Goal: Task Accomplishment & Management: Manage account settings

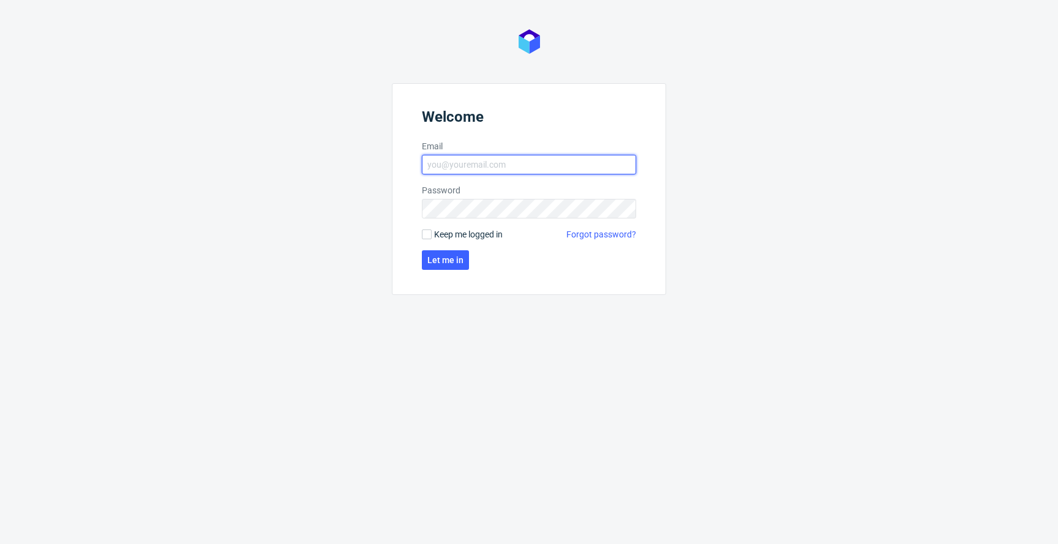
type input "[EMAIL_ADDRESS][PERSON_NAME][DOMAIN_NAME]"
click at [444, 234] on span "Keep me logged in" at bounding box center [468, 234] width 69 height 12
click at [431, 234] on input "Keep me logged in" at bounding box center [427, 234] width 10 height 10
checkbox input "true"
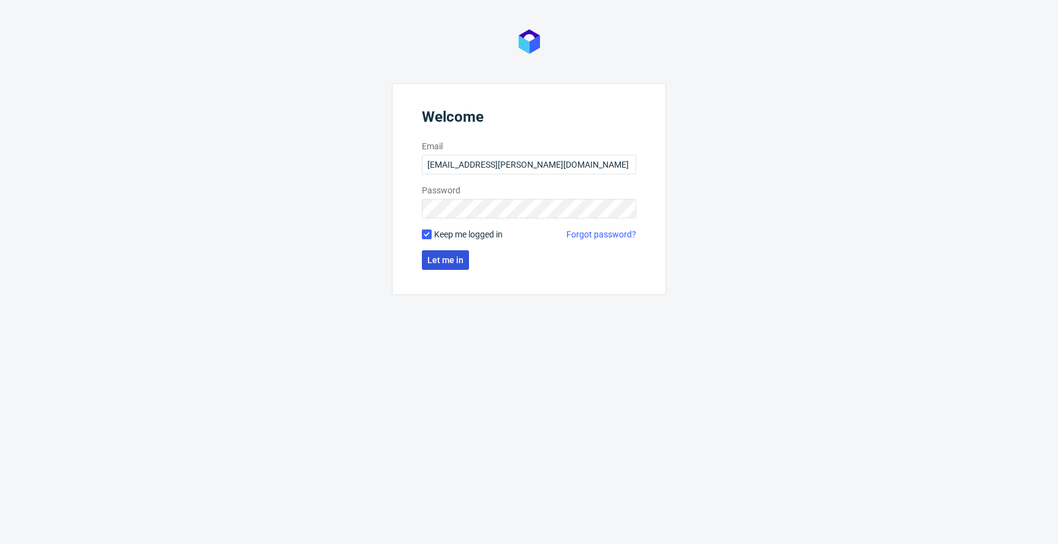
click at [442, 251] on button "Let me in" at bounding box center [445, 260] width 47 height 20
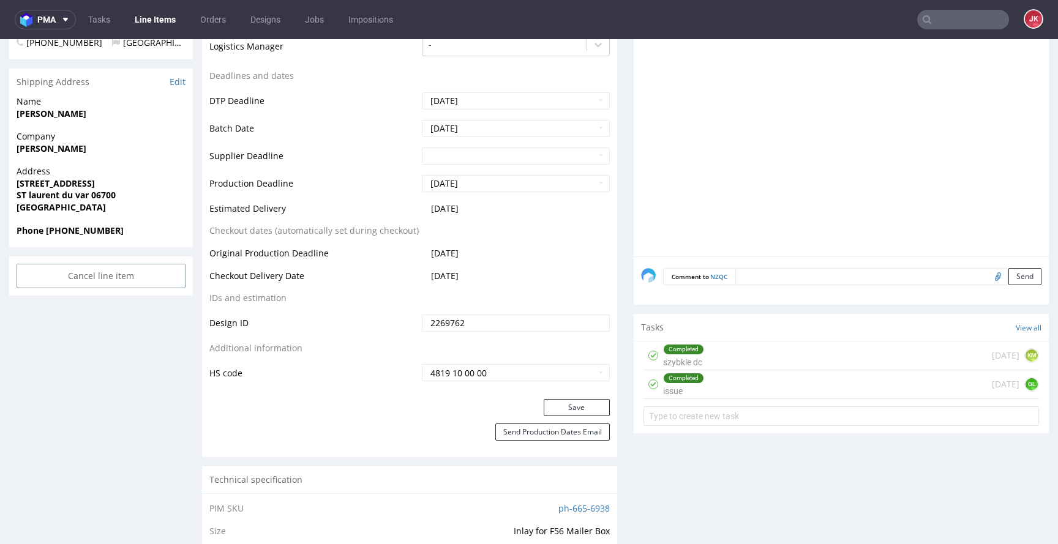
scroll to position [473, 0]
click at [681, 349] on div "Completed" at bounding box center [683, 349] width 40 height 10
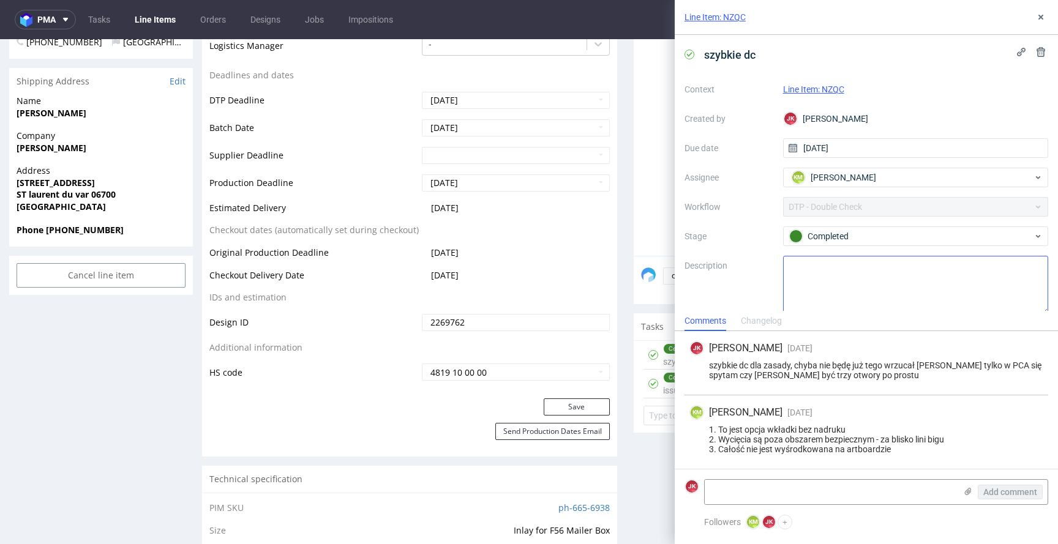
scroll to position [13, 0]
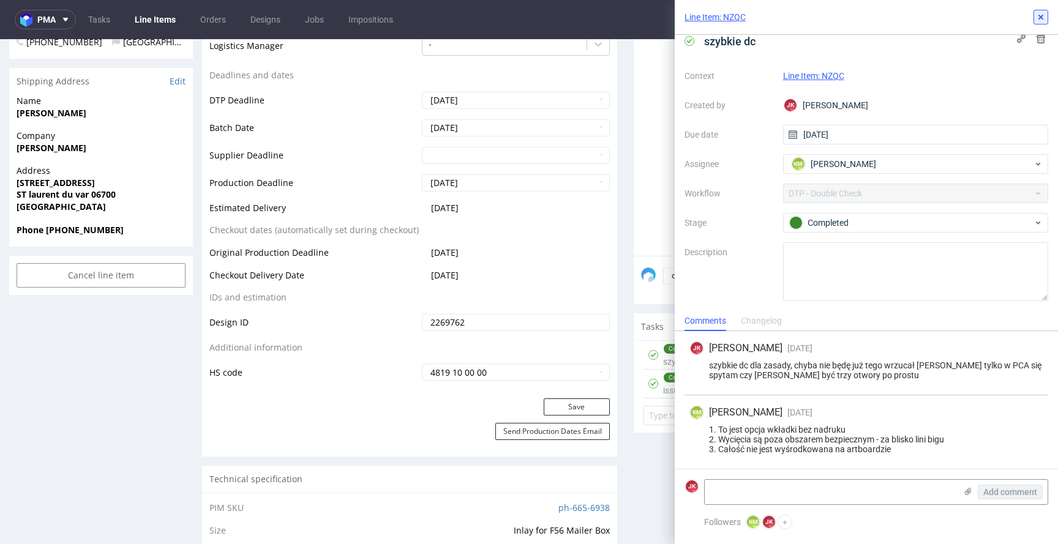
click at [1038, 22] on button at bounding box center [1040, 17] width 15 height 15
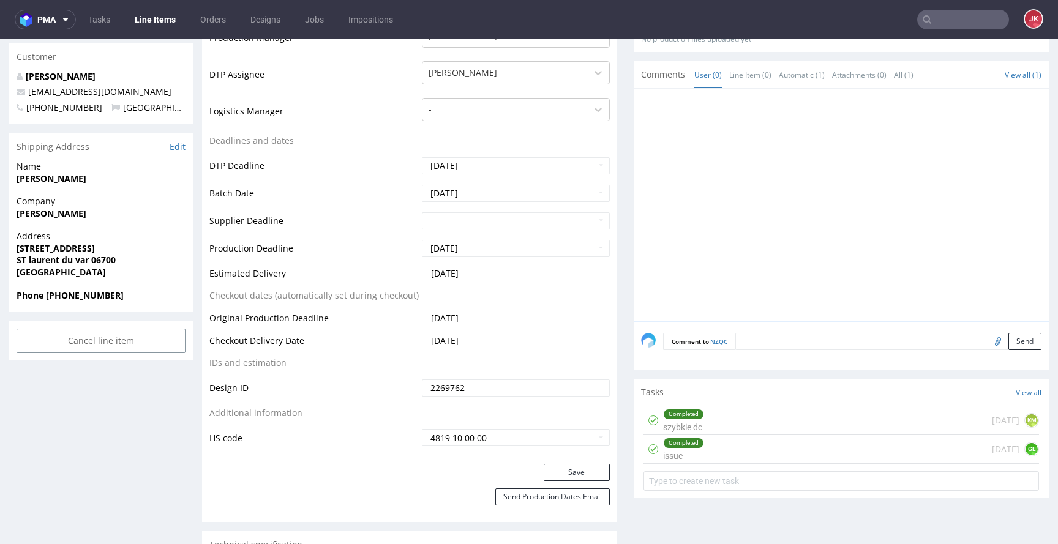
scroll to position [442, 0]
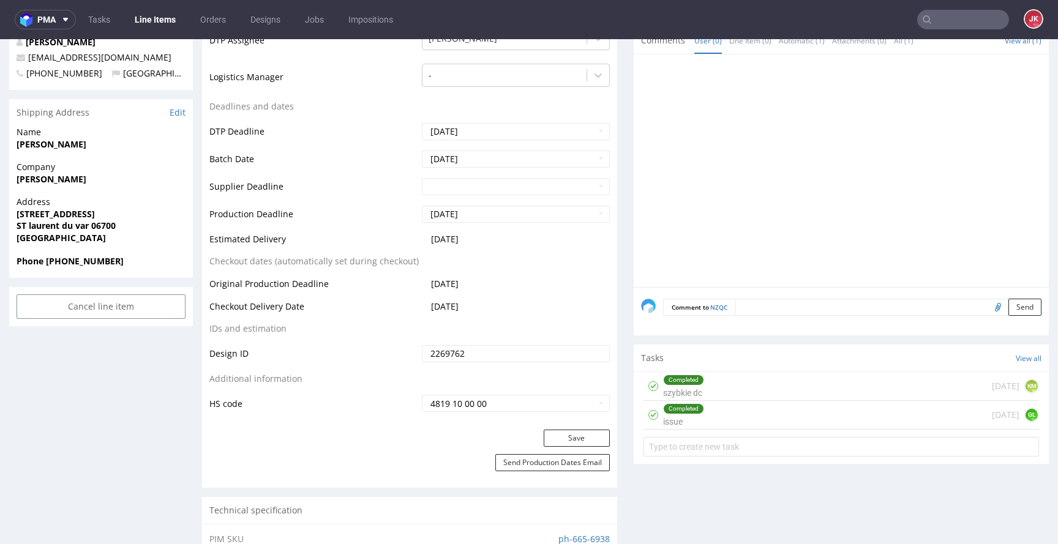
click at [663, 423] on div "Completed issue" at bounding box center [683, 415] width 41 height 28
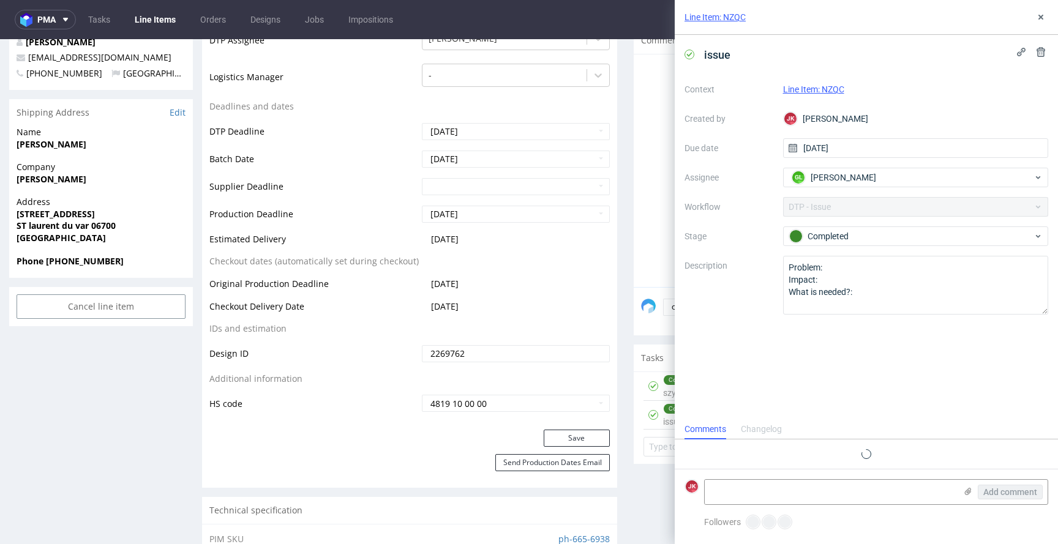
scroll to position [15, 0]
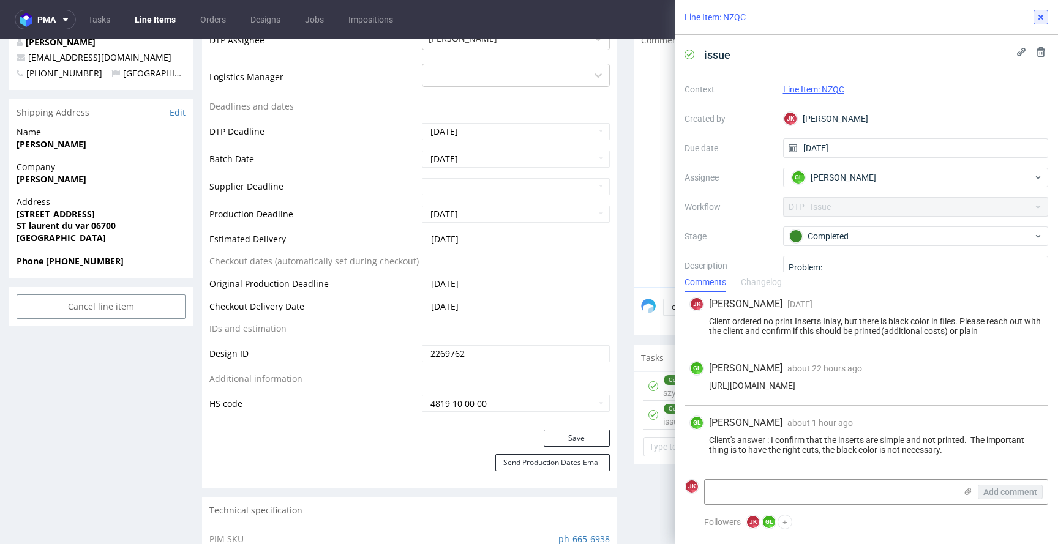
click at [1042, 21] on icon at bounding box center [1040, 17] width 10 height 10
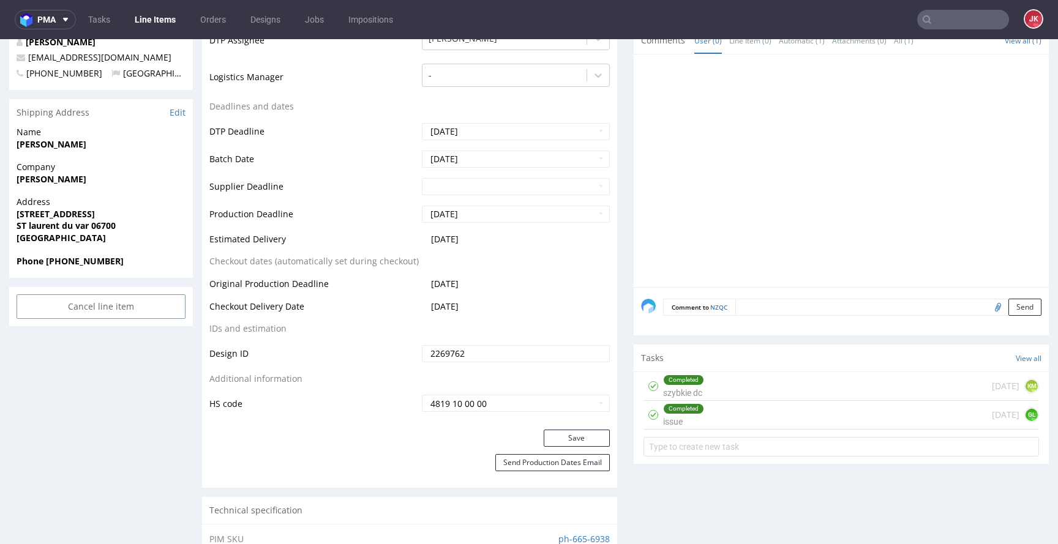
click at [684, 394] on div "Completed szybkie dc" at bounding box center [683, 386] width 41 height 28
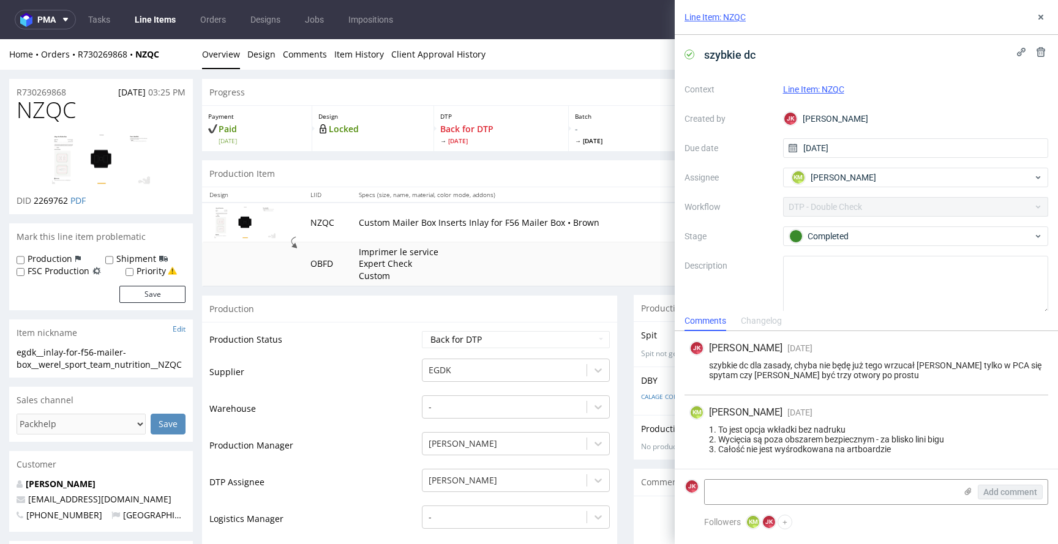
click at [114, 140] on img at bounding box center [101, 160] width 98 height 50
click at [1046, 12] on button at bounding box center [1040, 17] width 15 height 15
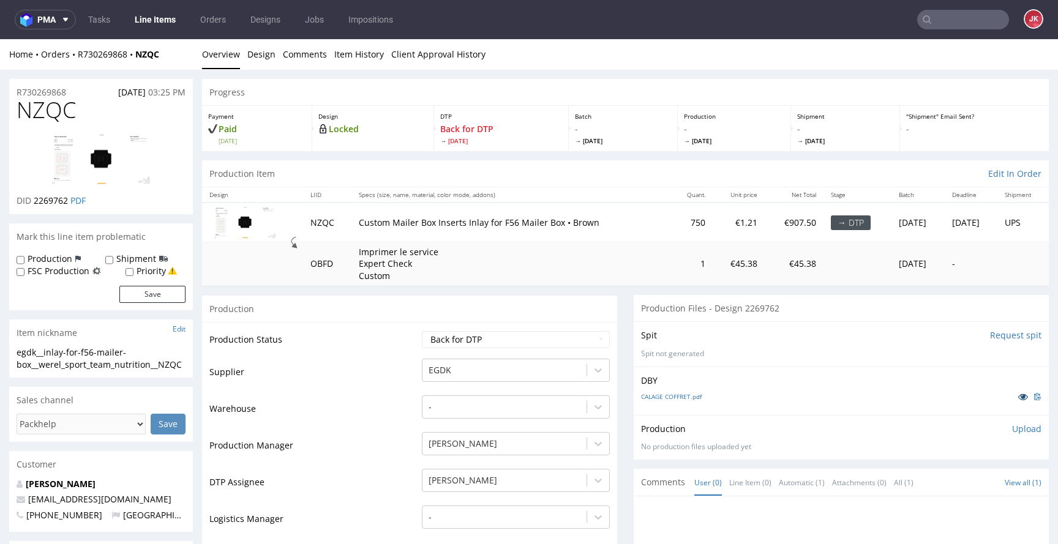
click at [1018, 396] on icon at bounding box center [1023, 396] width 10 height 9
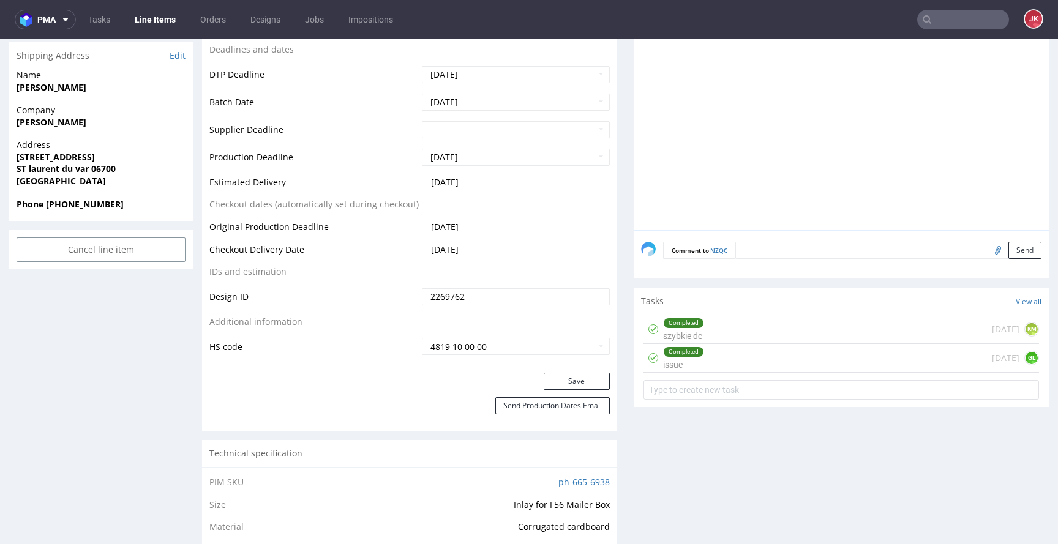
scroll to position [499, 0]
click at [675, 357] on div "Completed issue" at bounding box center [683, 357] width 41 height 28
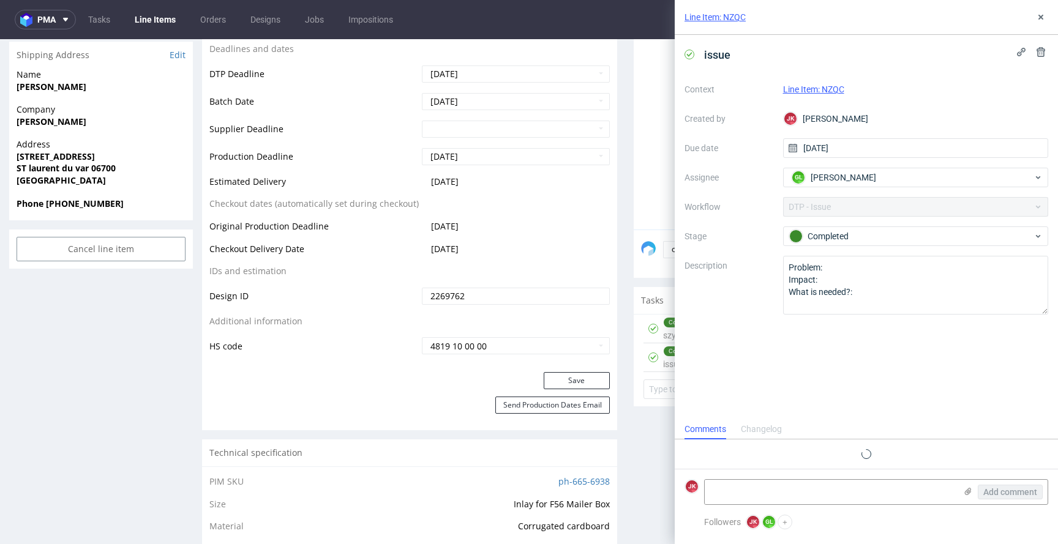
scroll to position [15, 0]
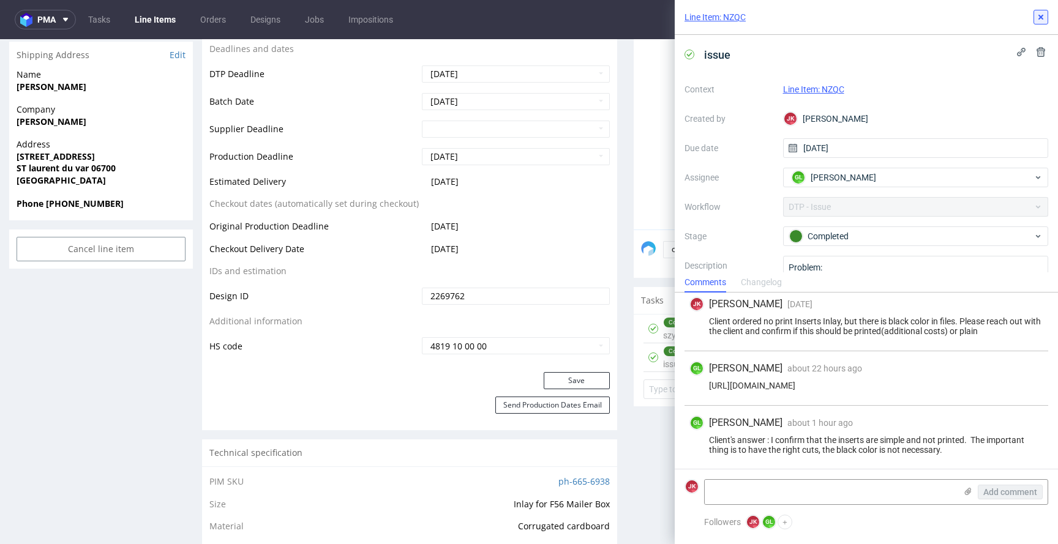
click at [1042, 15] on use at bounding box center [1040, 17] width 5 height 5
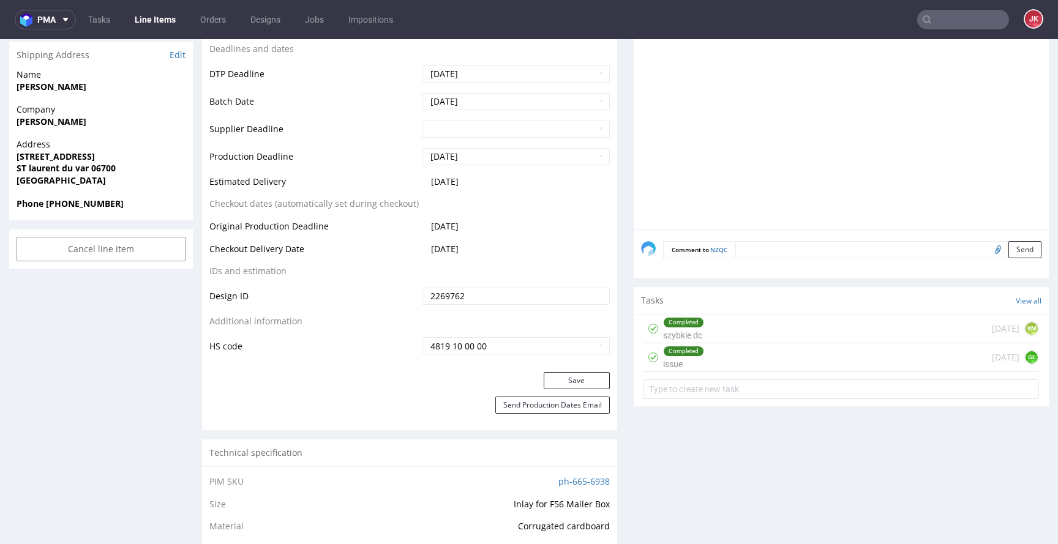
click at [683, 327] on div "Completed szybkie dc" at bounding box center [683, 329] width 41 height 28
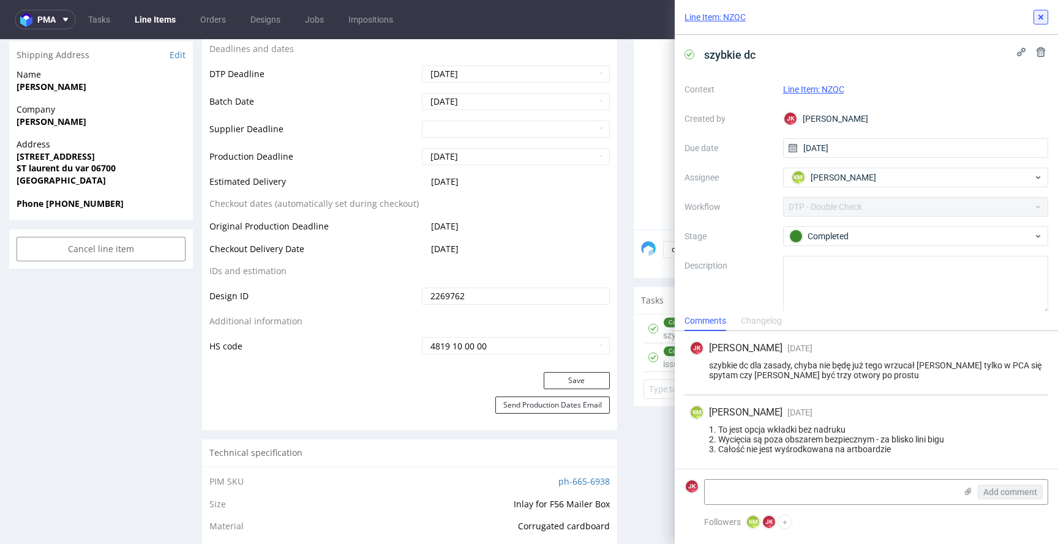
click at [1042, 22] on button at bounding box center [1040, 17] width 15 height 15
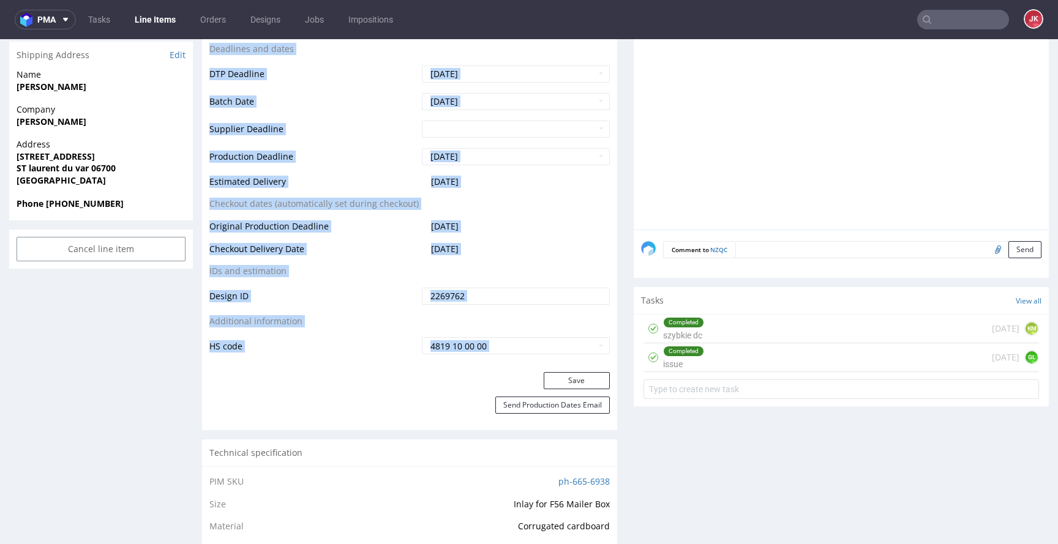
scroll to position [247, 0]
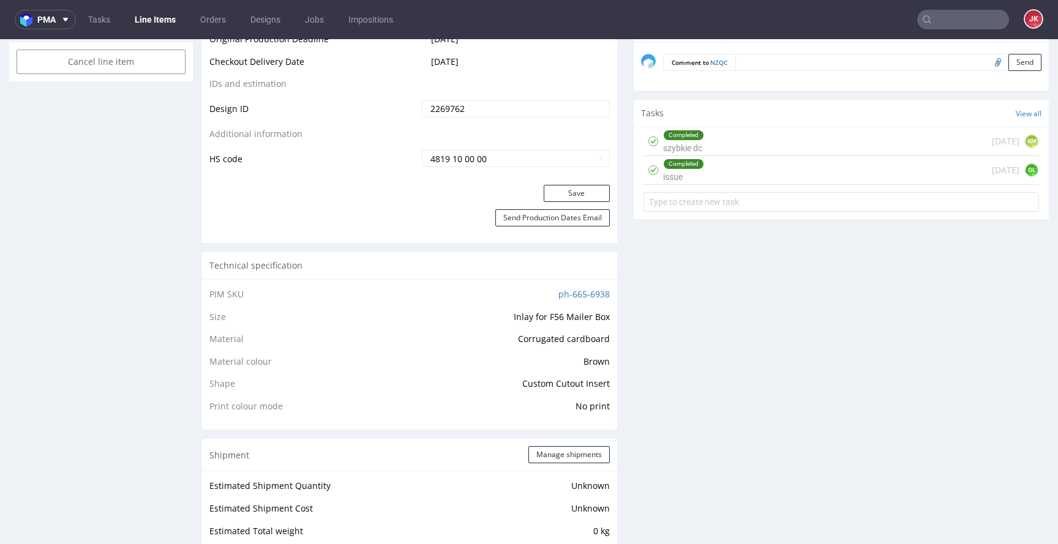
scroll to position [691, 0]
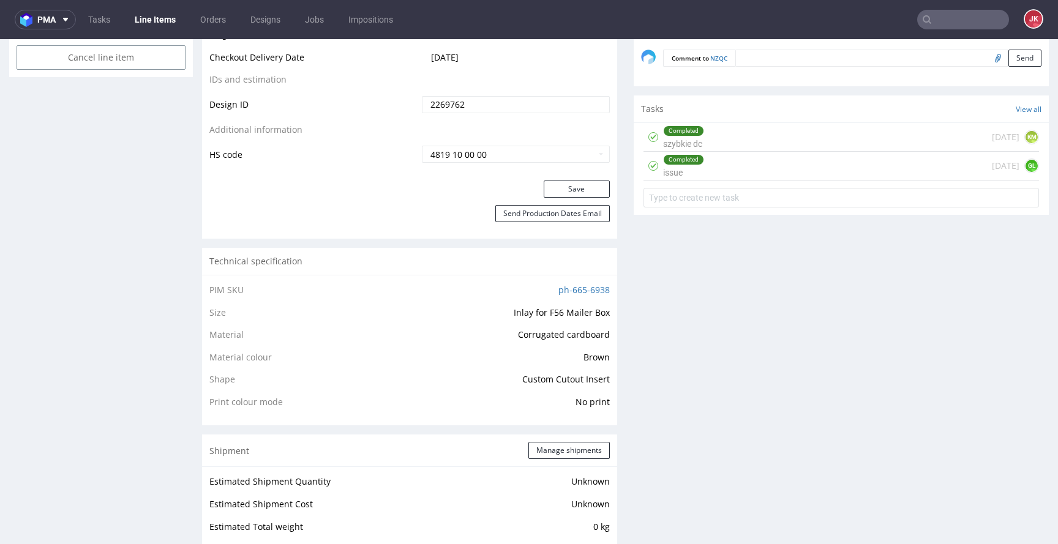
click at [700, 170] on div "Completed issue 2 days ago GL" at bounding box center [840, 166] width 395 height 29
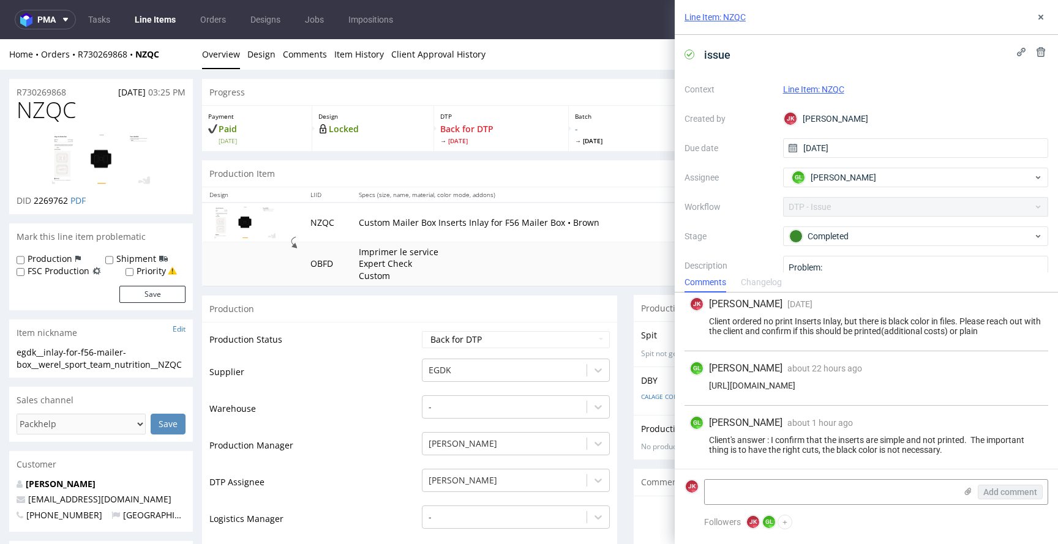
click at [1039, 21] on icon at bounding box center [1040, 17] width 10 height 10
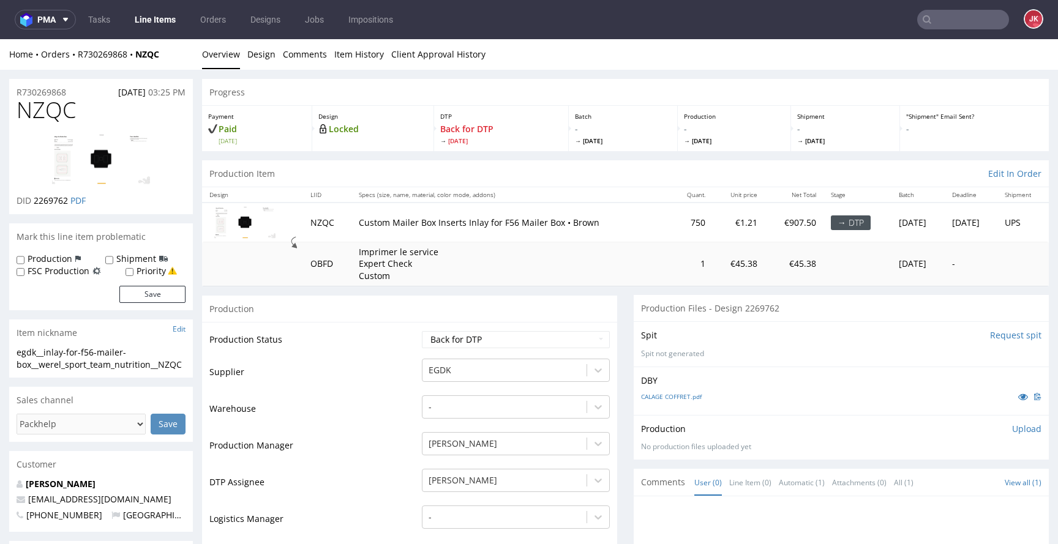
click at [378, 424] on td "Warehouse" at bounding box center [313, 412] width 209 height 37
click at [370, 431] on td "Production Manager" at bounding box center [313, 449] width 209 height 37
click at [1012, 431] on p "Upload" at bounding box center [1026, 429] width 29 height 12
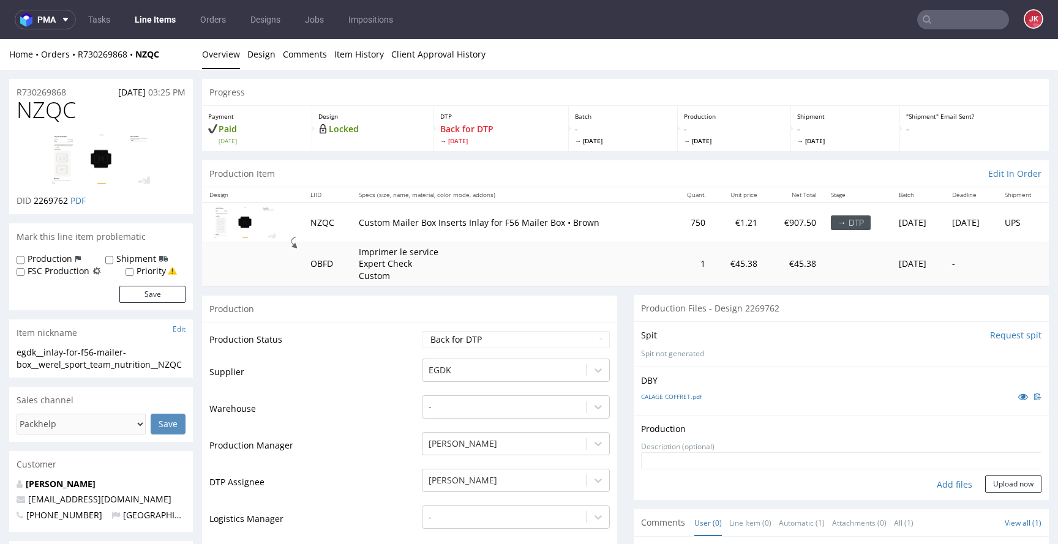
click at [938, 479] on div "Add files" at bounding box center [953, 485] width 61 height 18
type input "C:\fakepath\egdk__inlay-for-f56-mailer-box__werel_sport_team_nutrition__NZQC__d…"
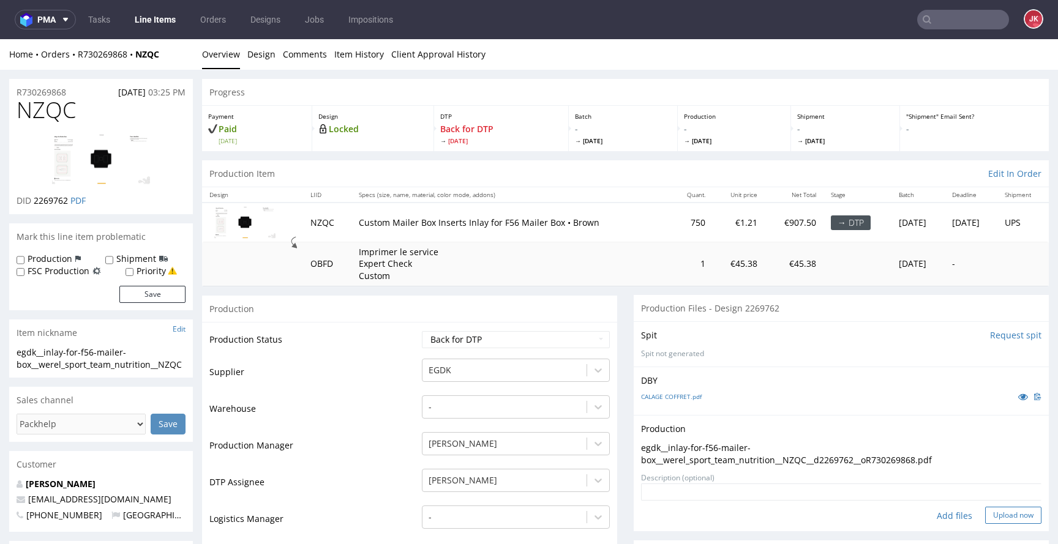
click at [991, 515] on button "Upload now" at bounding box center [1013, 515] width 56 height 17
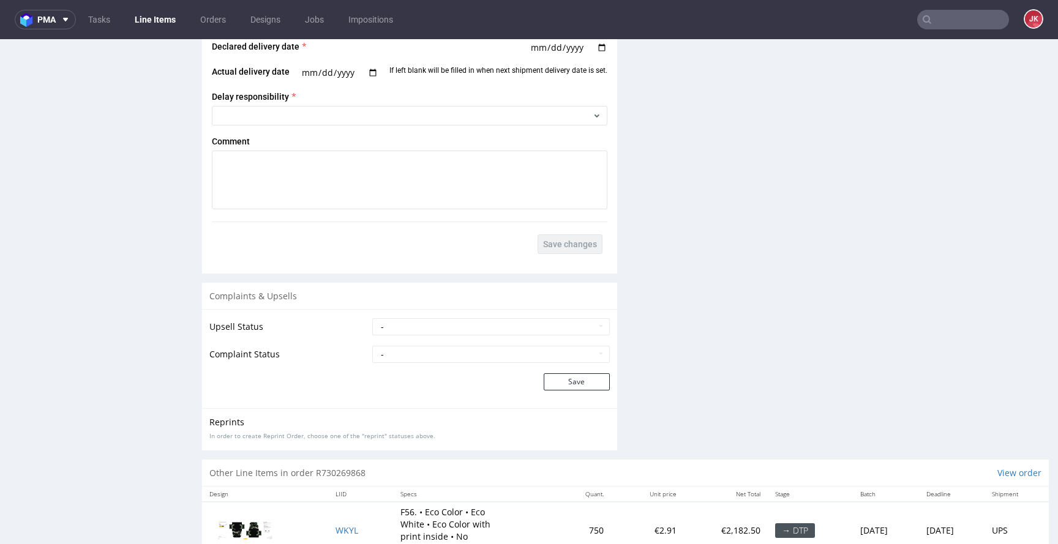
scroll to position [1652, 0]
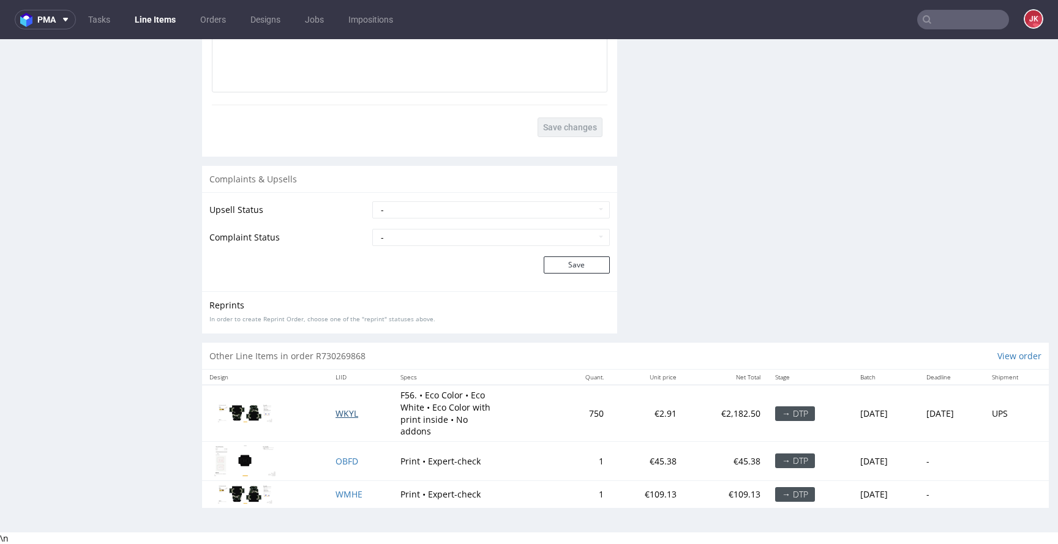
click at [337, 412] on span "WKYL" at bounding box center [346, 414] width 23 height 12
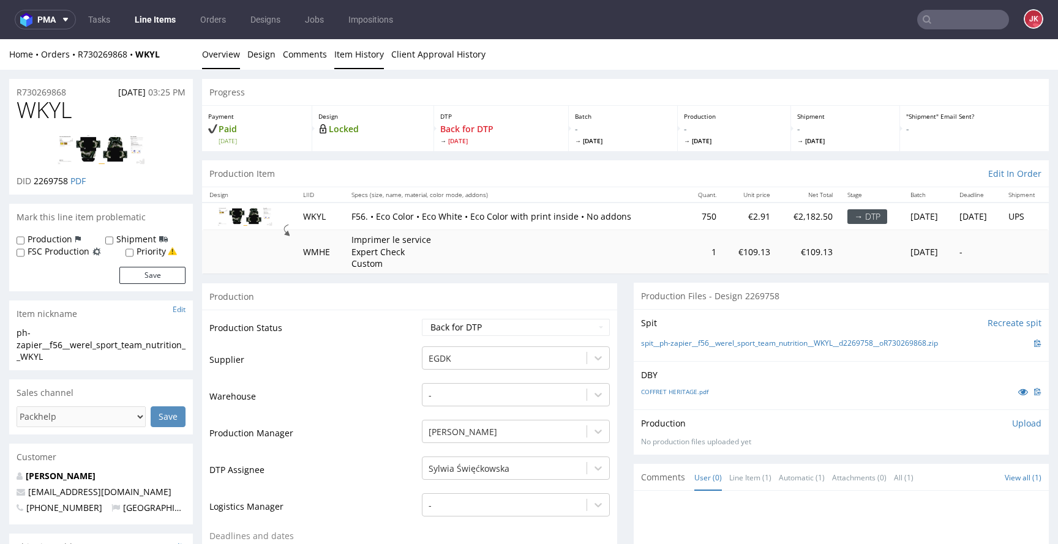
click at [351, 63] on link "Item History" at bounding box center [359, 54] width 50 height 30
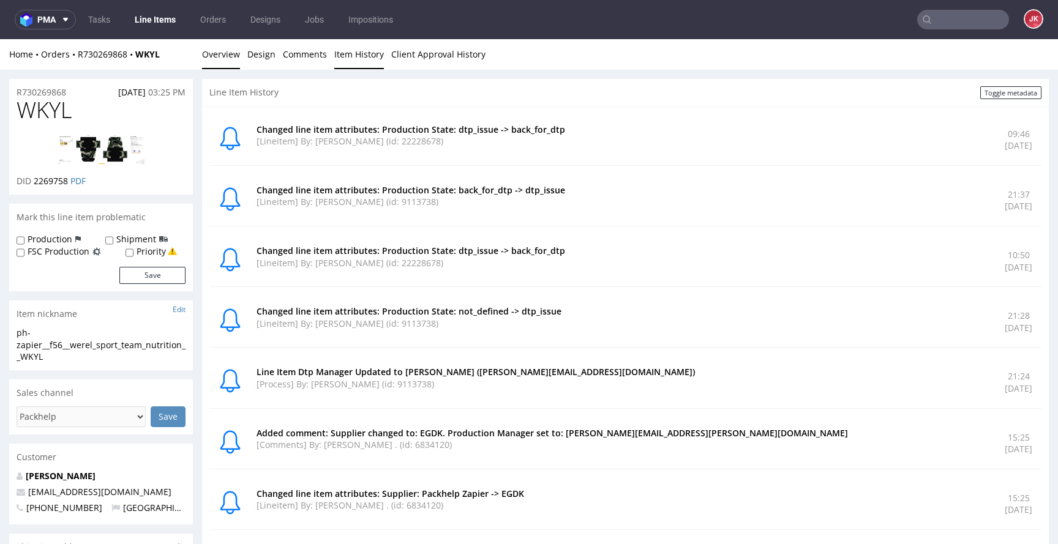
click at [231, 61] on link "Overview" at bounding box center [221, 54] width 38 height 30
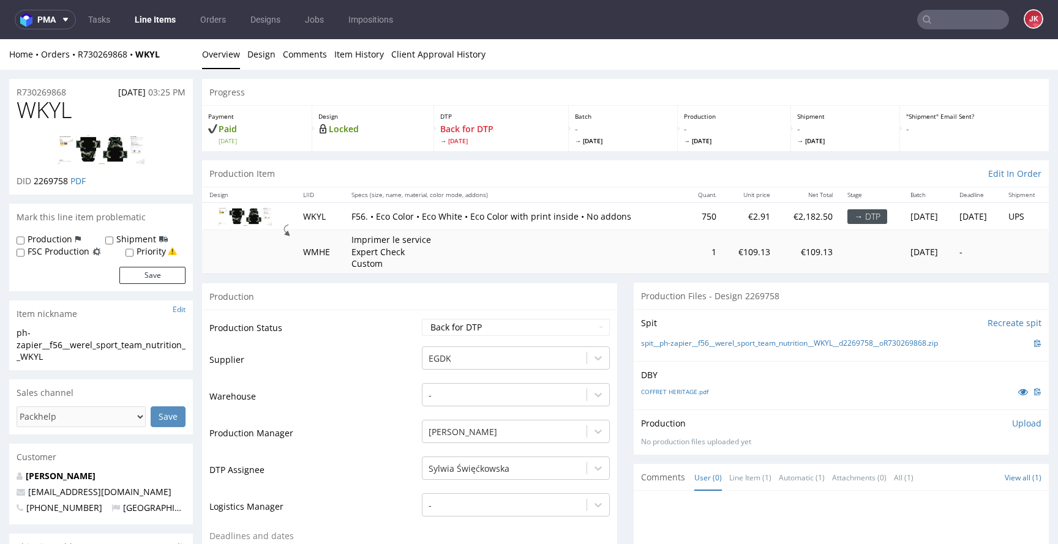
click at [159, 18] on link "Line Items" at bounding box center [155, 20] width 56 height 20
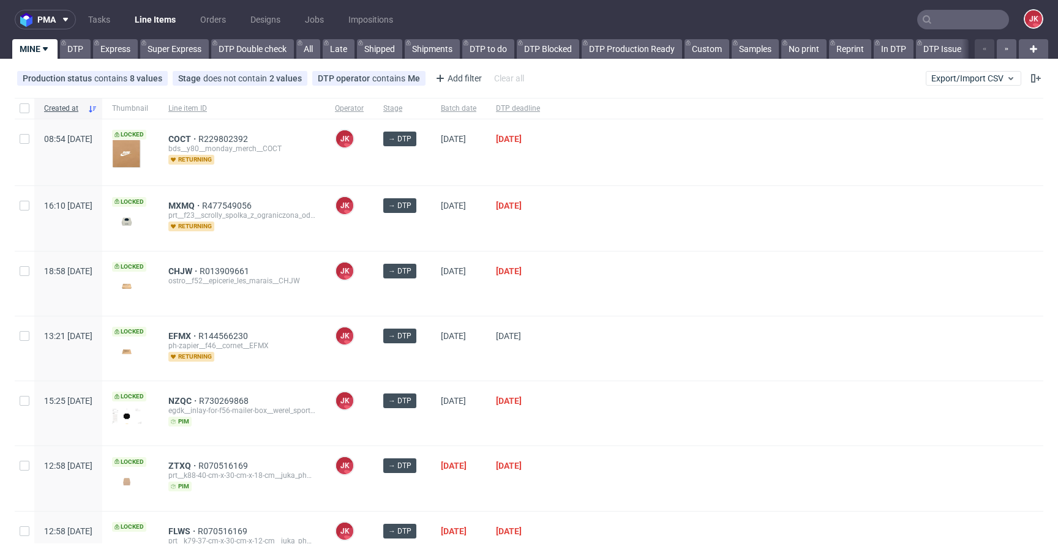
click at [610, 288] on div at bounding box center [796, 284] width 493 height 64
click at [636, 294] on div at bounding box center [796, 284] width 493 height 64
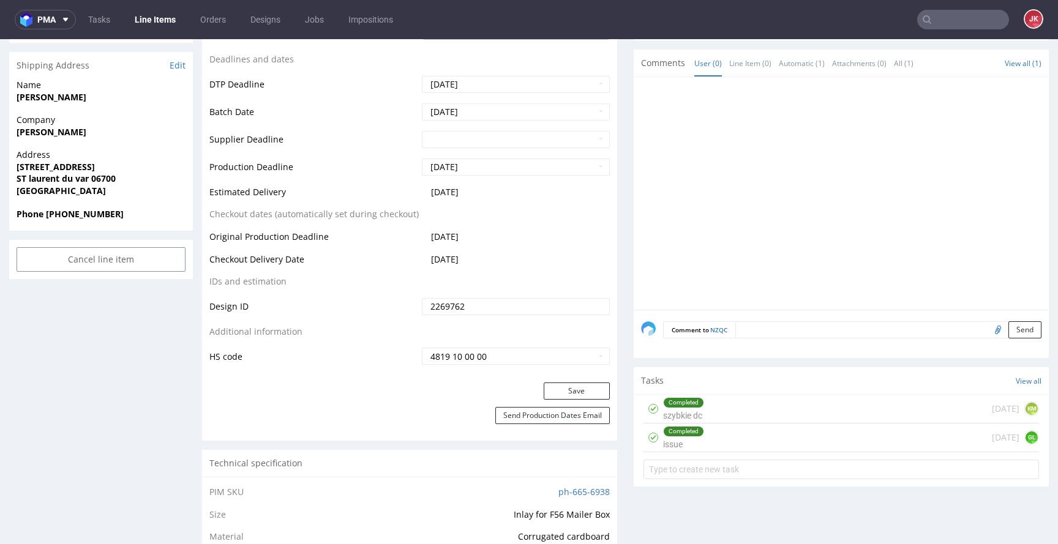
scroll to position [499, 0]
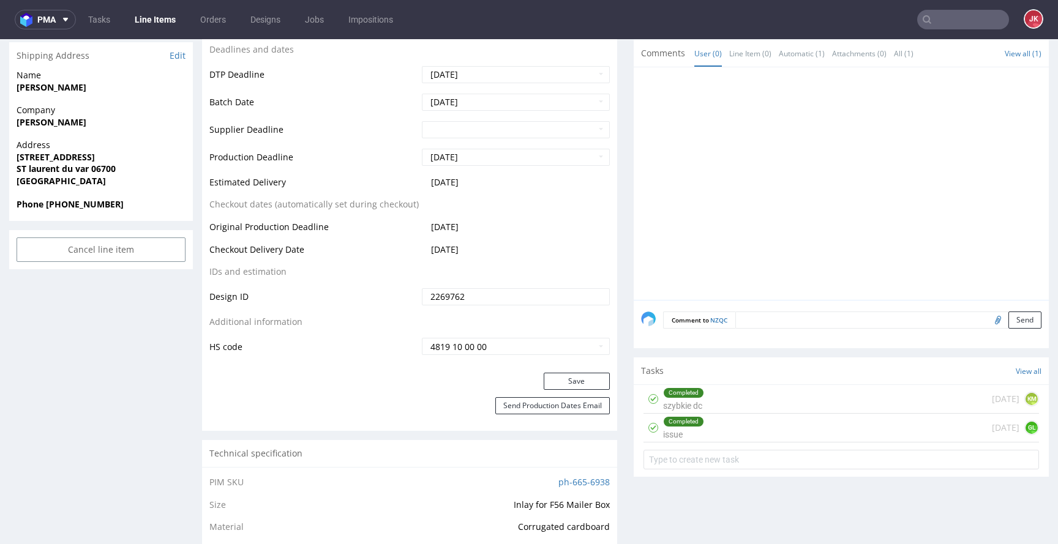
click at [677, 388] on div "Completed" at bounding box center [683, 393] width 40 height 10
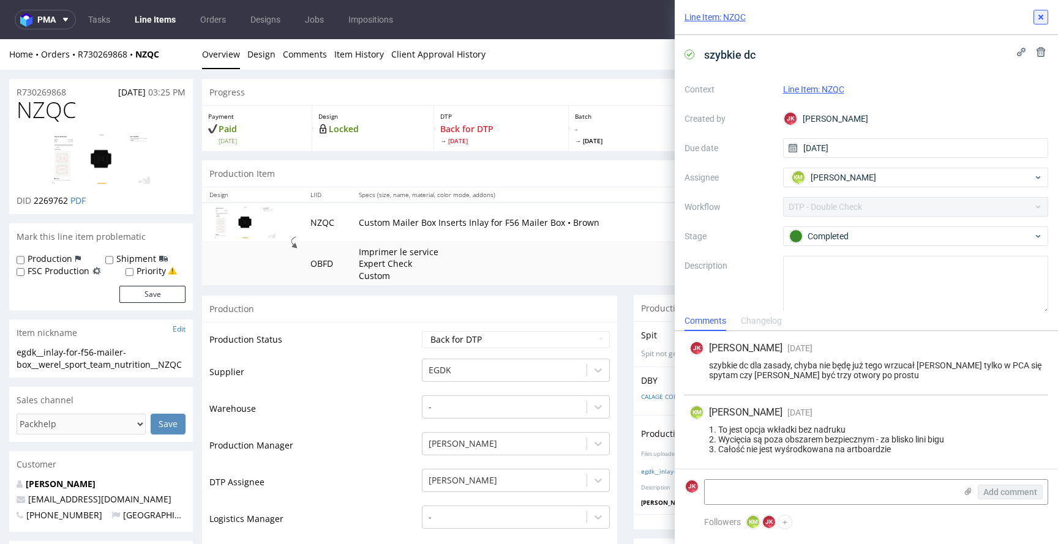
click at [1038, 18] on icon at bounding box center [1040, 17] width 10 height 10
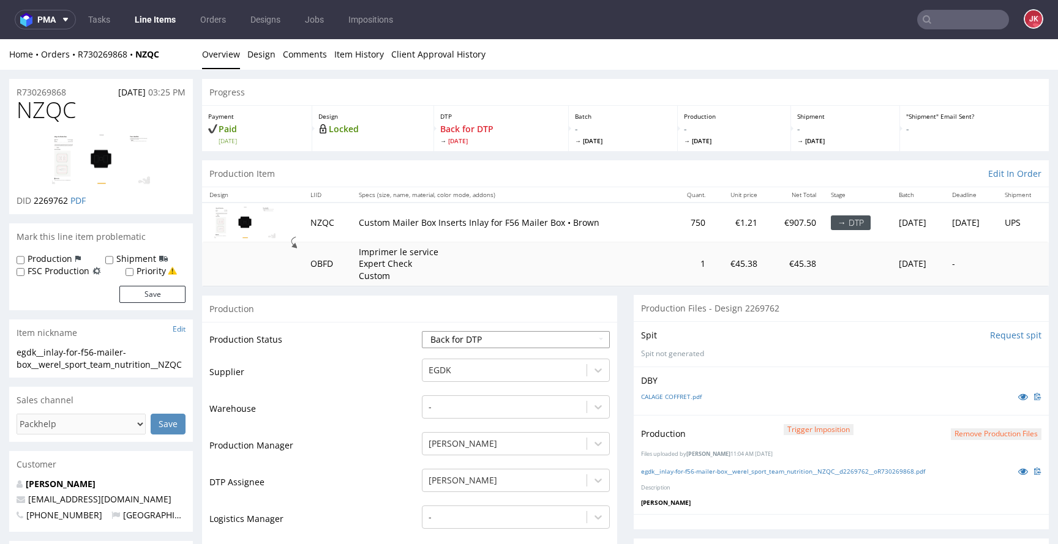
click at [562, 345] on select "Waiting for Artwork Waiting for Diecut Waiting for Mockup Waiting for DTP Waiti…" at bounding box center [516, 339] width 188 height 17
select select "dtp_ca_needed"
click at [422, 331] on select "Waiting for Artwork Waiting for Diecut Waiting for Mockup Waiting for DTP Waiti…" at bounding box center [516, 339] width 188 height 17
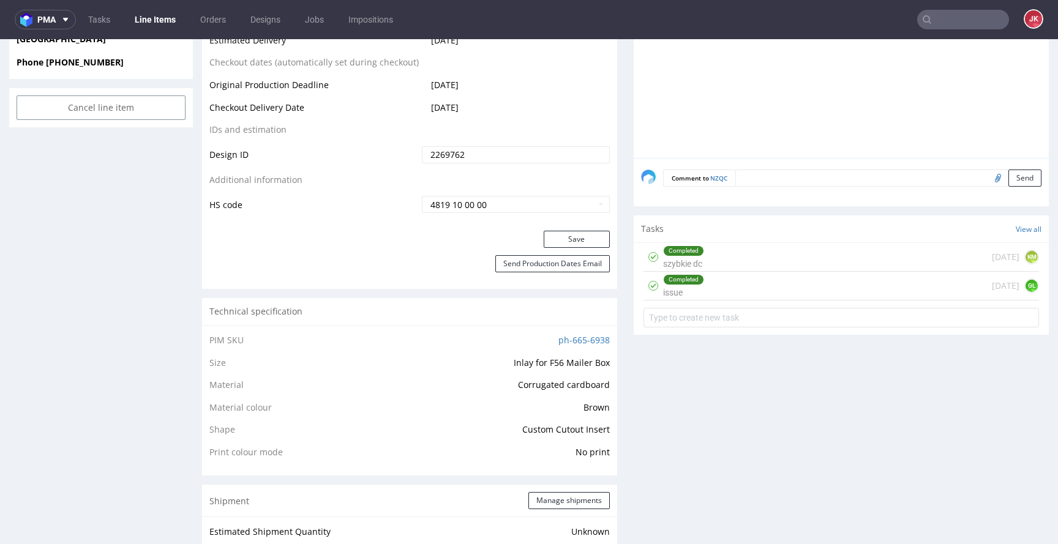
scroll to position [691, 0]
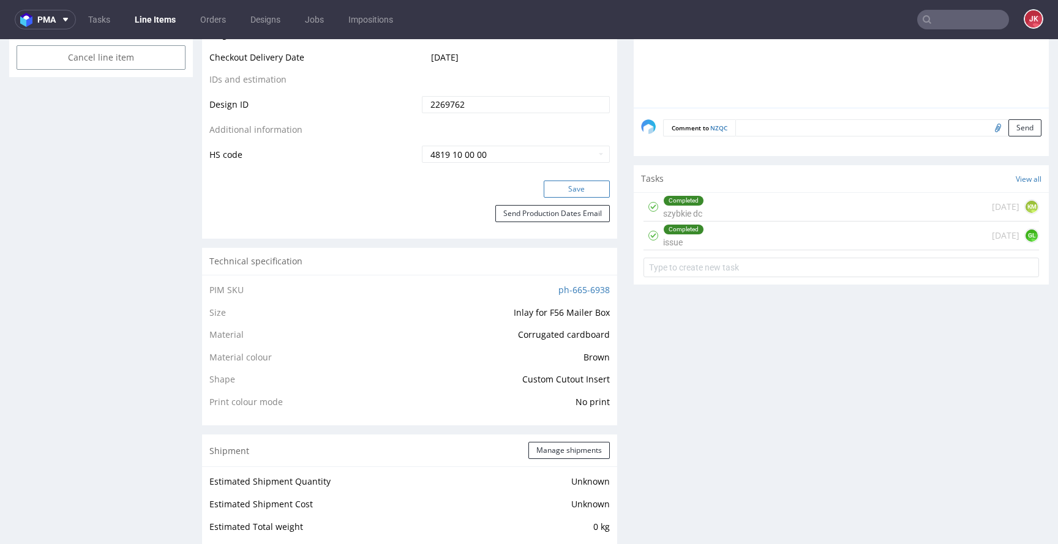
click at [581, 195] on button "Save" at bounding box center [576, 189] width 66 height 17
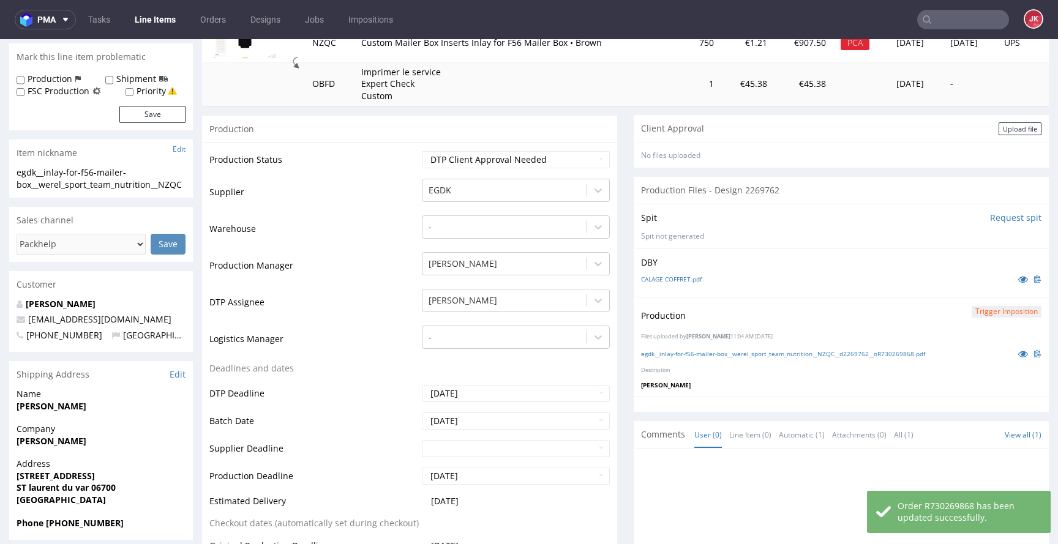
scroll to position [166, 0]
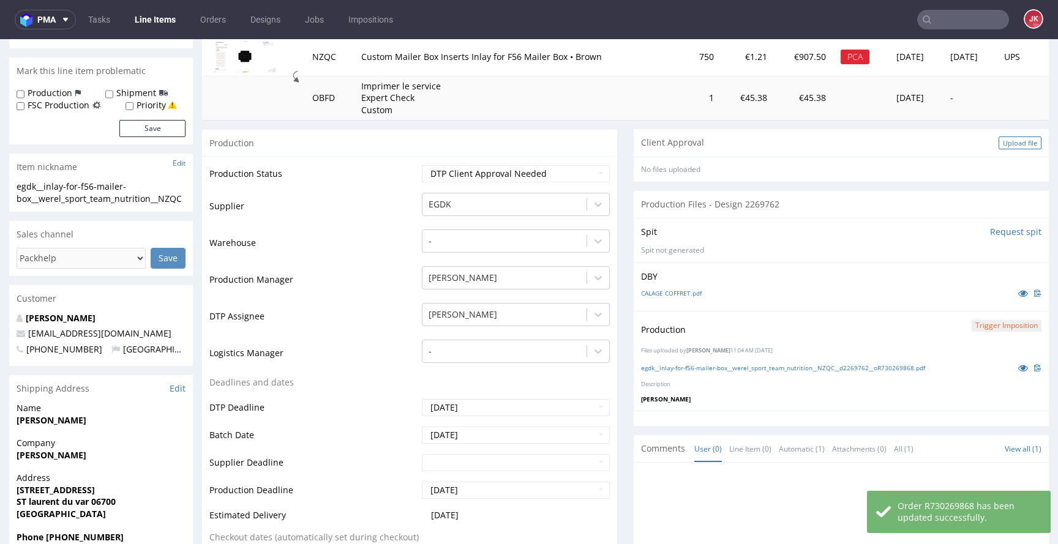
click at [998, 144] on div "Upload file" at bounding box center [1019, 142] width 43 height 13
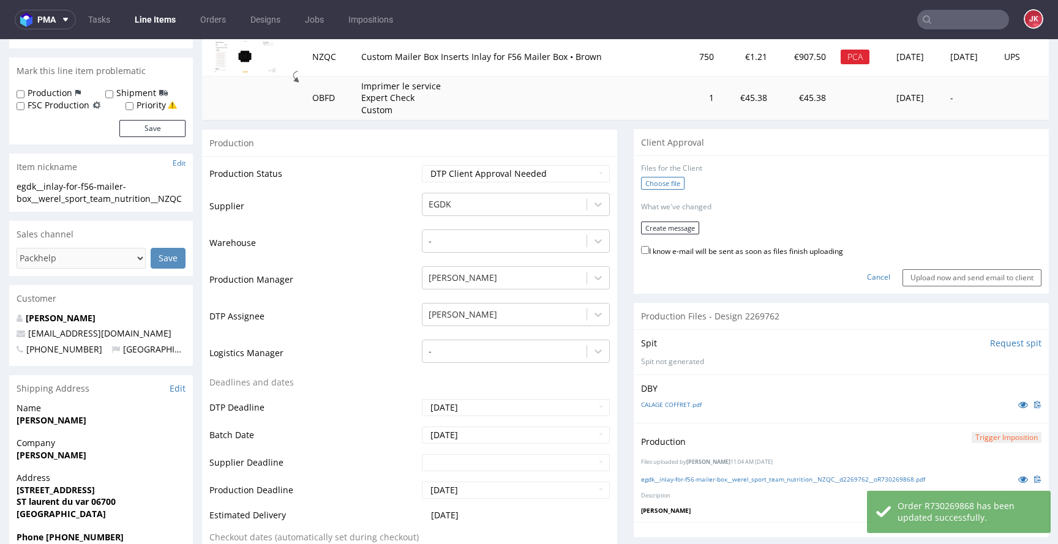
click at [671, 184] on label "Choose file" at bounding box center [662, 183] width 43 height 13
click at [0, 39] on input "Choose file" at bounding box center [0, 39] width 0 height 0
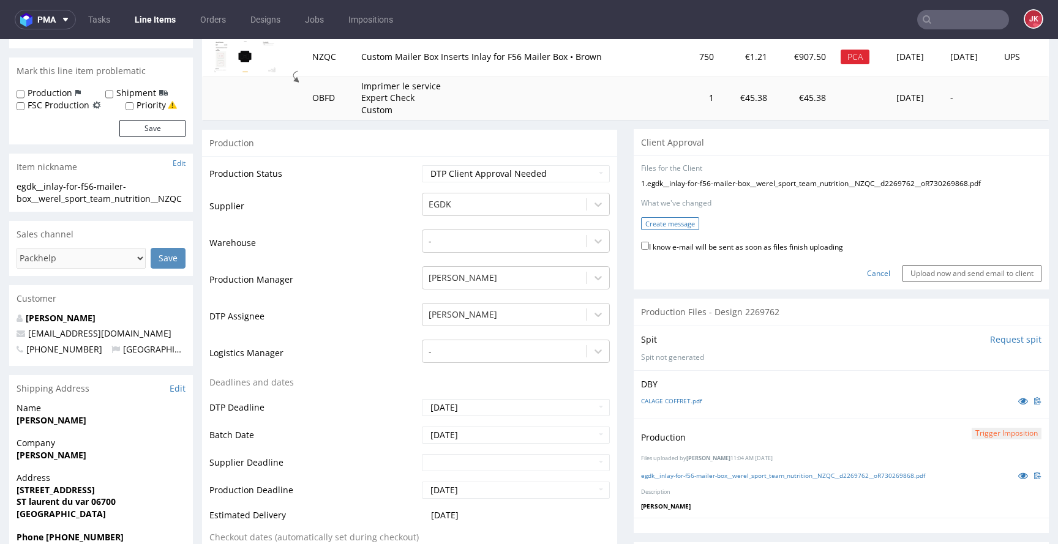
click at [681, 225] on button "Create message" at bounding box center [670, 223] width 58 height 13
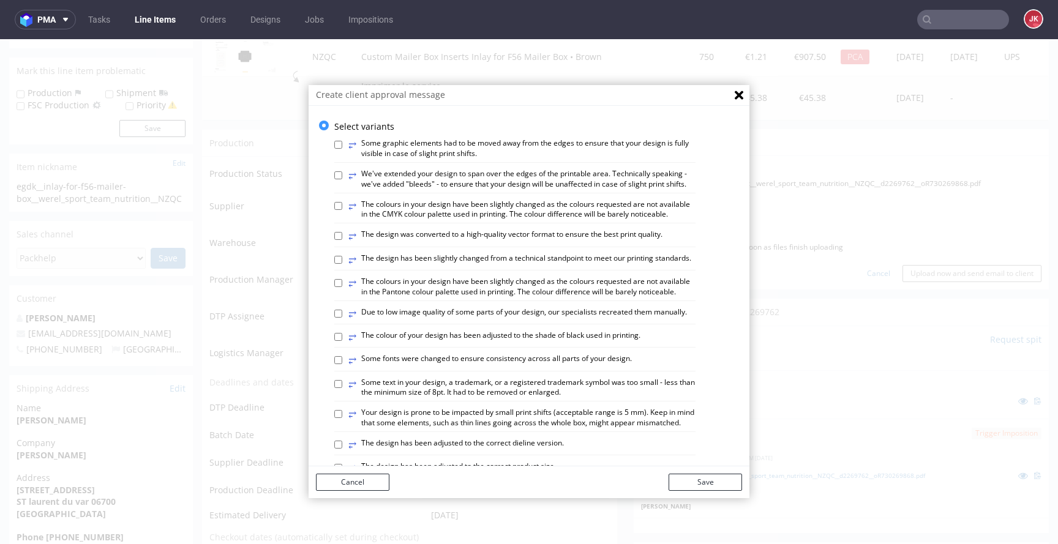
click at [523, 182] on label "⥂ We've extended your design to span over the edges of the printable area. Tech…" at bounding box center [521, 179] width 347 height 21
click at [342, 179] on input "⥂ We've extended your design to span over the edges of the printable area. Tech…" at bounding box center [338, 175] width 8 height 8
checkbox input "true"
click at [701, 485] on button "Save" at bounding box center [704, 482] width 73 height 17
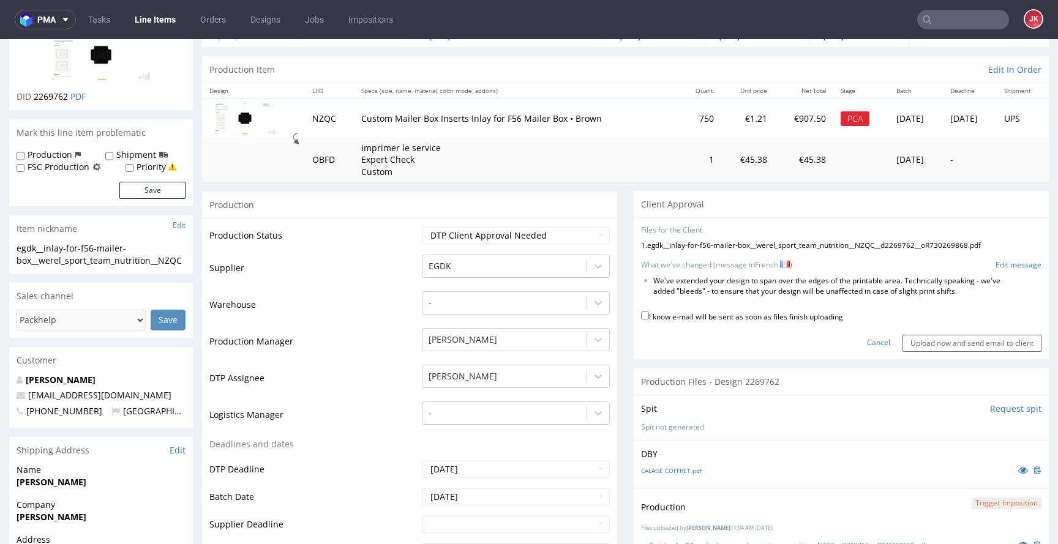
scroll to position [37, 0]
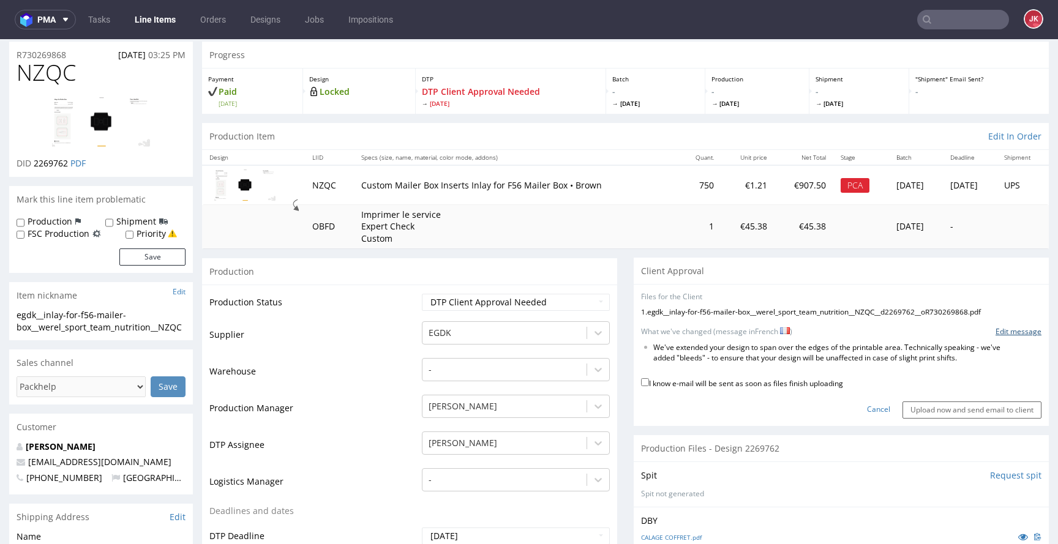
click at [995, 327] on link "Edit message" at bounding box center [1018, 332] width 46 height 10
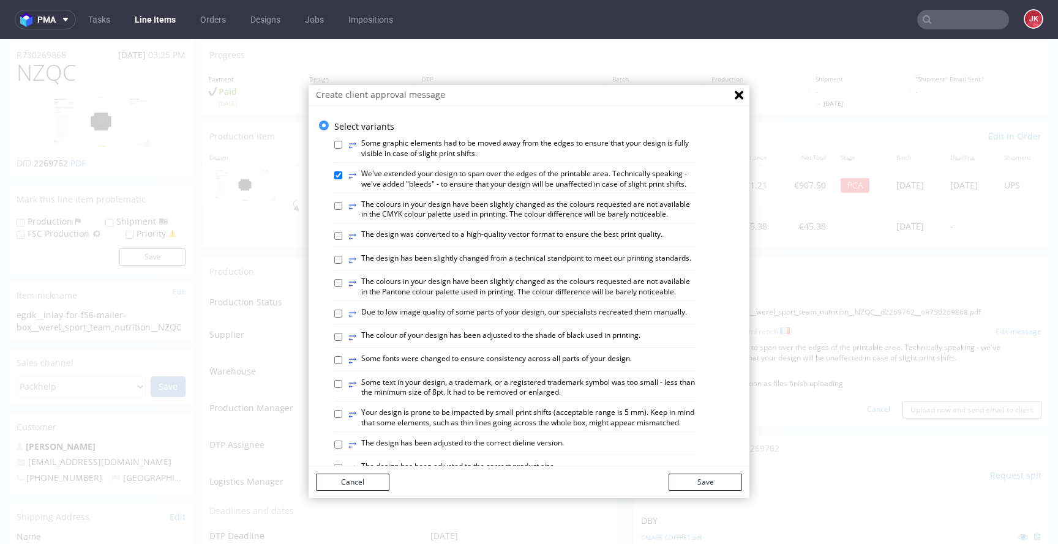
click at [417, 170] on label "⥂ We've extended your design to span over the edges of the printable area. Tech…" at bounding box center [521, 179] width 347 height 21
click at [342, 171] on input "⥂ We've extended your design to span over the edges of the printable area. Tech…" at bounding box center [338, 175] width 8 height 8
checkbox input "false"
click at [401, 267] on label "⥂ The design has been slightly changed from a technical standpoint to meet our …" at bounding box center [519, 259] width 343 height 13
click at [342, 264] on input "⥂ The design has been slightly changed from a technical standpoint to meet our …" at bounding box center [338, 260] width 8 height 8
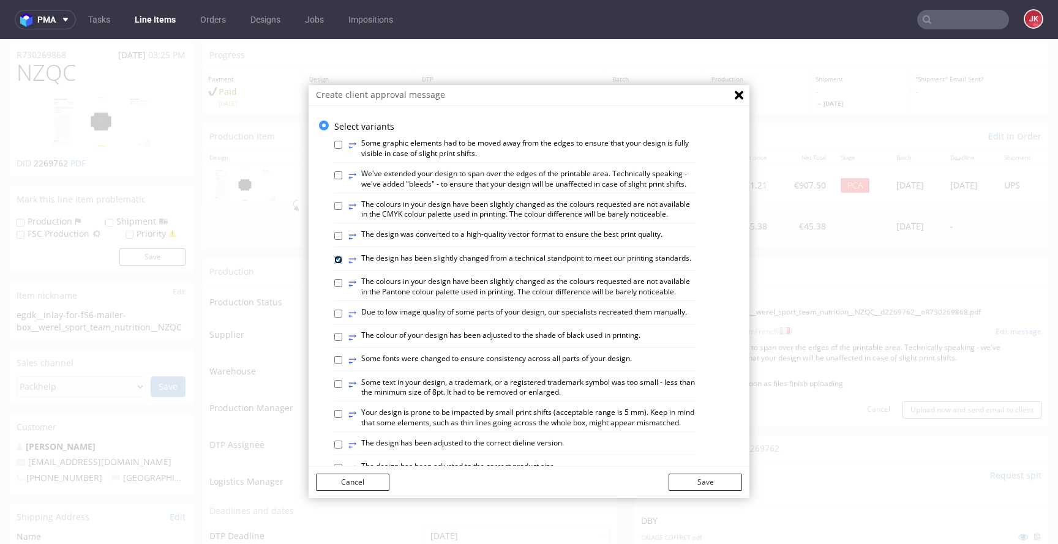
checkbox input "true"
click at [701, 478] on button "Save" at bounding box center [704, 482] width 73 height 17
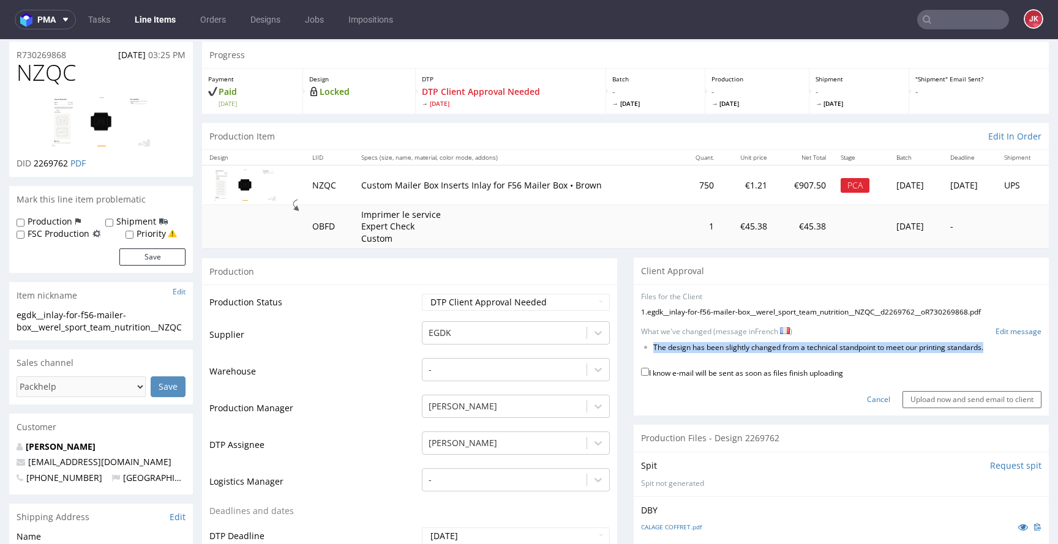
drag, startPoint x: 644, startPoint y: 348, endPoint x: 975, endPoint y: 356, distance: 331.2
click at [975, 356] on form "Files for the Client 1 . egdk__inlay-for-f56-mailer-box__werel_sport_team_nutri…" at bounding box center [841, 350] width 400 height 116
copy form "The design has been slightly changed from a technical standpoint to meet our pr…"
click at [1021, 329] on link "Edit message" at bounding box center [1018, 332] width 46 height 10
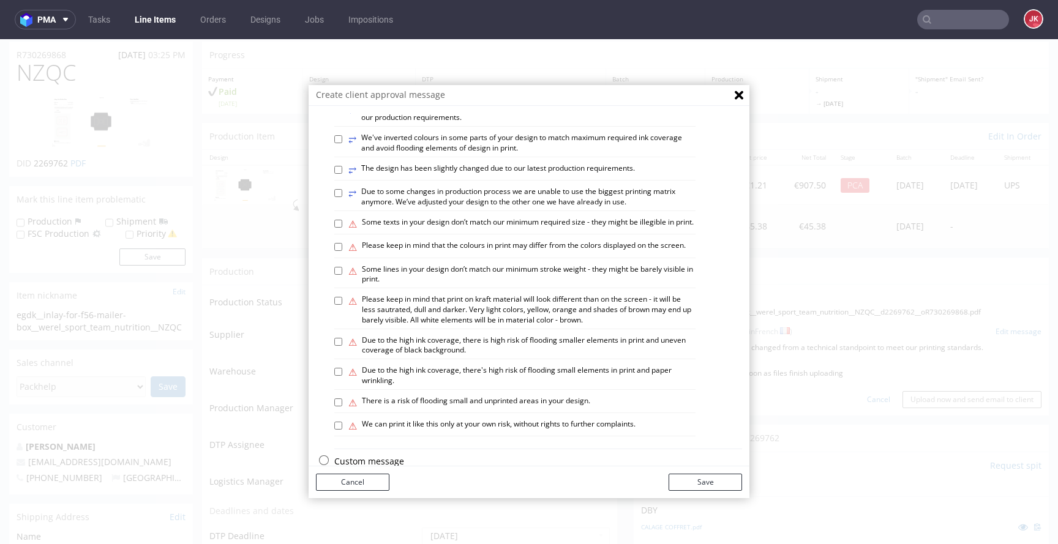
scroll to position [714, 0]
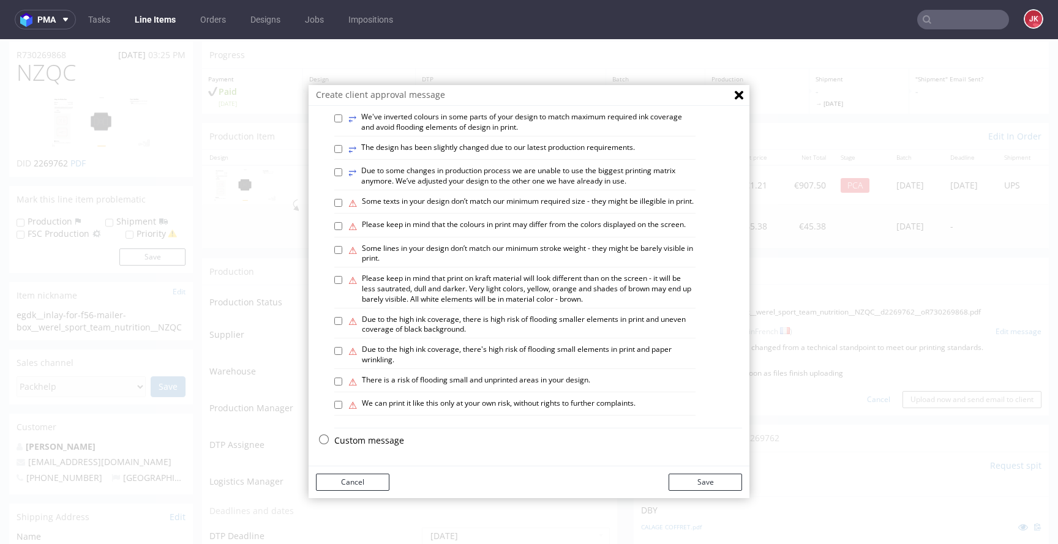
click at [362, 441] on p "Custom message" at bounding box center [538, 441] width 408 height 12
checkbox input "false"
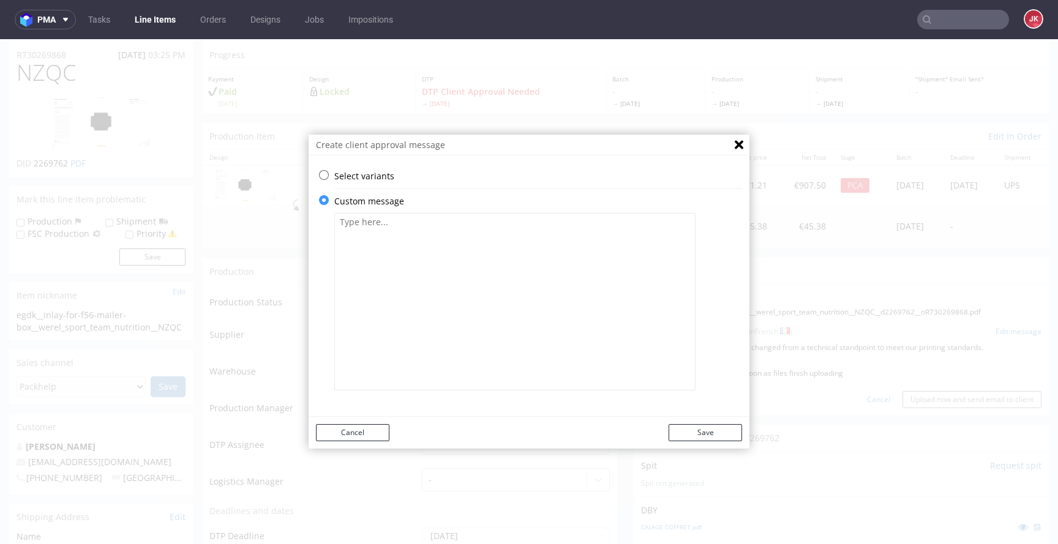
scroll to position [0, 0]
click at [504, 270] on textarea at bounding box center [514, 301] width 361 height 177
paste textarea "Le design a été légèrement modifié d'un point de vue technique afin de respecte…"
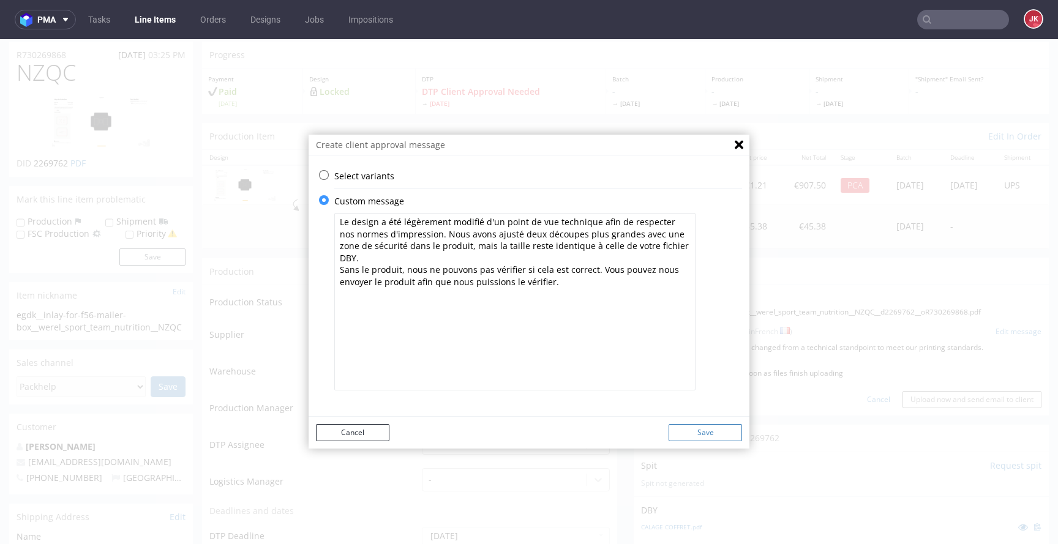
type textarea "Le design a été légèrement modifié d'un point de vue technique afin de respecte…"
click at [725, 439] on button "Save" at bounding box center [704, 432] width 73 height 17
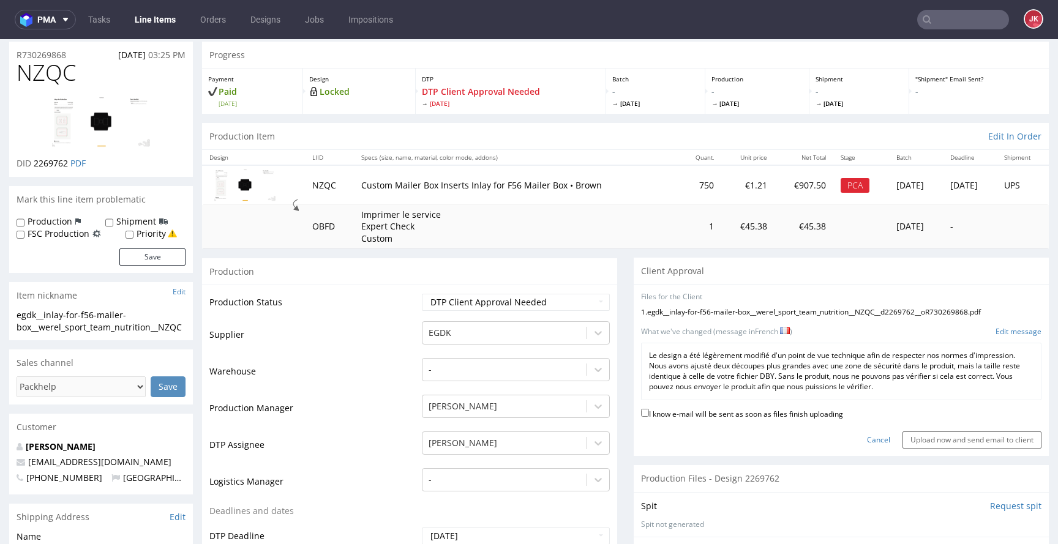
click at [646, 414] on label "I know e-mail will be sent as soon as files finish uploading" at bounding box center [742, 412] width 202 height 13
click at [646, 414] on input "I know e-mail will be sent as soon as files finish uploading" at bounding box center [645, 413] width 8 height 8
checkbox input "true"
click at [958, 442] on input "Upload now and send email to client" at bounding box center [971, 439] width 139 height 17
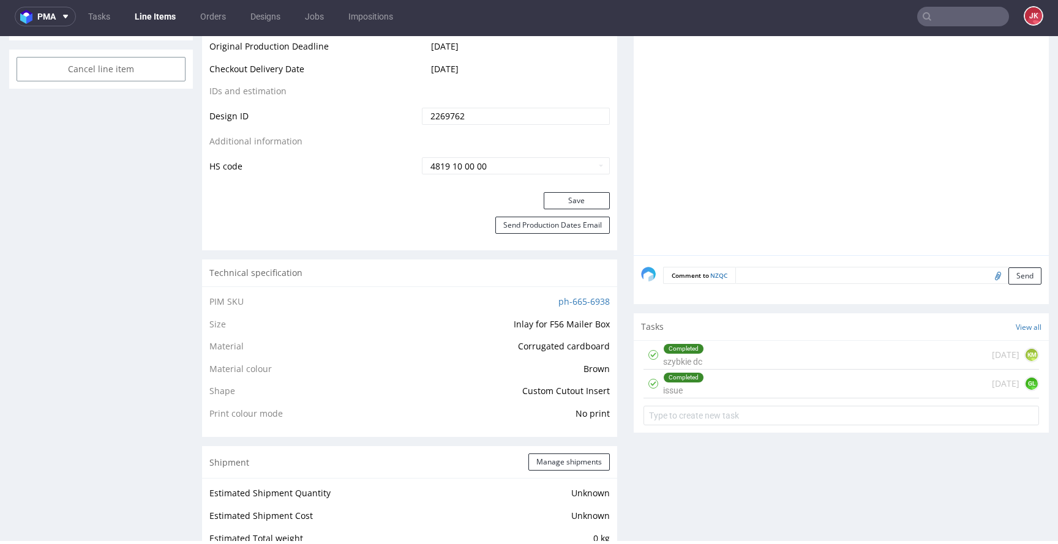
scroll to position [713, 0]
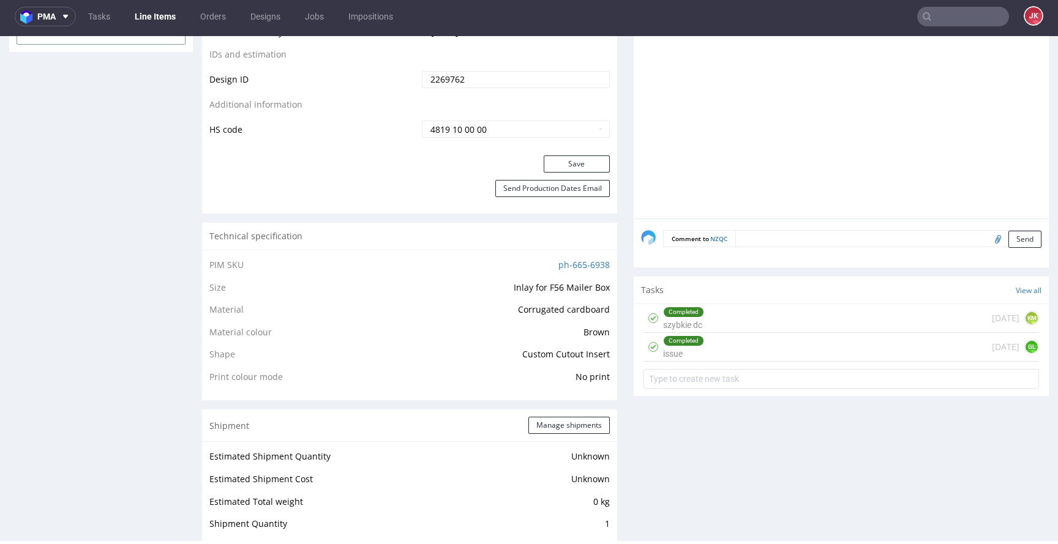
click at [616, 329] on div "Progress Payment Paid Thu 02 Oct Design Locked DTP DTP Client Approval Pending …" at bounding box center [625, 407] width 846 height 2089
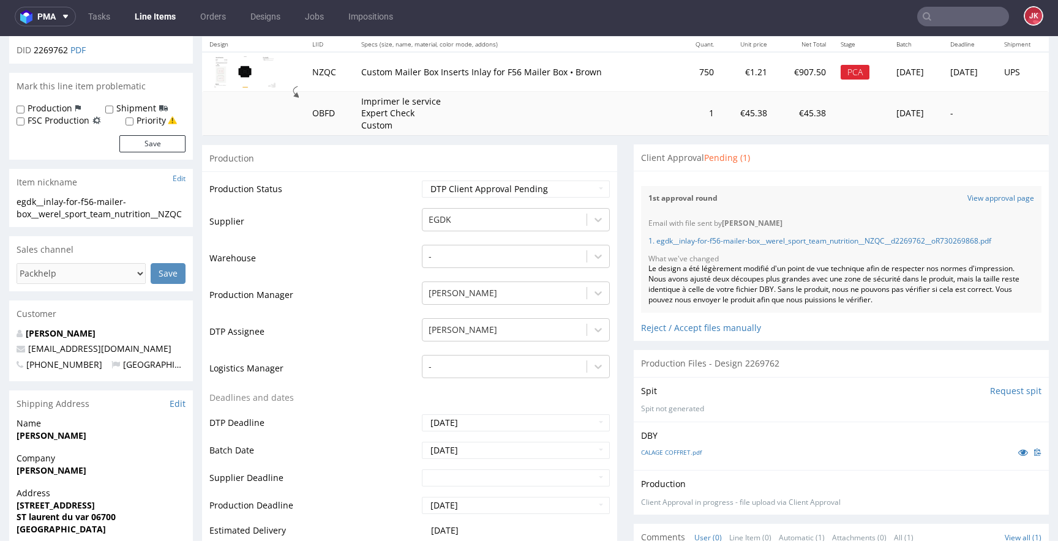
scroll to position [0, 0]
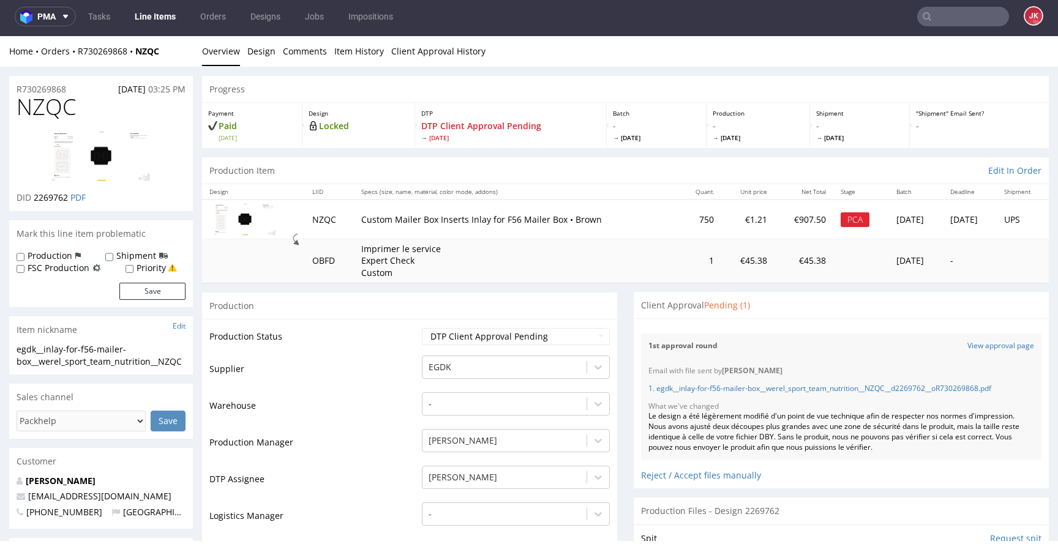
click at [44, 114] on span "NZQC" at bounding box center [46, 107] width 59 height 24
copy span "NZQC"
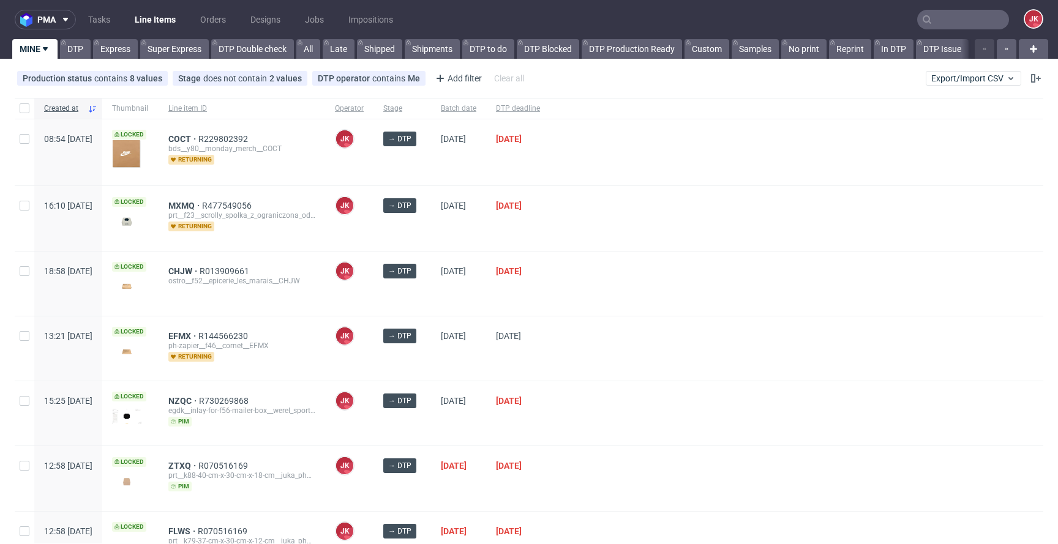
click at [613, 241] on div at bounding box center [796, 218] width 493 height 64
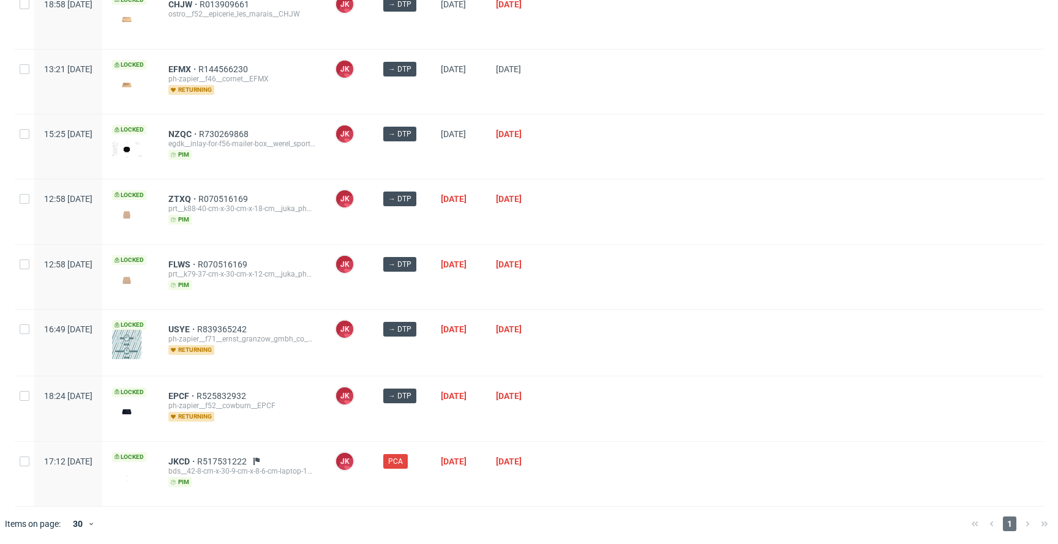
click at [644, 365] on div at bounding box center [796, 343] width 493 height 66
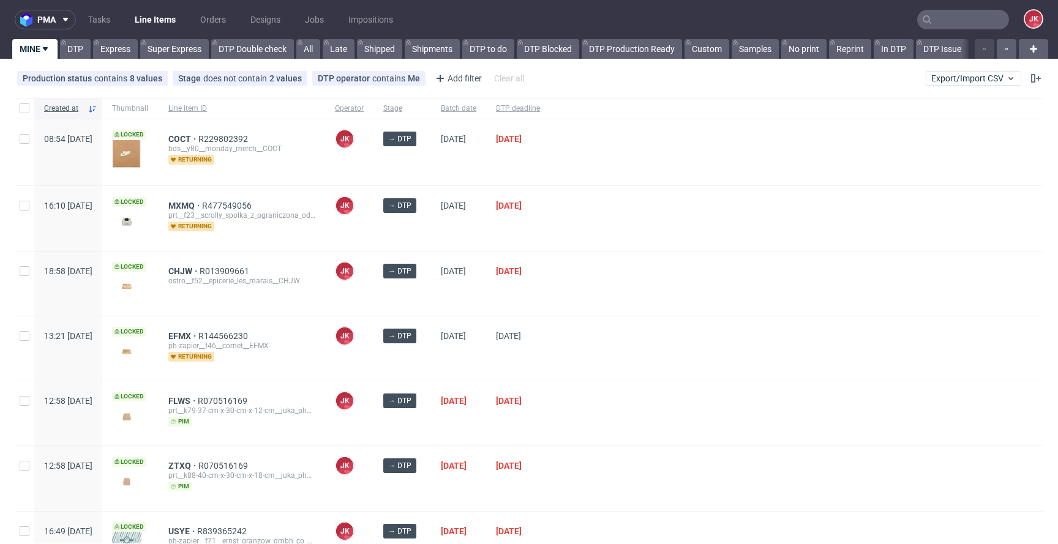
click at [486, 169] on div "[DATE]" at bounding box center [458, 152] width 55 height 66
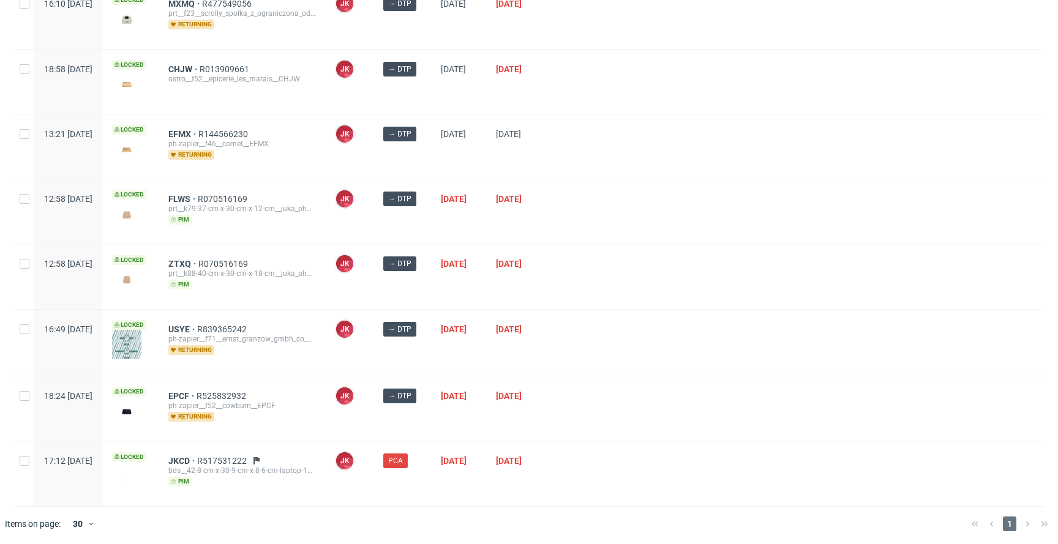
click at [649, 263] on div at bounding box center [796, 276] width 493 height 64
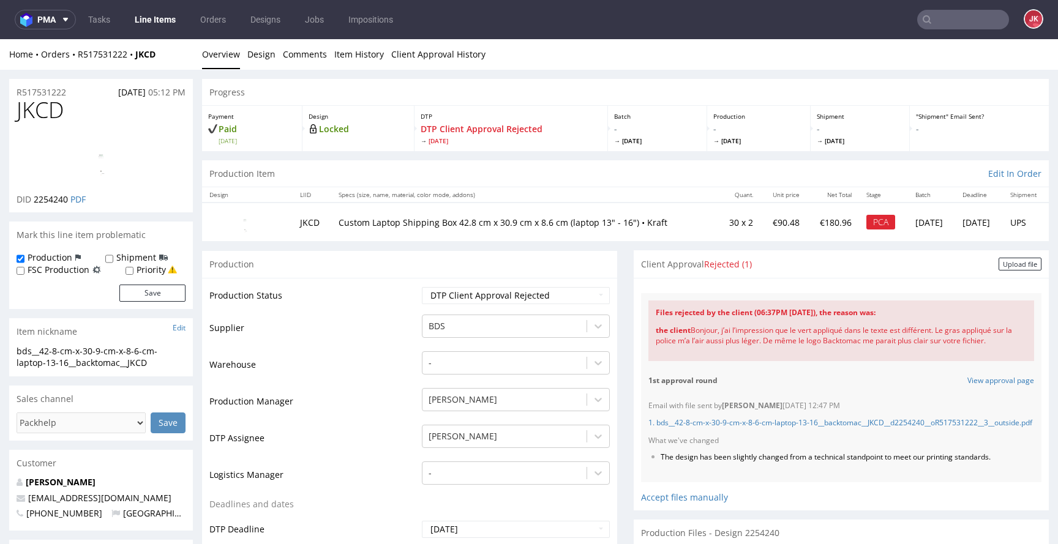
click at [684, 333] on div "the client Bonjour, j’ai l’impression que le vert appliqué dans le texte est di…" at bounding box center [840, 335] width 371 height 35
drag, startPoint x: 993, startPoint y: 340, endPoint x: 685, endPoint y: 333, distance: 308.5
click at [685, 333] on div "the client Bonjour, j’ai l’impression que le vert appliqué dans le texte est di…" at bounding box center [840, 335] width 371 height 35
copy div "Bonjour, j’ai l’impression que le vert appliqué dans le texte est différent. Le…"
click at [398, 328] on td "Supplier" at bounding box center [313, 331] width 209 height 37
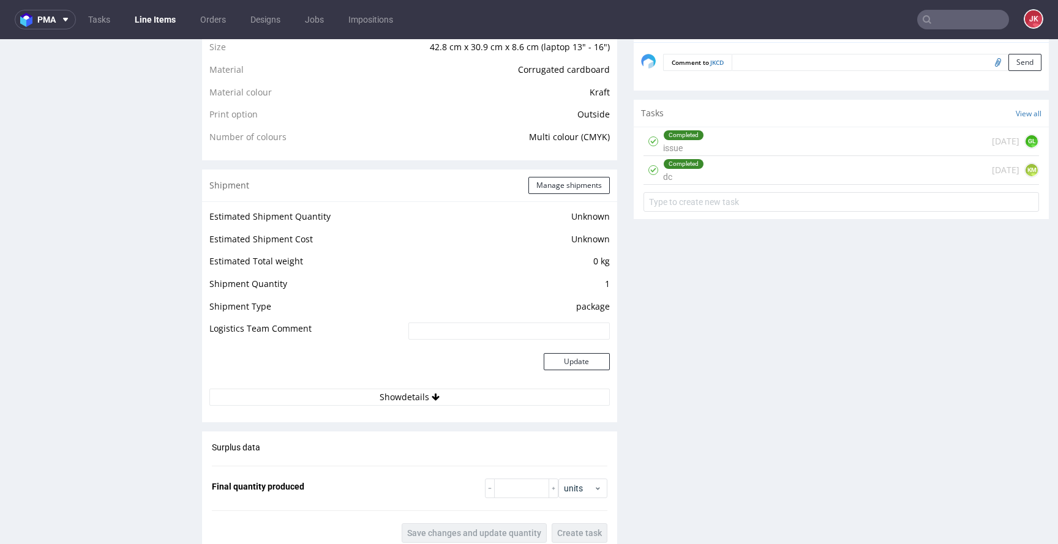
scroll to position [917, 0]
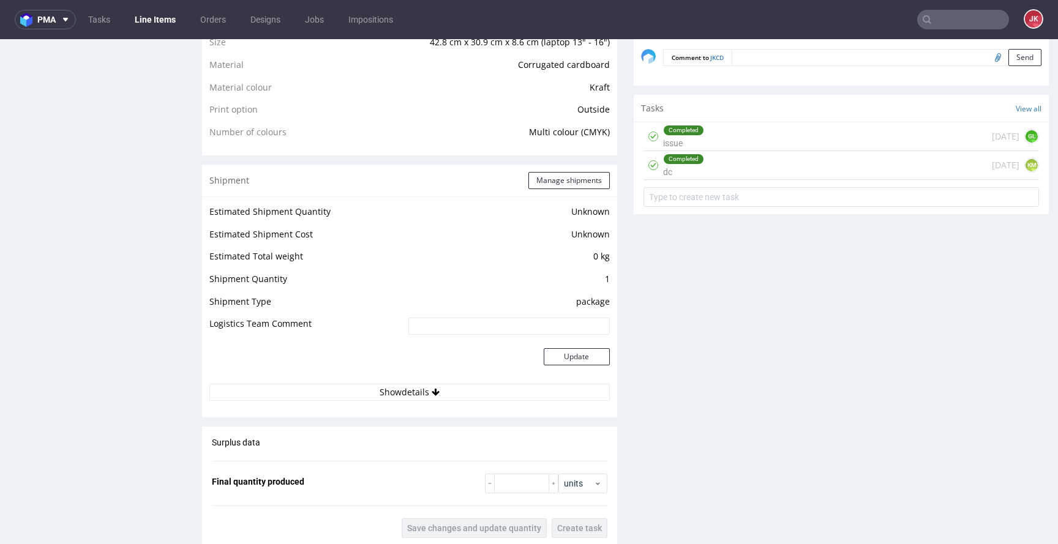
click at [734, 151] on div "Completed issue 12 days ago GL" at bounding box center [840, 136] width 395 height 29
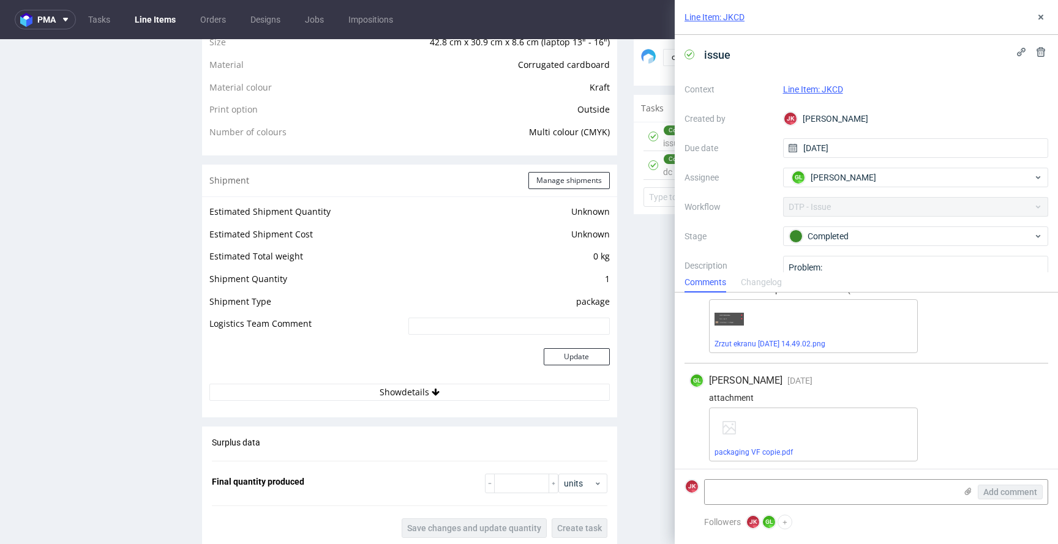
scroll to position [375, 0]
click at [761, 448] on link "packaging VF copie.pdf" at bounding box center [753, 450] width 78 height 9
click at [1039, 22] on button at bounding box center [1040, 17] width 15 height 15
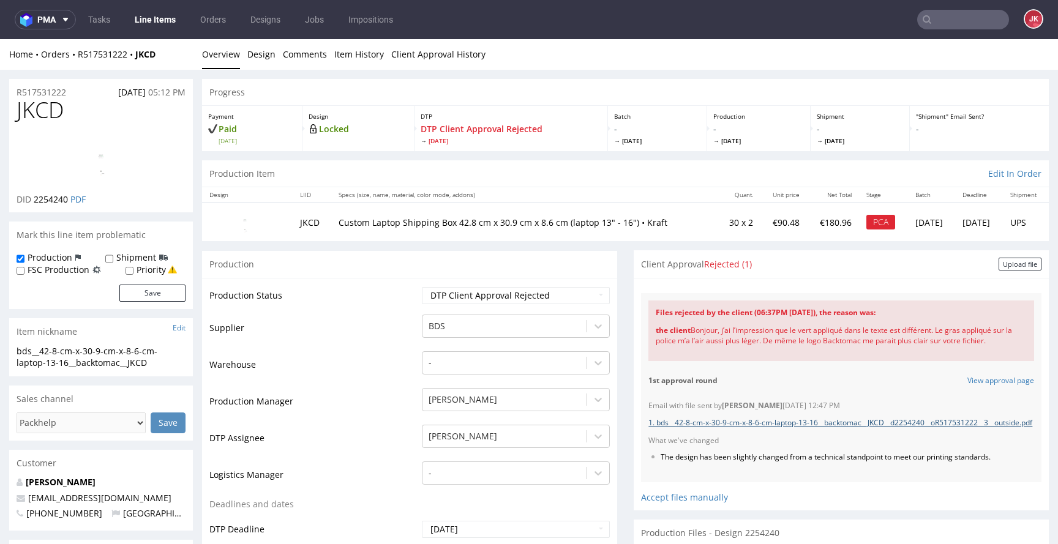
click at [759, 425] on link "1. bds__42-8-cm-x-30-9-cm-x-8-6-cm-laptop-13-16__backtomac__JKCD__d2254240__oR5…" at bounding box center [840, 422] width 384 height 10
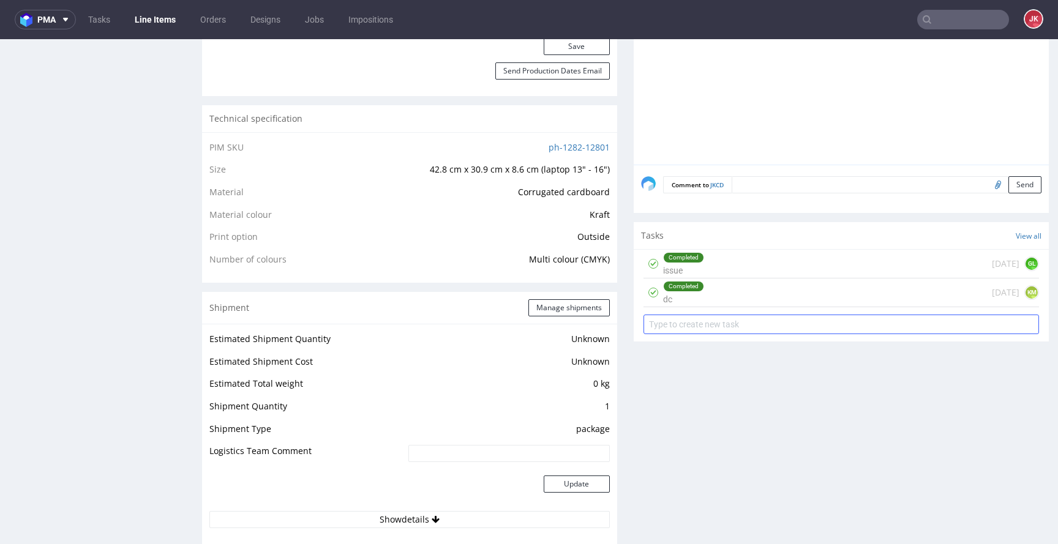
scroll to position [805, 0]
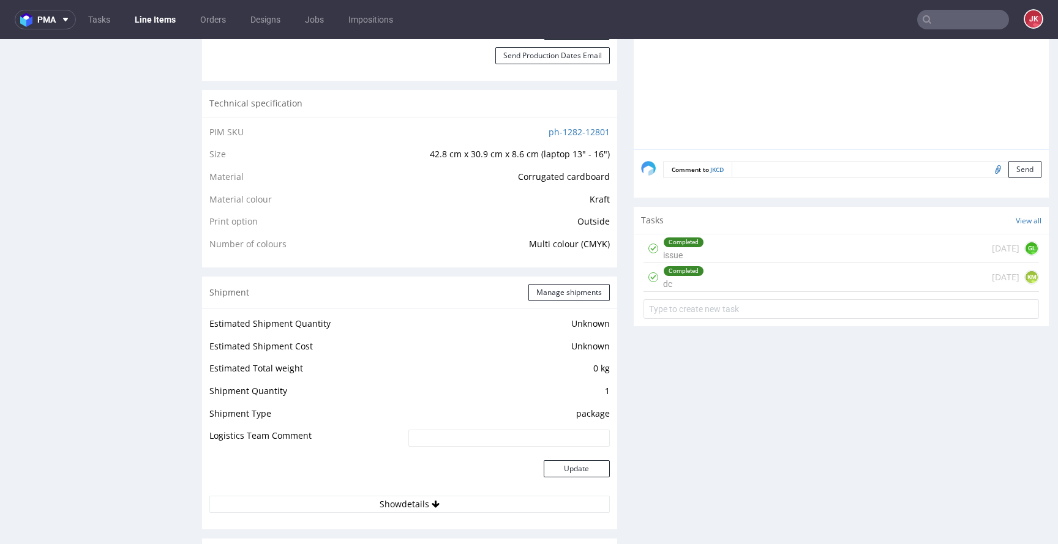
click at [663, 291] on div "Completed dc" at bounding box center [683, 277] width 41 height 28
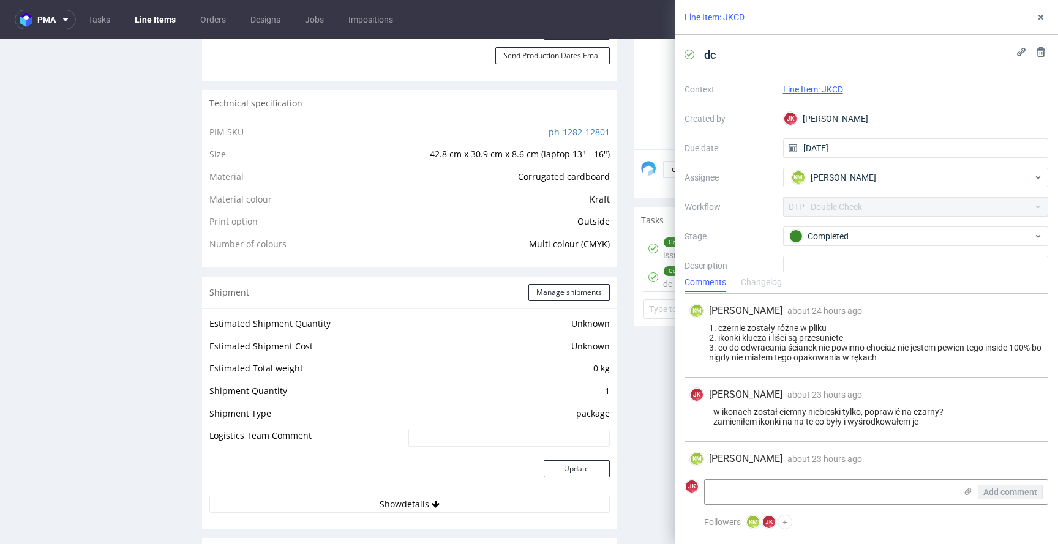
scroll to position [53, 0]
click at [1041, 21] on icon at bounding box center [1040, 17] width 10 height 10
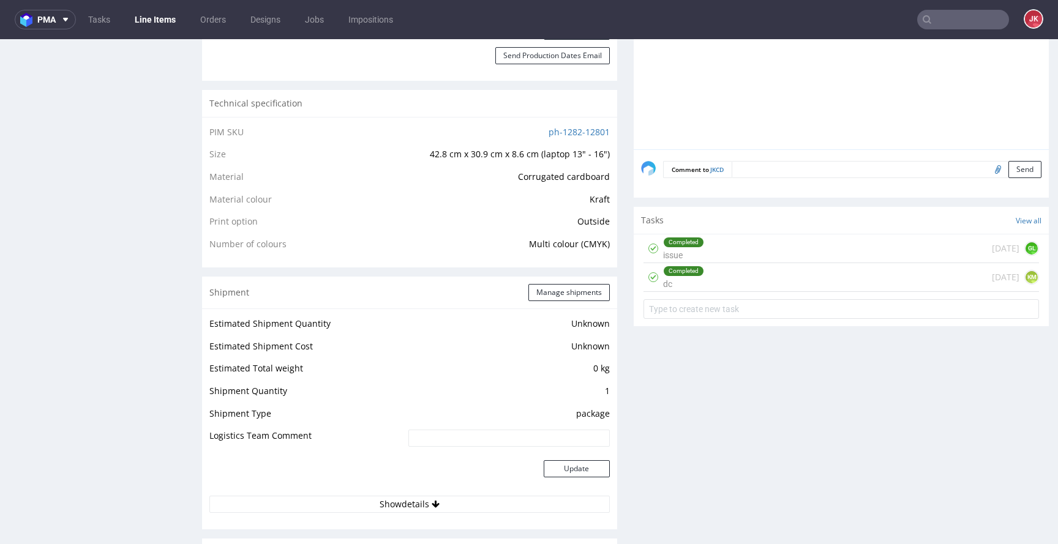
click at [614, 325] on div "Progress Payment Paid Wed 17 Sep Design Locked DTP DTP Client Approval Rejected…" at bounding box center [625, 257] width 846 height 1966
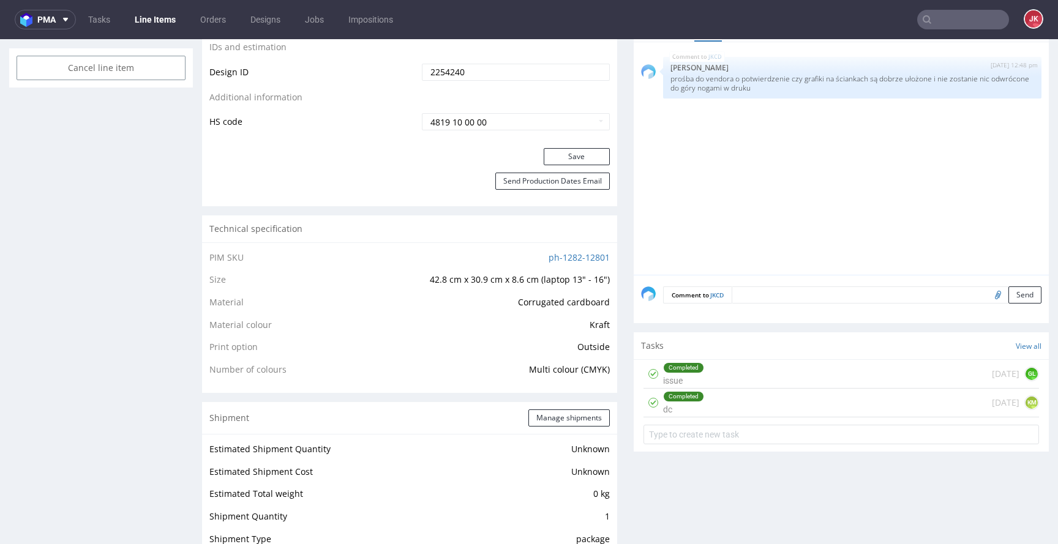
scroll to position [680, 0]
click at [677, 387] on div "Completed issue" at bounding box center [683, 373] width 41 height 28
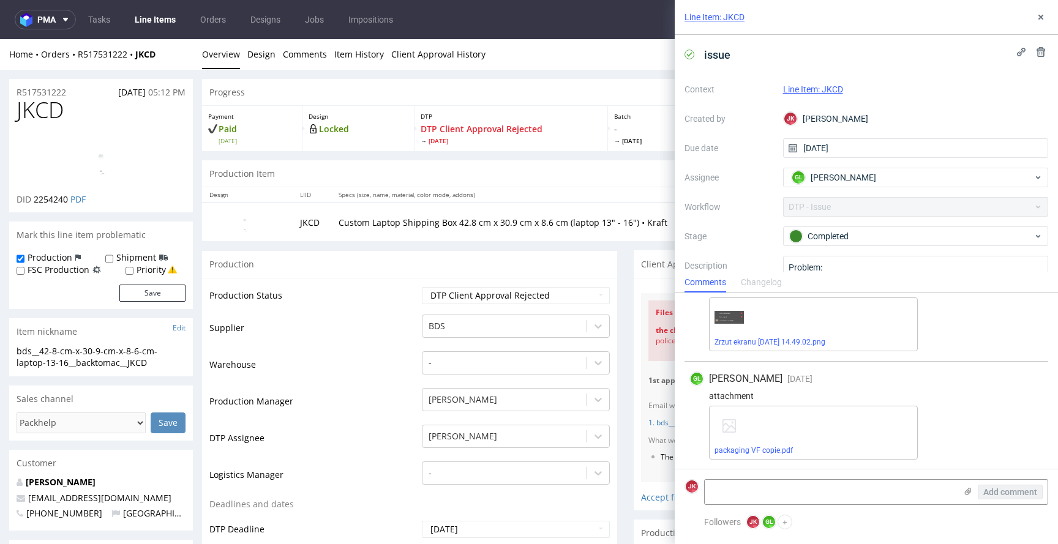
click at [1045, 25] on div "Line Item: JKCD" at bounding box center [865, 17] width 383 height 35
click at [1041, 22] on button at bounding box center [1040, 17] width 15 height 15
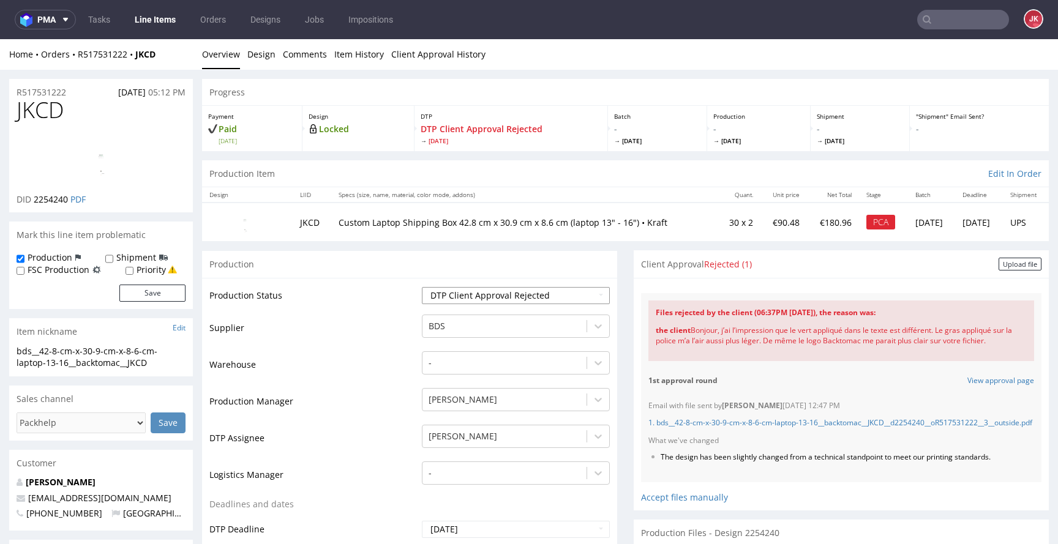
click at [473, 296] on select "Waiting for Artwork Waiting for Diecut Waiting for Mockup Waiting for DTP Waiti…" at bounding box center [516, 295] width 188 height 17
select select "dtp_ca_needed"
click at [422, 287] on select "Waiting for Artwork Waiting for Diecut Waiting for Mockup Waiting for DTP Waiti…" at bounding box center [516, 295] width 188 height 17
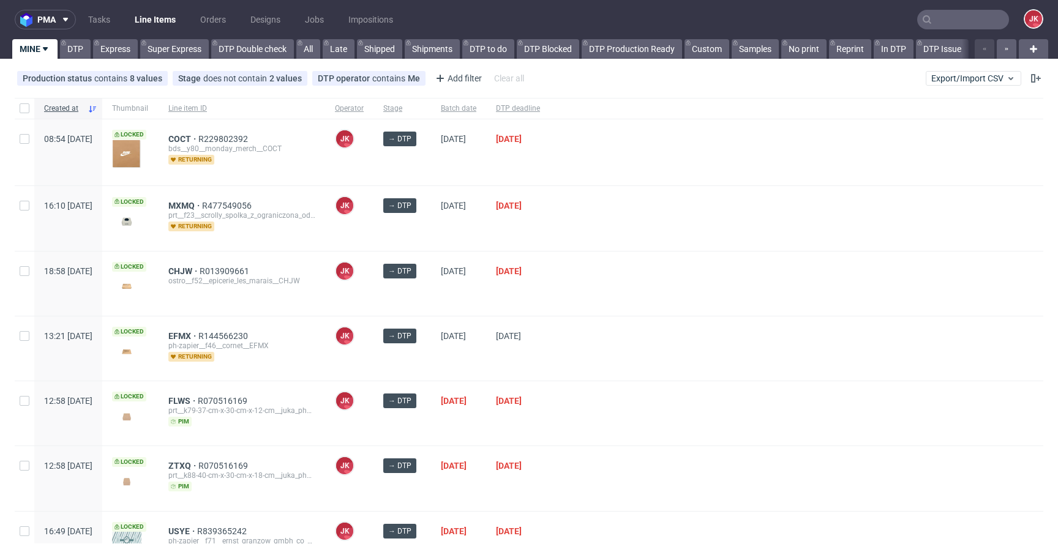
scroll to position [194, 0]
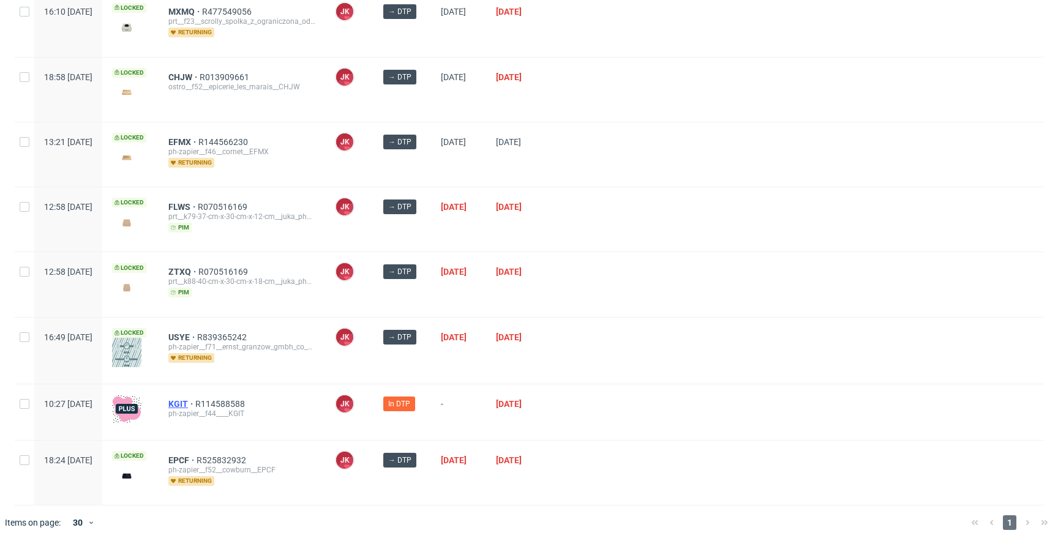
click at [195, 399] on span "KGIT" at bounding box center [181, 404] width 27 height 10
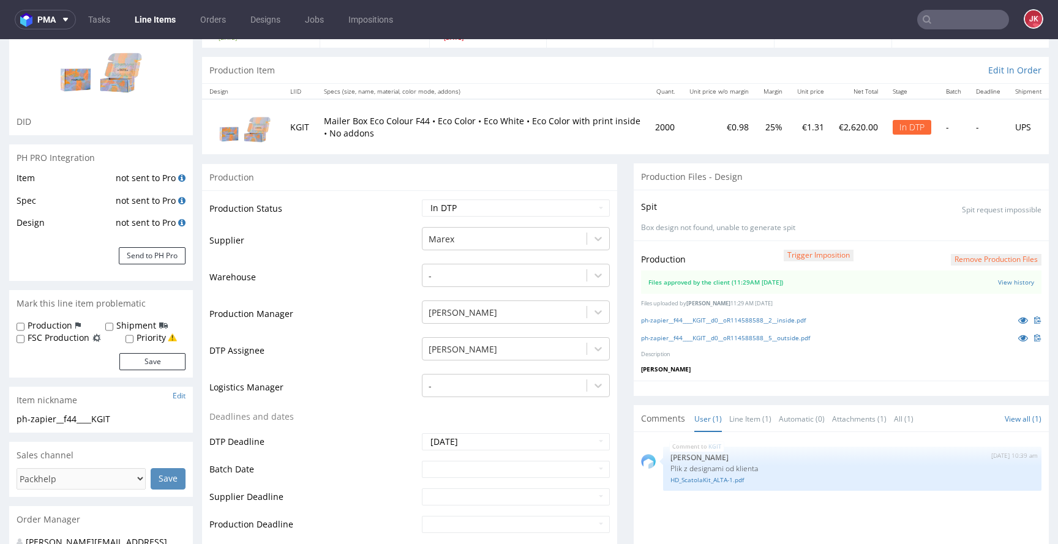
scroll to position [76, 0]
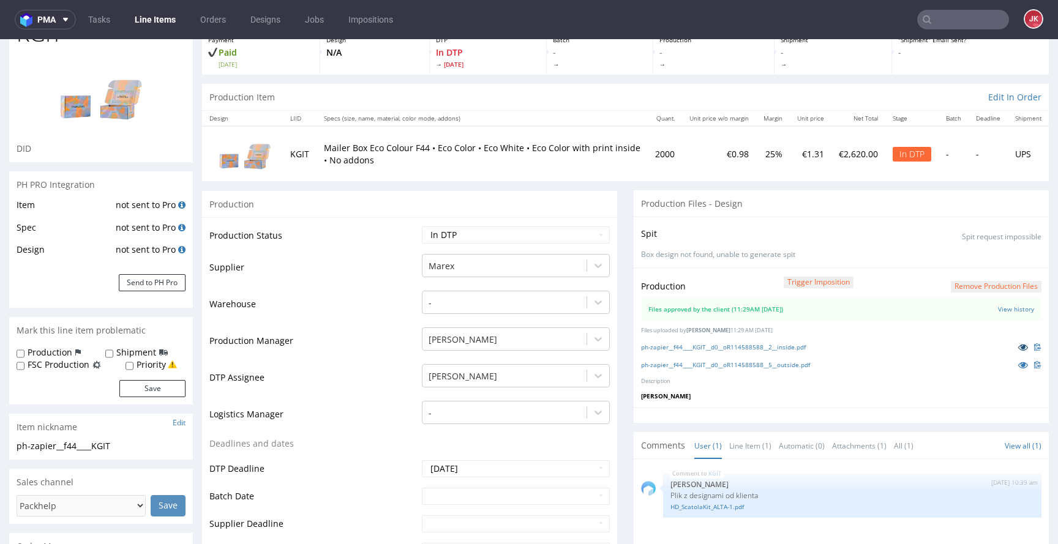
click at [1012, 341] on link at bounding box center [1023, 346] width 22 height 13
click at [1012, 361] on link at bounding box center [1023, 364] width 22 height 13
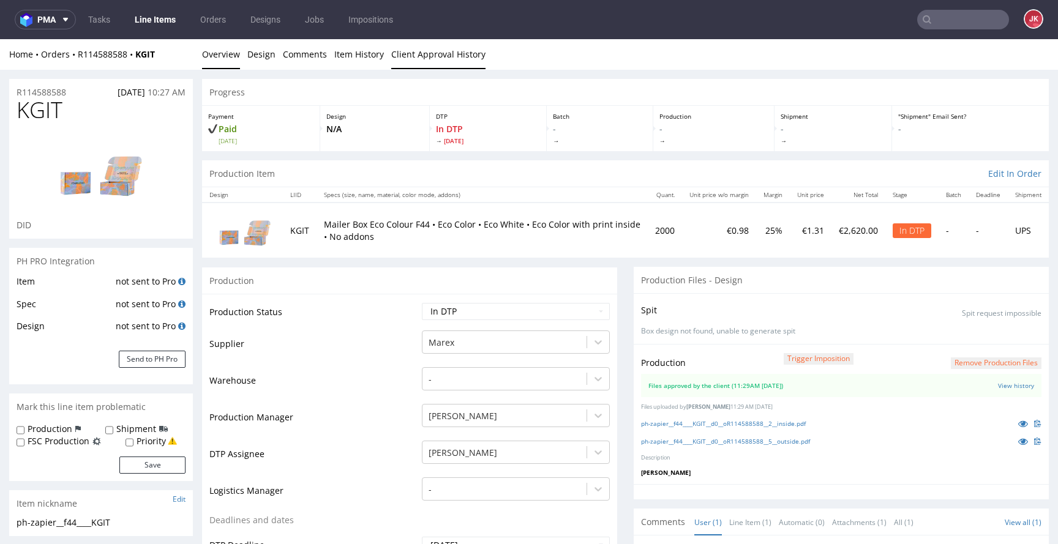
click at [427, 51] on link "Client Approval History" at bounding box center [438, 54] width 94 height 30
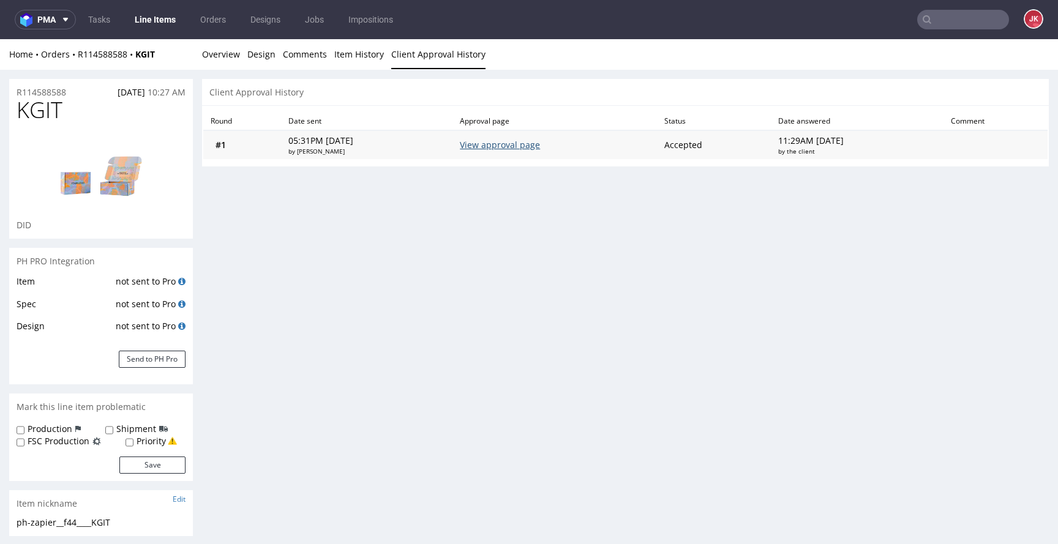
click at [481, 147] on link "View approval page" at bounding box center [500, 145] width 80 height 12
click at [228, 54] on link "Overview" at bounding box center [221, 54] width 38 height 30
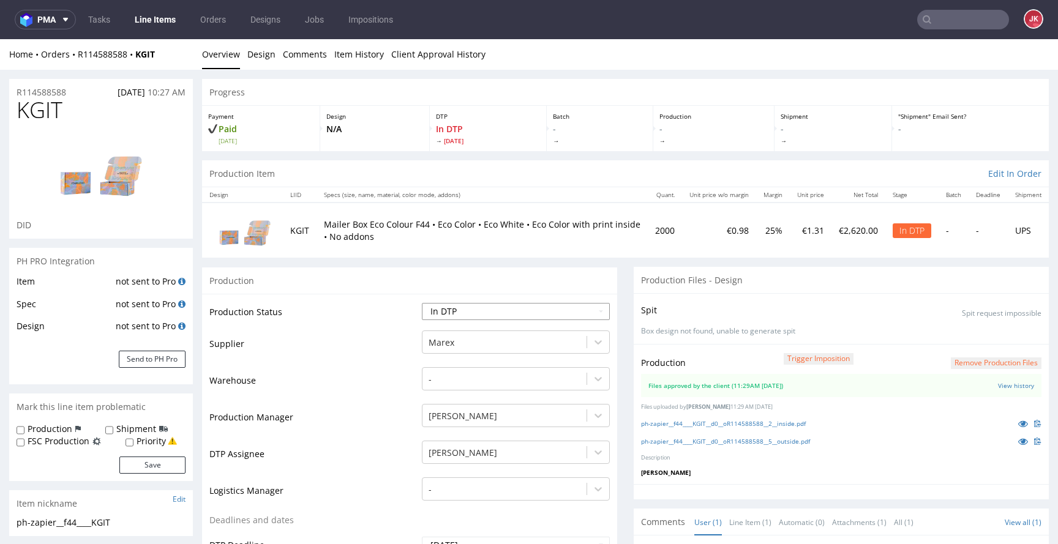
click at [516, 310] on select "Waiting for Artwork Waiting for Diecut Waiting for Mockup Waiting for DTP Waiti…" at bounding box center [516, 311] width 188 height 17
select select "dtp_waiting_for_double_check"
click at [422, 303] on select "Waiting for Artwork Waiting for Diecut Waiting for Mockup Waiting for DTP Waiti…" at bounding box center [516, 311] width 188 height 17
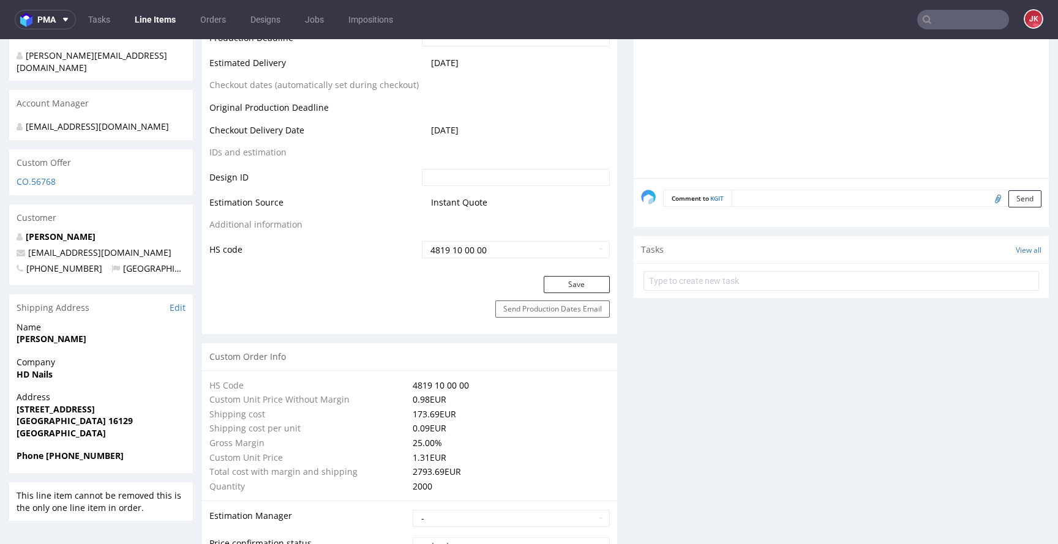
scroll to position [609, 0]
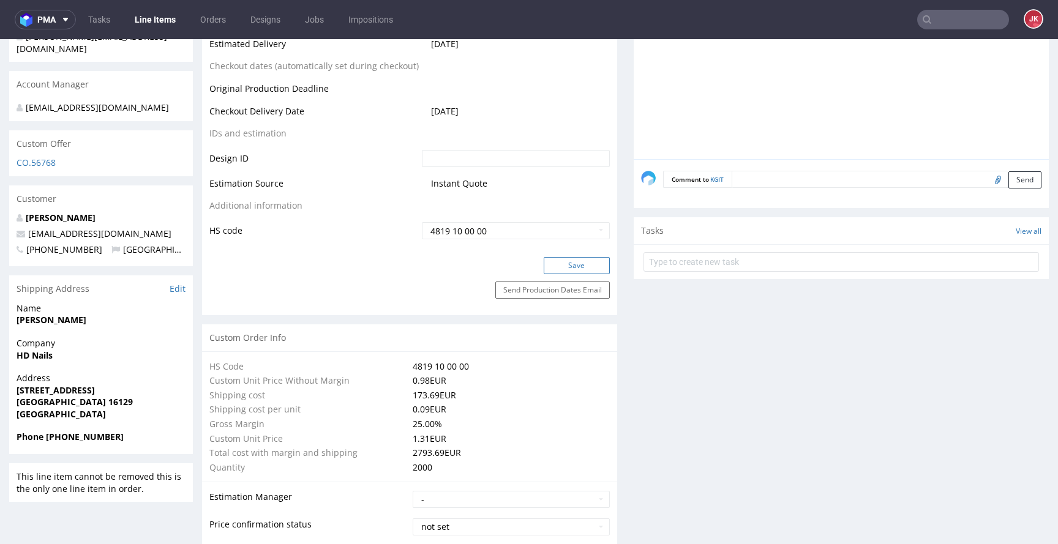
click at [553, 257] on button "Save" at bounding box center [576, 265] width 66 height 17
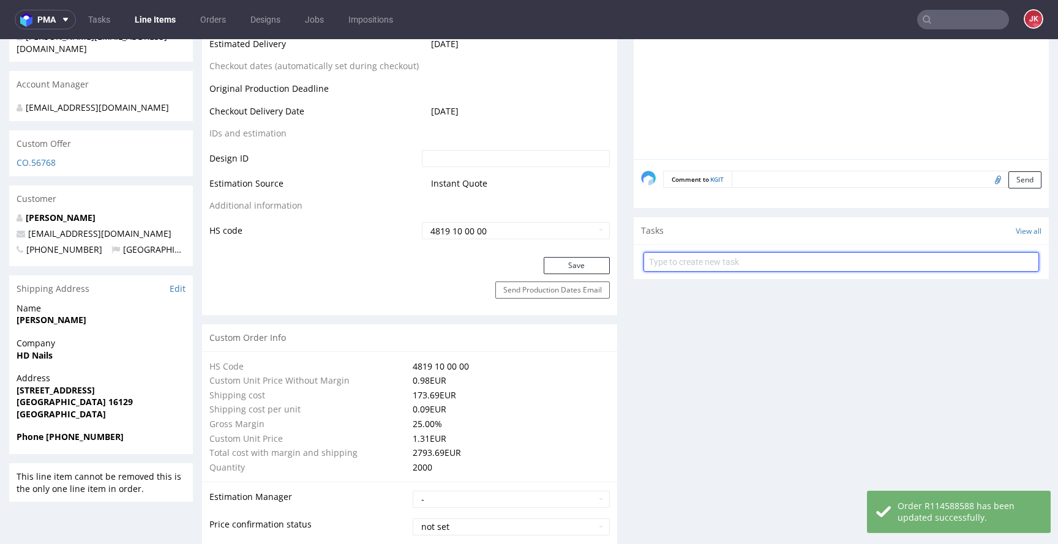
click at [677, 266] on input "text" at bounding box center [840, 262] width 395 height 20
type input "custom dc"
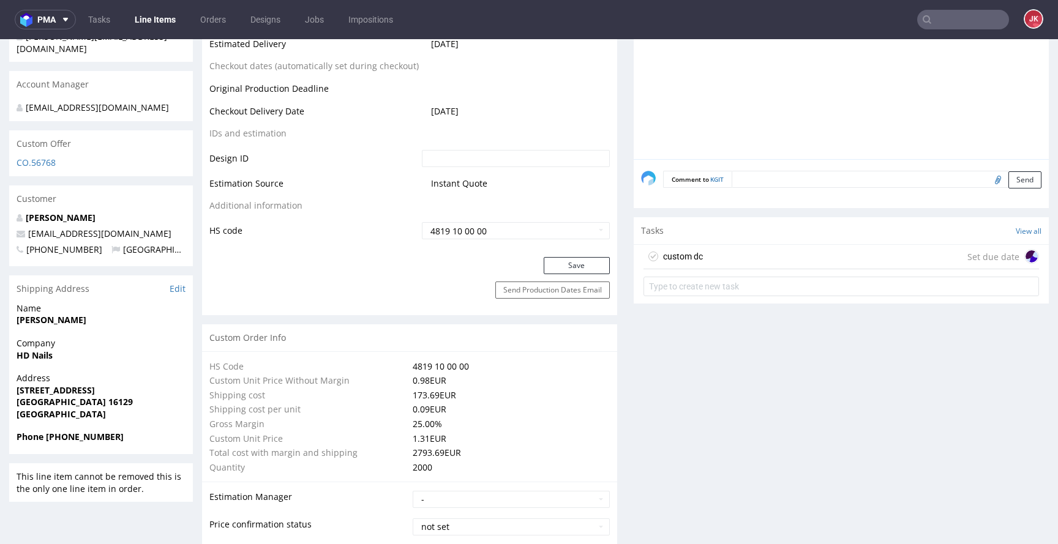
click at [703, 257] on div "custom dc Set due date" at bounding box center [840, 257] width 395 height 24
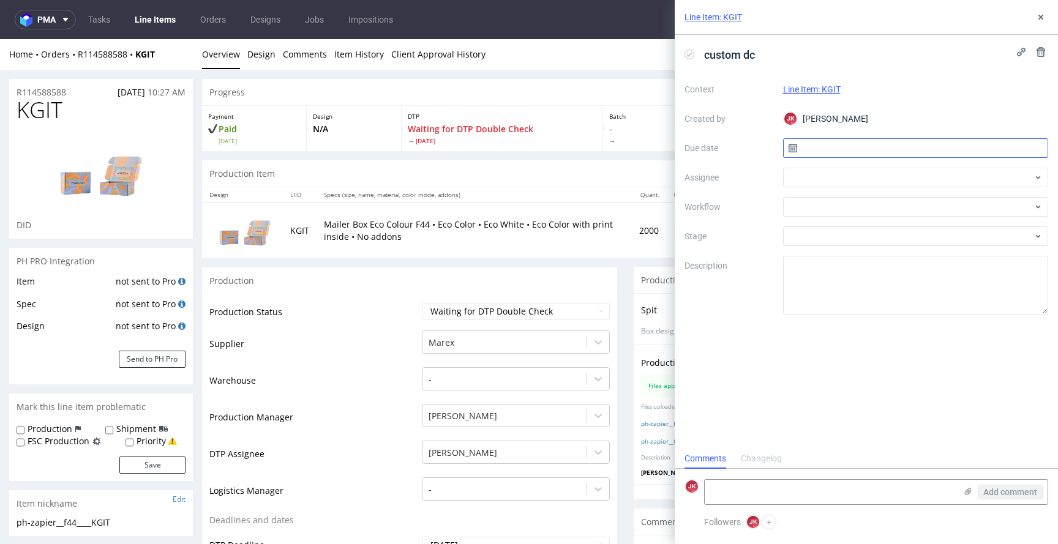
click at [806, 149] on input "text" at bounding box center [916, 148] width 266 height 20
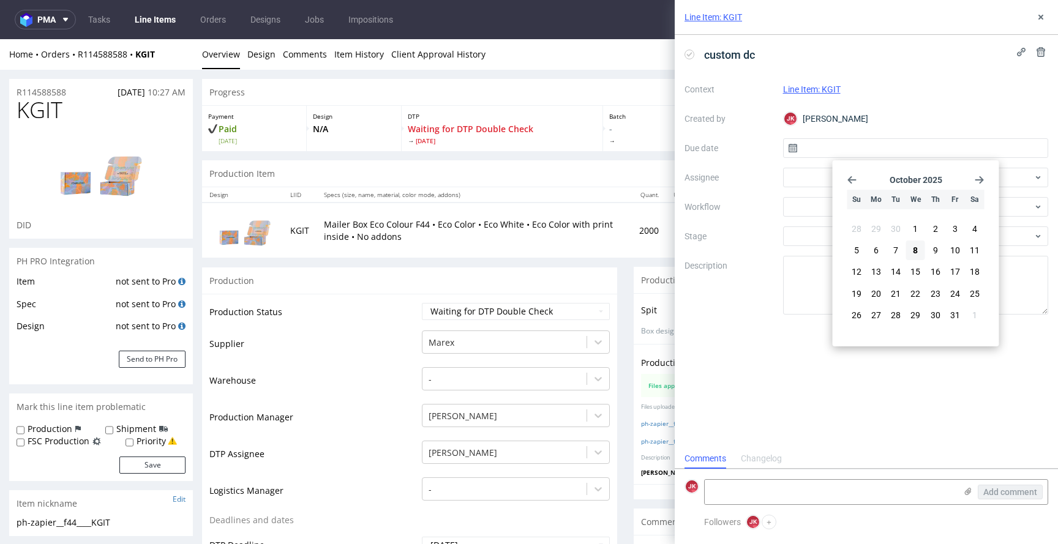
click at [920, 260] on section "28 29 30 1 2 3 4 5 6 7 8 9 10 11 12 13 14 15 16 17 18 19 20 21 22 23 24 25 26 2…" at bounding box center [915, 273] width 137 height 108
click at [918, 253] on button "8" at bounding box center [915, 251] width 19 height 20
type input "[DATE]"
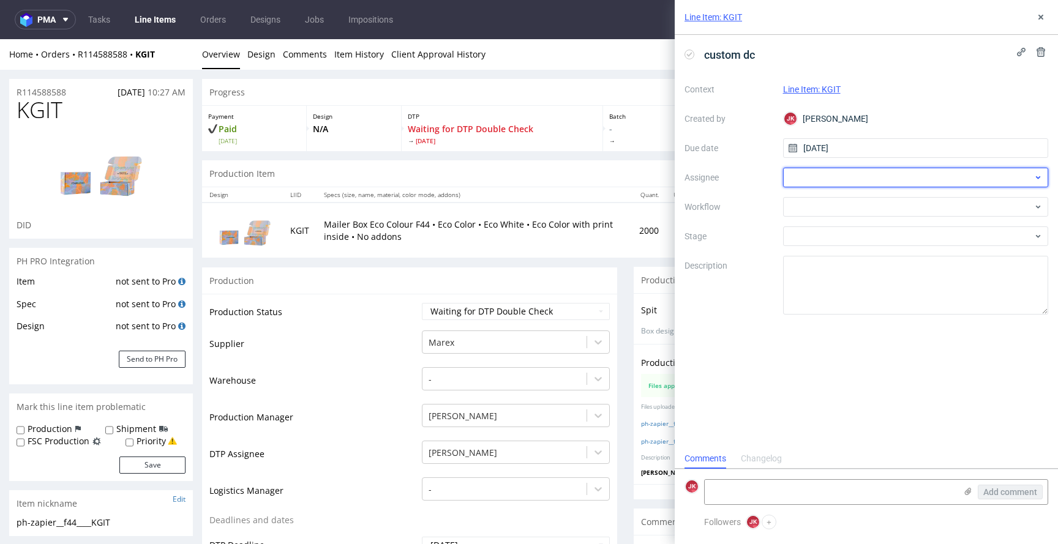
click at [828, 177] on div at bounding box center [916, 178] width 266 height 20
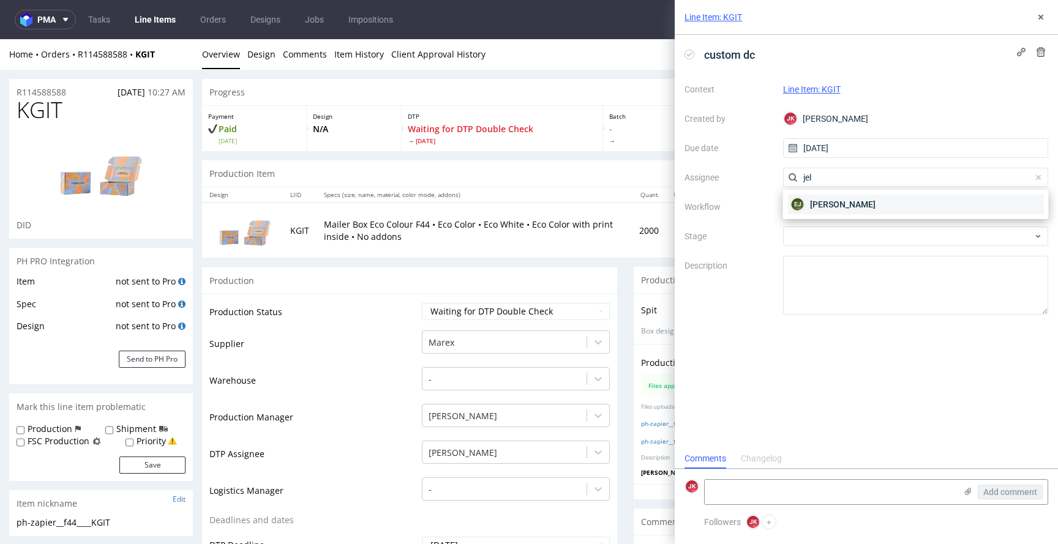
type input "jel"
click at [813, 205] on span "Elżbieta Jelińska" at bounding box center [842, 204] width 65 height 12
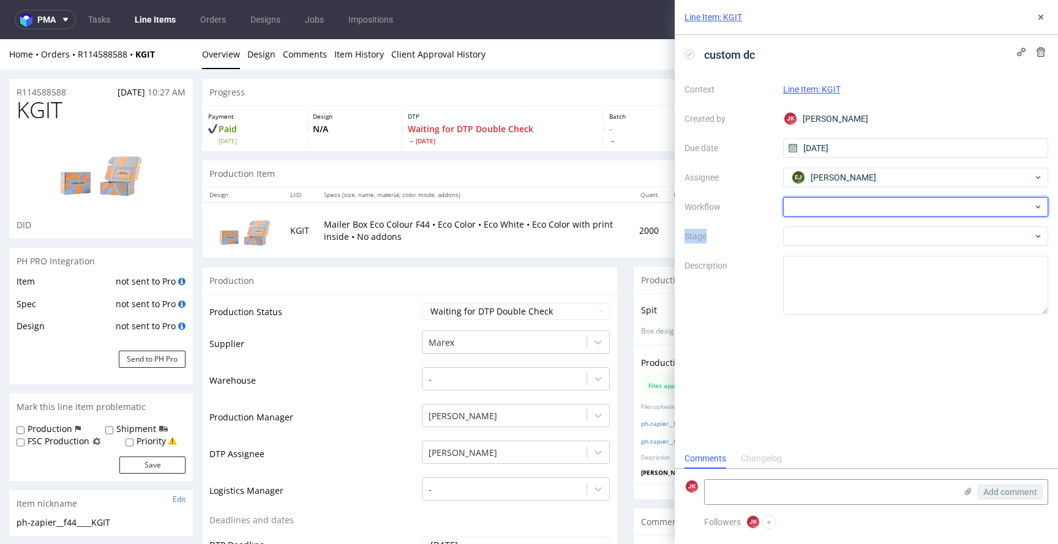
click at [813, 205] on div at bounding box center [916, 207] width 266 height 20
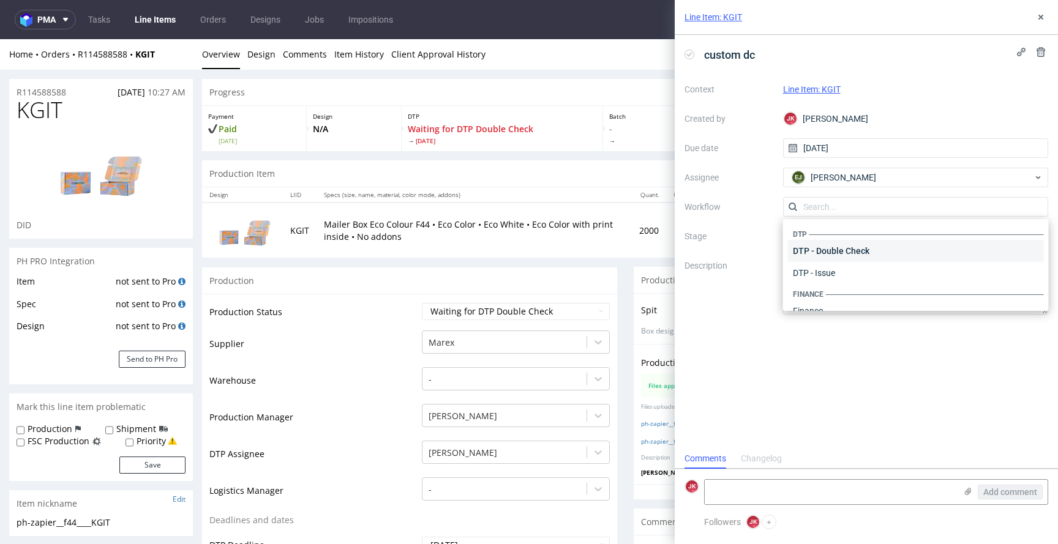
click at [813, 248] on div "DTP - Double Check" at bounding box center [916, 251] width 256 height 22
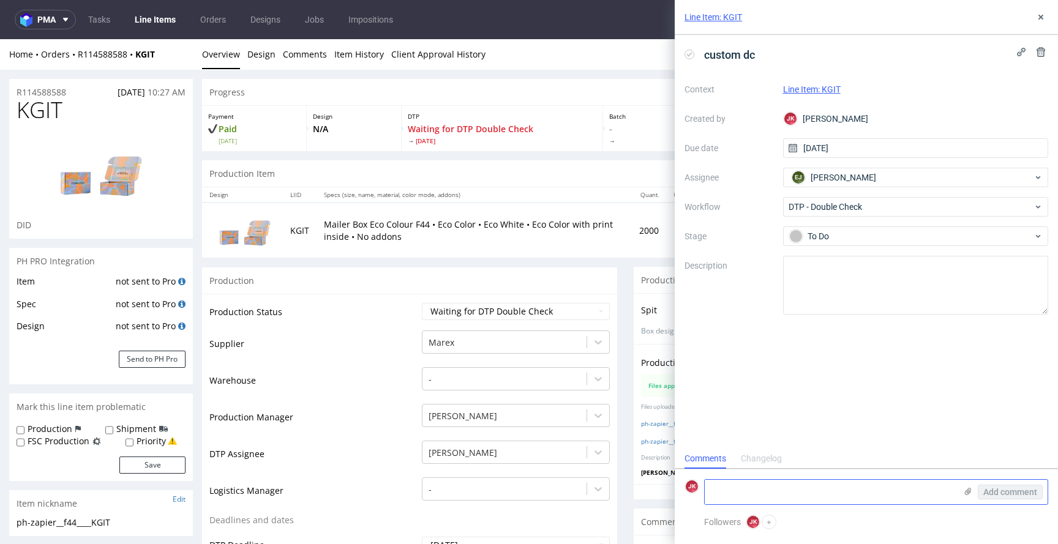
click at [774, 485] on textarea at bounding box center [829, 492] width 251 height 24
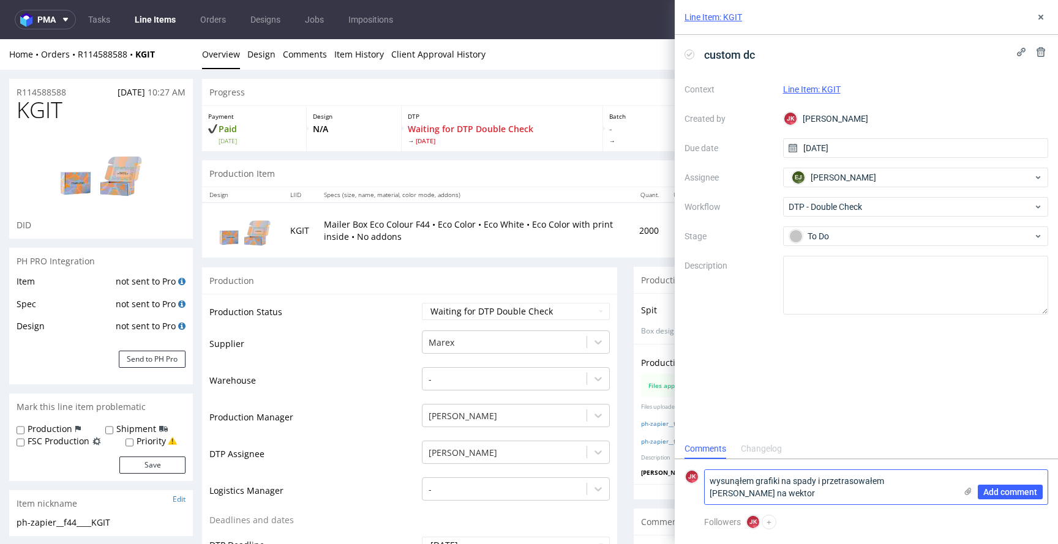
click at [709, 477] on textarea "wysunąłem grafiki na spady i przetrasowałem kody QR na wektor" at bounding box center [829, 487] width 251 height 34
click at [780, 498] on textarea "- wysunąłem grafiki na spady i przetrasowałem kody QR na wektor" at bounding box center [829, 487] width 251 height 34
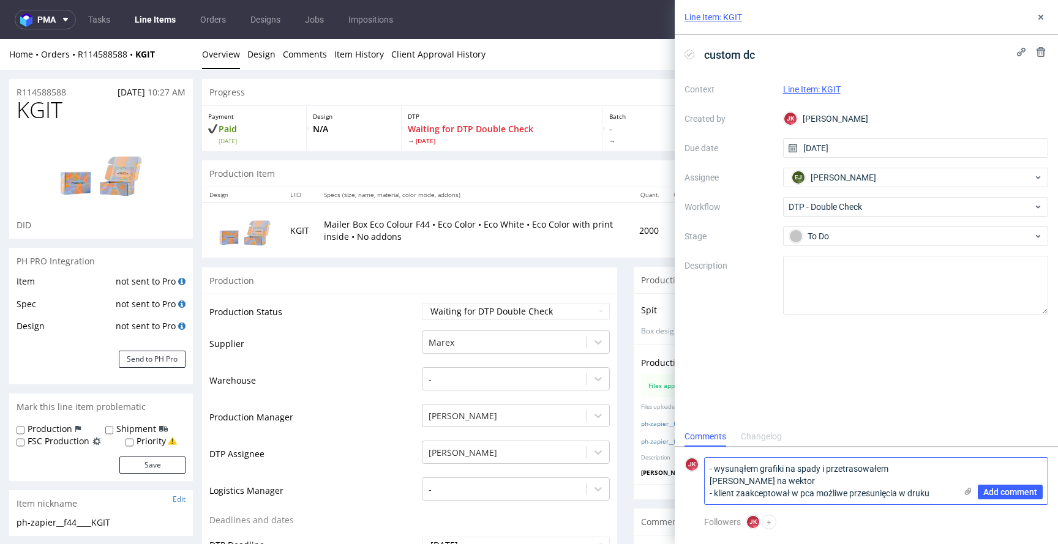
click at [944, 493] on textarea "- wysunąłem grafiki na spady i przetrasowałem kody QR na wektor - klient zaakce…" at bounding box center [829, 481] width 251 height 47
type textarea "- wysunąłem grafiki na spady i przetrasowałem kody QR na wektor - klient zaakce…"
click at [1024, 496] on span "Add comment" at bounding box center [1010, 492] width 54 height 9
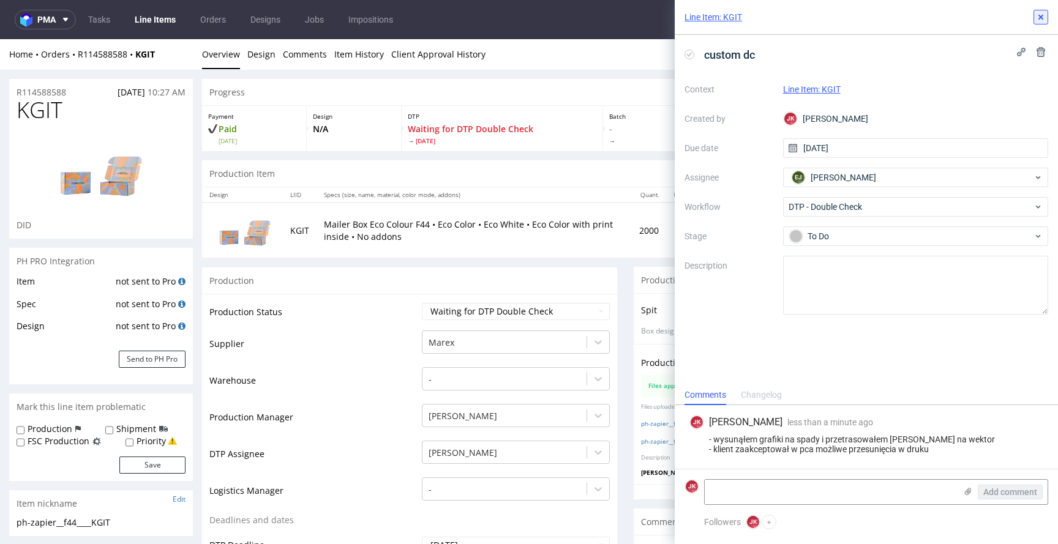
click at [1043, 15] on icon at bounding box center [1040, 17] width 10 height 10
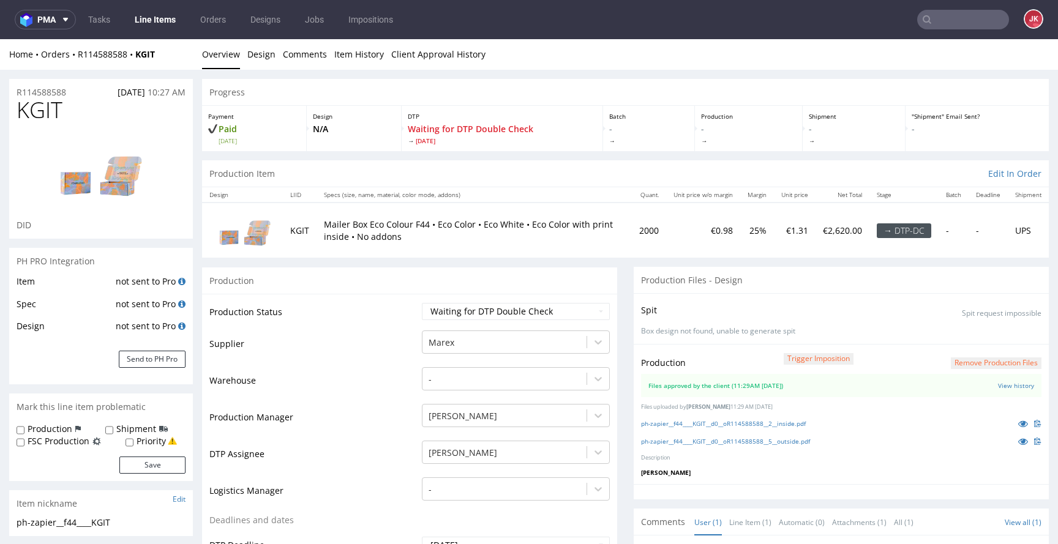
click at [154, 21] on link "Line Items" at bounding box center [155, 20] width 56 height 20
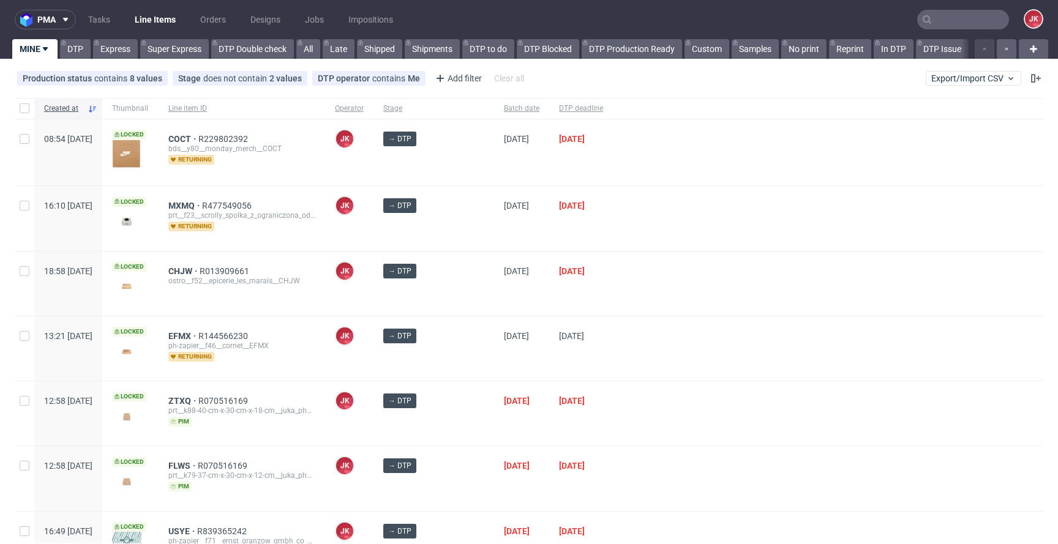
click at [613, 303] on div at bounding box center [828, 284] width 430 height 64
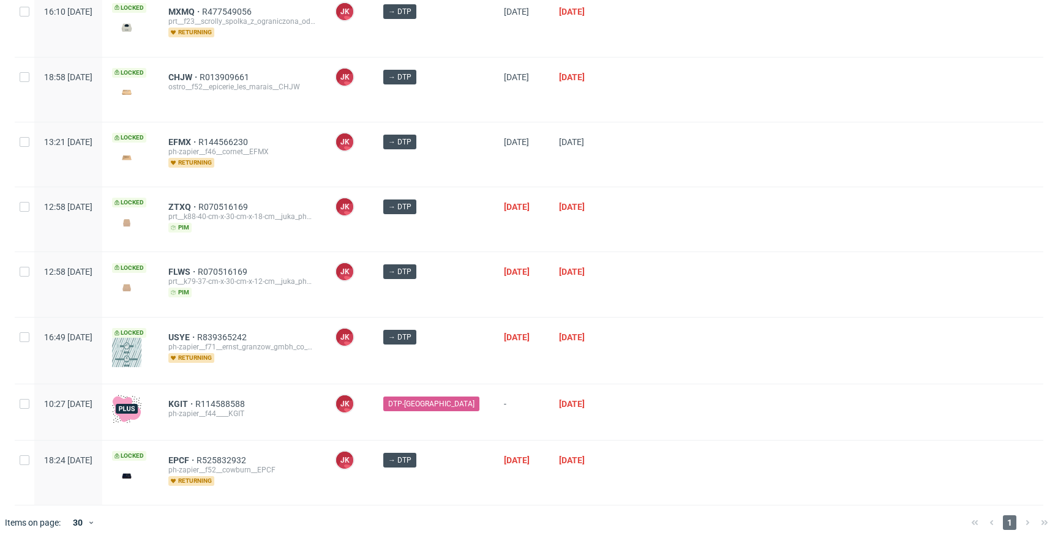
click at [650, 291] on div at bounding box center [828, 284] width 430 height 64
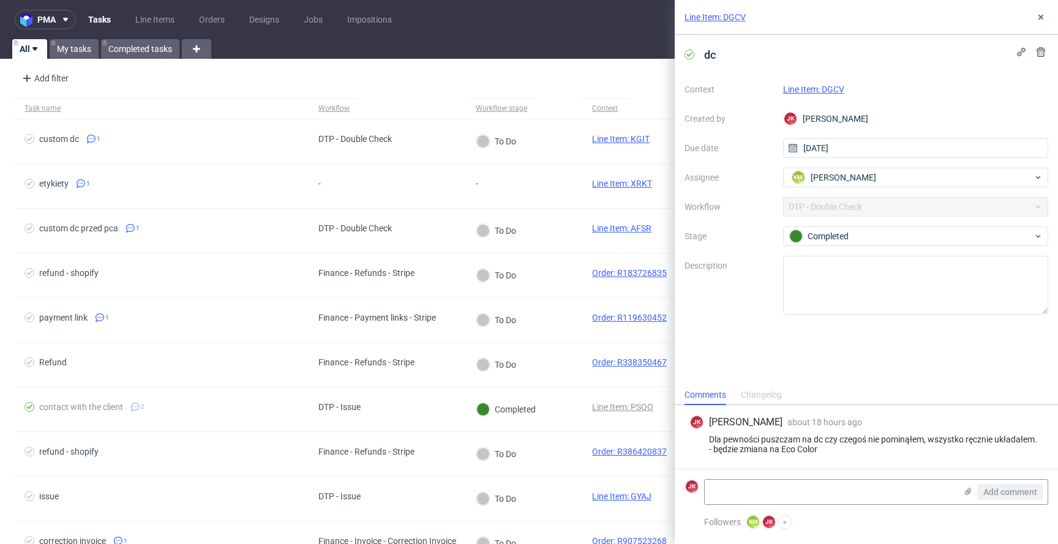
click at [799, 86] on link "Line Item: DGCV" at bounding box center [813, 89] width 61 height 10
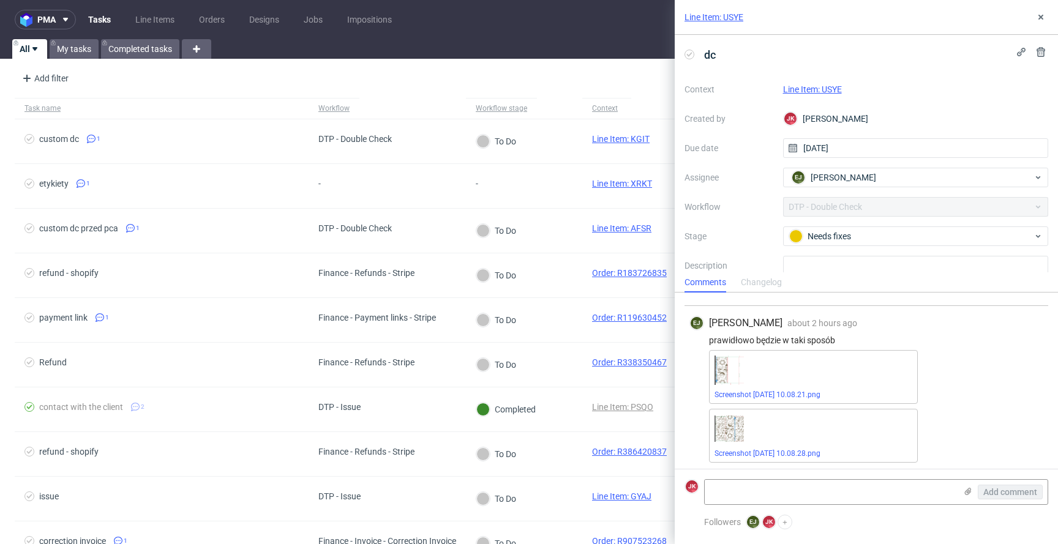
scroll to position [118, 0]
click at [816, 90] on link "Line Item: USYE" at bounding box center [812, 89] width 59 height 10
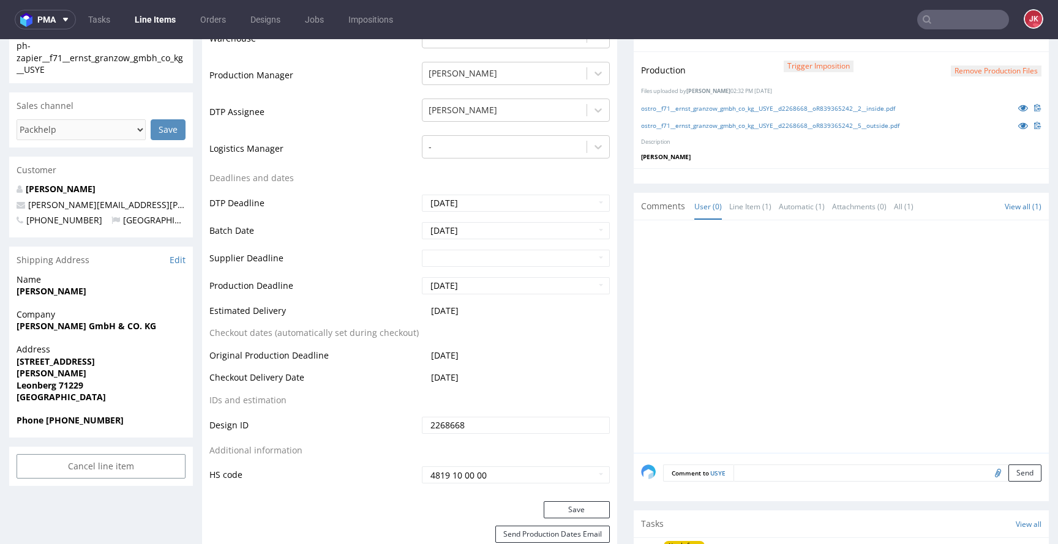
scroll to position [464, 0]
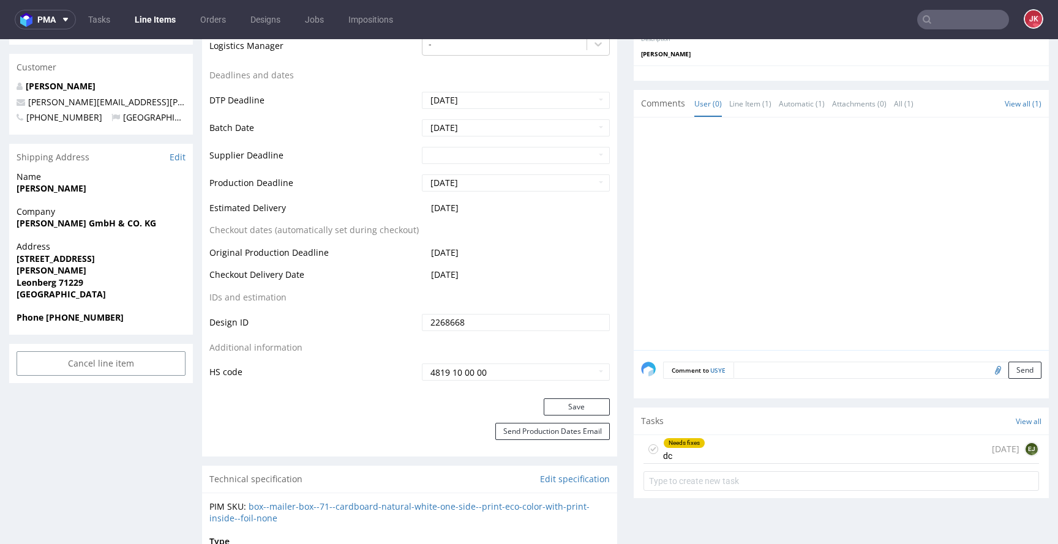
click at [687, 450] on div "Needs fixes dc" at bounding box center [684, 449] width 42 height 28
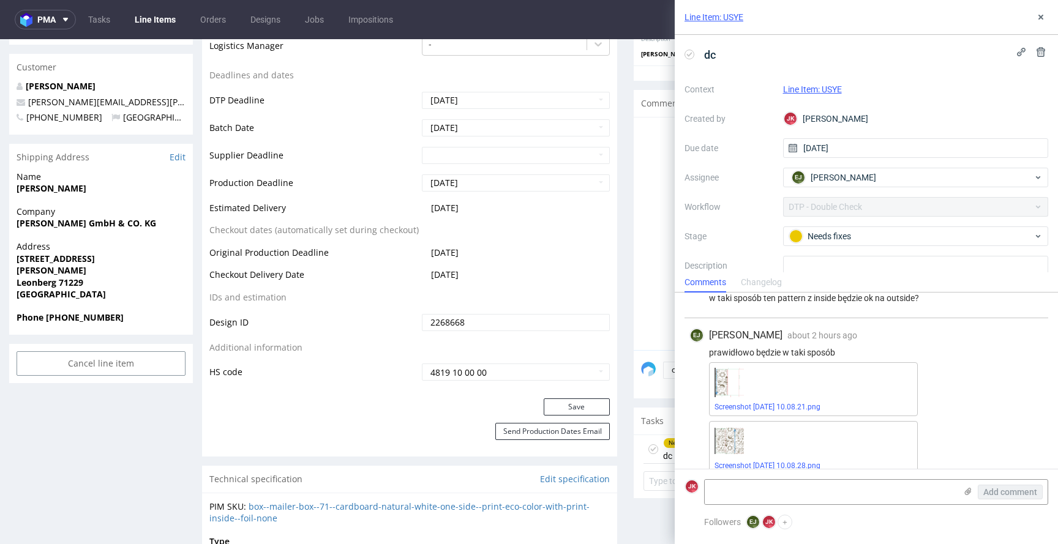
scroll to position [118, 0]
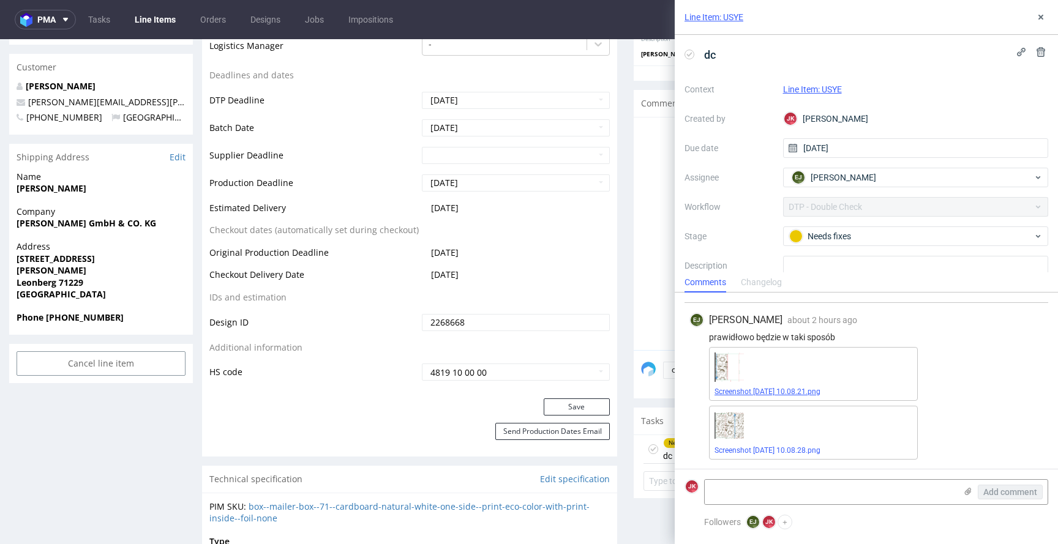
click at [740, 392] on link "Screenshot [DATE] 10.08.21.png" at bounding box center [767, 391] width 106 height 9
click at [778, 451] on link "Screenshot [DATE] 10.08.28.png" at bounding box center [767, 450] width 106 height 9
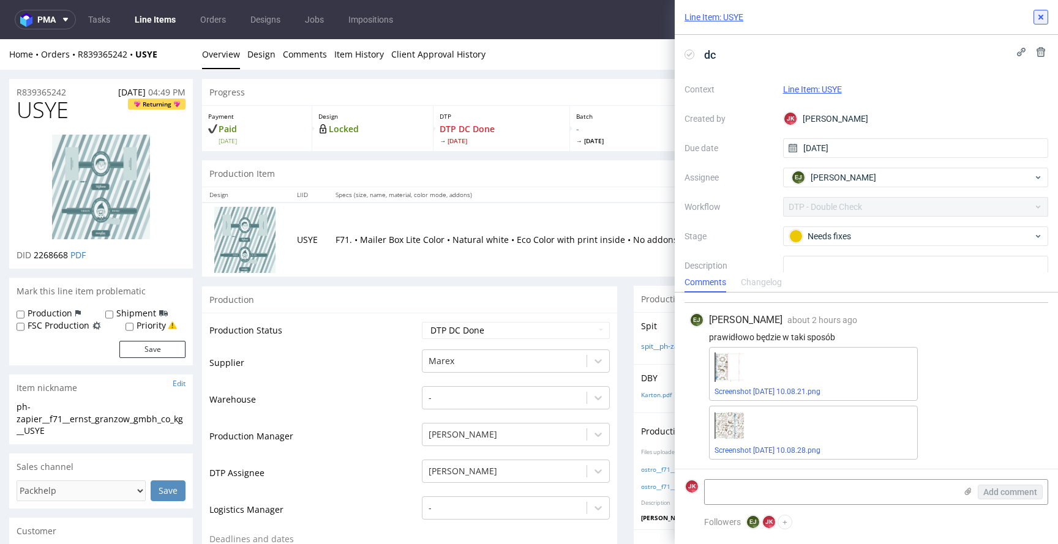
click at [1038, 19] on use at bounding box center [1040, 17] width 5 height 5
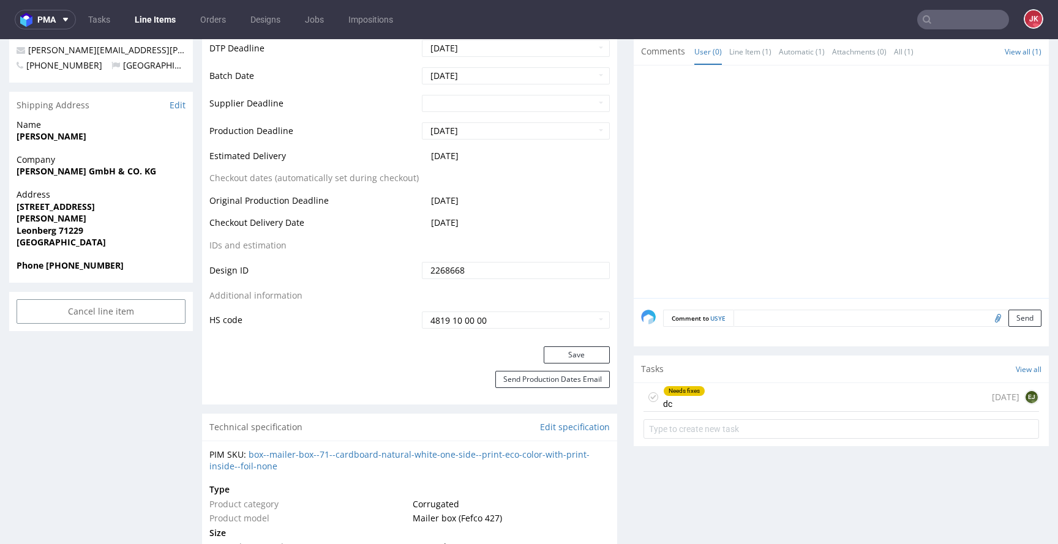
scroll to position [524, 0]
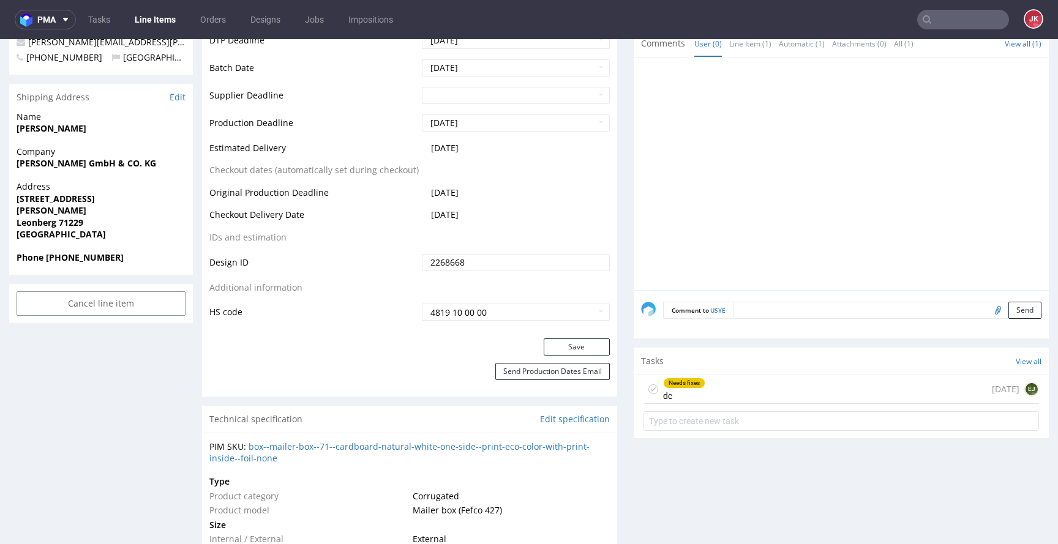
click at [673, 381] on div "Needs fixes" at bounding box center [683, 383] width 41 height 10
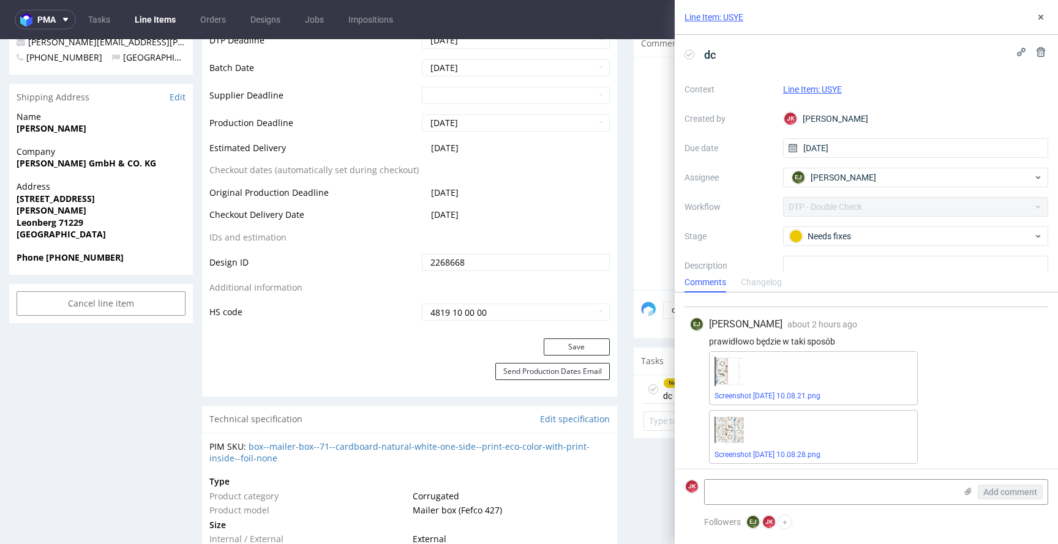
scroll to position [118, 0]
click at [759, 447] on link "Screenshot [DATE] 10.08.28.png" at bounding box center [767, 450] width 106 height 9
click at [811, 390] on link "Screenshot [DATE] 10.08.21.png" at bounding box center [767, 391] width 106 height 9
click at [797, 446] on link "Screenshot [DATE] 10.08.28.png" at bounding box center [767, 450] width 106 height 9
click at [761, 387] on span "Screenshot [DATE] 10.08.21.png" at bounding box center [813, 392] width 198 height 10
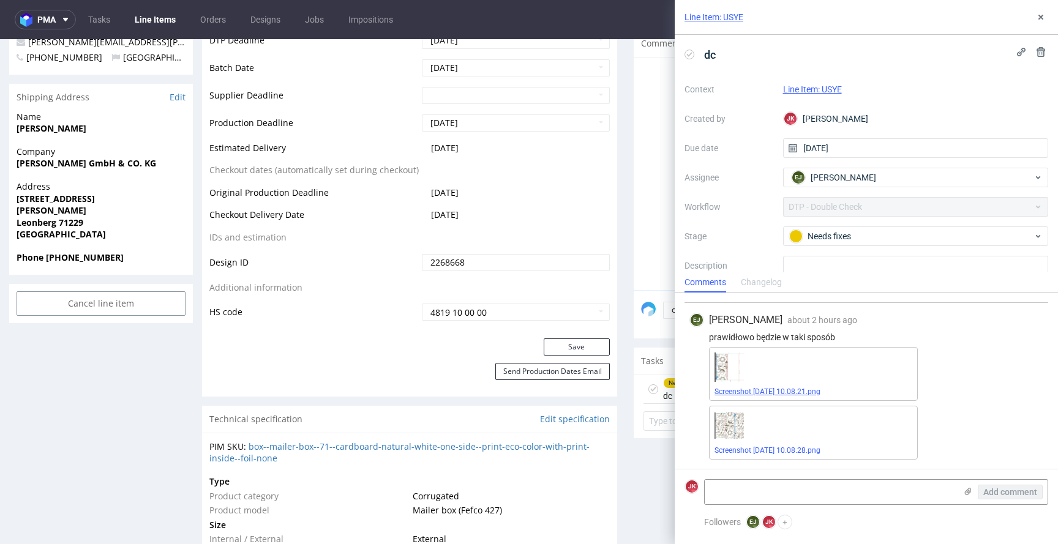
click at [775, 387] on link "Screenshot [DATE] 10.08.21.png" at bounding box center [767, 391] width 106 height 9
click at [786, 388] on link "Screenshot [DATE] 10.08.21.png" at bounding box center [767, 391] width 106 height 9
click at [778, 496] on textarea at bounding box center [829, 492] width 251 height 24
type textarea "udało mi się poprawić?"
click at [1010, 486] on button "Add comment" at bounding box center [1009, 492] width 65 height 15
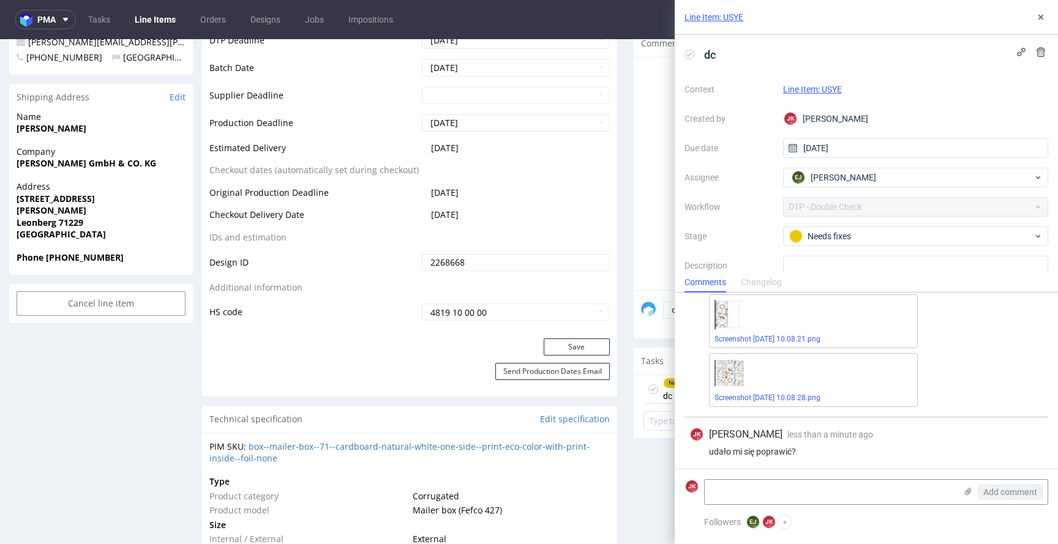
scroll to position [173, 0]
click at [1041, 16] on use at bounding box center [1040, 17] width 5 height 5
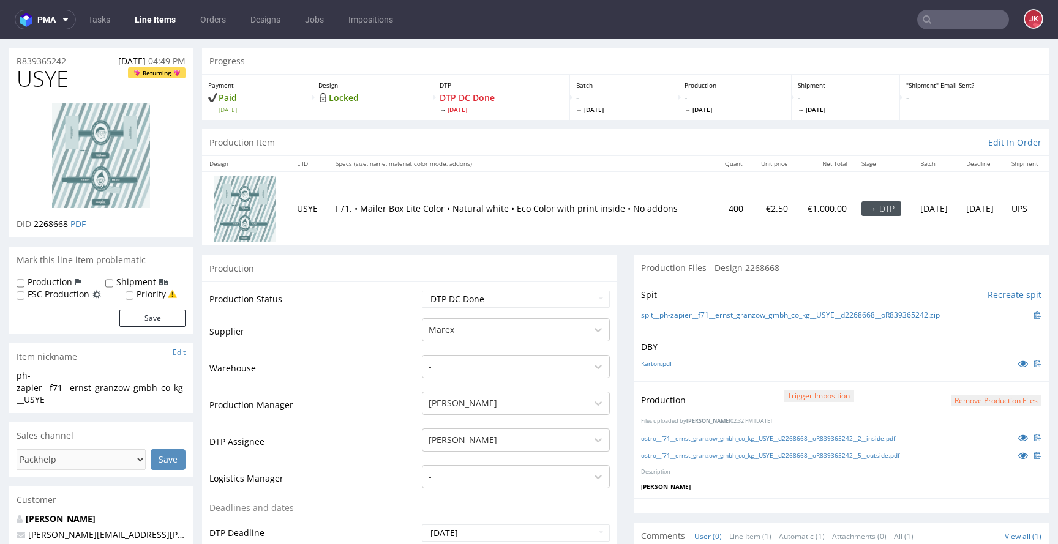
scroll to position [29, 0]
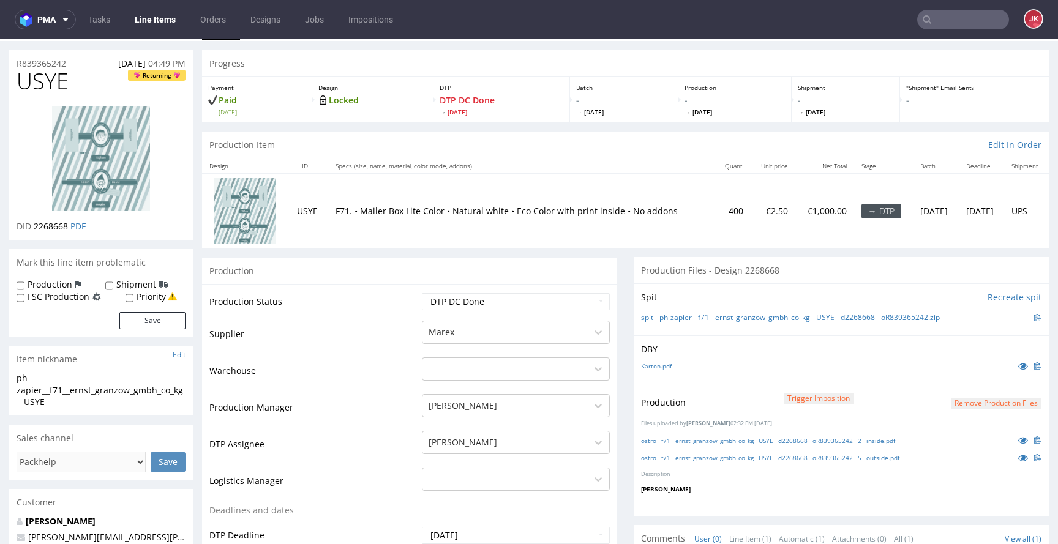
click at [954, 400] on button "Remove production files" at bounding box center [995, 404] width 91 height 12
click at [954, 375] on link "Yes" at bounding box center [957, 375] width 35 height 18
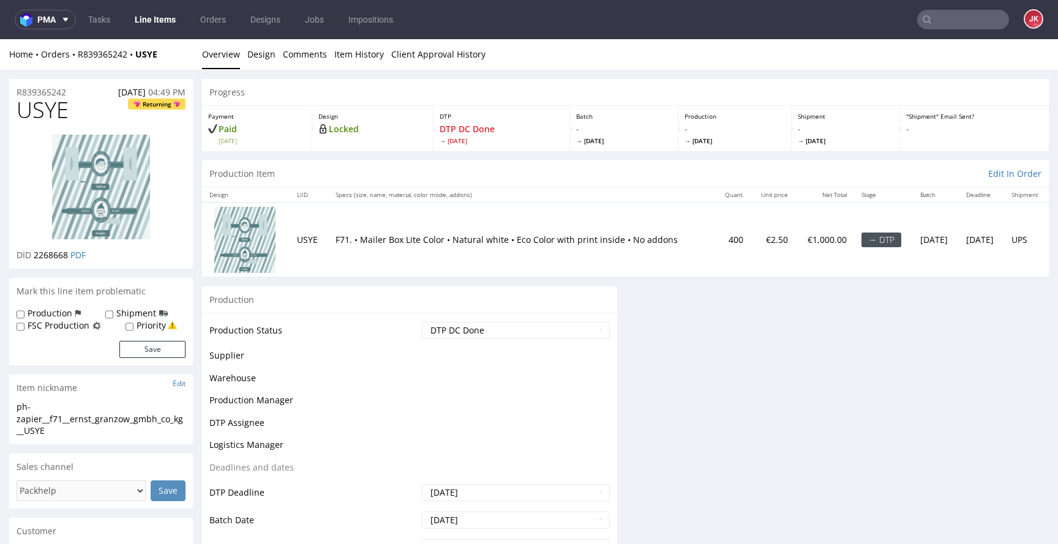
scroll to position [0, 0]
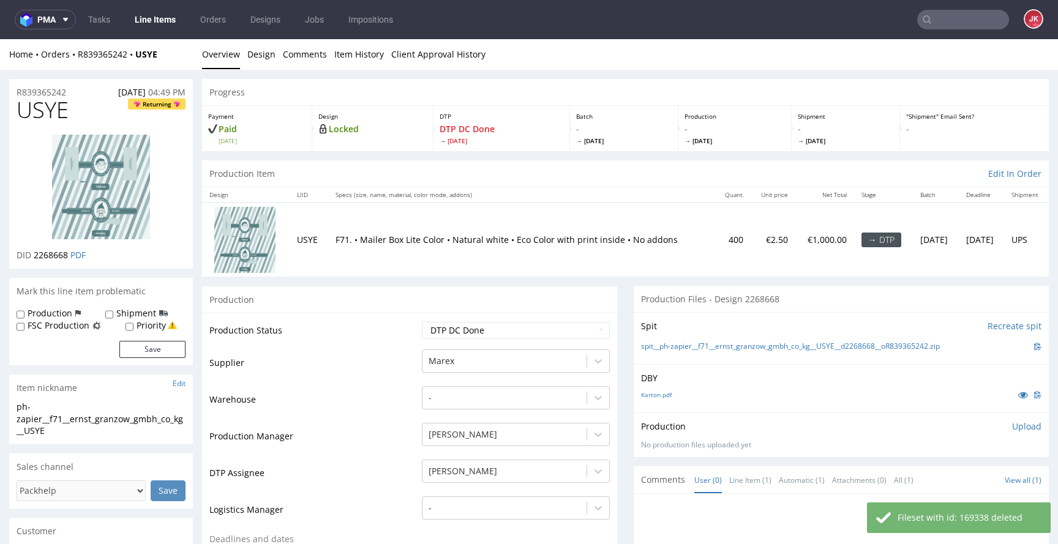
click at [1012, 430] on p "Upload" at bounding box center [1026, 426] width 29 height 12
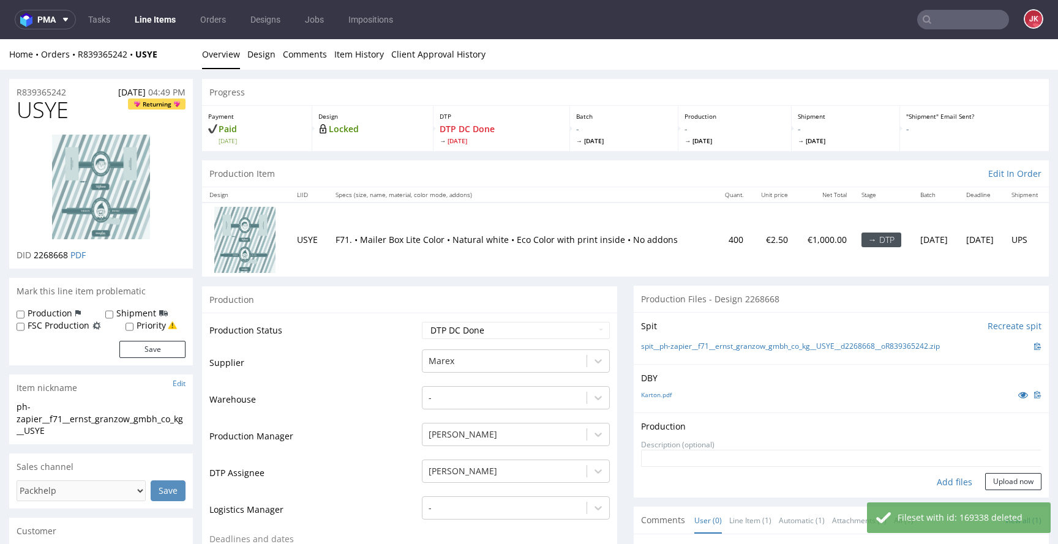
click at [929, 487] on div "Add files" at bounding box center [953, 482] width 61 height 18
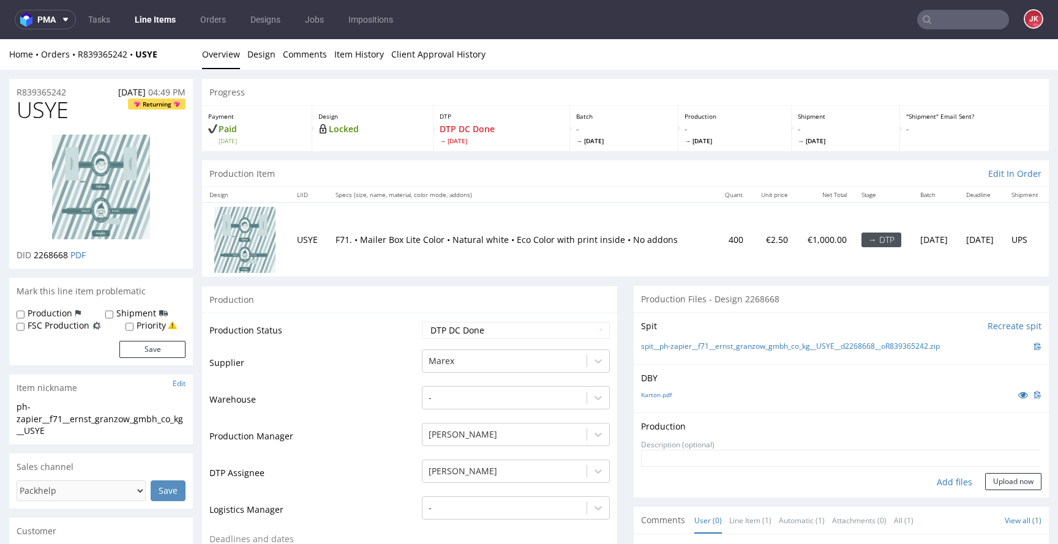
type input "C:\fakepath\ostro__f71__ernst_granzow_gmbh_co_kg__USYE__d2268668__oR839365242__…"
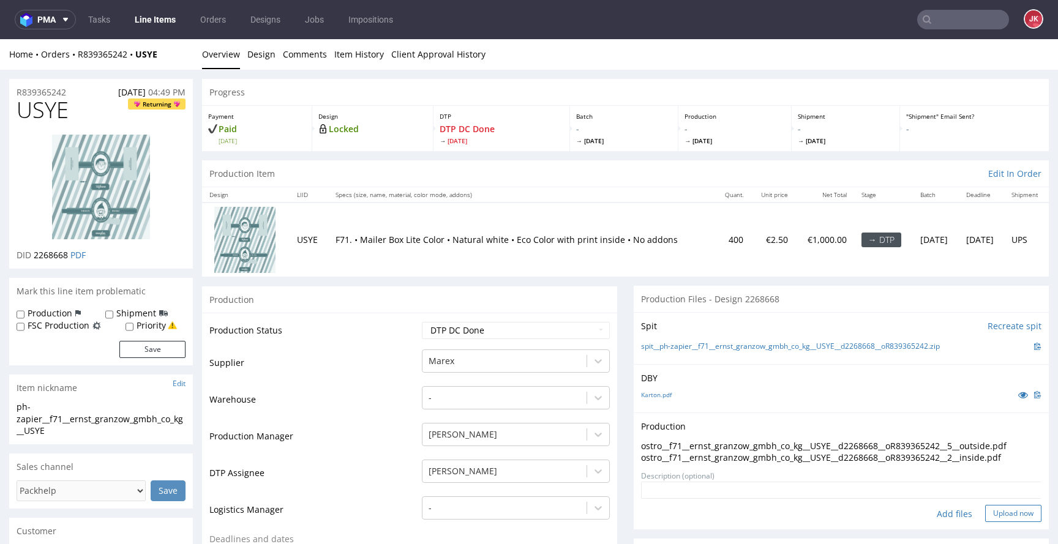
click at [985, 513] on button "Upload now" at bounding box center [1013, 513] width 56 height 17
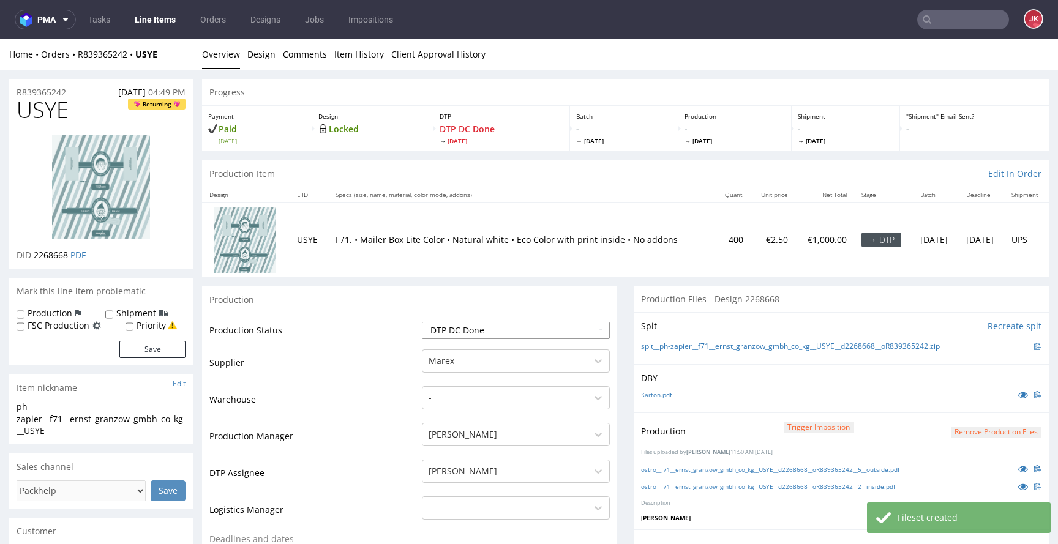
click at [527, 335] on select "Waiting for Artwork Waiting for Diecut Waiting for Mockup Waiting for DTP Waiti…" at bounding box center [516, 330] width 188 height 17
select select "dtp_waiting_for_double_check"
click at [422, 322] on select "Waiting for Artwork Waiting for Diecut Waiting for Mockup Waiting for DTP Waiti…" at bounding box center [516, 330] width 188 height 17
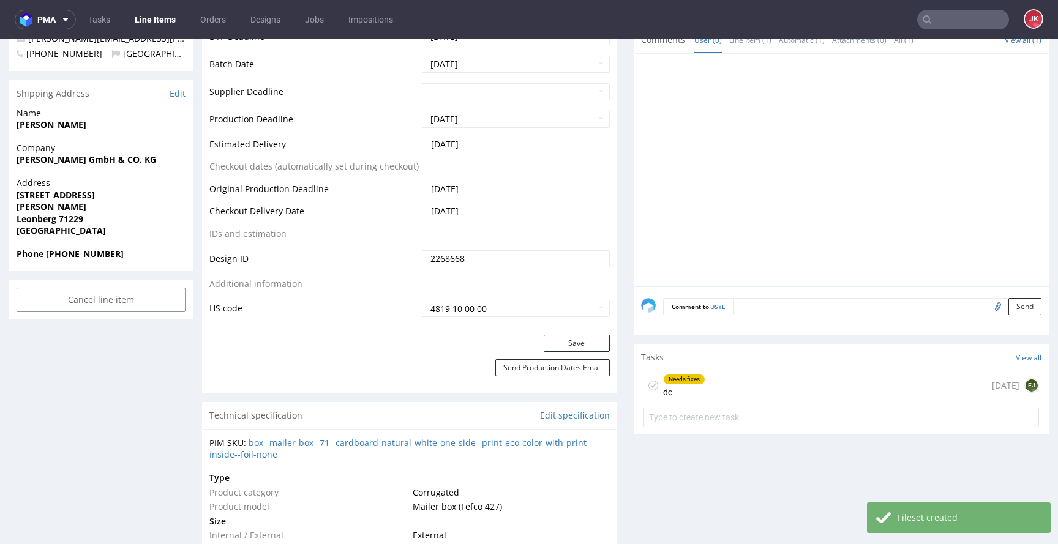
scroll to position [575, 0]
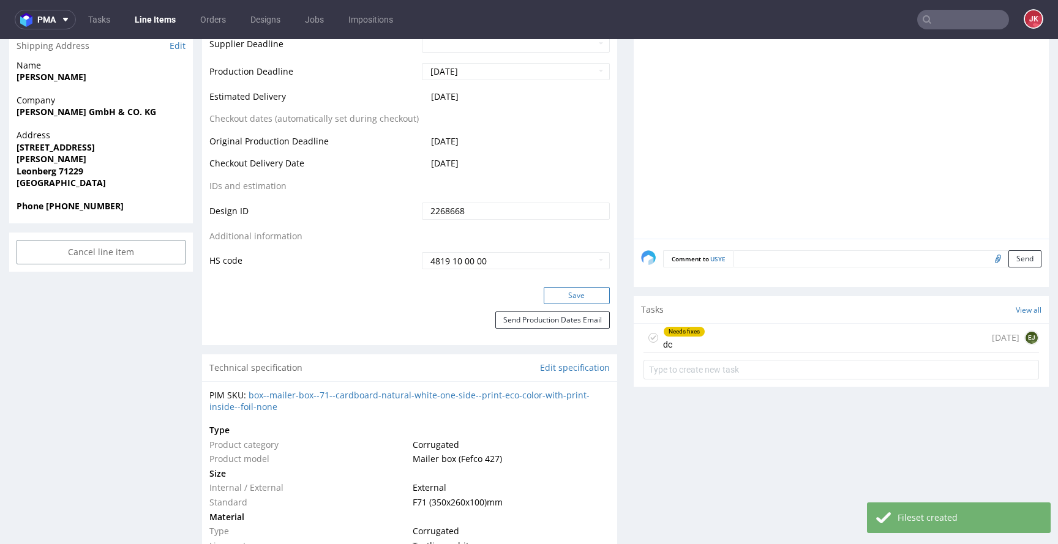
click at [562, 295] on button "Save" at bounding box center [576, 295] width 66 height 17
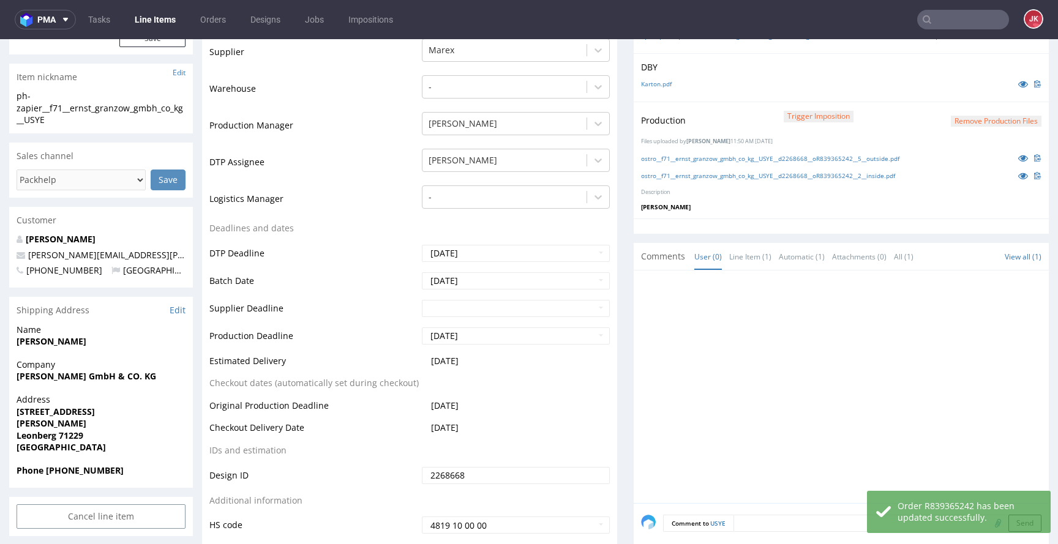
scroll to position [533, 0]
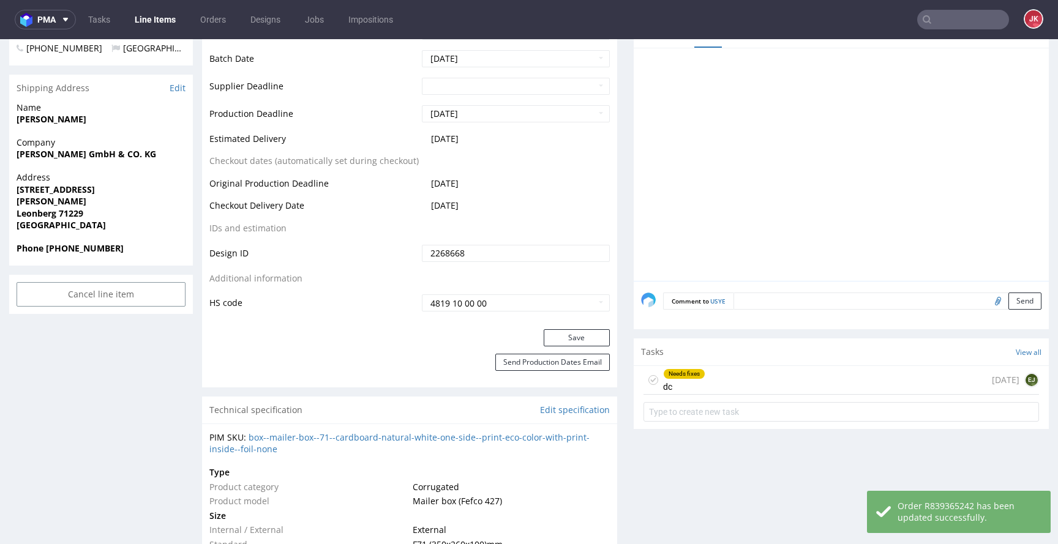
click at [675, 386] on div "Needs fixes dc" at bounding box center [684, 380] width 42 height 28
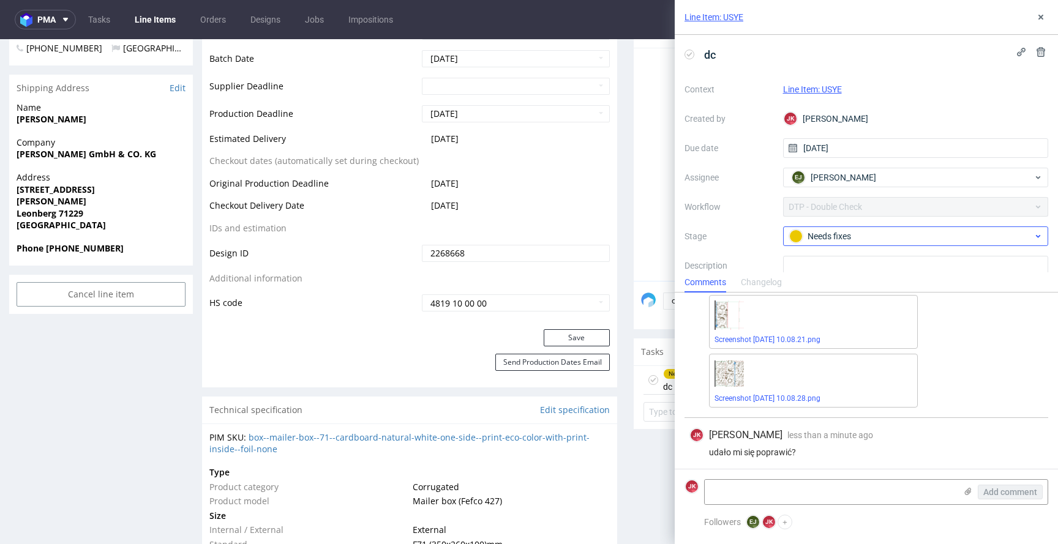
scroll to position [173, 0]
click at [830, 234] on div "Needs fixes" at bounding box center [911, 235] width 244 height 13
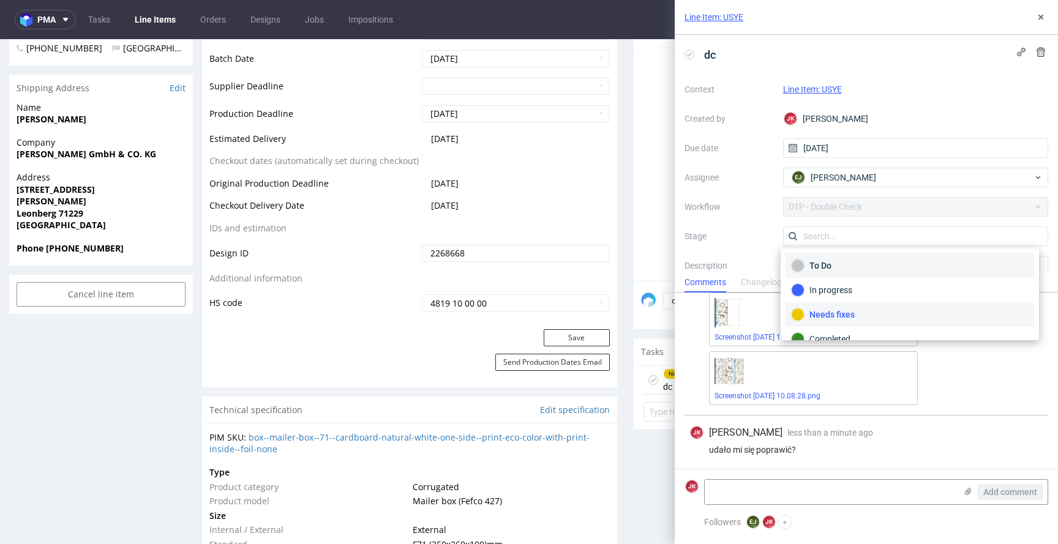
click at [829, 256] on div "To Do" at bounding box center [909, 265] width 248 height 24
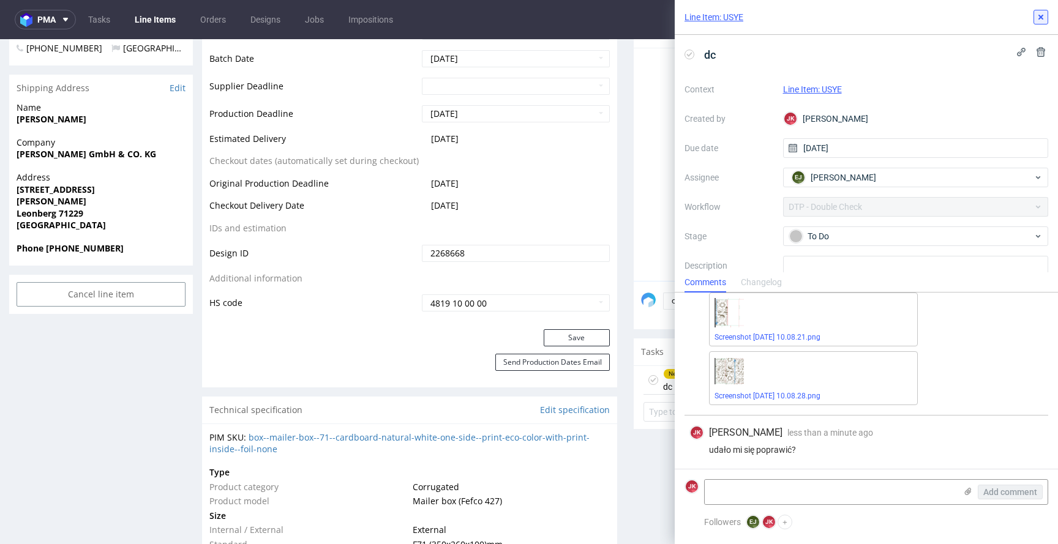
click at [1038, 17] on icon at bounding box center [1040, 17] width 10 height 10
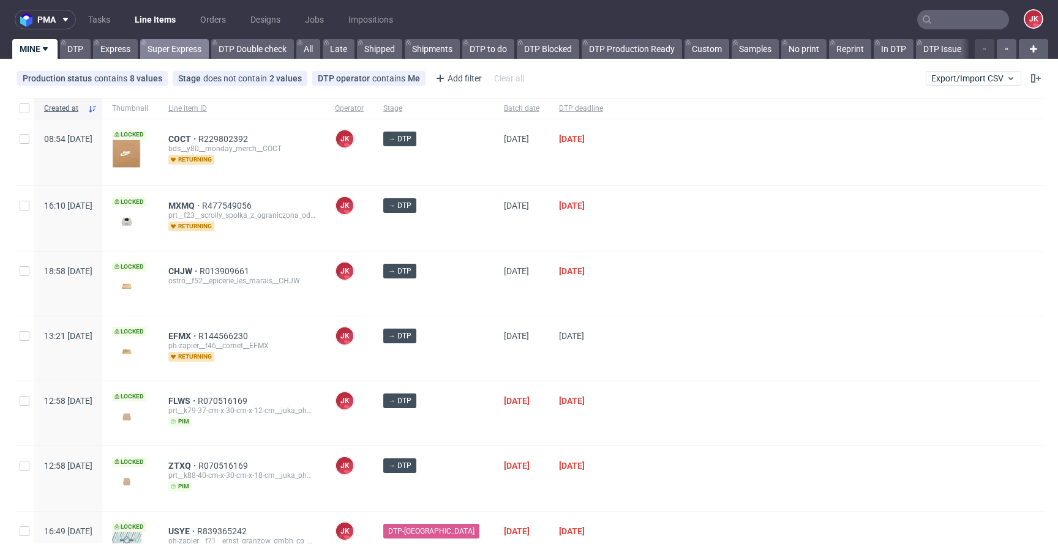
click at [188, 50] on link "Super Express" at bounding box center [174, 49] width 69 height 20
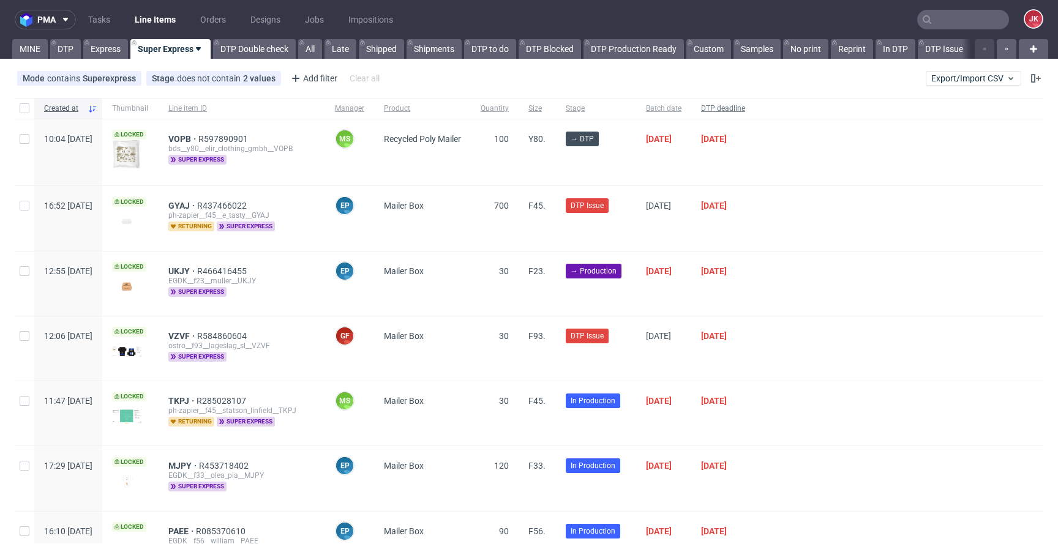
click at [745, 106] on span "DTP deadline" at bounding box center [723, 108] width 44 height 10
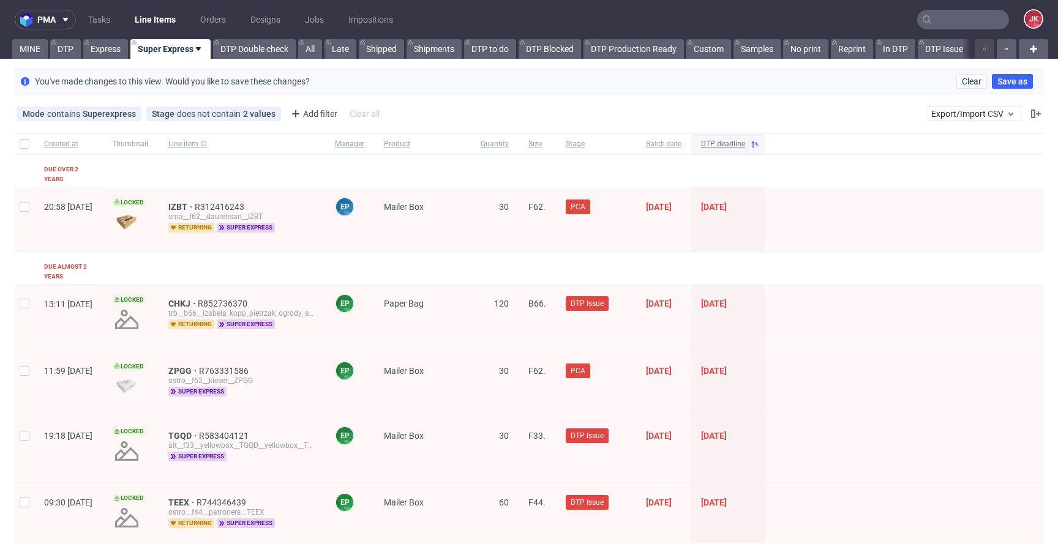
click at [745, 146] on span "DTP deadline" at bounding box center [723, 144] width 44 height 10
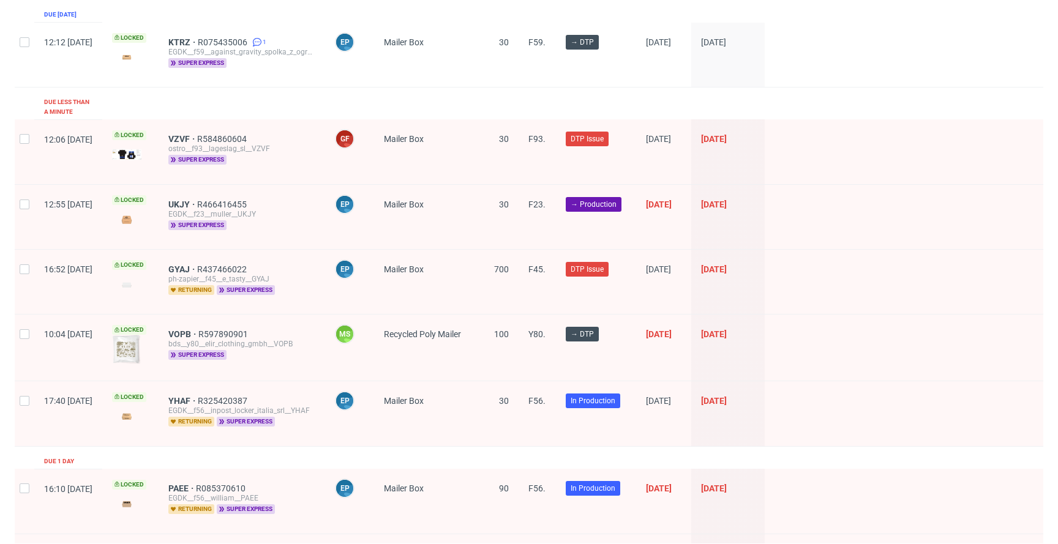
scroll to position [160, 0]
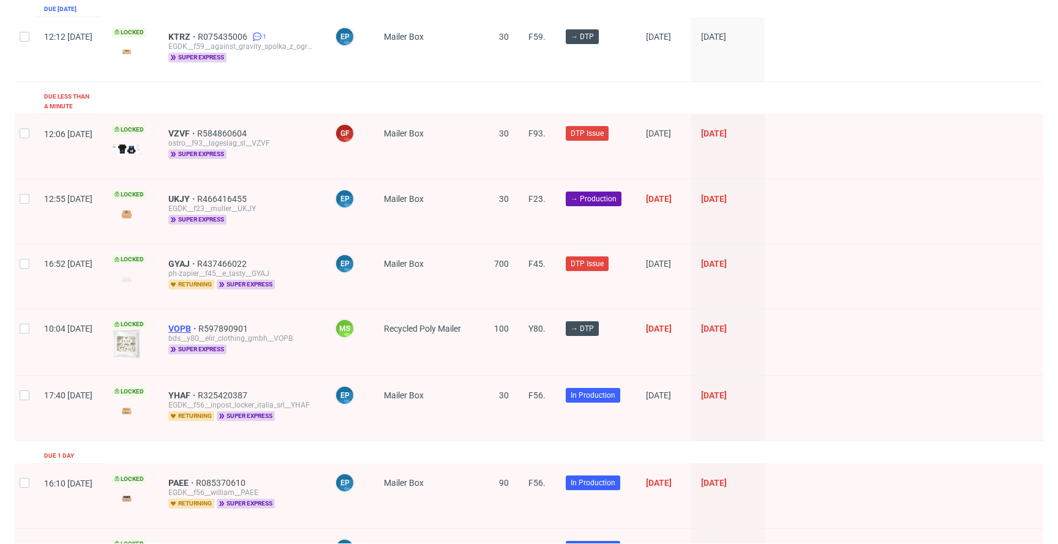
click at [198, 324] on span "VOPB" at bounding box center [183, 329] width 30 height 10
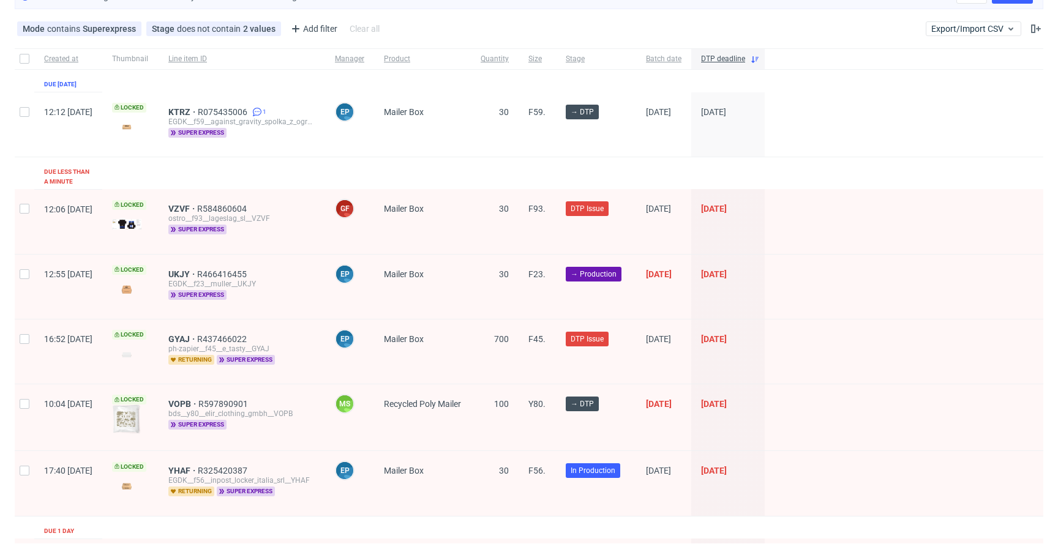
scroll to position [0, 0]
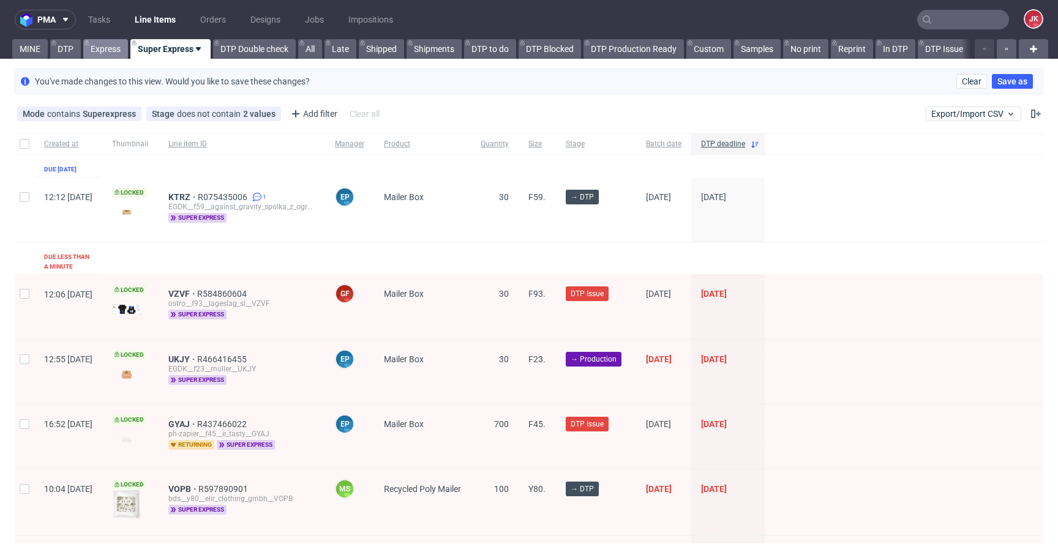
click at [110, 58] on link "Express" at bounding box center [105, 49] width 45 height 20
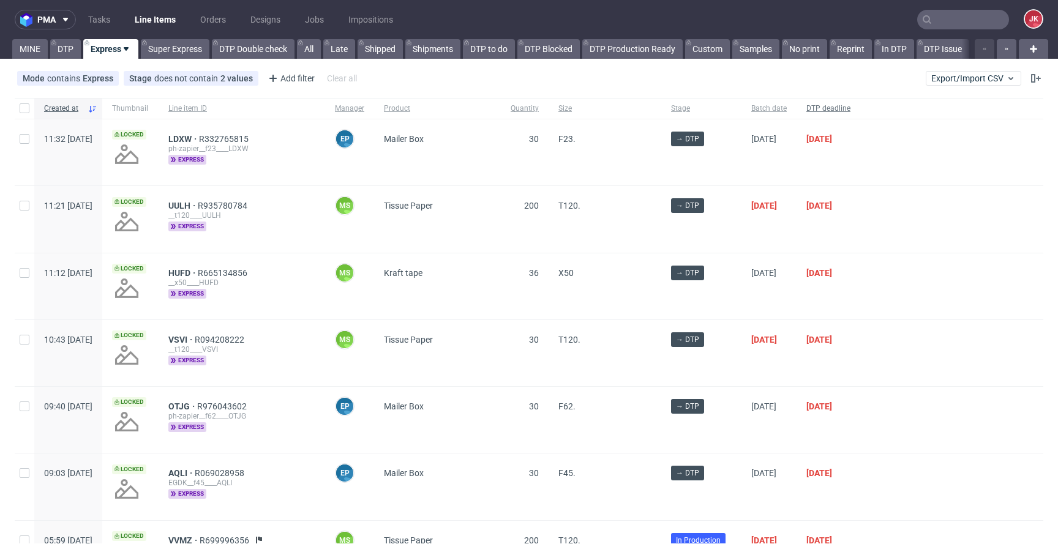
click at [850, 108] on span "DTP deadline" at bounding box center [828, 108] width 44 height 10
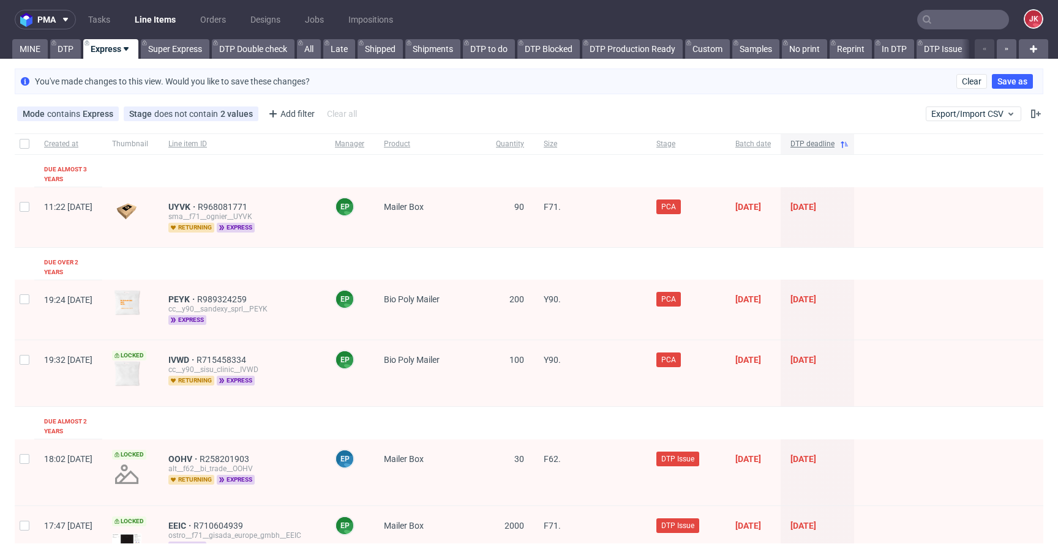
click at [834, 146] on span "DTP deadline" at bounding box center [812, 144] width 44 height 10
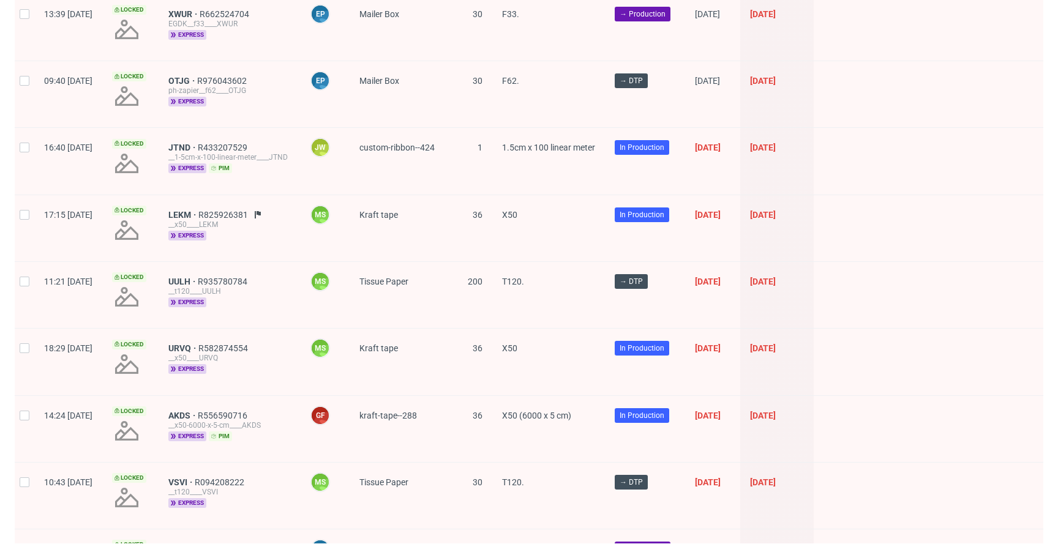
scroll to position [1724, 0]
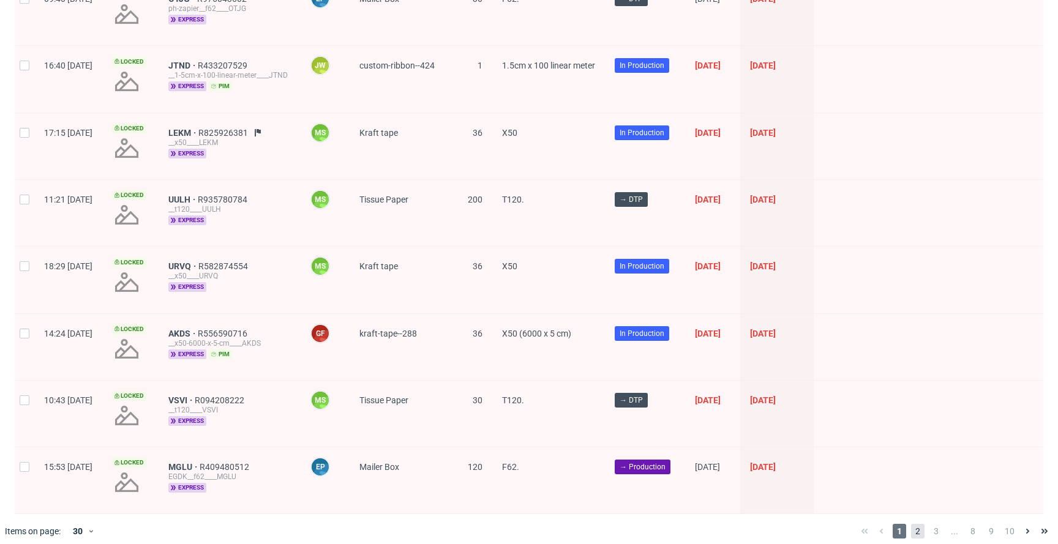
click at [911, 524] on span "2" at bounding box center [917, 531] width 13 height 15
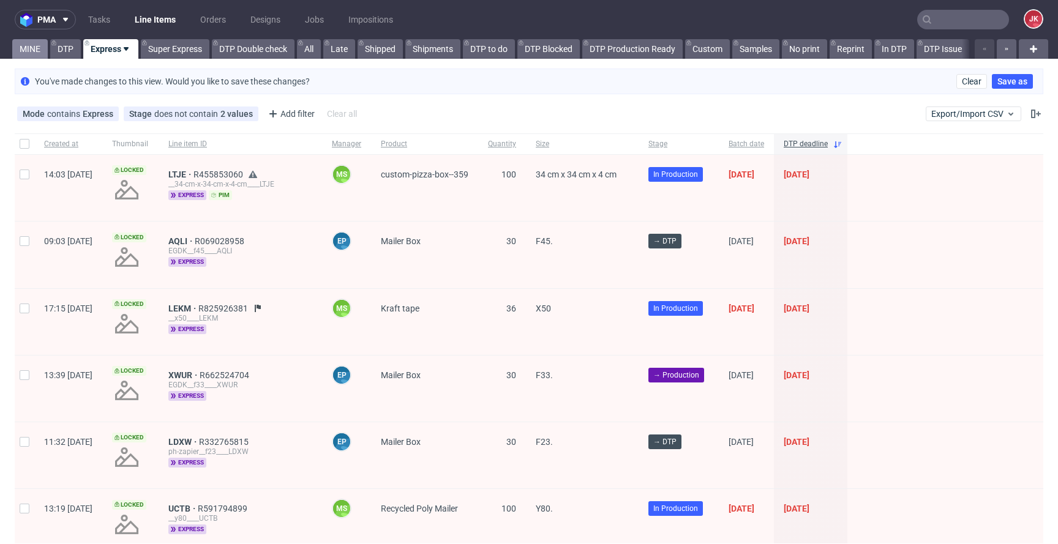
click at [29, 46] on link "MINE" at bounding box center [29, 49] width 35 height 20
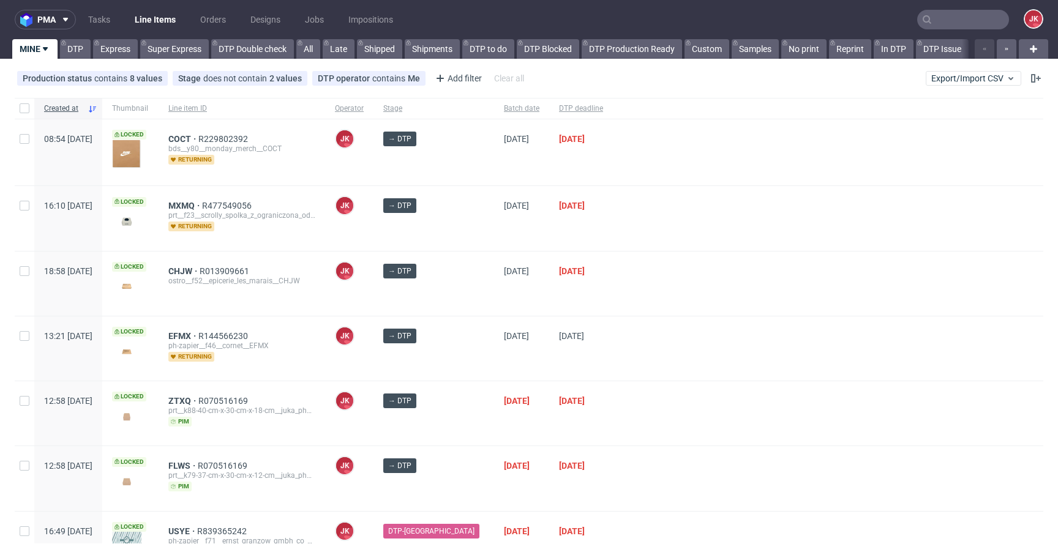
click at [616, 310] on div at bounding box center [828, 284] width 430 height 64
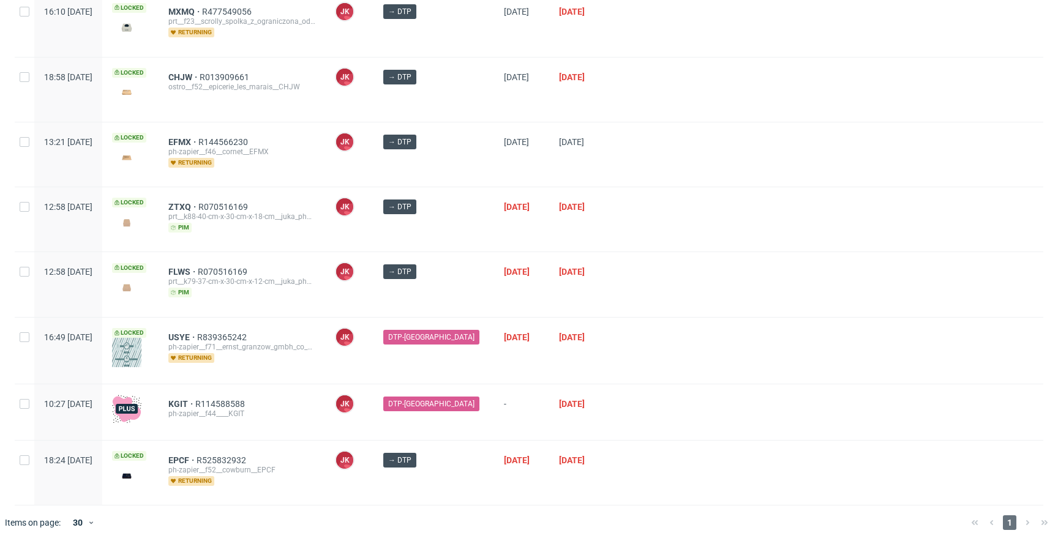
click at [494, 300] on div "[DATE]" at bounding box center [521, 284] width 55 height 64
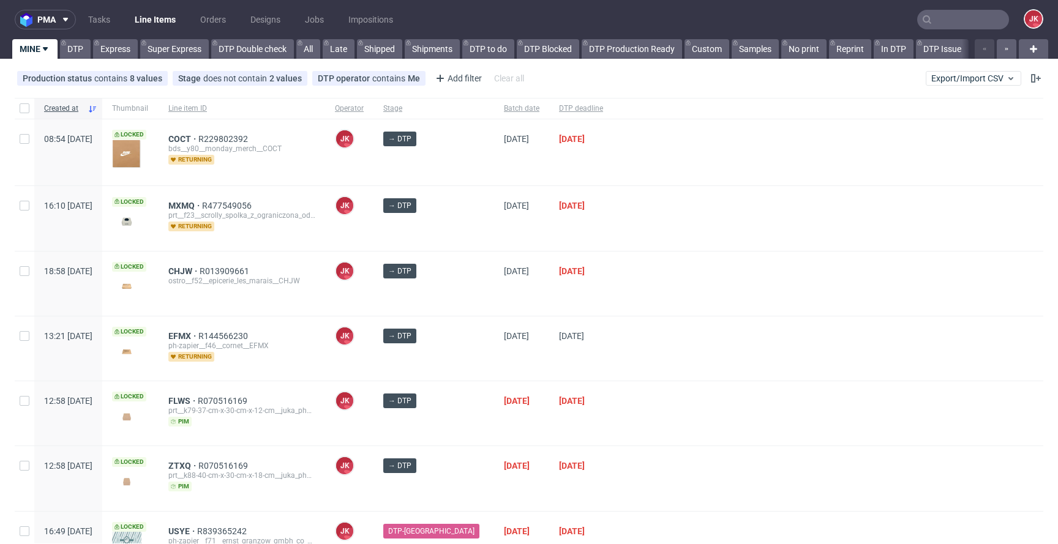
click at [325, 194] on div "MXMQ R477549056 prt__f23__scrolly_spolka_z_ograniczona_odpowiedzialnoscia__MXMQ…" at bounding box center [242, 218] width 166 height 64
click at [494, 234] on div "[DATE]" at bounding box center [521, 218] width 55 height 64
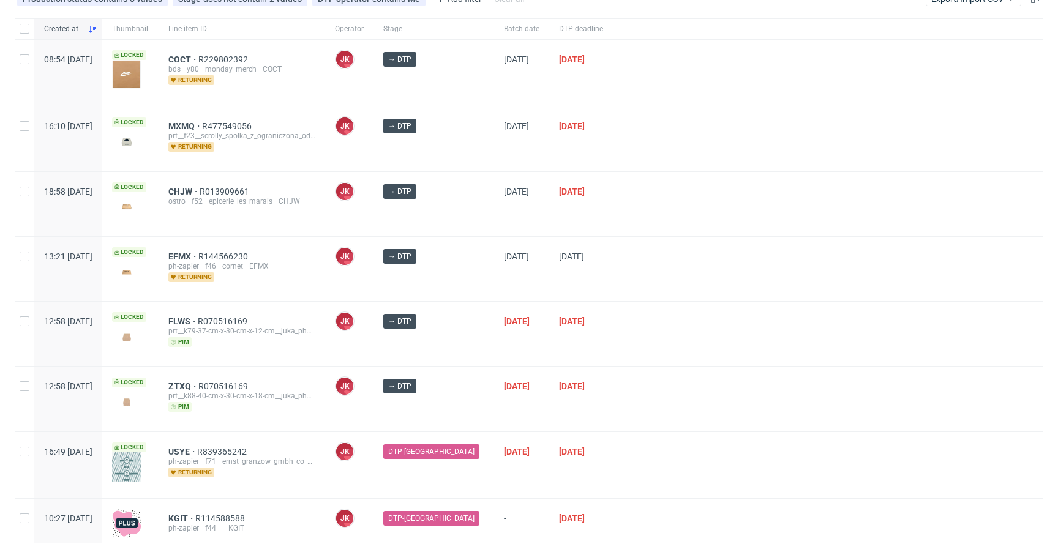
scroll to position [194, 0]
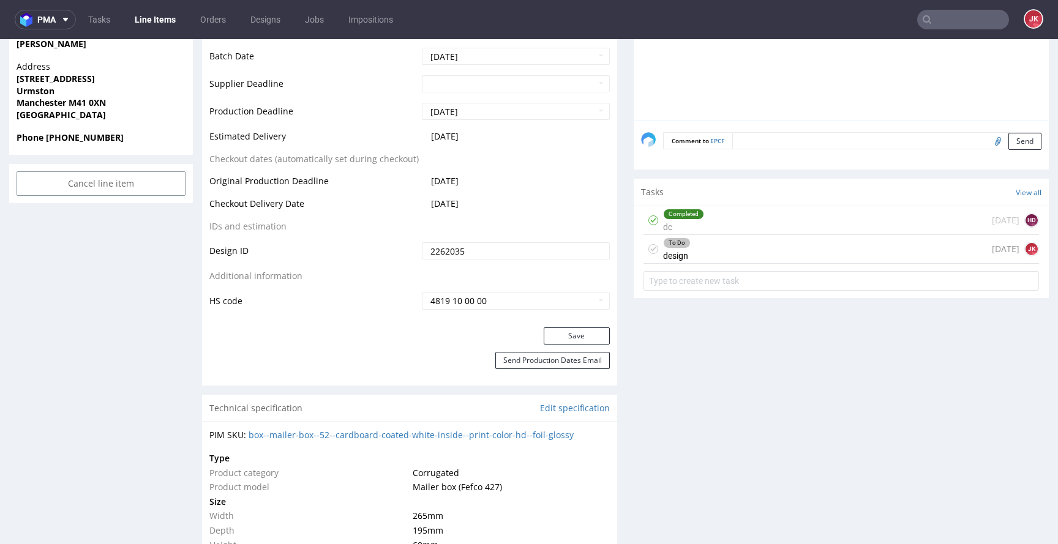
scroll to position [565, 0]
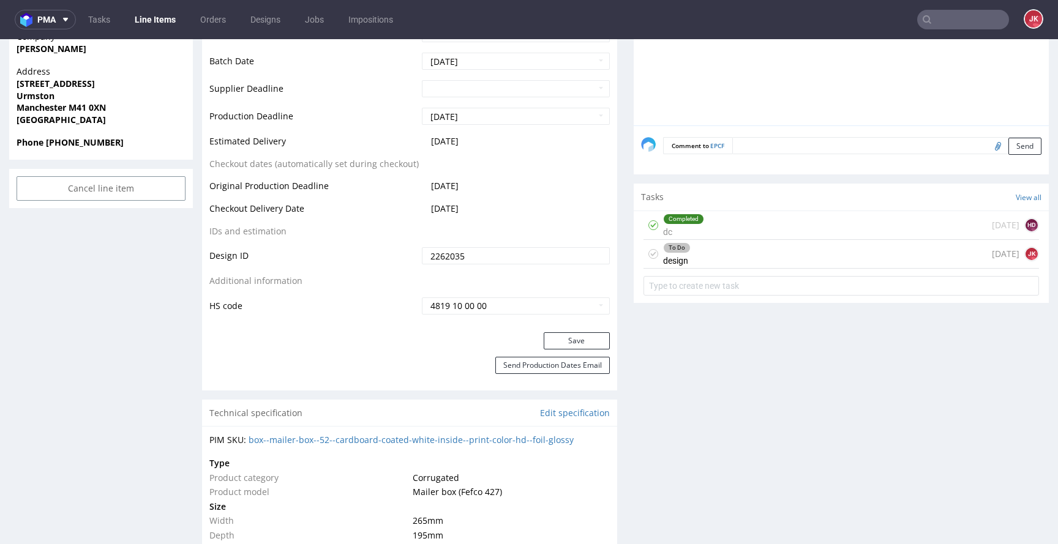
click at [689, 263] on div "To Do design [DATE] [PERSON_NAME]" at bounding box center [840, 254] width 395 height 29
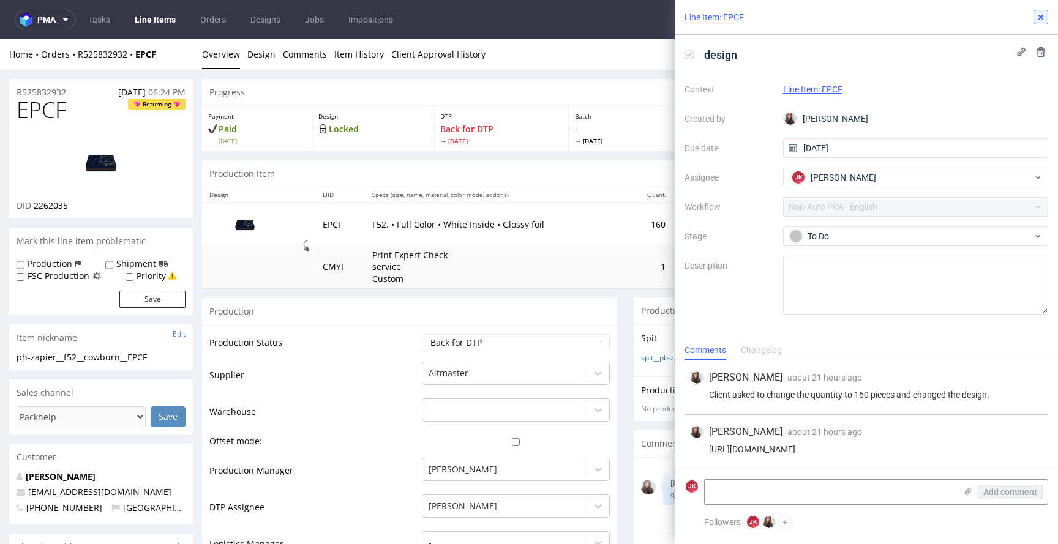
click at [1040, 18] on icon at bounding box center [1040, 17] width 10 height 10
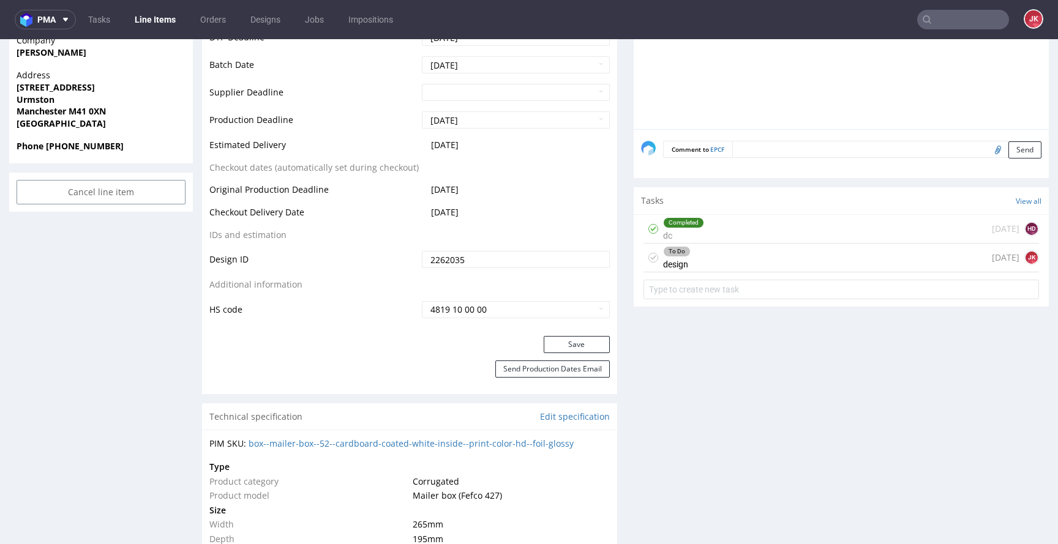
scroll to position [640, 0]
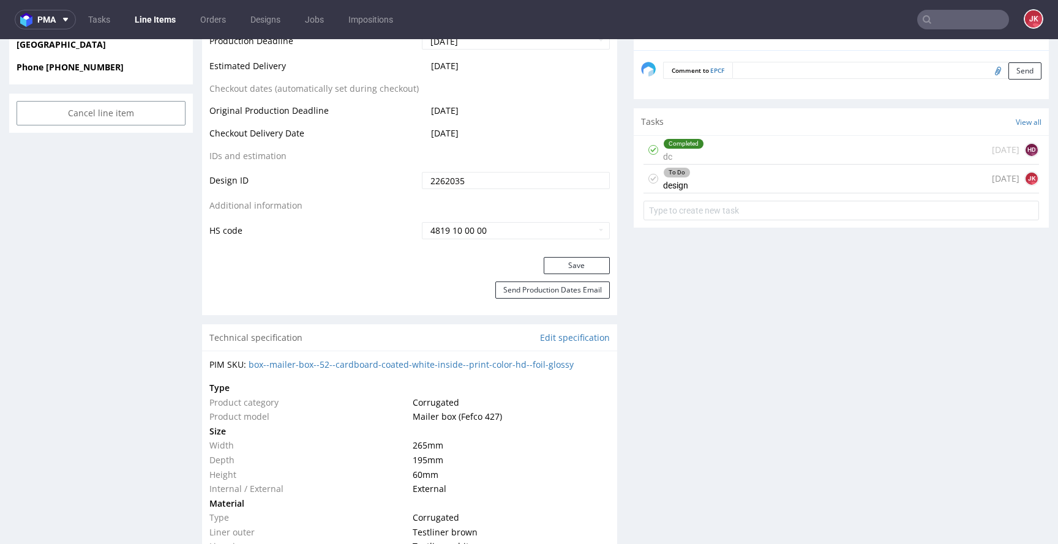
click at [670, 168] on div "To Do" at bounding box center [676, 173] width 26 height 10
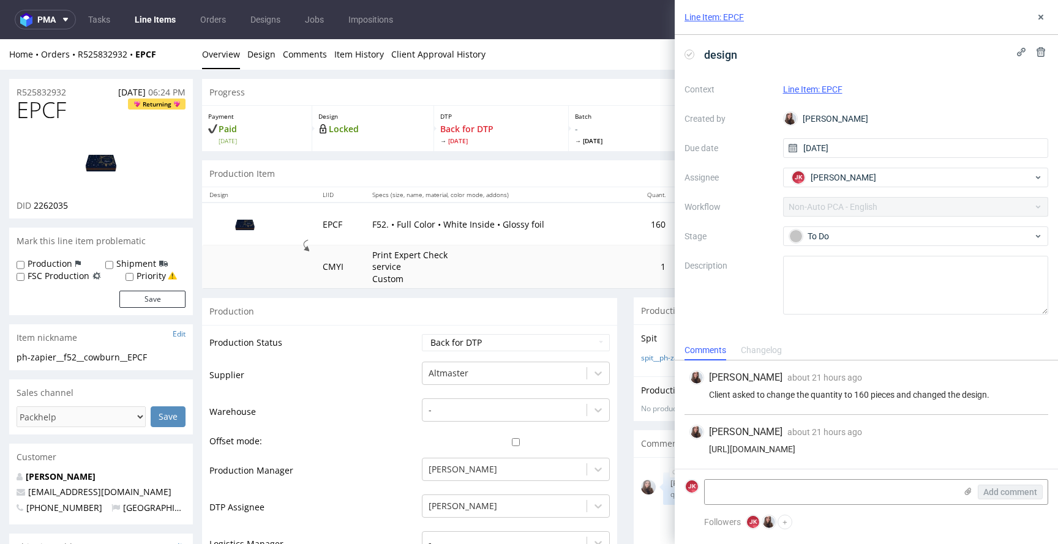
click at [1044, 25] on div "Line Item: EPCF" at bounding box center [865, 17] width 383 height 35
click at [1041, 16] on use at bounding box center [1040, 17] width 5 height 5
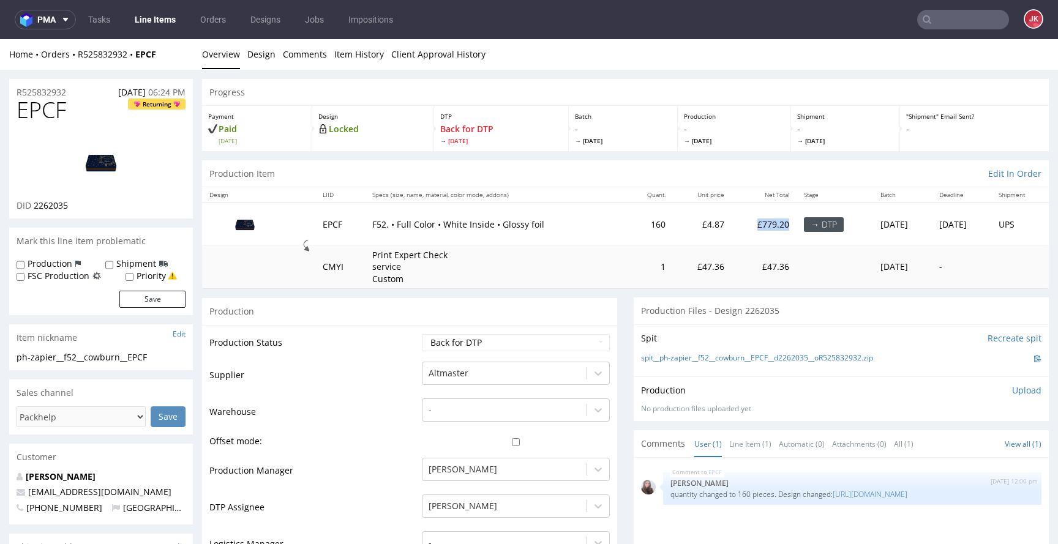
drag, startPoint x: 709, startPoint y: 225, endPoint x: 747, endPoint y: 226, distance: 37.4
click at [747, 226] on td "£779.20" at bounding box center [763, 224] width 65 height 42
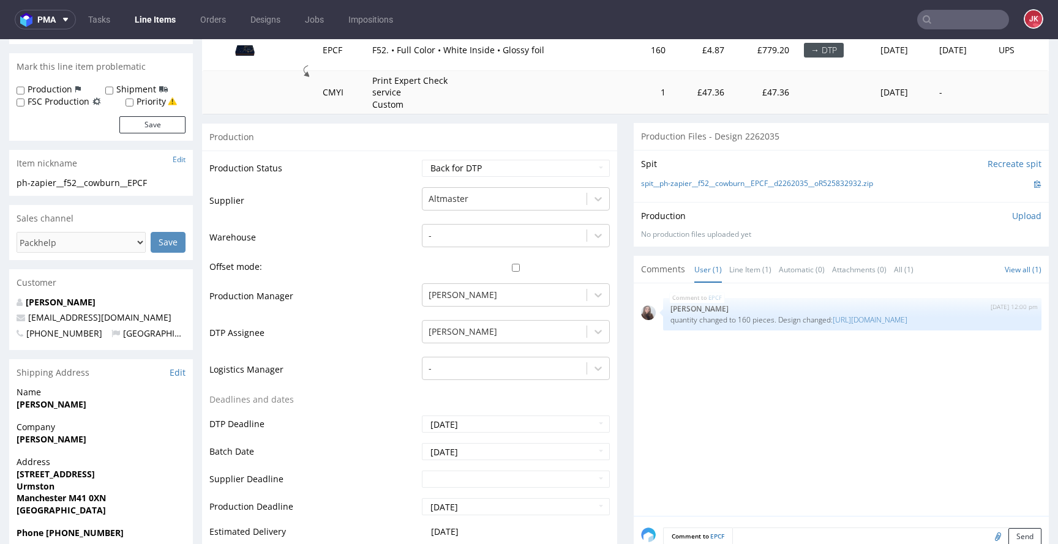
scroll to position [400, 0]
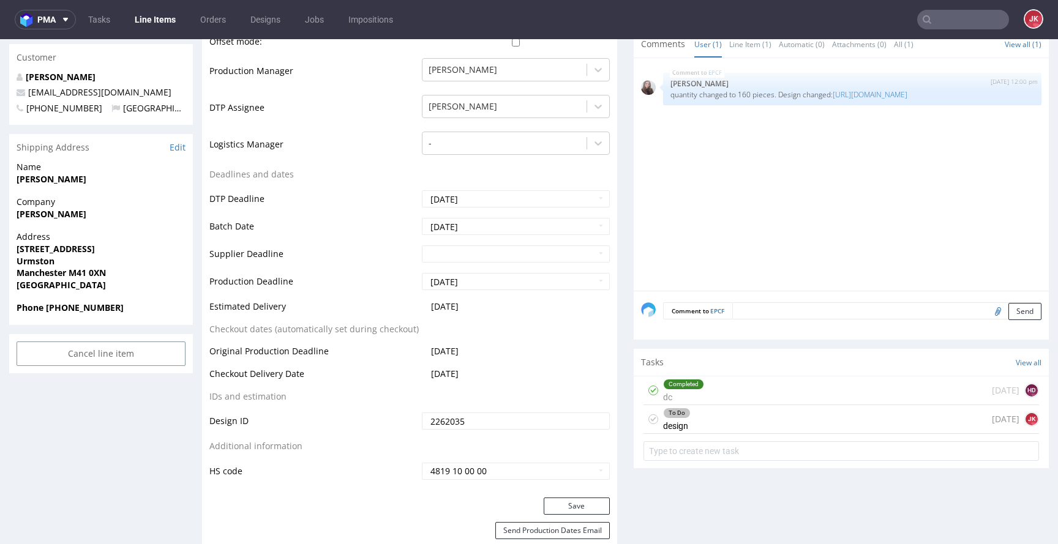
click at [663, 416] on div "To Do" at bounding box center [676, 413] width 26 height 10
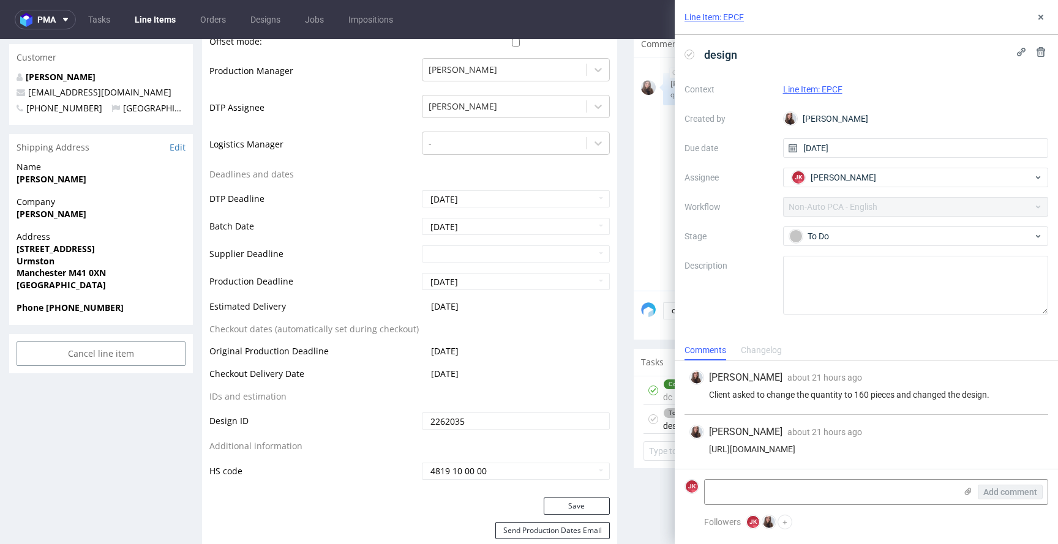
click at [769, 450] on div "[URL][DOMAIN_NAME]" at bounding box center [866, 449] width 354 height 10
copy div "[URL][DOMAIN_NAME]"
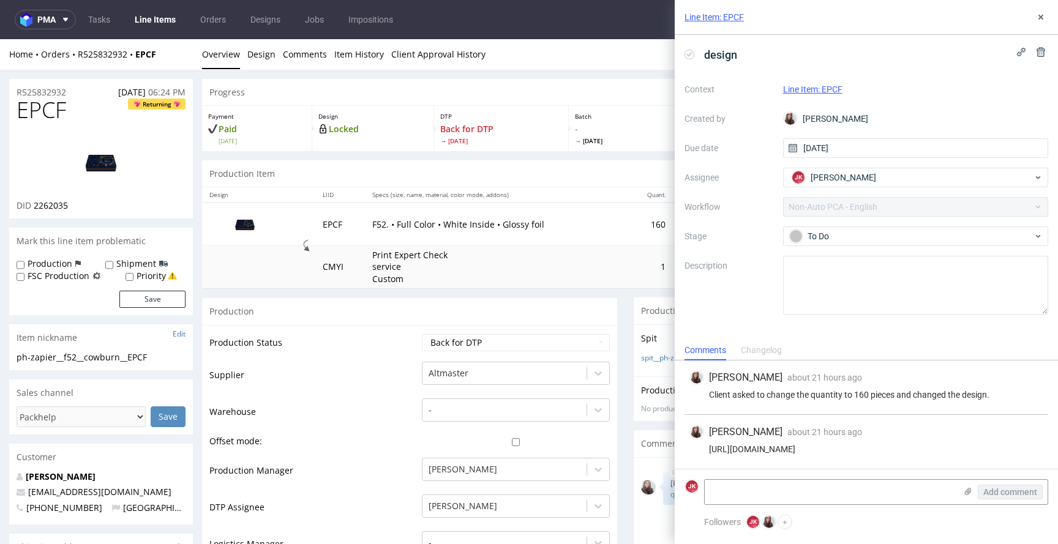
click at [1028, 13] on div "Line Item: EPCF" at bounding box center [865, 17] width 383 height 35
click at [1036, 14] on icon at bounding box center [1040, 17] width 10 height 10
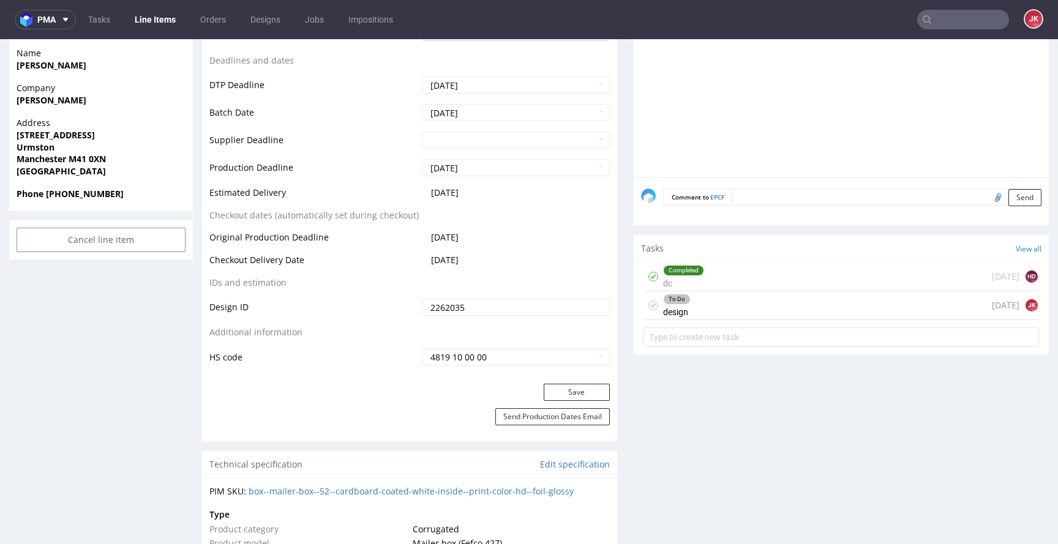
scroll to position [508, 0]
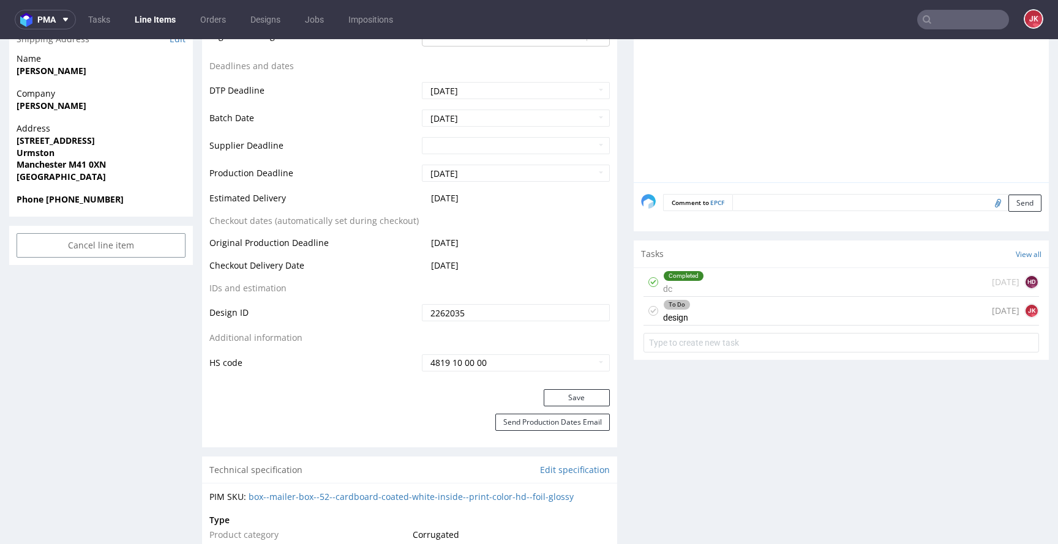
click at [485, 310] on input "2262035" at bounding box center [516, 312] width 188 height 17
paste input "110512"
type input "2110512"
click at [557, 398] on button "Save" at bounding box center [576, 397] width 66 height 17
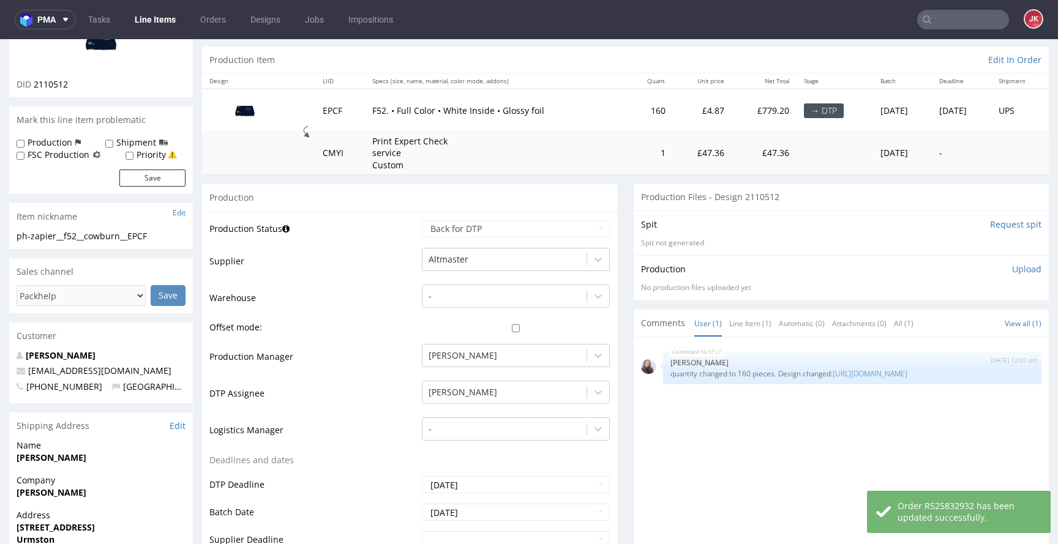
scroll to position [0, 0]
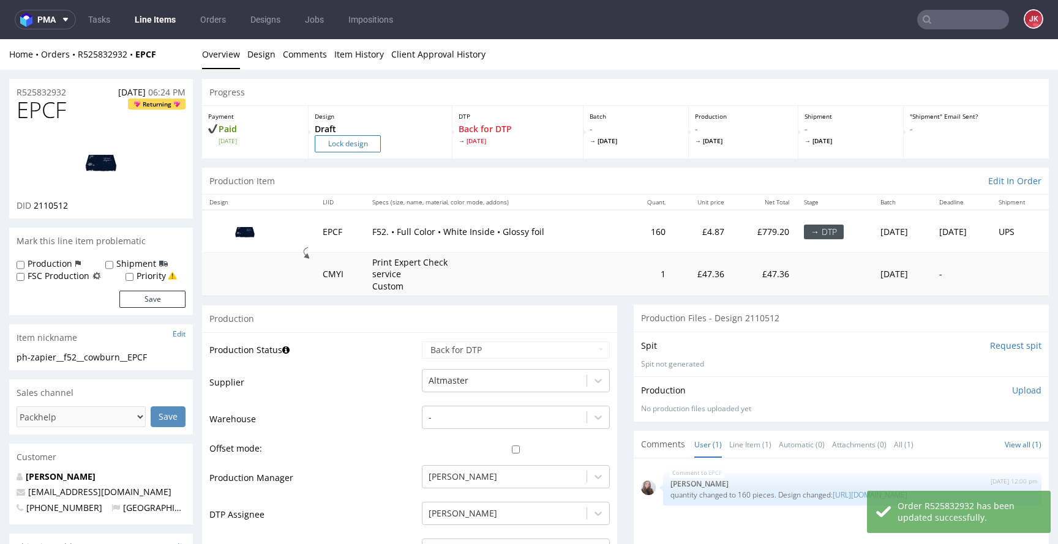
click at [358, 148] on input "Lock design" at bounding box center [348, 143] width 66 height 17
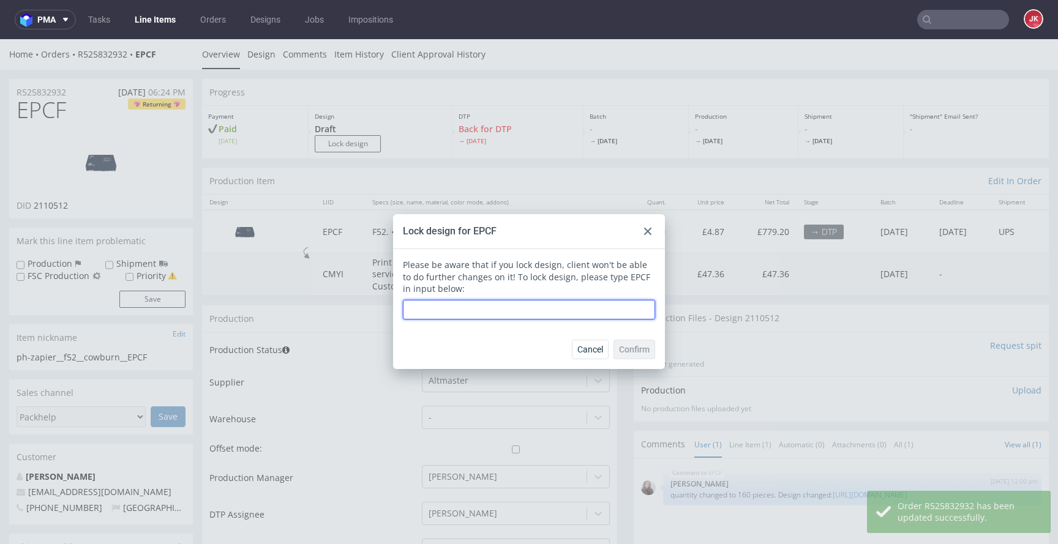
click at [446, 311] on input "text" at bounding box center [529, 310] width 252 height 20
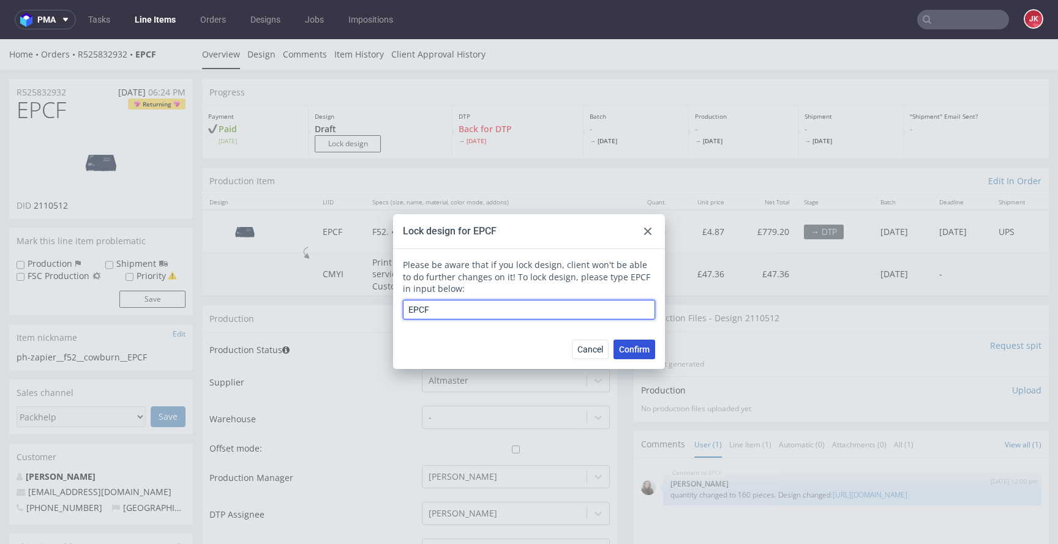
type input "EPCF"
click at [619, 345] on span "Confirm" at bounding box center [634, 349] width 31 height 9
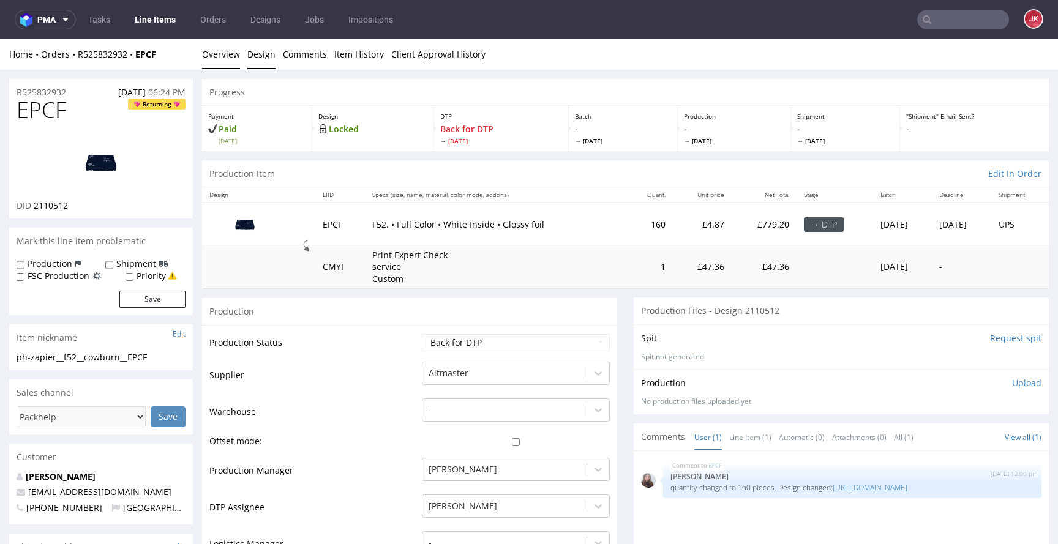
click at [267, 65] on link "Design" at bounding box center [261, 54] width 28 height 30
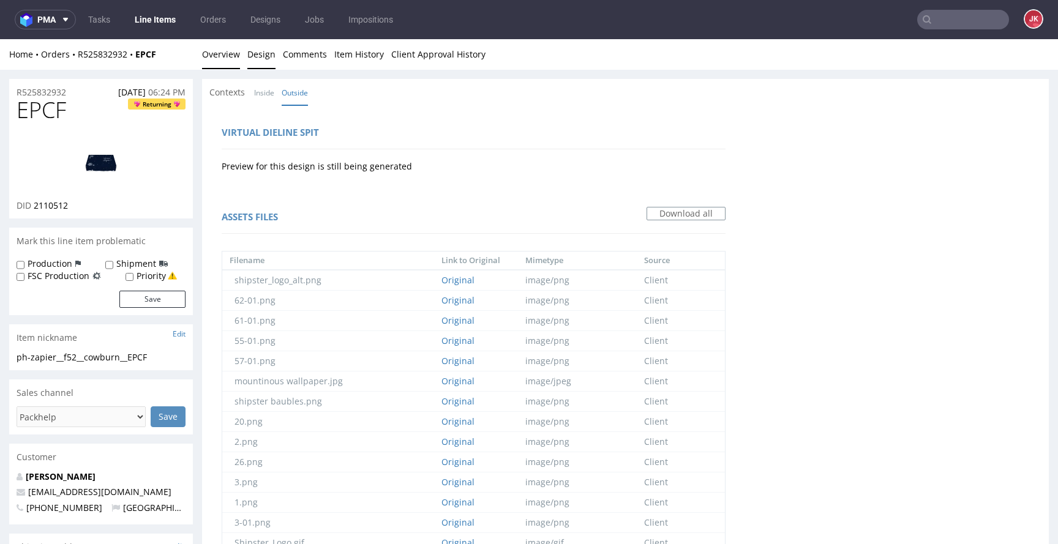
click at [227, 58] on link "Overview" at bounding box center [221, 54] width 38 height 30
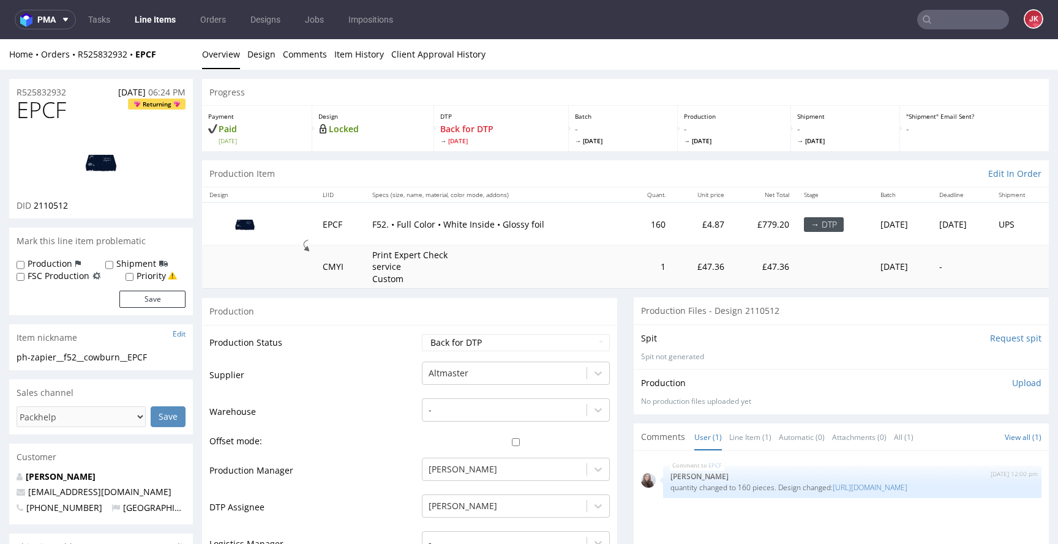
click at [990, 337] on input "Request spit" at bounding box center [1015, 338] width 51 height 12
click at [994, 340] on input "Request spit" at bounding box center [1015, 338] width 51 height 12
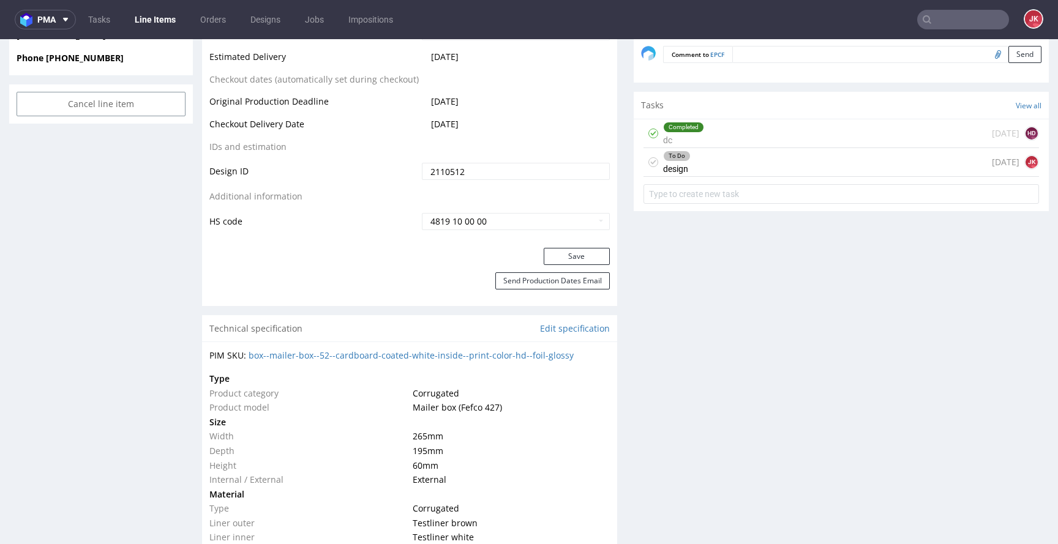
scroll to position [668, 0]
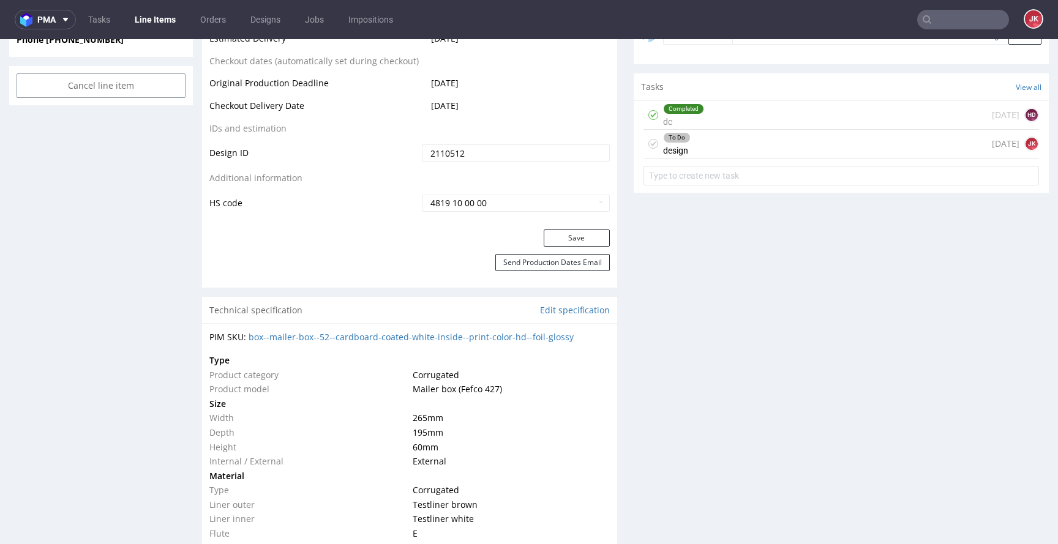
click at [651, 143] on use at bounding box center [654, 143] width 6 height 4
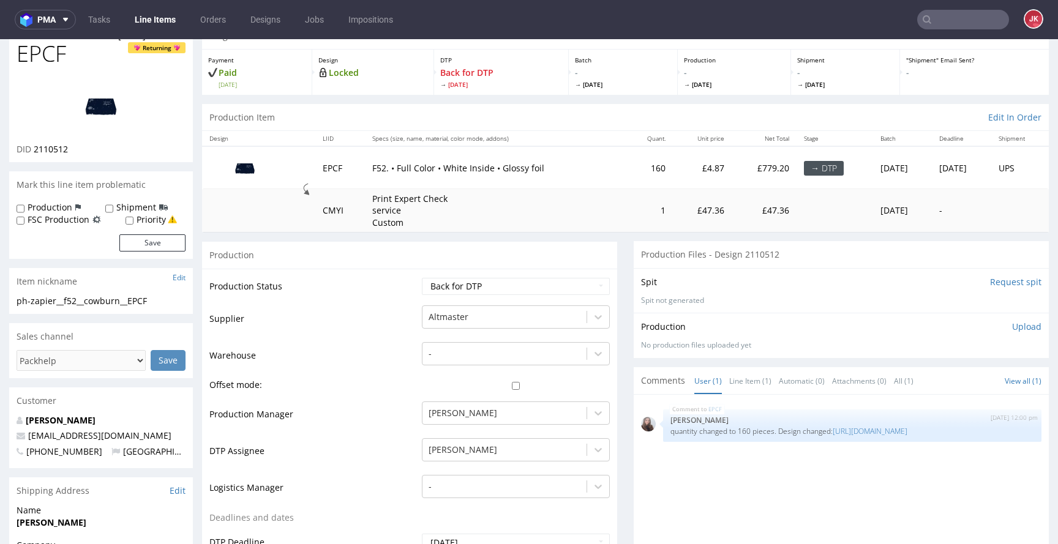
scroll to position [0, 0]
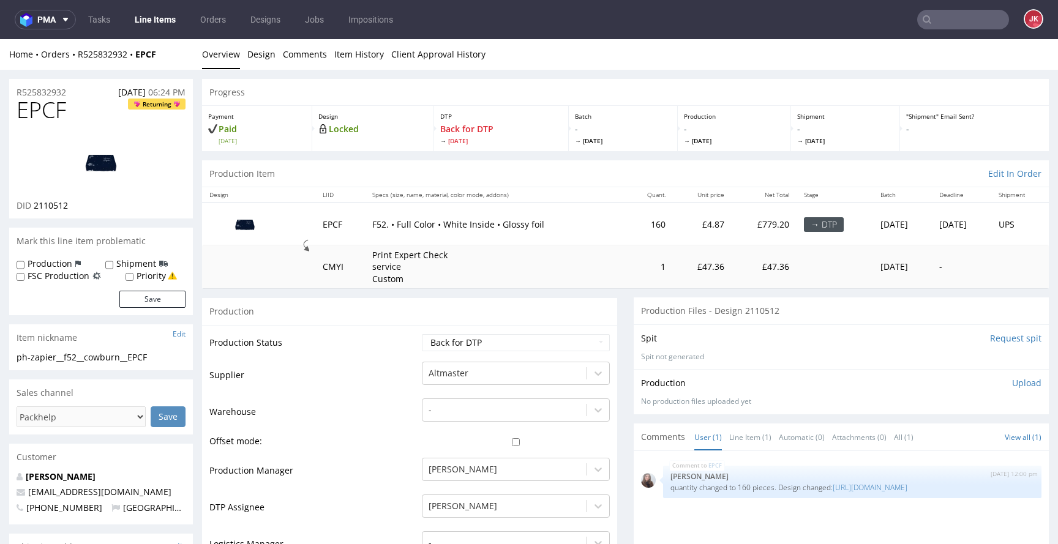
click at [995, 339] on input "Request spit" at bounding box center [1015, 338] width 51 height 12
click at [1012, 379] on p "Upload" at bounding box center [1026, 383] width 29 height 12
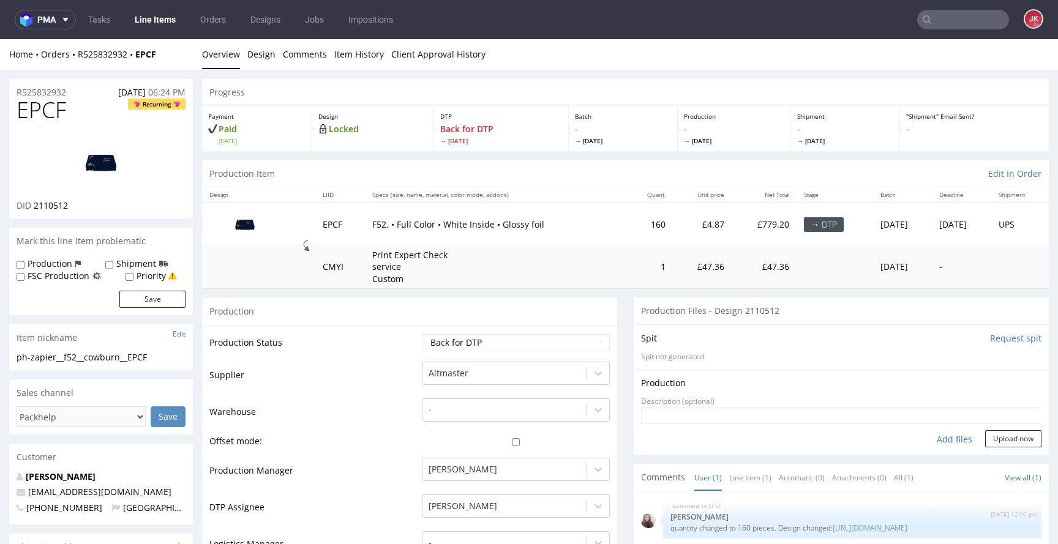
click at [1006, 340] on input "Request spit" at bounding box center [1015, 338] width 51 height 12
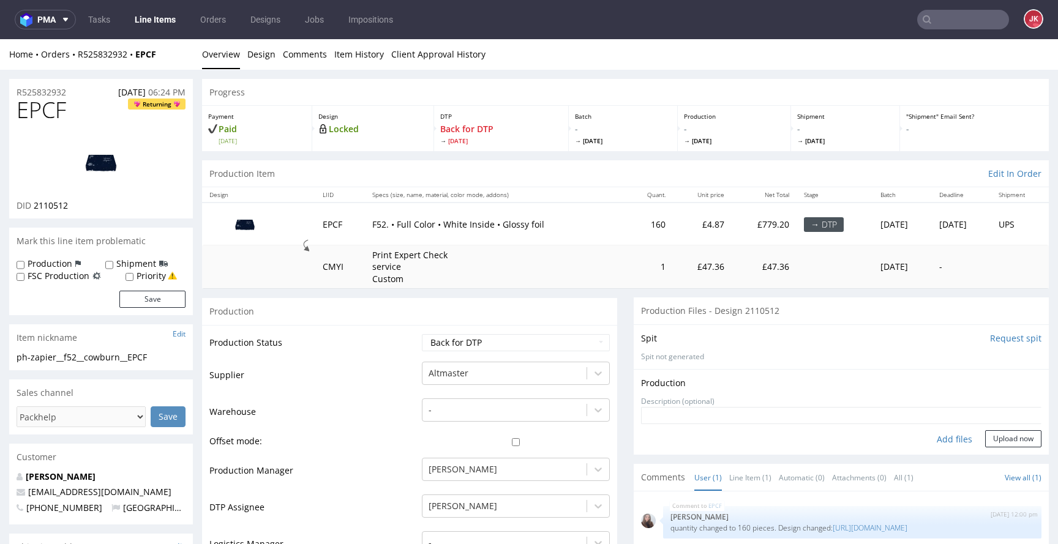
click at [1006, 340] on input "Request spit" at bounding box center [1015, 338] width 51 height 12
click at [261, 50] on link "Design" at bounding box center [261, 54] width 28 height 30
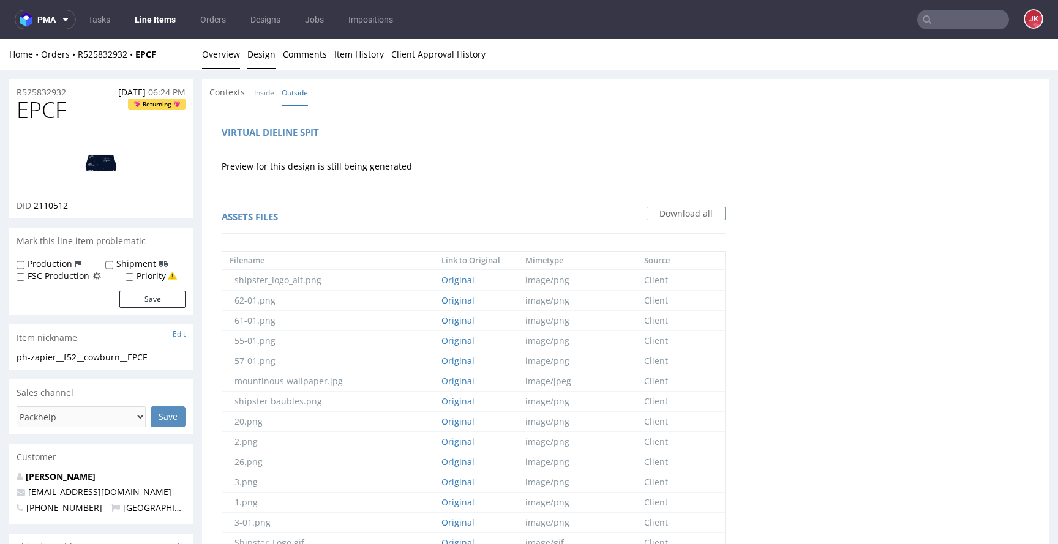
click at [225, 63] on link "Overview" at bounding box center [221, 54] width 38 height 30
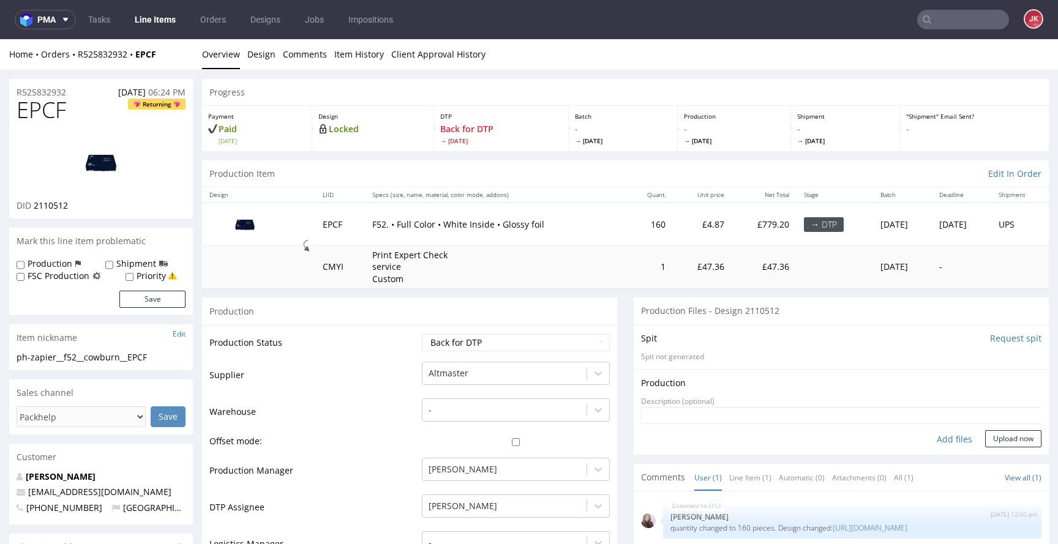
click at [91, 174] on img at bounding box center [101, 162] width 98 height 55
click at [263, 65] on link "Design" at bounding box center [261, 54] width 28 height 30
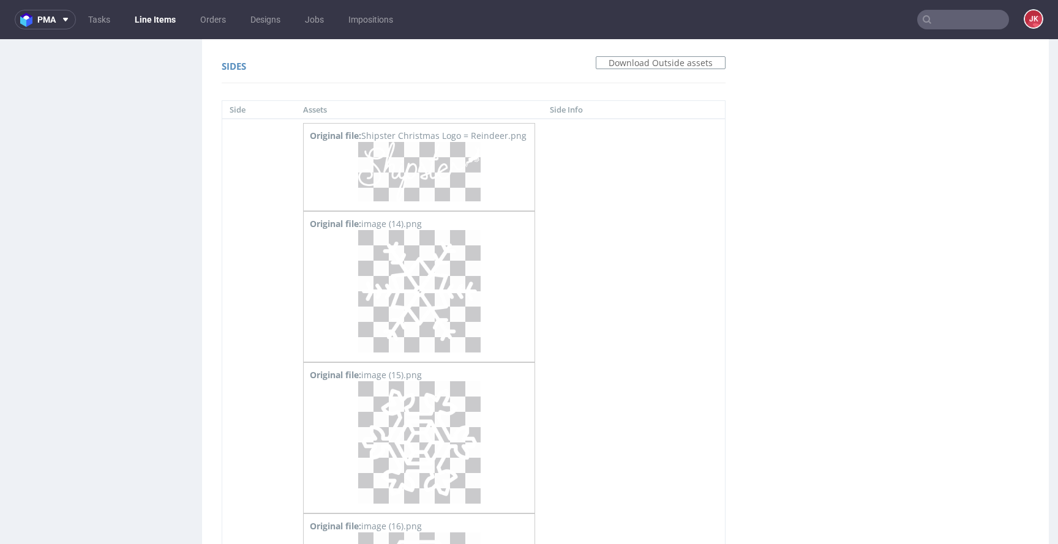
scroll to position [2845, 0]
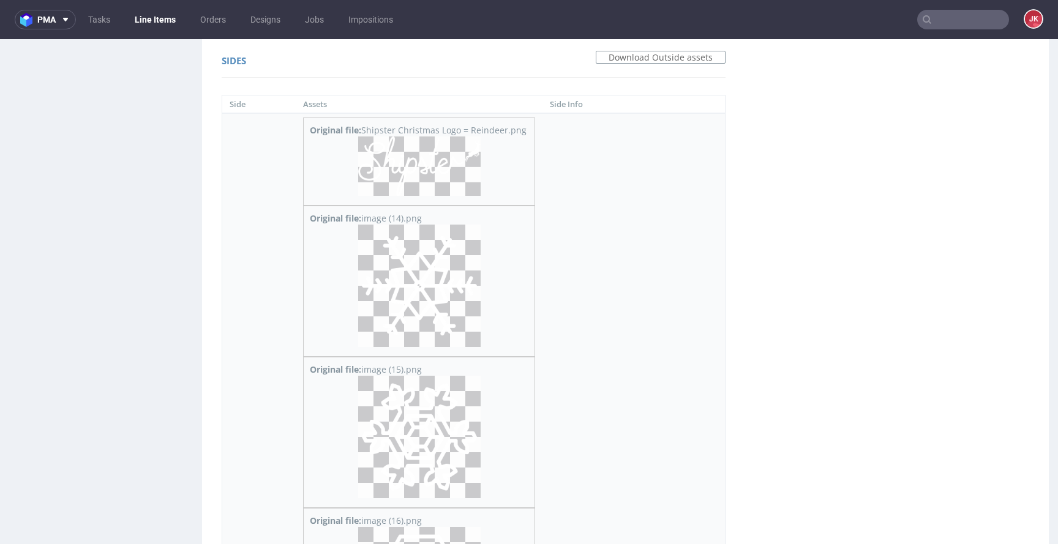
click at [438, 181] on img at bounding box center [419, 165] width 122 height 59
click at [438, 278] on img at bounding box center [419, 286] width 122 height 122
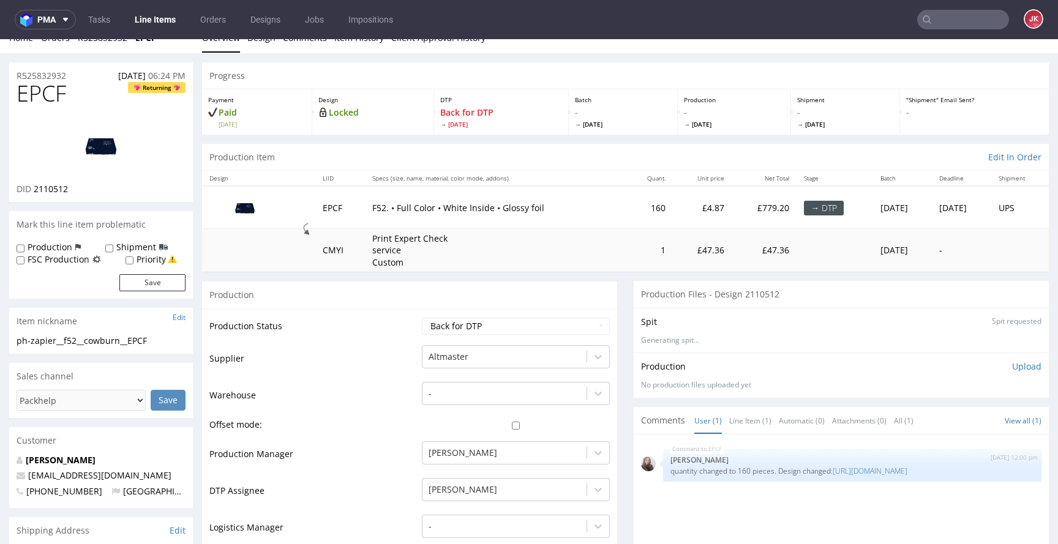
scroll to position [0, 0]
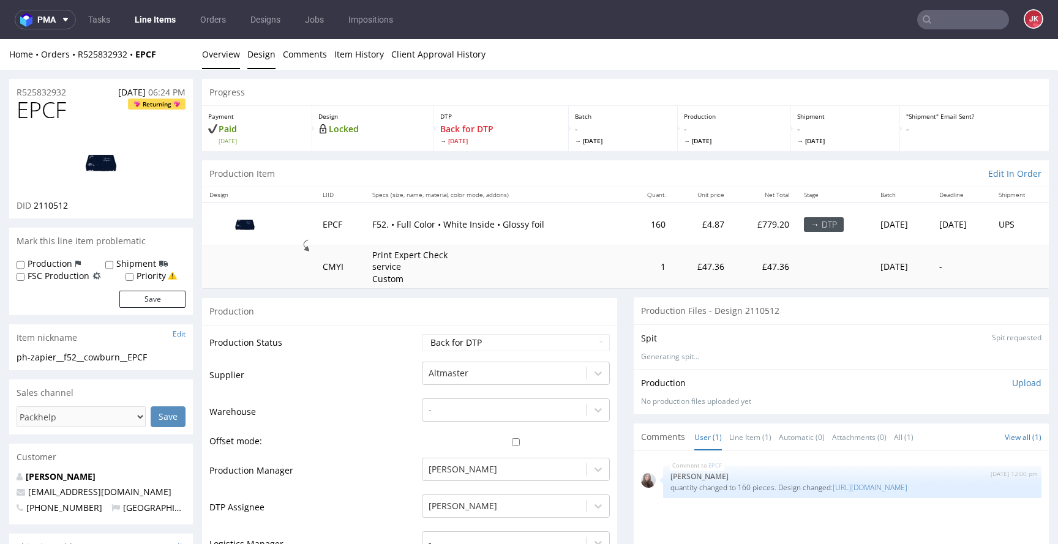
click at [256, 50] on link "Design" at bounding box center [261, 54] width 28 height 30
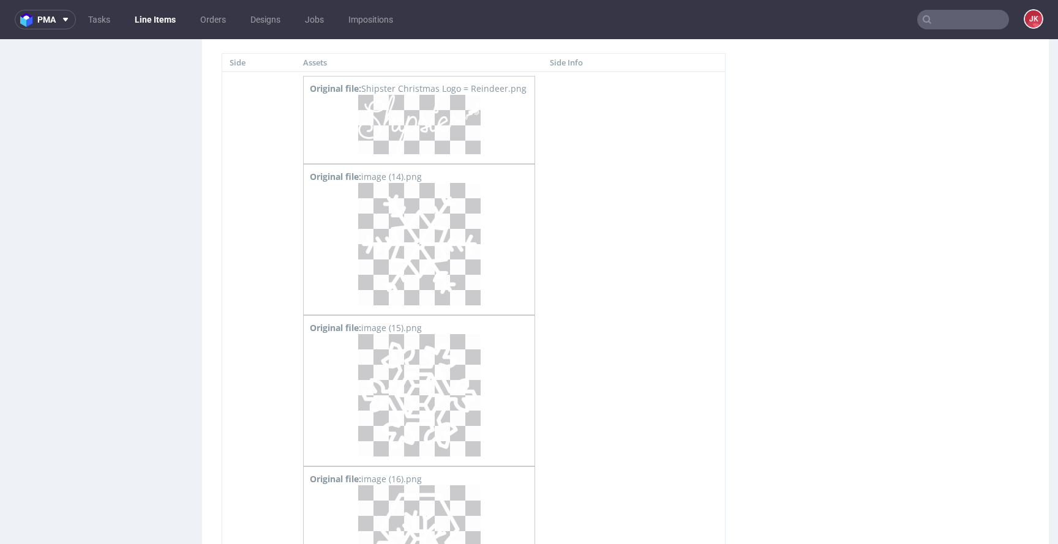
scroll to position [2884, 0]
click at [444, 381] on img at bounding box center [419, 398] width 122 height 122
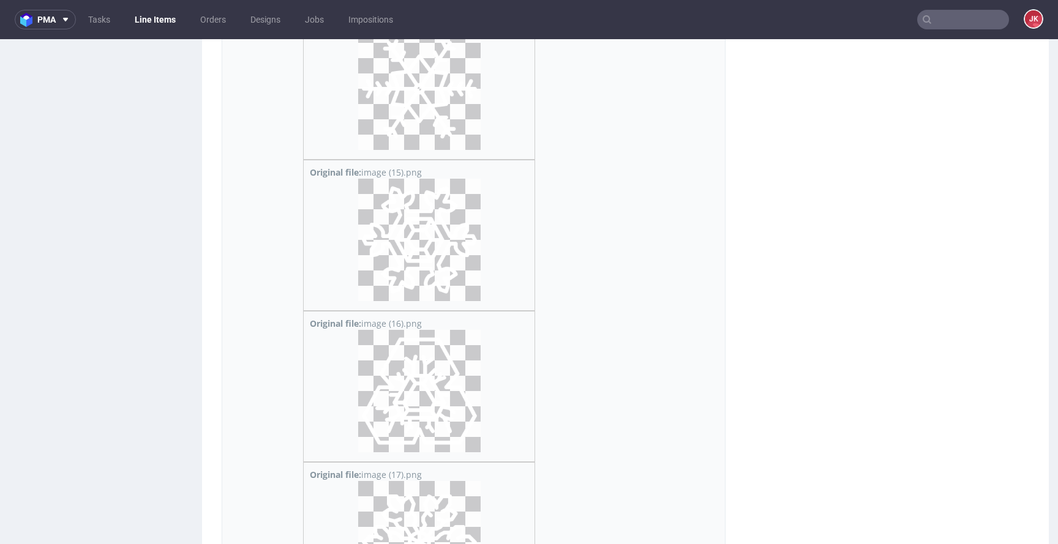
scroll to position [3045, 0]
click at [444, 381] on img at bounding box center [419, 388] width 122 height 122
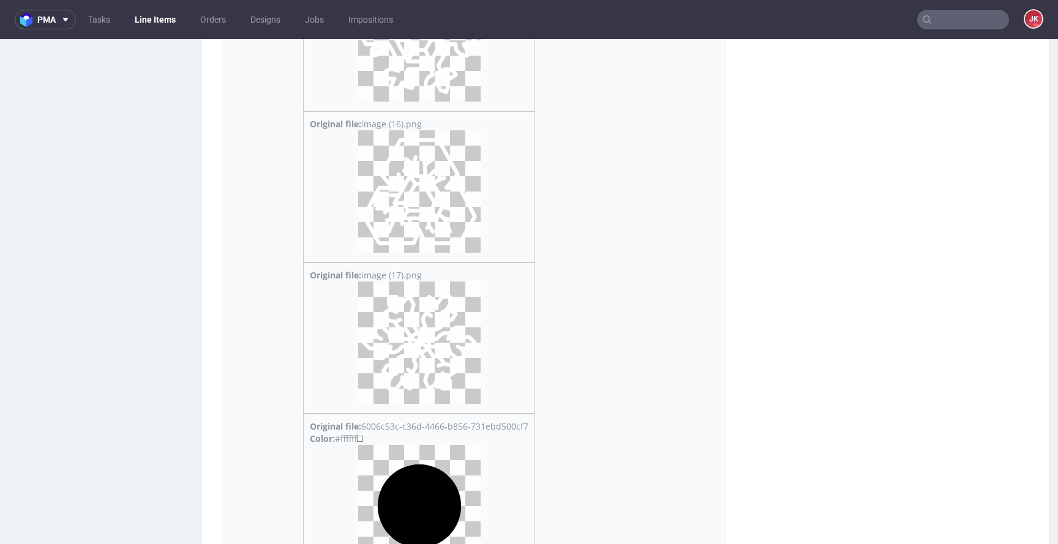
scroll to position [3248, 0]
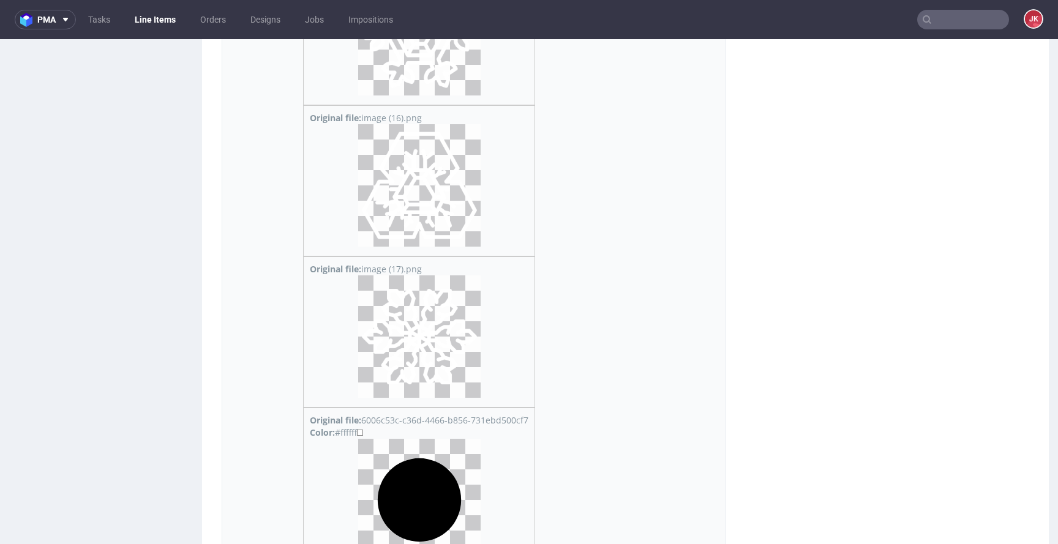
click at [441, 357] on img at bounding box center [419, 336] width 122 height 122
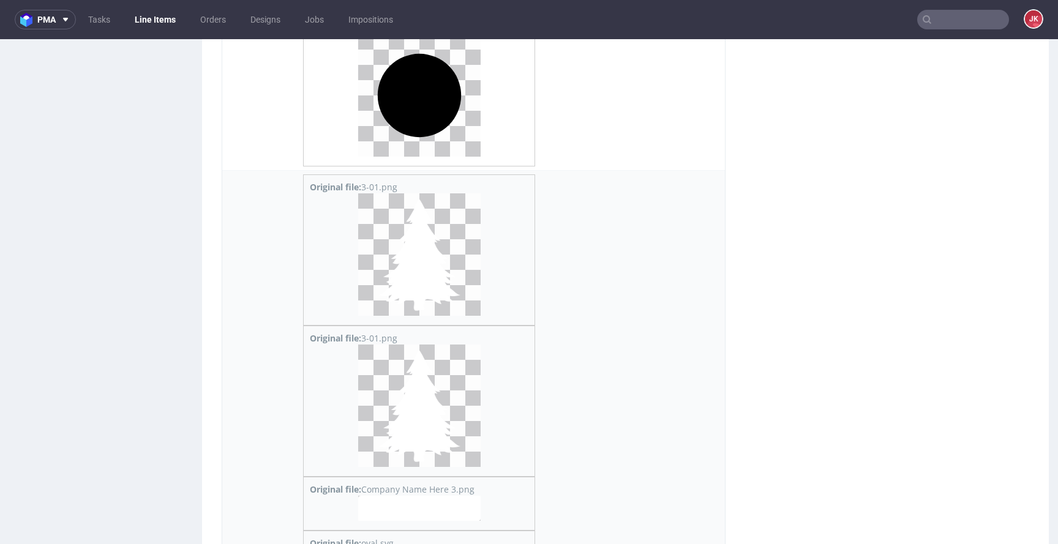
scroll to position [7410, 0]
click at [421, 274] on img at bounding box center [419, 255] width 122 height 122
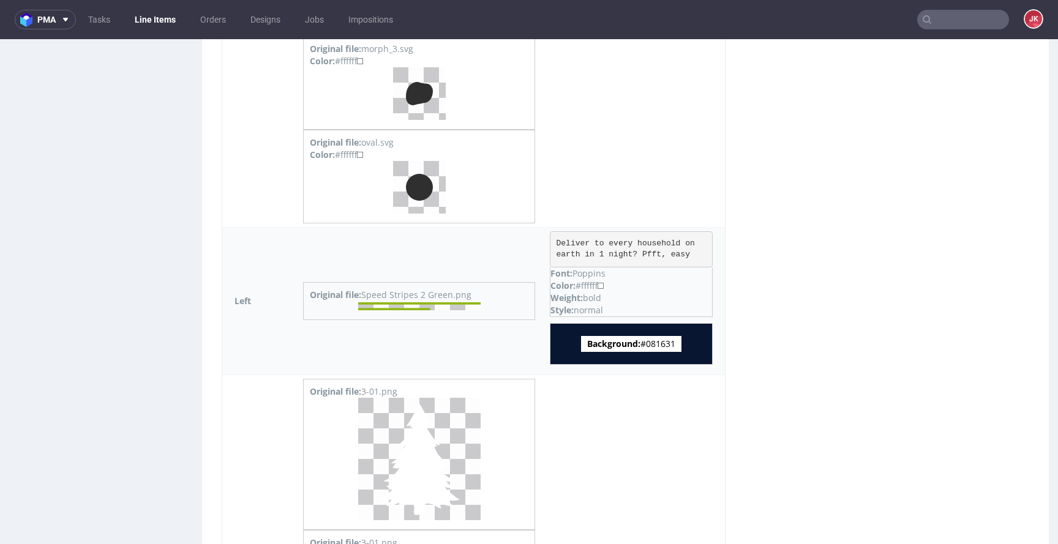
scroll to position [9872, 0]
click at [429, 304] on img at bounding box center [419, 306] width 122 height 8
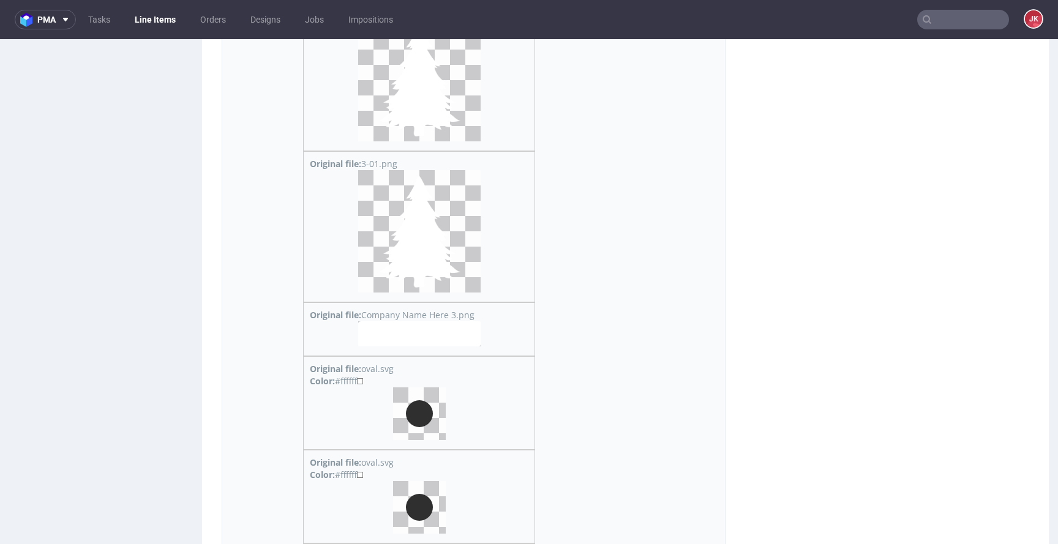
scroll to position [10398, 0]
click at [431, 340] on img at bounding box center [419, 336] width 122 height 25
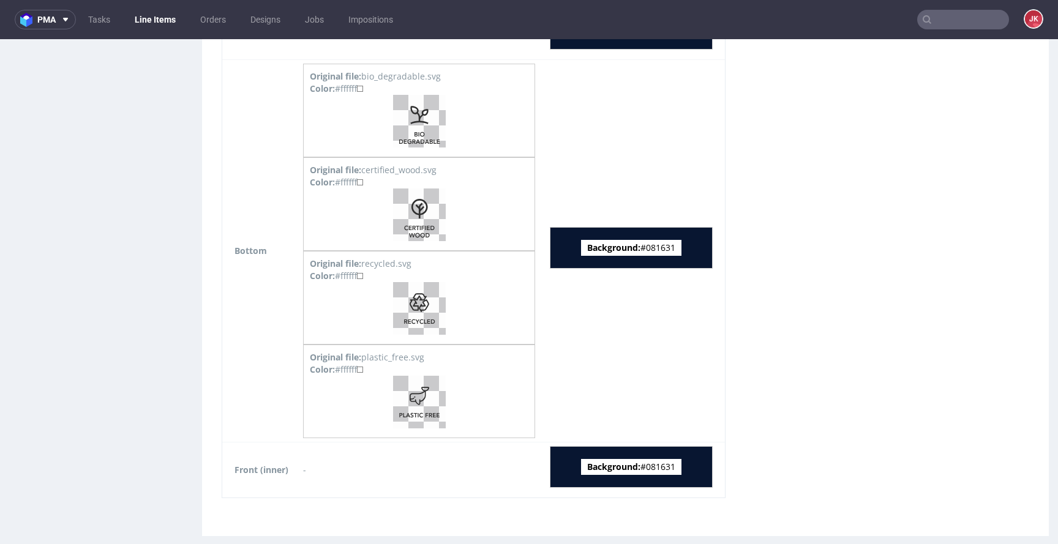
scroll to position [13205, 0]
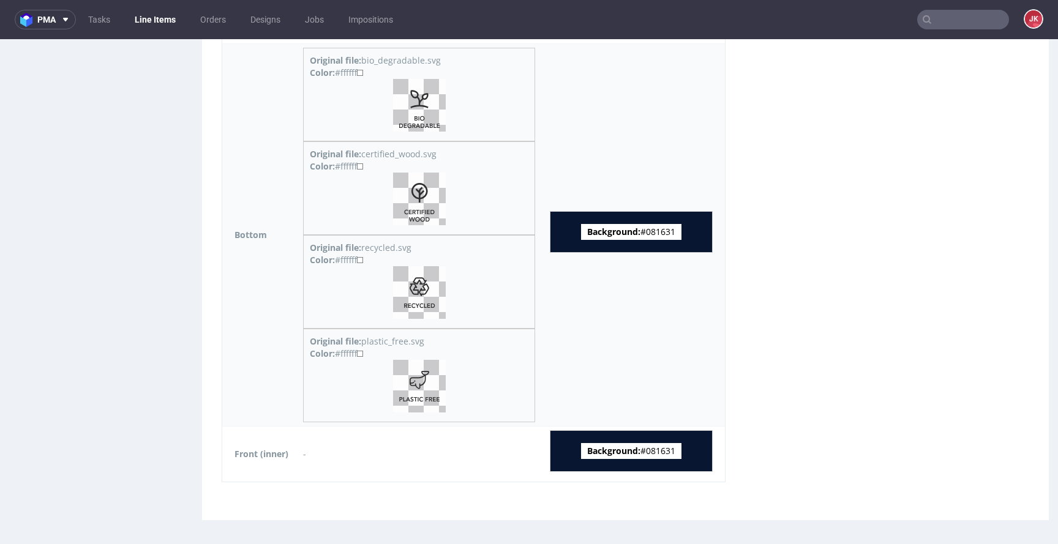
click at [428, 196] on img at bounding box center [419, 199] width 53 height 53
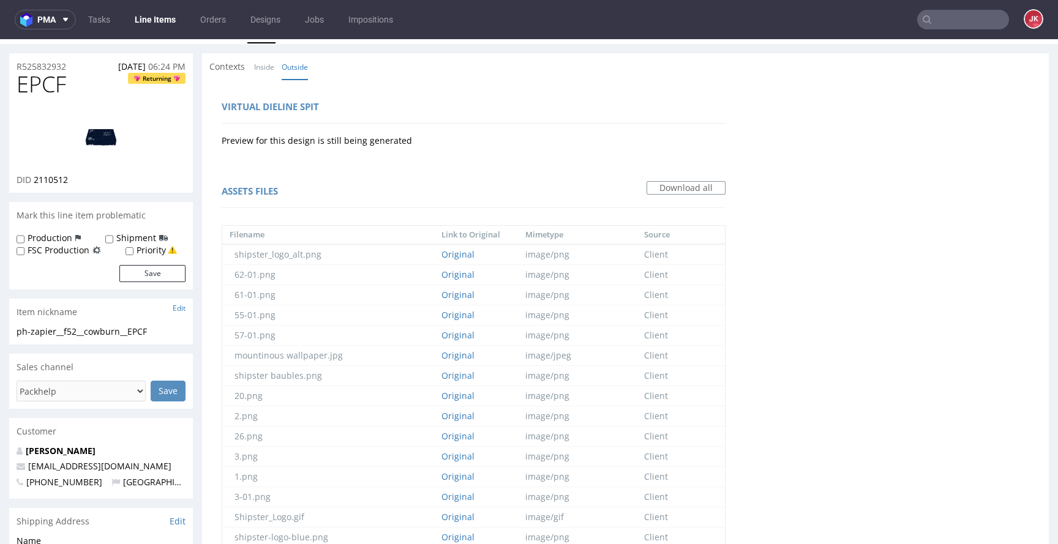
scroll to position [0, 0]
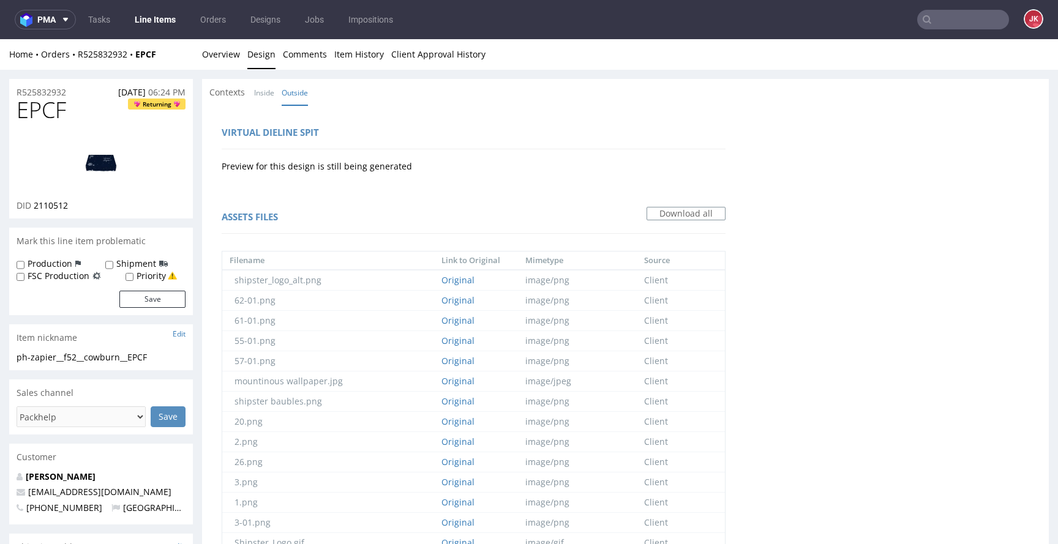
click at [104, 171] on img at bounding box center [101, 162] width 98 height 55
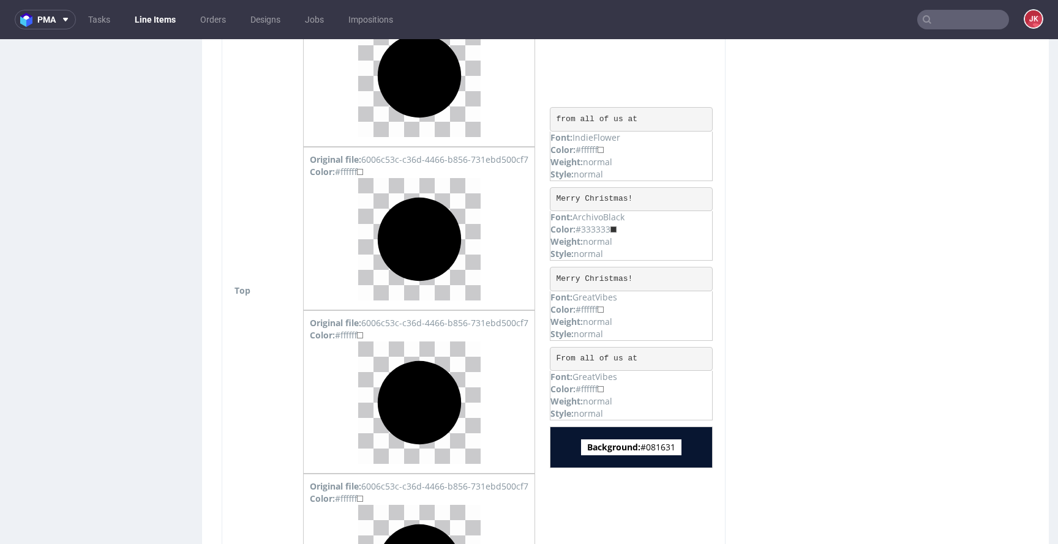
scroll to position [5081, 0]
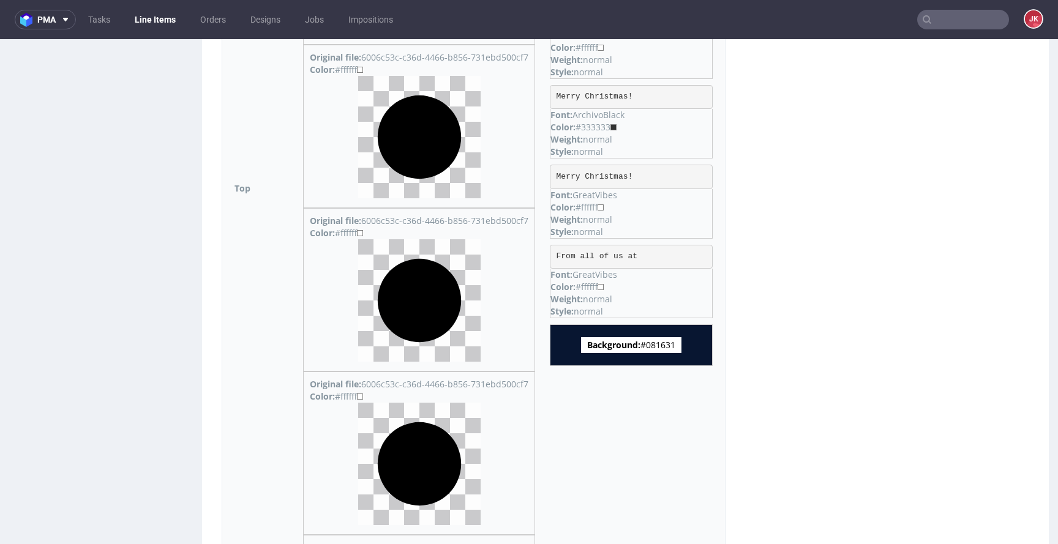
click at [679, 349] on span "Background: #081631" at bounding box center [631, 345] width 100 height 16
copy span "081631"
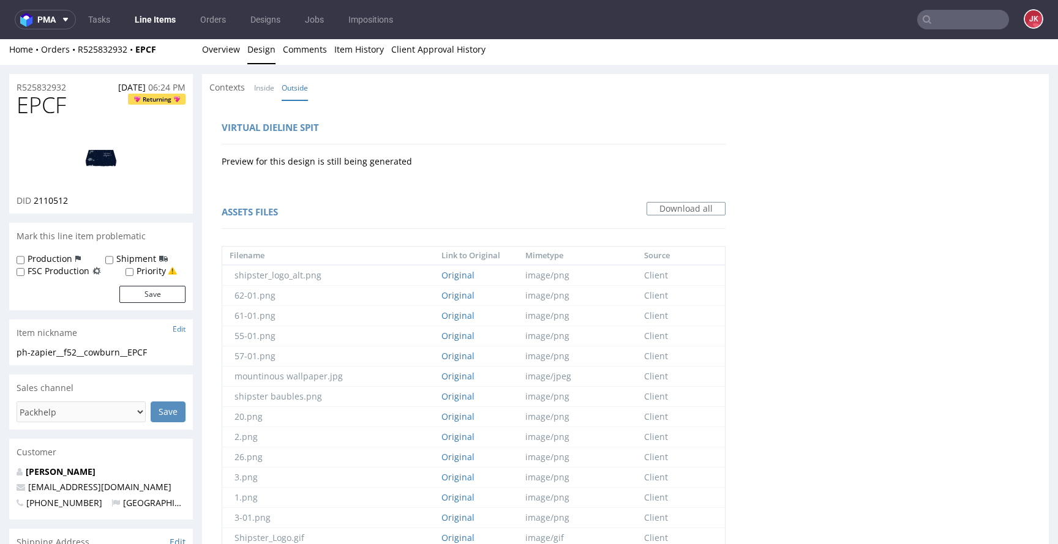
scroll to position [0, 0]
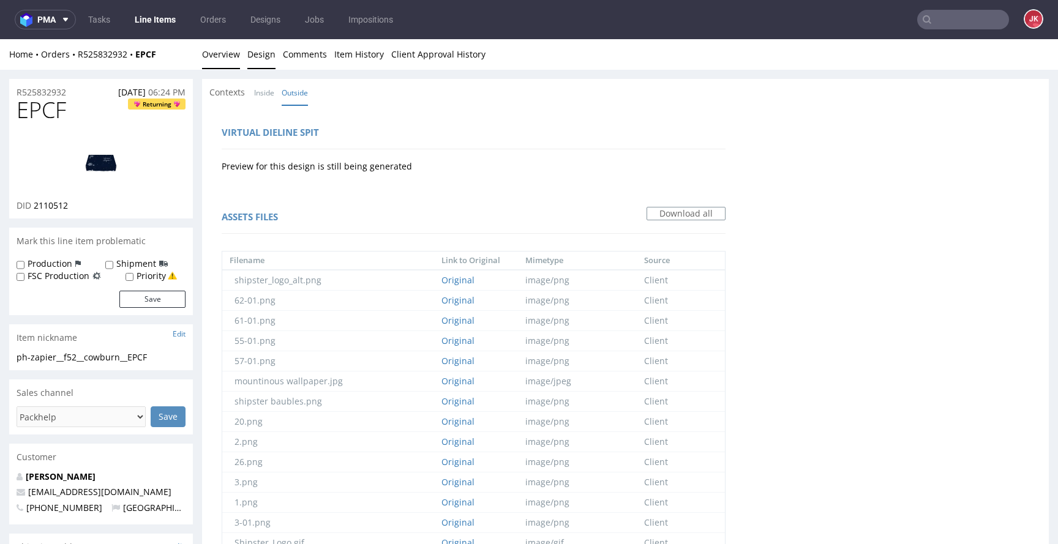
click at [215, 53] on link "Overview" at bounding box center [221, 54] width 38 height 30
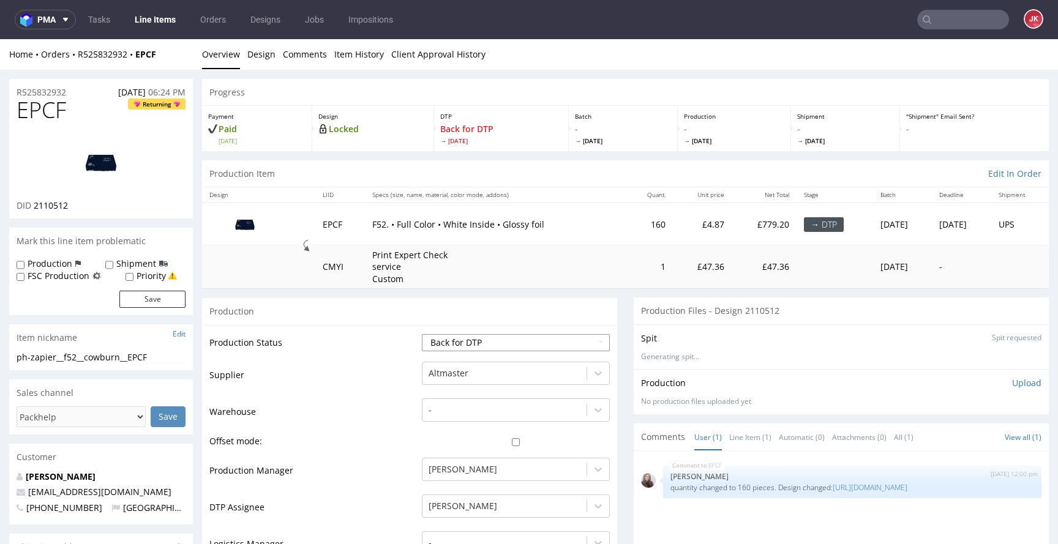
click at [464, 348] on select "Waiting for Artwork Waiting for Diecut Waiting for Mockup Waiting for DTP Waiti…" at bounding box center [516, 342] width 188 height 17
select select "dtp_in_process"
click at [422, 334] on select "Waiting for Artwork Waiting for Diecut Waiting for Mockup Waiting for DTP Waiti…" at bounding box center [516, 342] width 188 height 17
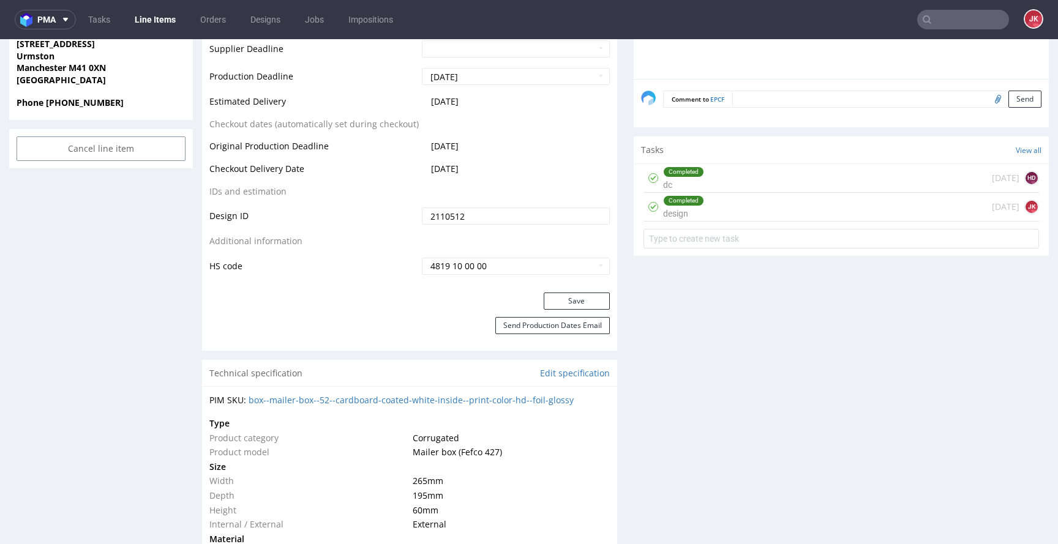
scroll to position [703, 0]
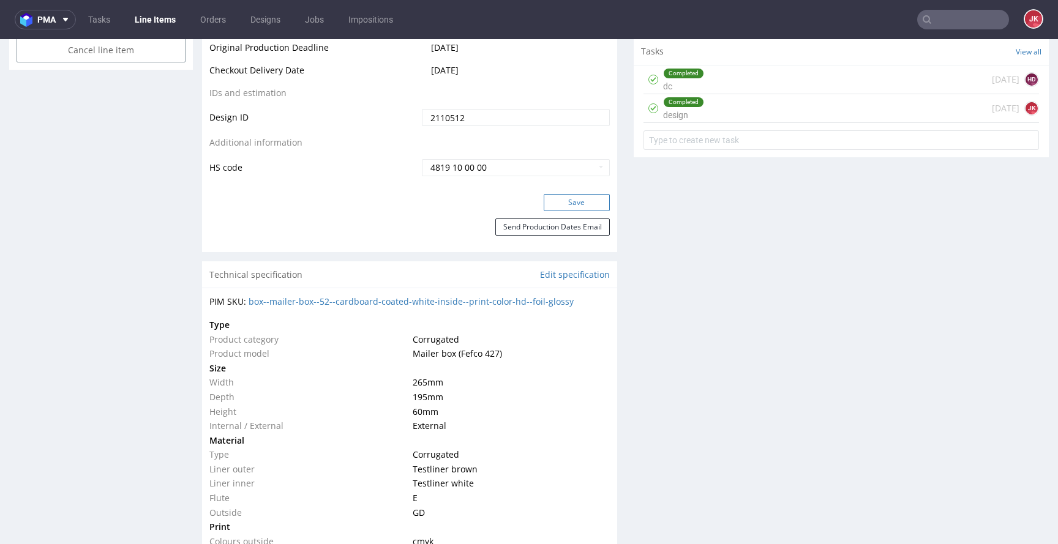
click at [566, 203] on button "Save" at bounding box center [576, 202] width 66 height 17
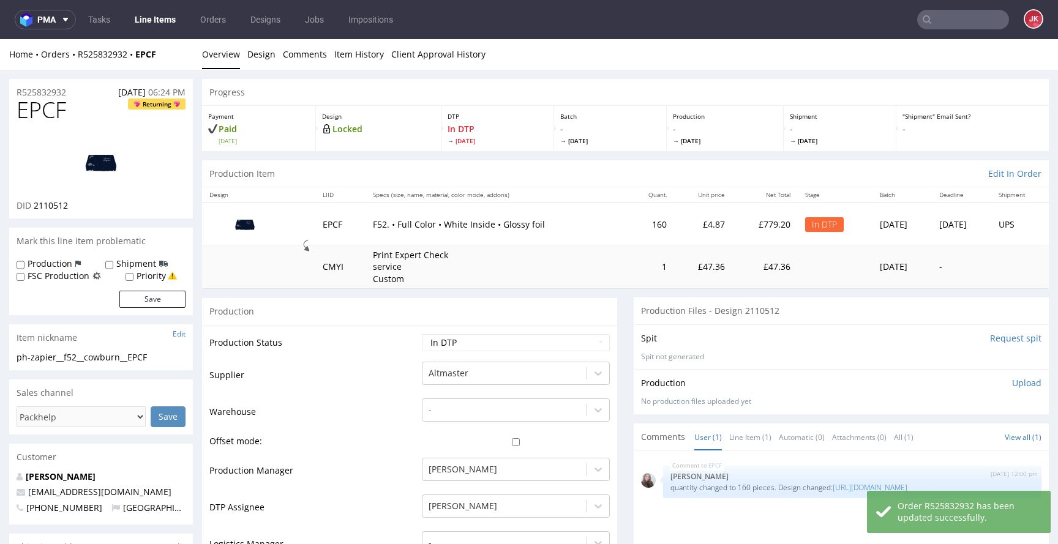
scroll to position [0, 0]
click at [258, 53] on link "Design" at bounding box center [261, 54] width 28 height 30
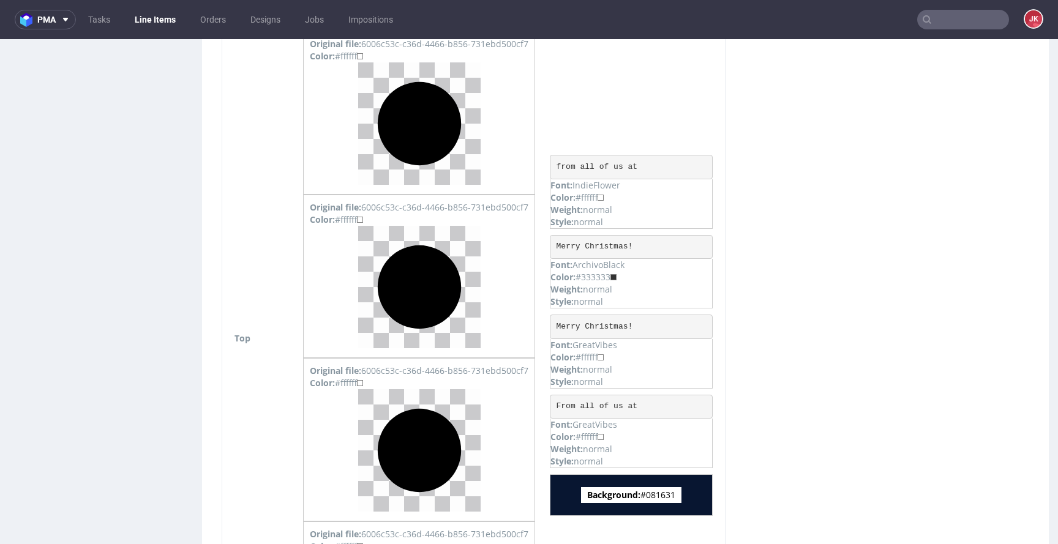
scroll to position [4930, 0]
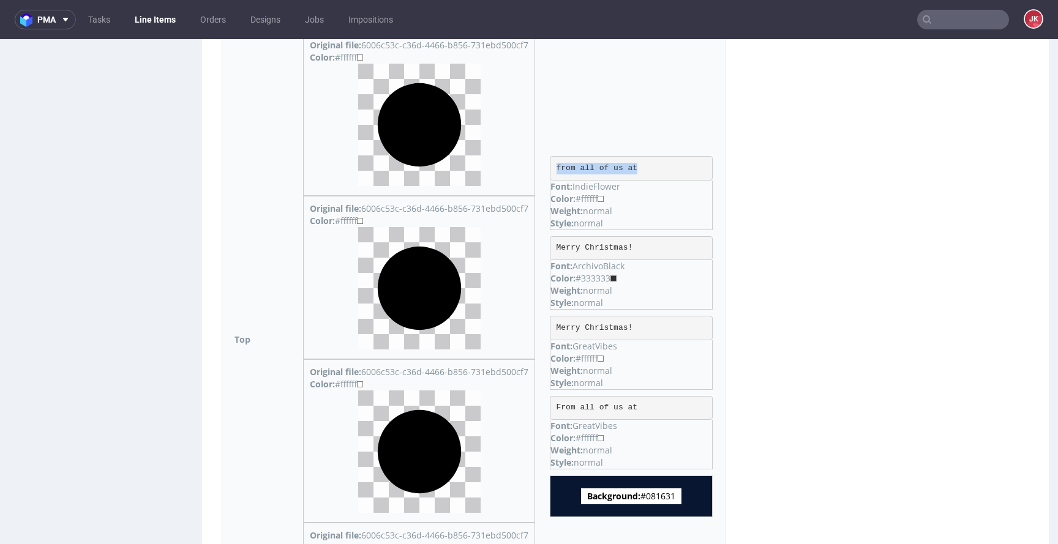
drag, startPoint x: 570, startPoint y: 168, endPoint x: 676, endPoint y: 164, distance: 105.3
click at [676, 164] on pre "from all of us at" at bounding box center [631, 168] width 163 height 24
copy pre "from all of us at"
drag, startPoint x: 569, startPoint y: 249, endPoint x: 659, endPoint y: 246, distance: 90.6
click at [659, 246] on pre "Merry Christmas!" at bounding box center [631, 248] width 163 height 24
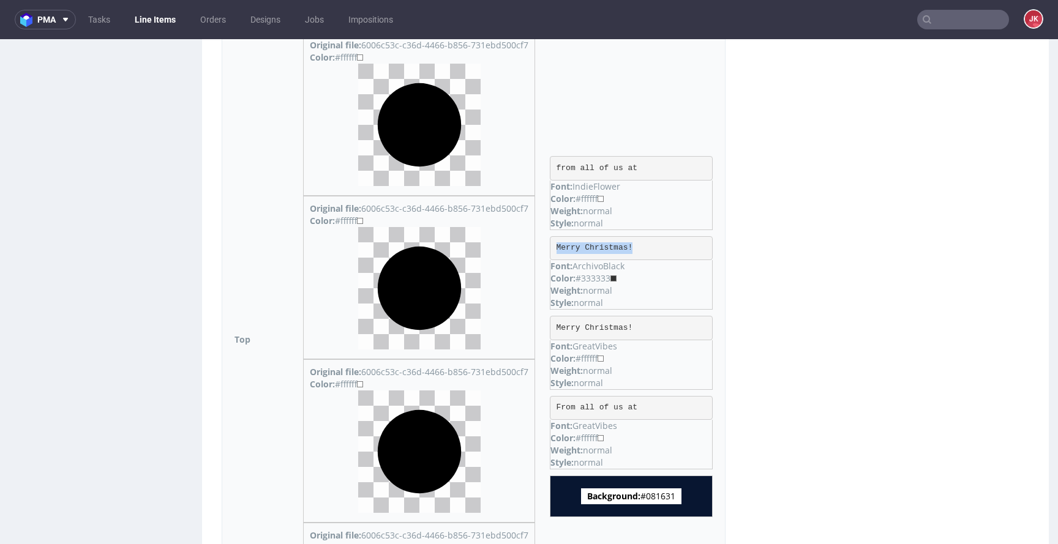
copy pre "Merry Christmas!"
drag, startPoint x: 569, startPoint y: 329, endPoint x: 668, endPoint y: 327, distance: 98.5
click at [668, 327] on pre "Merry Christmas!" at bounding box center [631, 328] width 163 height 24
drag, startPoint x: 569, startPoint y: 408, endPoint x: 673, endPoint y: 405, distance: 103.5
click at [673, 405] on pre "From all of us at" at bounding box center [631, 408] width 163 height 24
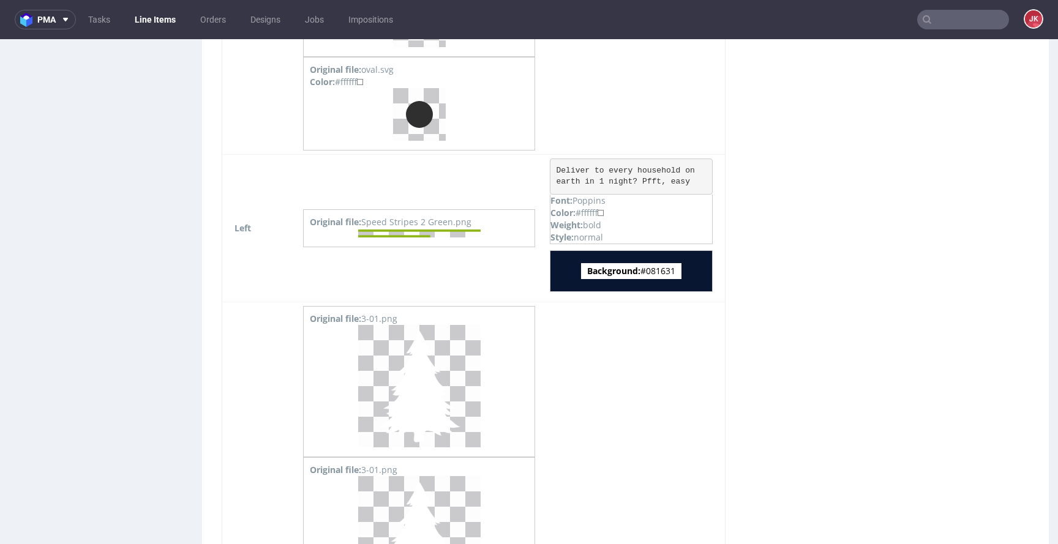
scroll to position [9932, 0]
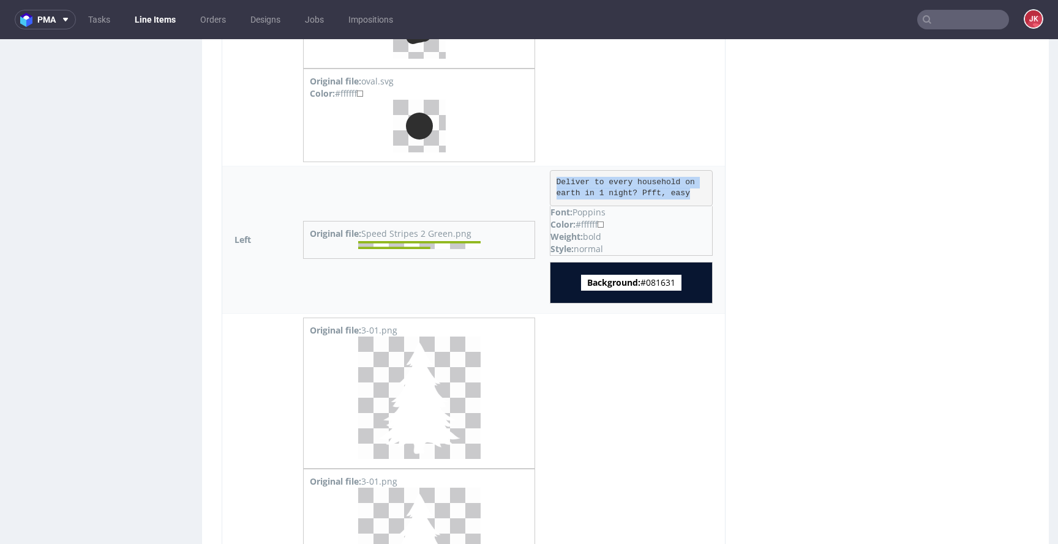
drag, startPoint x: 569, startPoint y: 182, endPoint x: 724, endPoint y: 189, distance: 155.6
click at [712, 189] on pre "Deliver to every household on earth in 1 night? Pfft, easy" at bounding box center [631, 187] width 163 height 35
copy pre "Deliver to every household on earth in 1 night? Pfft, easy"
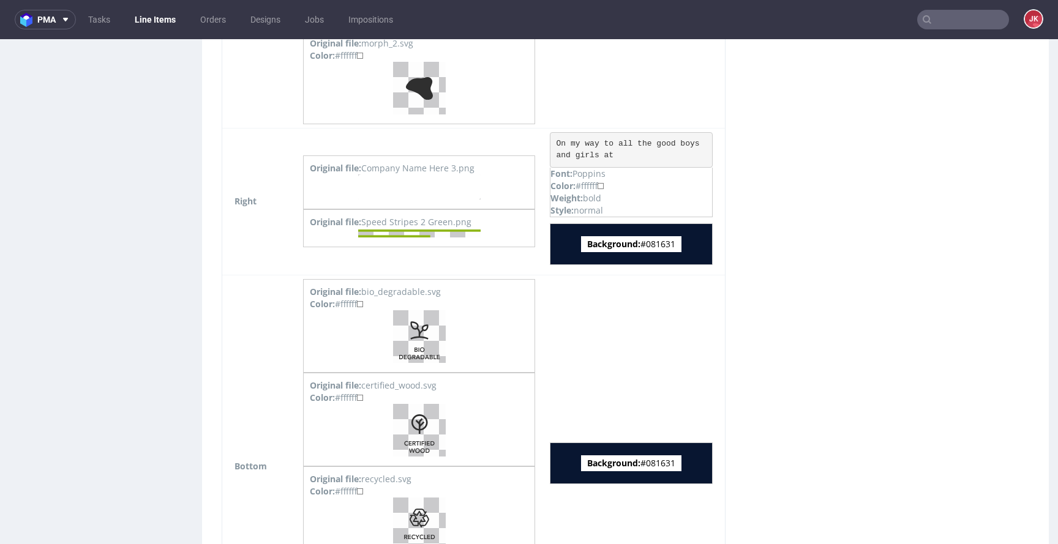
scroll to position [12966, 0]
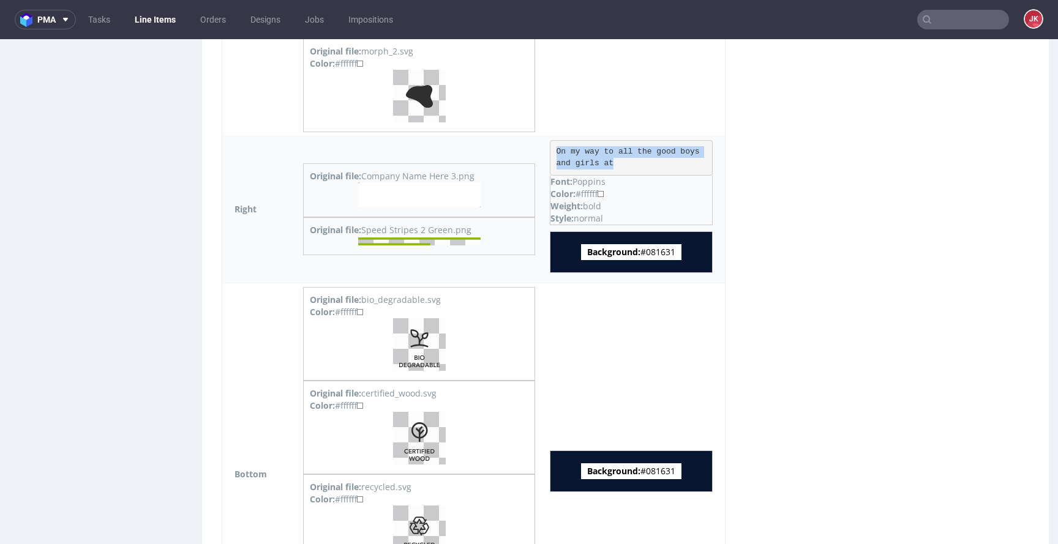
drag, startPoint x: 576, startPoint y: 152, endPoint x: 642, endPoint y: 162, distance: 66.3
click at [642, 162] on pre "On my way to all the good boys and girls at" at bounding box center [631, 157] width 163 height 35
copy pre "On my way to all the good boys and girls at"
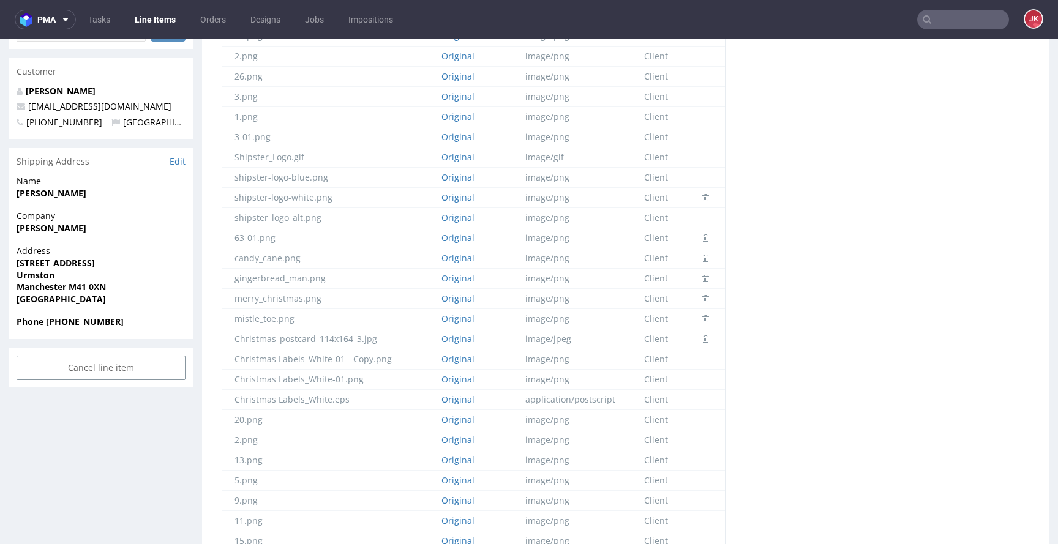
scroll to position [0, 0]
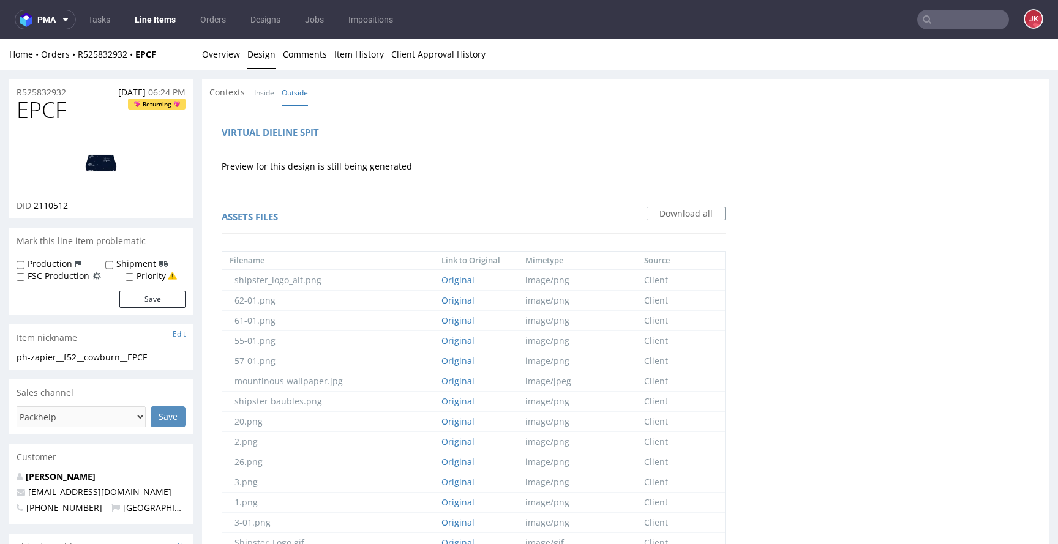
click at [39, 132] on div at bounding box center [101, 162] width 169 height 75
click at [133, 143] on img at bounding box center [101, 162] width 98 height 55
click at [215, 47] on link "Overview" at bounding box center [221, 54] width 38 height 30
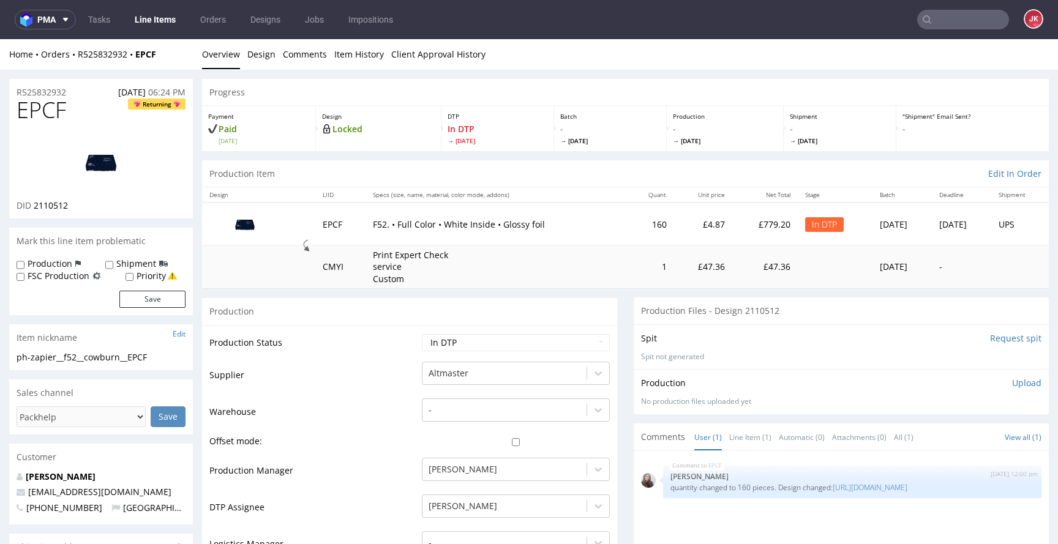
click at [395, 384] on td "Supplier" at bounding box center [313, 378] width 209 height 37
click at [562, 343] on select "Waiting for Artwork Waiting for Diecut Waiting for Mockup Waiting for DTP Waiti…" at bounding box center [516, 342] width 188 height 17
select select "dtp_ca_needed"
click at [422, 334] on select "Waiting for Artwork Waiting for Diecut Waiting for Mockup Waiting for DTP Waiti…" at bounding box center [516, 342] width 188 height 17
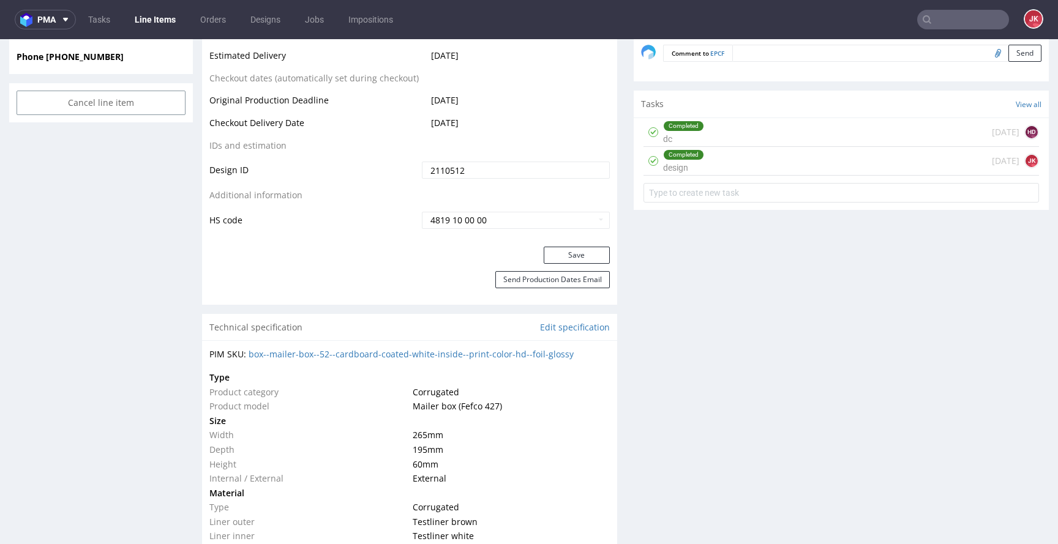
scroll to position [661, 0]
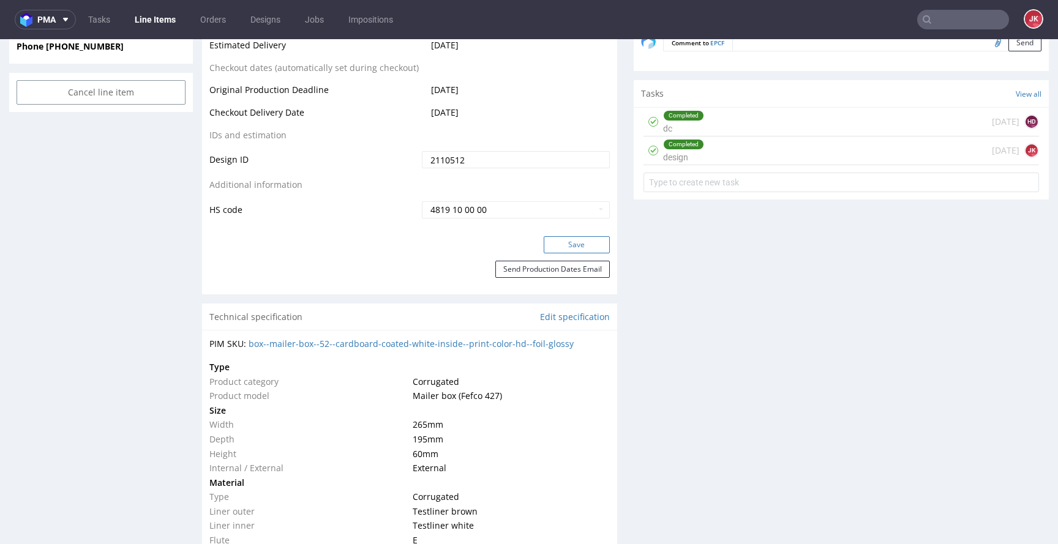
click at [559, 248] on button "Save" at bounding box center [576, 244] width 66 height 17
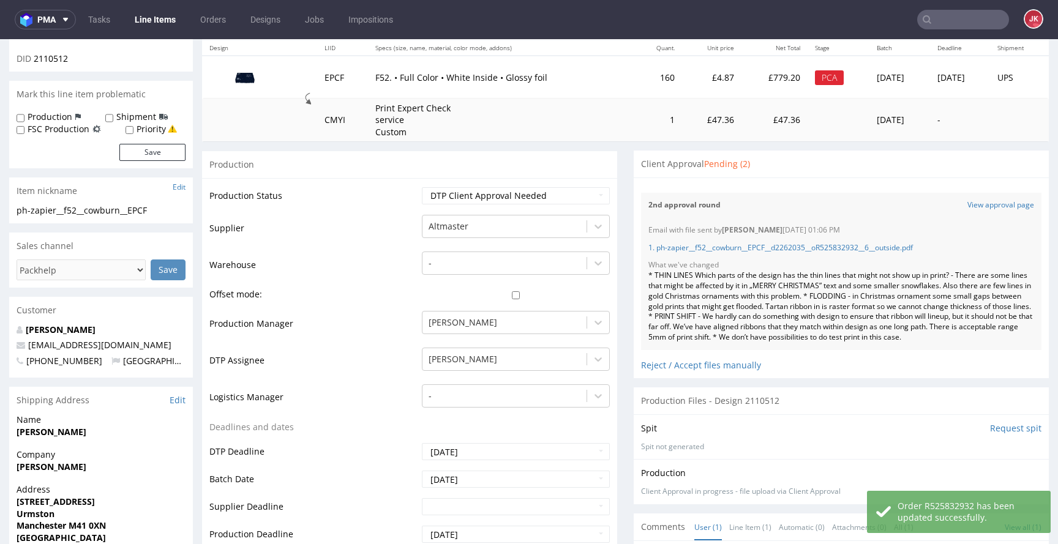
scroll to position [249, 0]
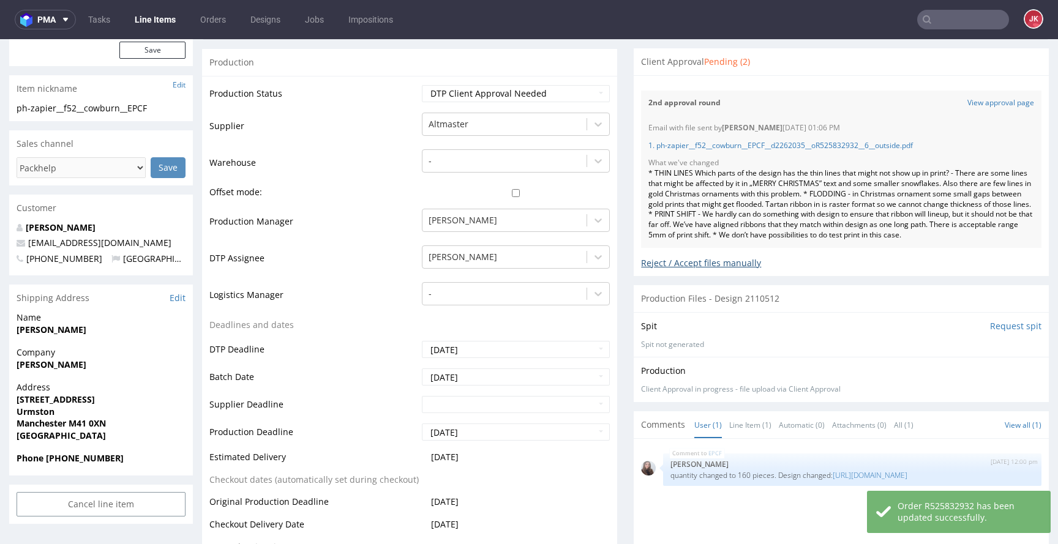
click at [714, 263] on div "Reject / Accept files manually" at bounding box center [841, 258] width 400 height 21
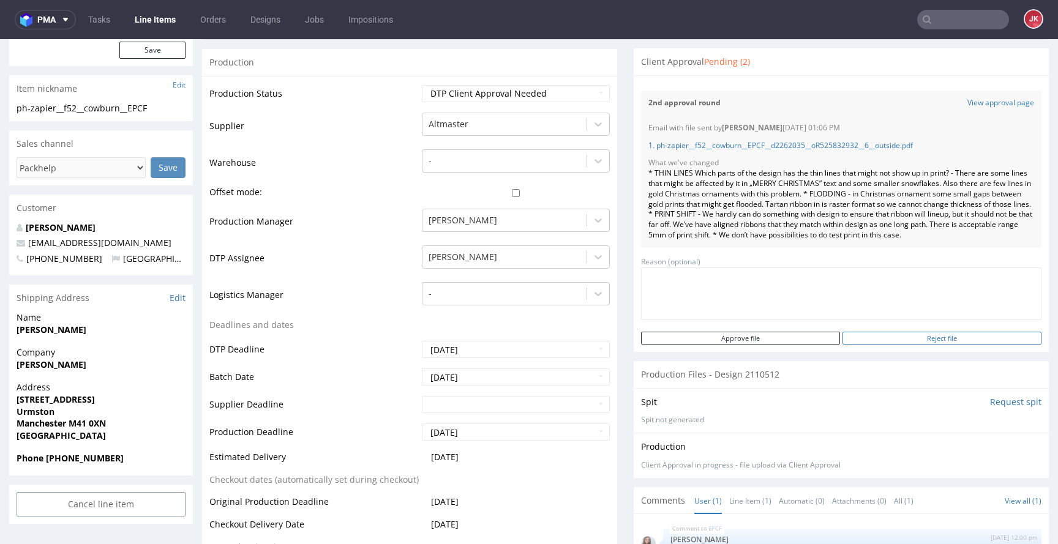
click at [897, 343] on input "Reject file" at bounding box center [941, 338] width 199 height 13
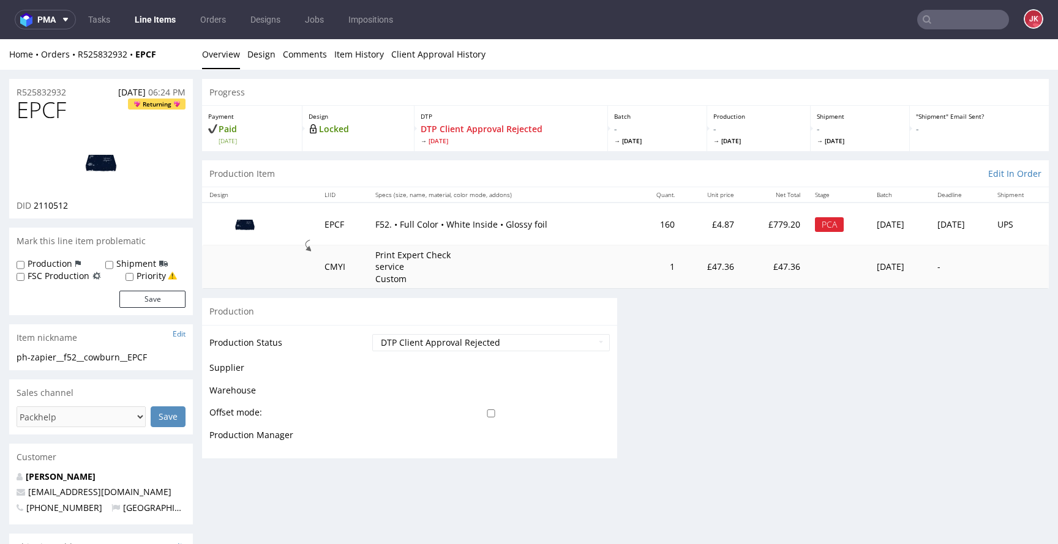
scroll to position [0, 0]
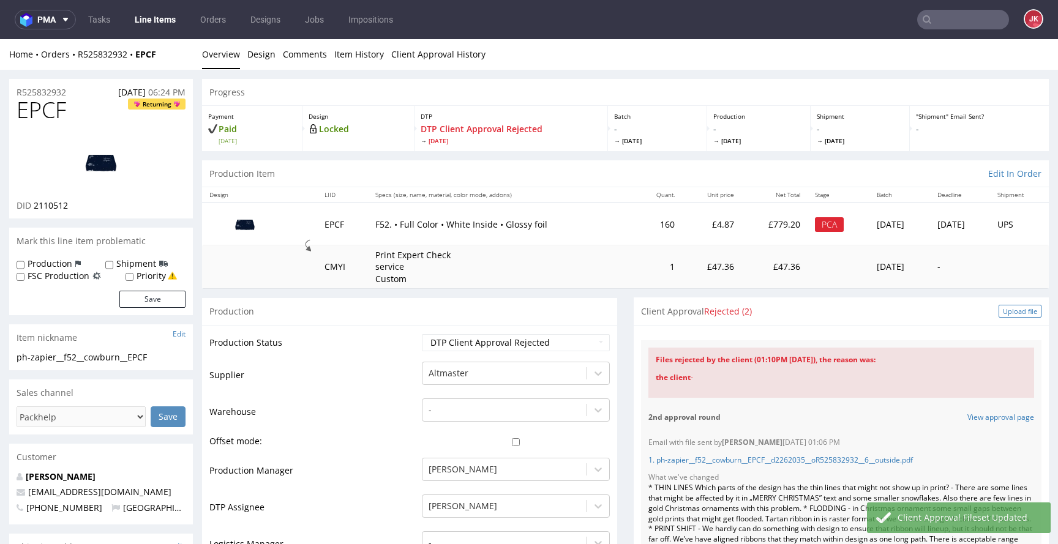
click at [1001, 316] on div "Upload file" at bounding box center [1019, 311] width 43 height 13
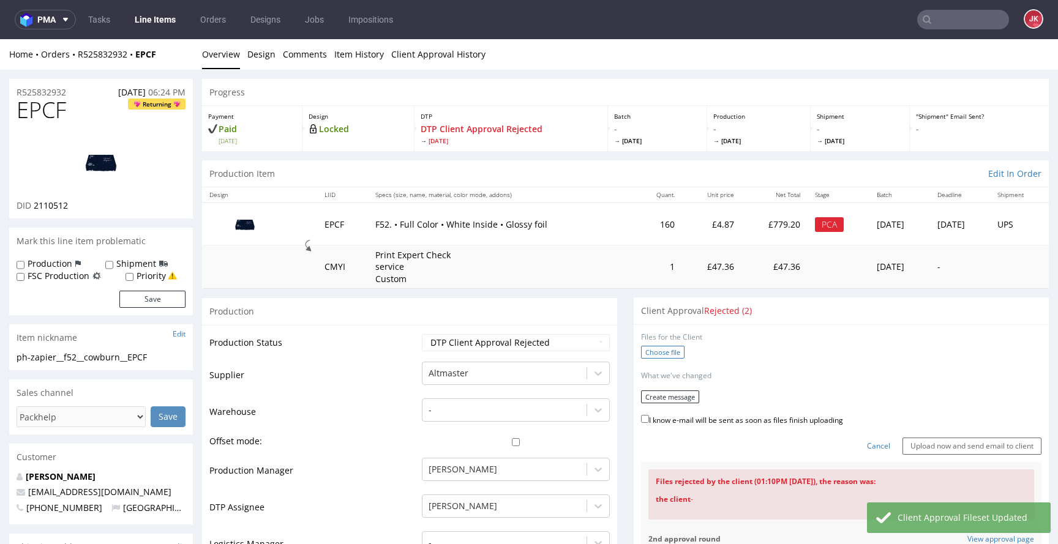
click at [652, 359] on label "Choose file" at bounding box center [662, 352] width 43 height 13
click at [0, 39] on input "Choose file" at bounding box center [0, 39] width 0 height 0
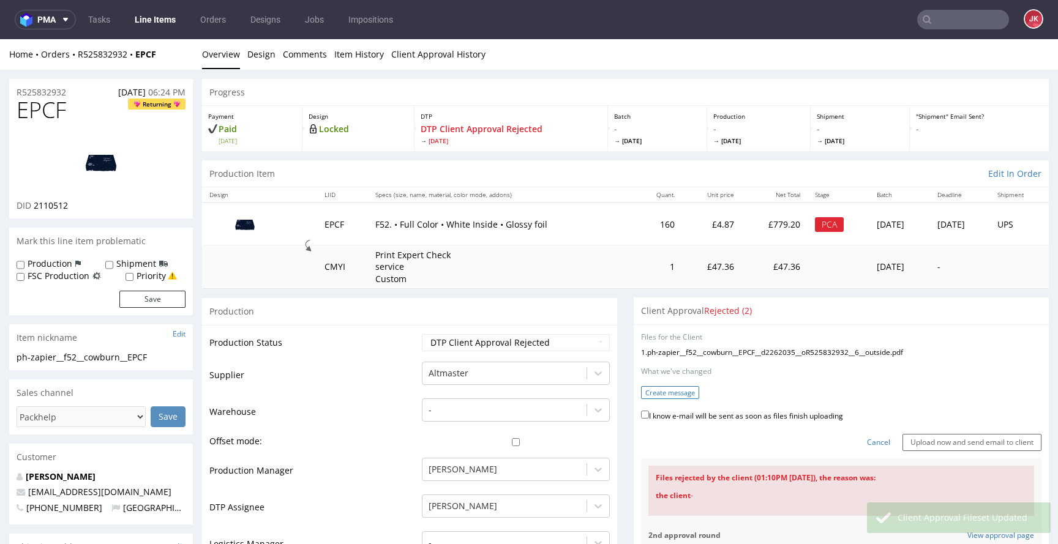
click at [669, 390] on button "Create message" at bounding box center [670, 392] width 58 height 13
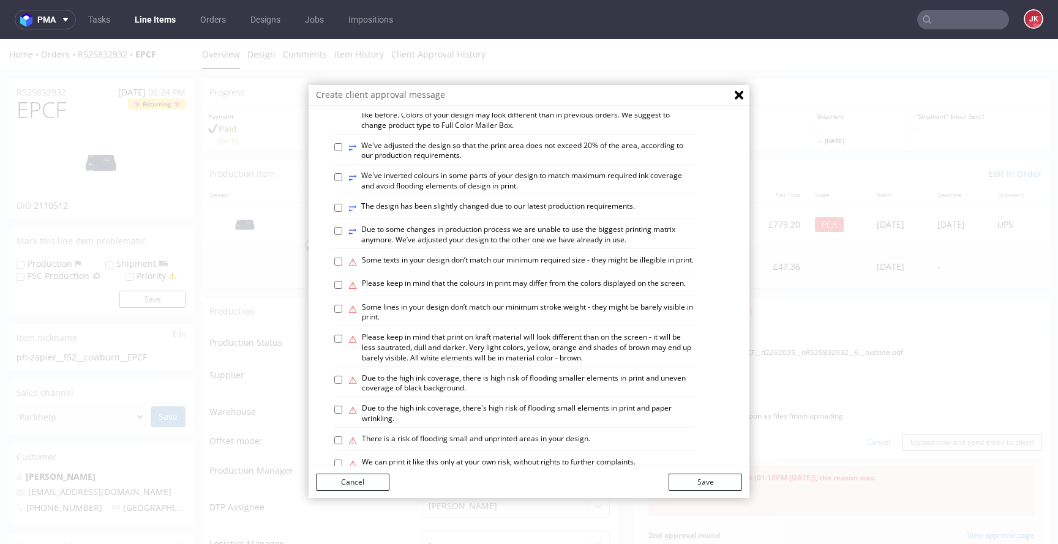
scroll to position [714, 0]
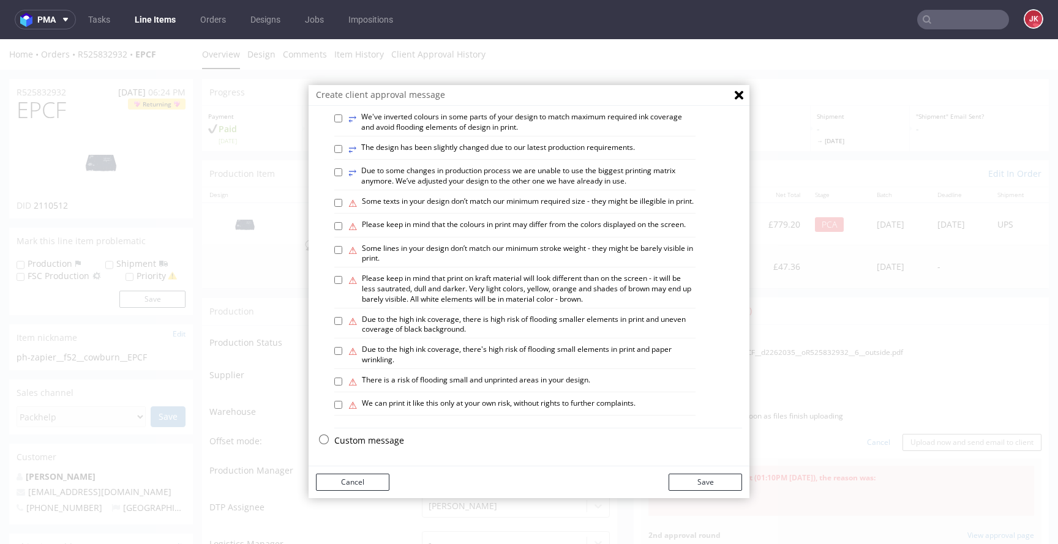
click at [425, 378] on label "⚠ There is a risk of flooding small and unprinted areas in your design." at bounding box center [469, 381] width 242 height 13
click at [342, 378] on input "⚠ There is a risk of flooding small and unprinted areas in your design." at bounding box center [338, 382] width 8 height 8
checkbox input "true"
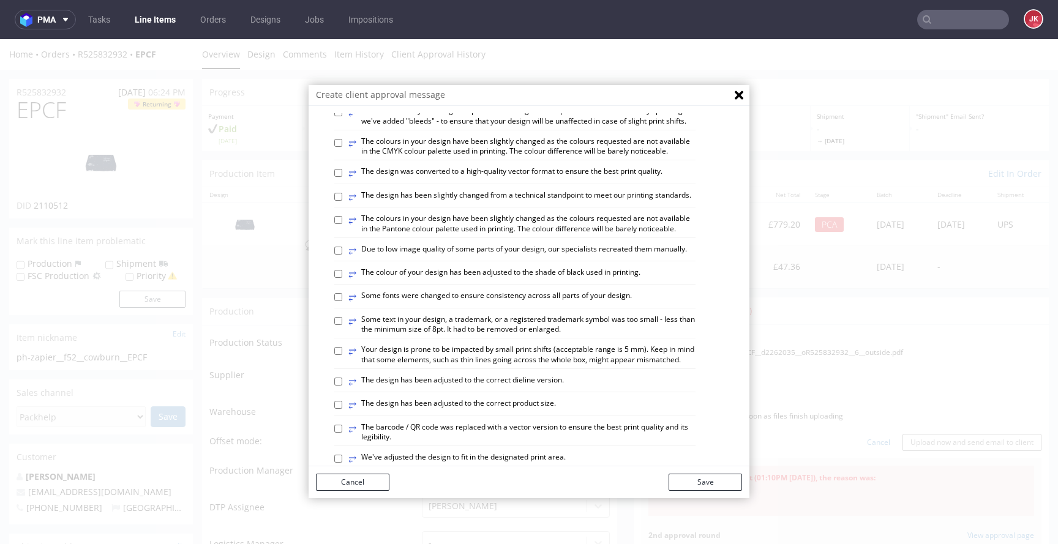
scroll to position [0, 0]
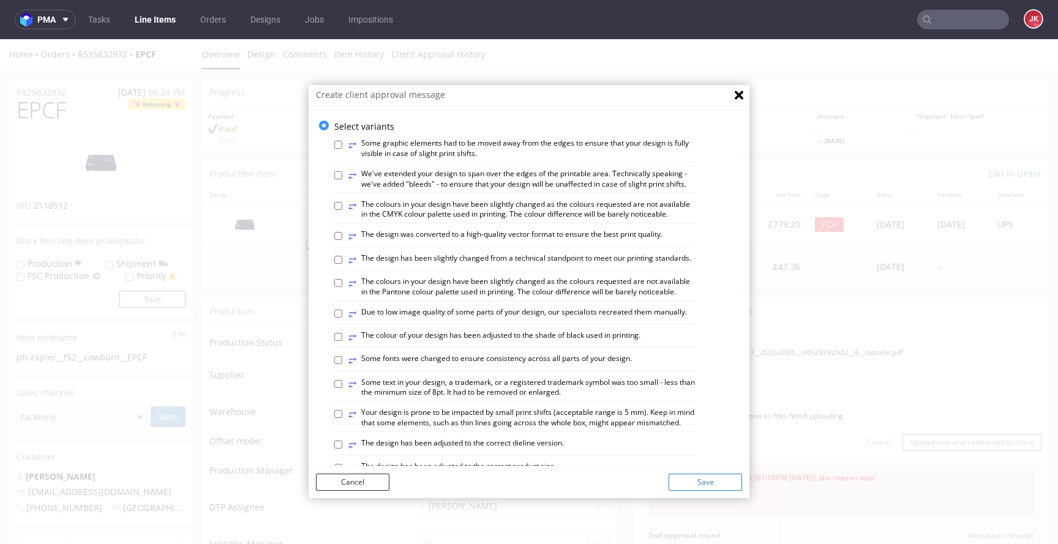
click at [707, 479] on button "Save" at bounding box center [704, 482] width 73 height 17
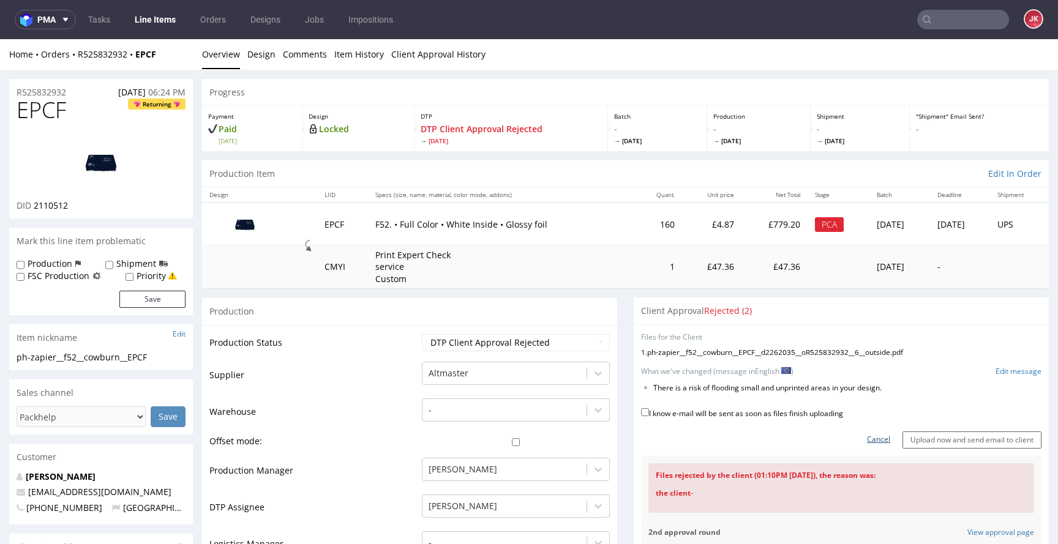
click at [867, 443] on link "Cancel" at bounding box center [878, 440] width 23 height 10
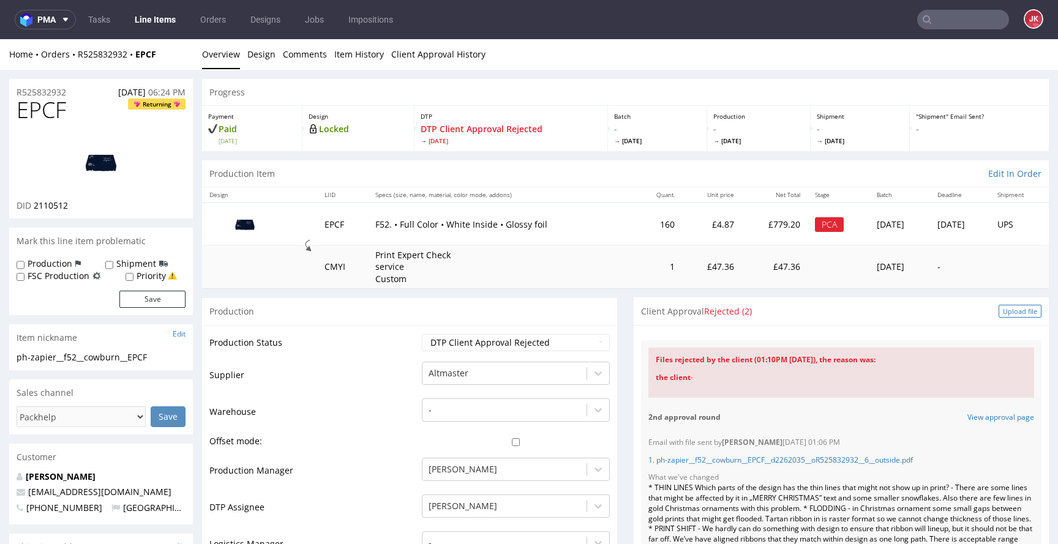
click at [998, 308] on div "Upload file" at bounding box center [1019, 311] width 43 height 13
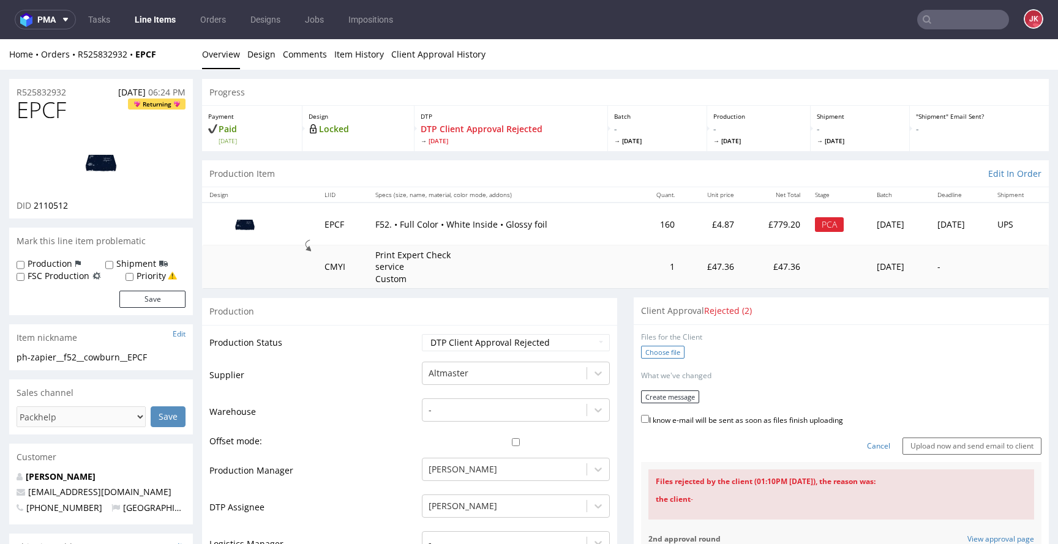
click at [662, 356] on label "Choose file" at bounding box center [662, 352] width 43 height 13
click at [0, 39] on input "Choose file" at bounding box center [0, 39] width 0 height 0
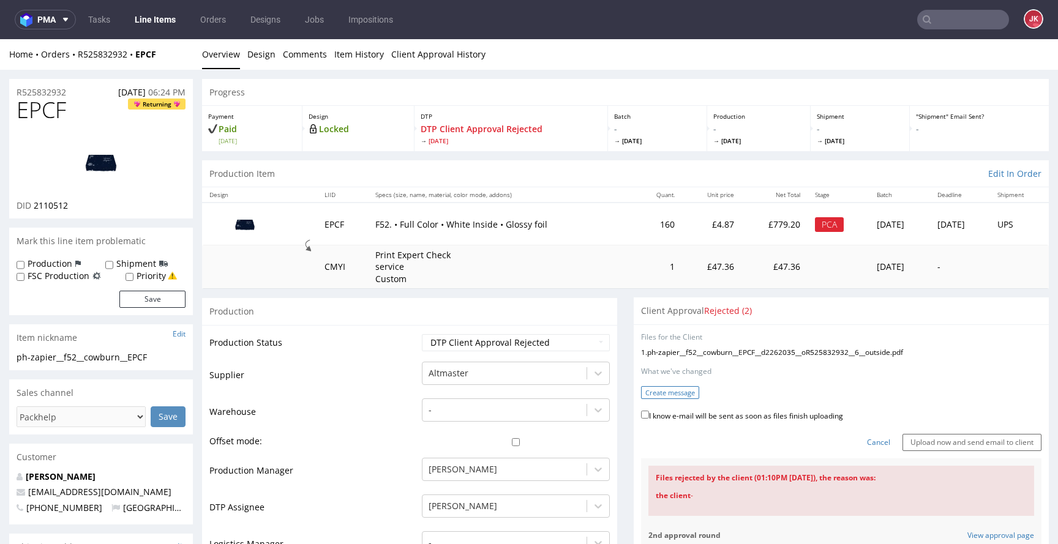
click at [668, 386] on button "Create message" at bounding box center [670, 392] width 58 height 13
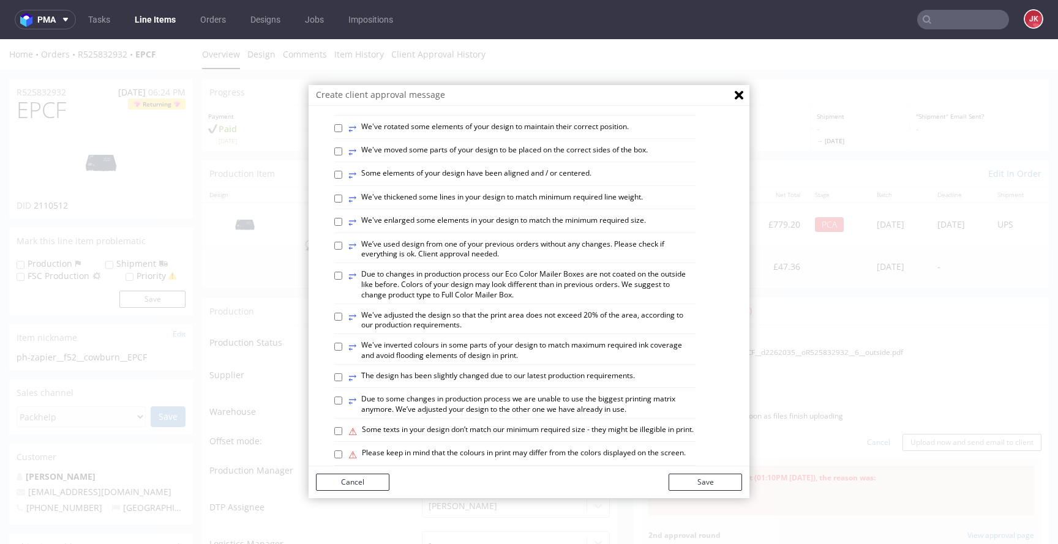
scroll to position [430, 0]
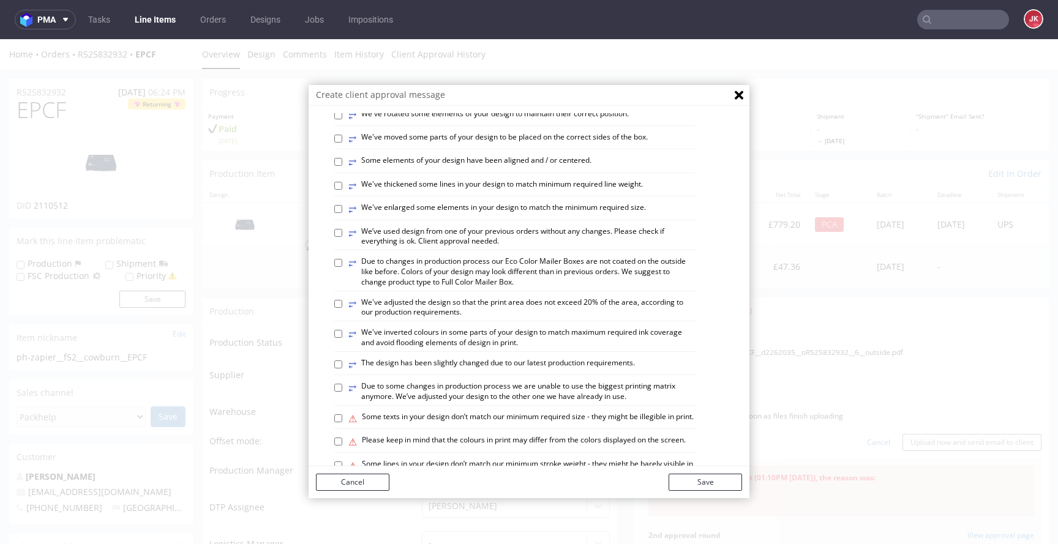
click at [413, 122] on label "⥂ We've rotated some elements of your design to maintain their correct position." at bounding box center [488, 115] width 280 height 13
click at [342, 119] on input "⥂ We've rotated some elements of your design to maintain their correct position." at bounding box center [338, 115] width 8 height 8
checkbox input "true"
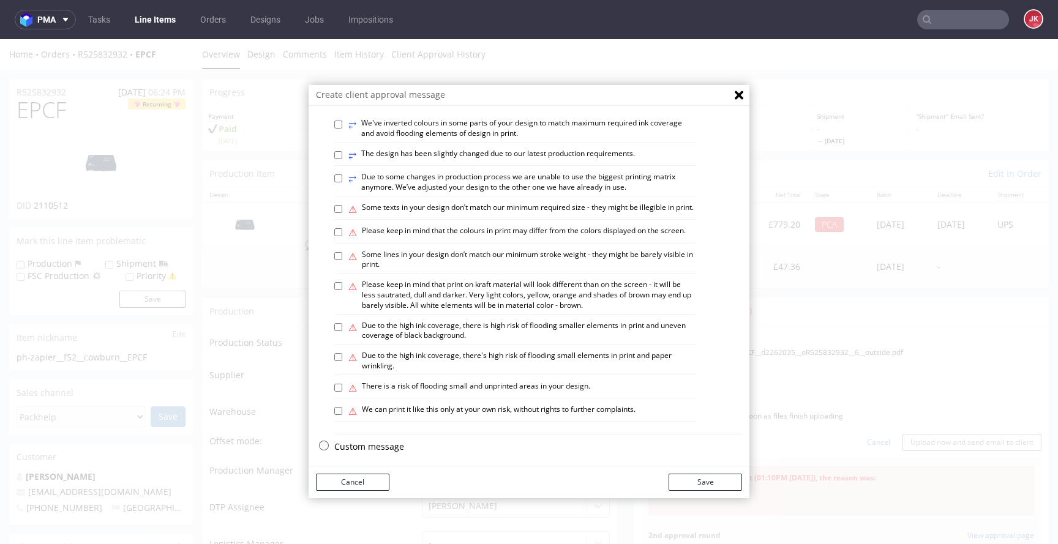
scroll to position [714, 0]
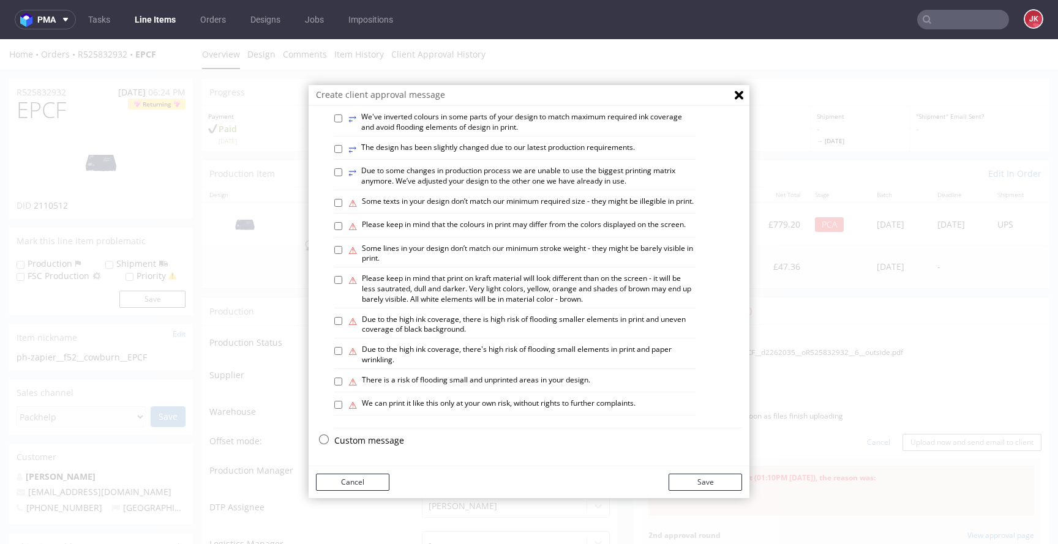
click at [414, 382] on label "⚠ There is a risk of flooding small and unprinted areas in your design." at bounding box center [469, 381] width 242 height 13
click at [342, 382] on input "⚠ There is a risk of flooding small and unprinted areas in your design." at bounding box center [338, 382] width 8 height 8
checkbox input "true"
click at [685, 492] on div "Cancel Save" at bounding box center [528, 482] width 441 height 32
click at [688, 485] on button "Save" at bounding box center [704, 482] width 73 height 17
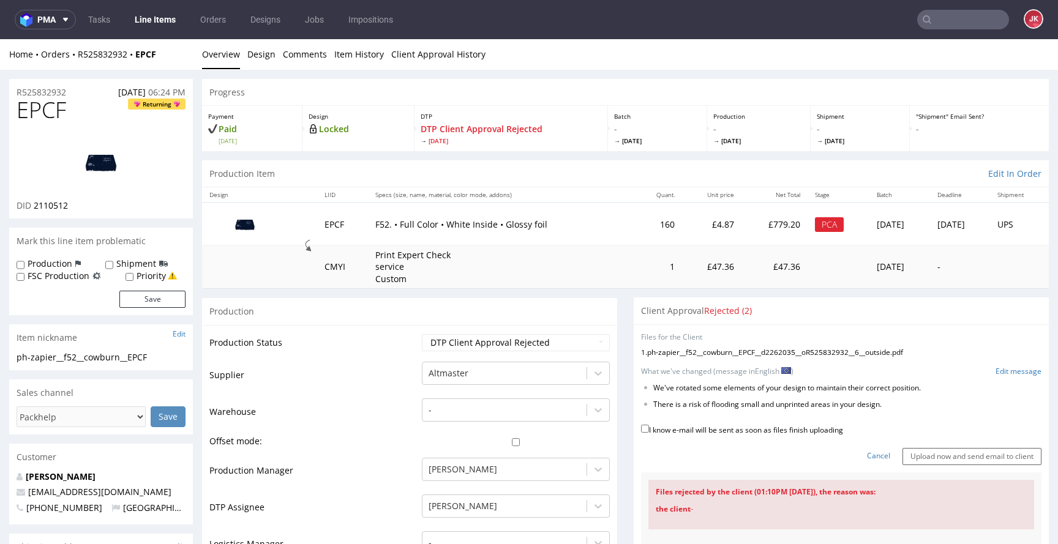
click at [78, 165] on img at bounding box center [101, 162] width 98 height 55
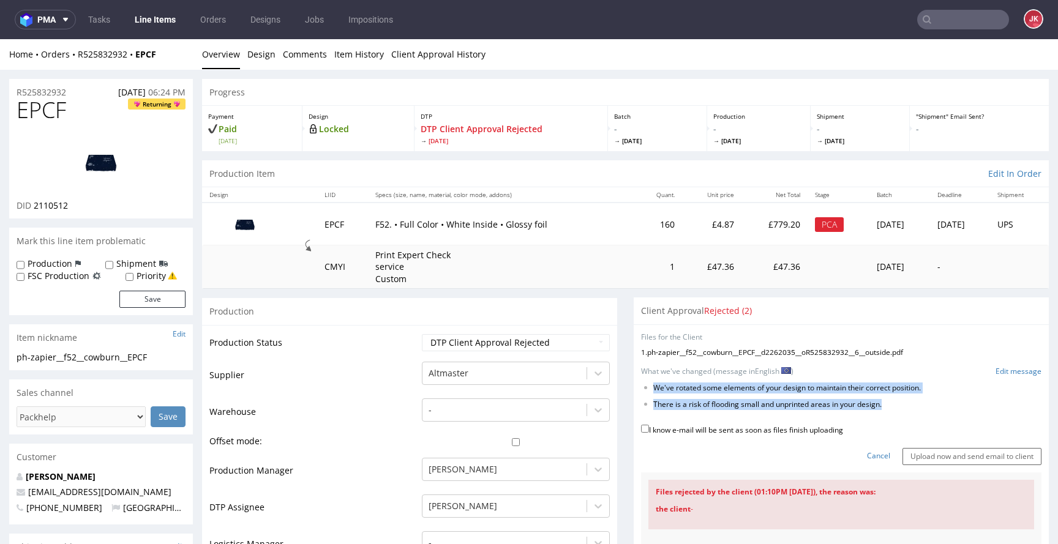
drag, startPoint x: 646, startPoint y: 388, endPoint x: 983, endPoint y: 408, distance: 337.8
click at [983, 408] on ul "We've rotated some elements of your design to maintain their correct position. …" at bounding box center [841, 396] width 400 height 27
copy ul "We've rotated some elements of your design to maintain their correct position. …"
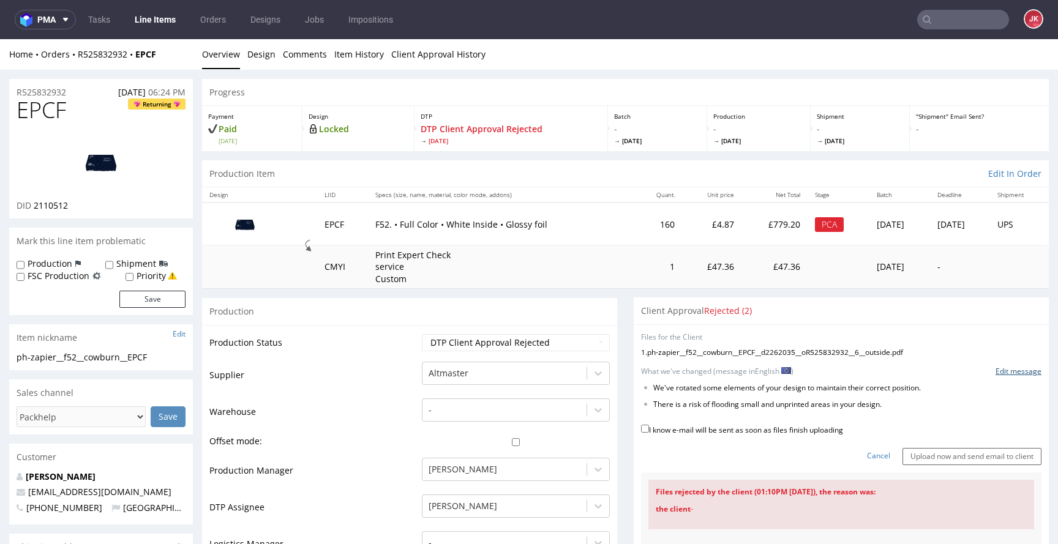
click at [1001, 371] on link "Edit message" at bounding box center [1018, 372] width 46 height 10
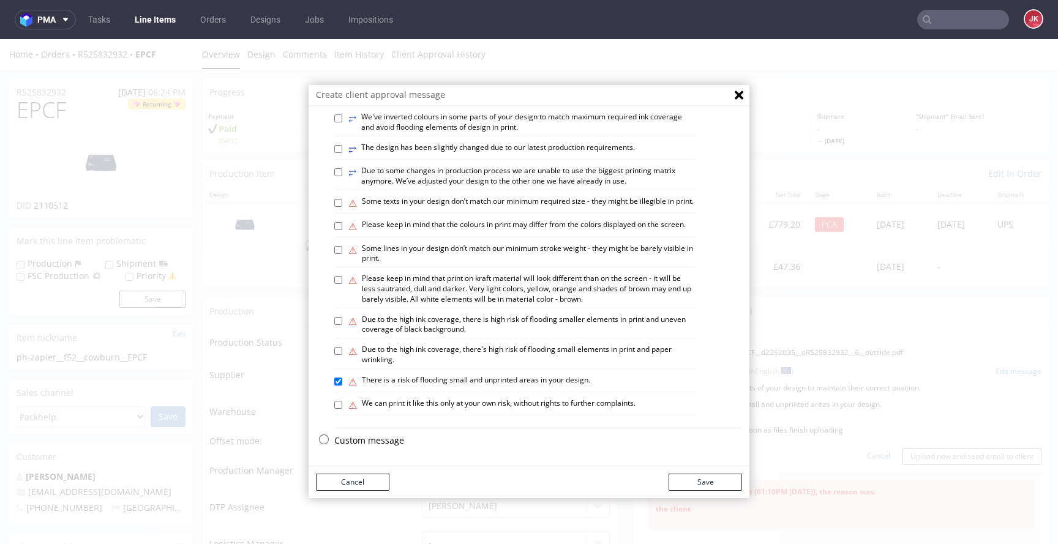
click at [362, 445] on p "Custom message" at bounding box center [538, 441] width 408 height 12
checkbox input "false"
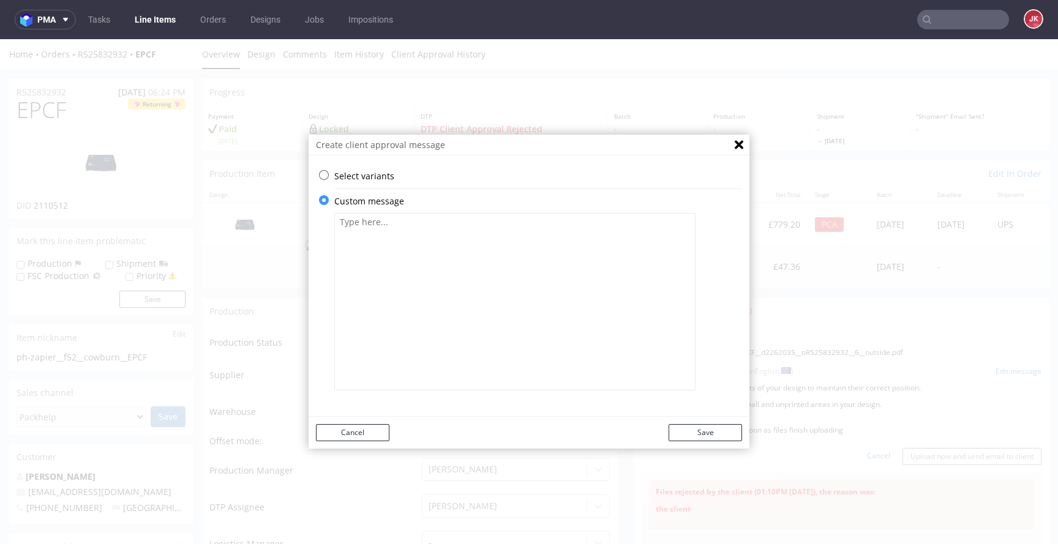
click at [494, 274] on textarea at bounding box center [514, 301] width 361 height 177
paste textarea "We've rotated some elements of your design to maintain their correct position. …"
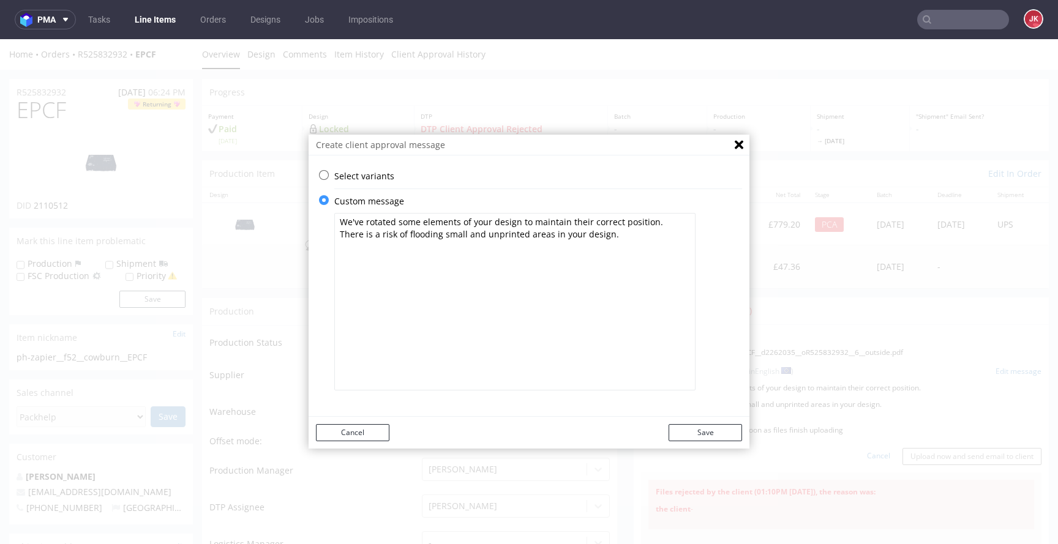
drag, startPoint x: 394, startPoint y: 224, endPoint x: 452, endPoint y: 222, distance: 58.2
click at [452, 222] on textarea "We've rotated some elements of your design to maintain their correct position. …" at bounding box center [514, 301] width 361 height 177
click at [423, 220] on textarea "We've rotated icons of the bottom of your design to maintain their correct posi…" at bounding box center [514, 301] width 361 height 177
drag, startPoint x: 475, startPoint y: 224, endPoint x: 531, endPoint y: 225, distance: 55.7
click at [531, 225] on textarea "We've rotated icons on the bottom of your design to maintain their correct posi…" at bounding box center [514, 301] width 361 height 177
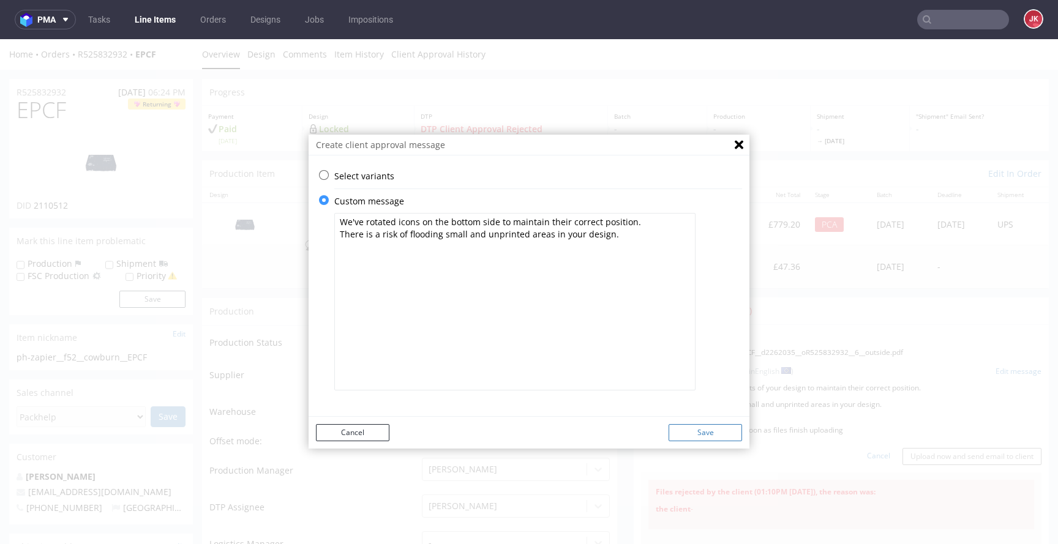
type textarea "We've rotated icons on the bottom side to maintain their correct position. Ther…"
click at [699, 426] on button "Save" at bounding box center [704, 432] width 73 height 17
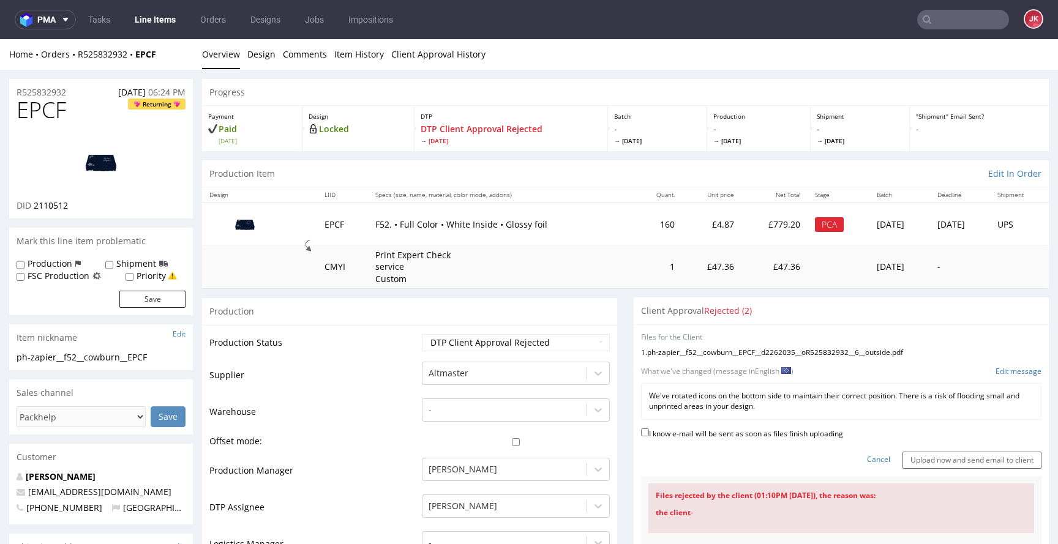
click at [721, 435] on label "I know e-mail will be sent as soon as files finish uploading" at bounding box center [742, 432] width 202 height 13
click at [649, 435] on input "I know e-mail will be sent as soon as files finish uploading" at bounding box center [645, 432] width 8 height 8
checkbox input "true"
click at [944, 453] on input "Upload now and send email to client" at bounding box center [971, 460] width 139 height 17
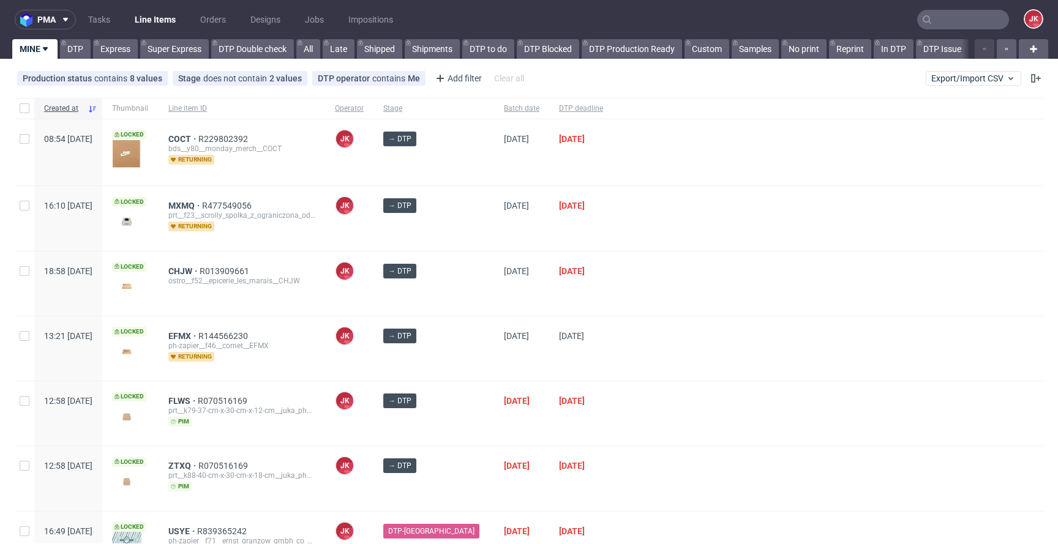
scroll to position [194, 0]
click at [613, 245] on div at bounding box center [828, 218] width 430 height 64
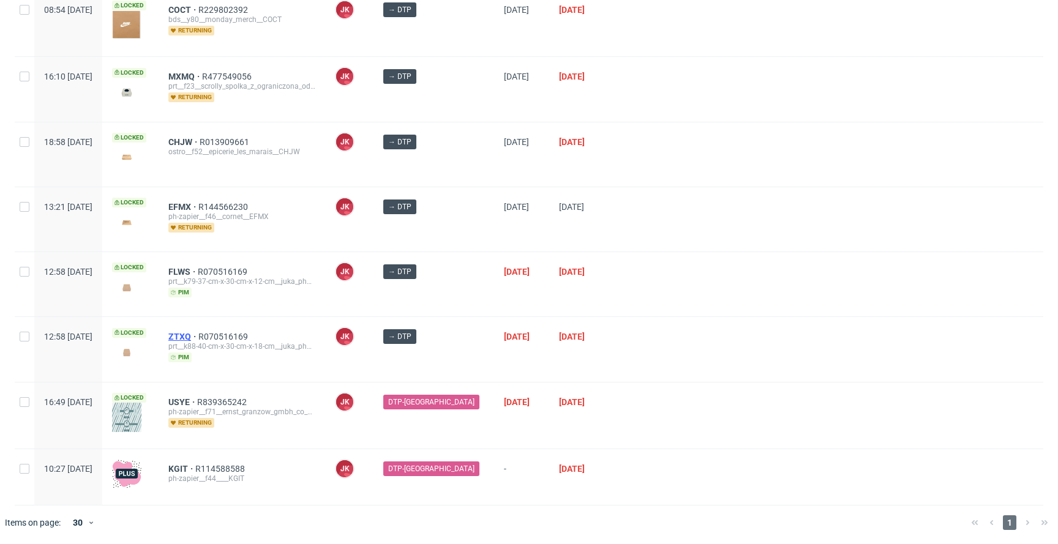
click at [198, 332] on span "ZTXQ" at bounding box center [183, 337] width 30 height 10
click at [198, 274] on span "FLWS" at bounding box center [182, 272] width 29 height 10
click at [636, 297] on div at bounding box center [828, 284] width 430 height 64
click at [494, 293] on div "[DATE]" at bounding box center [521, 284] width 55 height 64
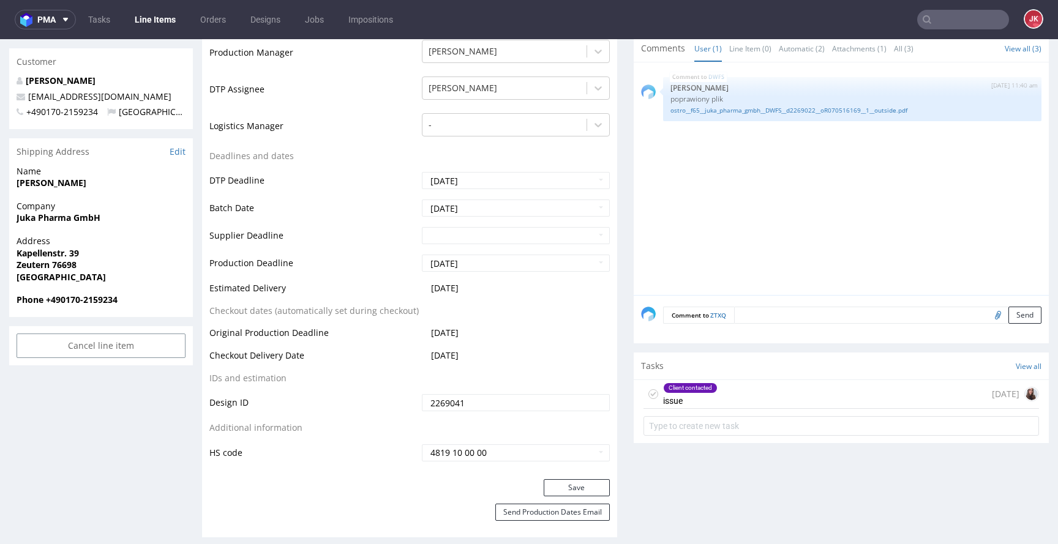
scroll to position [409, 0]
click at [684, 395] on div "Client contacted issue" at bounding box center [690, 393] width 54 height 28
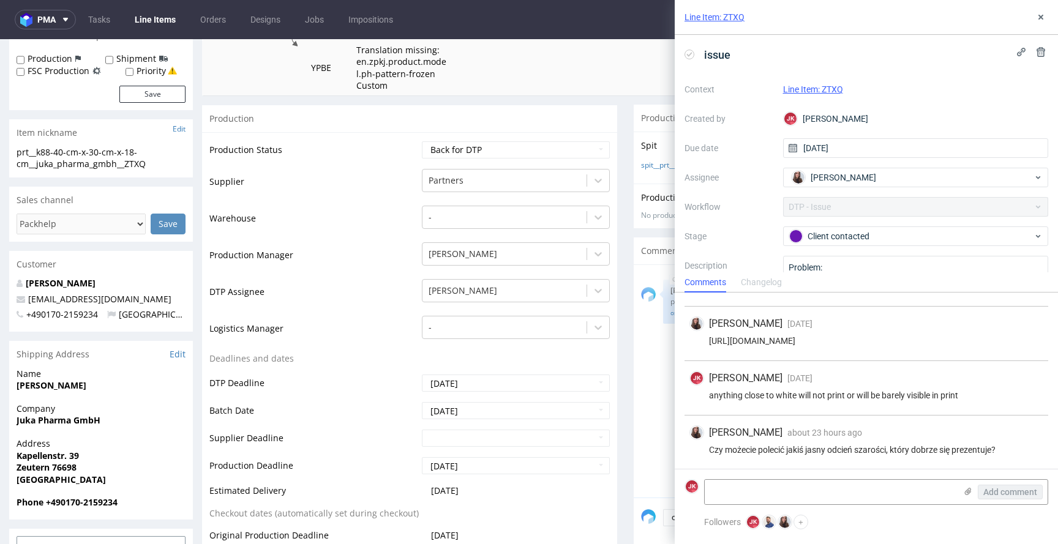
scroll to position [68, 0]
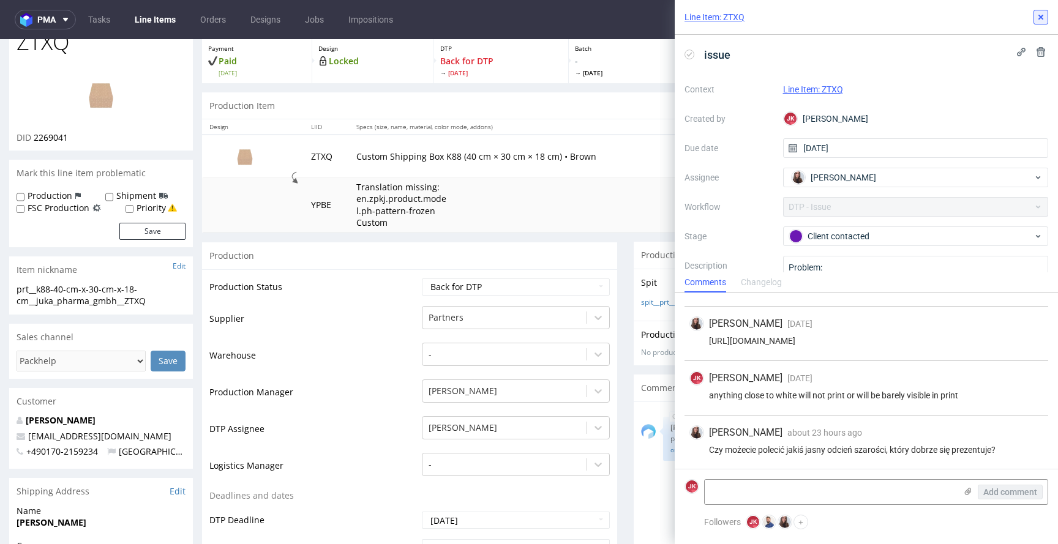
click at [1042, 23] on button at bounding box center [1040, 17] width 15 height 15
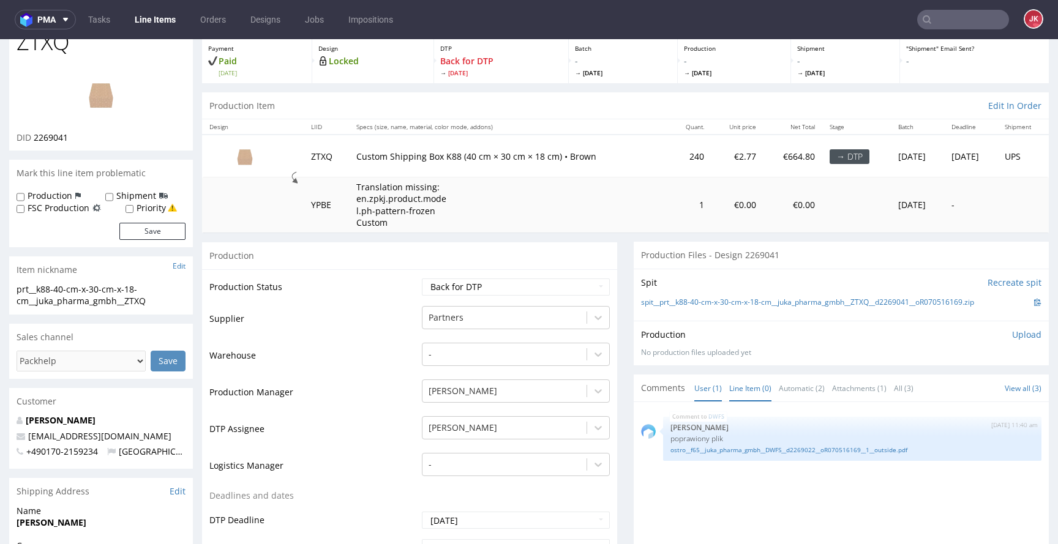
click at [744, 386] on link "Line Item (0)" at bounding box center [750, 388] width 42 height 26
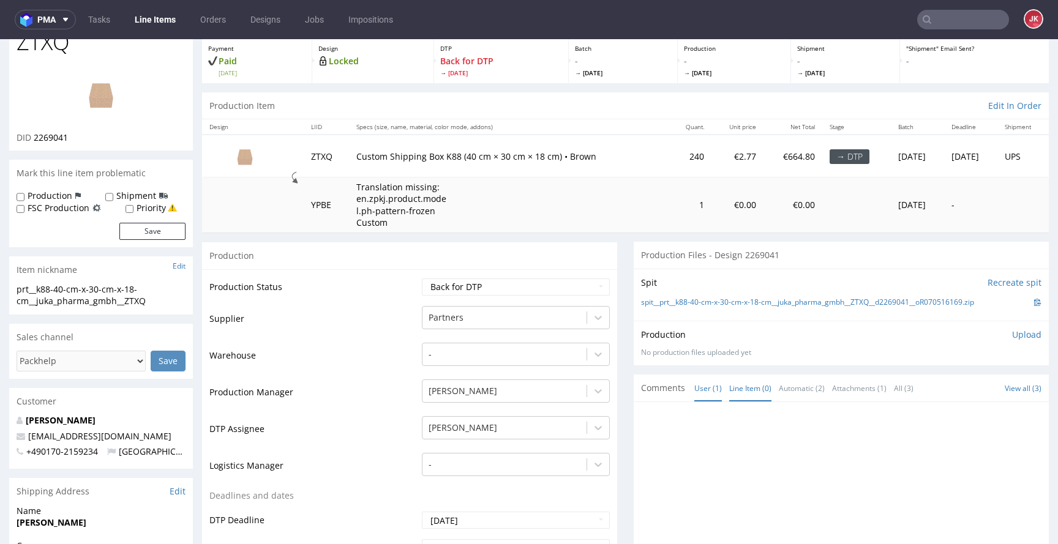
click at [703, 388] on link "User (1)" at bounding box center [708, 388] width 28 height 26
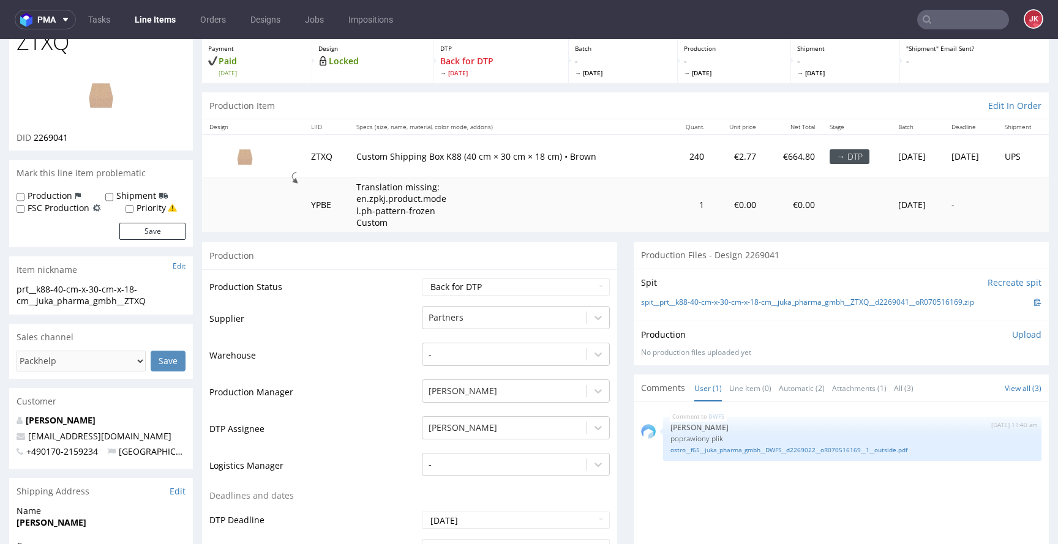
click at [405, 255] on div "Production" at bounding box center [409, 256] width 415 height 28
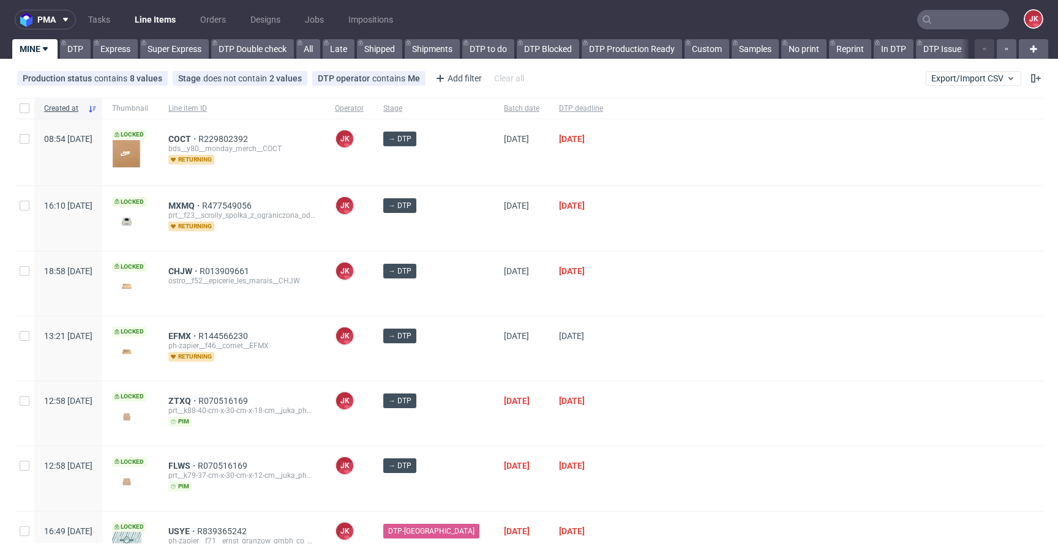
click at [464, 279] on div "→ DTP" at bounding box center [433, 284] width 121 height 64
click at [315, 294] on span "CHJW R013909661 ostro__f52__epicerie_les_marais__CHJW" at bounding box center [241, 283] width 147 height 35
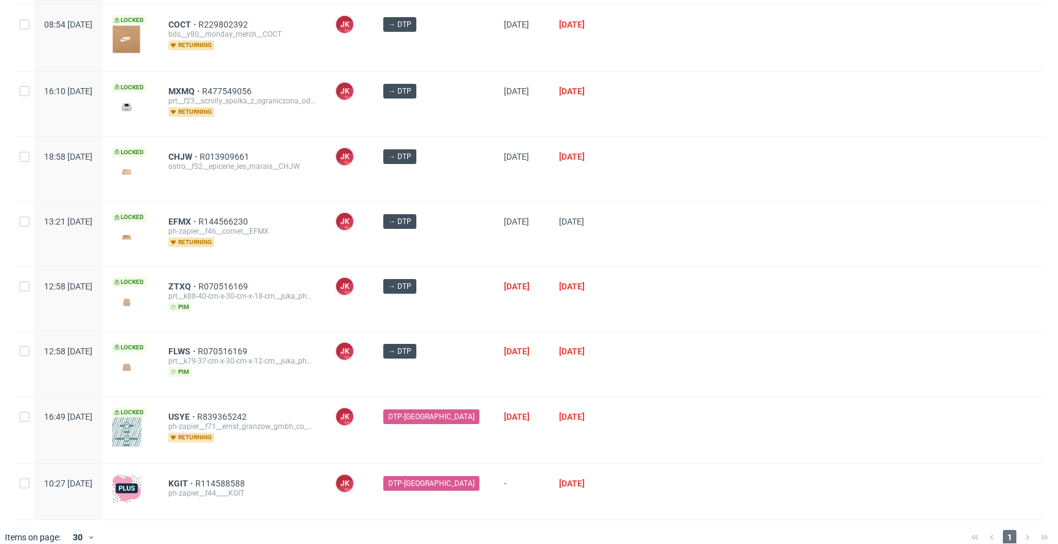
scroll to position [129, 0]
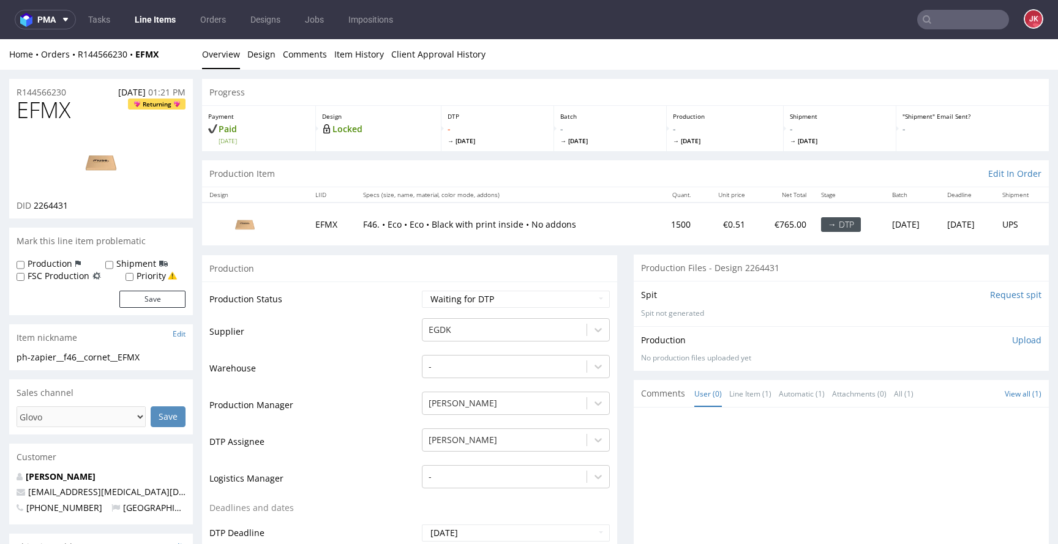
click at [75, 478] on link "[PERSON_NAME]" at bounding box center [61, 477] width 70 height 12
click at [477, 299] on select "Waiting for Artwork Waiting for Diecut Waiting for Mockup Waiting for DTP Waiti…" at bounding box center [516, 299] width 188 height 17
select select "dtp_in_process"
click at [422, 291] on select "Waiting for Artwork Waiting for Diecut Waiting for Mockup Waiting for DTP Waiti…" at bounding box center [516, 299] width 188 height 17
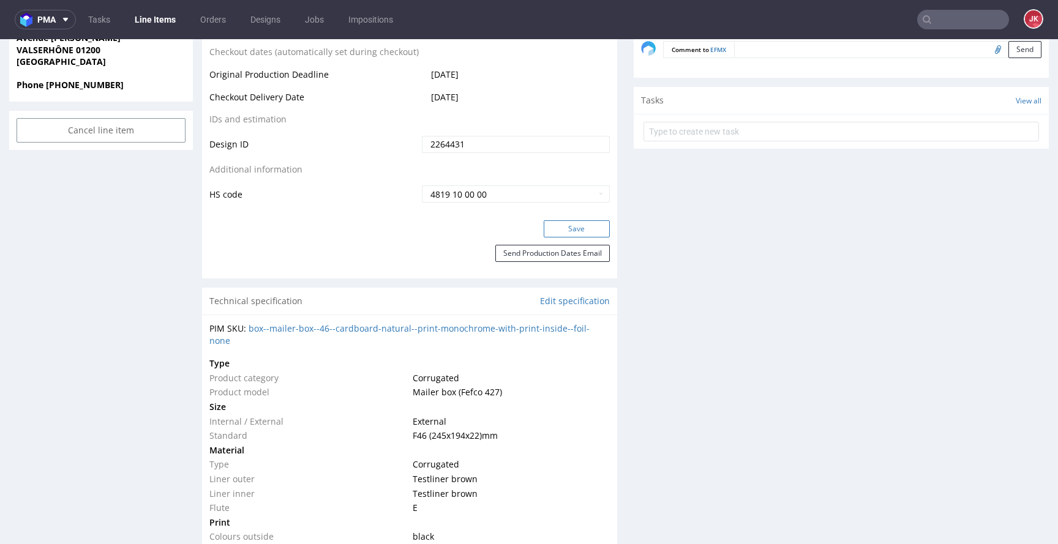
scroll to position [617, 0]
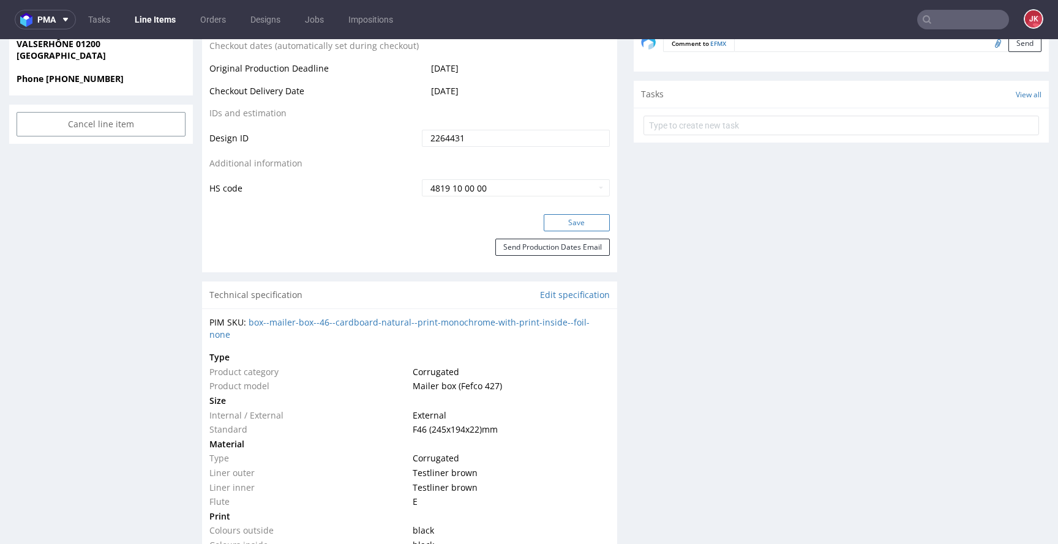
click at [572, 219] on button "Save" at bounding box center [576, 222] width 66 height 17
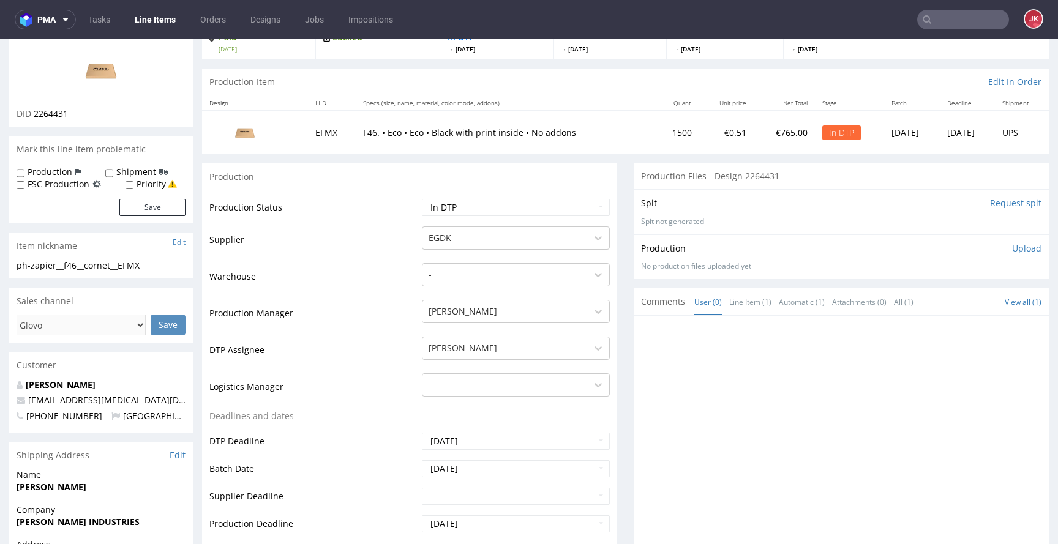
scroll to position [0, 0]
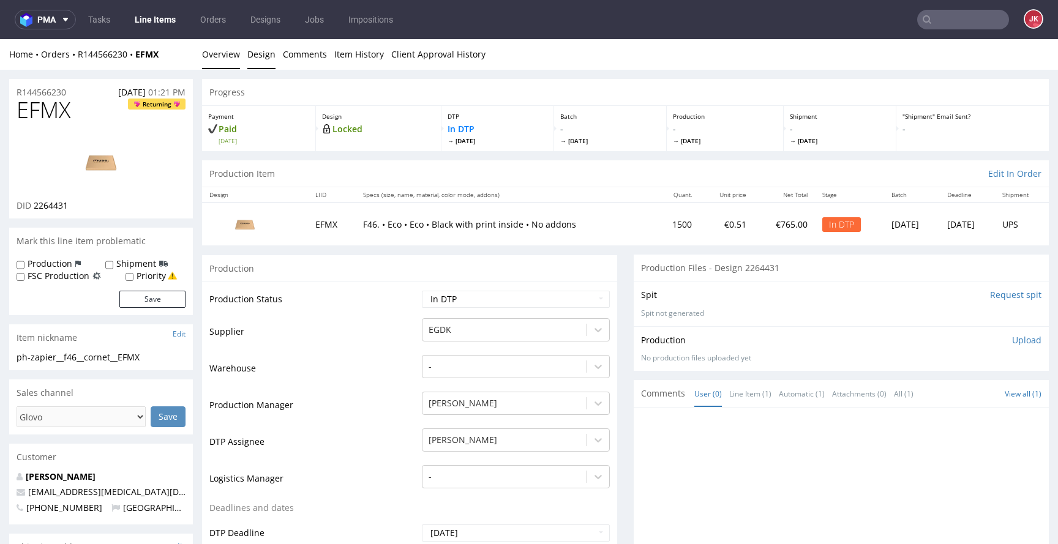
click at [261, 54] on link "Design" at bounding box center [261, 54] width 28 height 30
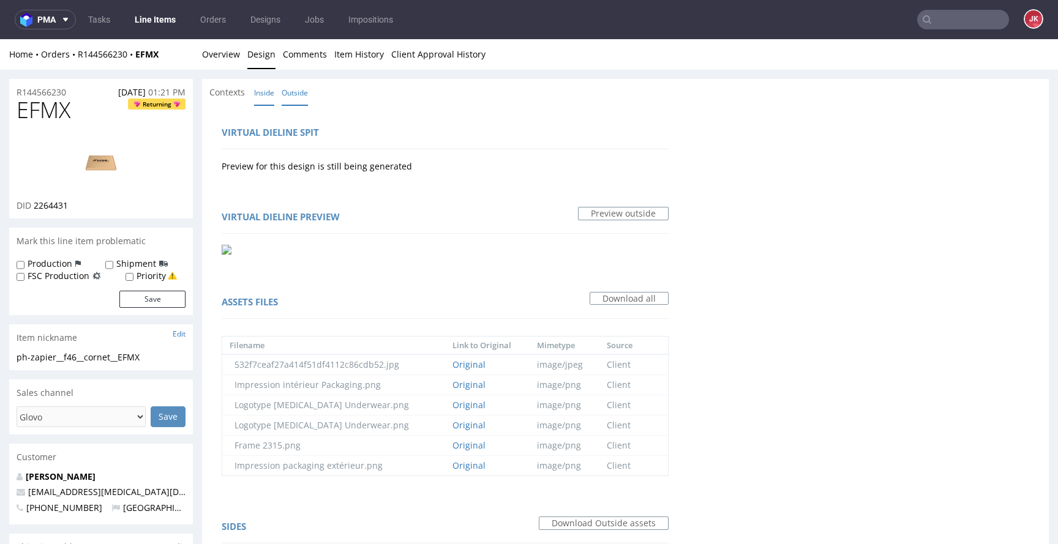
click at [265, 94] on link "Inside" at bounding box center [264, 93] width 20 height 26
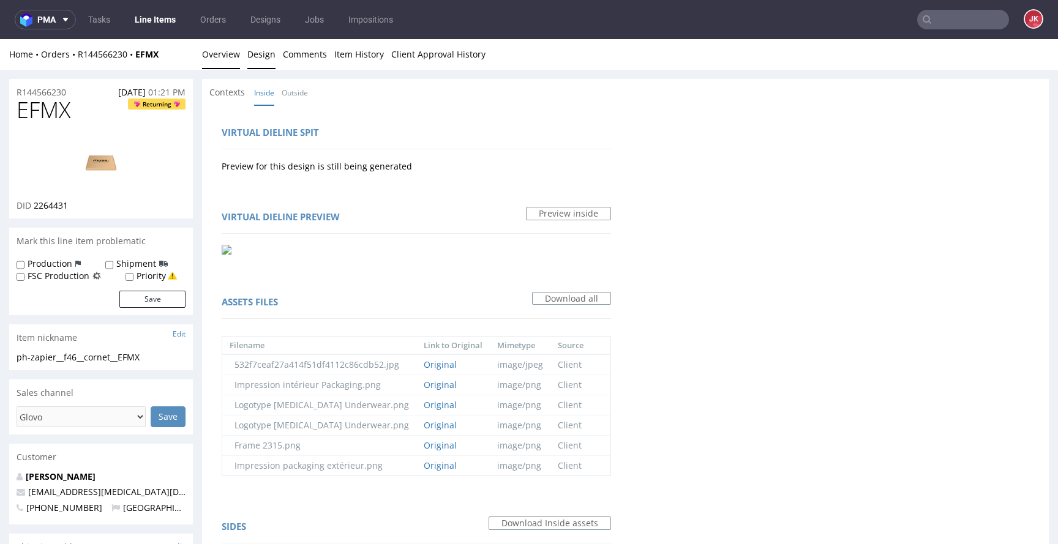
click at [215, 59] on link "Overview" at bounding box center [221, 54] width 38 height 30
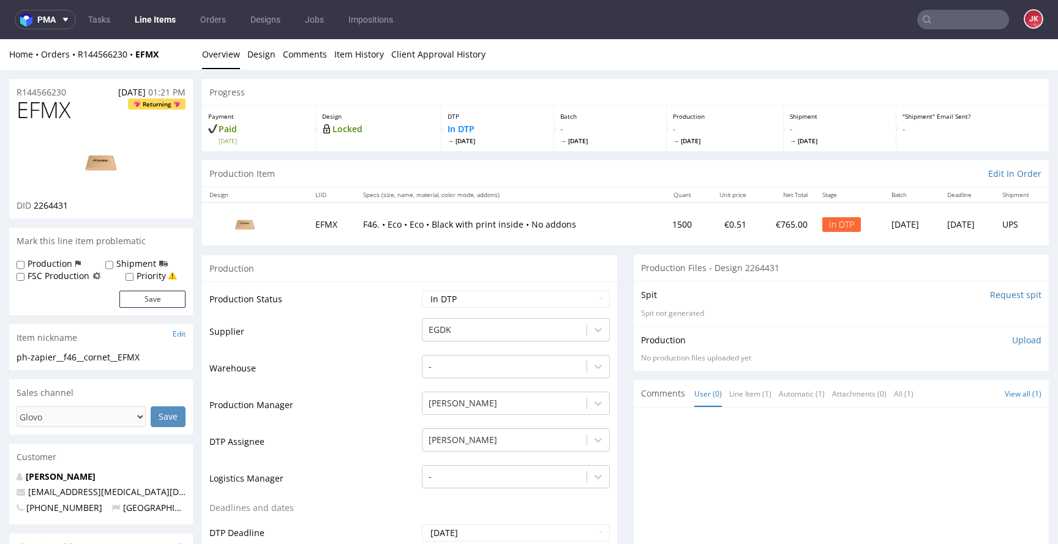
click at [990, 293] on input "Request spit" at bounding box center [1015, 295] width 51 height 12
click at [258, 64] on link "Design" at bounding box center [261, 54] width 28 height 30
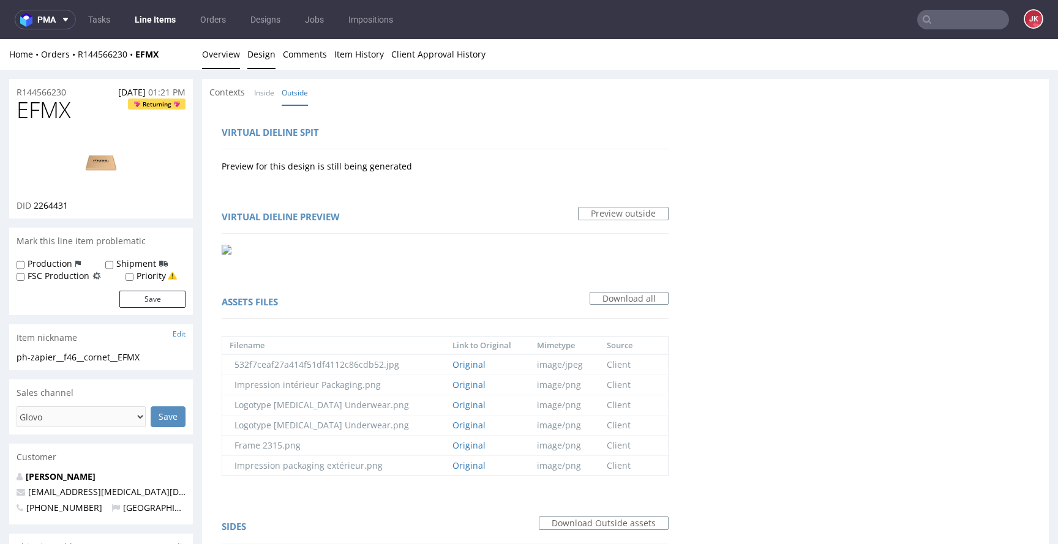
click at [225, 62] on link "Overview" at bounding box center [221, 54] width 38 height 30
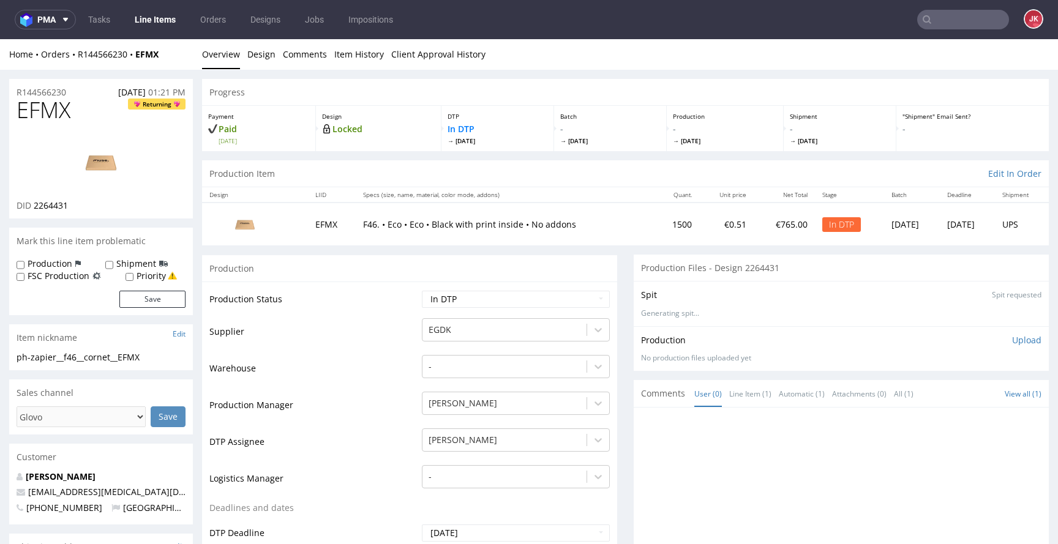
click at [118, 165] on img at bounding box center [101, 162] width 98 height 55
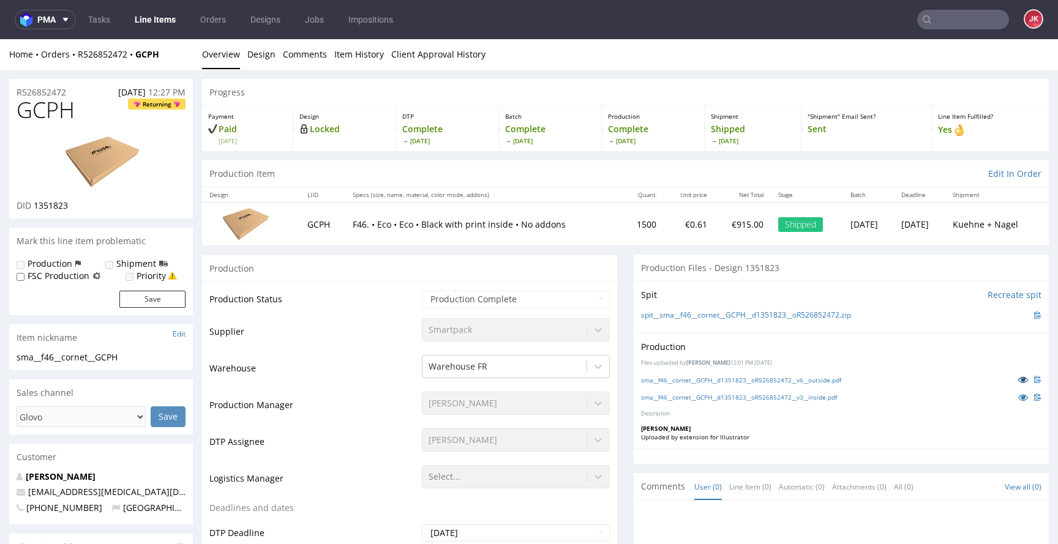
click at [1012, 380] on link at bounding box center [1023, 379] width 22 height 13
click at [1018, 398] on icon at bounding box center [1023, 397] width 10 height 9
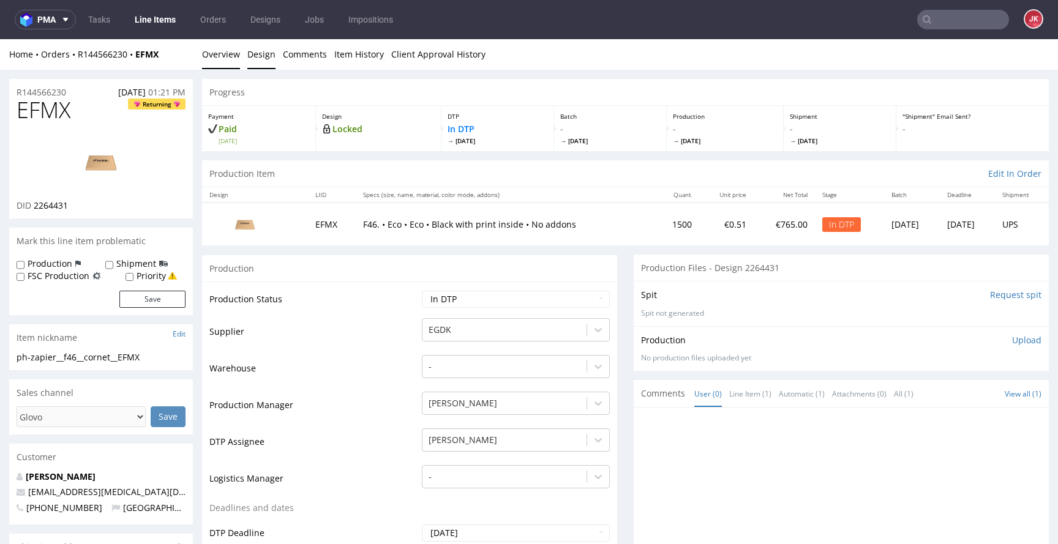
click at [262, 51] on link "Design" at bounding box center [261, 54] width 28 height 30
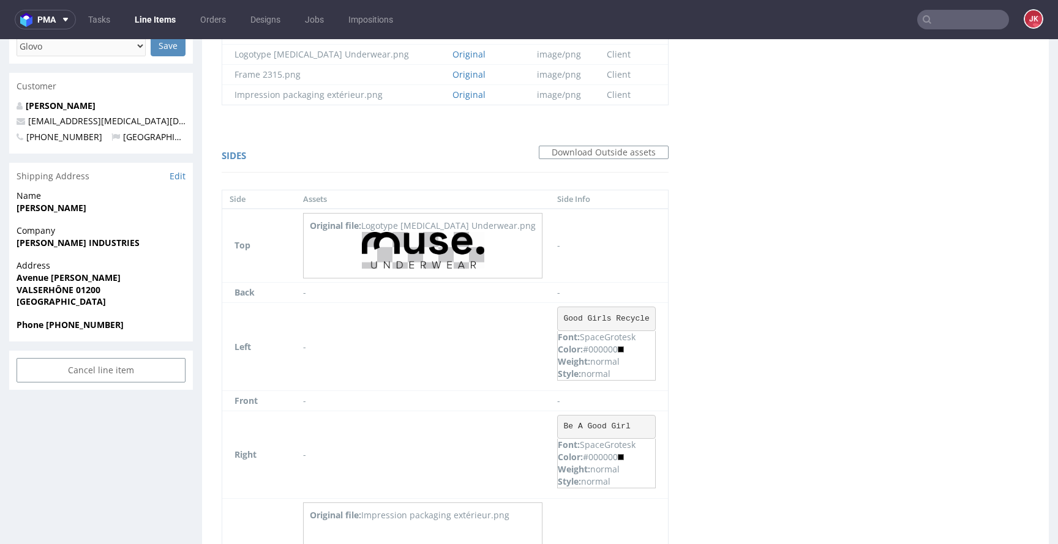
scroll to position [532, 0]
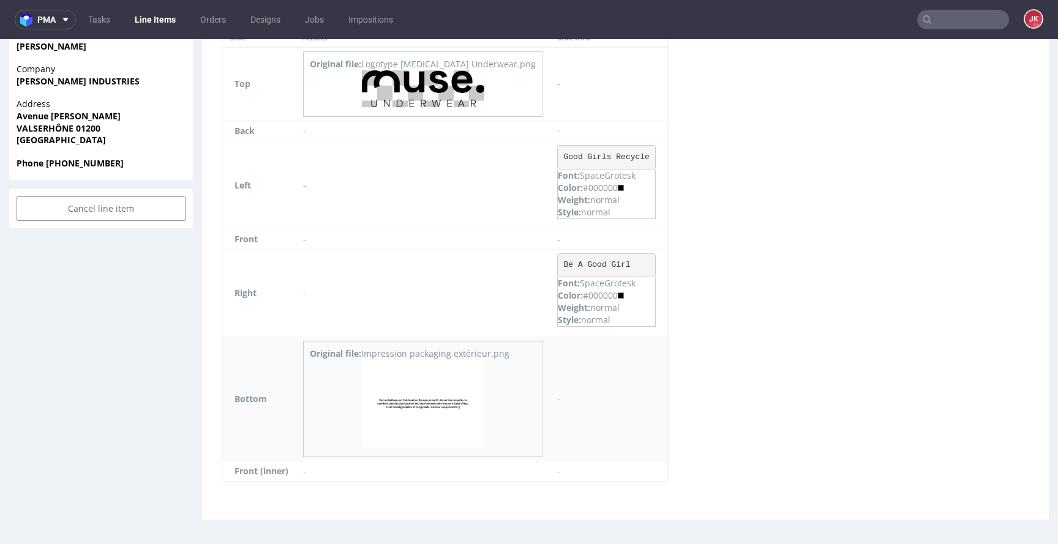
click at [426, 404] on img at bounding box center [423, 404] width 122 height 88
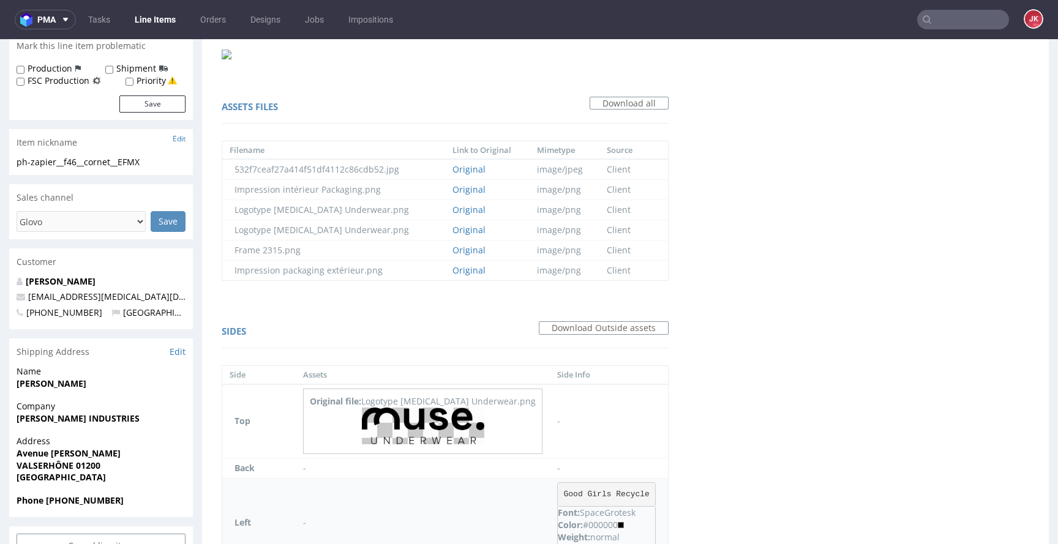
scroll to position [0, 0]
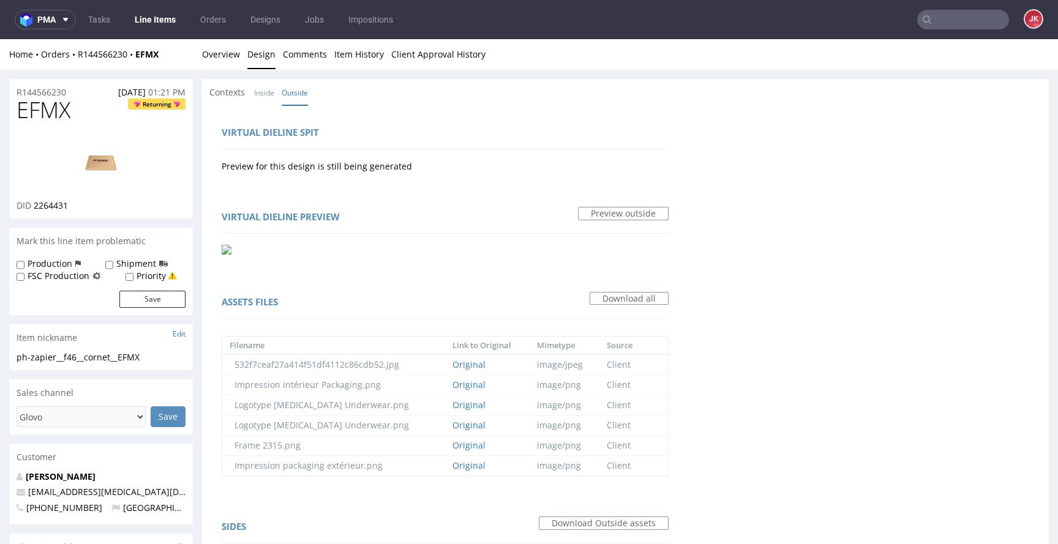
click at [51, 108] on span "EFMX" at bounding box center [44, 110] width 54 height 24
copy span "EFMX"
click at [201, 52] on div "Home Orders R144566230 EFMX Overview Design Comments Item History Client Approv…" at bounding box center [529, 54] width 1058 height 31
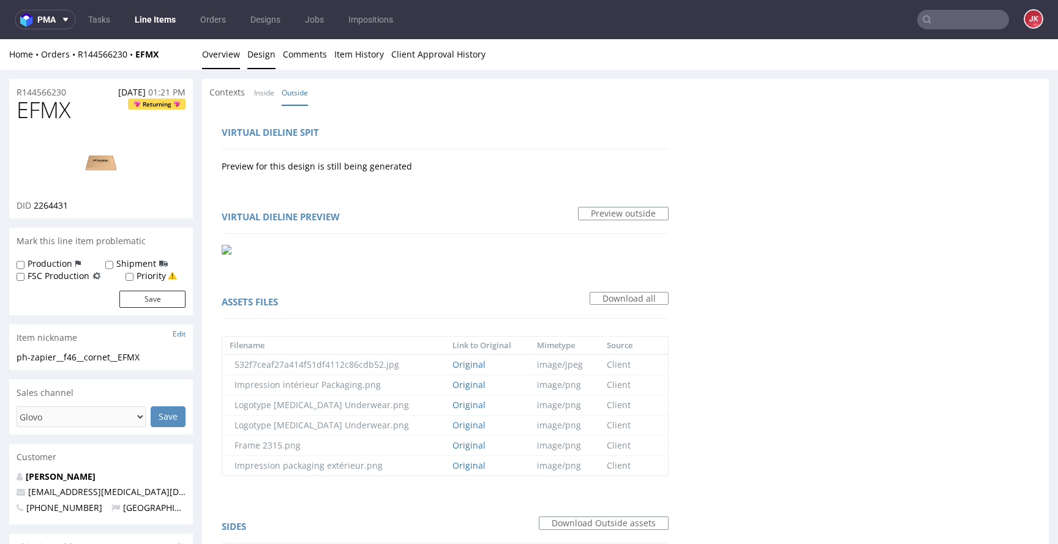
click at [219, 53] on link "Overview" at bounding box center [221, 54] width 38 height 30
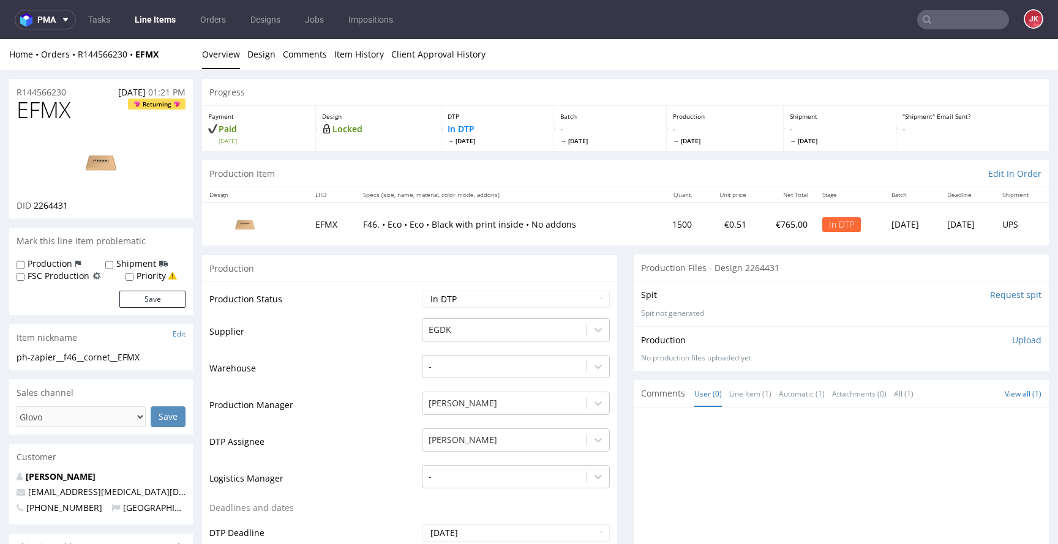
click at [389, 362] on td "Warehouse" at bounding box center [313, 372] width 209 height 37
click at [261, 64] on link "Design" at bounding box center [261, 54] width 28 height 30
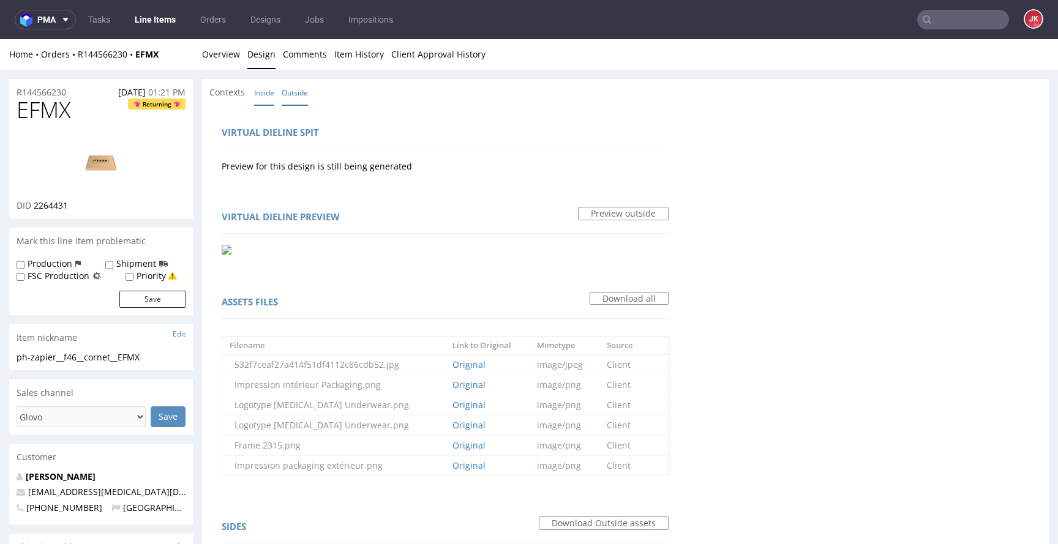
click at [262, 98] on link "Inside" at bounding box center [264, 93] width 20 height 26
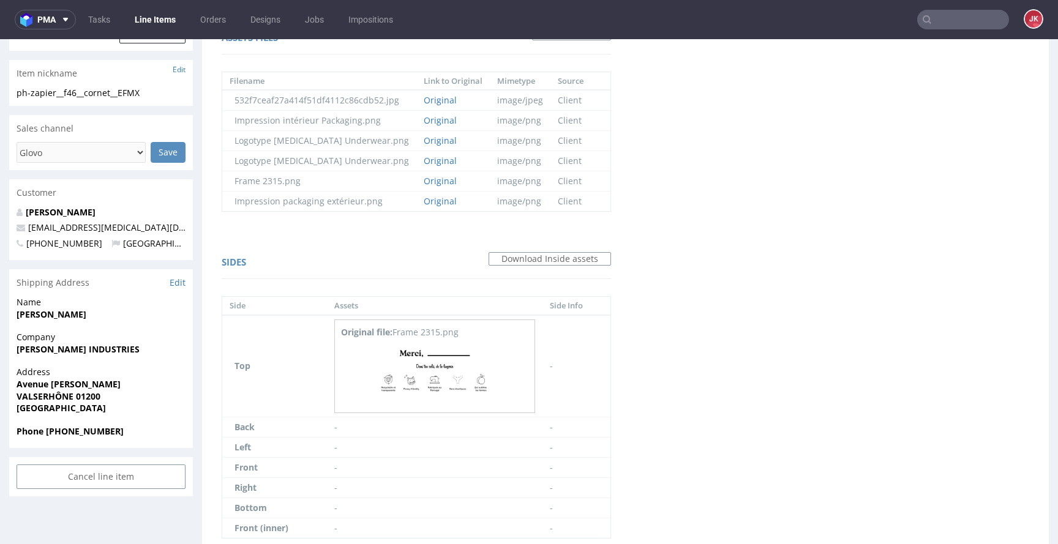
scroll to position [321, 0]
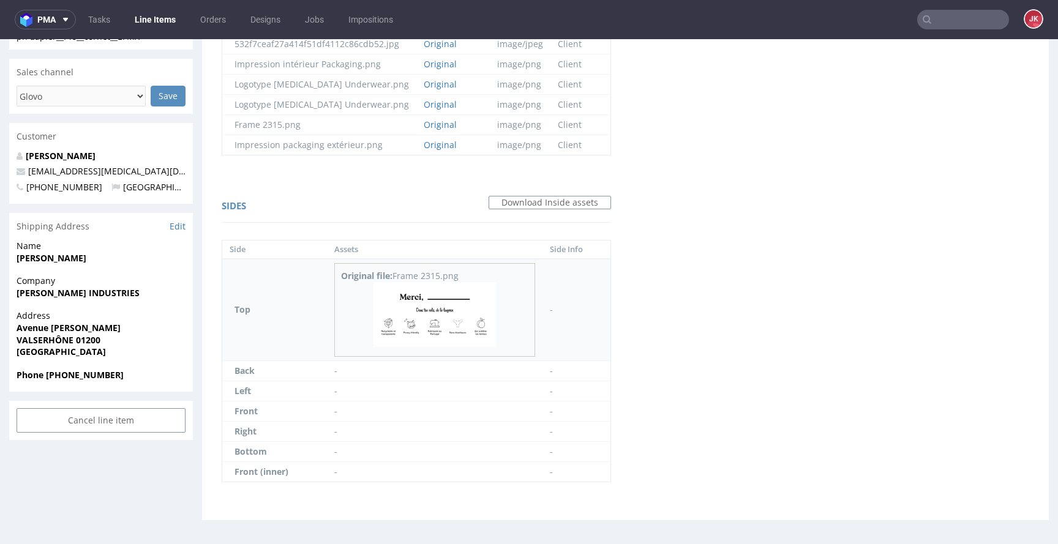
click at [449, 303] on img at bounding box center [434, 314] width 122 height 65
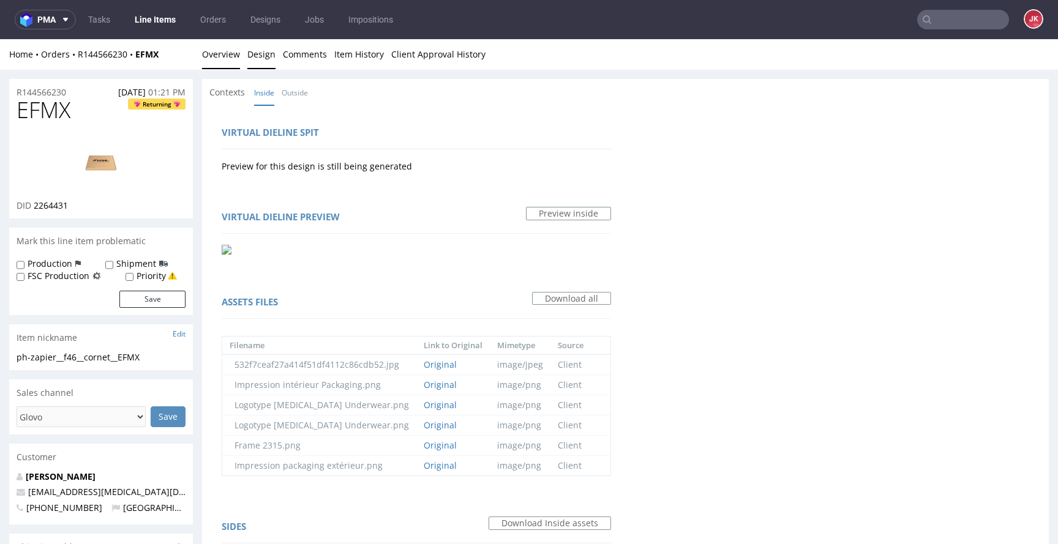
click at [224, 53] on link "Overview" at bounding box center [221, 54] width 38 height 30
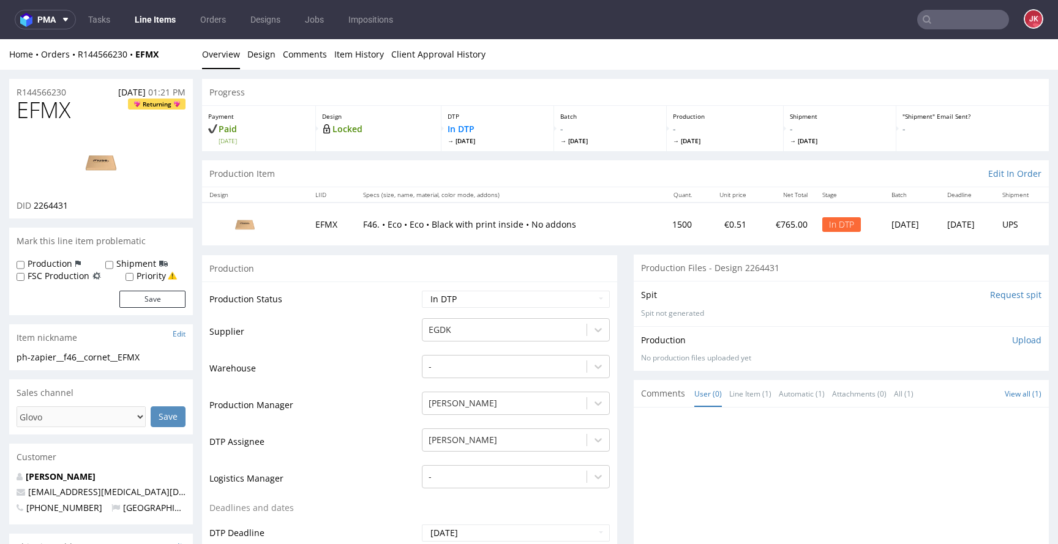
click at [65, 146] on img at bounding box center [101, 162] width 98 height 55
click at [59, 116] on span "EFMX" at bounding box center [44, 110] width 54 height 24
copy span "EFMX"
click at [335, 291] on td "Production Status" at bounding box center [313, 303] width 209 height 28
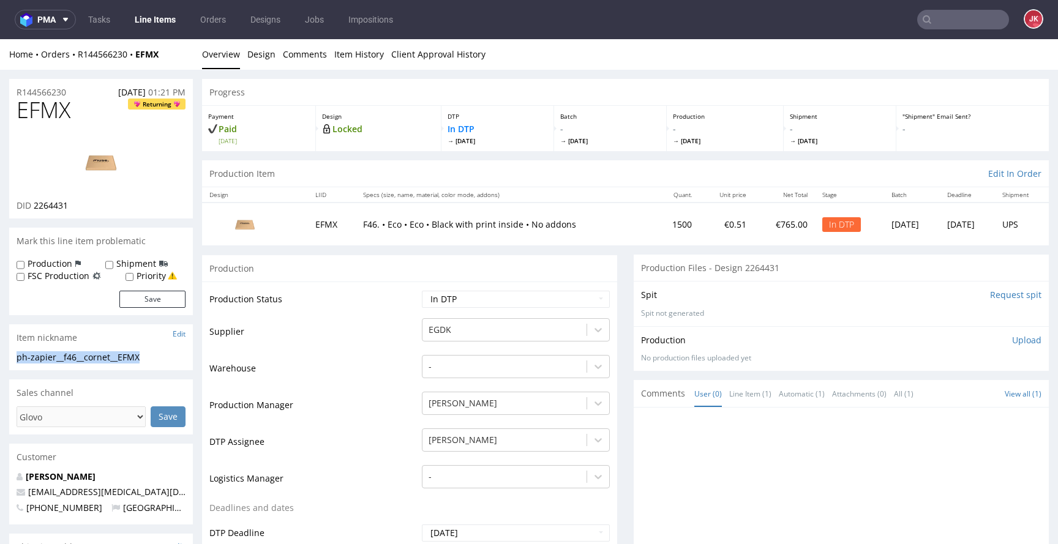
drag, startPoint x: 160, startPoint y: 357, endPoint x: 0, endPoint y: 360, distance: 160.4
copy div "ph-zapier__f46__cornet__EFMX"
drag, startPoint x: 80, startPoint y: 91, endPoint x: 0, endPoint y: 90, distance: 79.6
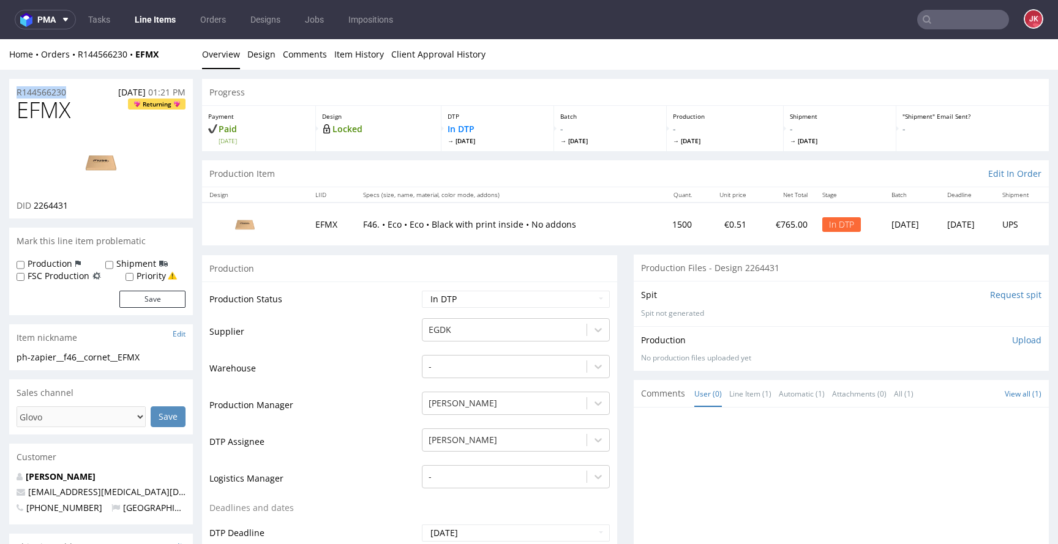
copy p "R144566230"
click at [59, 206] on span "2264431" at bounding box center [51, 206] width 34 height 12
copy span "2264431"
click at [1012, 335] on p "Upload" at bounding box center [1026, 340] width 29 height 12
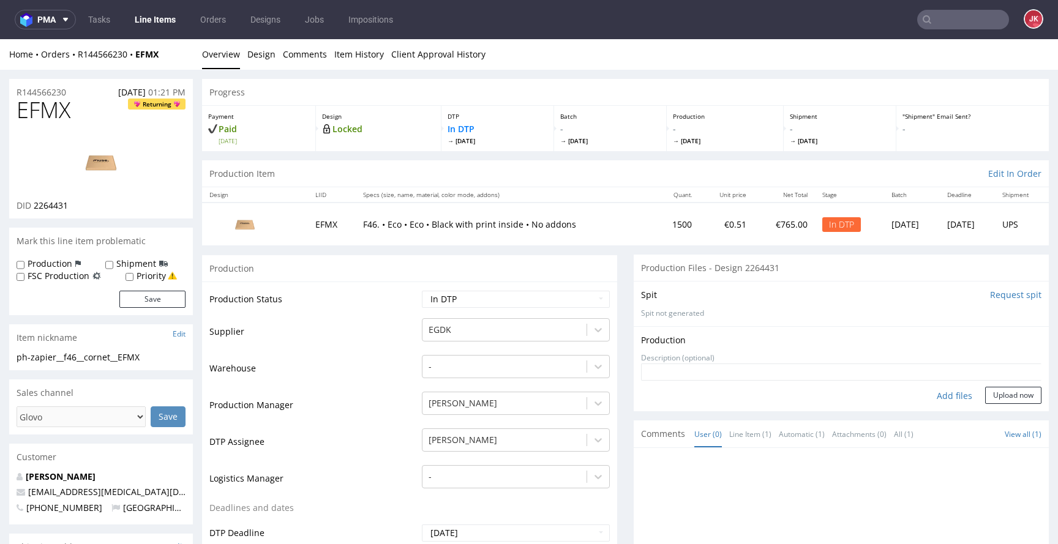
click at [935, 398] on div "Add files" at bounding box center [953, 396] width 61 height 18
type input "C:\fakepath\ph-zapier__f46__cornet__EFMX__d2264431__oR144566230__v3__inside.pdf"
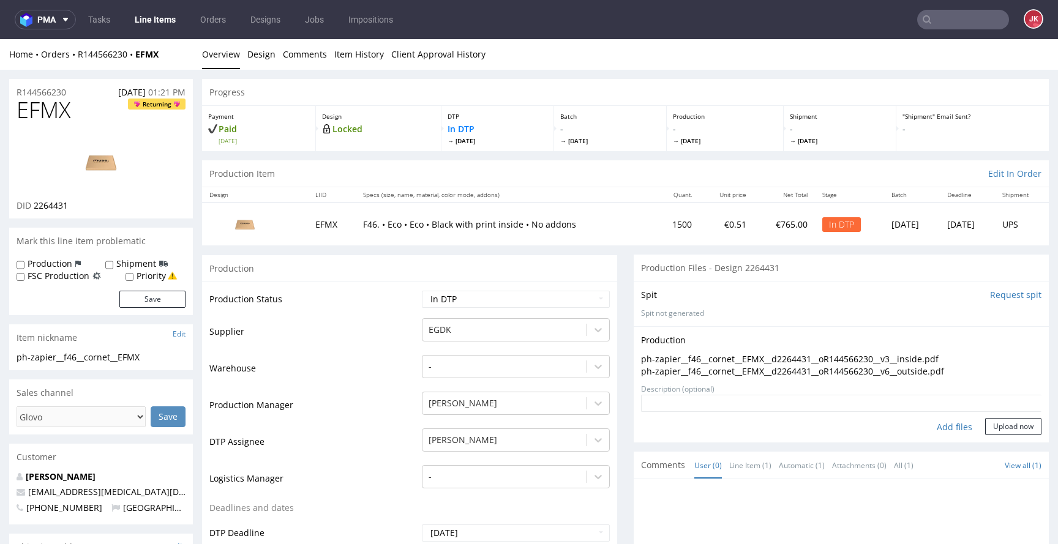
click at [118, 184] on img at bounding box center [101, 162] width 98 height 55
click at [999, 433] on button "Upload now" at bounding box center [1013, 426] width 56 height 17
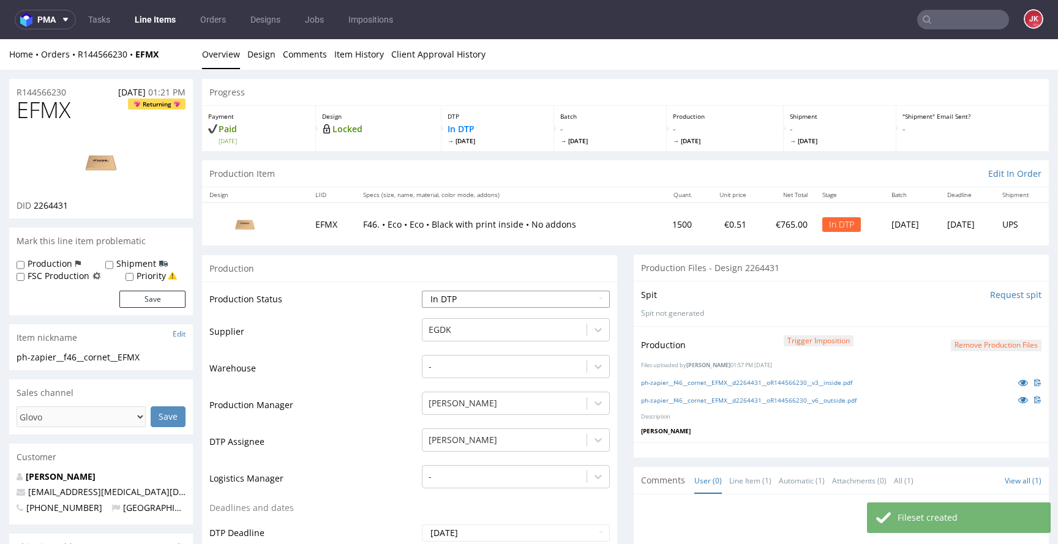
click at [551, 302] on select "Waiting for Artwork Waiting for Diecut Waiting for Mockup Waiting for DTP Waiti…" at bounding box center [516, 299] width 188 height 17
select select "dtp_production_ready"
click at [422, 291] on select "Waiting for Artwork Waiting for Diecut Waiting for Mockup Waiting for DTP Waiti…" at bounding box center [516, 299] width 188 height 17
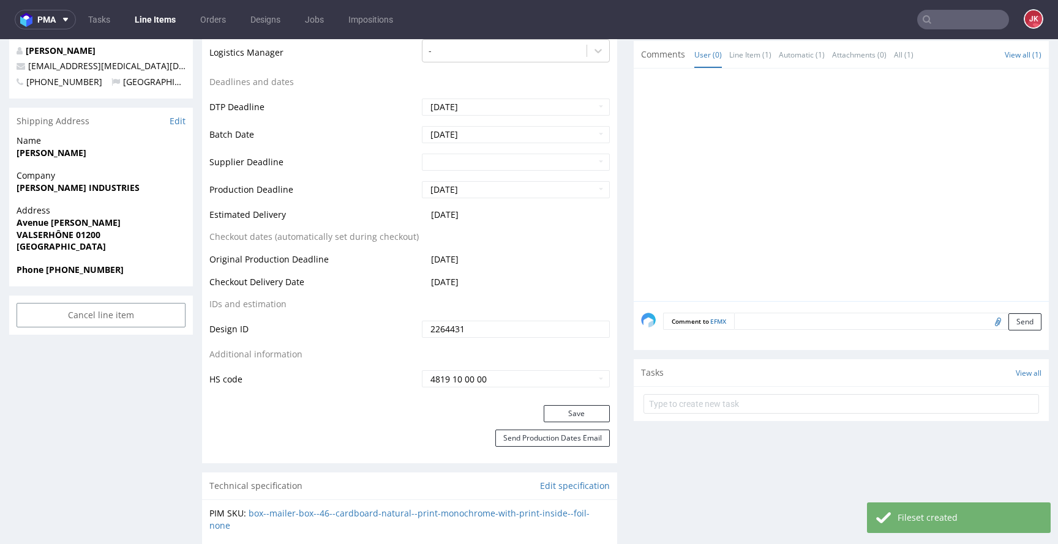
scroll to position [440, 0]
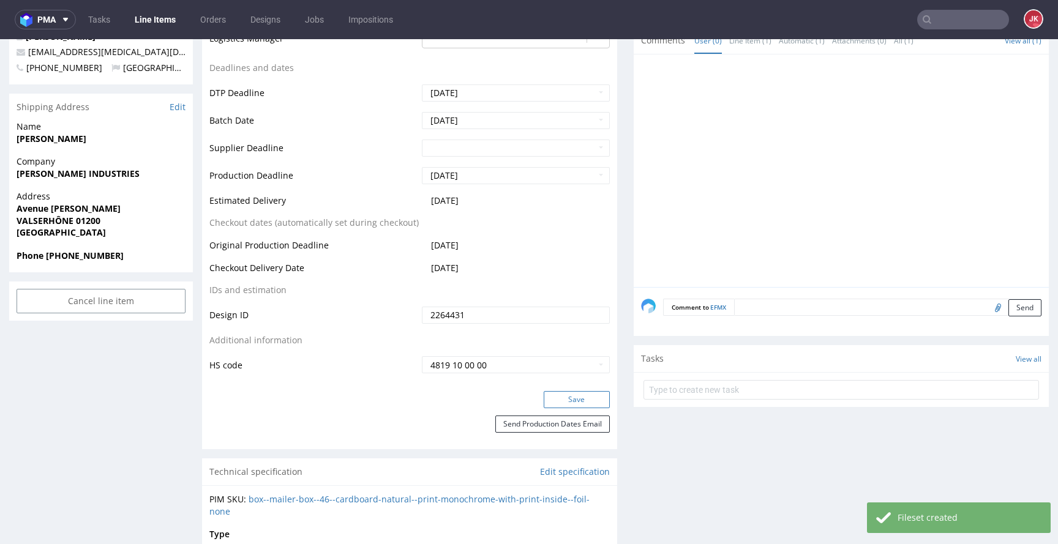
click at [575, 396] on button "Save" at bounding box center [576, 399] width 66 height 17
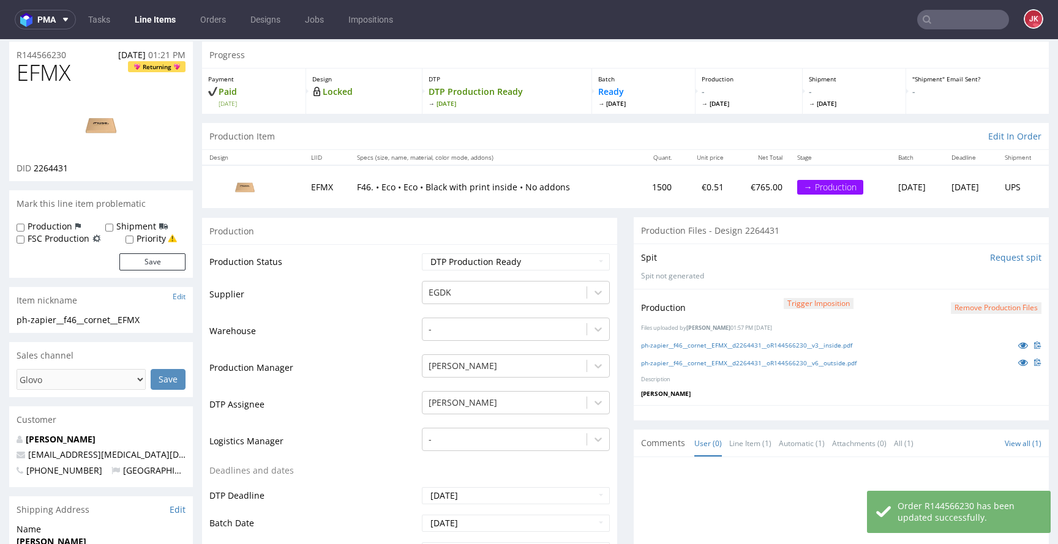
scroll to position [0, 0]
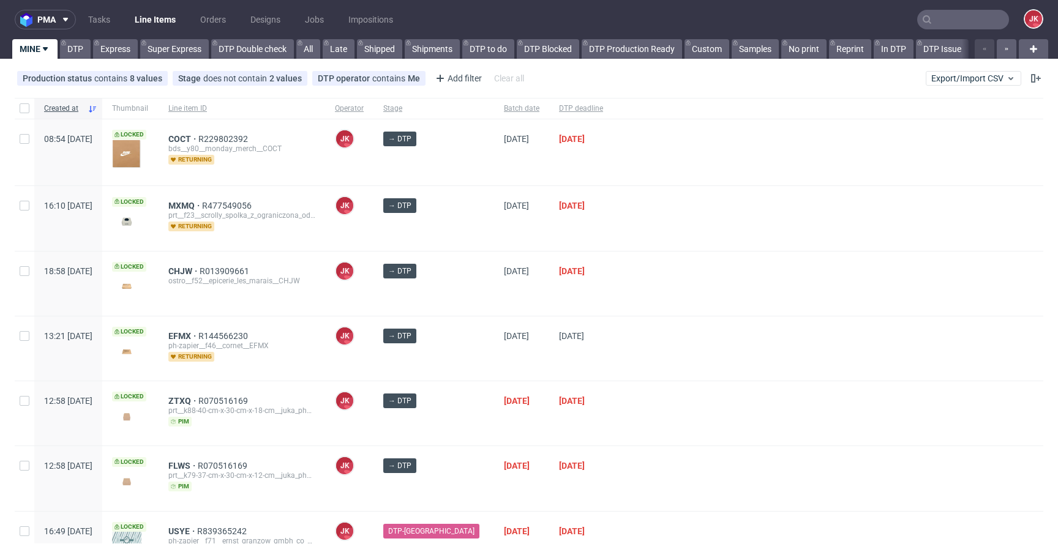
scroll to position [129, 0]
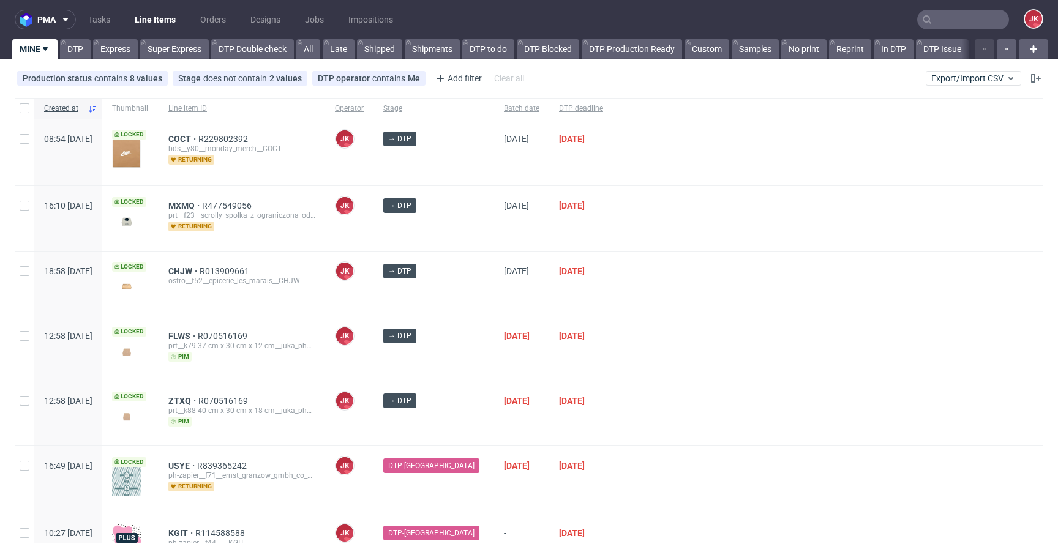
click at [619, 351] on div at bounding box center [828, 348] width 430 height 64
click at [198, 401] on span "ZTXQ" at bounding box center [183, 401] width 30 height 10
click at [200, 269] on span "CHJW" at bounding box center [183, 271] width 31 height 10
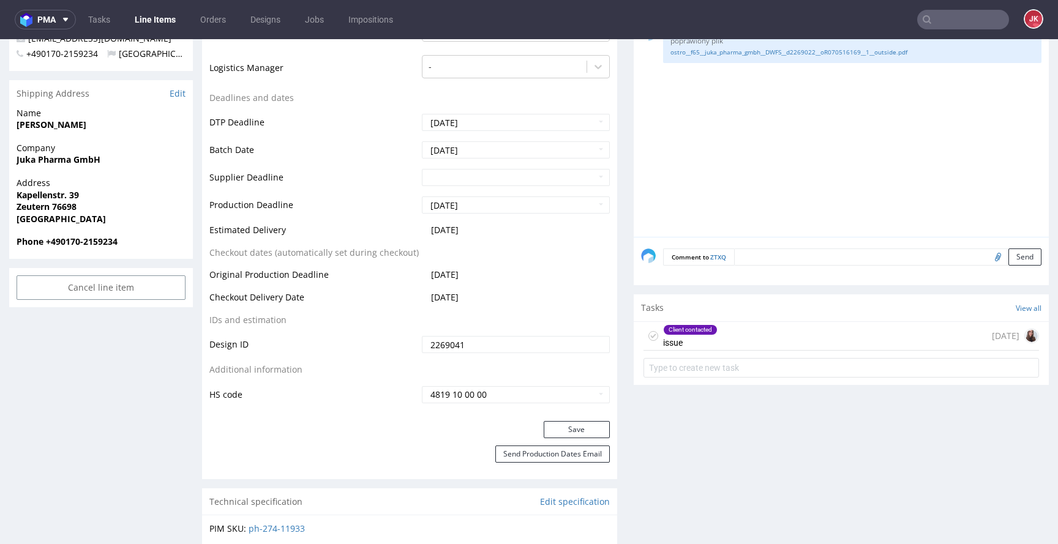
scroll to position [501, 0]
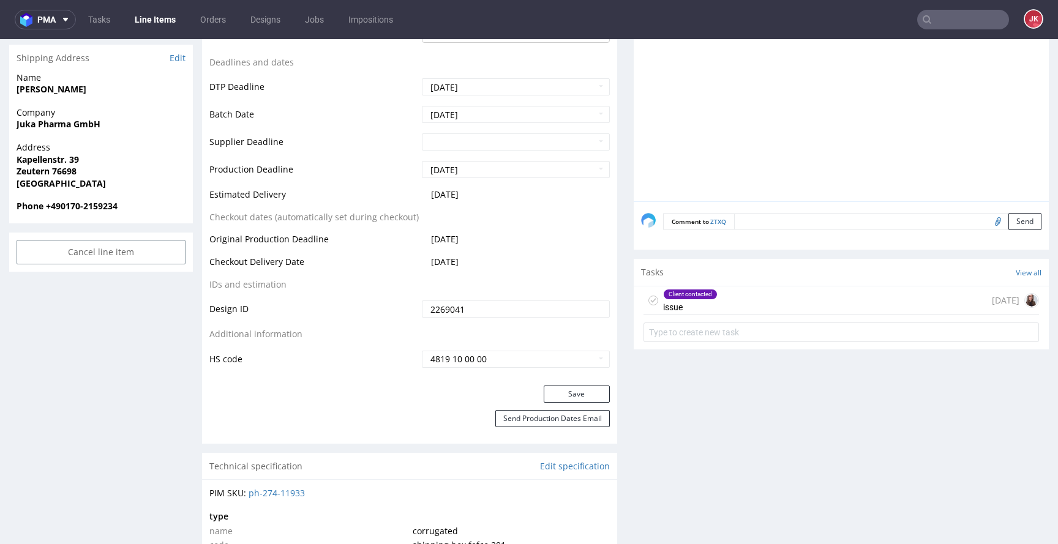
click at [677, 299] on div "Client contacted issue" at bounding box center [690, 300] width 54 height 28
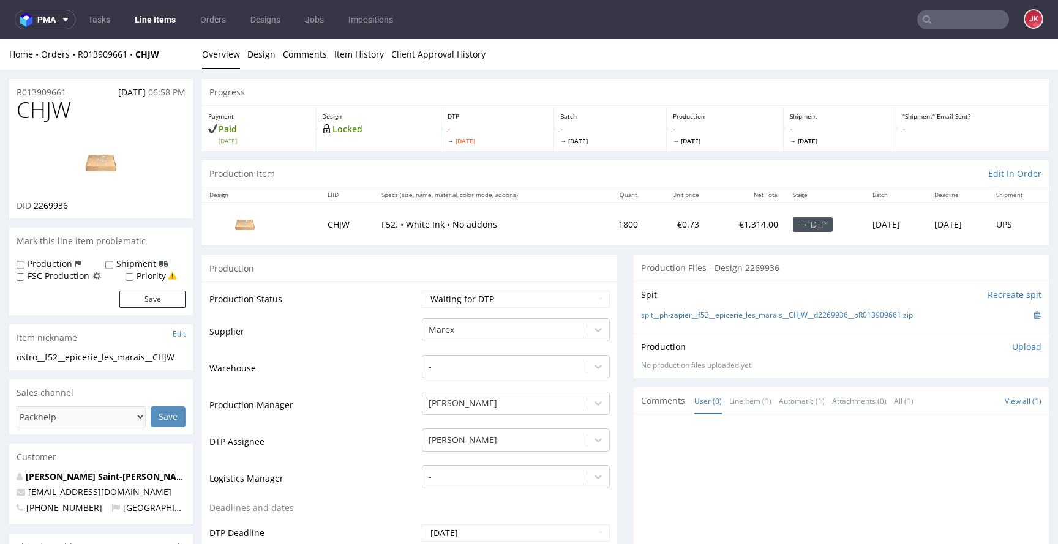
click at [266, 56] on link "Design" at bounding box center [261, 54] width 28 height 30
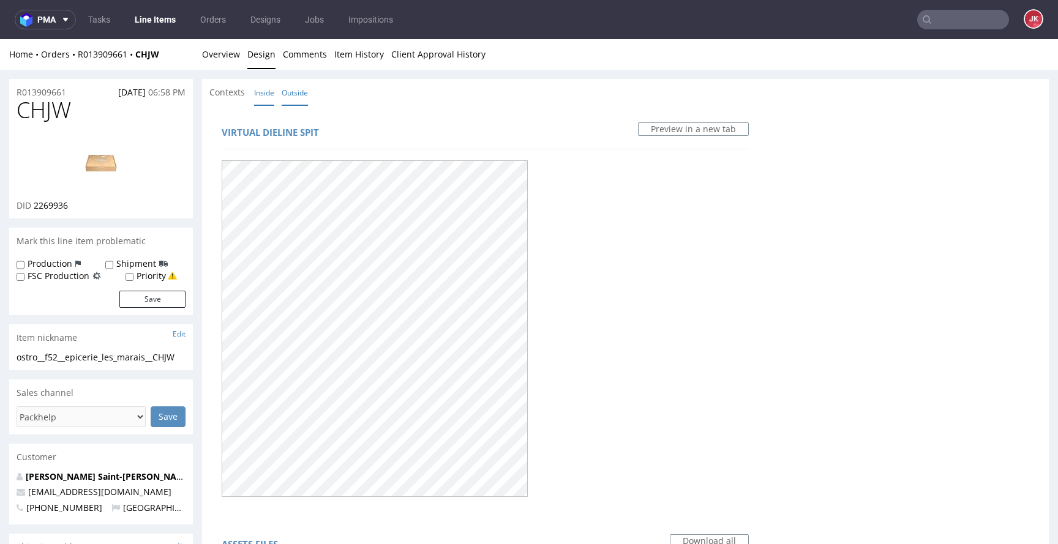
click at [266, 96] on link "Inside" at bounding box center [264, 93] width 20 height 26
click at [236, 62] on link "Overview" at bounding box center [221, 54] width 38 height 30
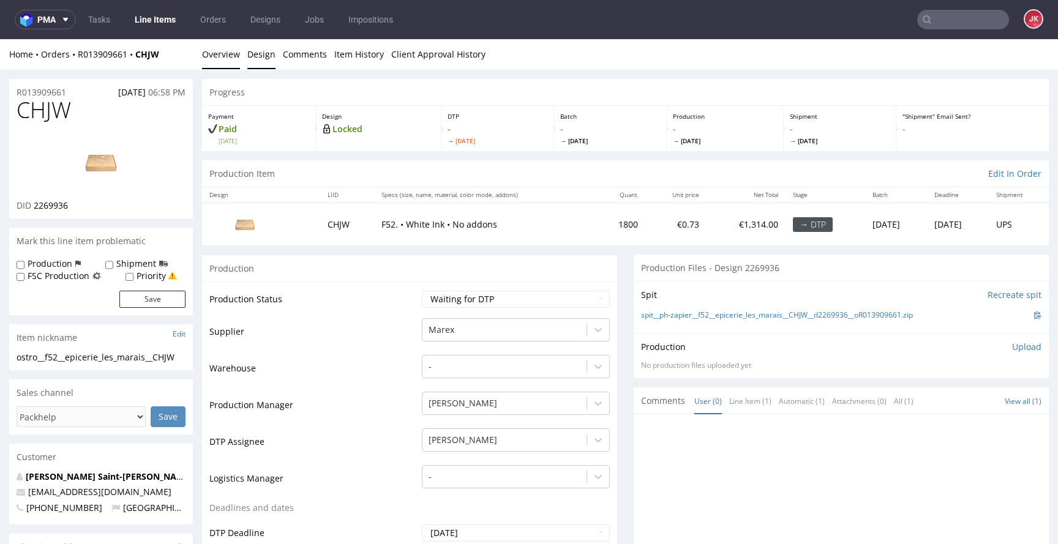
click at [251, 57] on link "Design" at bounding box center [261, 54] width 28 height 30
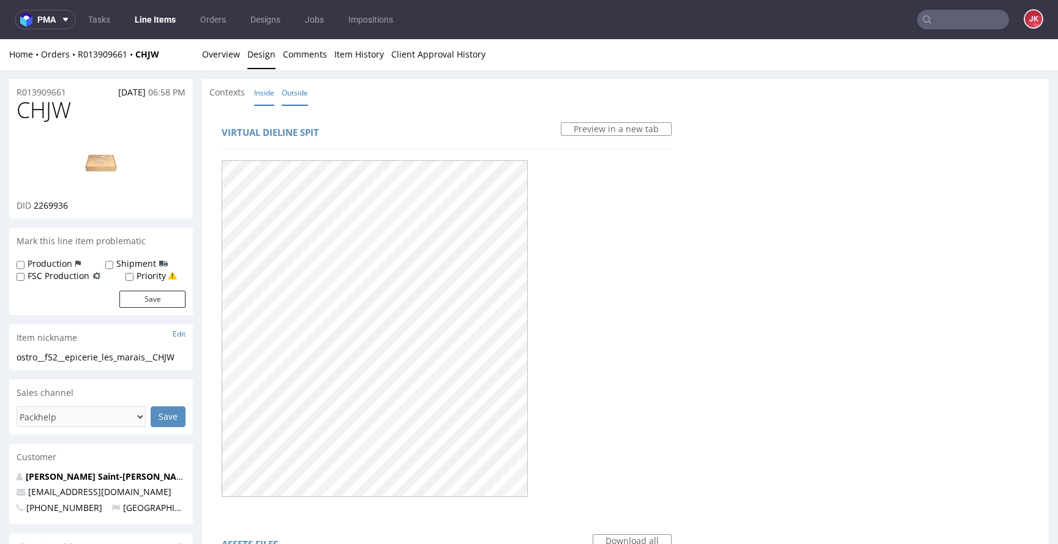
click at [291, 93] on link "Outside" at bounding box center [295, 93] width 26 height 26
click at [228, 62] on link "Overview" at bounding box center [221, 54] width 38 height 30
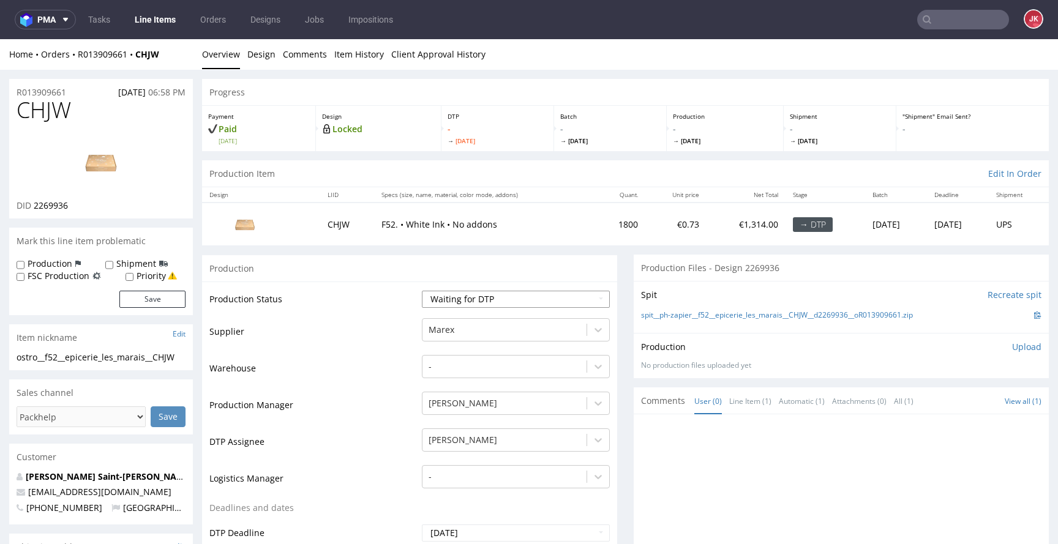
click at [458, 302] on select "Waiting for Artwork Waiting for Diecut Waiting for Mockup Waiting for DTP Waiti…" at bounding box center [516, 299] width 188 height 17
select select "dtp_in_process"
click at [422, 291] on select "Waiting for Artwork Waiting for Diecut Waiting for Mockup Waiting for DTP Waiti…" at bounding box center [516, 299] width 188 height 17
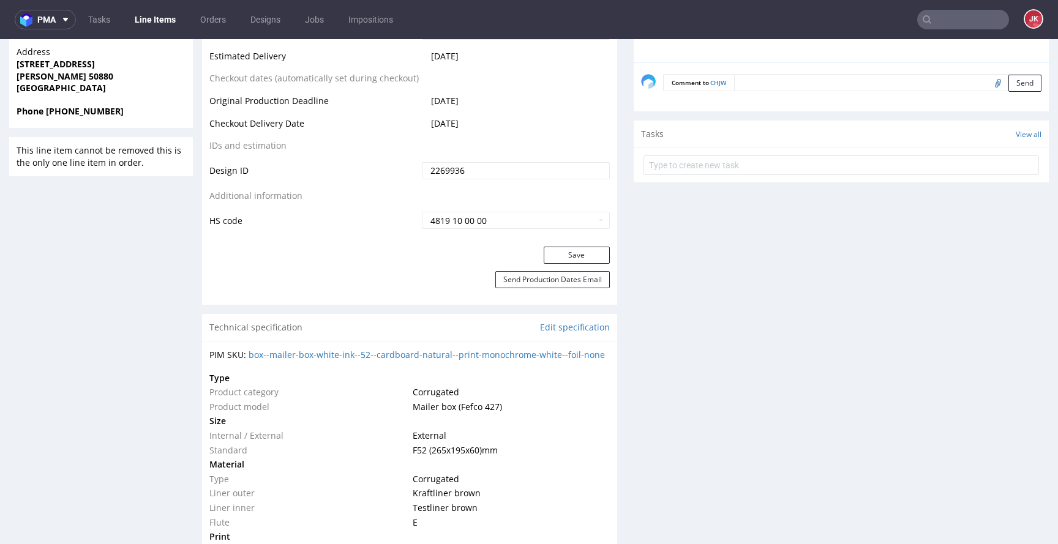
scroll to position [611, 0]
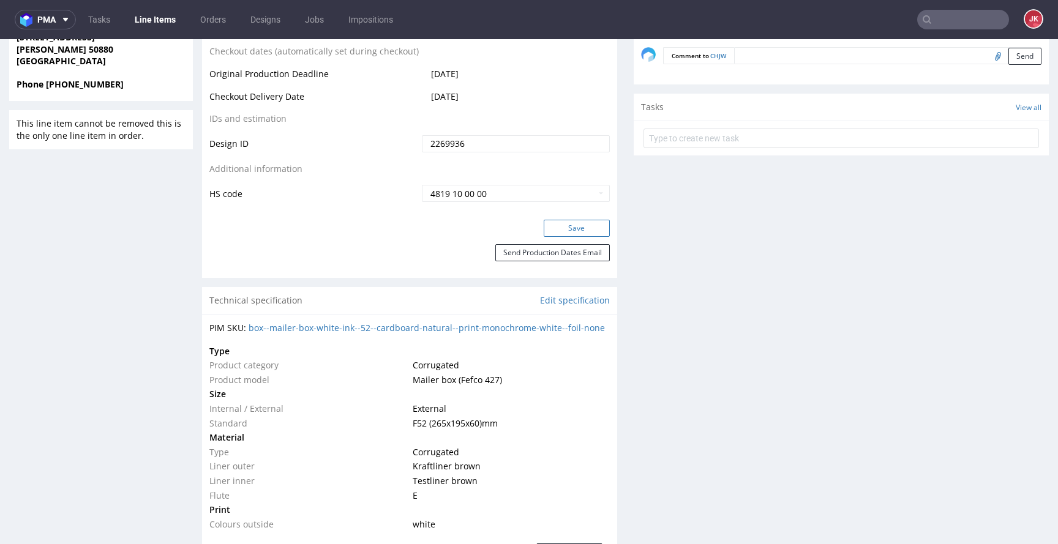
click at [545, 234] on button "Save" at bounding box center [576, 228] width 66 height 17
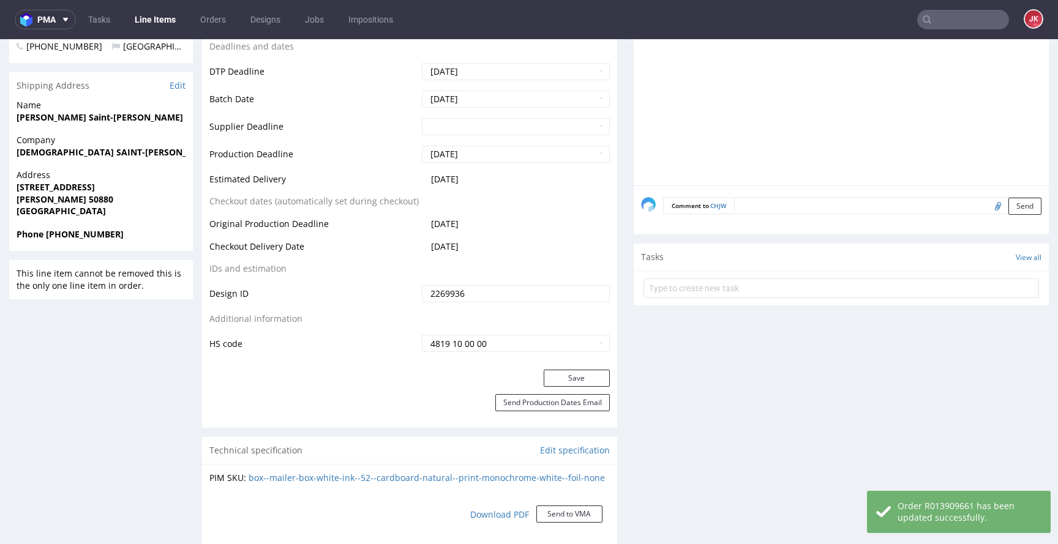
scroll to position [0, 0]
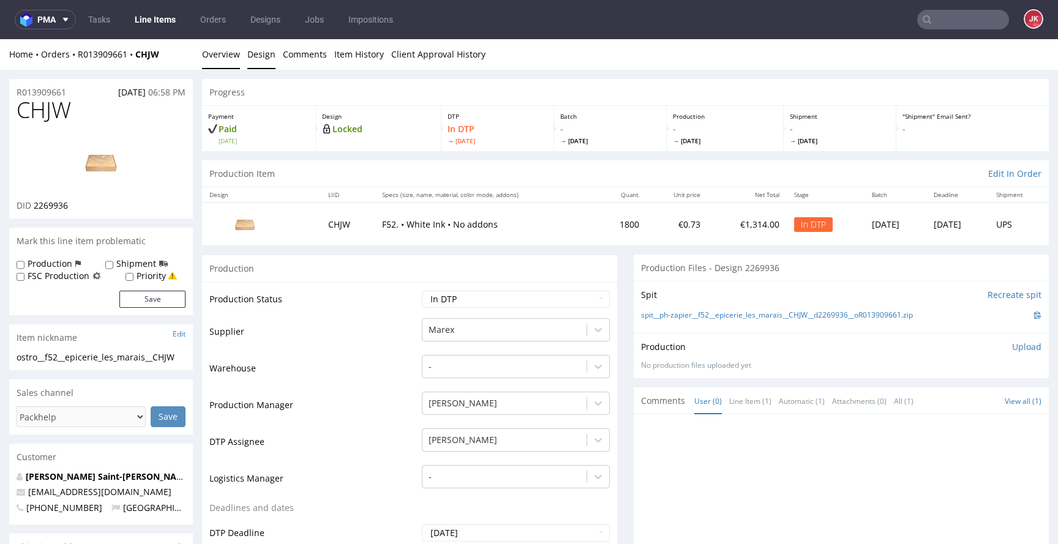
click at [264, 54] on link "Design" at bounding box center [261, 54] width 28 height 30
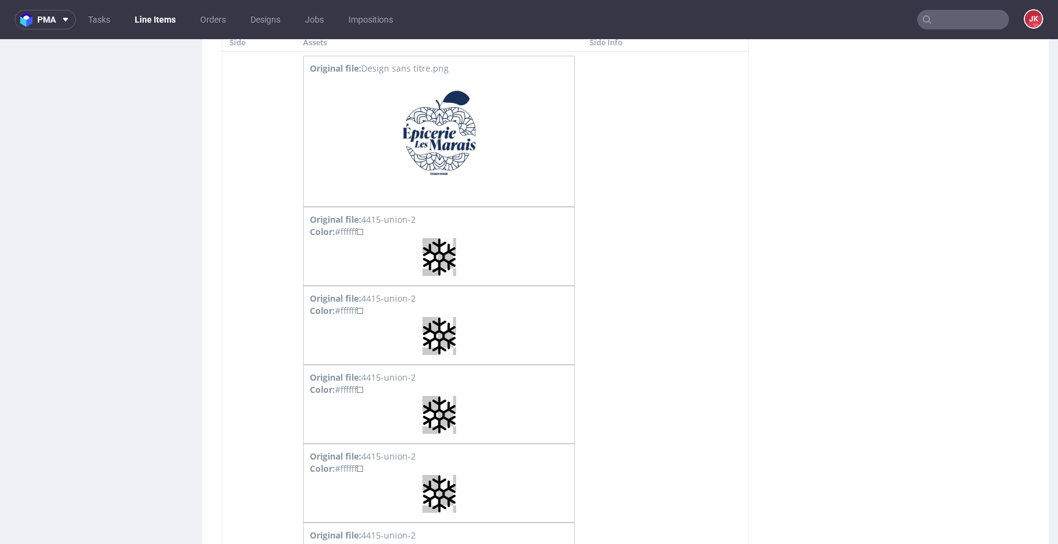
scroll to position [1359, 0]
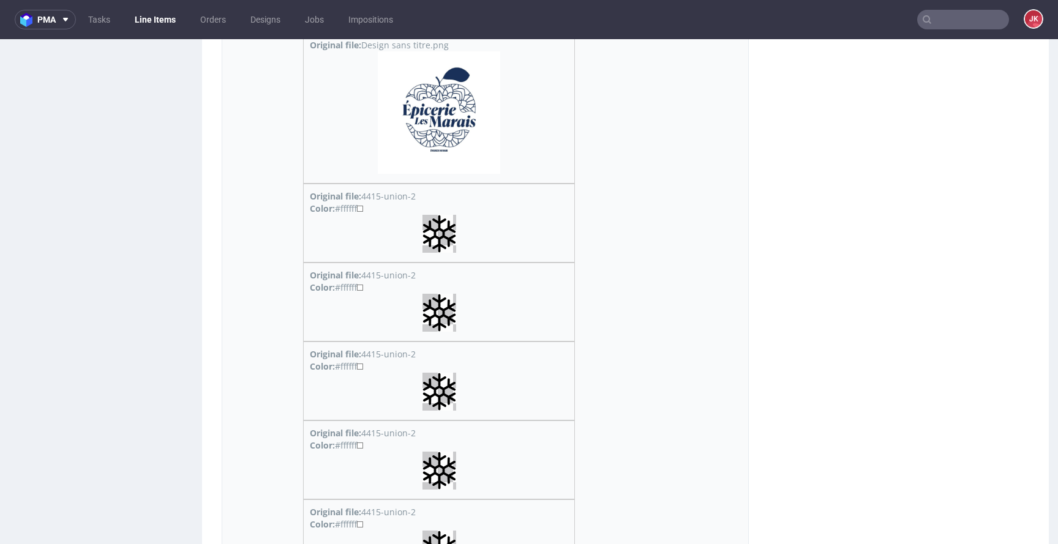
click at [438, 129] on img at bounding box center [439, 112] width 122 height 122
click at [438, 235] on img at bounding box center [439, 234] width 34 height 38
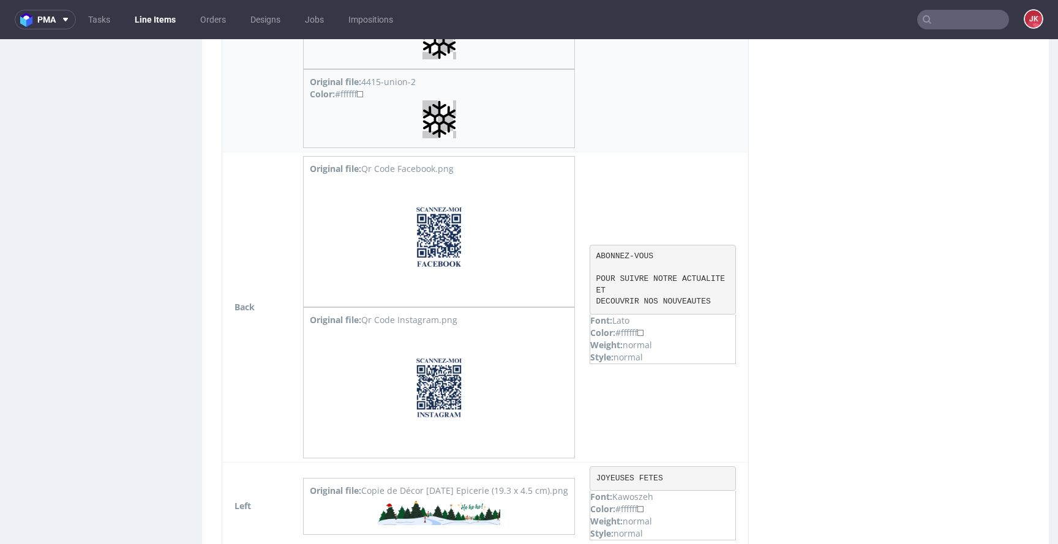
scroll to position [2501, 0]
click at [441, 253] on img at bounding box center [439, 235] width 122 height 122
click at [441, 373] on img at bounding box center [439, 386] width 122 height 122
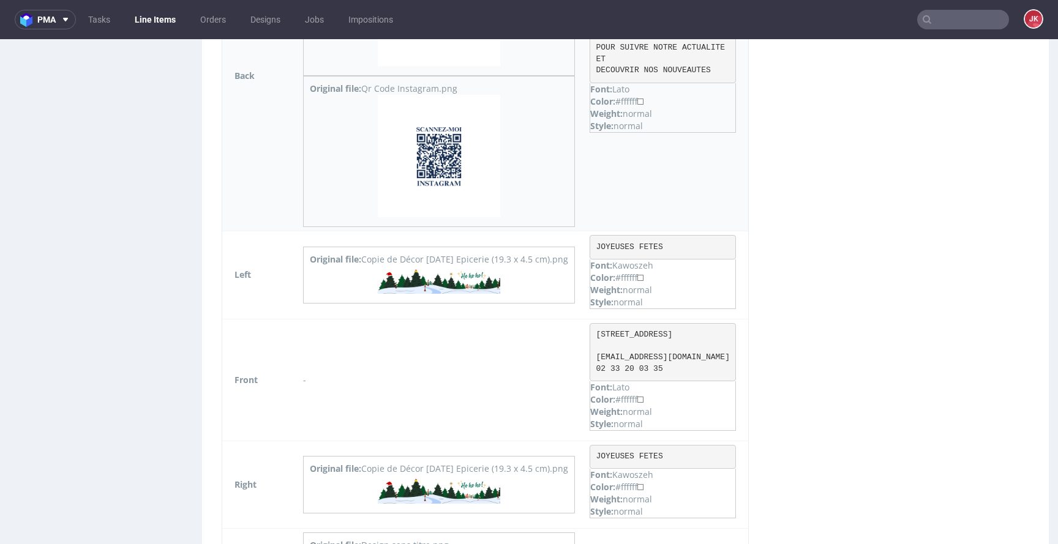
scroll to position [2750, 0]
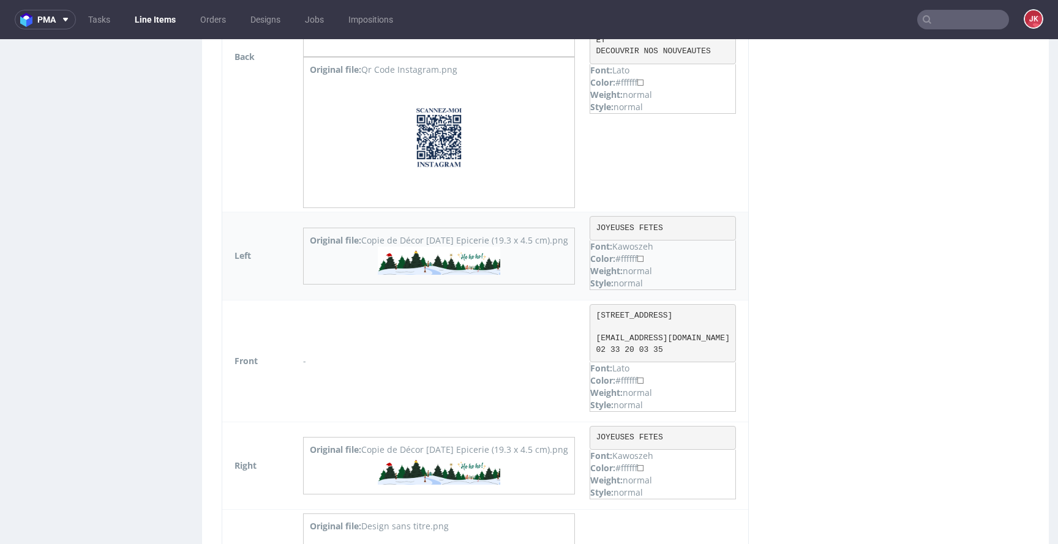
click at [447, 267] on img at bounding box center [439, 261] width 122 height 28
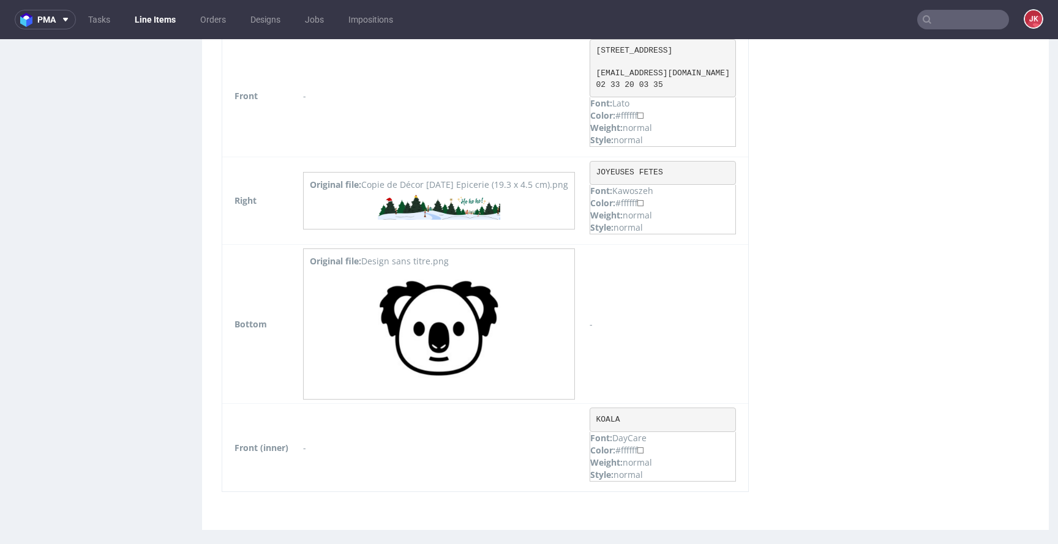
scroll to position [3024, 0]
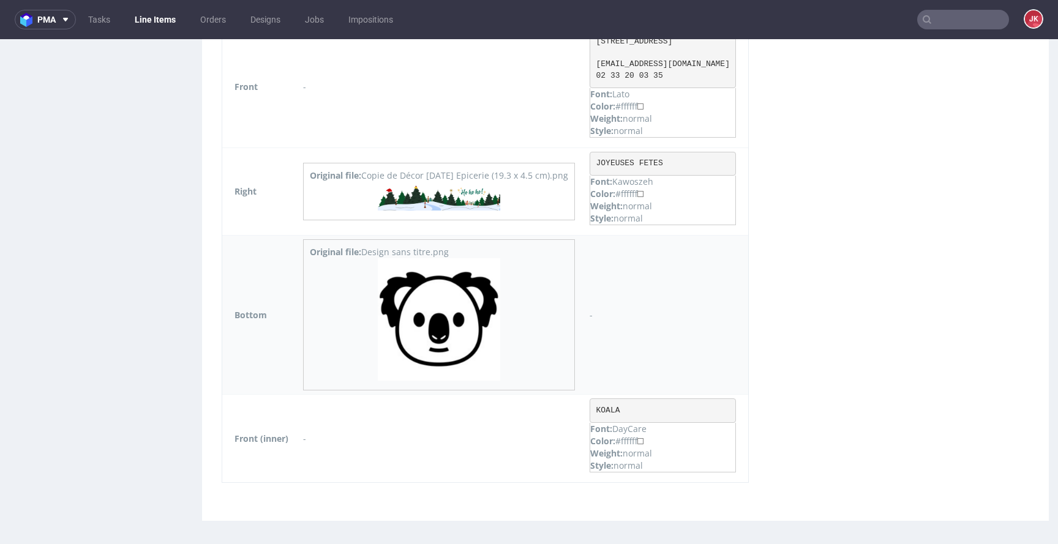
click at [444, 309] on img at bounding box center [439, 319] width 122 height 122
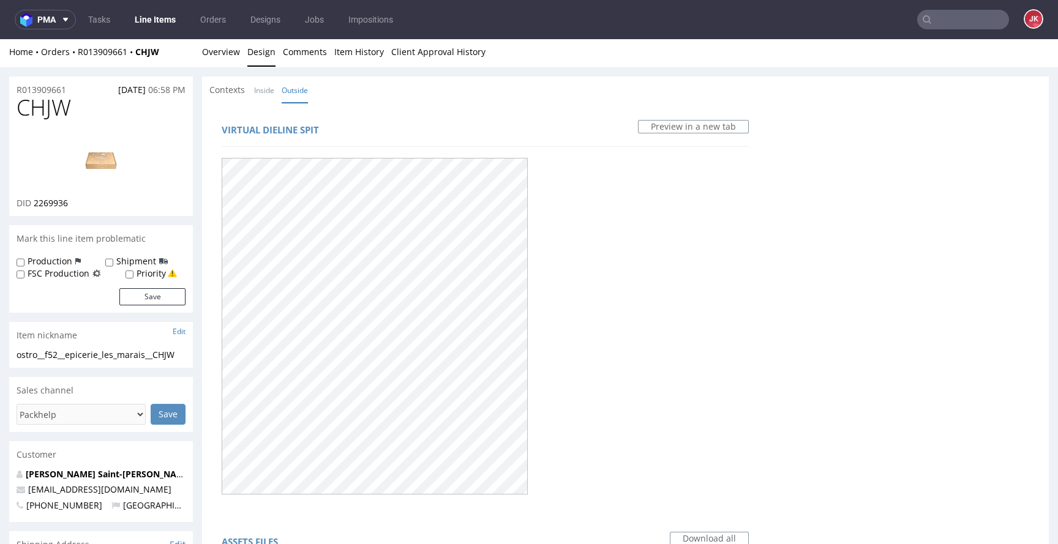
scroll to position [0, 0]
click at [229, 62] on link "Overview" at bounding box center [221, 54] width 38 height 30
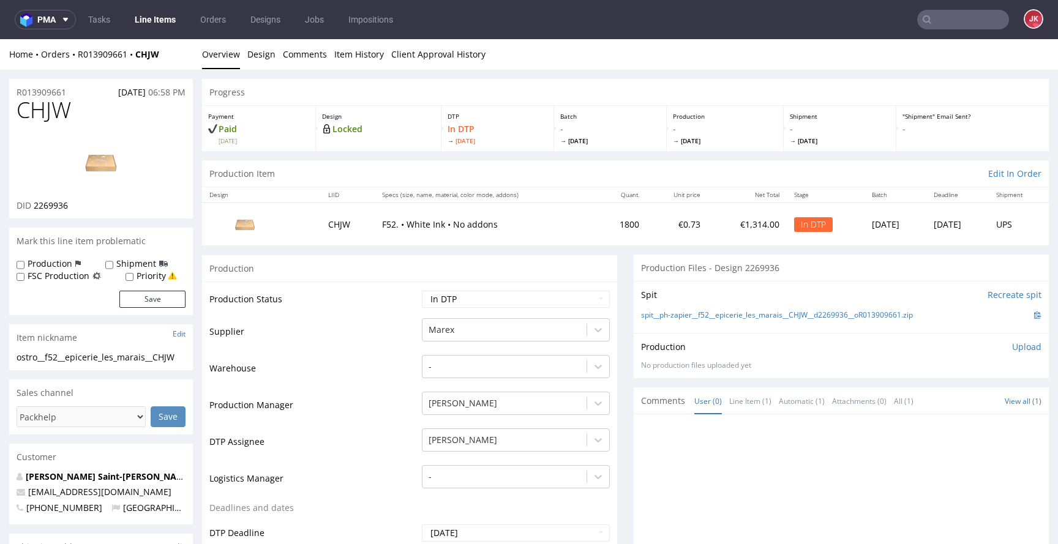
click at [42, 107] on span "CHJW" at bounding box center [44, 110] width 54 height 24
copy span "CHJW"
click at [371, 294] on td "Production Status" at bounding box center [313, 303] width 209 height 28
click at [259, 60] on link "Design" at bounding box center [261, 54] width 28 height 30
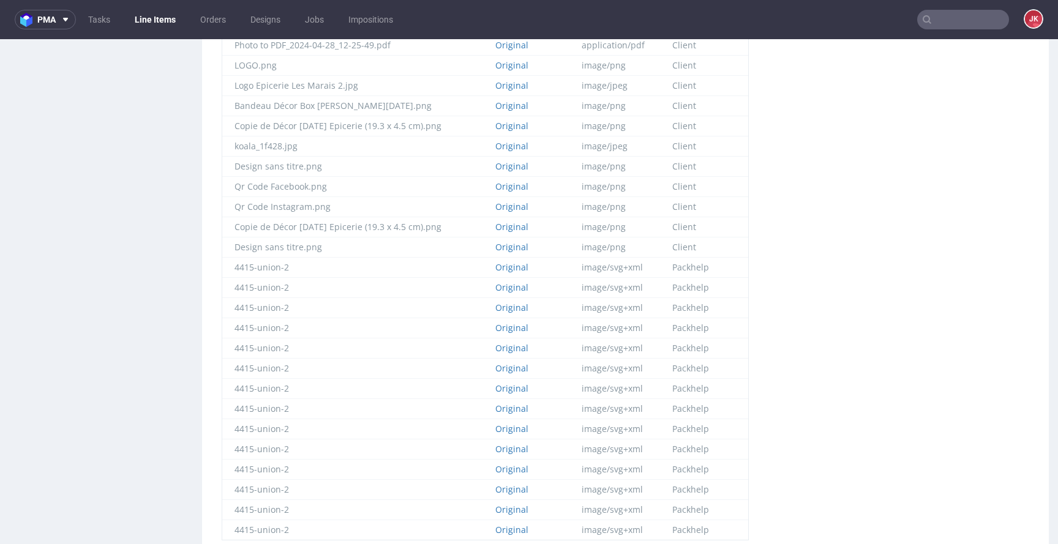
scroll to position [750, 0]
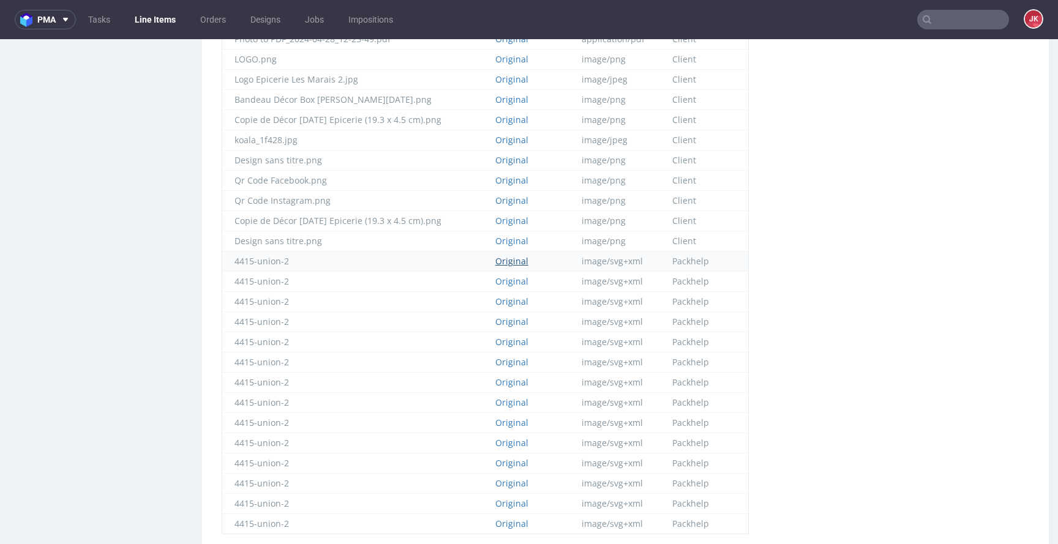
click at [504, 263] on link "Original" at bounding box center [511, 261] width 33 height 12
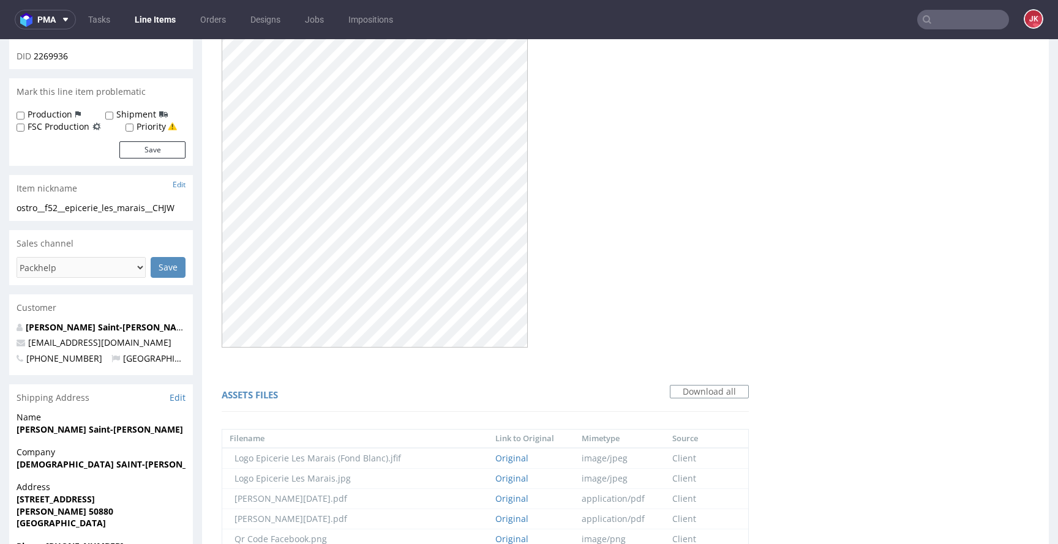
scroll to position [0, 0]
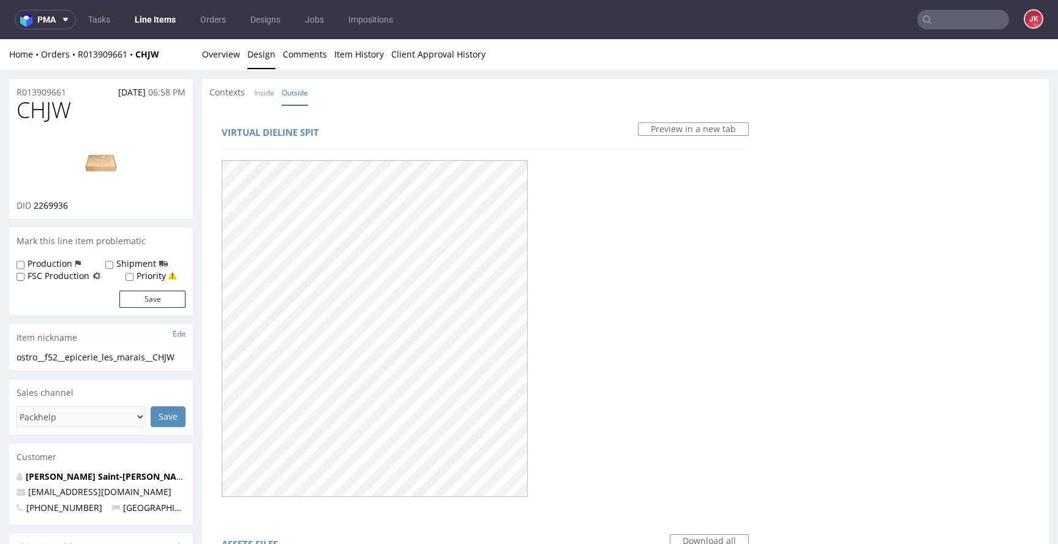
click at [118, 150] on img at bounding box center [101, 162] width 98 height 55
click at [386, 97] on div "Contexts Inside Outside" at bounding box center [625, 92] width 846 height 27
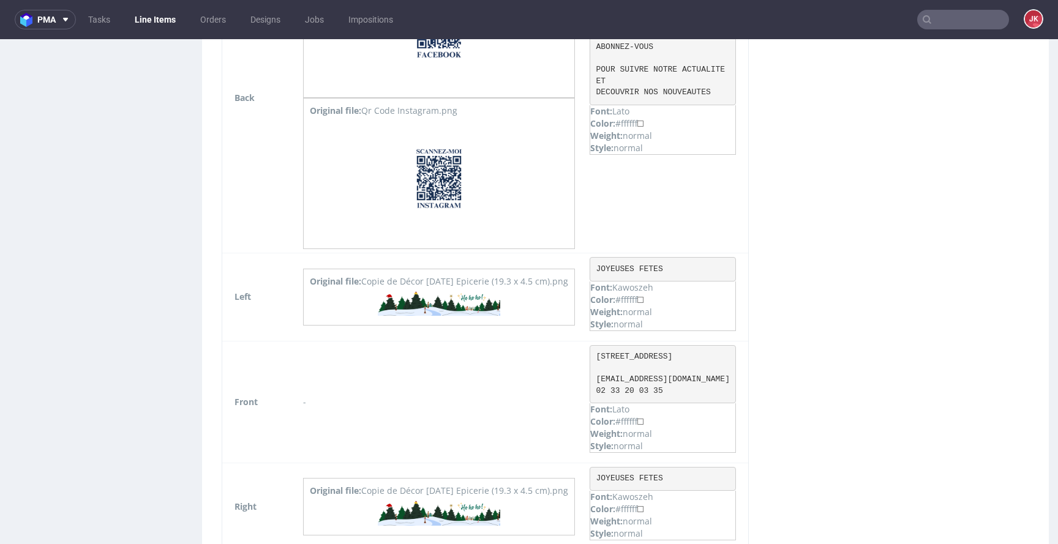
scroll to position [2555, 0]
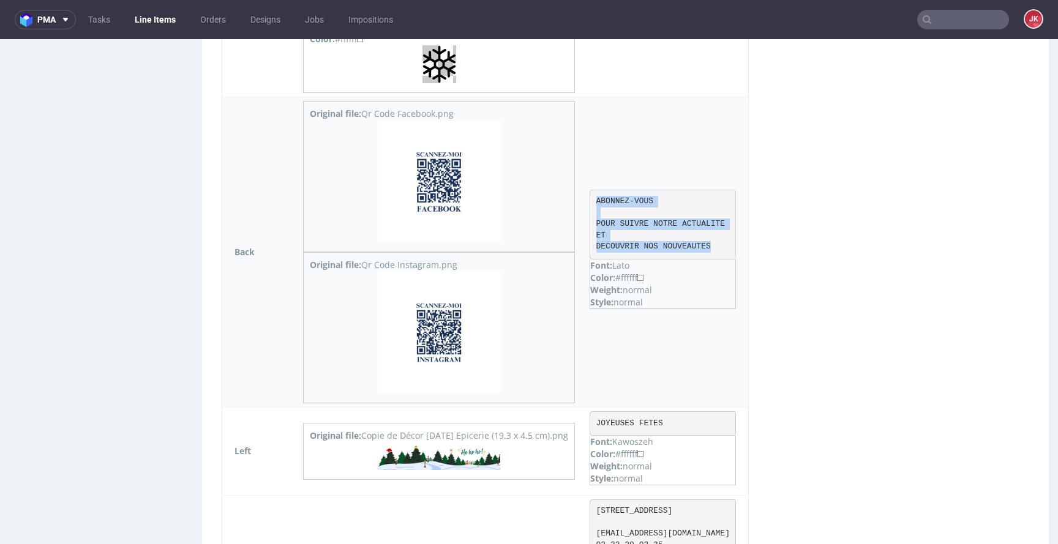
drag, startPoint x: 585, startPoint y: 201, endPoint x: 707, endPoint y: 245, distance: 129.9
click at [707, 245] on pre "ABONNEZ-VOUS POUR SUIVRE NOTRE ACTUALITE ET DECOUVRIR NOS NOUVEAUTES" at bounding box center [662, 225] width 146 height 70
copy pre "ABONNEZ-VOUS POUR SUIVRE NOTRE ACTUALITE ET DECOUVRIR NOS NOUVEAUTES"
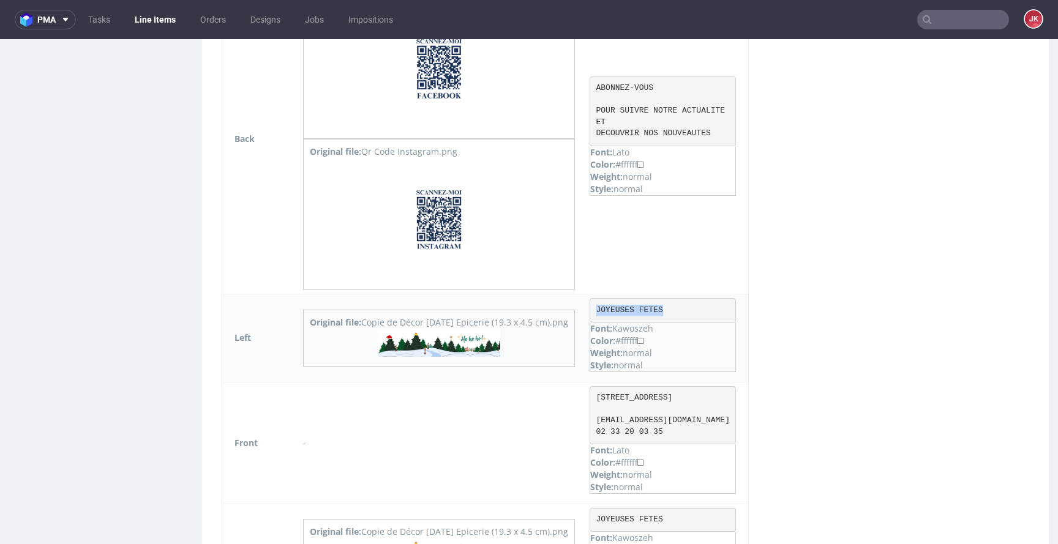
drag, startPoint x: 585, startPoint y: 310, endPoint x: 696, endPoint y: 309, distance: 110.8
click at [696, 309] on pre "JOYEUSES FETES" at bounding box center [662, 310] width 146 height 24
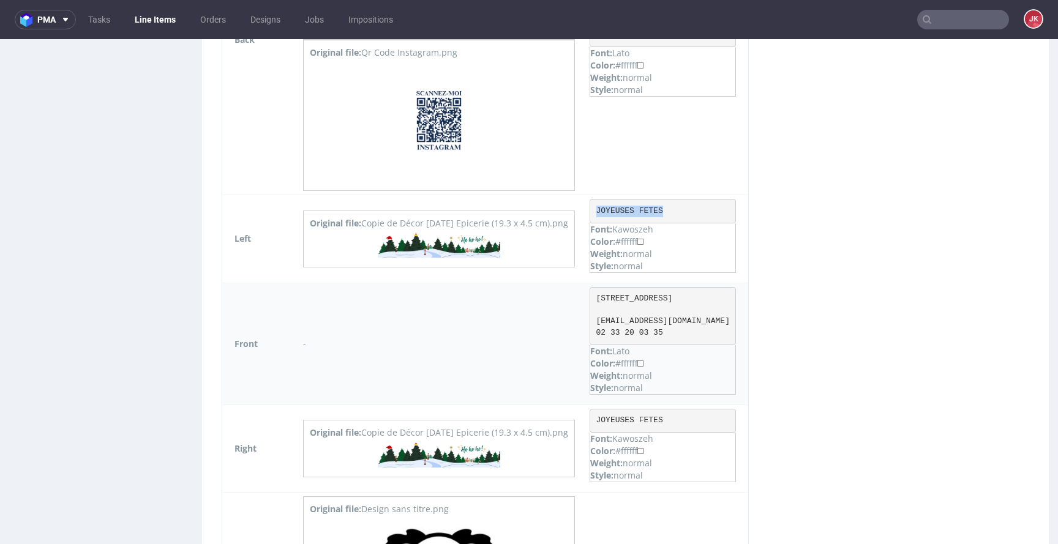
scroll to position [2768, 0]
drag, startPoint x: 587, startPoint y: 296, endPoint x: 681, endPoint y: 349, distance: 107.7
click at [681, 345] on pre "54 Rue Holgate 50500 CARENTAN-LES-MARAIS epicerielesmarais@gmail.com 02 33 20 0…" at bounding box center [662, 315] width 146 height 58
copy pre "54 Rue Holgate 50500 CARENTAN-LES-MARAIS epicerielesmarais@gmail.com 02 33 20 0…"
drag, startPoint x: 584, startPoint y: 207, endPoint x: 671, endPoint y: 209, distance: 86.9
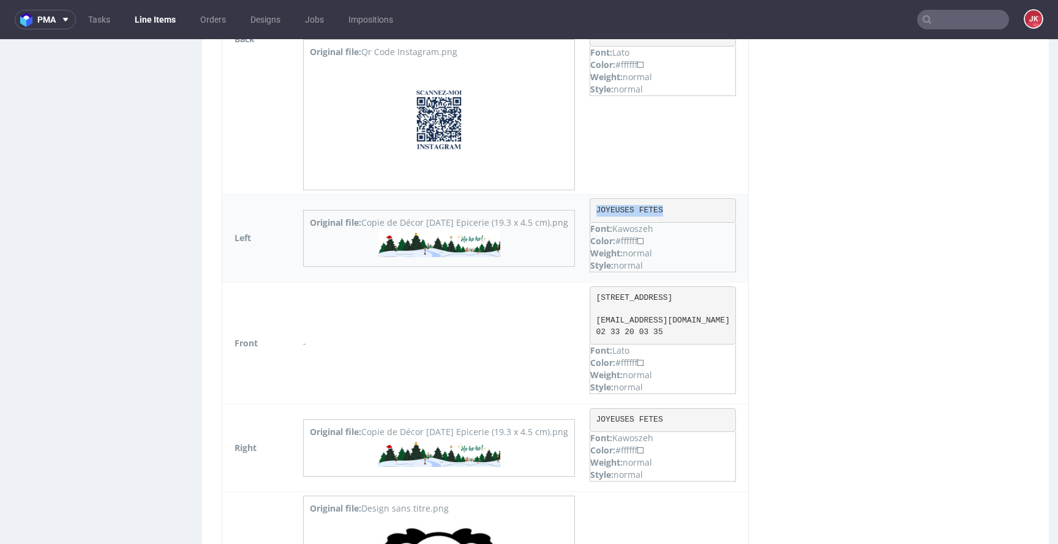
click at [671, 209] on pre "JOYEUSES FETES" at bounding box center [662, 210] width 146 height 24
copy pre "JOYEUSES FETES"
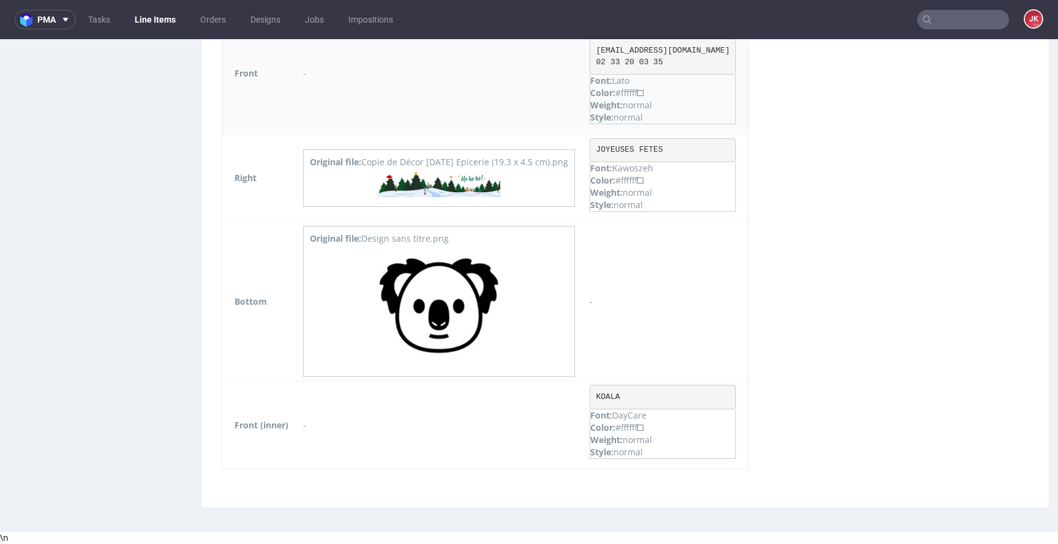
scroll to position [3, 0]
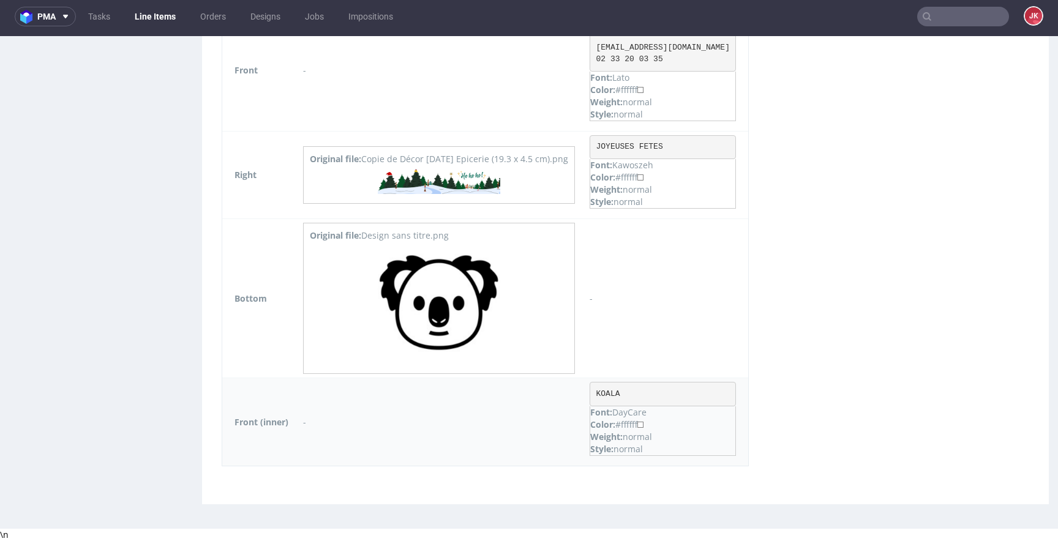
click at [597, 395] on pre "KOALA" at bounding box center [662, 394] width 146 height 24
copy pre "KOALA"
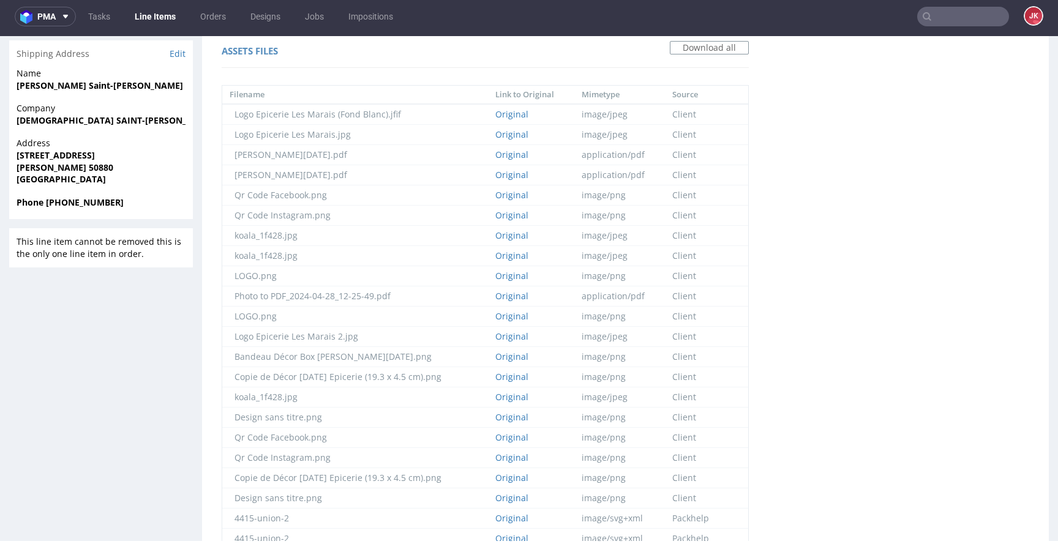
scroll to position [0, 0]
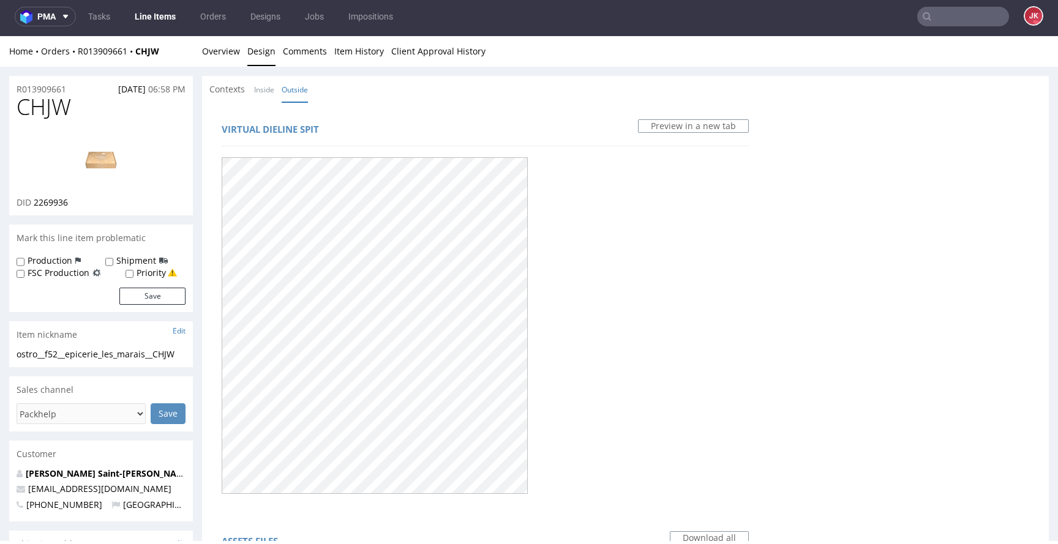
click at [275, 92] on li "Inside" at bounding box center [268, 89] width 28 height 12
click at [264, 90] on link "Inside" at bounding box center [264, 89] width 20 height 26
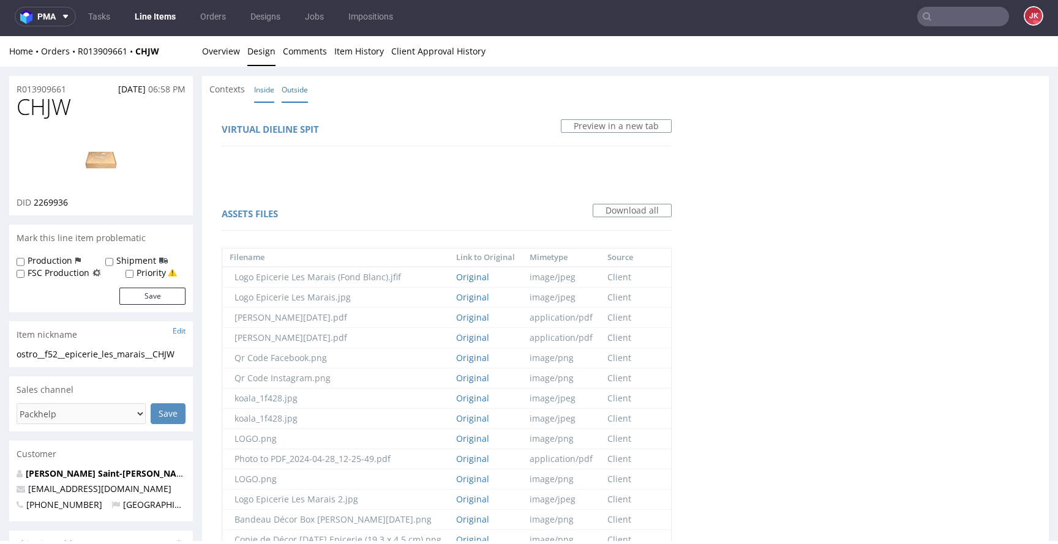
click at [294, 92] on link "Outside" at bounding box center [295, 89] width 26 height 26
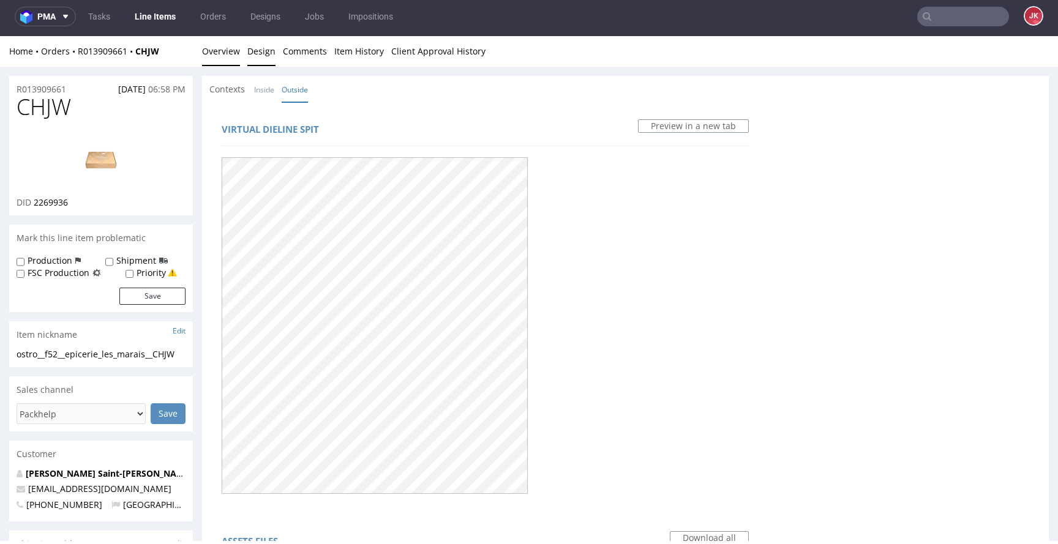
click at [218, 54] on link "Overview" at bounding box center [221, 51] width 38 height 30
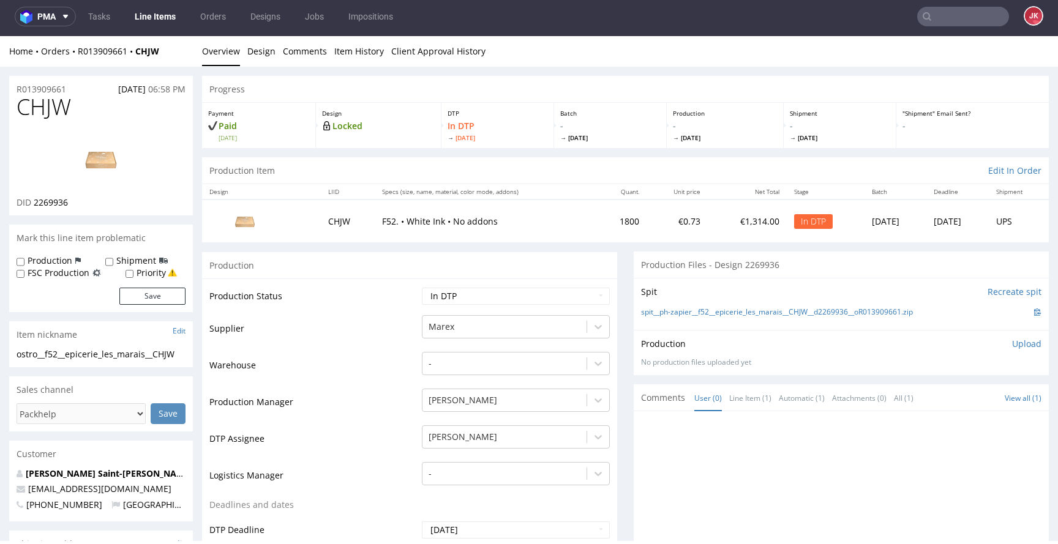
click at [1012, 346] on p "Upload" at bounding box center [1026, 344] width 29 height 12
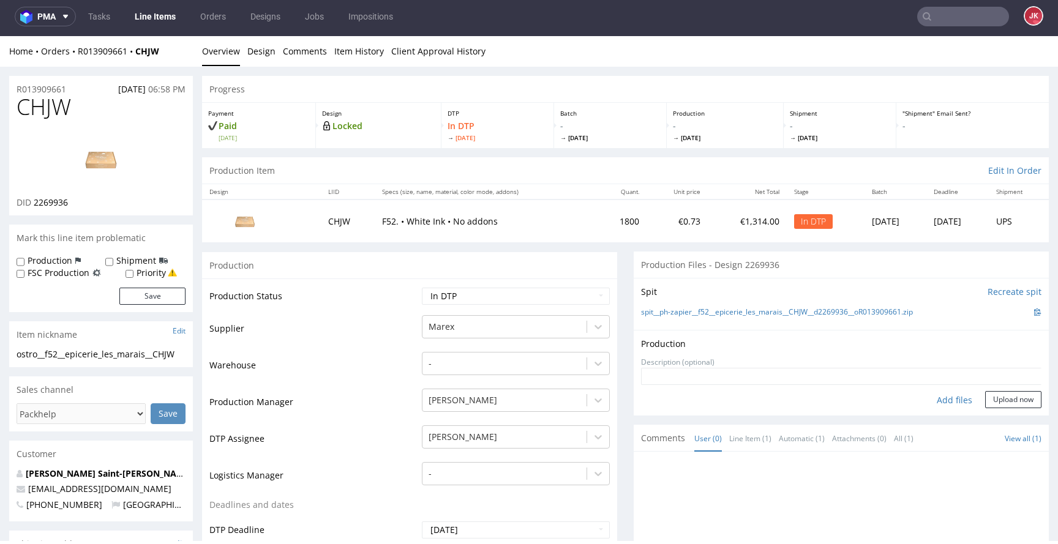
click at [937, 403] on div "Add files" at bounding box center [953, 400] width 61 height 18
drag, startPoint x: 185, startPoint y: 354, endPoint x: 42, endPoint y: 358, distance: 143.9
copy div "ostro__f52__epicerie_les_marais__CHJW"
drag, startPoint x: 84, startPoint y: 86, endPoint x: 47, endPoint y: 101, distance: 40.9
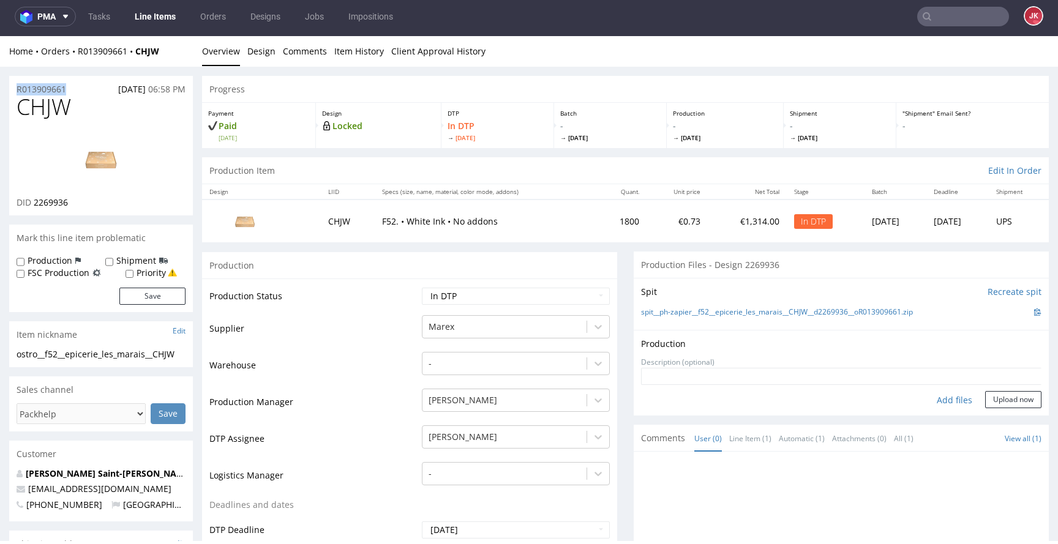
copy p "R013909661"
drag, startPoint x: 34, startPoint y: 204, endPoint x: 90, endPoint y: 202, distance: 55.7
click at [90, 202] on div "DID 2269936" at bounding box center [101, 202] width 169 height 12
copy span "2269936"
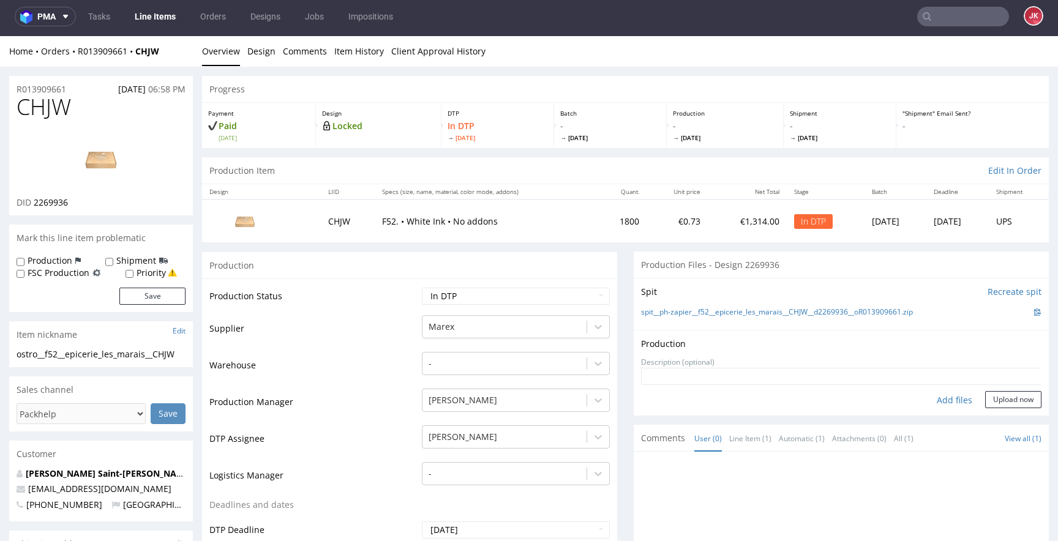
click at [936, 400] on div "Add files" at bounding box center [953, 400] width 61 height 18
type input "C:\fakepath\ostro__f52__epicerie_les_marais__CHJW__d2269936__oR013909661__6__ou…"
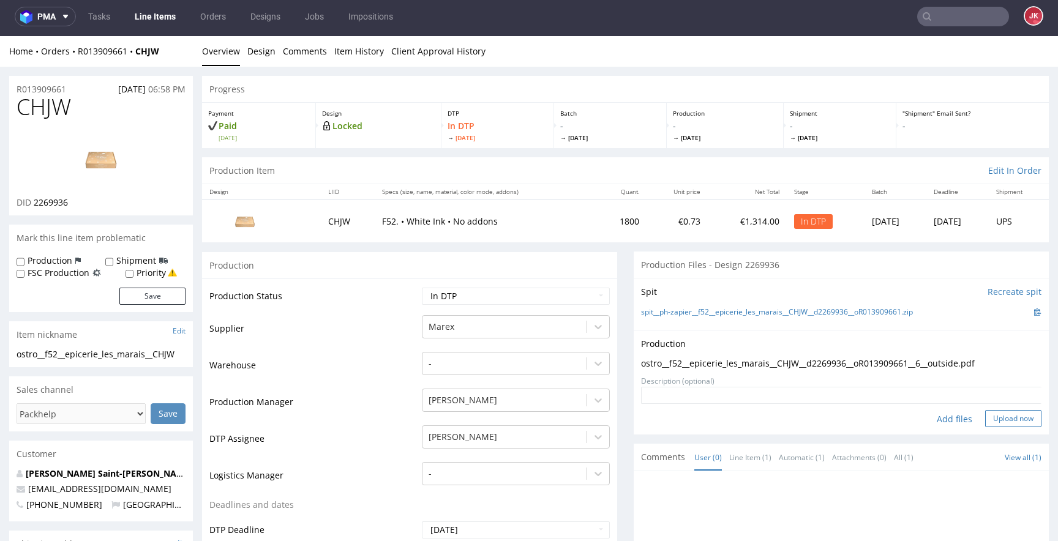
click at [990, 423] on button "Upload now" at bounding box center [1013, 418] width 56 height 17
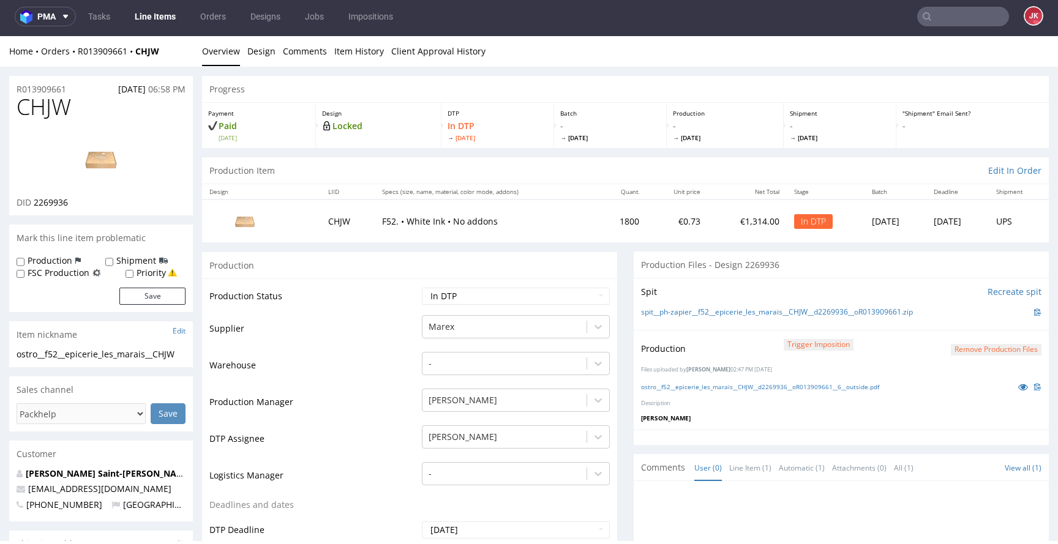
click at [503, 286] on td "Waiting for Artwork Waiting for Diecut Waiting for Mockup Waiting for DTP Waiti…" at bounding box center [514, 300] width 191 height 28
click at [503, 290] on select "Waiting for Artwork Waiting for Diecut Waiting for Mockup Waiting for DTP Waiti…" at bounding box center [516, 296] width 188 height 17
select select "dtp_waiting_for_double_check"
click at [422, 288] on select "Waiting for Artwork Waiting for Diecut Waiting for Mockup Waiting for DTP Waiti…" at bounding box center [516, 296] width 188 height 17
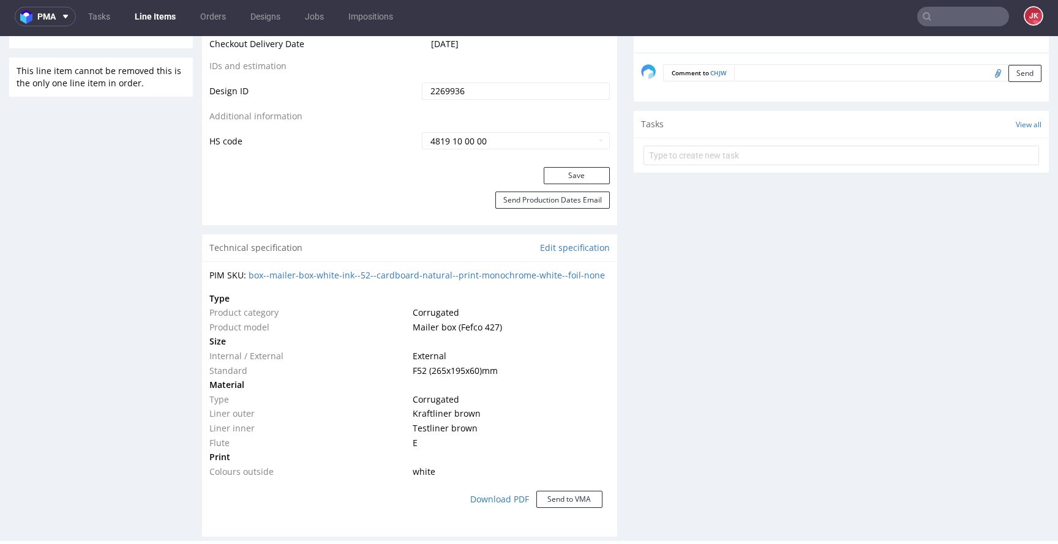
scroll to position [692, 0]
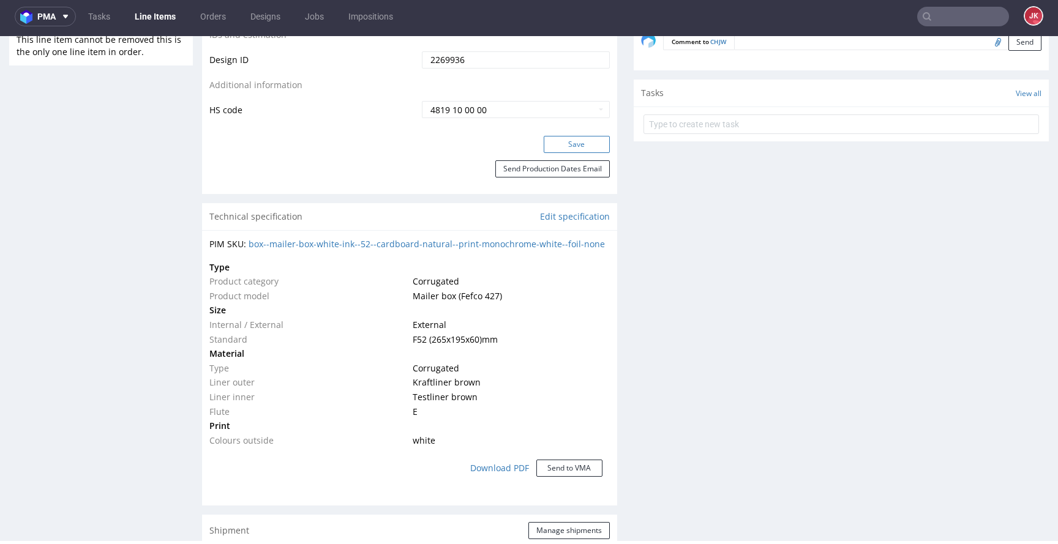
click at [578, 149] on button "Save" at bounding box center [576, 144] width 66 height 17
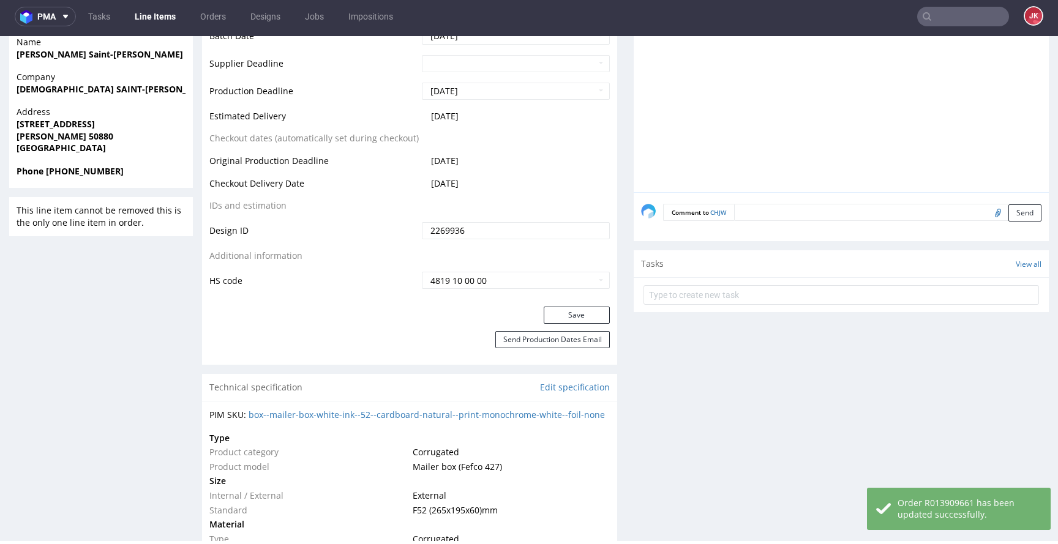
scroll to position [561, 0]
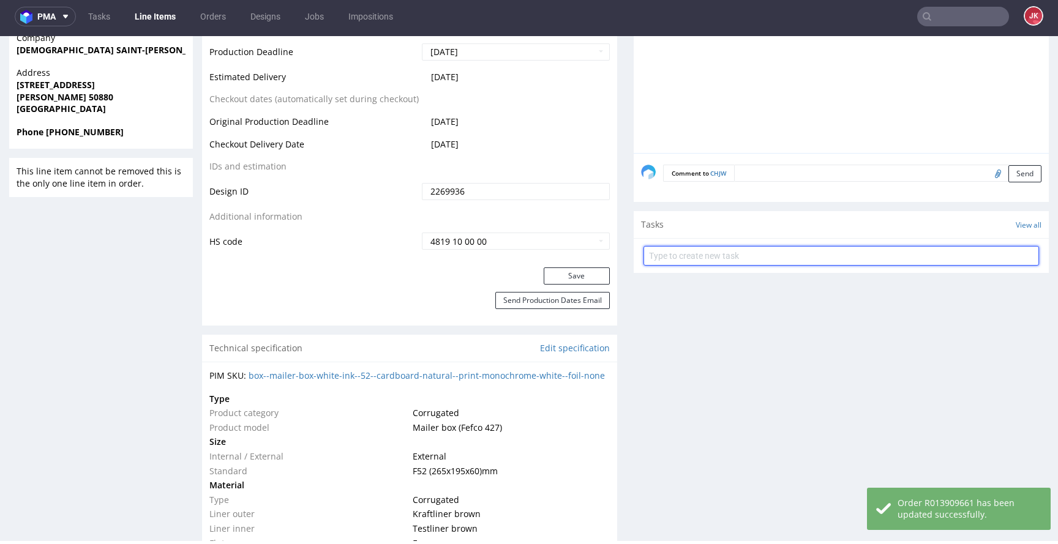
click at [702, 255] on input "text" at bounding box center [840, 256] width 395 height 20
type input "dc"
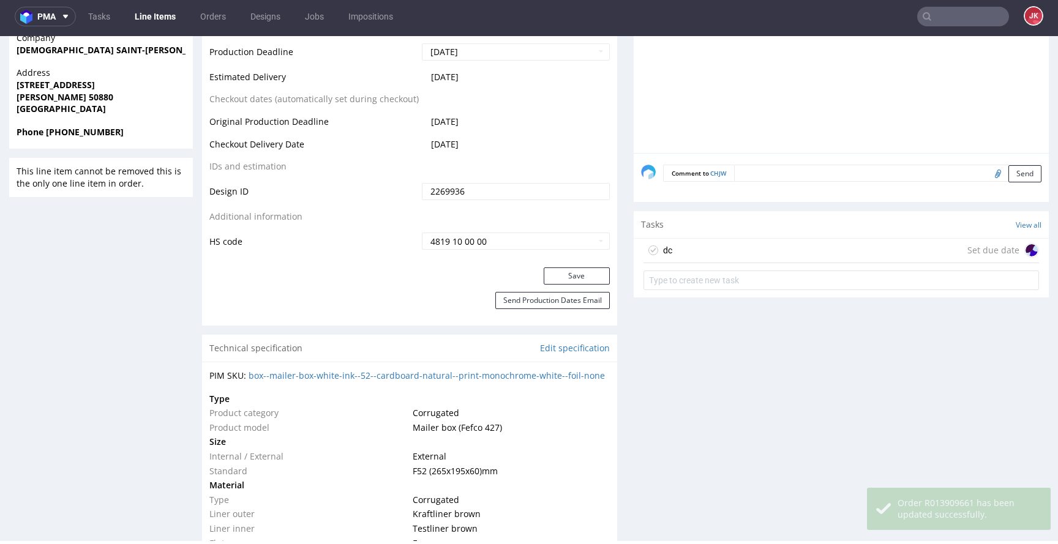
click at [692, 250] on div "dc Set due date" at bounding box center [840, 251] width 395 height 24
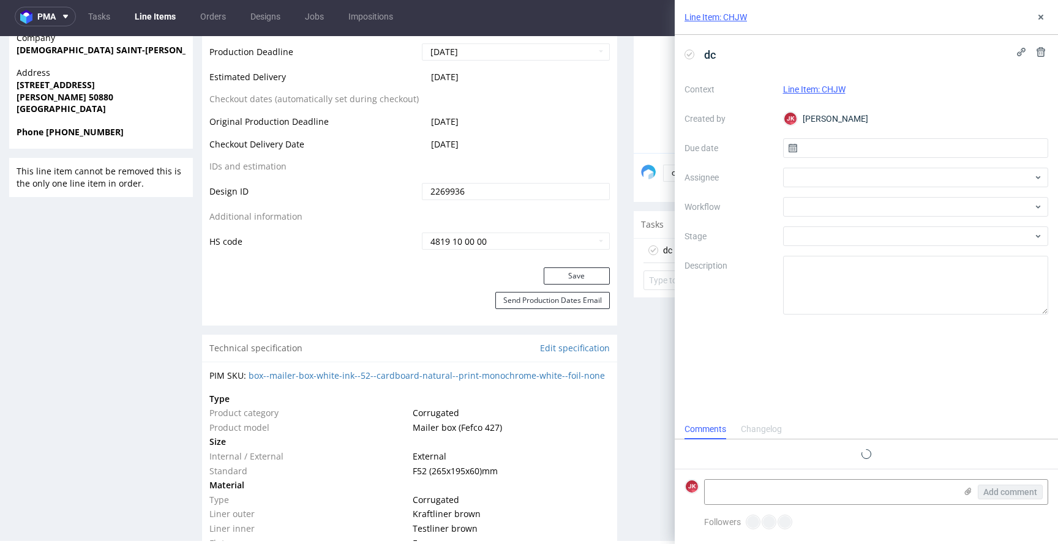
scroll to position [10, 0]
click at [815, 151] on input "text" at bounding box center [916, 148] width 266 height 20
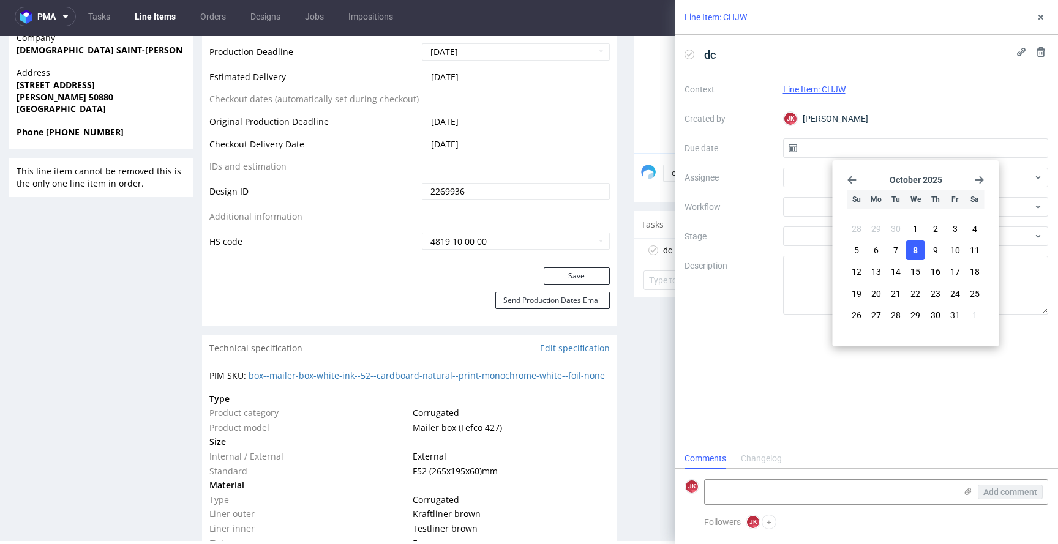
click at [919, 257] on button "8" at bounding box center [915, 251] width 19 height 20
type input "[DATE]"
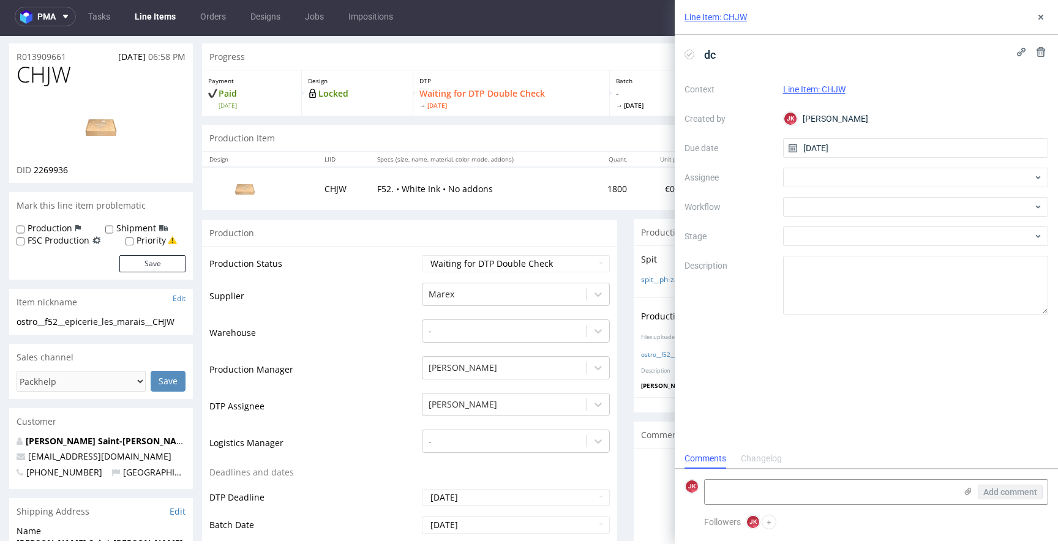
scroll to position [0, 0]
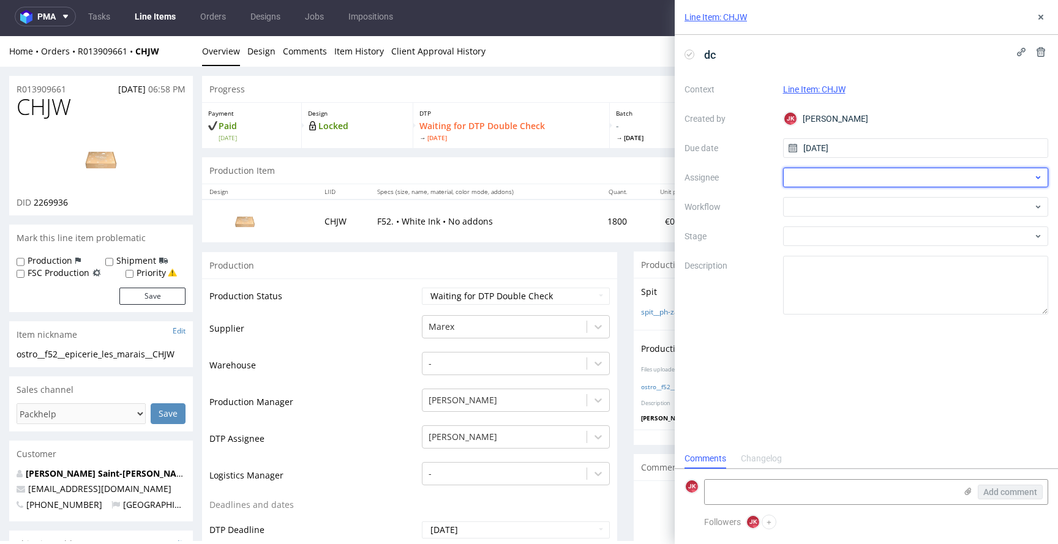
click at [831, 174] on div at bounding box center [916, 178] width 266 height 20
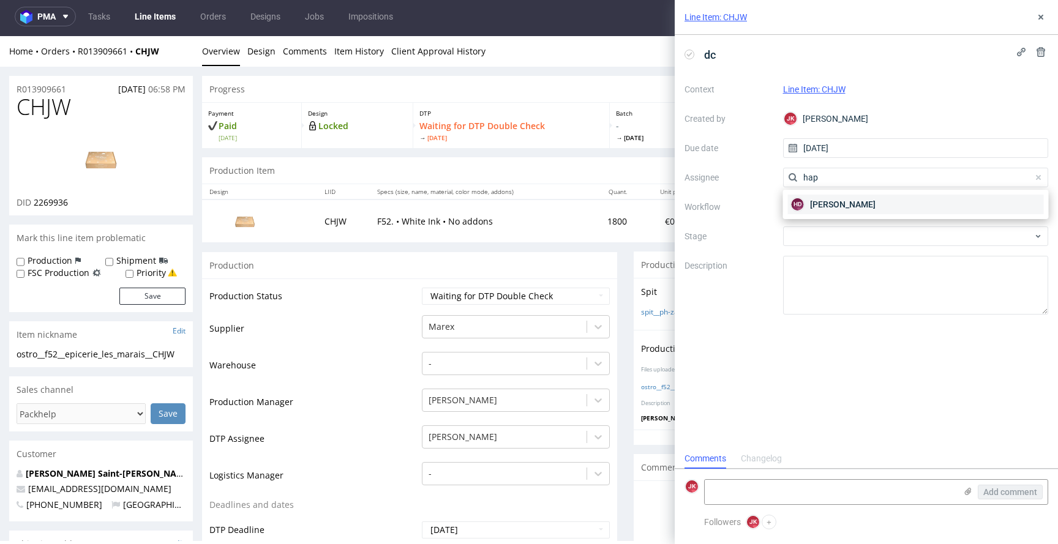
type input "hap"
click at [830, 201] on span "Hapka Dominika" at bounding box center [842, 204] width 65 height 12
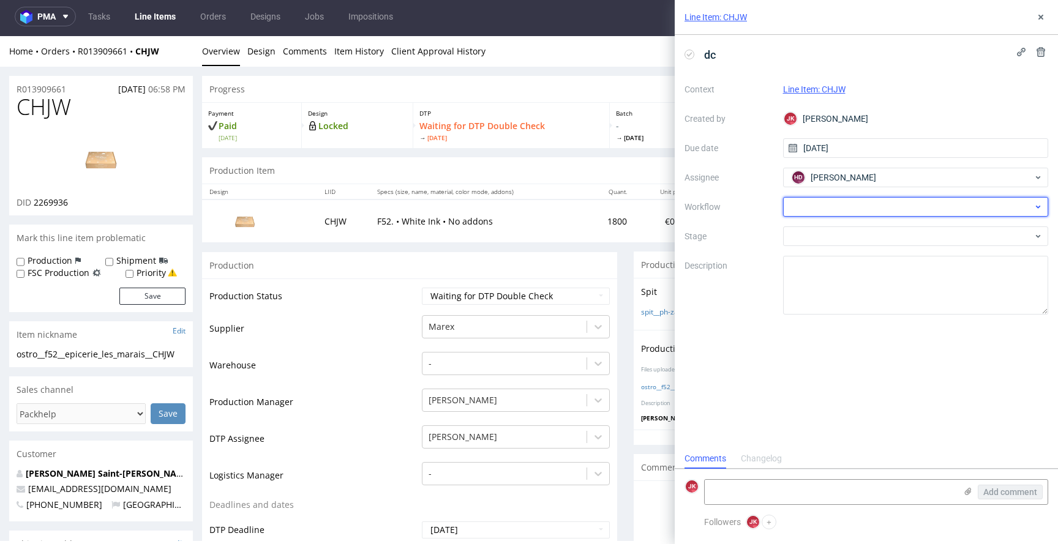
click at [829, 210] on div at bounding box center [916, 207] width 266 height 20
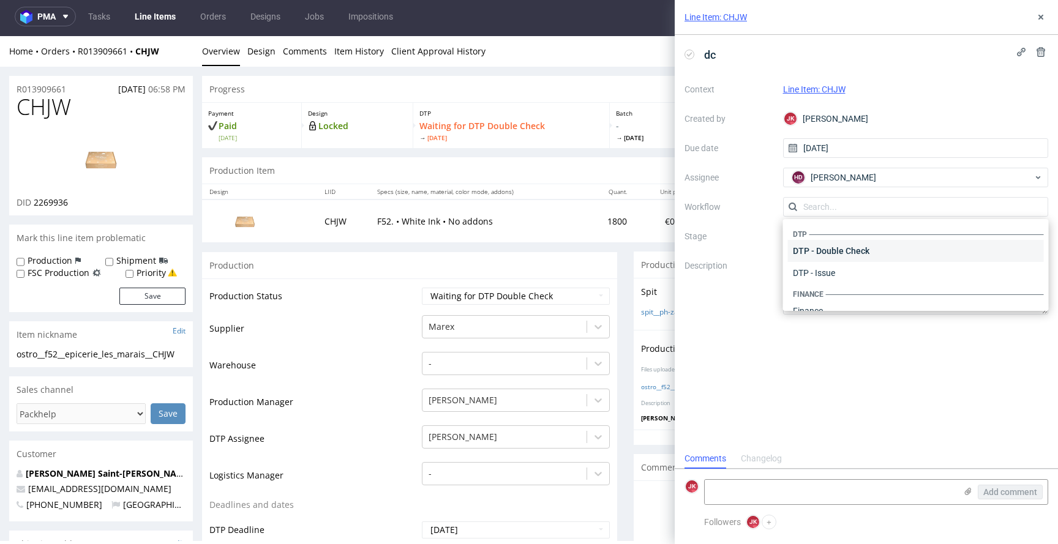
click at [840, 259] on div "DTP - Double Check" at bounding box center [916, 251] width 256 height 22
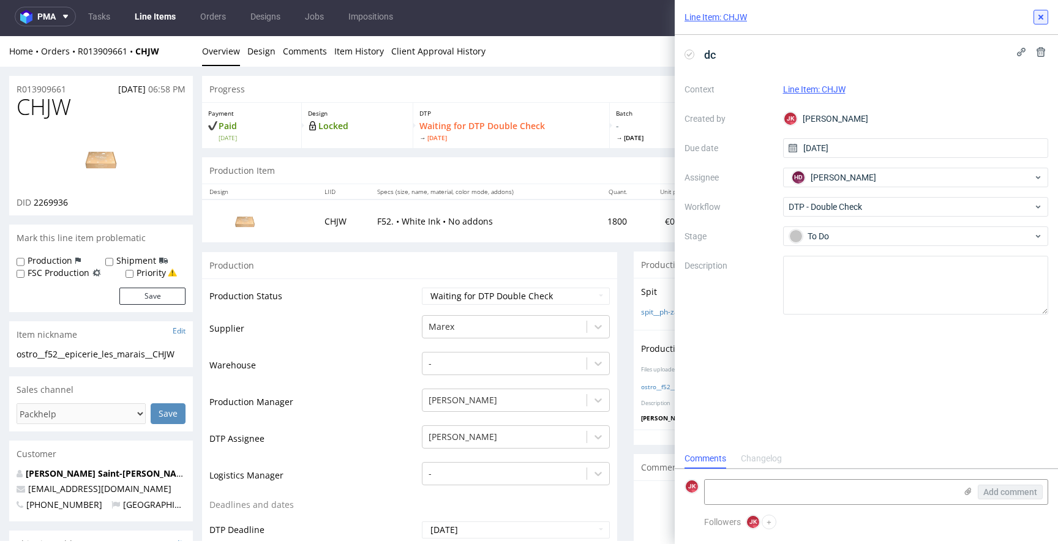
click at [1037, 15] on icon at bounding box center [1040, 17] width 10 height 10
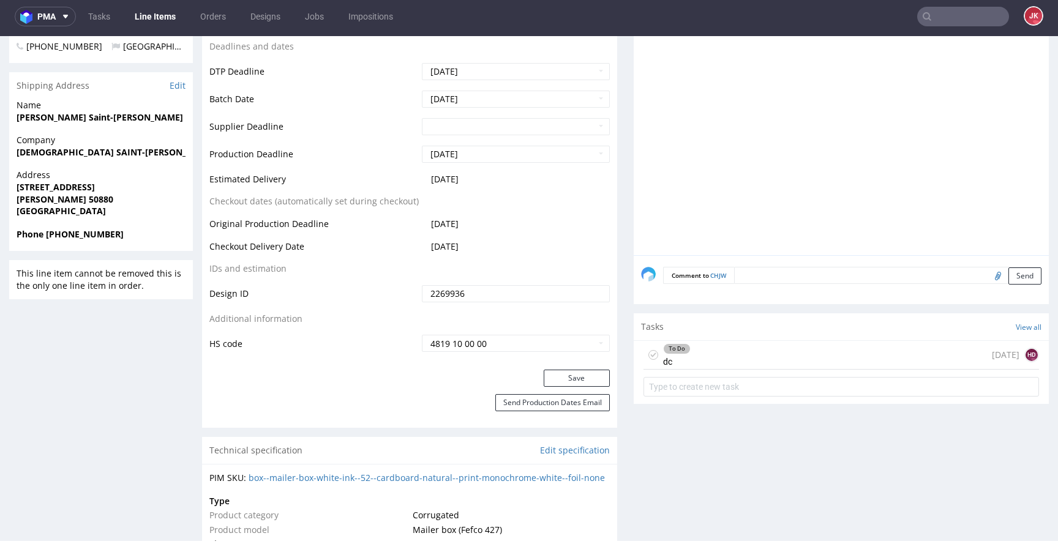
scroll to position [468, 0]
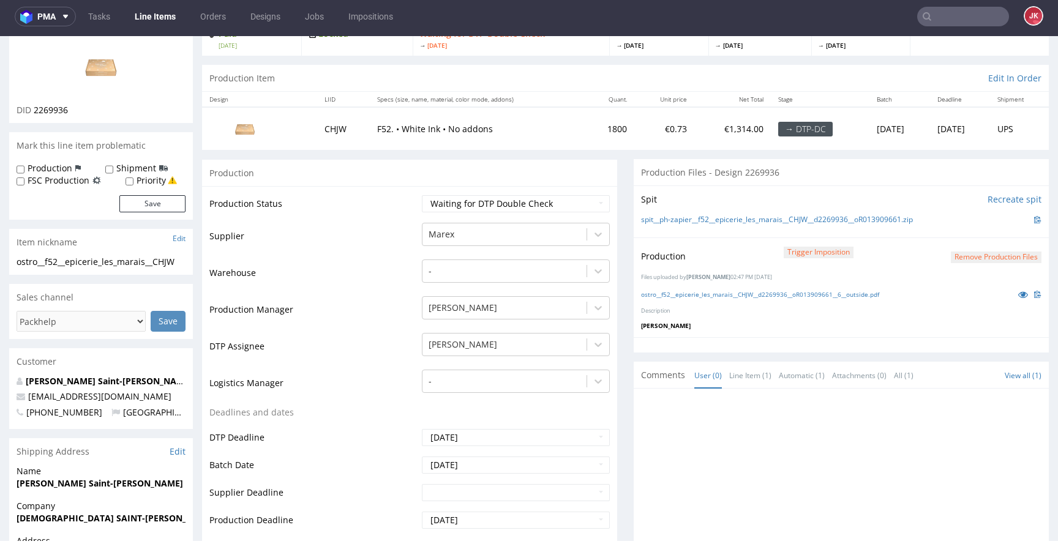
scroll to position [0, 0]
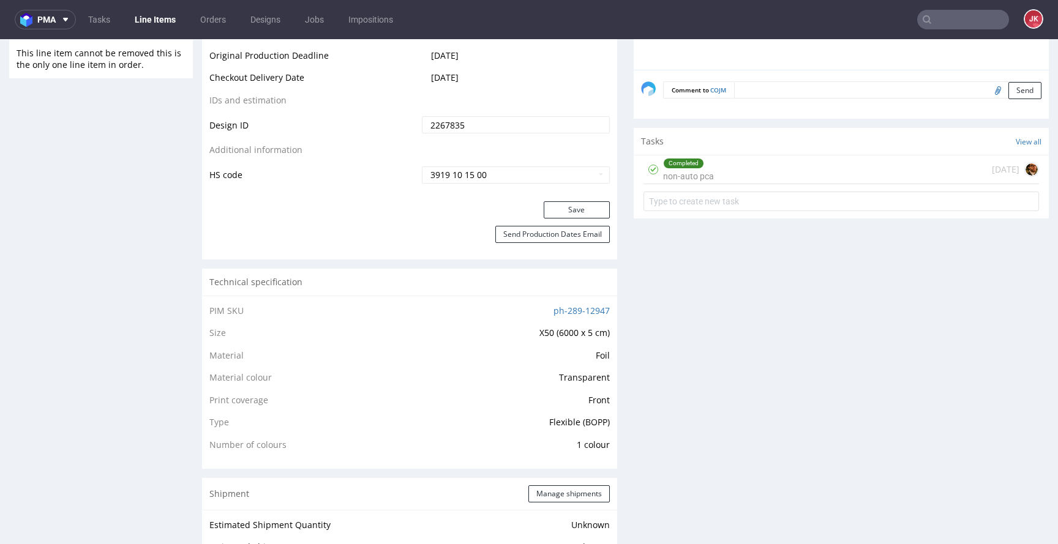
scroll to position [589, 0]
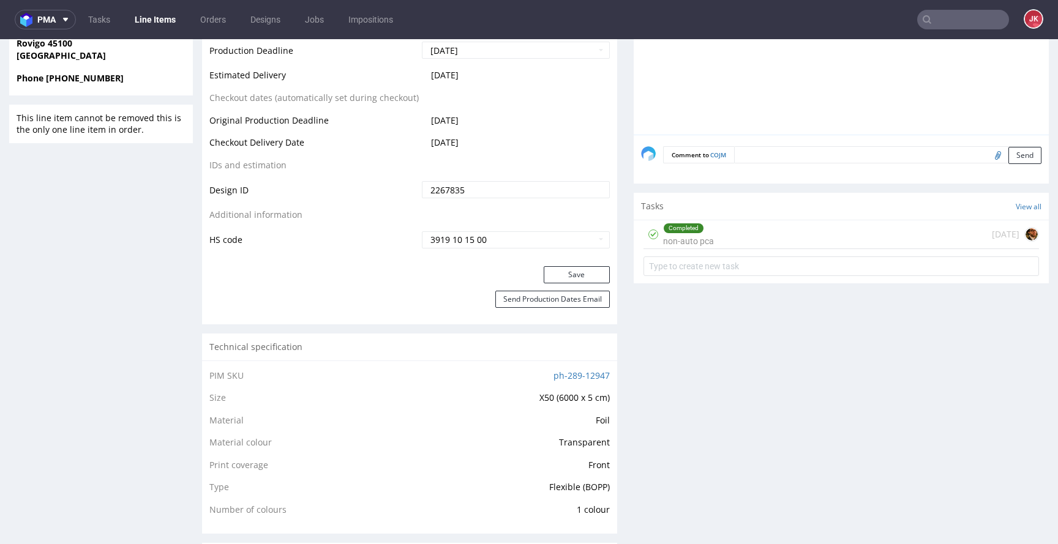
click at [682, 239] on div "Completed non-auto pca" at bounding box center [688, 234] width 51 height 28
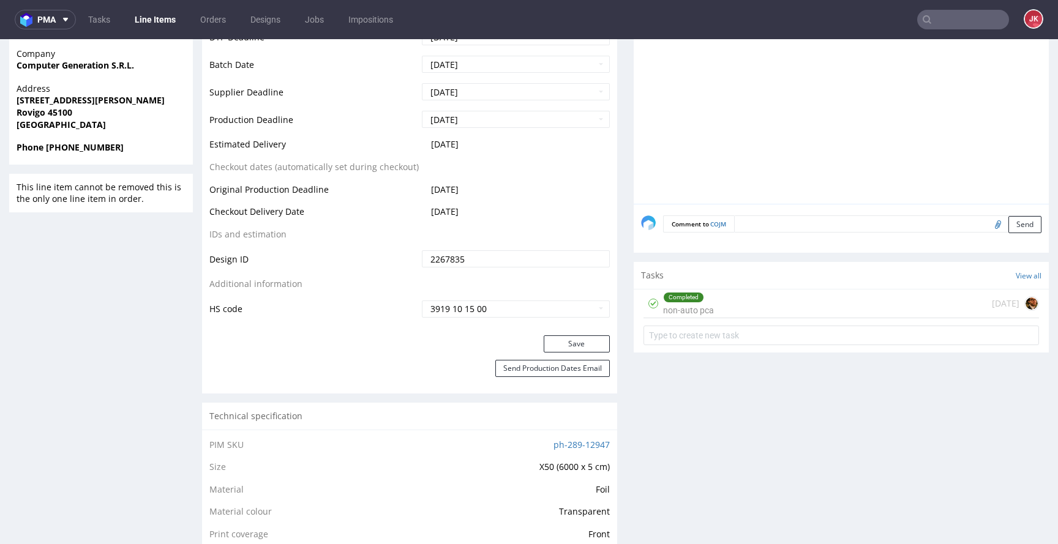
scroll to position [528, 0]
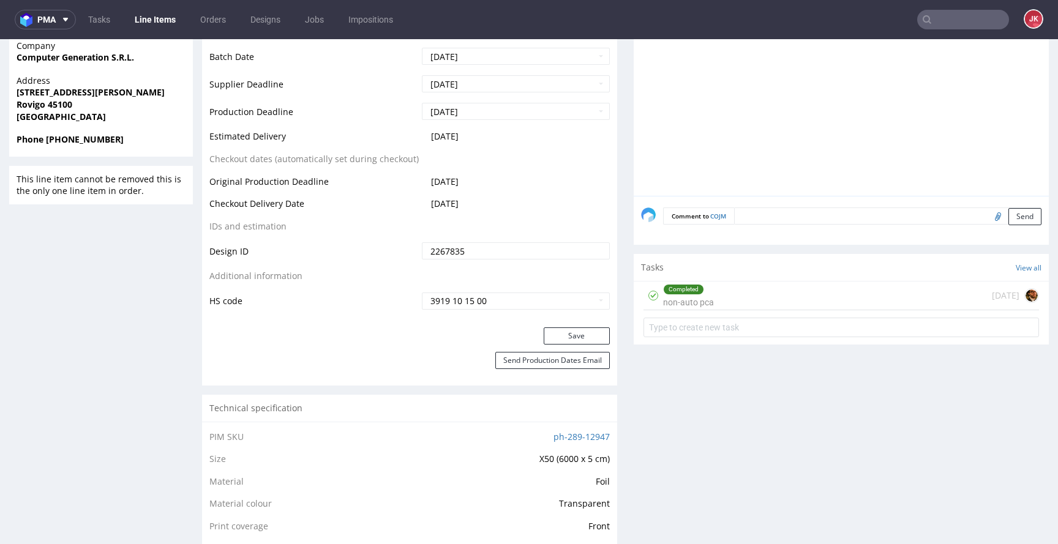
click at [668, 304] on div "Completed non-auto pca" at bounding box center [688, 296] width 51 height 28
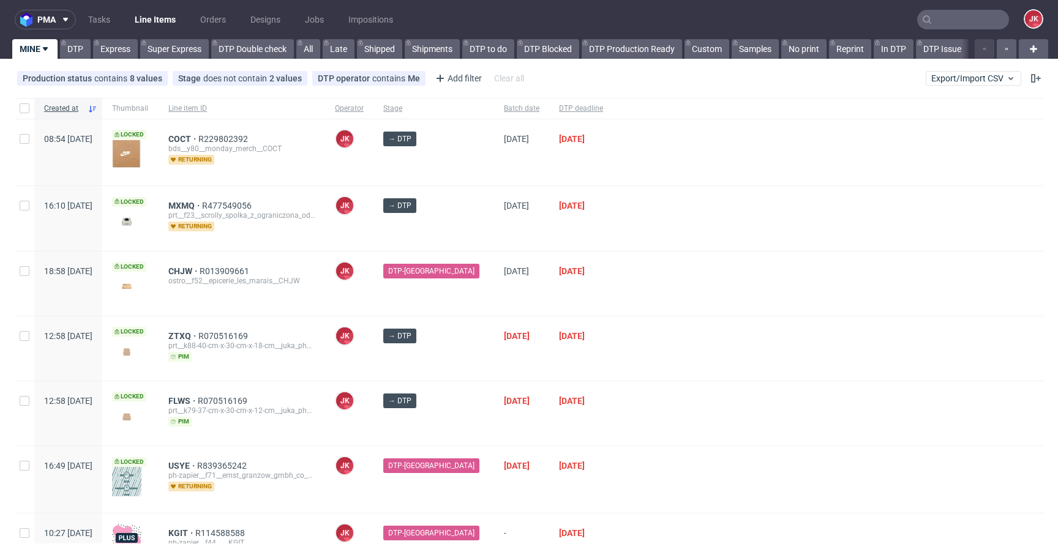
click at [613, 224] on div at bounding box center [828, 218] width 430 height 64
click at [613, 296] on div at bounding box center [828, 284] width 430 height 64
click at [532, 291] on div "[DATE]" at bounding box center [521, 284] width 55 height 64
click at [198, 401] on span "FLWS" at bounding box center [182, 401] width 29 height 10
click at [198, 336] on span "ZTXQ" at bounding box center [183, 336] width 30 height 10
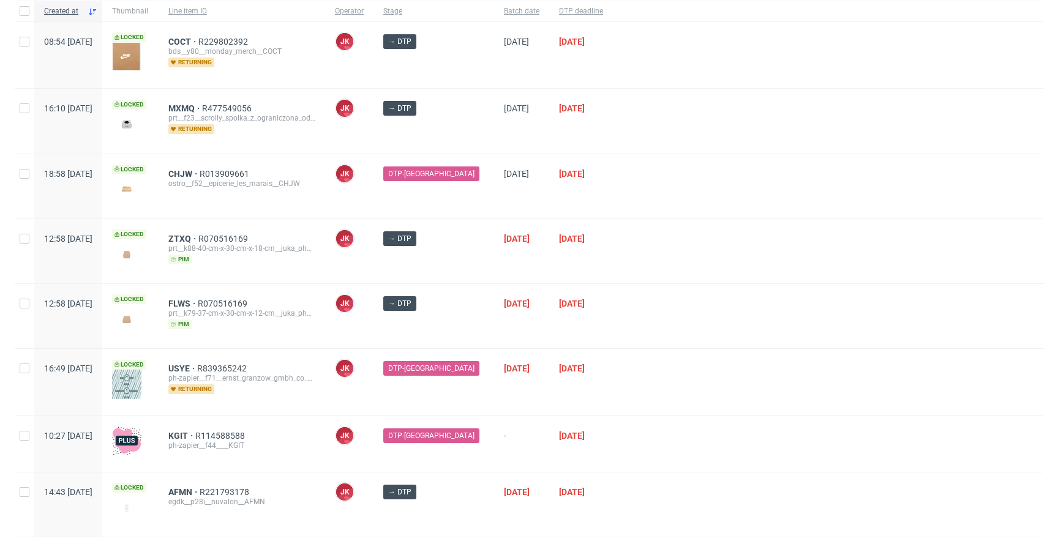
scroll to position [129, 0]
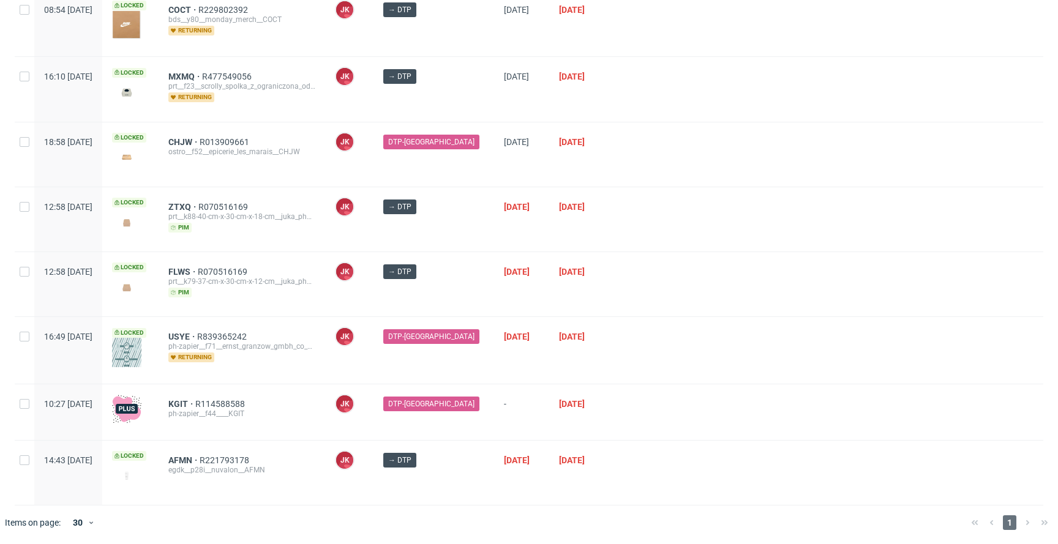
click at [325, 310] on div "FLWS R070516169 prt__k79-37-cm-x-30-cm-x-12-cm__juka_pharma_gmbh__FLWS pim" at bounding box center [242, 284] width 166 height 64
click at [616, 326] on div at bounding box center [828, 350] width 430 height 66
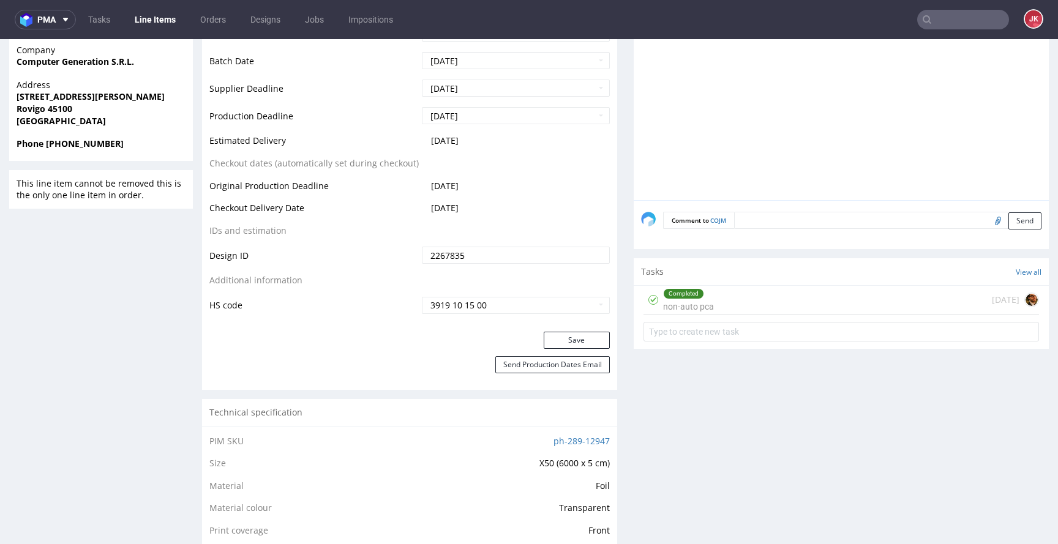
scroll to position [596, 0]
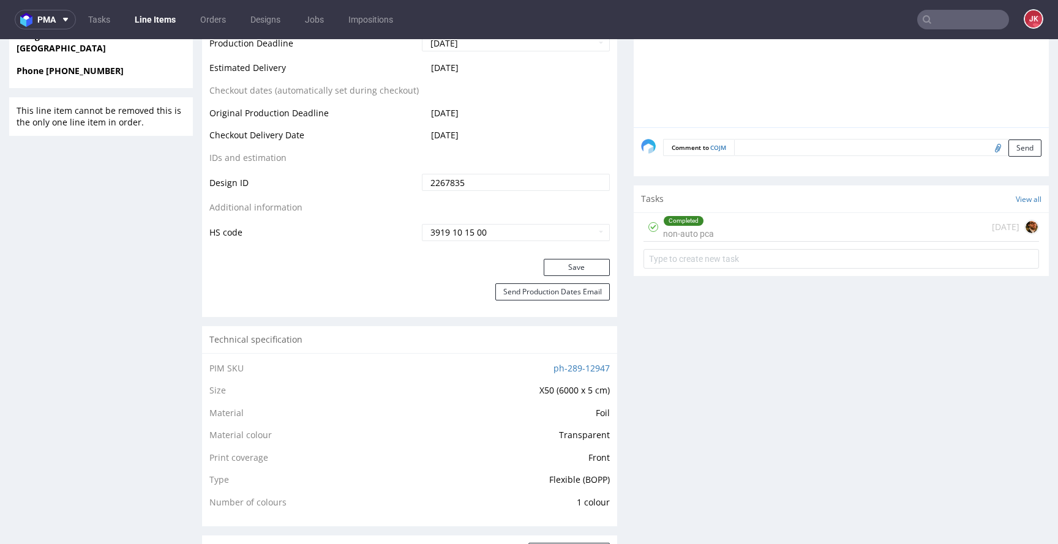
click at [677, 226] on div "Completed non-auto pca" at bounding box center [688, 227] width 51 height 28
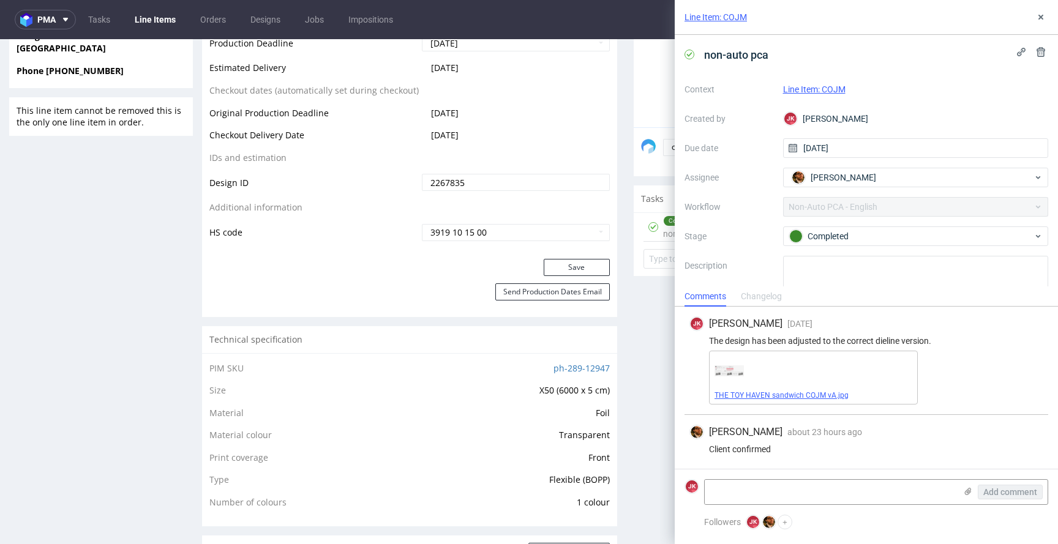
click at [764, 395] on link "THE TOY HAVEN sandwich COJM vA.jpg" at bounding box center [781, 395] width 134 height 9
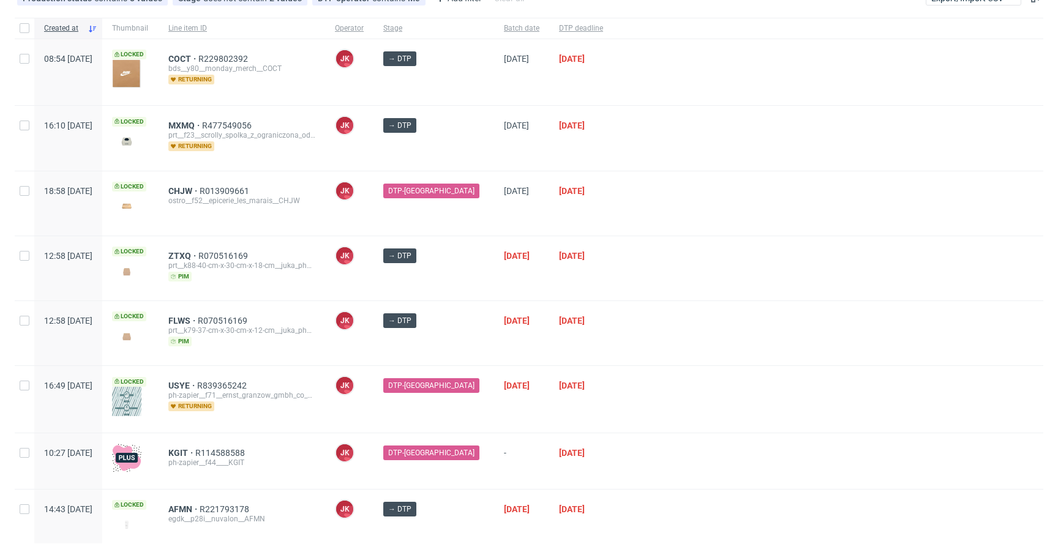
scroll to position [129, 0]
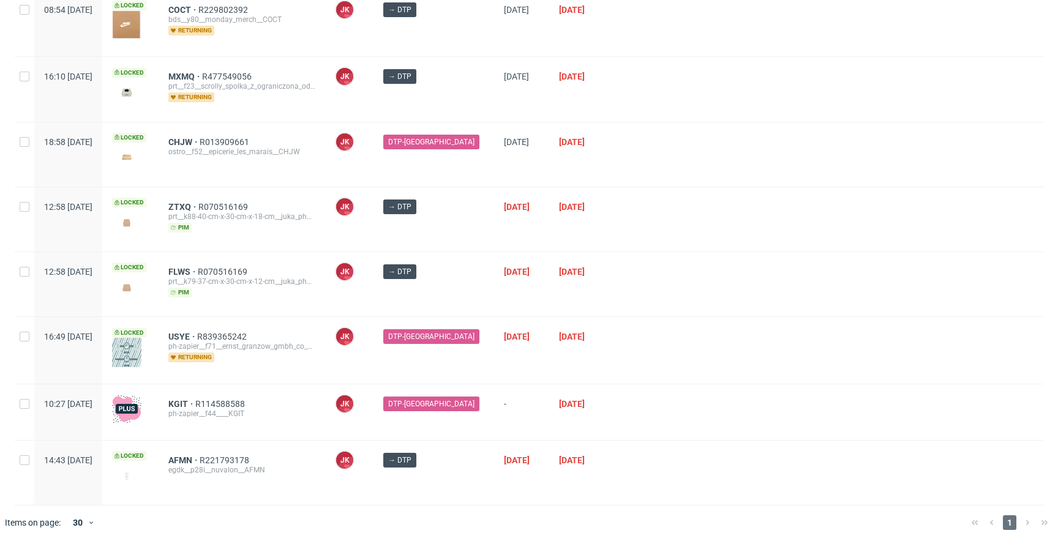
click at [325, 397] on div "KGIT R114588588 ph-zapier__f44____KGIT" at bounding box center [242, 412] width 166 height 56
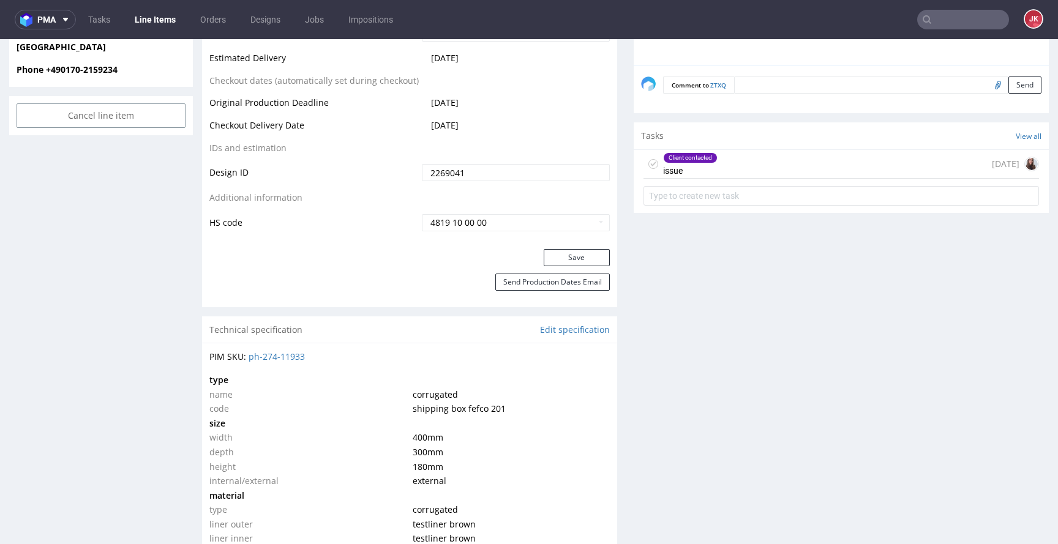
scroll to position [673, 0]
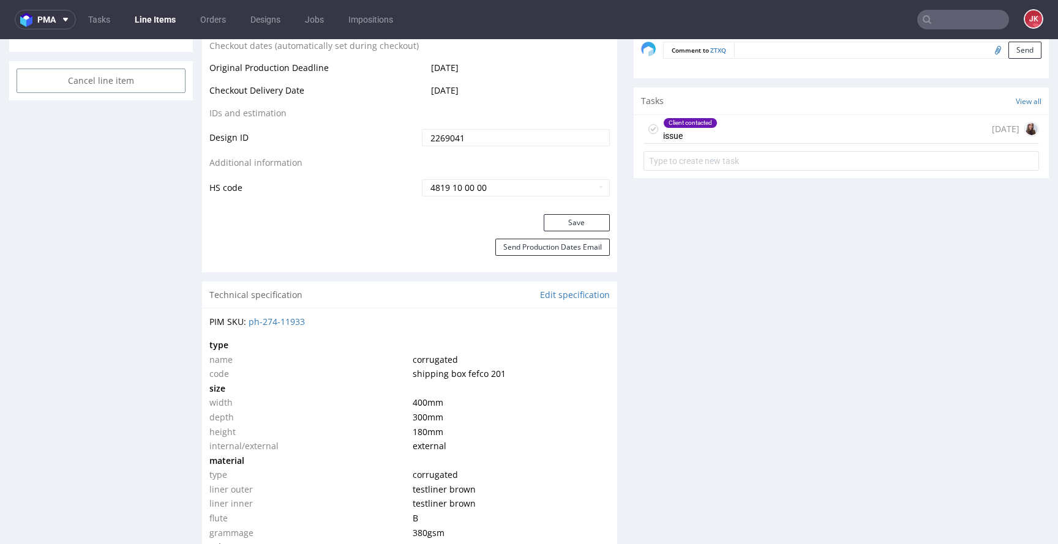
click at [665, 134] on div "Client contacted issue" at bounding box center [690, 129] width 54 height 28
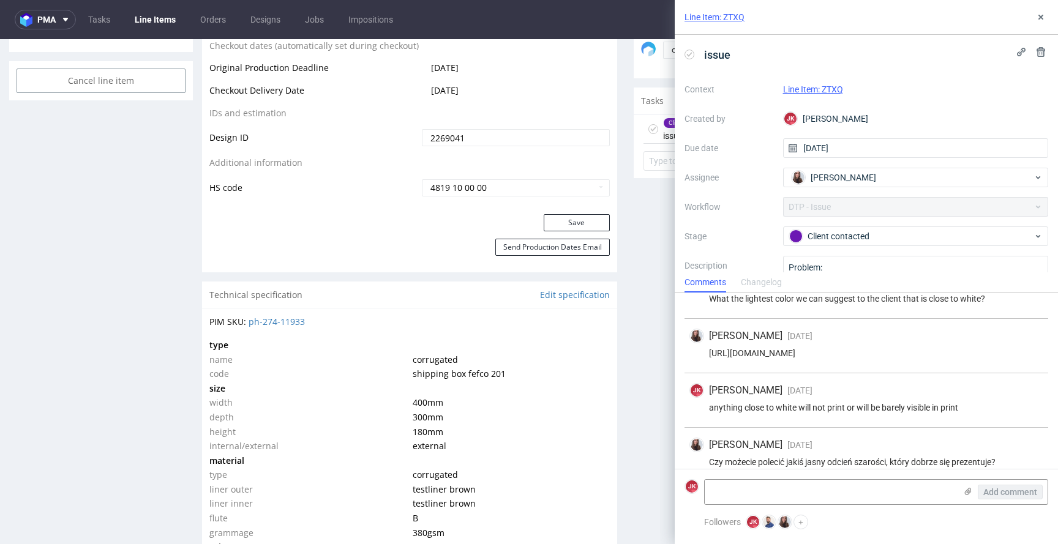
scroll to position [95, 0]
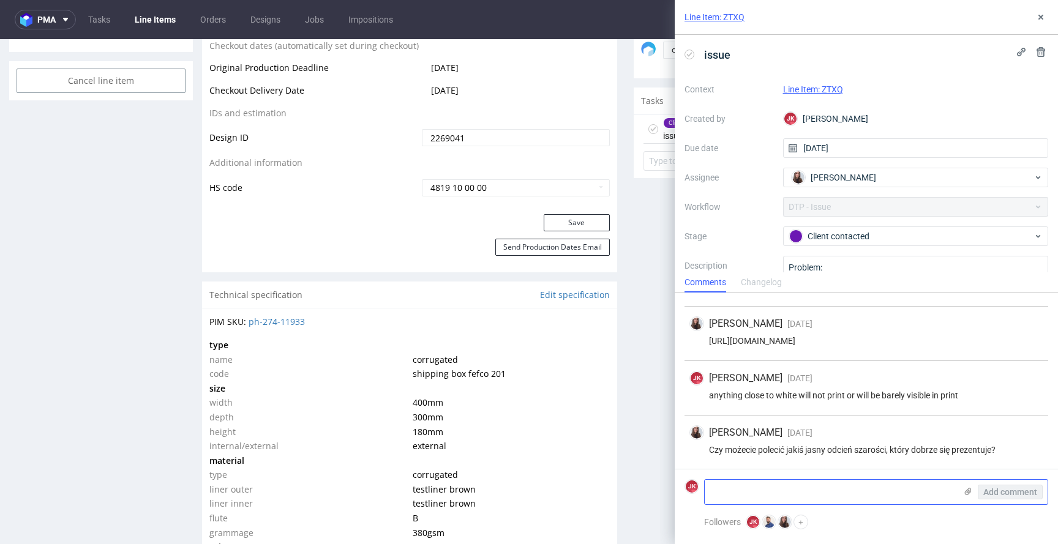
click at [778, 490] on textarea at bounding box center [829, 492] width 251 height 24
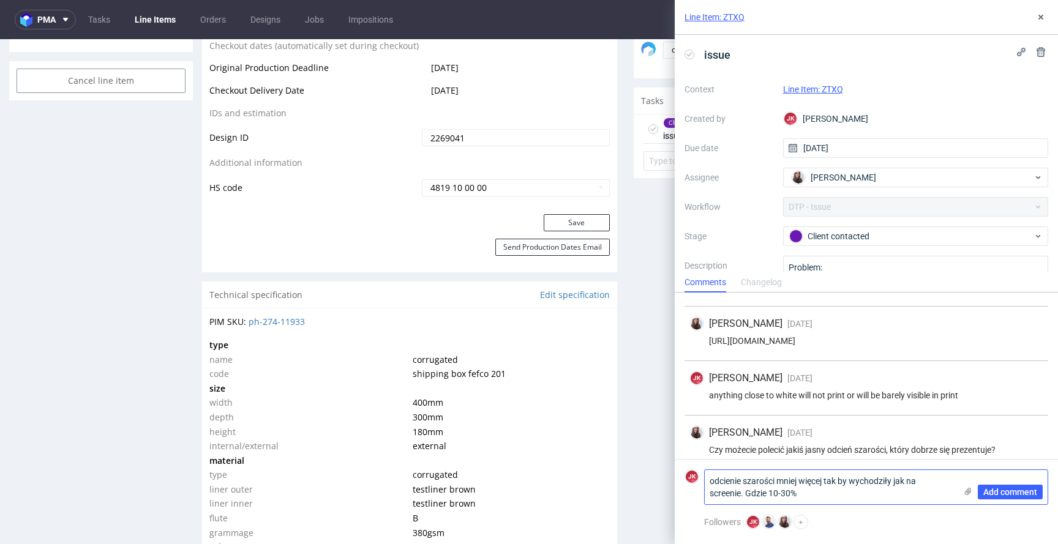
click at [770, 494] on textarea "odcienie szarości mniej więcej tak by wychodziły jak na screenie. Gdzie 10-30%" at bounding box center [829, 487] width 251 height 34
click at [846, 499] on textarea "odcienie szarości mniej więcej tak by wychodziły jak na screenie. Gdzie odcieni…" at bounding box center [829, 487] width 251 height 34
click at [893, 481] on textarea "odcienie szarości mniej więcej tak by wychodziły jak na screenie. Gdzie odcieni…" at bounding box center [829, 487] width 251 height 34
click at [953, 491] on textarea "odcienie szarości mniej więcej tak by wychodziły jak na screenie. Gdzie odcieni…" at bounding box center [829, 487] width 251 height 34
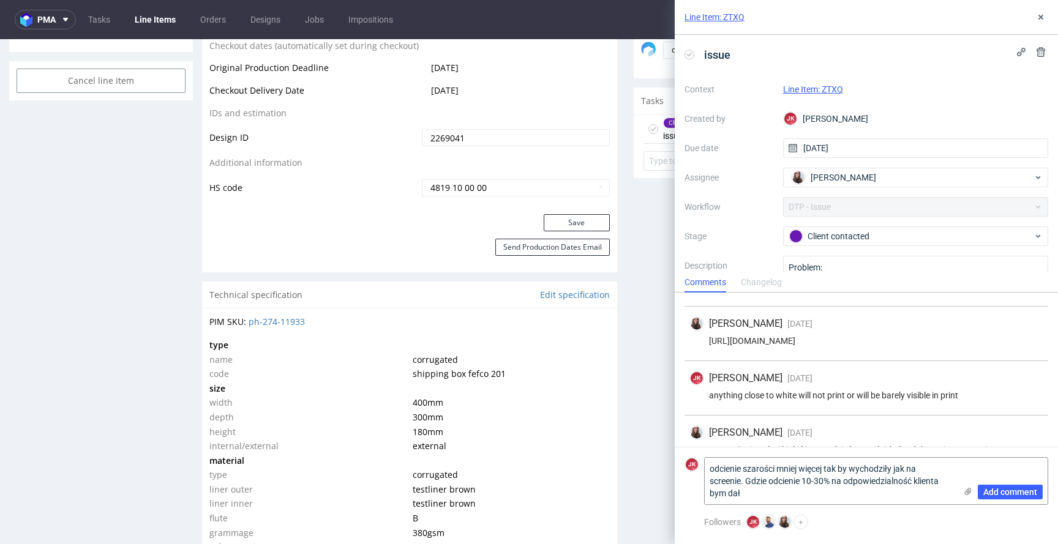
scroll to position [117, 0]
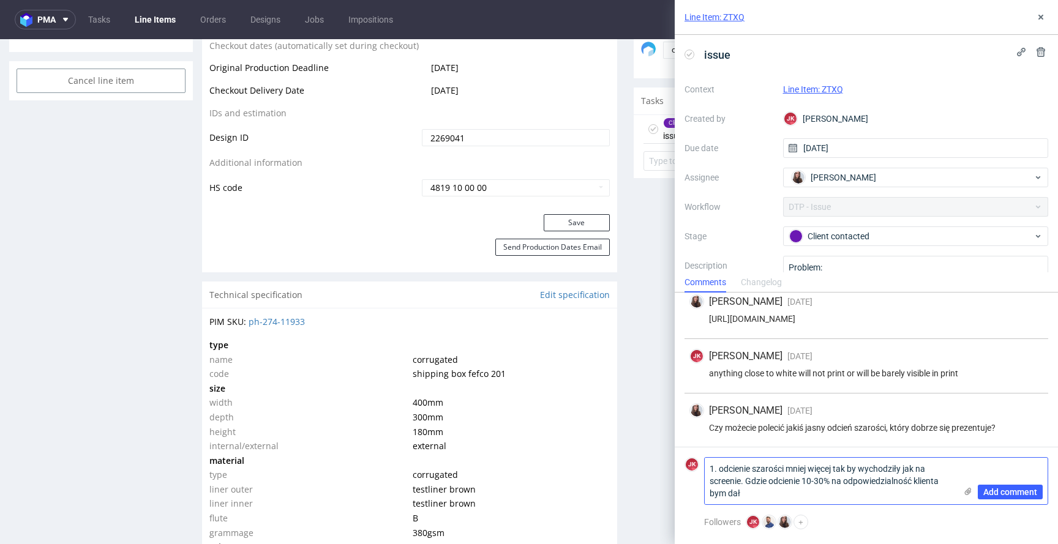
click at [791, 498] on textarea "1. odcienie szarości mniej więcej tak by wychodziły jak na screenie. Gdzie odci…" at bounding box center [829, 481] width 251 height 47
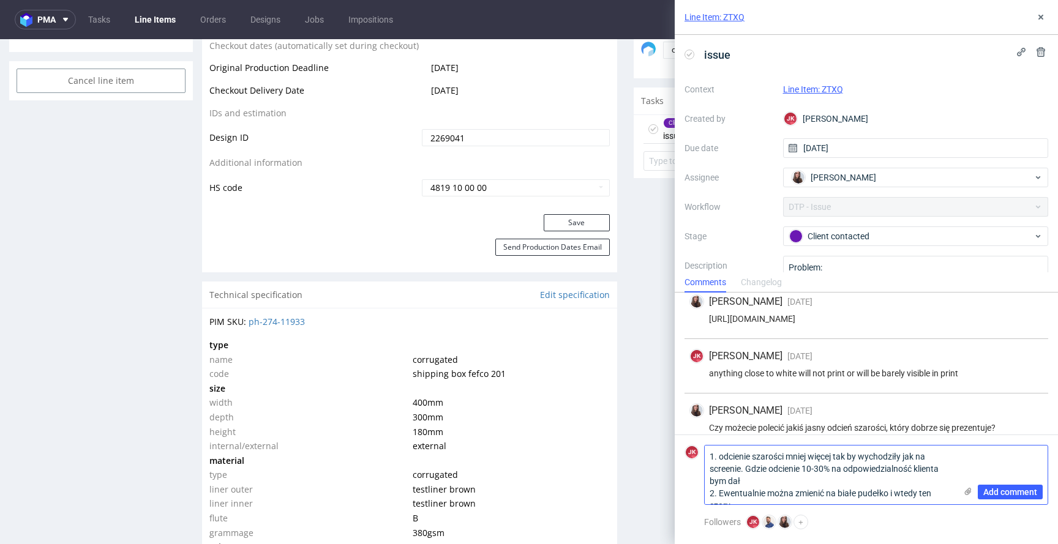
scroll to position [0, 0]
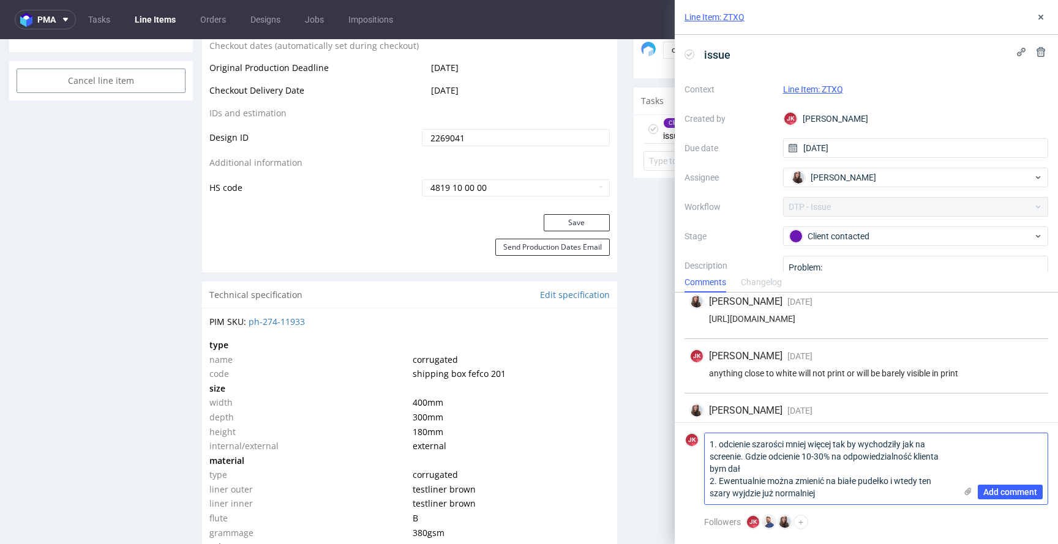
click at [742, 498] on textarea "1. odcienie szarości mniej więcej tak by wychodziły jak na screenie. Gdzie odci…" at bounding box center [829, 468] width 251 height 71
click at [901, 494] on textarea "1. odcienie szarości mniej więcej tak by wychodziły jak na screenie. Gdzie odci…" at bounding box center [829, 468] width 251 height 71
type textarea "1. odcienie szarości mniej więcej tak by wychodziły jak na screenie. Gdzie odci…"
click at [967, 493] on use at bounding box center [967, 491] width 7 height 7
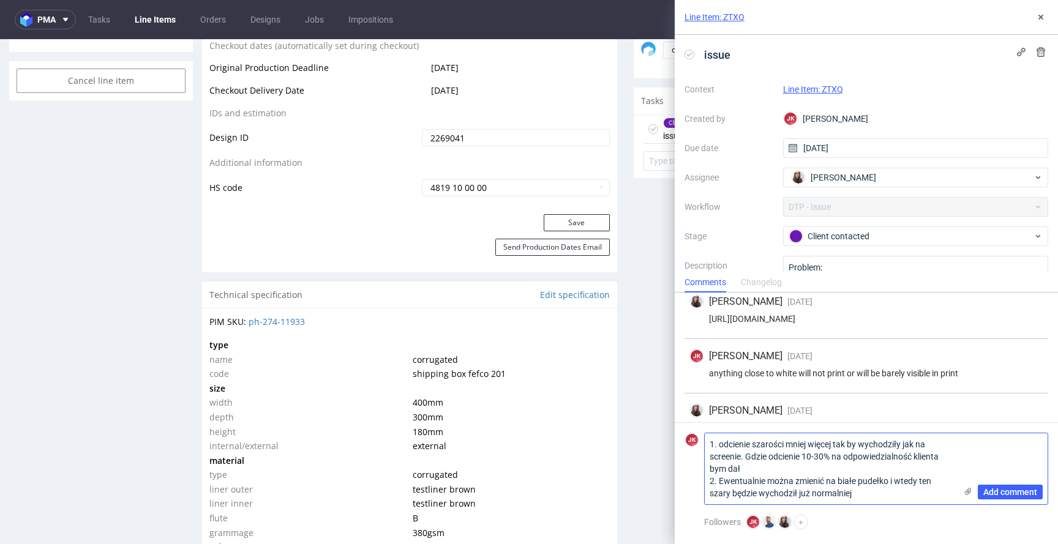
click at [0, 0] on input "file" at bounding box center [0, 0] width 0 height 0
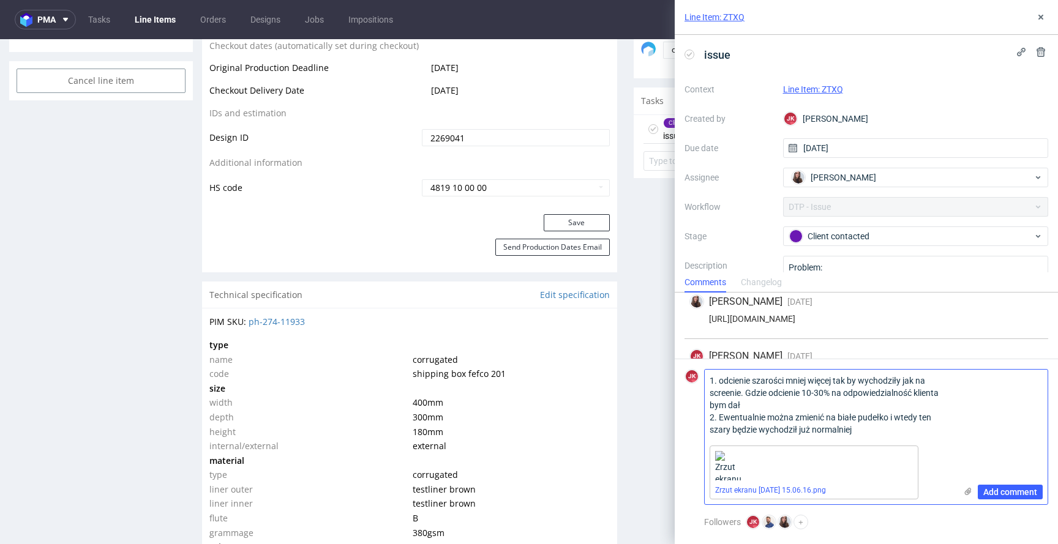
click at [850, 416] on textarea "1. odcienie szarości mniej więcej tak by wychodziły jak na screenie. Gdzie odci…" at bounding box center [829, 405] width 251 height 71
click at [861, 414] on textarea "1. odcienie szarości mniej więcej tak by wychodziły jak na screenie. Gdzie odci…" at bounding box center [829, 405] width 251 height 71
click at [1011, 491] on span "Add comment" at bounding box center [1010, 492] width 54 height 9
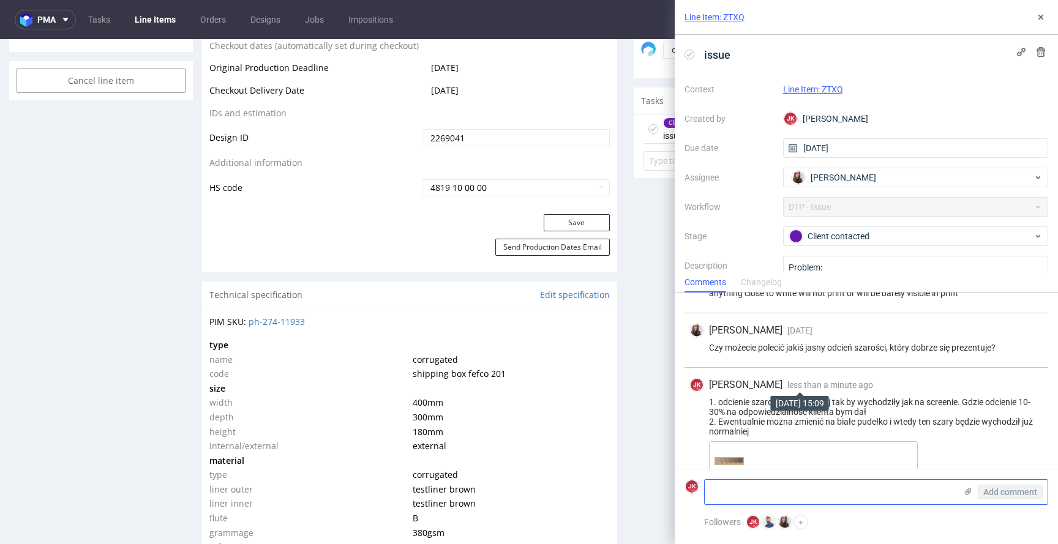
scroll to position [233, 0]
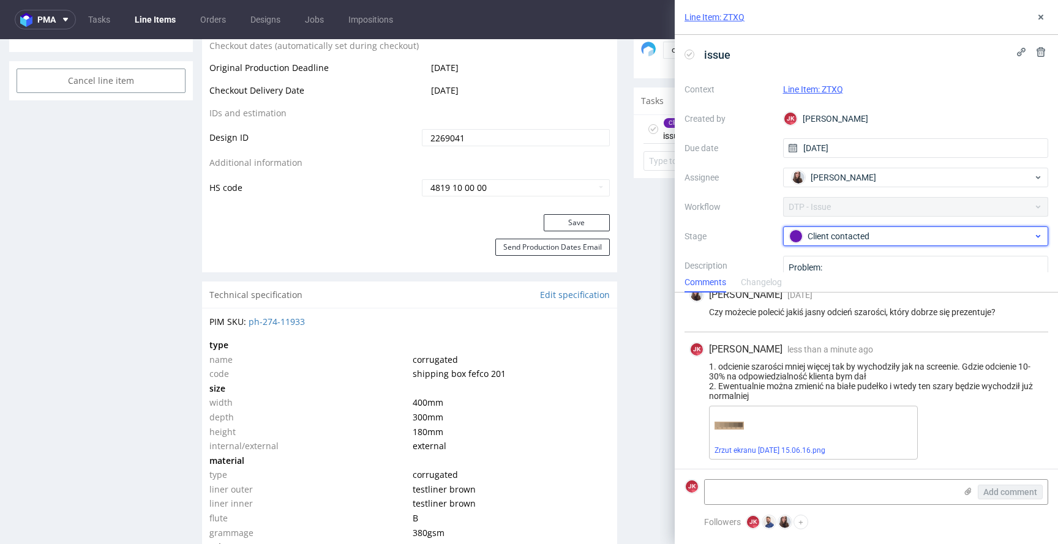
click at [824, 244] on div "Client contacted" at bounding box center [916, 236] width 266 height 20
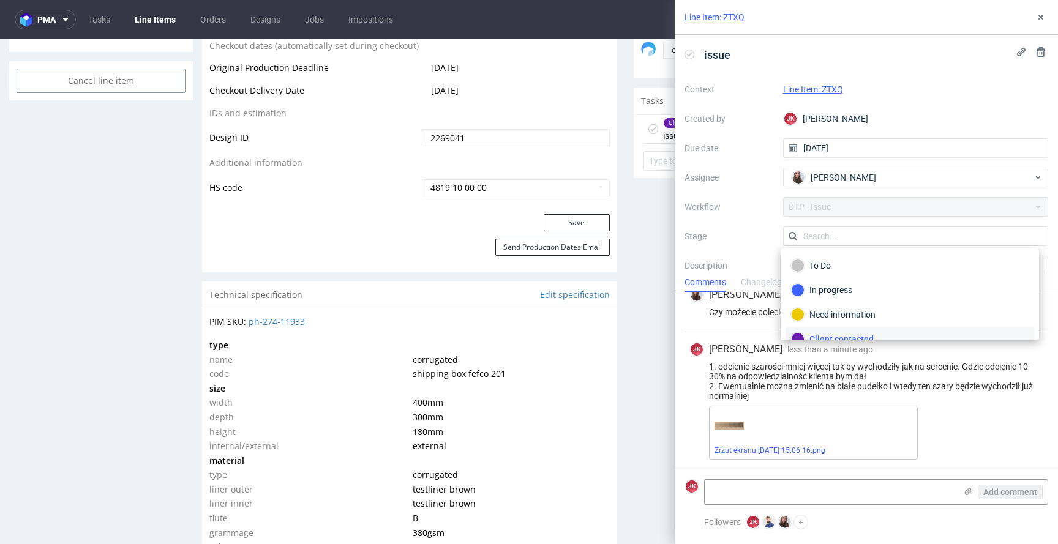
scroll to position [11, 0]
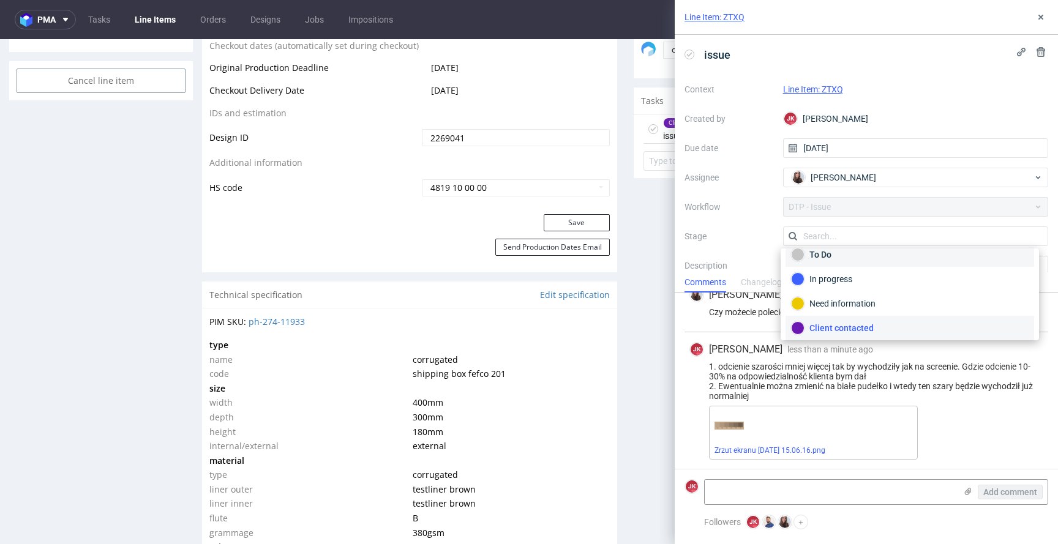
click at [820, 260] on div "To Do" at bounding box center [909, 254] width 237 height 13
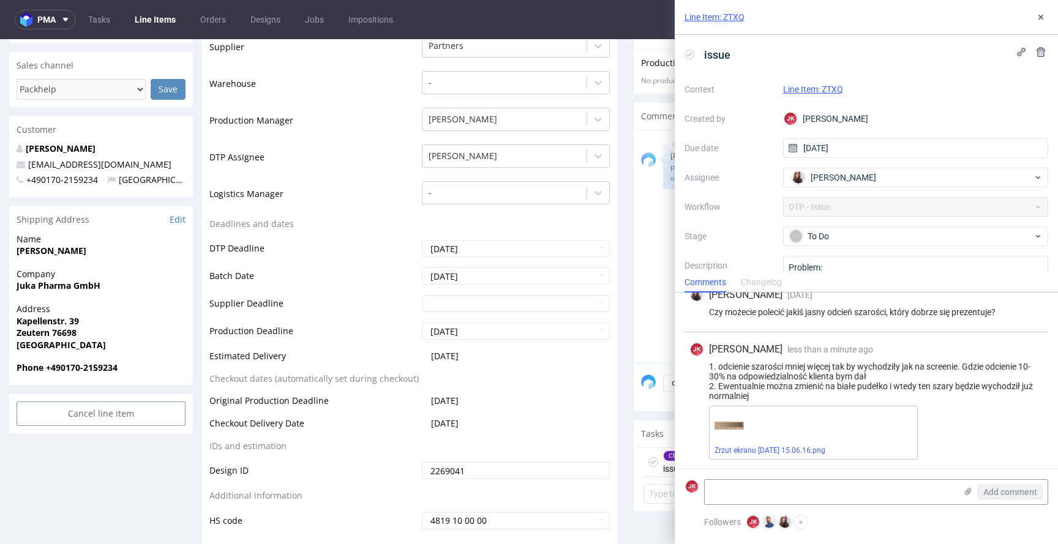
scroll to position [0, 0]
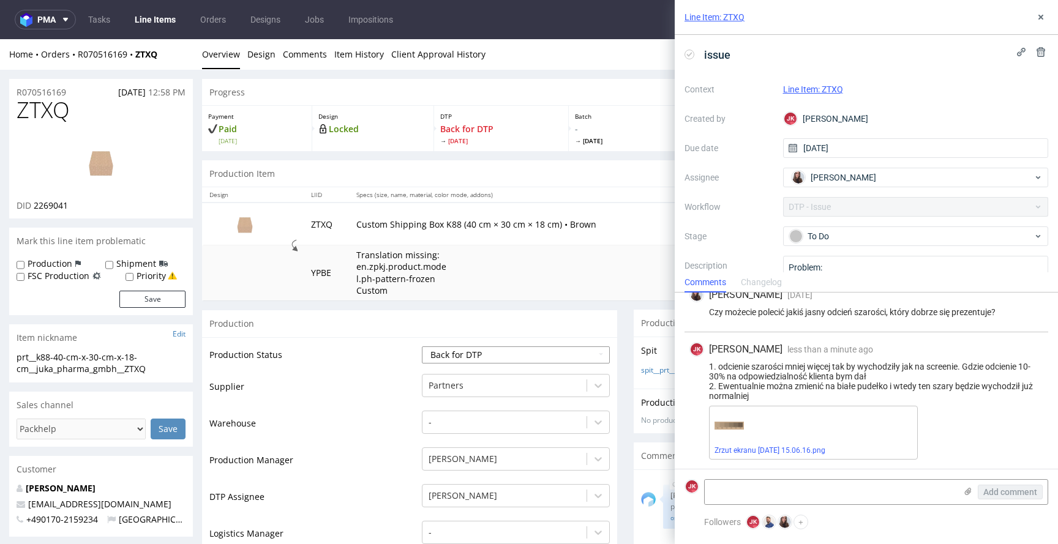
click at [493, 352] on select "Waiting for Artwork Waiting for Diecut Waiting for Mockup Waiting for DTP Waiti…" at bounding box center [516, 354] width 188 height 17
select select "dtp_issue"
click at [422, 346] on select "Waiting for Artwork Waiting for Diecut Waiting for Mockup Waiting for DTP Waiti…" at bounding box center [516, 354] width 188 height 17
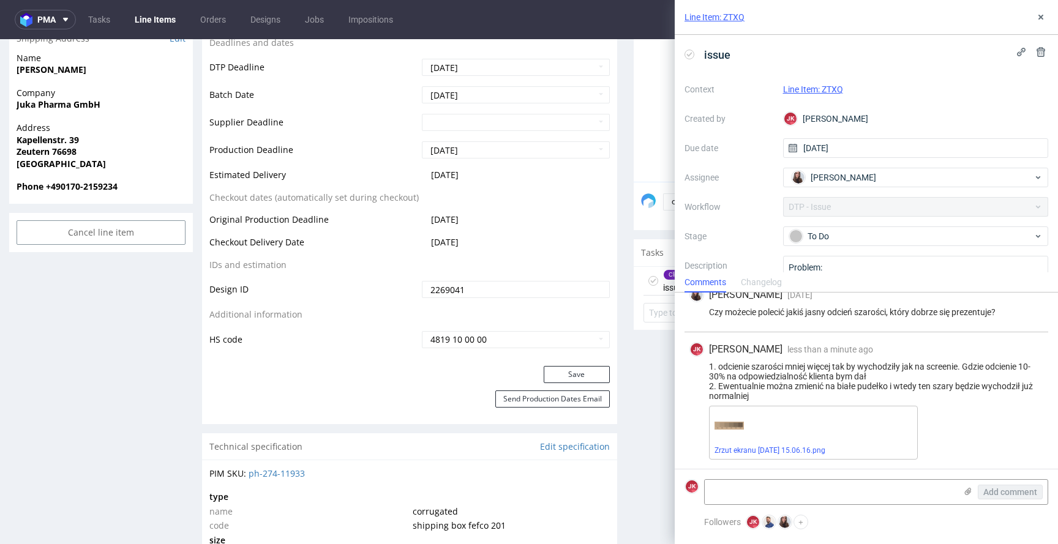
scroll to position [551, 0]
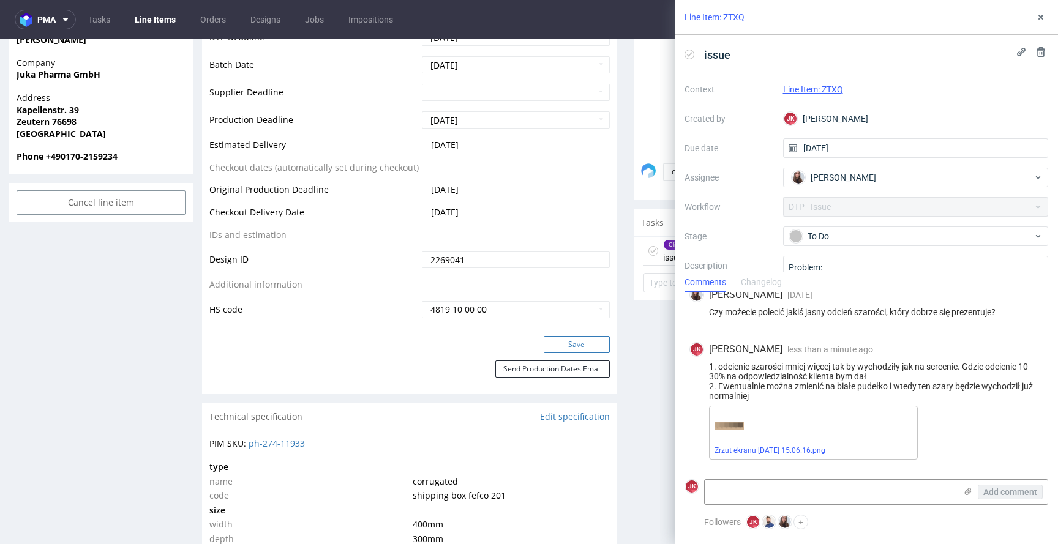
click at [559, 341] on button "Save" at bounding box center [576, 344] width 66 height 17
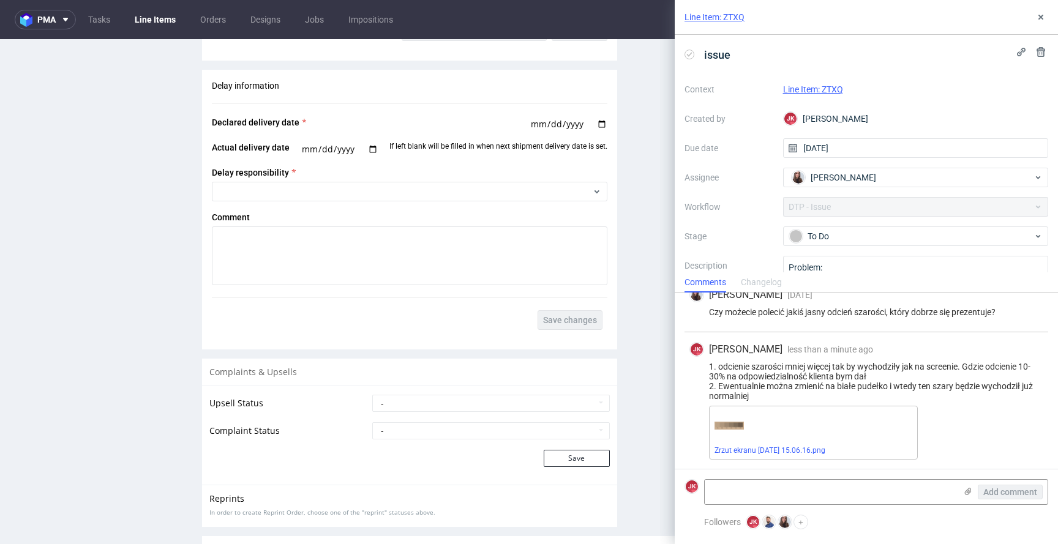
scroll to position [1951, 0]
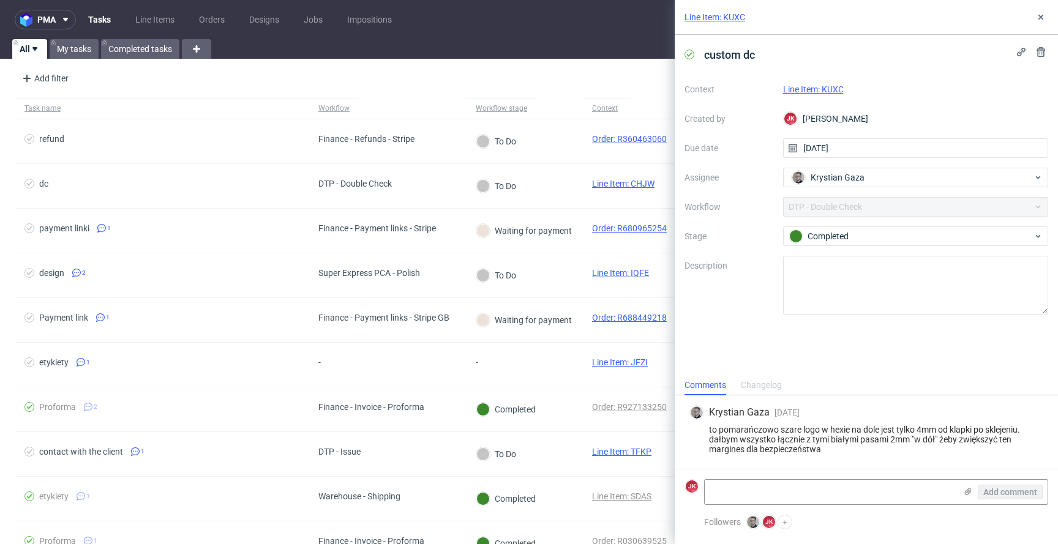
click at [842, 81] on div "Context Line Item: KUXC Created by [PERSON_NAME] [PERSON_NAME] Due date [DATE] …" at bounding box center [866, 197] width 364 height 235
click at [821, 83] on div "Line Item: KUXC" at bounding box center [916, 89] width 266 height 15
click at [813, 91] on link "Line Item: KUXC" at bounding box center [813, 89] width 61 height 10
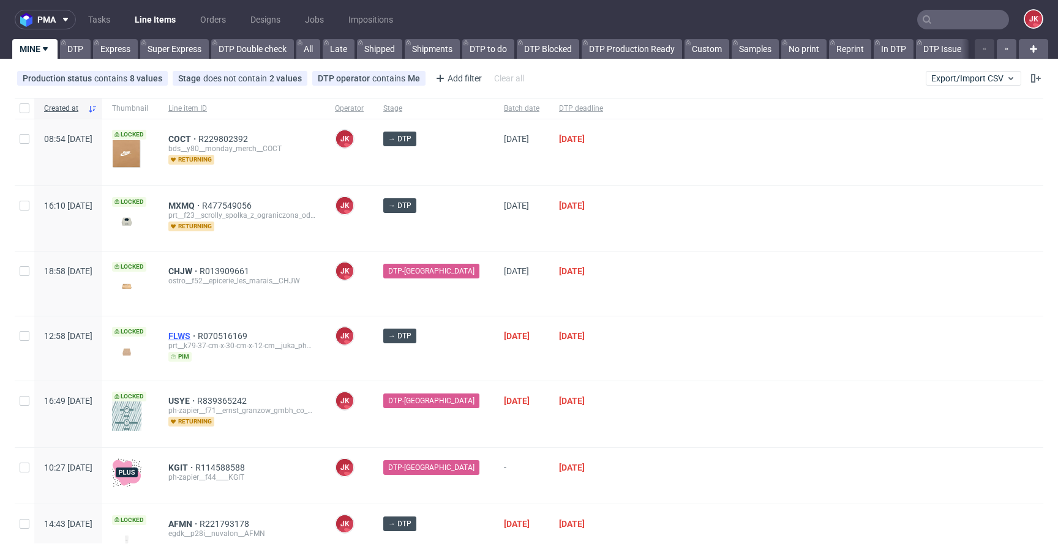
click at [198, 337] on span "FLWS" at bounding box center [182, 336] width 29 height 10
click at [632, 321] on div at bounding box center [828, 348] width 430 height 64
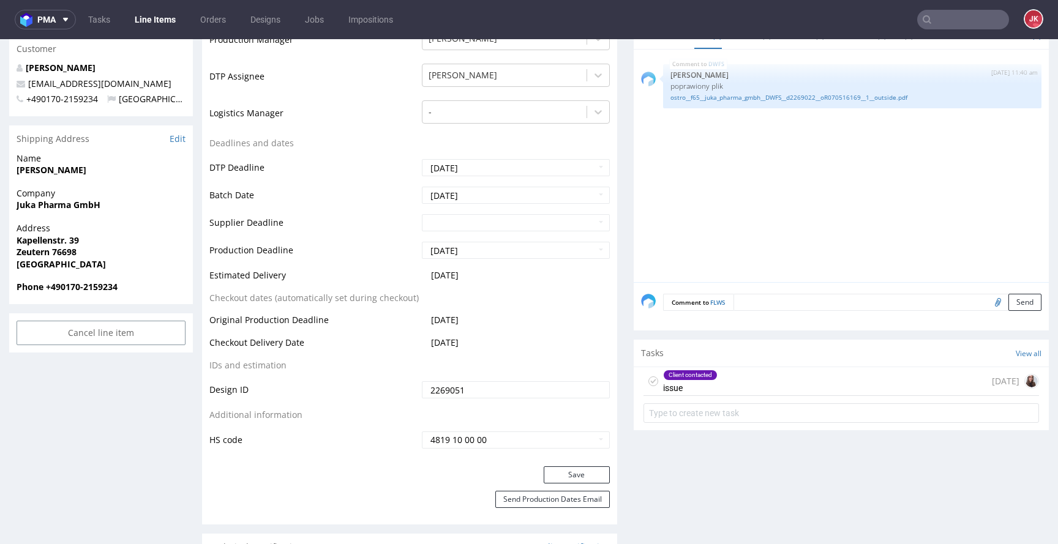
scroll to position [496, 0]
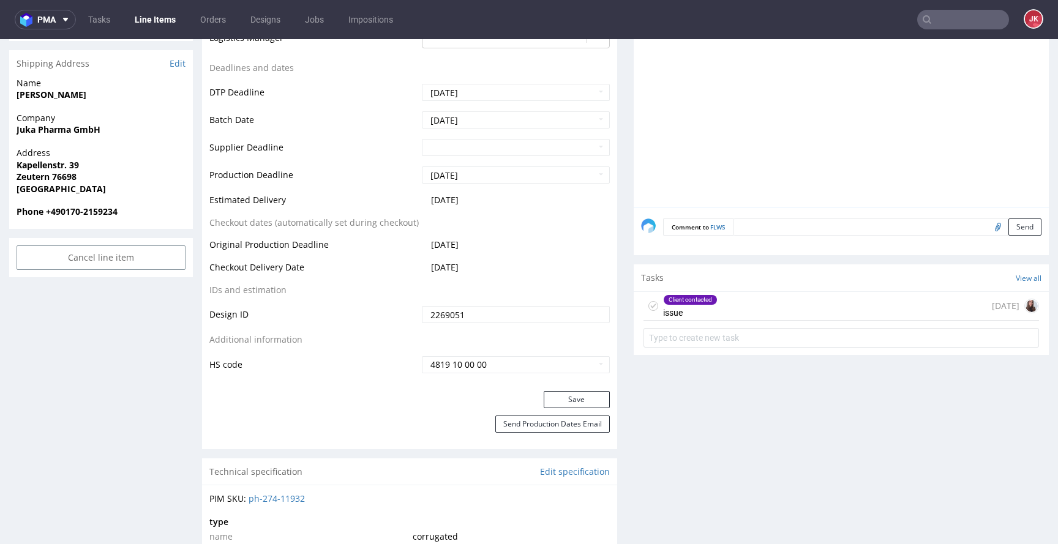
click at [687, 315] on div "Client contacted issue" at bounding box center [690, 306] width 54 height 28
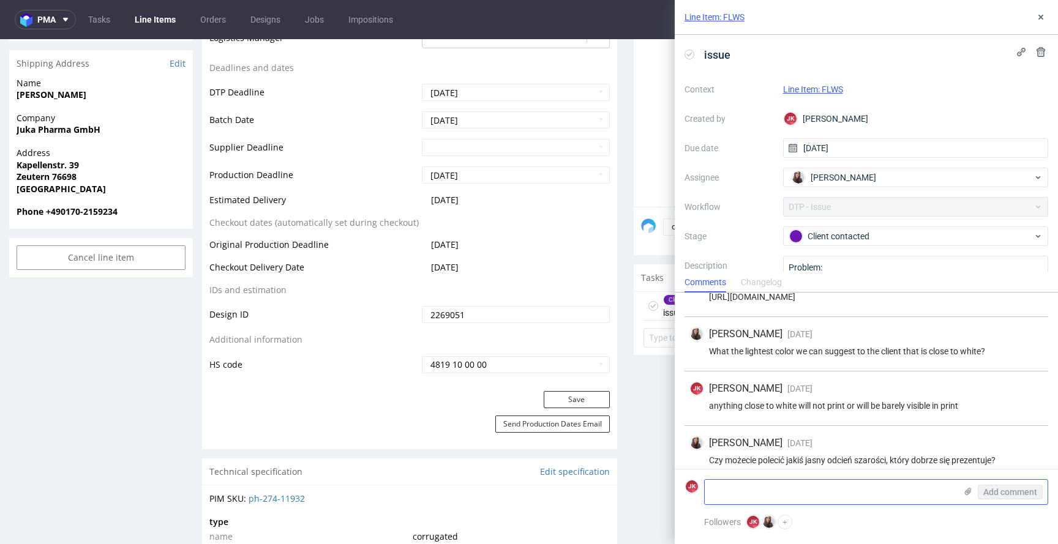
scroll to position [95, 0]
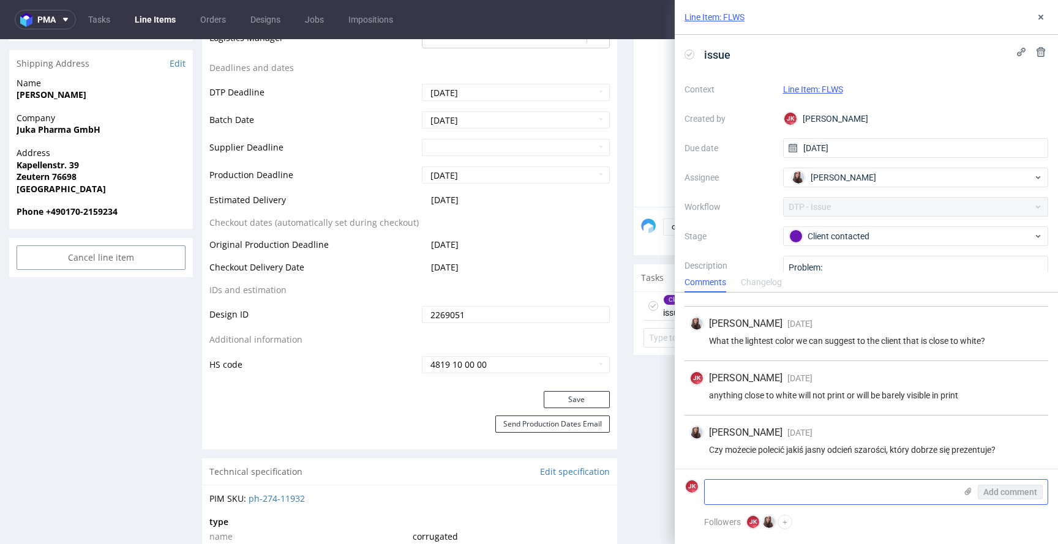
click at [851, 483] on textarea at bounding box center [829, 492] width 251 height 24
paste textarea "1. odcienie szarości mniej więcej tak by wychodziły jak na screenie. Gdzie odci…"
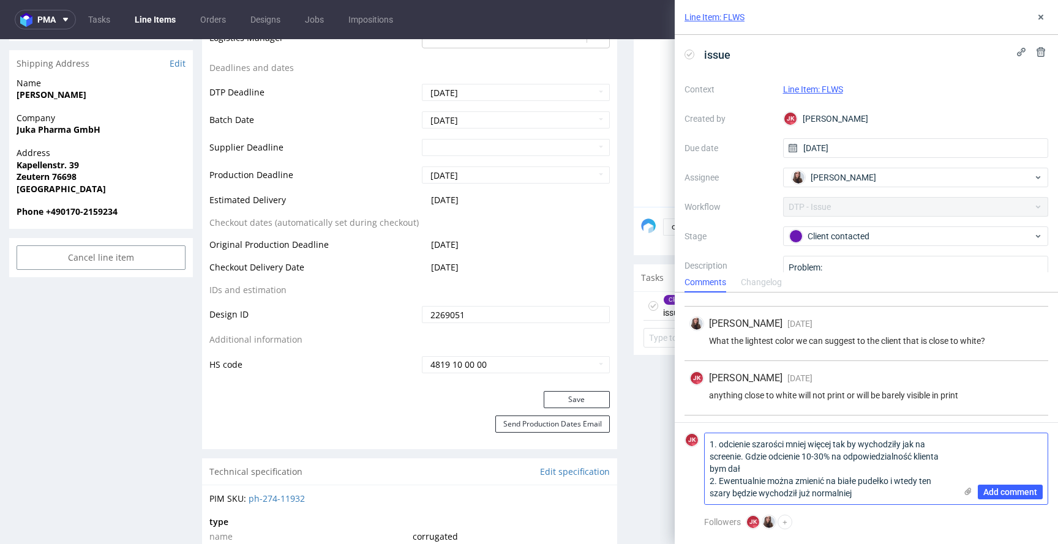
type textarea "1. odcienie szarości mniej więcej tak by wychodziły jak na screenie. Gdzie odci…"
click at [963, 490] on icon at bounding box center [968, 492] width 10 height 10
click at [0, 0] on input "file" at bounding box center [0, 0] width 0 height 0
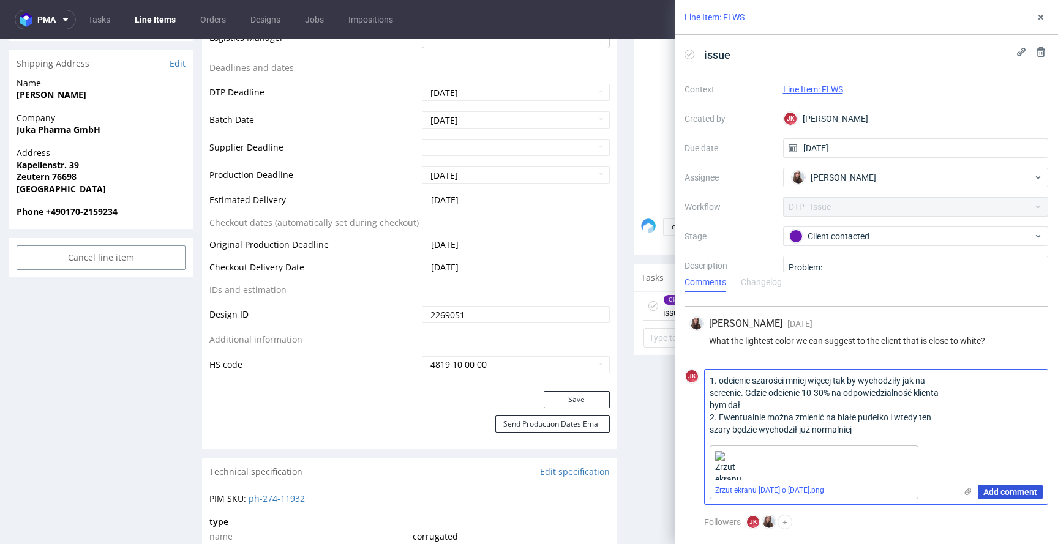
click at [1013, 491] on span "Add comment" at bounding box center [1010, 492] width 54 height 9
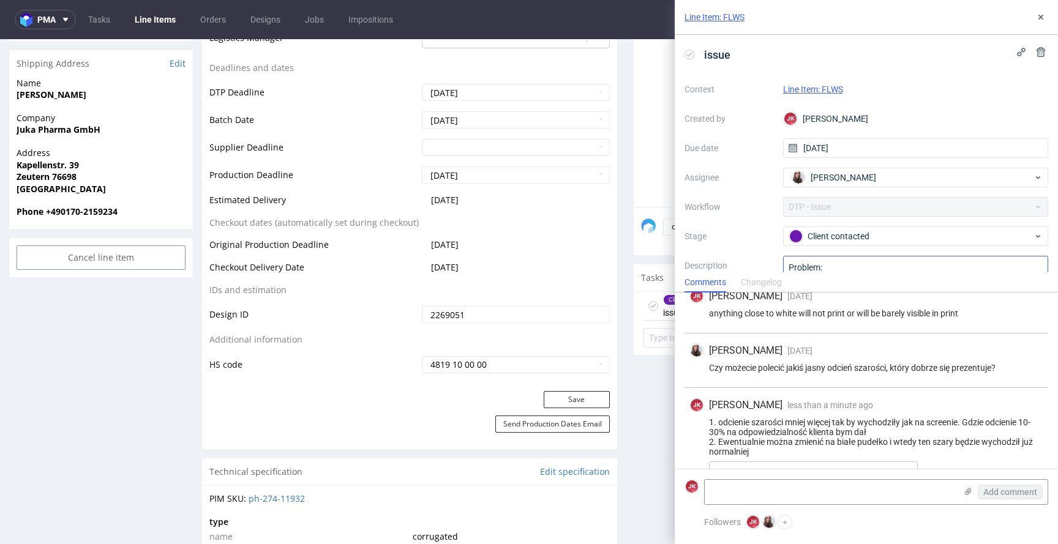
scroll to position [233, 0]
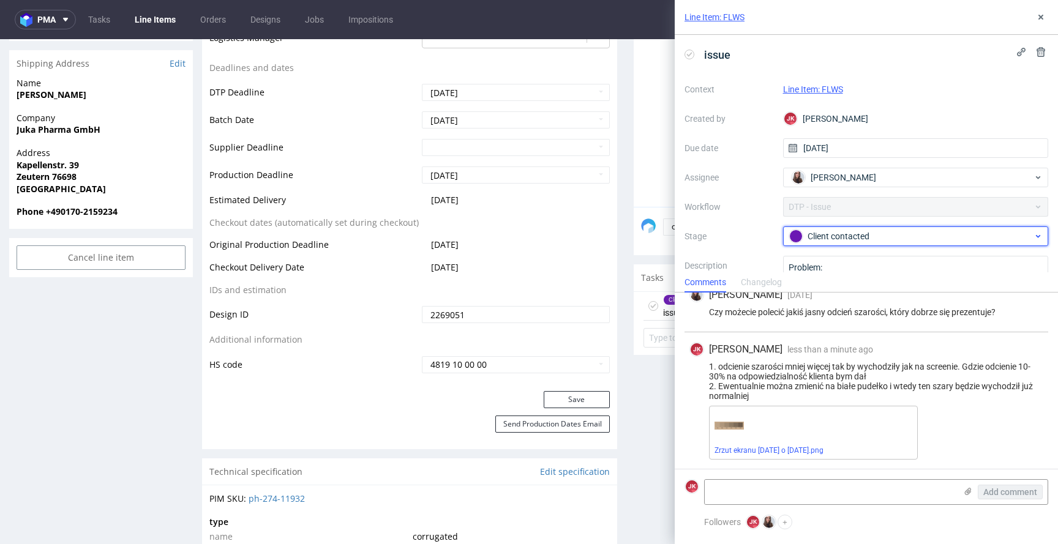
click at [841, 236] on div "Client contacted" at bounding box center [911, 235] width 244 height 13
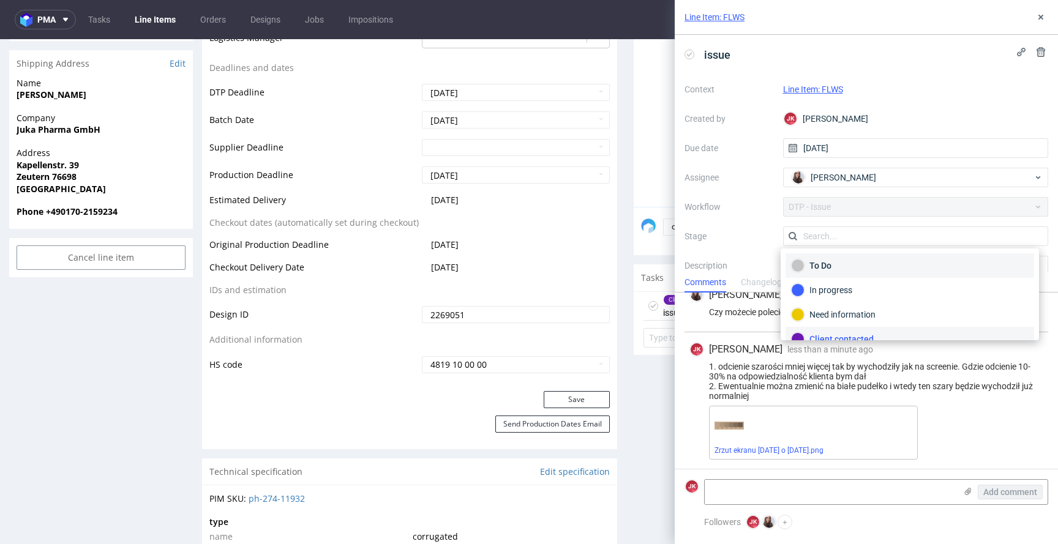
scroll to position [11, 0]
click at [843, 257] on div "To Do" at bounding box center [909, 254] width 237 height 13
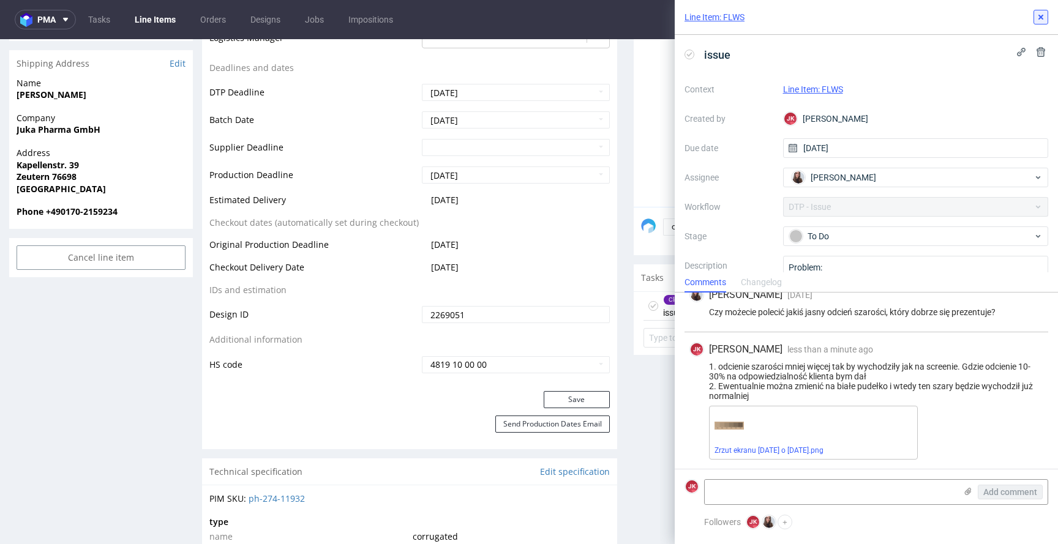
click at [1035, 19] on icon at bounding box center [1040, 17] width 10 height 10
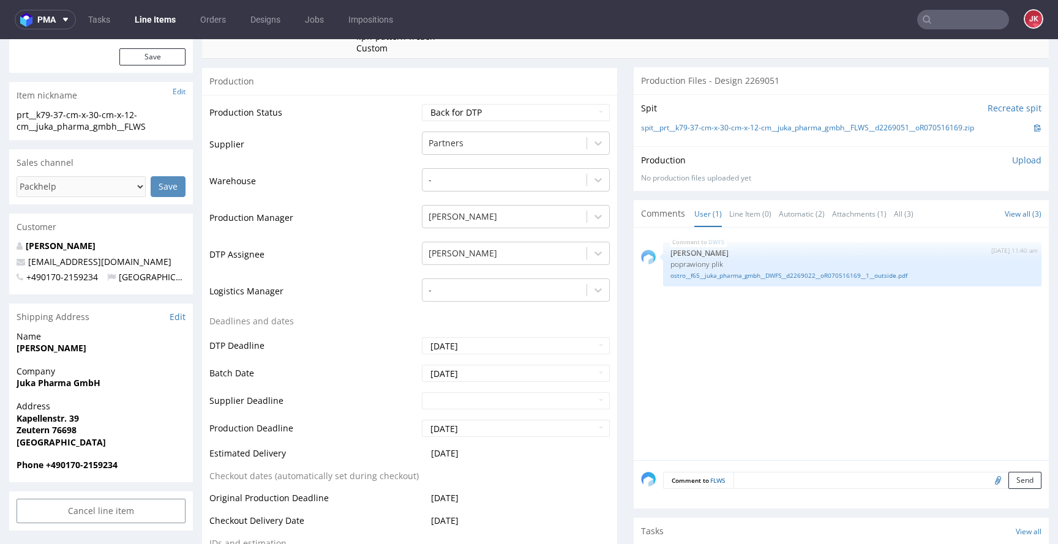
scroll to position [46, 0]
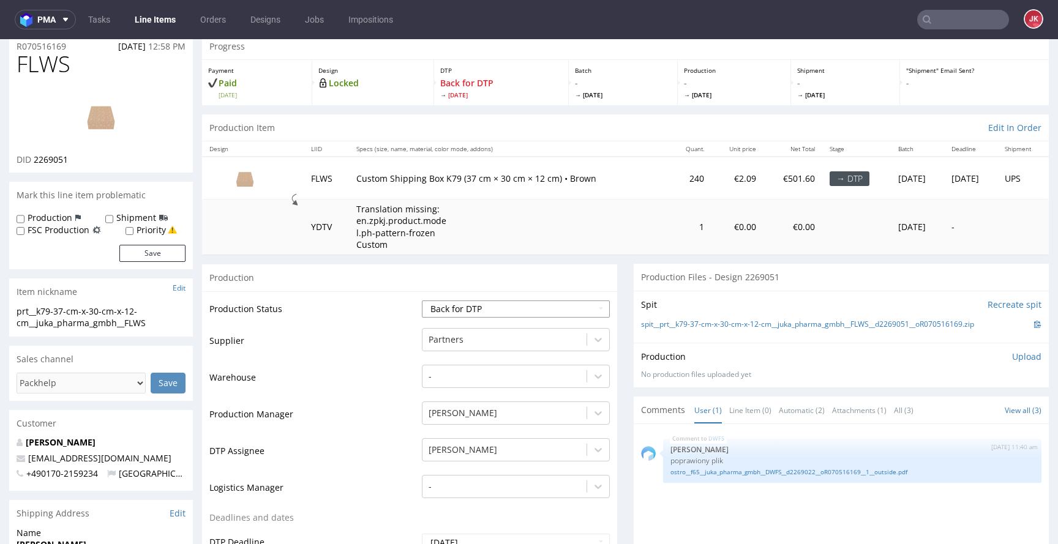
click at [512, 307] on select "Waiting for Artwork Waiting for Diecut Waiting for Mockup Waiting for DTP Waiti…" at bounding box center [516, 308] width 188 height 17
select select "dtp_issue"
click at [422, 300] on select "Waiting for Artwork Waiting for Diecut Waiting for Mockup Waiting for DTP Waiti…" at bounding box center [516, 308] width 188 height 17
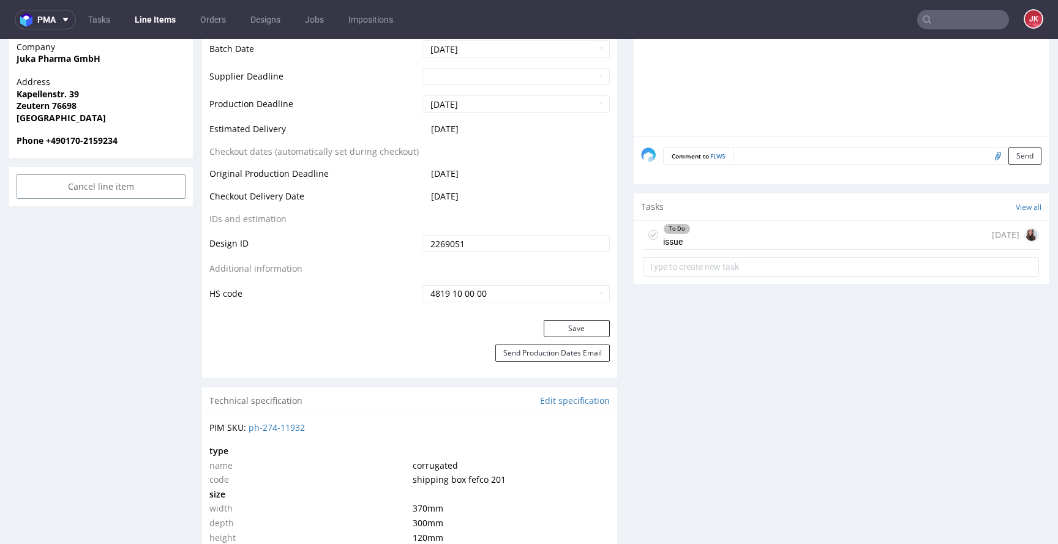
scroll to position [576, 0]
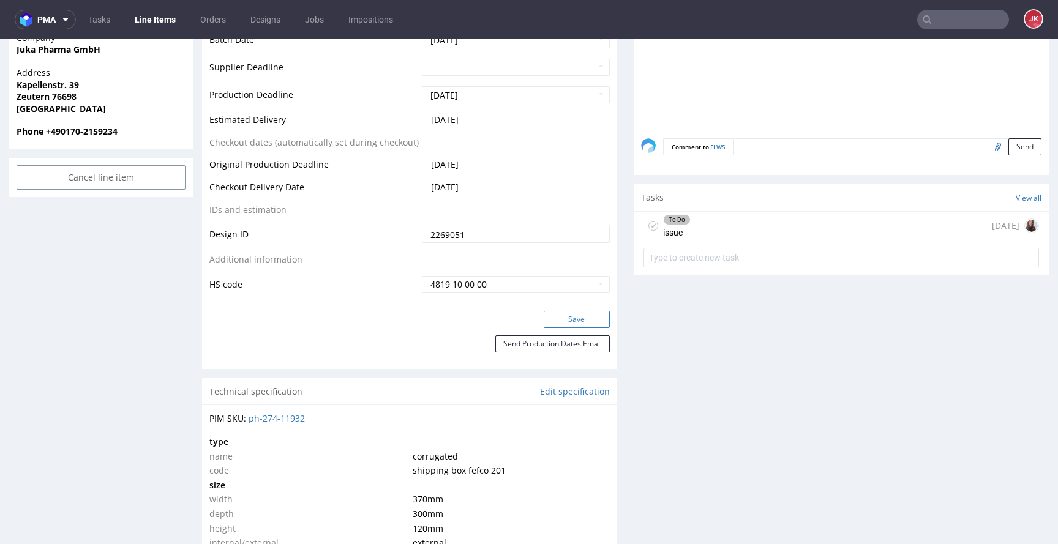
click at [548, 311] on button "Save" at bounding box center [576, 319] width 66 height 17
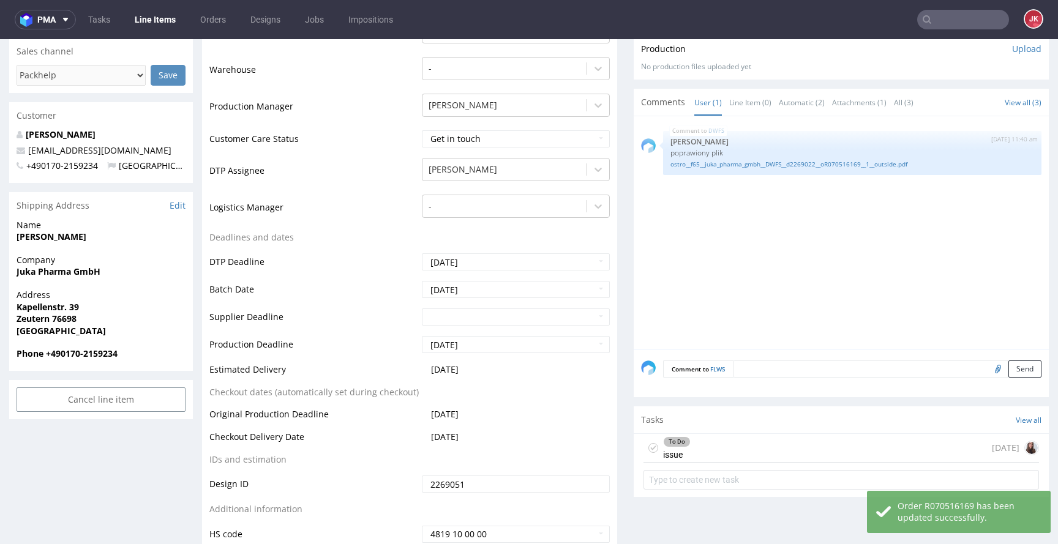
scroll to position [0, 0]
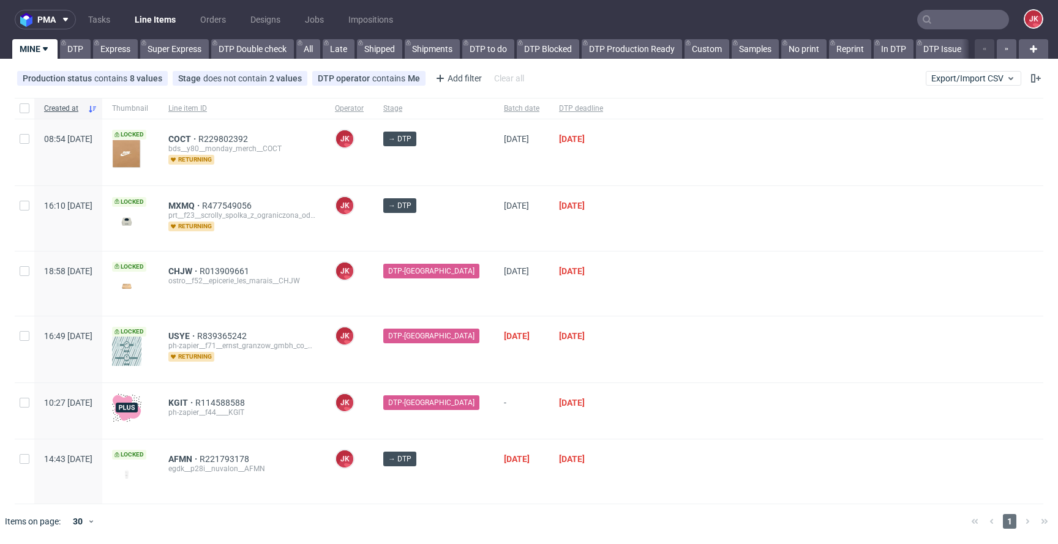
click at [627, 222] on div at bounding box center [828, 218] width 430 height 64
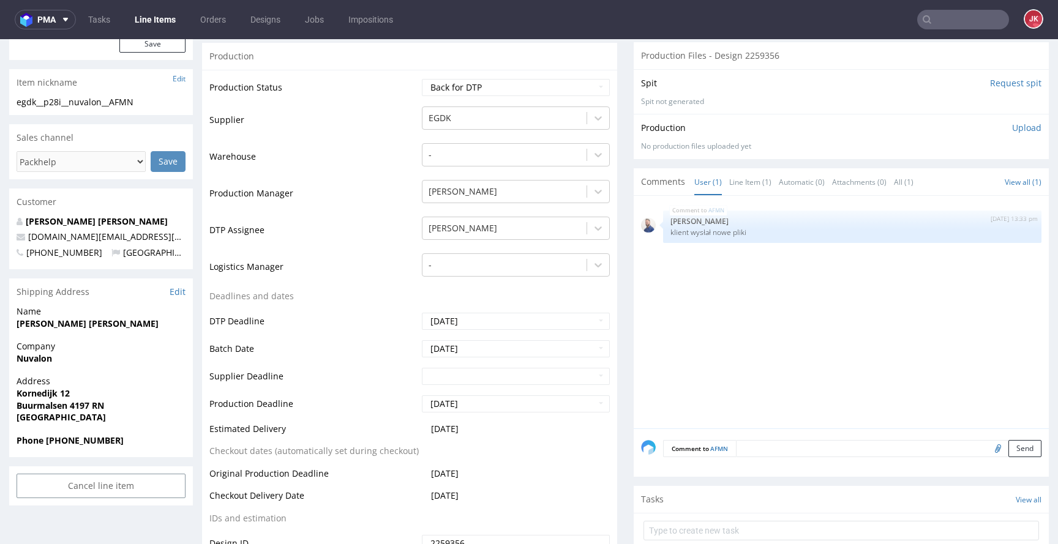
scroll to position [245, 0]
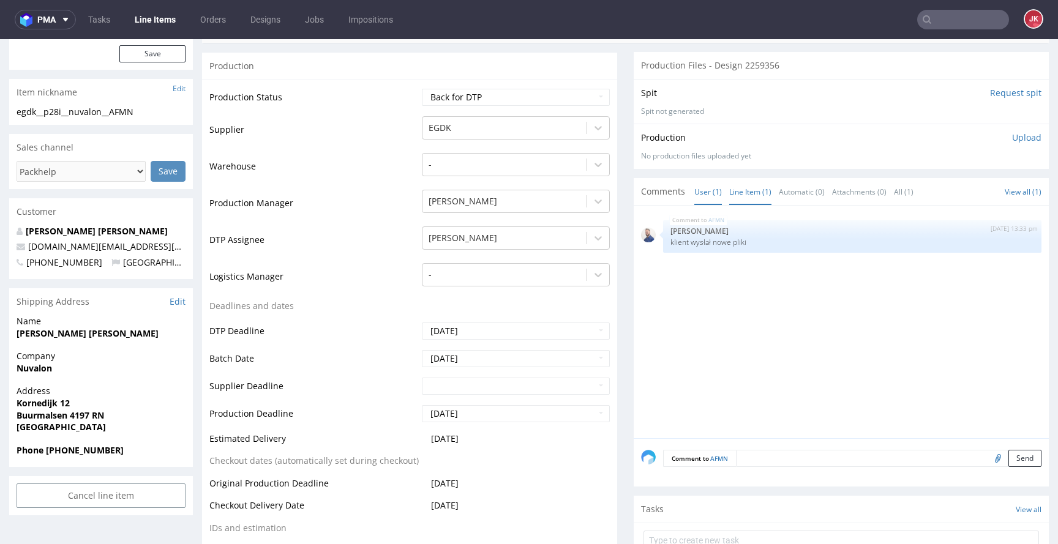
click at [730, 192] on link "Line Item (1)" at bounding box center [750, 192] width 42 height 26
click at [699, 200] on link "User (1)" at bounding box center [708, 192] width 28 height 26
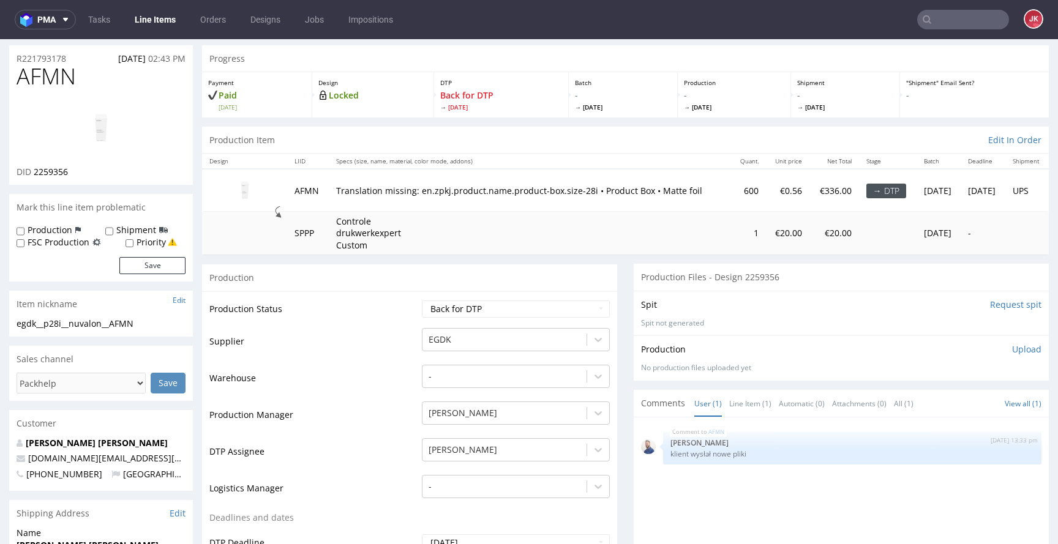
scroll to position [32, 0]
click at [403, 319] on td "Production Status" at bounding box center [313, 314] width 209 height 28
click at [371, 383] on td "Warehouse" at bounding box center [313, 383] width 209 height 37
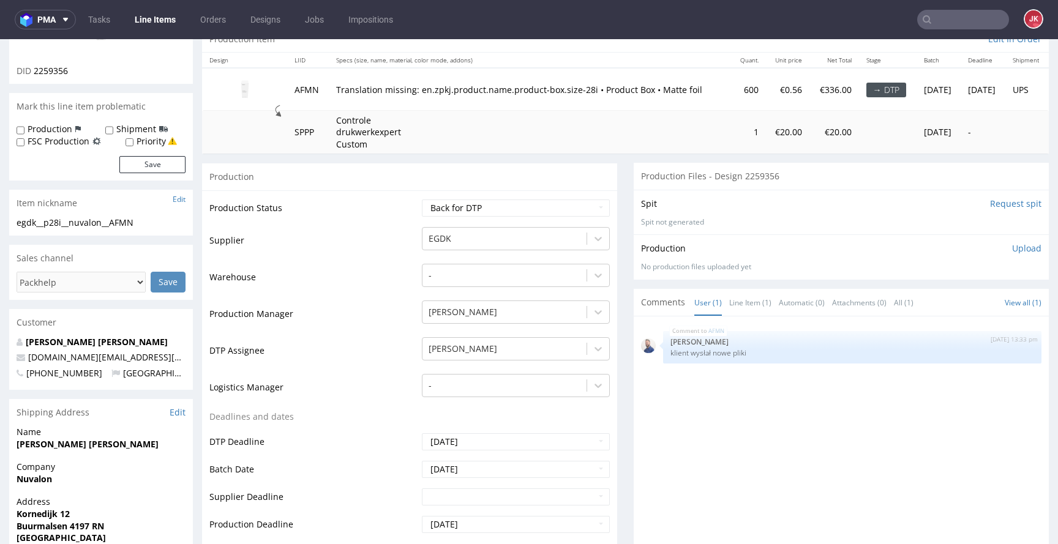
scroll to position [94, 0]
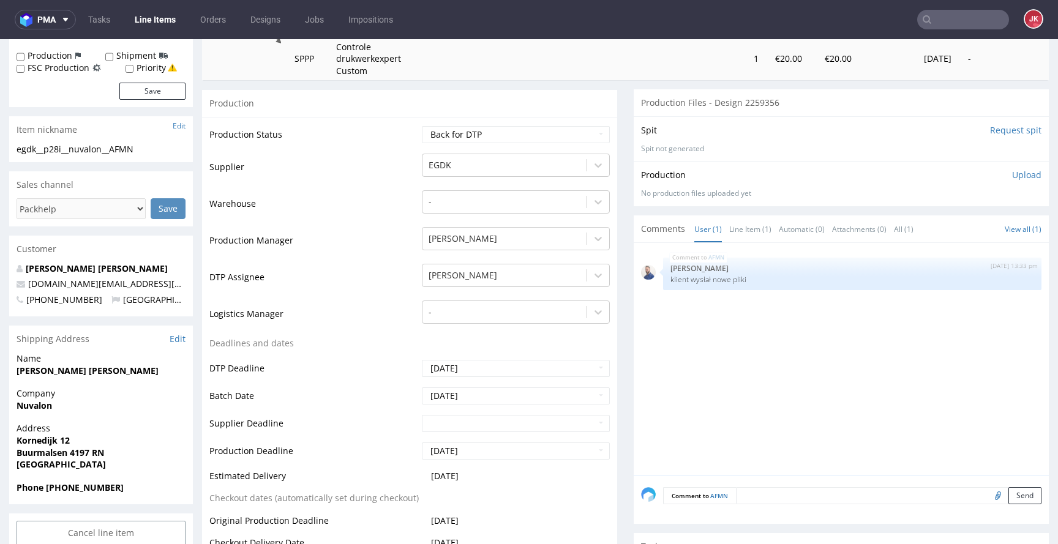
scroll to position [0, 0]
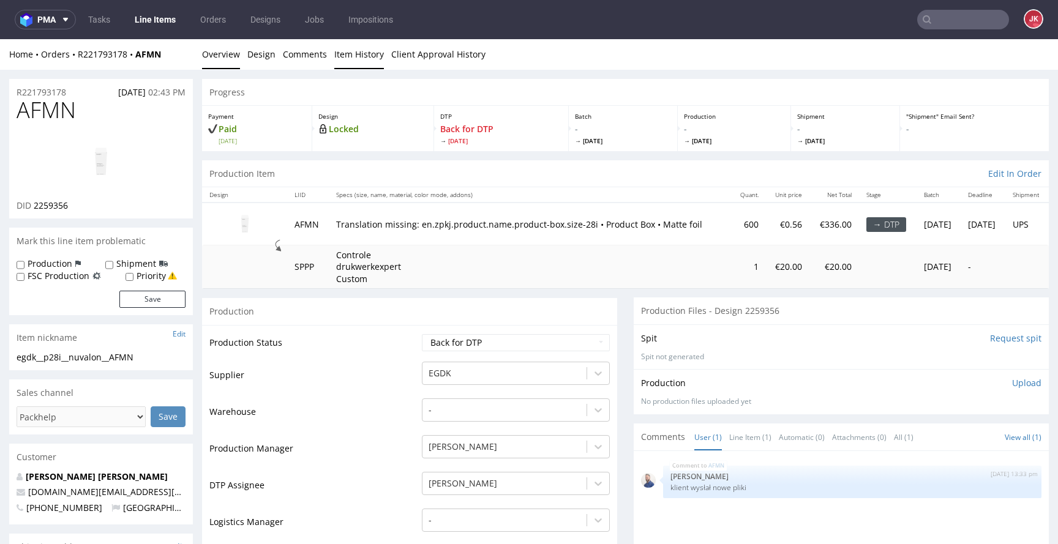
click at [356, 56] on link "Item History" at bounding box center [359, 54] width 50 height 30
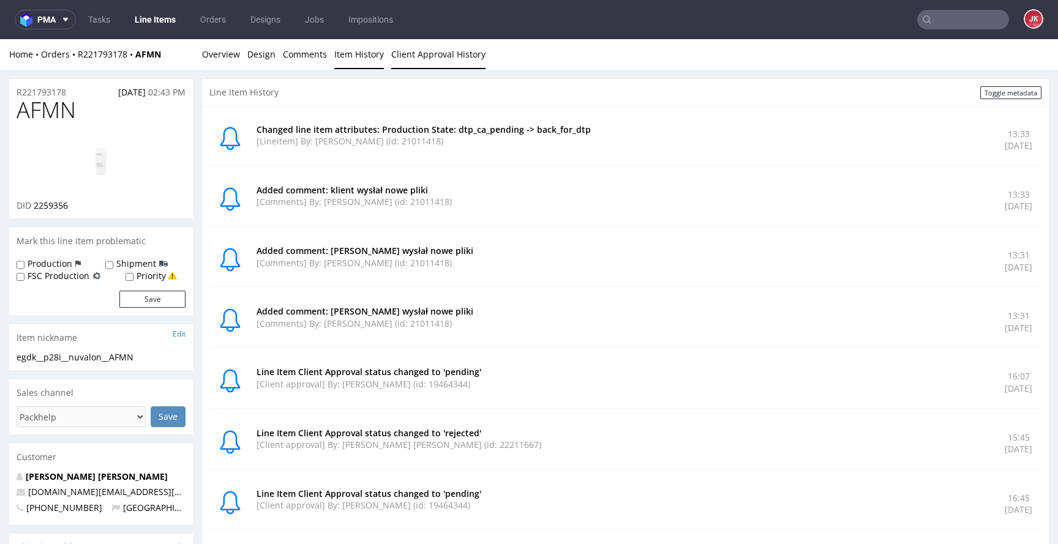
click at [424, 58] on link "Client Approval History" at bounding box center [438, 54] width 94 height 30
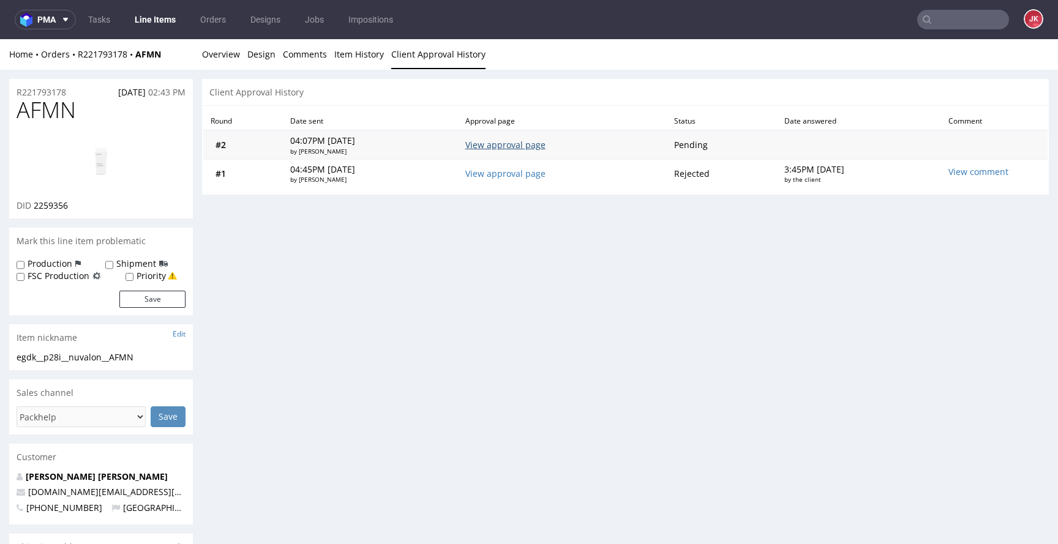
click at [522, 143] on link "View approval page" at bounding box center [505, 145] width 80 height 12
click at [232, 60] on link "Overview" at bounding box center [221, 54] width 38 height 30
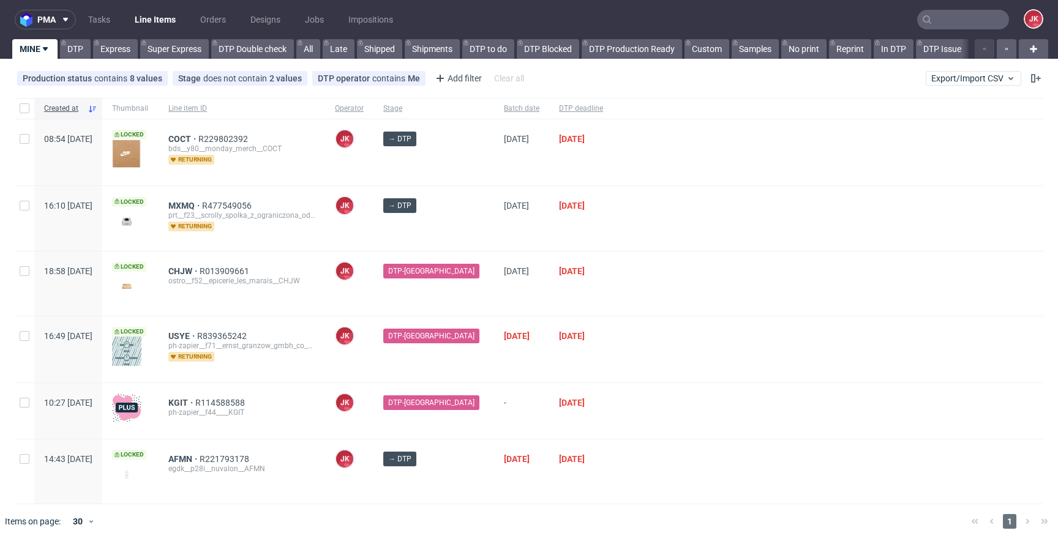
click at [630, 258] on div at bounding box center [828, 284] width 430 height 64
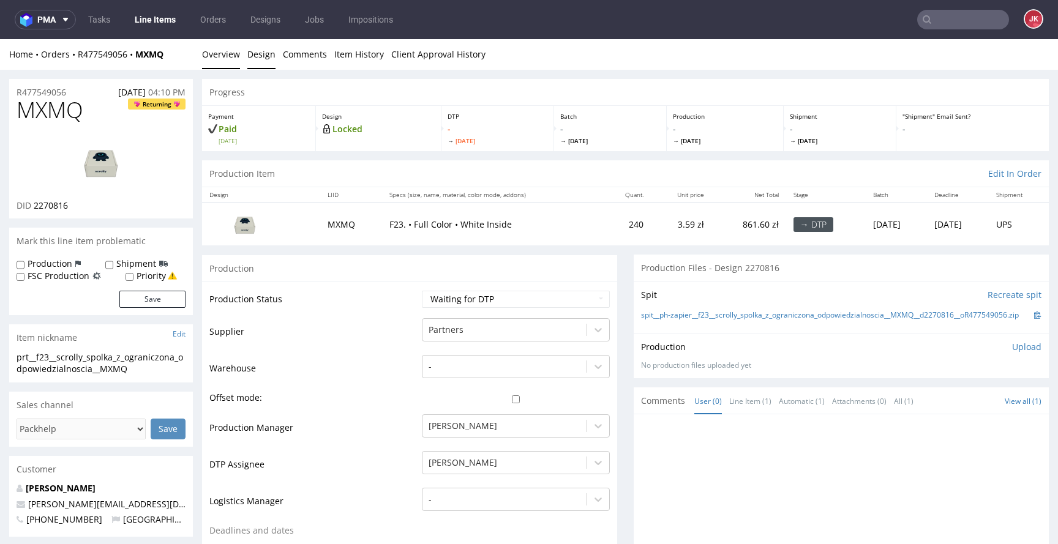
click at [266, 58] on link "Design" at bounding box center [261, 54] width 28 height 30
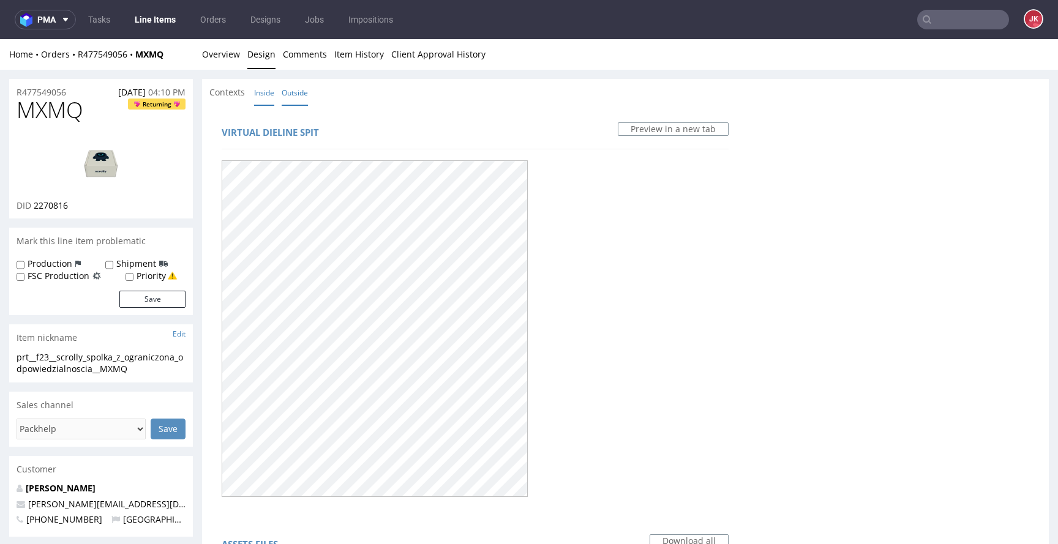
click at [264, 101] on link "Inside" at bounding box center [264, 93] width 20 height 26
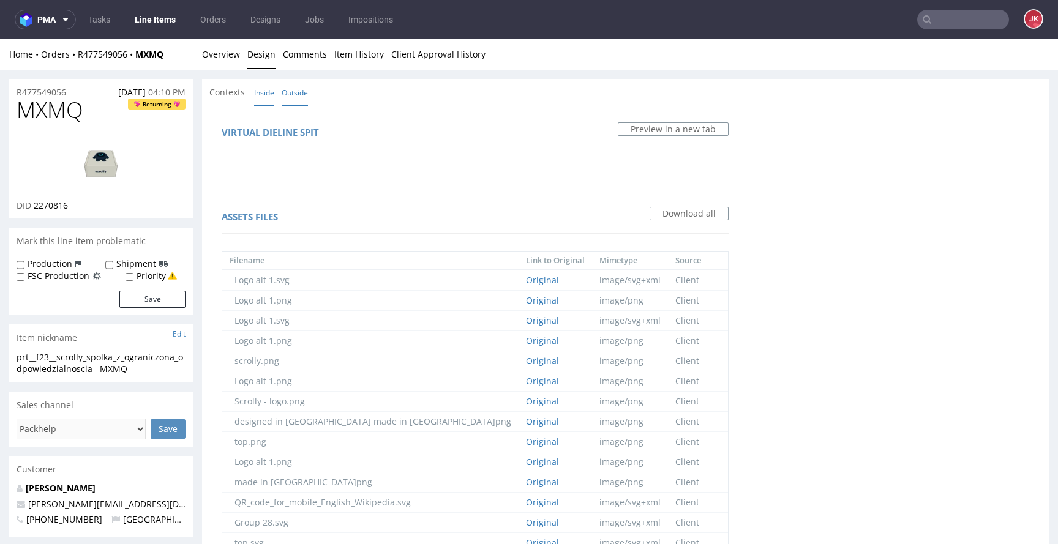
click at [295, 102] on link "Outside" at bounding box center [295, 93] width 26 height 26
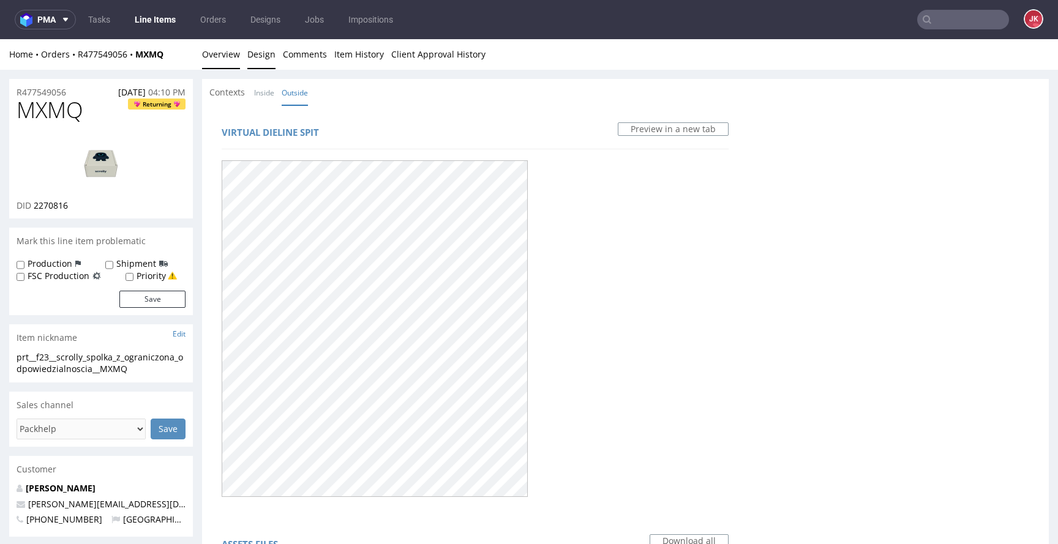
click at [227, 56] on link "Overview" at bounding box center [221, 54] width 38 height 30
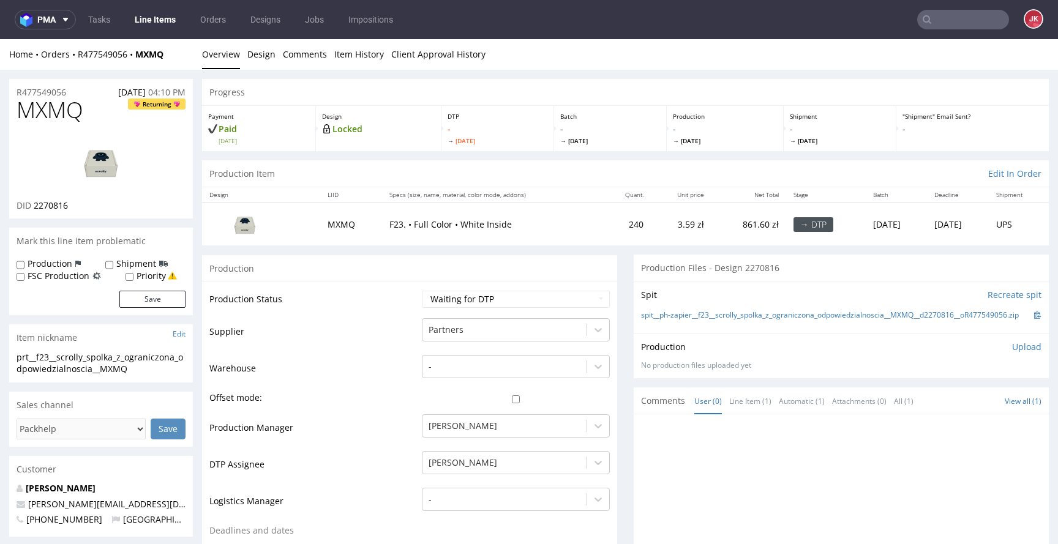
click at [263, 55] on link "Design" at bounding box center [261, 54] width 28 height 30
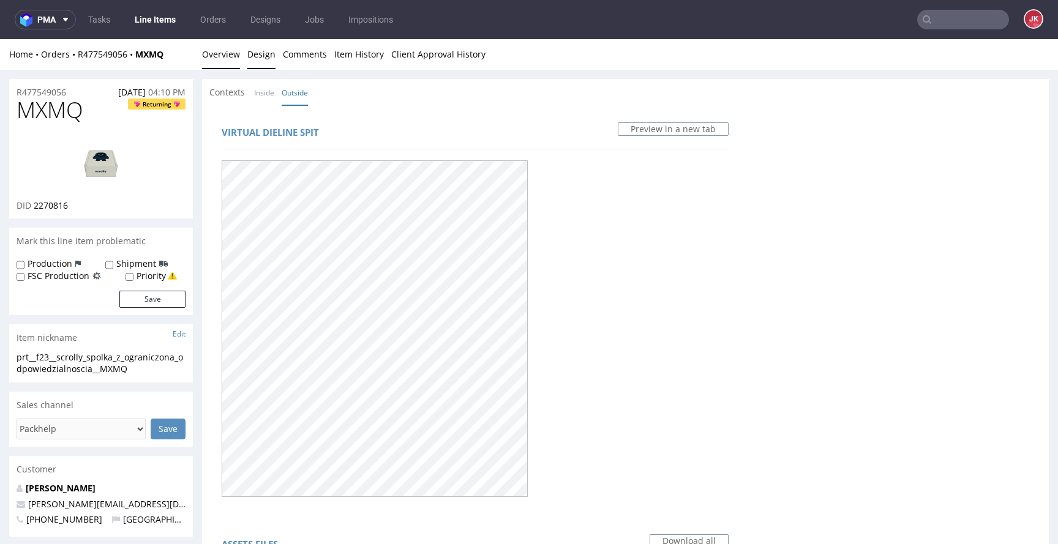
click at [215, 53] on link "Overview" at bounding box center [221, 54] width 38 height 30
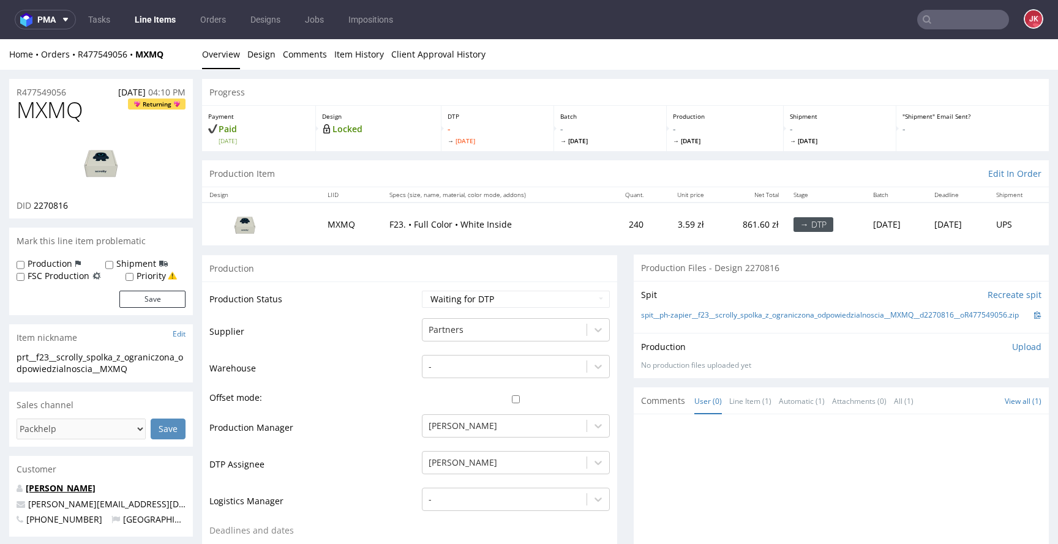
click at [76, 484] on link "Dominik Uchnast" at bounding box center [61, 488] width 70 height 12
click at [108, 144] on img at bounding box center [101, 162] width 98 height 55
click at [262, 61] on link "Design" at bounding box center [261, 54] width 28 height 30
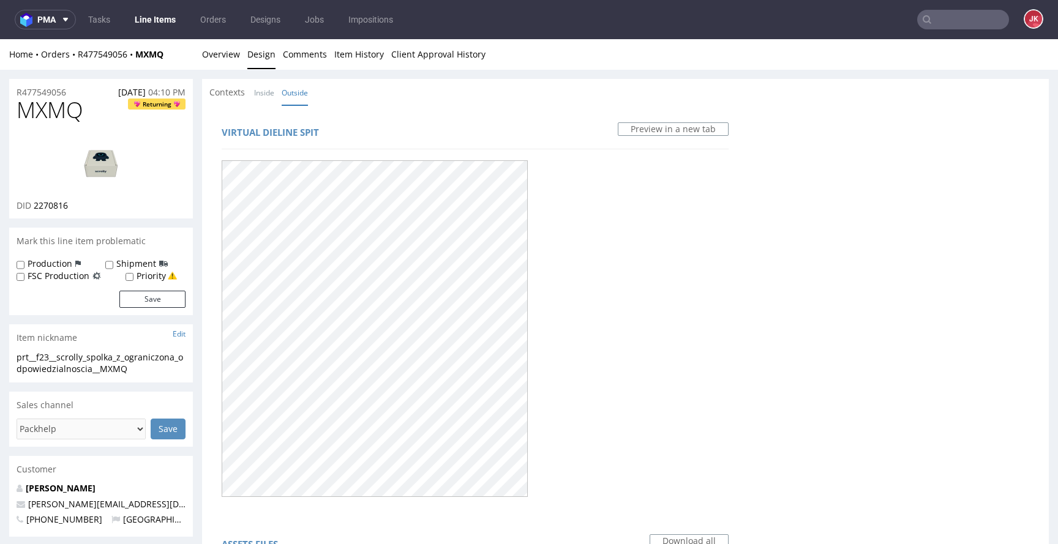
click at [243, 45] on div "Home Orders R477549056 MXMQ Overview Design Comments Item History Client Approv…" at bounding box center [529, 54] width 1058 height 31
click at [233, 49] on link "Overview" at bounding box center [221, 54] width 38 height 30
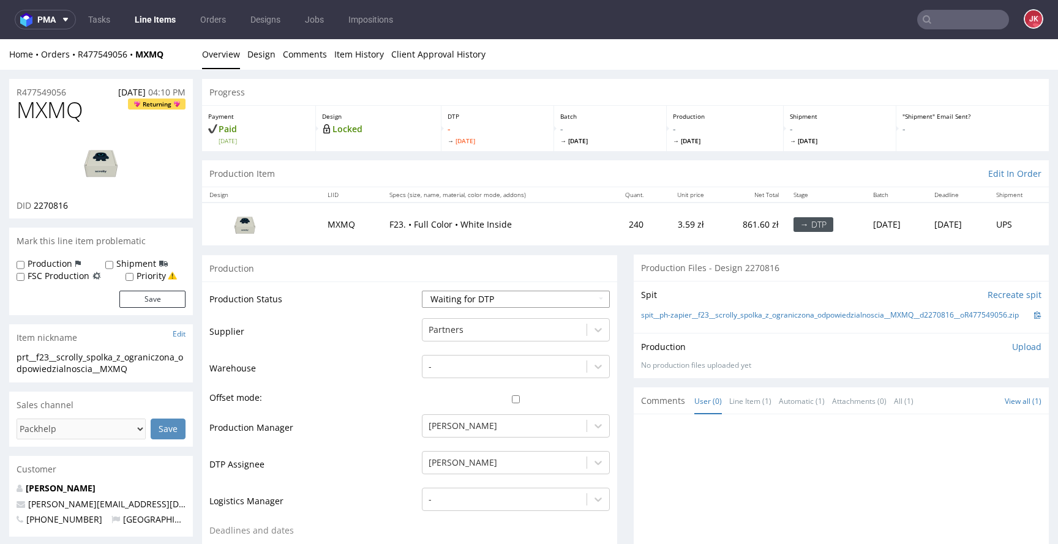
click at [501, 300] on select "Waiting for Artwork Waiting for Diecut Waiting for Mockup Waiting for DTP Waiti…" at bounding box center [516, 299] width 188 height 17
select select "dtp_in_process"
click at [422, 291] on select "Waiting for Artwork Waiting for Diecut Waiting for Mockup Waiting for DTP Waiti…" at bounding box center [516, 299] width 188 height 17
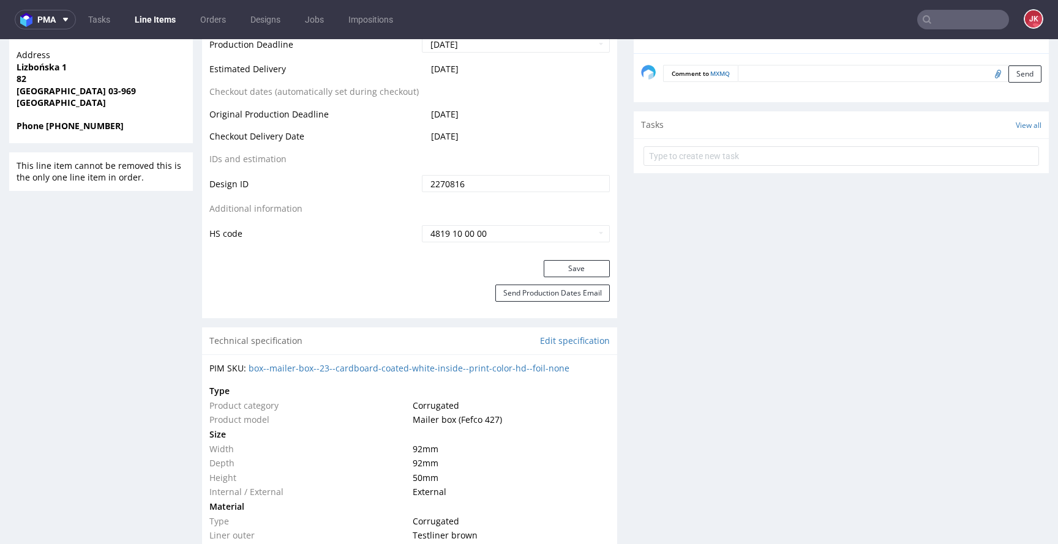
scroll to position [595, 0]
click at [550, 264] on button "Save" at bounding box center [576, 266] width 66 height 17
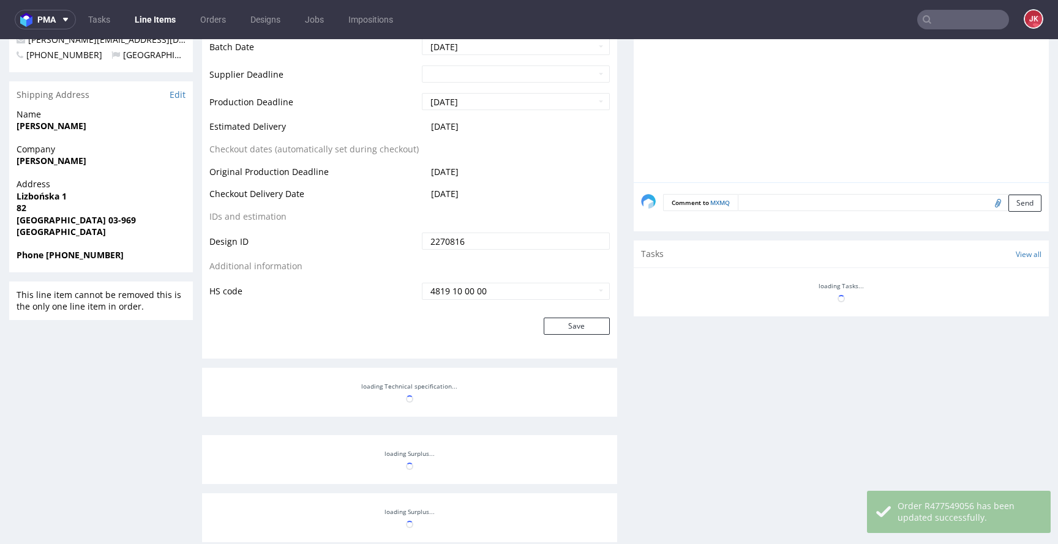
scroll to position [0, 0]
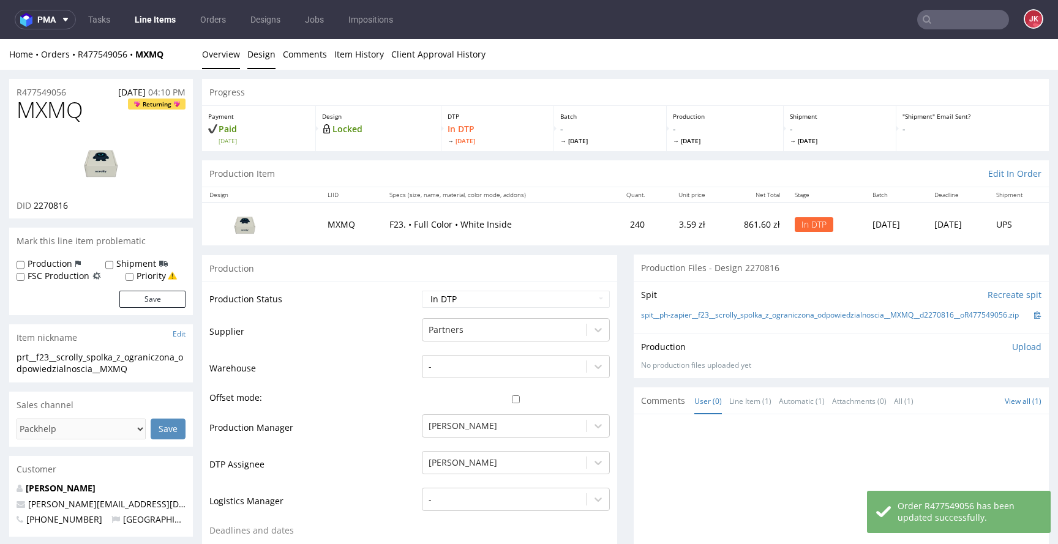
click at [252, 53] on link "Design" at bounding box center [261, 54] width 28 height 30
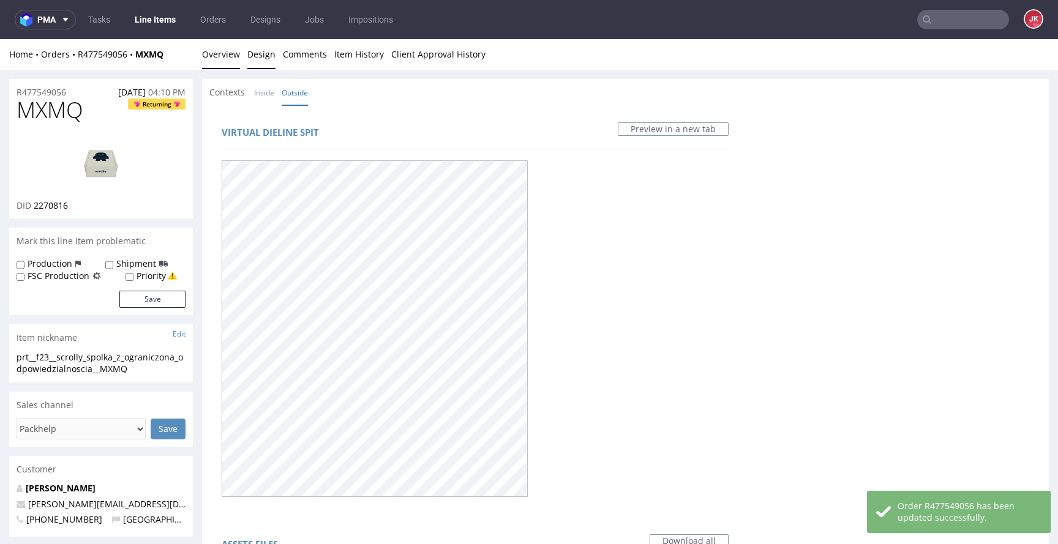
click at [224, 59] on link "Overview" at bounding box center [221, 54] width 38 height 30
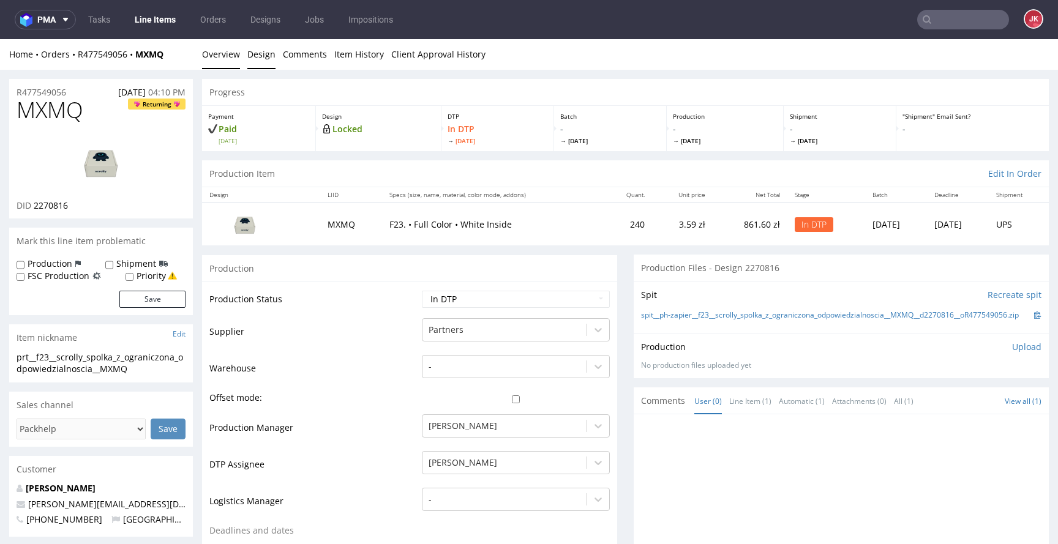
click at [256, 64] on link "Design" at bounding box center [261, 54] width 28 height 30
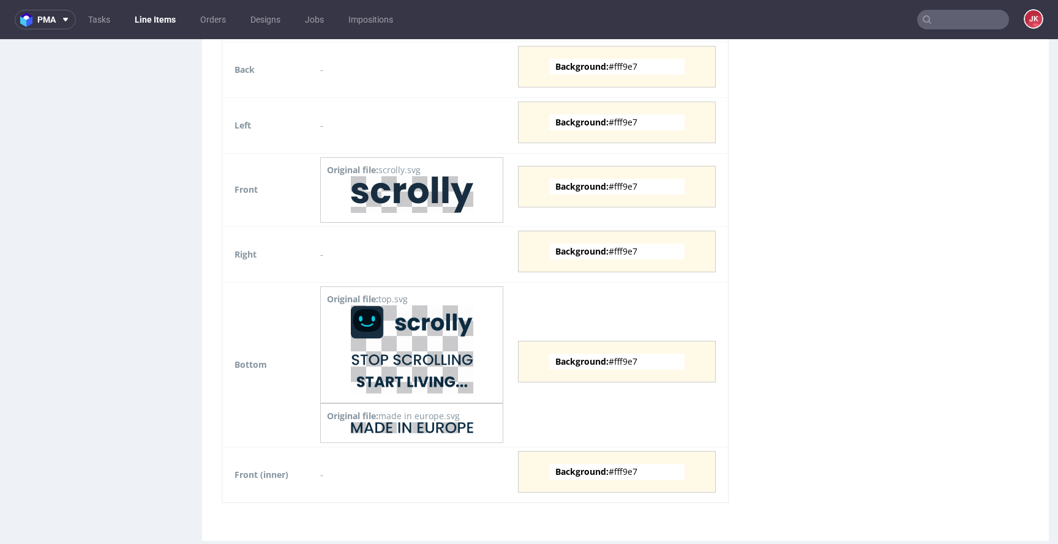
scroll to position [1220, 0]
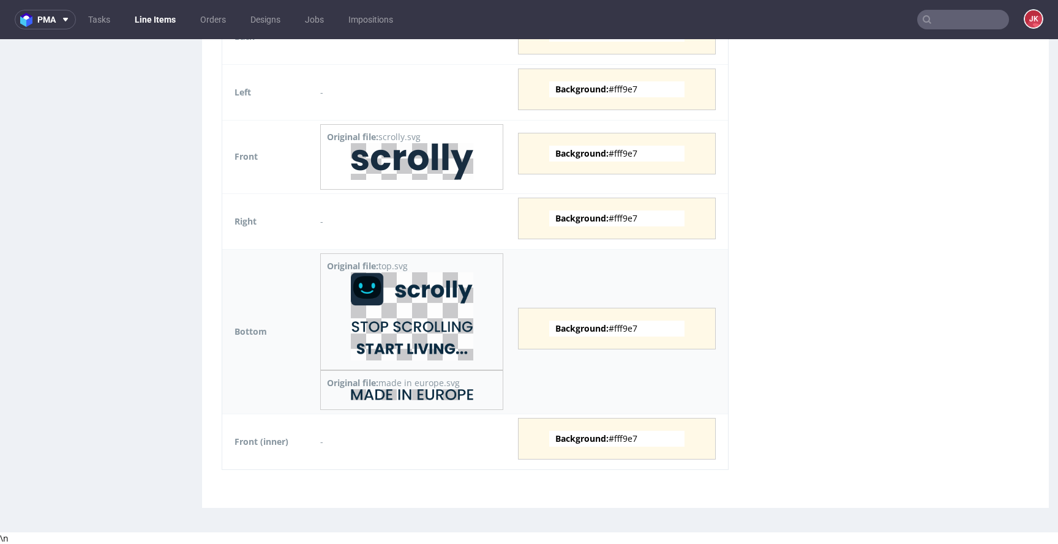
click at [390, 294] on img at bounding box center [412, 316] width 122 height 88
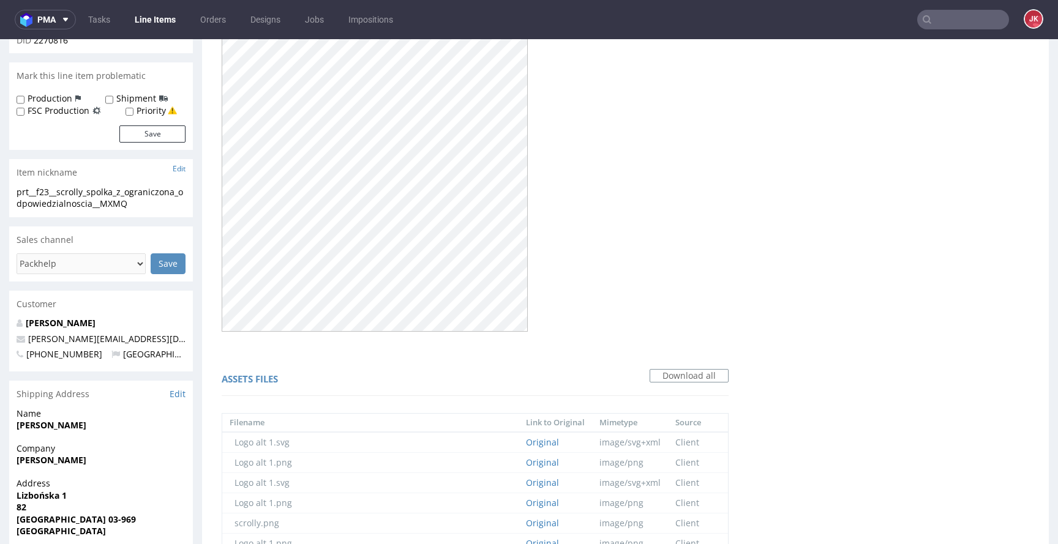
scroll to position [0, 0]
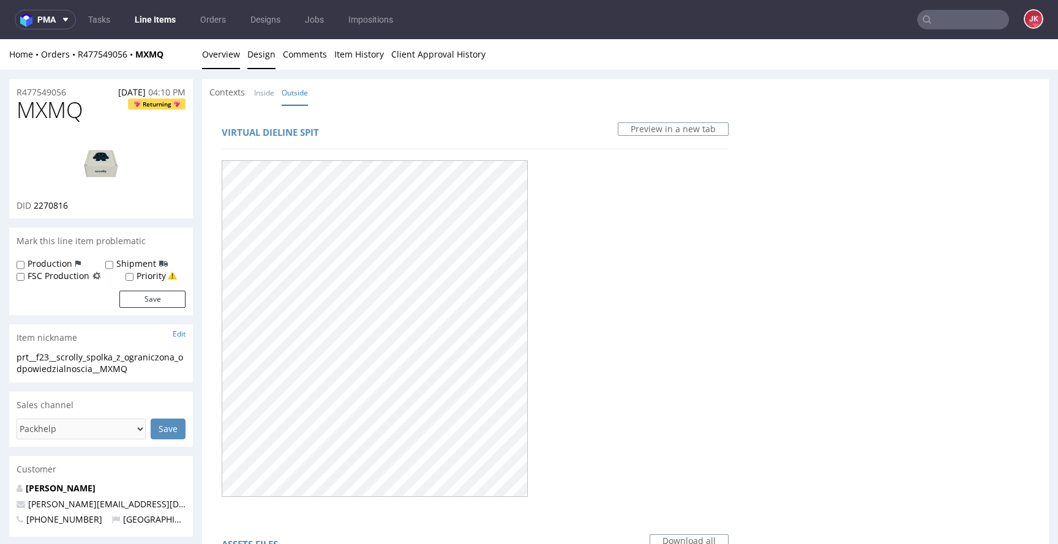
click at [224, 64] on link "Overview" at bounding box center [221, 54] width 38 height 30
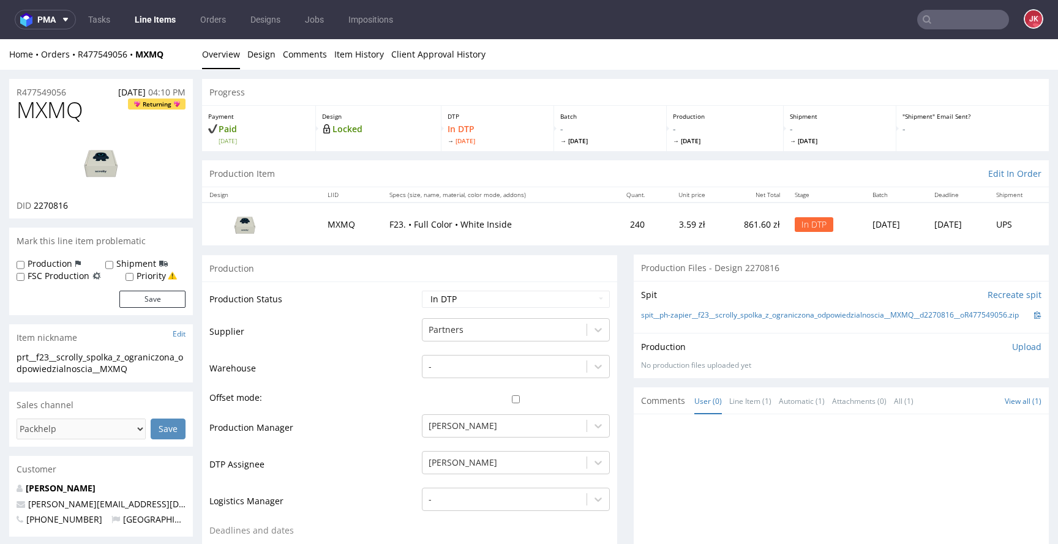
click at [37, 108] on span "MXMQ" at bounding box center [50, 110] width 67 height 24
copy span "MXMQ"
click at [256, 58] on link "Design" at bounding box center [261, 54] width 28 height 30
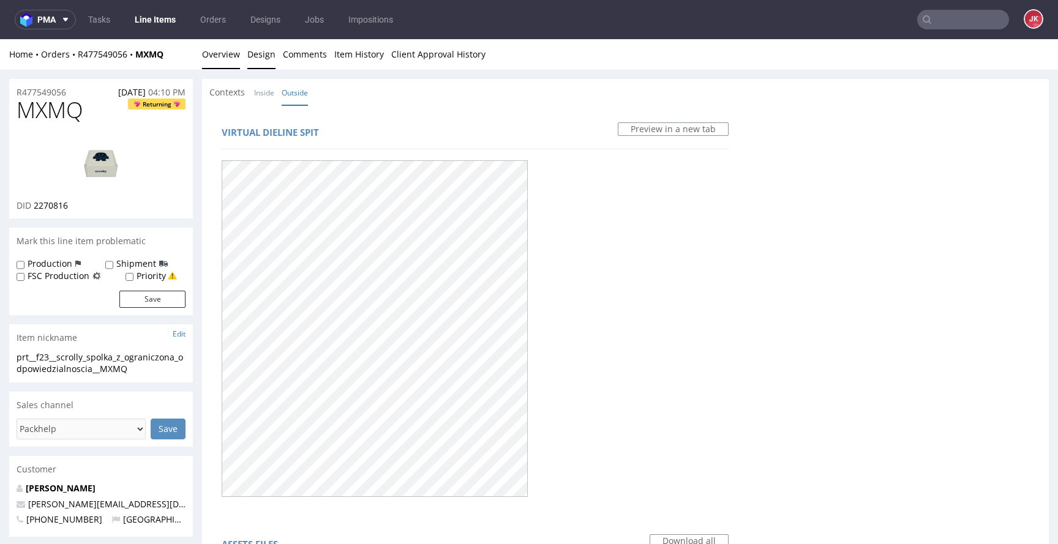
click at [228, 58] on link "Overview" at bounding box center [221, 54] width 38 height 30
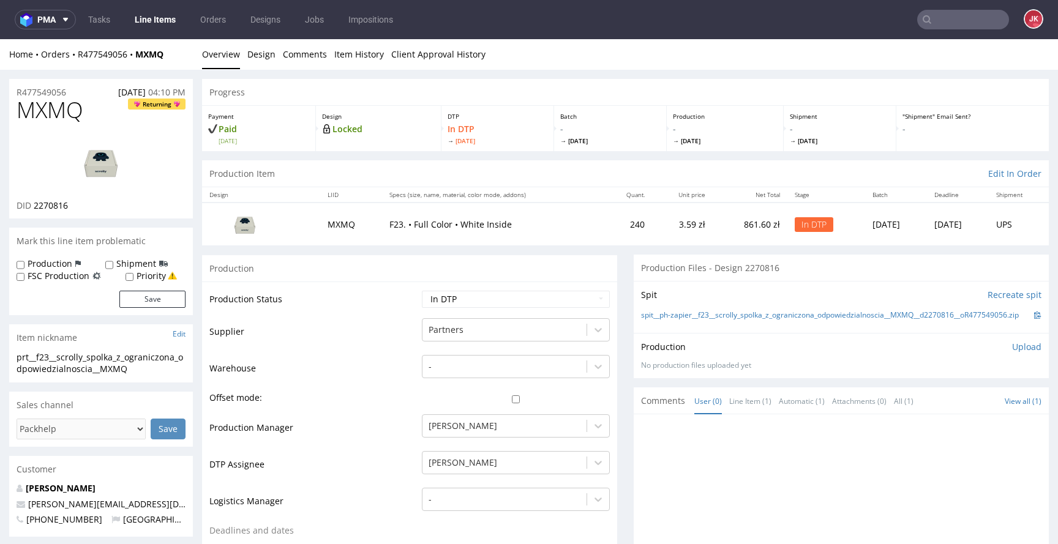
drag, startPoint x: 135, startPoint y: 368, endPoint x: 0, endPoint y: 356, distance: 135.2
copy div "prt__f23__scrolly_spolka_z_ograniczona_odpowiedzialnoscia__MXMQ"
drag, startPoint x: 69, startPoint y: 91, endPoint x: 19, endPoint y: 101, distance: 50.5
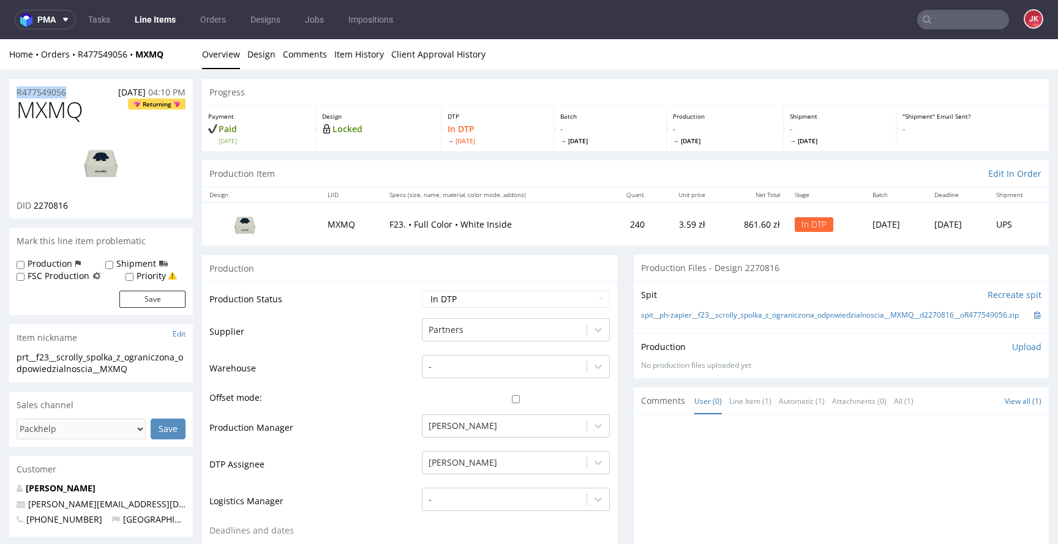
copy p "R477549056"
click at [52, 207] on span "2270816" at bounding box center [51, 206] width 34 height 12
copy span "2270816"
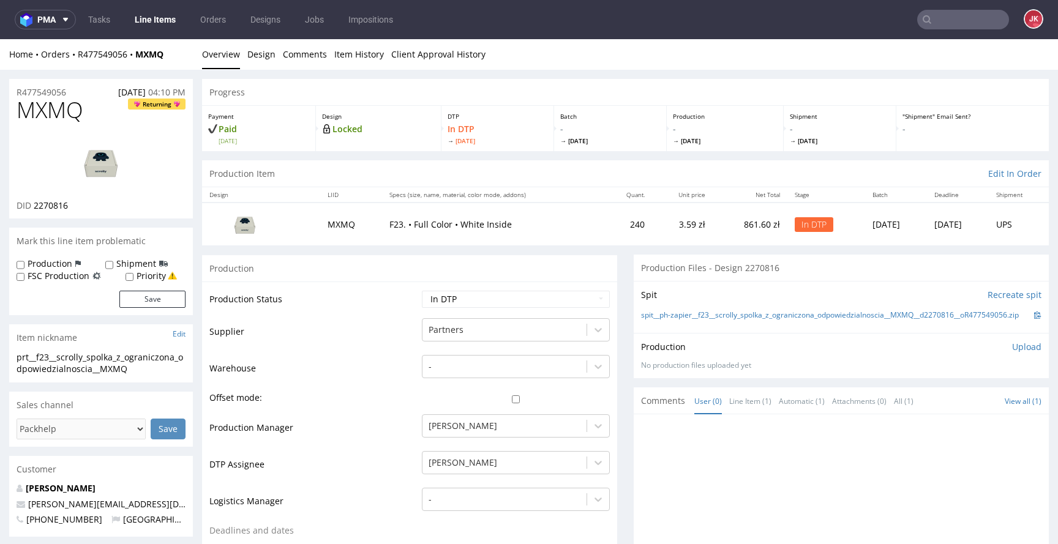
click at [1012, 353] on p "Upload" at bounding box center [1026, 347] width 29 height 12
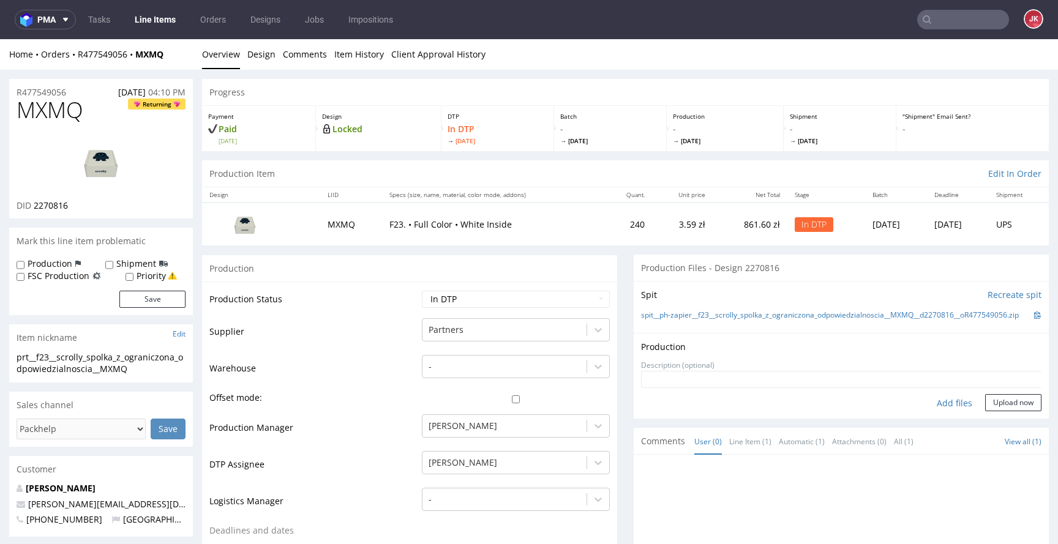
click at [928, 408] on div "Add files" at bounding box center [953, 403] width 61 height 18
type input "C:\fakepath\prt__f23__scrolly_spolka_z_ograniczona_odpowiedzialnoscia__MXMQ__d2…"
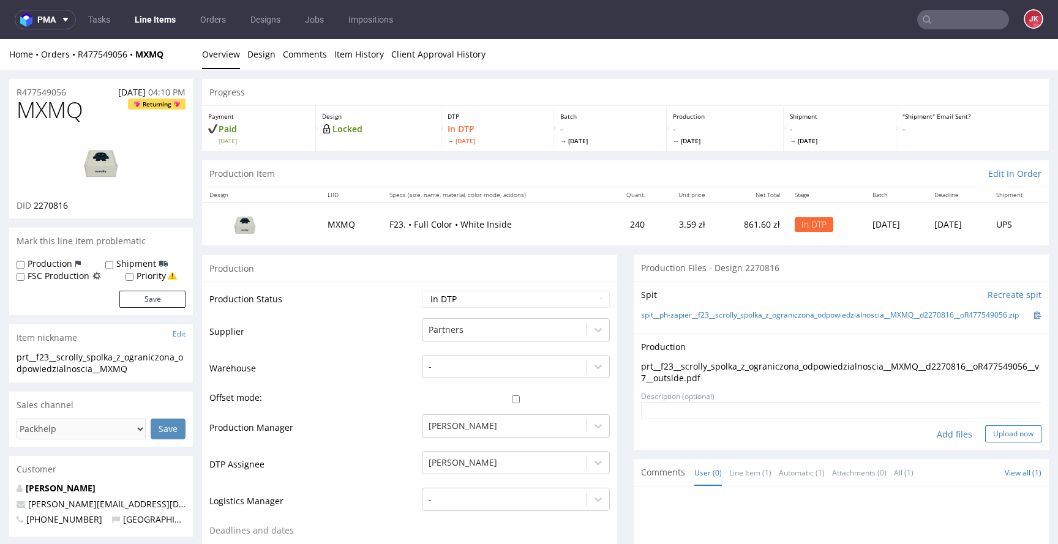
click at [985, 435] on button "Upload now" at bounding box center [1013, 433] width 56 height 17
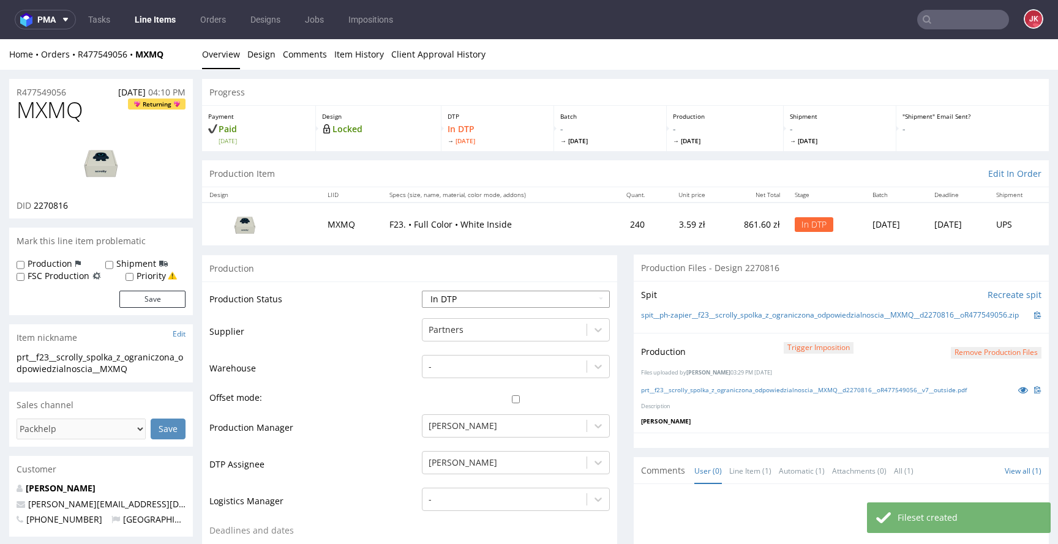
click at [527, 302] on select "Waiting for Artwork Waiting for Diecut Waiting for Mockup Waiting for DTP Waiti…" at bounding box center [516, 299] width 188 height 17
select select "dtp_production_ready"
click at [422, 291] on select "Waiting for Artwork Waiting for Diecut Waiting for Mockup Waiting for DTP Waiti…" at bounding box center [516, 299] width 188 height 17
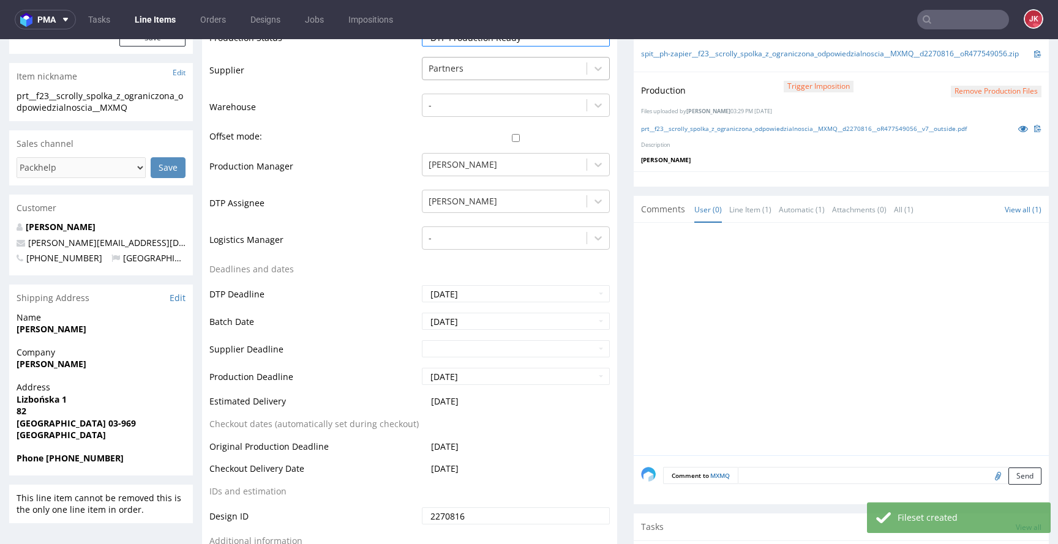
scroll to position [543, 0]
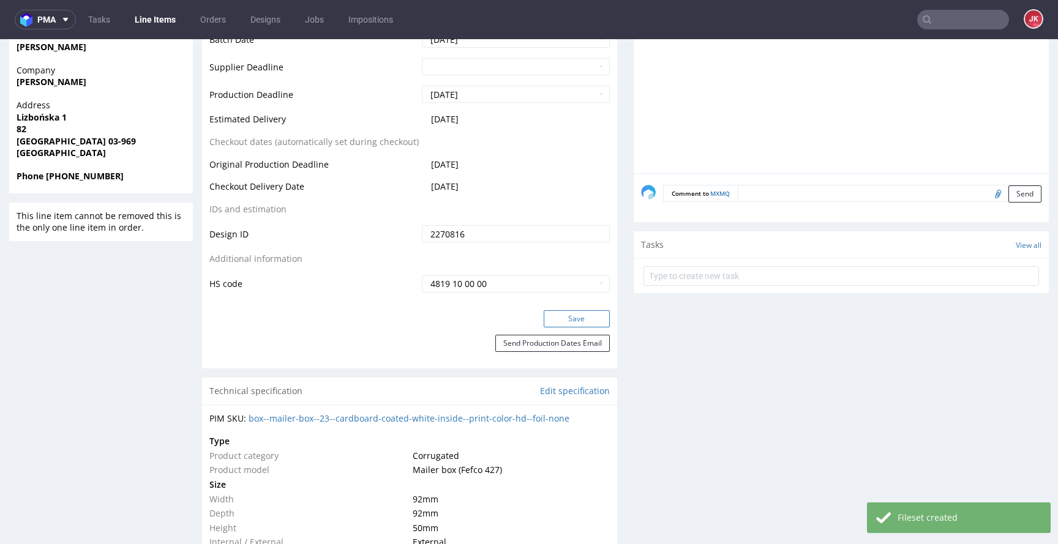
click at [564, 321] on button "Save" at bounding box center [576, 318] width 66 height 17
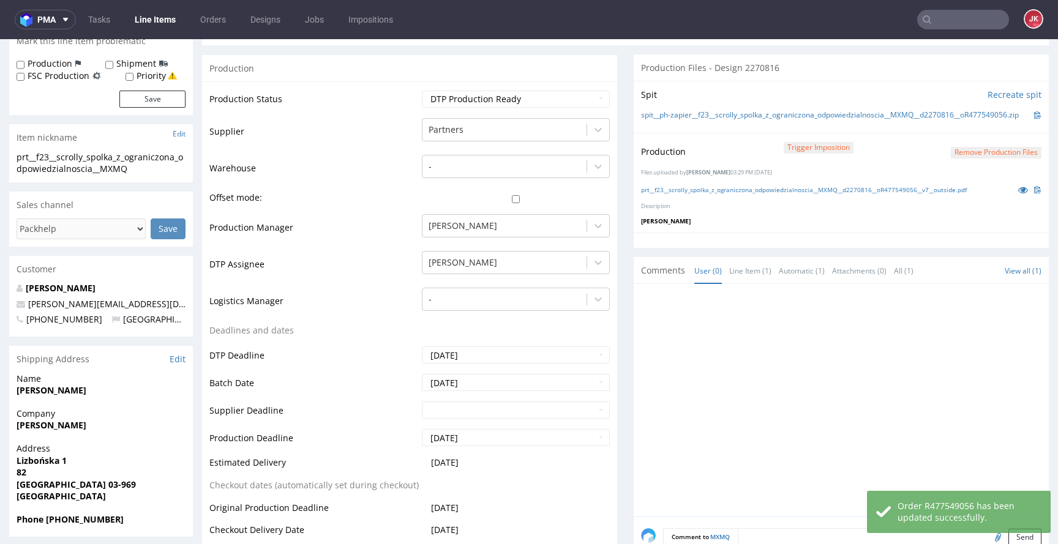
scroll to position [0, 0]
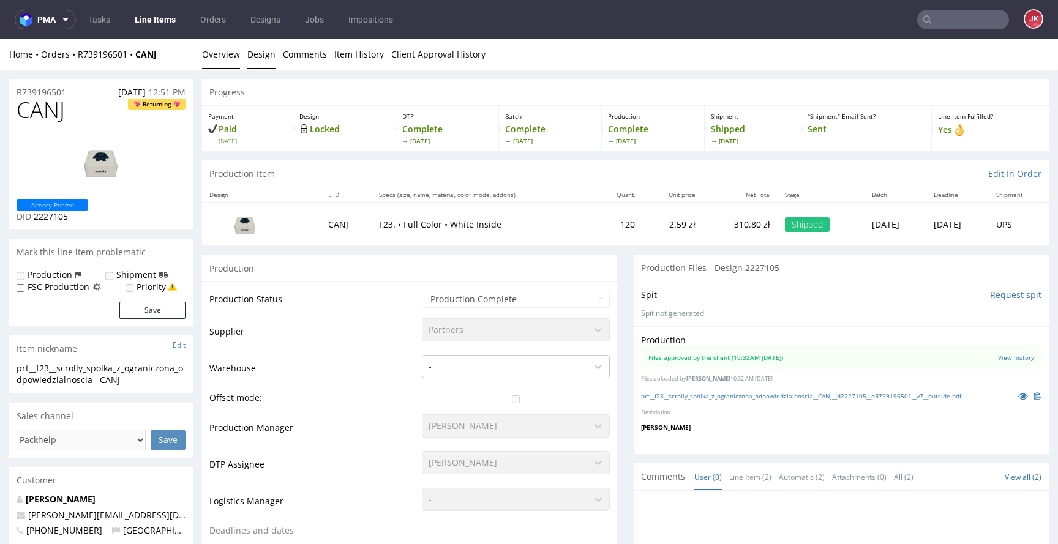
click at [255, 61] on link "Design" at bounding box center [261, 54] width 28 height 30
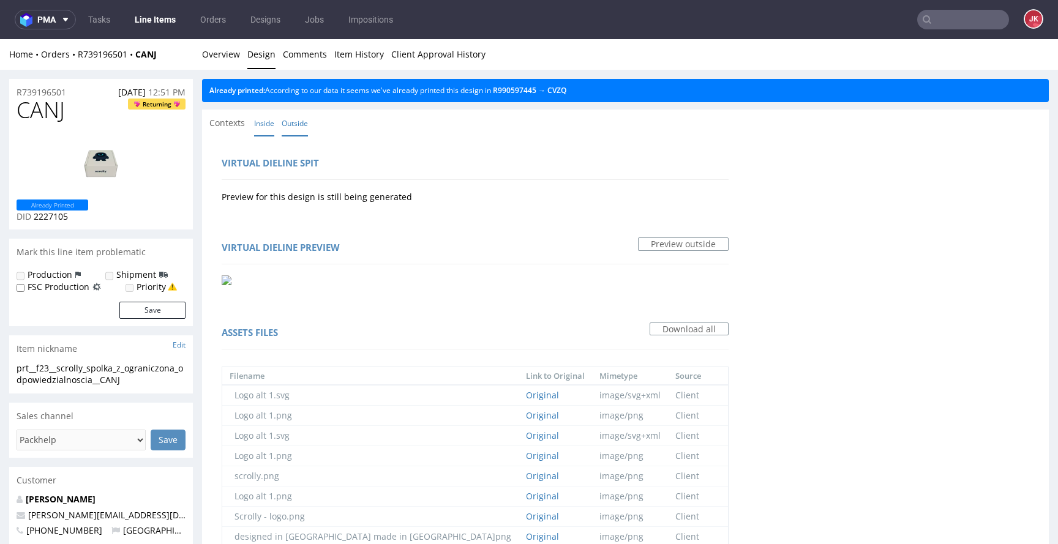
click at [268, 125] on link "Inside" at bounding box center [264, 123] width 20 height 26
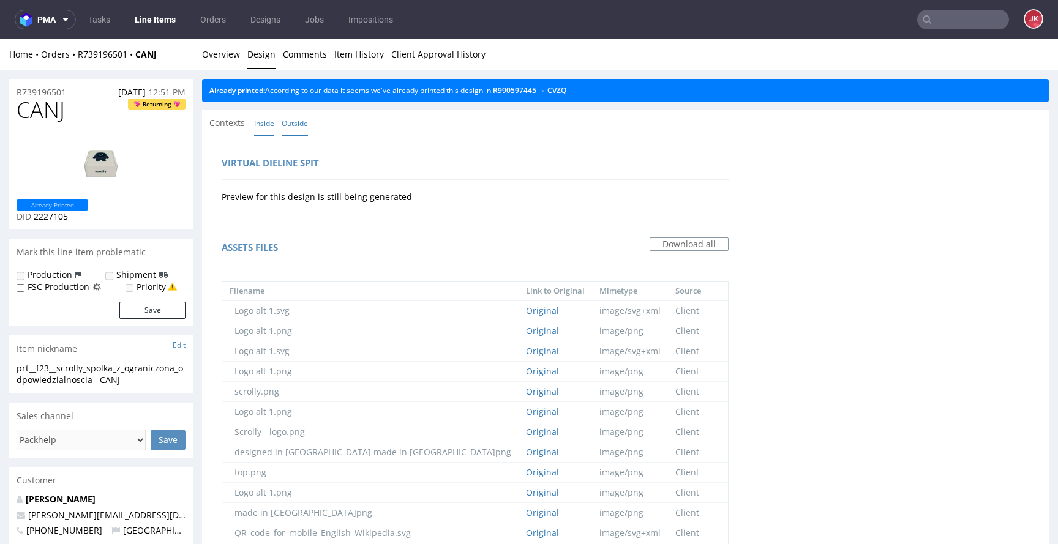
click at [293, 128] on link "Outside" at bounding box center [295, 123] width 26 height 26
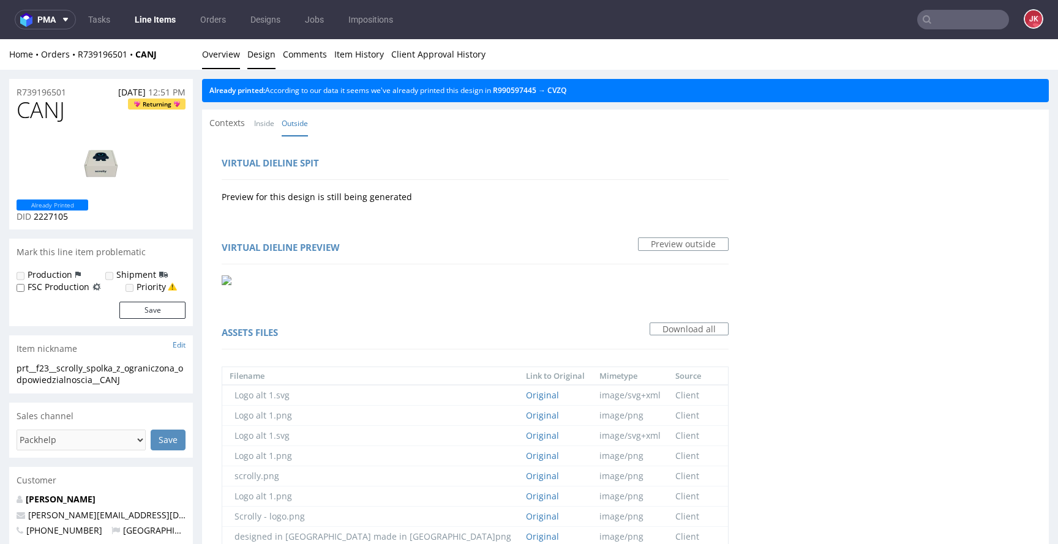
click at [211, 47] on link "Overview" at bounding box center [221, 54] width 38 height 30
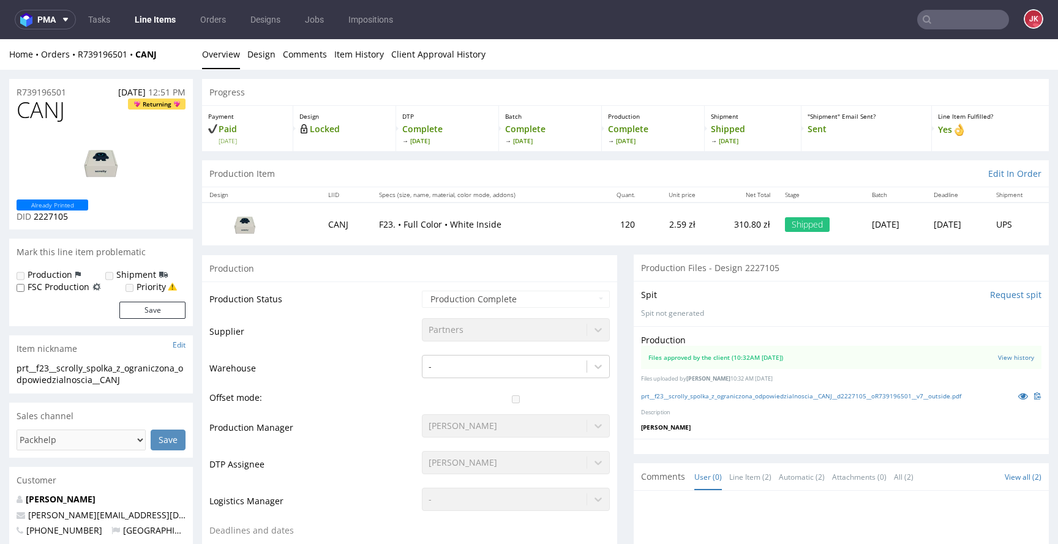
click at [108, 163] on img at bounding box center [101, 162] width 98 height 55
click at [671, 397] on link "prt__f23__scrolly_spolka_z_ograniczona_odpowiedzialnoscia__CANJ__d2227105__oR73…" at bounding box center [801, 396] width 320 height 9
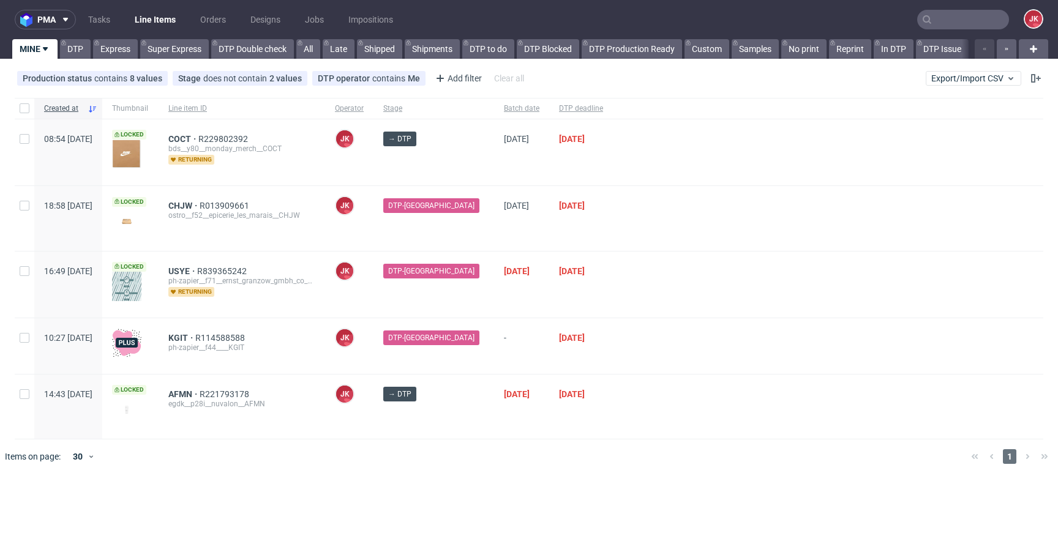
click at [613, 308] on div at bounding box center [828, 285] width 430 height 66
click at [198, 141] on span "COCT" at bounding box center [183, 139] width 30 height 10
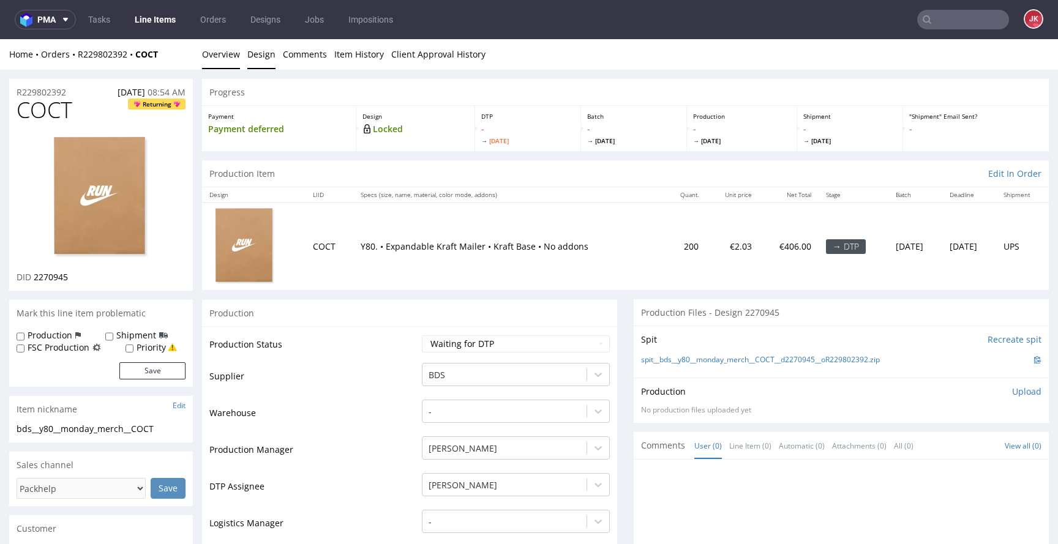
click at [252, 57] on link "Design" at bounding box center [261, 54] width 28 height 30
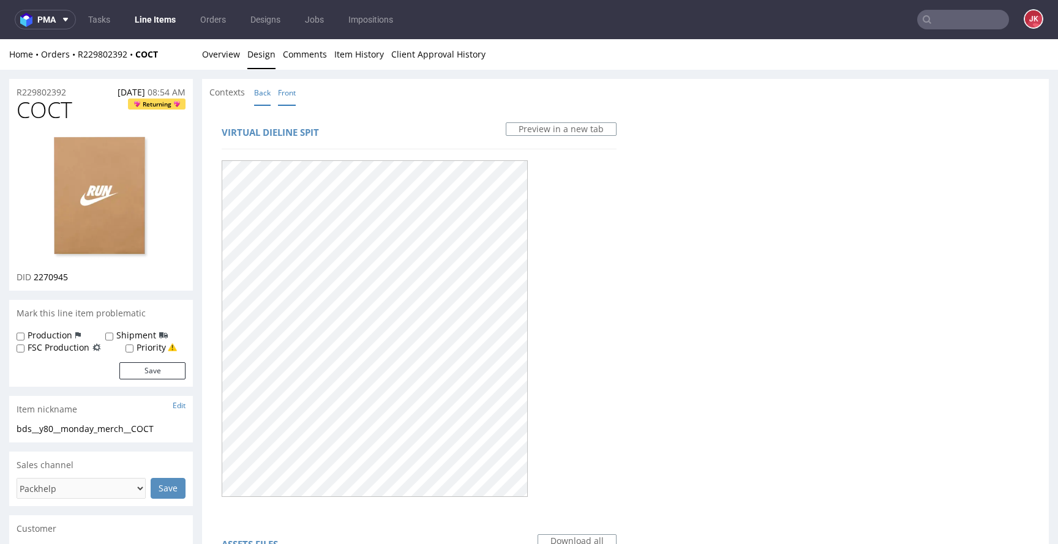
click at [265, 96] on link "Back" at bounding box center [262, 93] width 17 height 26
click at [283, 96] on link "Front" at bounding box center [287, 93] width 18 height 26
click at [235, 68] on link "Overview" at bounding box center [221, 54] width 38 height 30
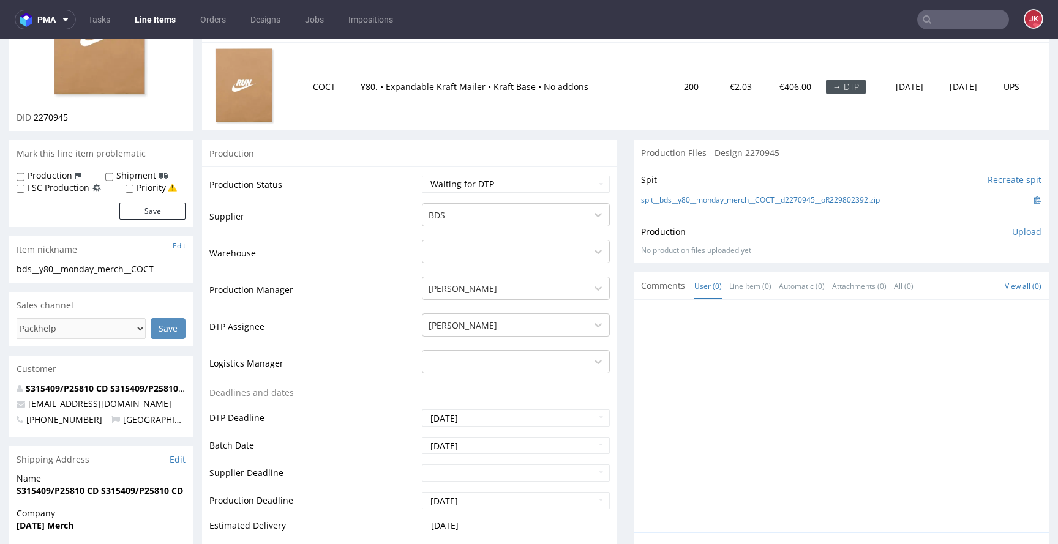
scroll to position [226, 0]
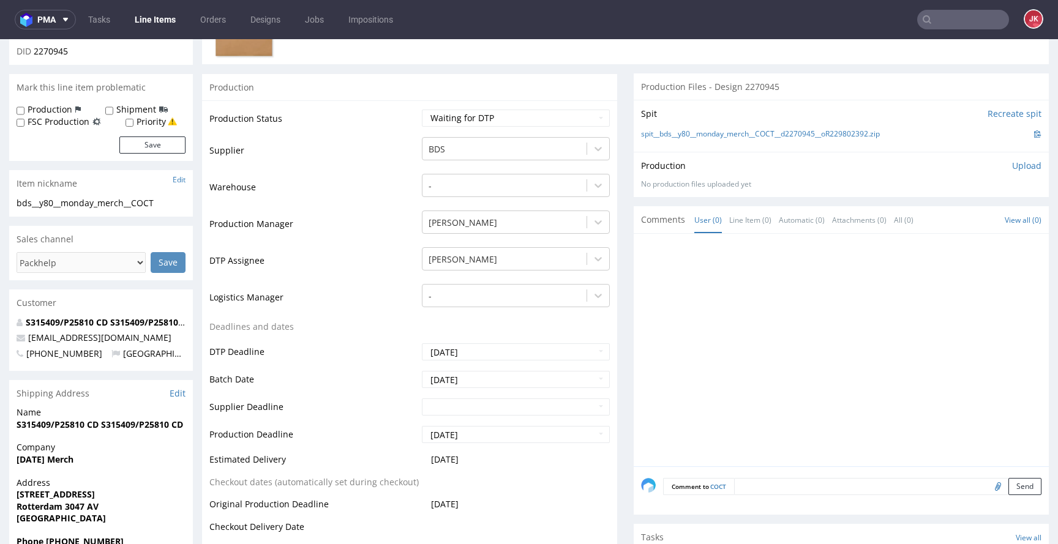
click at [394, 264] on td "DTP Assignee" at bounding box center [313, 264] width 209 height 37
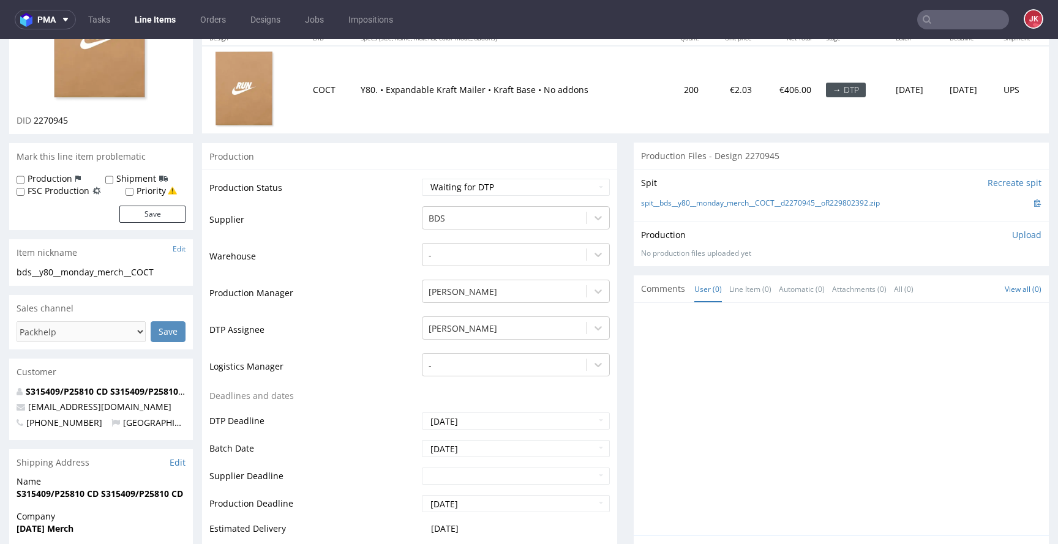
scroll to position [0, 0]
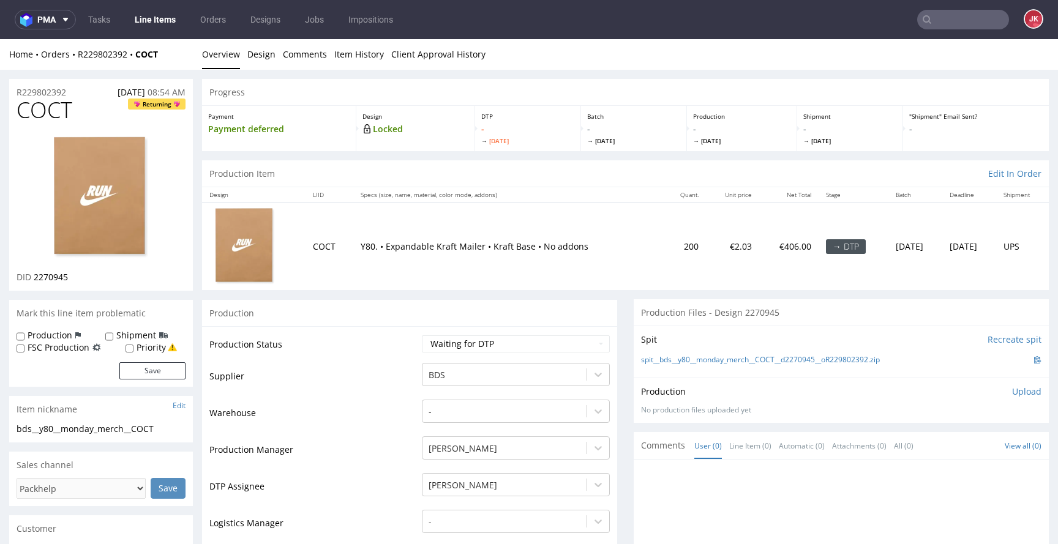
click at [52, 108] on span "COCT" at bounding box center [45, 110] width 56 height 24
copy span "COCT"
click at [447, 344] on select "Waiting for Artwork Waiting for Diecut Waiting for Mockup Waiting for DTP Waiti…" at bounding box center [516, 343] width 188 height 17
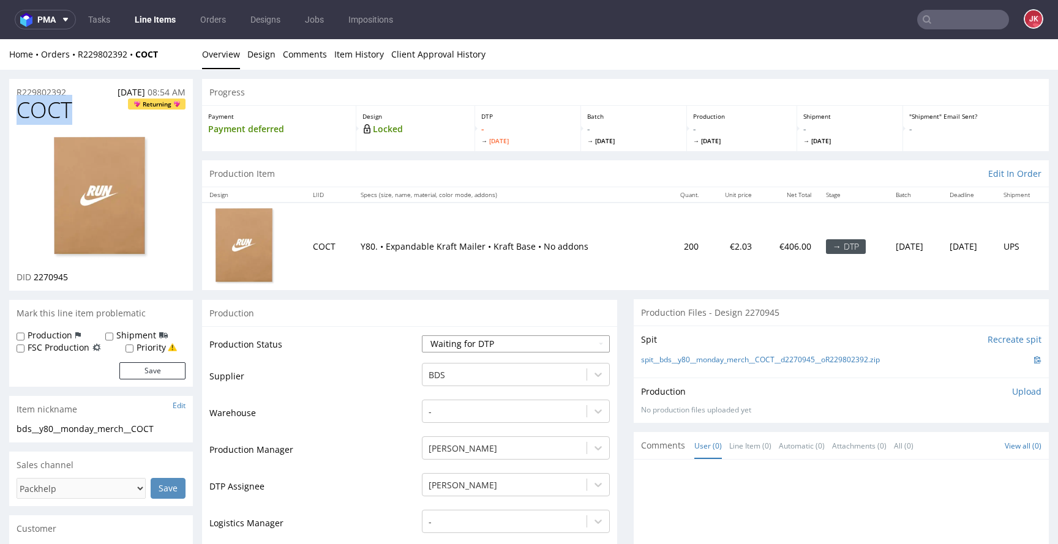
select select "dtp_in_process"
click at [422, 335] on select "Waiting for Artwork Waiting for Diecut Waiting for Mockup Waiting for DTP Waiti…" at bounding box center [516, 343] width 188 height 17
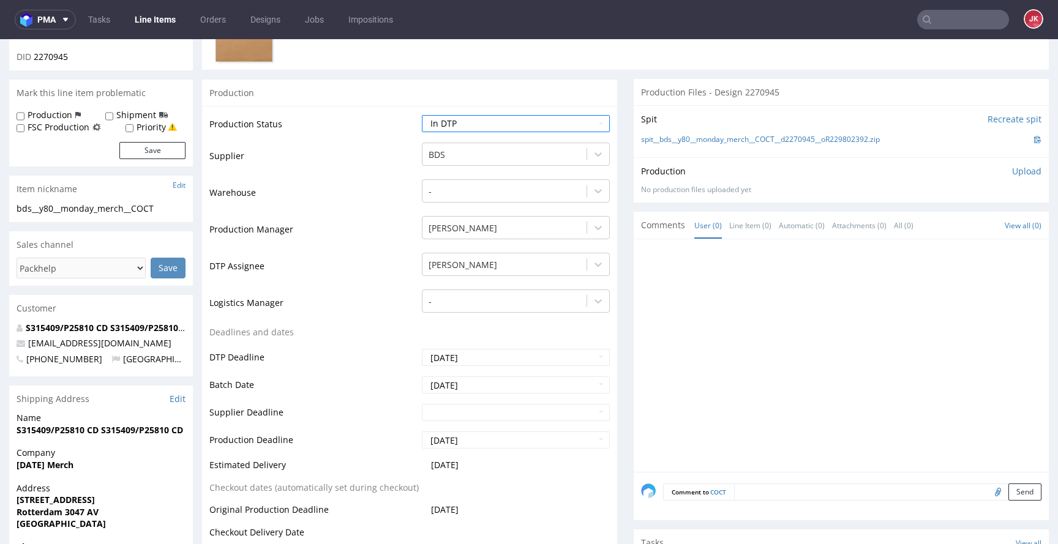
scroll to position [482, 0]
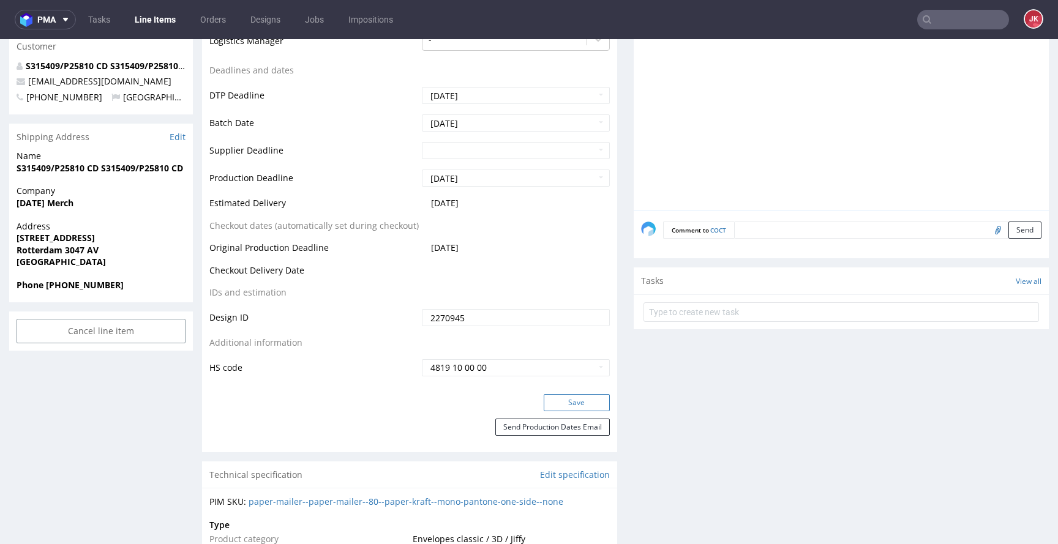
click at [563, 398] on button "Save" at bounding box center [576, 402] width 66 height 17
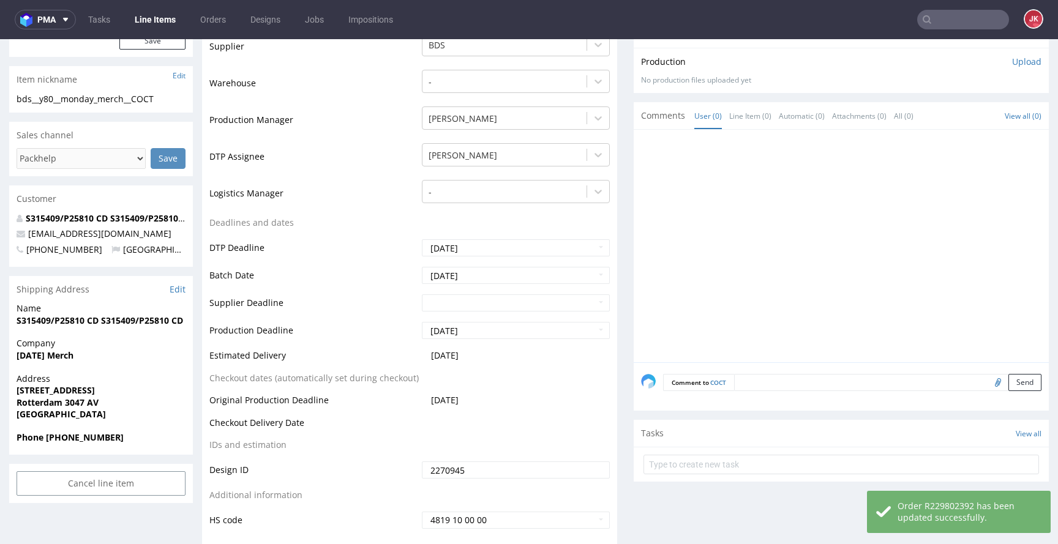
scroll to position [0, 0]
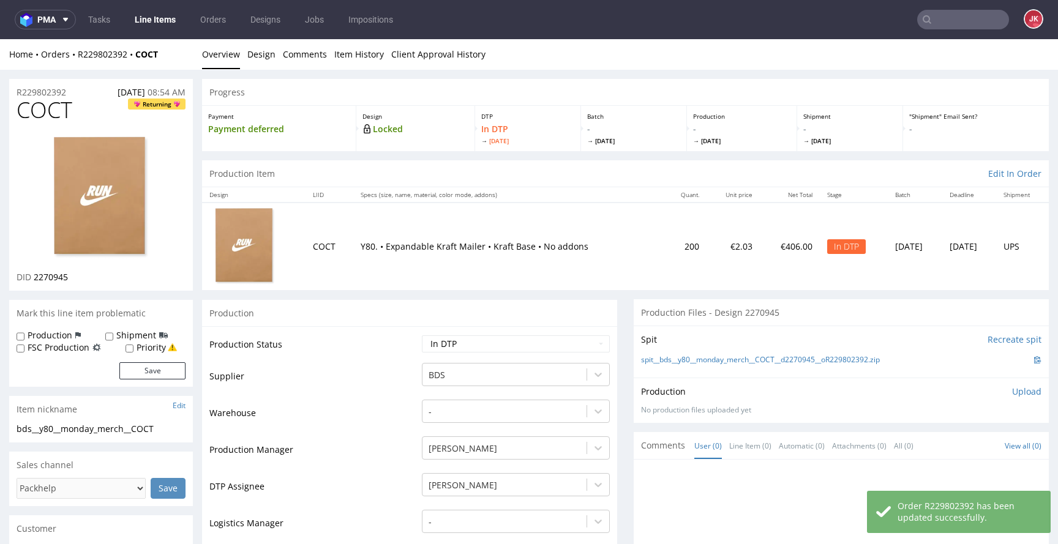
click at [106, 187] on img at bounding box center [101, 198] width 98 height 127
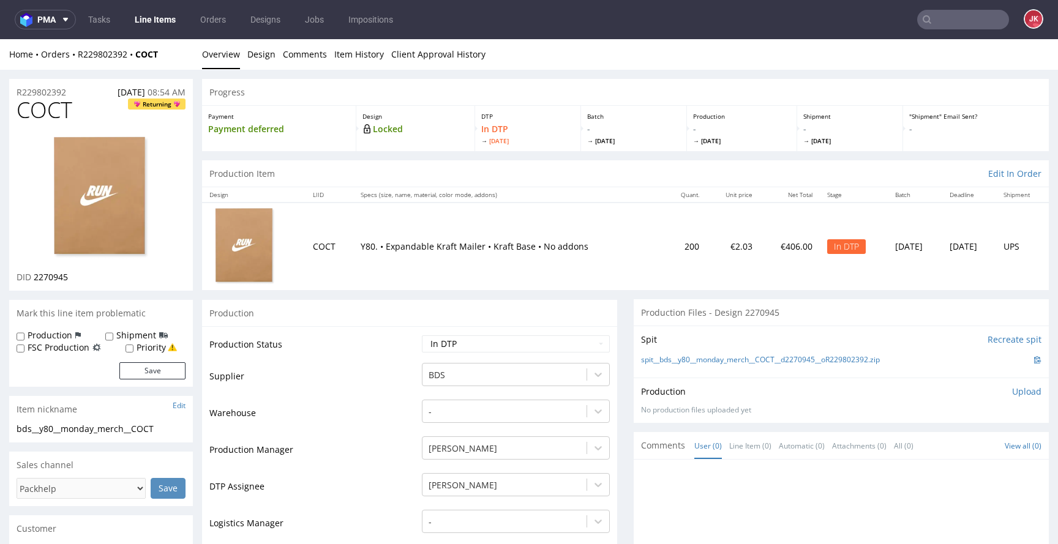
click at [391, 417] on td "Warehouse" at bounding box center [313, 416] width 209 height 37
click at [256, 48] on link "Design" at bounding box center [261, 54] width 28 height 30
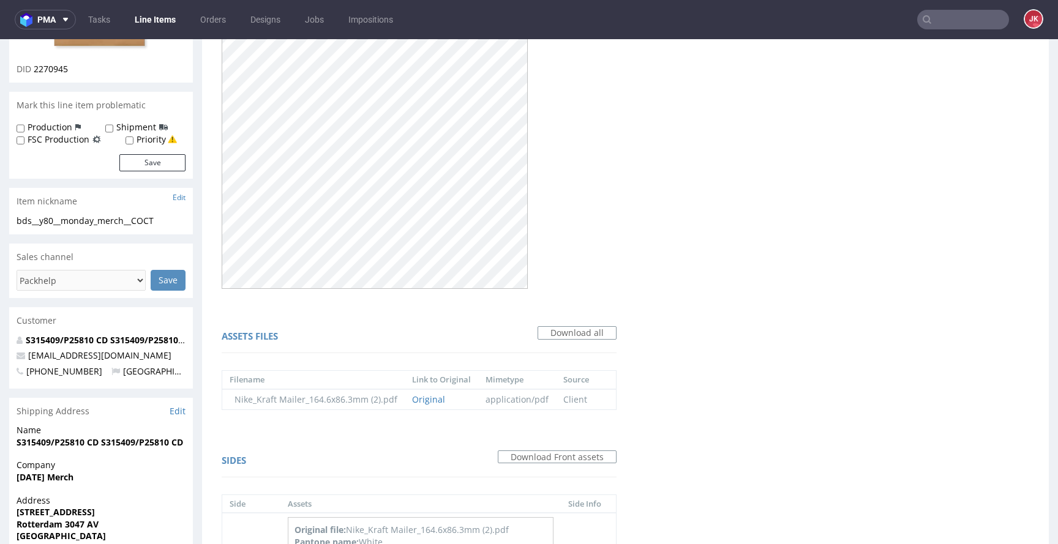
scroll to position [474, 0]
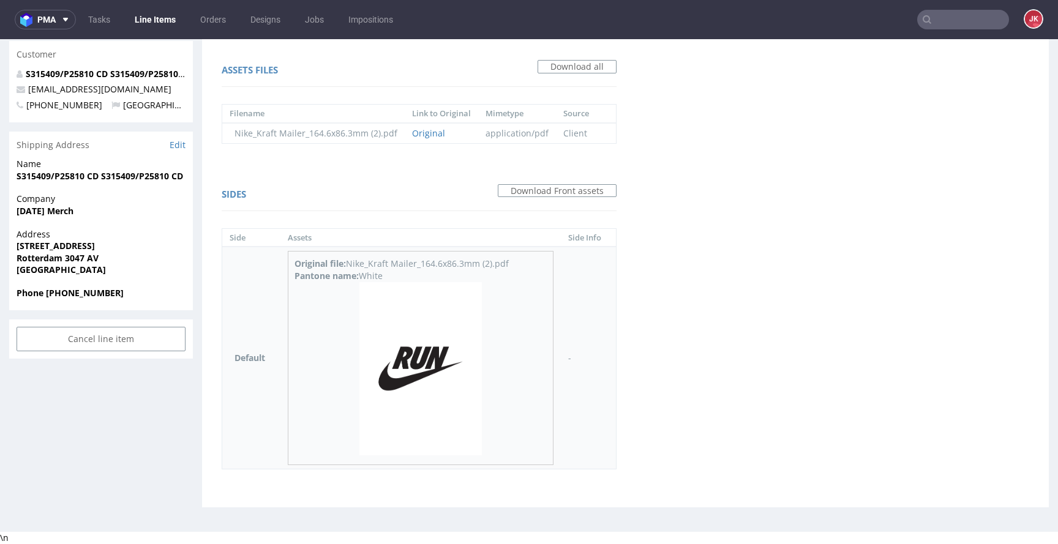
click at [371, 278] on div "Pantone name: White" at bounding box center [420, 276] width 252 height 12
copy div "White"
click at [677, 255] on div "Virtual dieline spit Preview in a new tab Assets files Download all Filename Li…" at bounding box center [625, 69] width 846 height 876
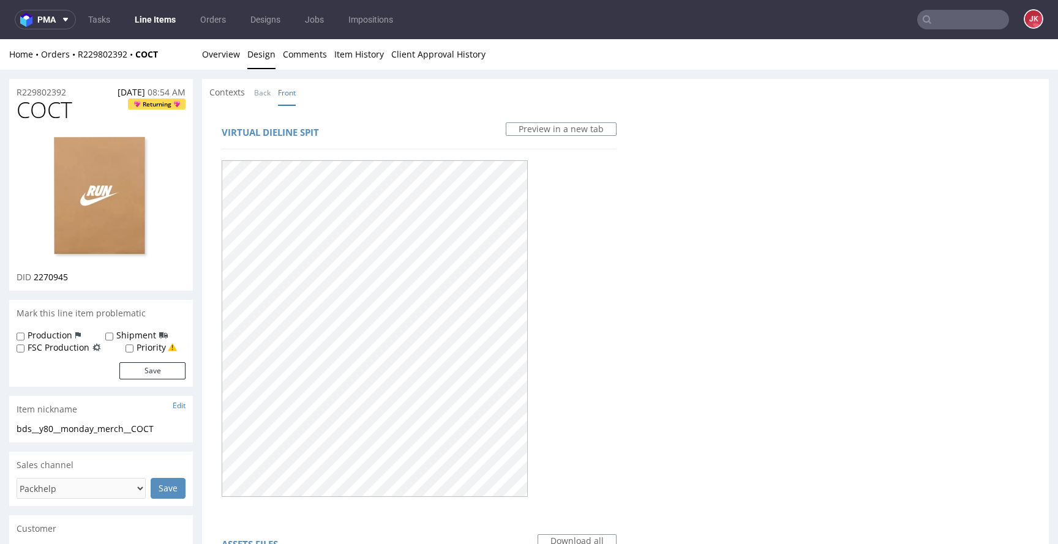
click at [380, 125] on div "Virtual dieline spit Preview in a new tab" at bounding box center [419, 134] width 395 height 29
click at [216, 62] on link "Overview" at bounding box center [221, 54] width 38 height 30
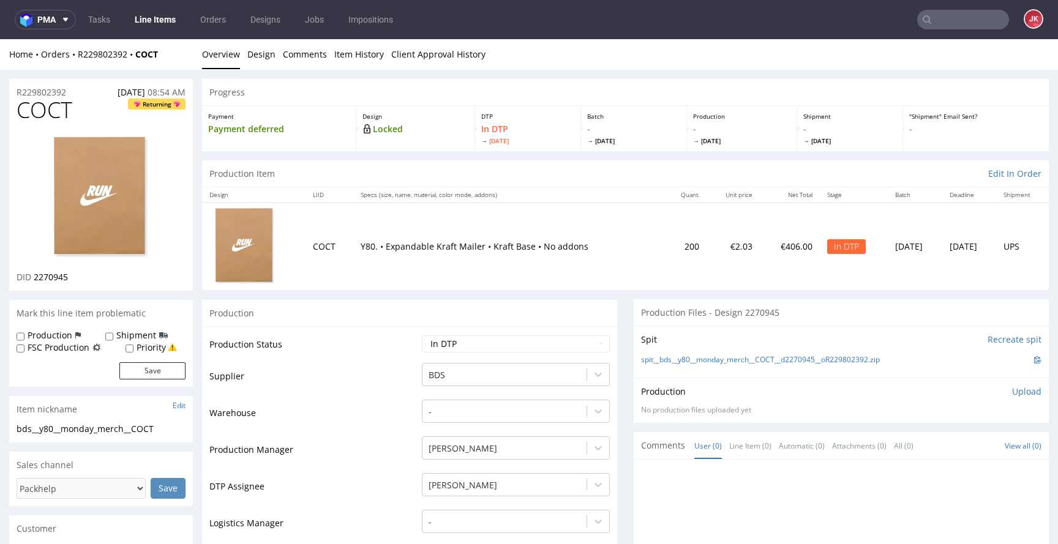
click at [47, 111] on span "COCT" at bounding box center [45, 110] width 56 height 24
copy span "COCT"
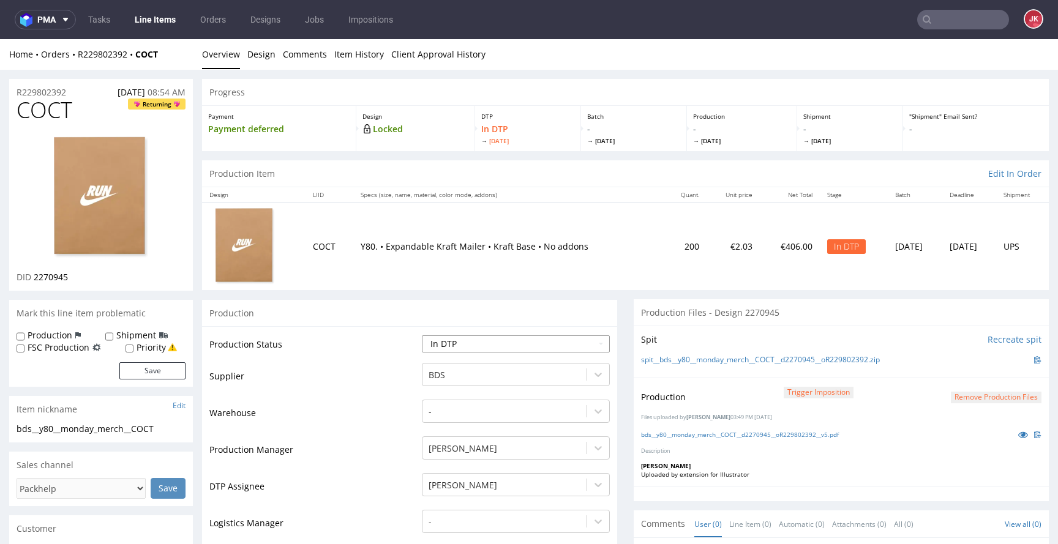
click at [503, 343] on select "Waiting for Artwork Waiting for Diecut Waiting for Mockup Waiting for DTP Waiti…" at bounding box center [516, 343] width 188 height 17
select select "dtp_production_ready"
click at [422, 335] on select "Waiting for Artwork Waiting for Diecut Waiting for Mockup Waiting for DTP Waiti…" at bounding box center [516, 343] width 188 height 17
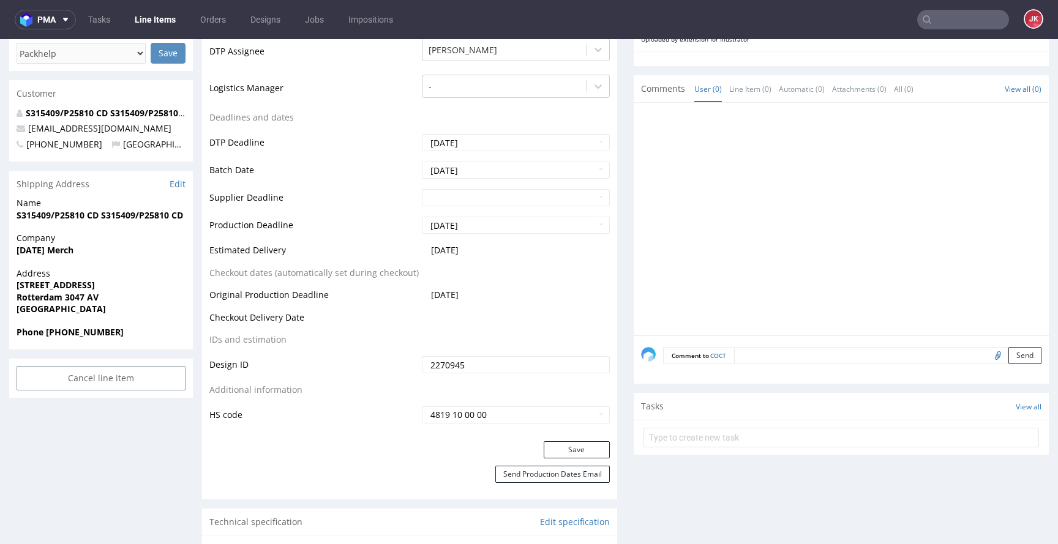
scroll to position [461, 0]
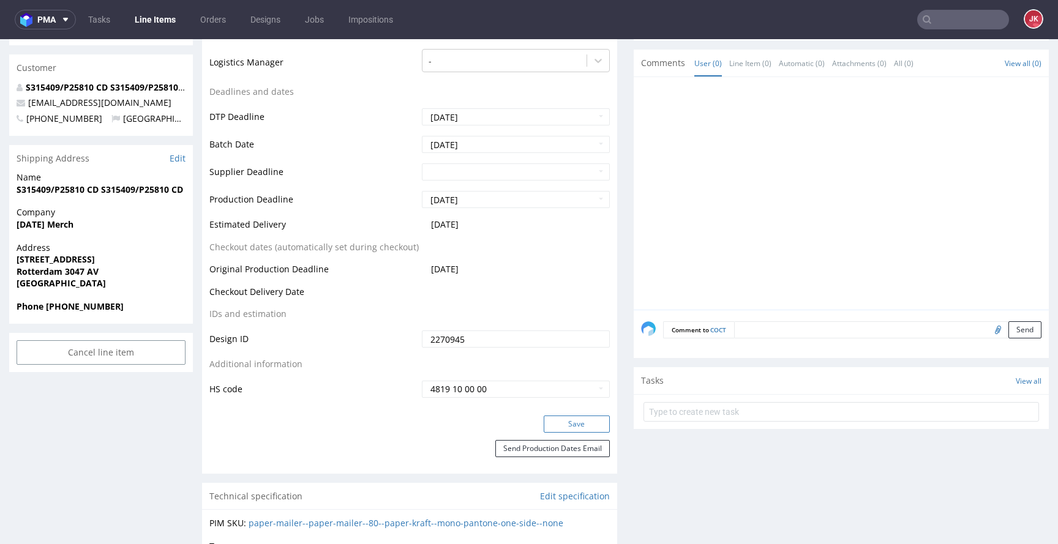
click at [572, 420] on button "Save" at bounding box center [576, 424] width 66 height 17
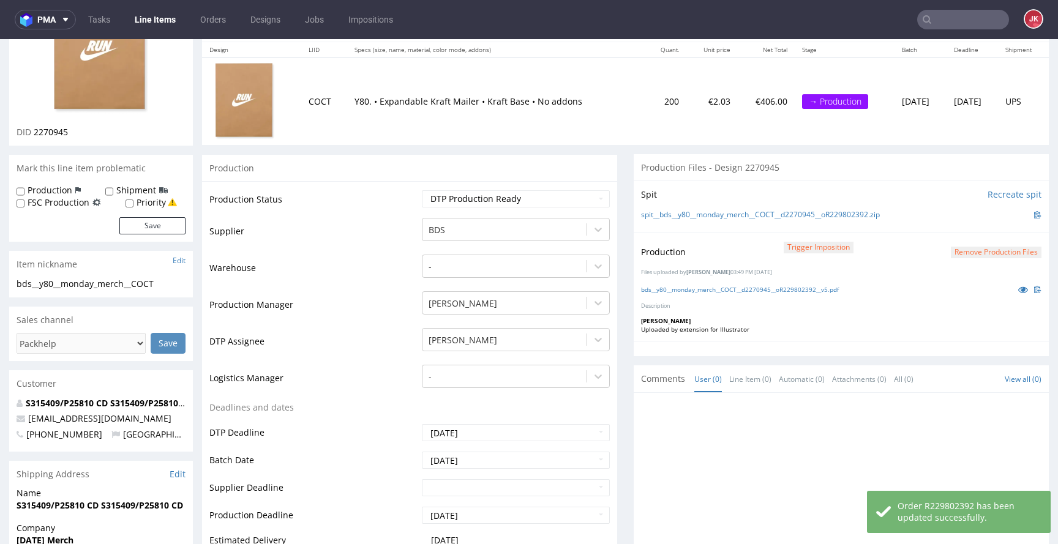
scroll to position [0, 0]
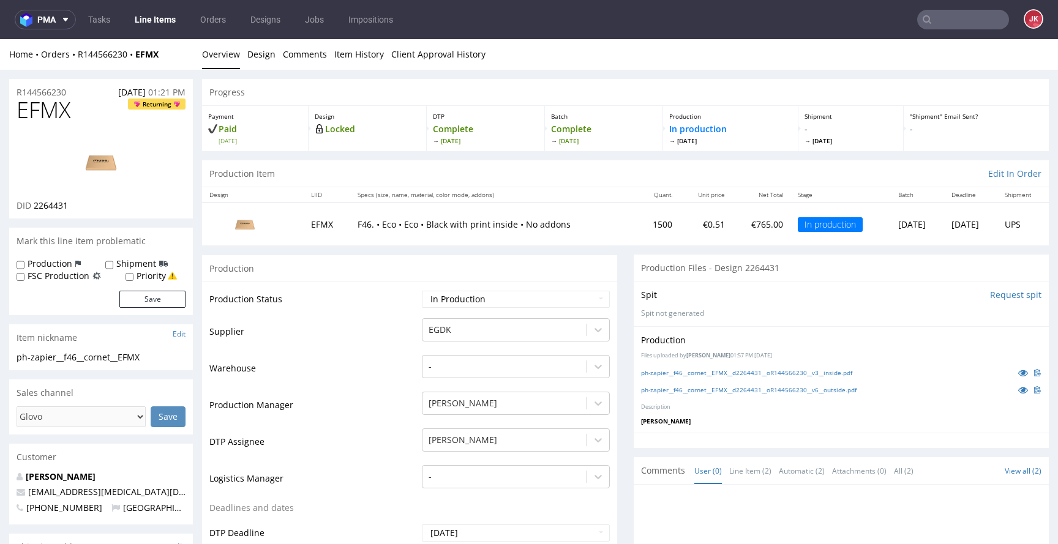
scroll to position [232, 0]
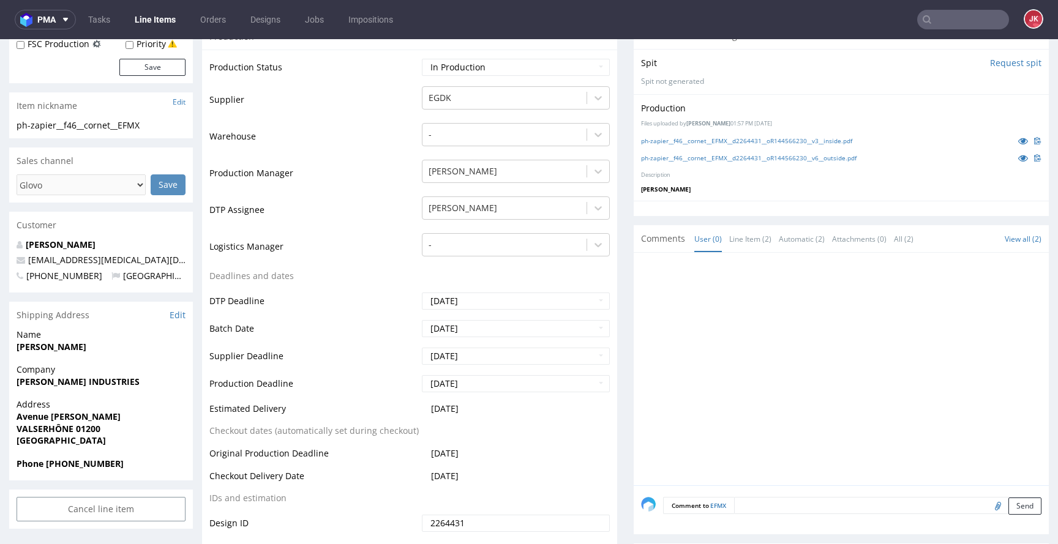
click at [768, 503] on textarea at bounding box center [887, 505] width 307 height 17
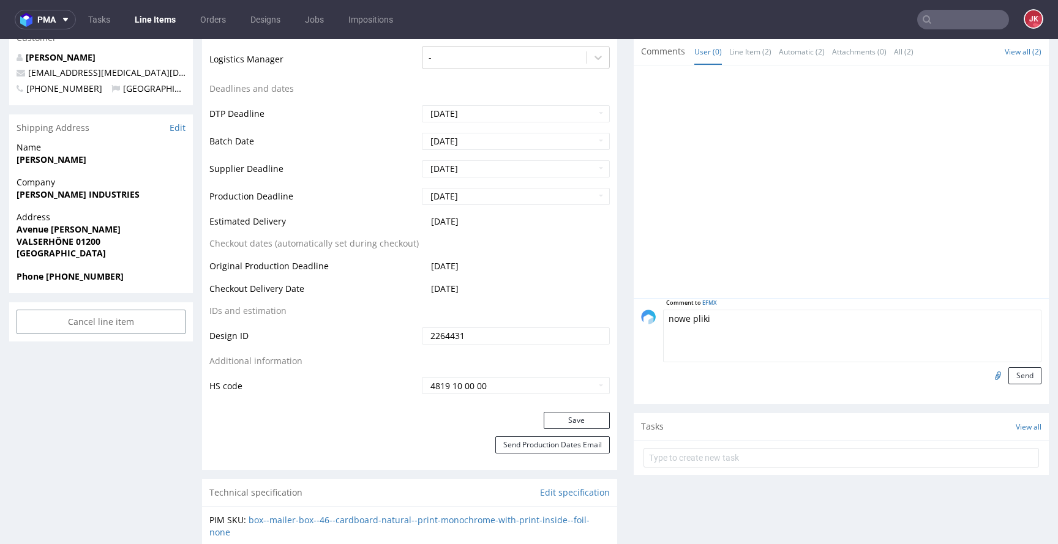
scroll to position [456, 0]
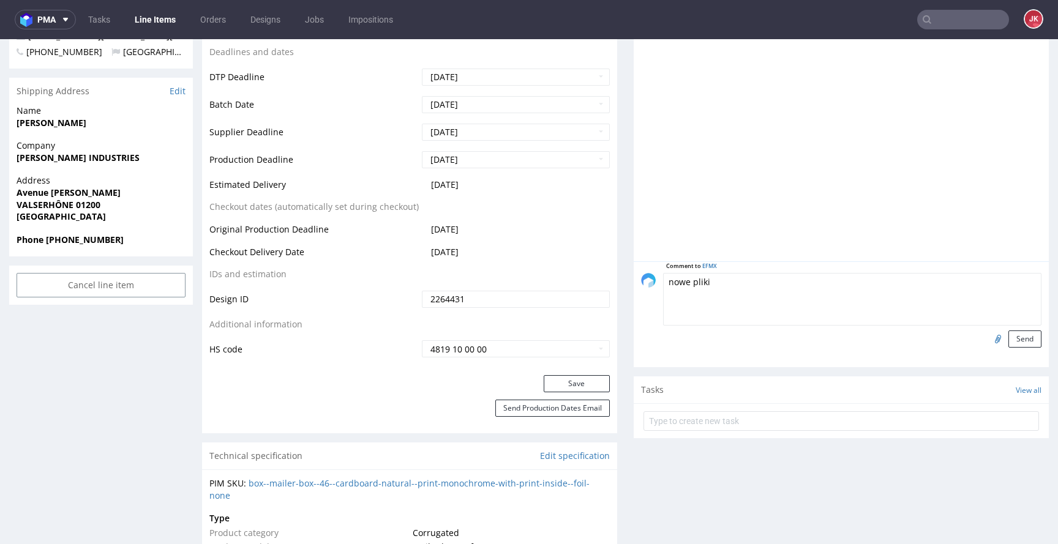
type textarea "nowe pliki"
click at [987, 341] on input "file" at bounding box center [995, 338] width 17 height 16
type input "C:\fakepath\ph-zapier__f46__cornet__EFMX__d2264431__oR144566230__v3__inside.pdf"
click at [1008, 336] on button "Send" at bounding box center [1024, 338] width 33 height 17
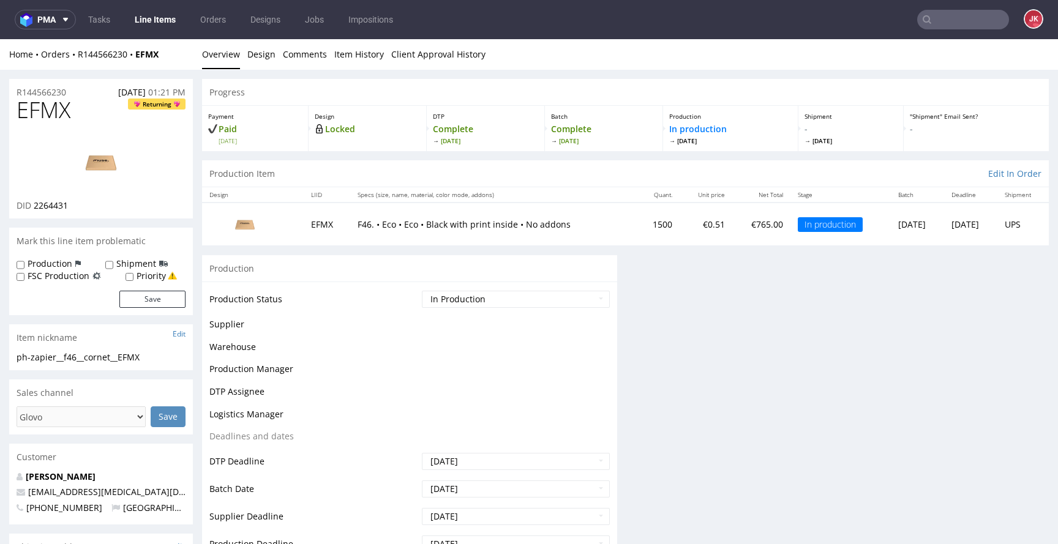
scroll to position [0, 0]
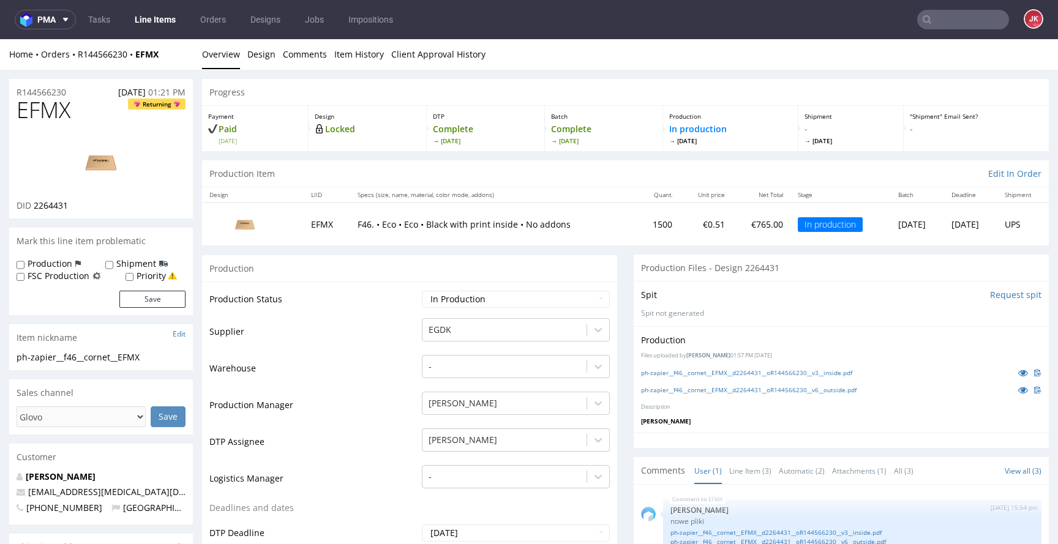
click at [50, 265] on label "Production" at bounding box center [50, 264] width 45 height 12
click at [24, 265] on input "Production" at bounding box center [21, 265] width 8 height 10
checkbox input "true"
click at [155, 300] on button "Save" at bounding box center [152, 299] width 66 height 17
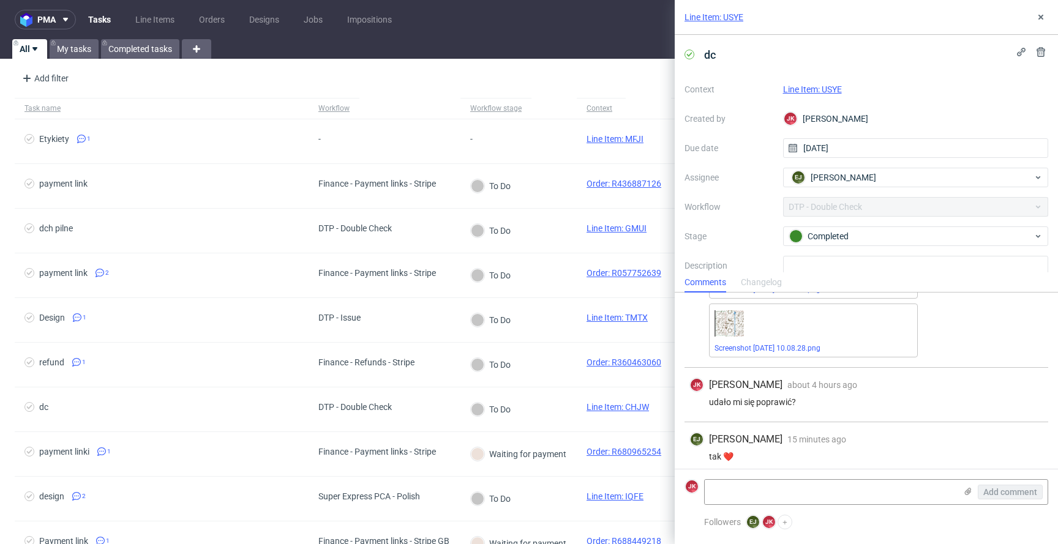
scroll to position [227, 0]
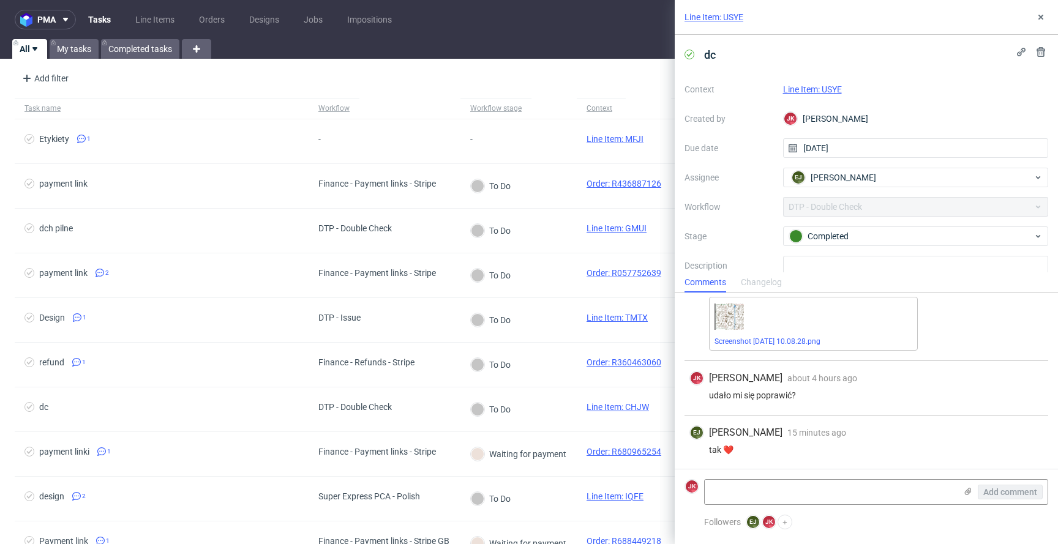
click at [813, 89] on link "Line Item: USYE" at bounding box center [812, 89] width 59 height 10
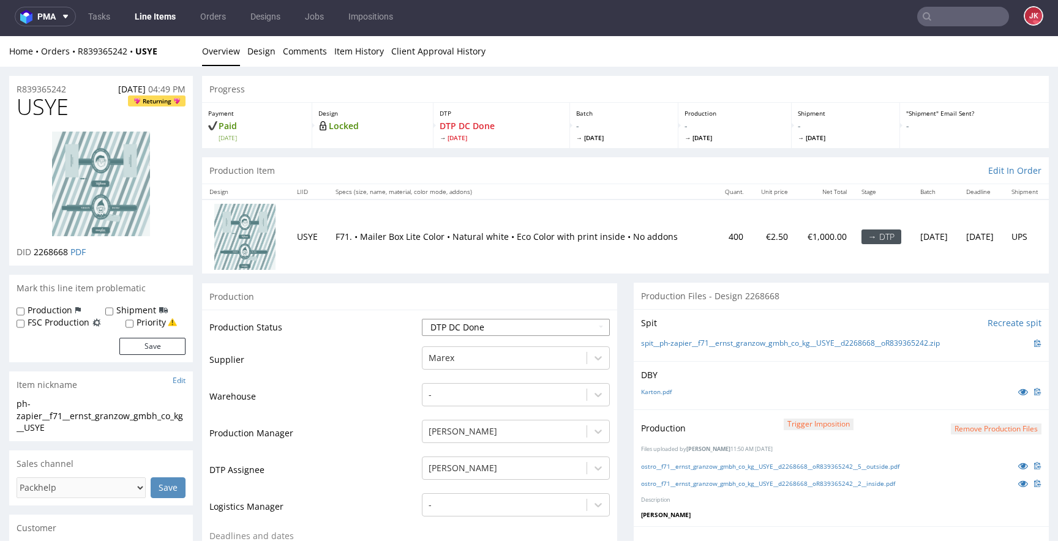
click at [521, 324] on select "Waiting for Artwork Waiting for Diecut Waiting for Mockup Waiting for DTP Waiti…" at bounding box center [516, 327] width 188 height 17
select select "dtp_ca_needed"
click at [422, 319] on select "Waiting for Artwork Waiting for Diecut Waiting for Mockup Waiting for DTP Waiti…" at bounding box center [516, 327] width 188 height 17
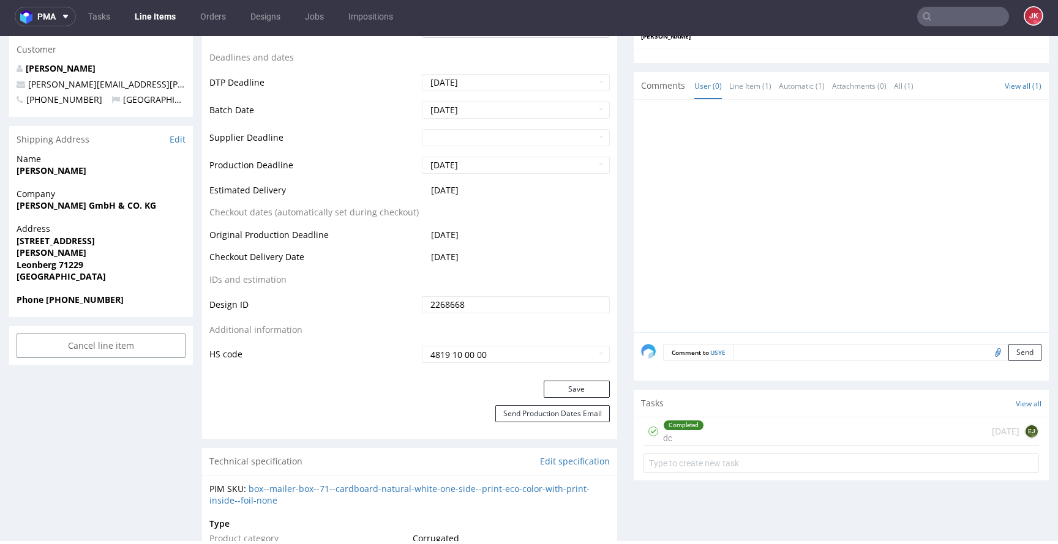
scroll to position [500, 0]
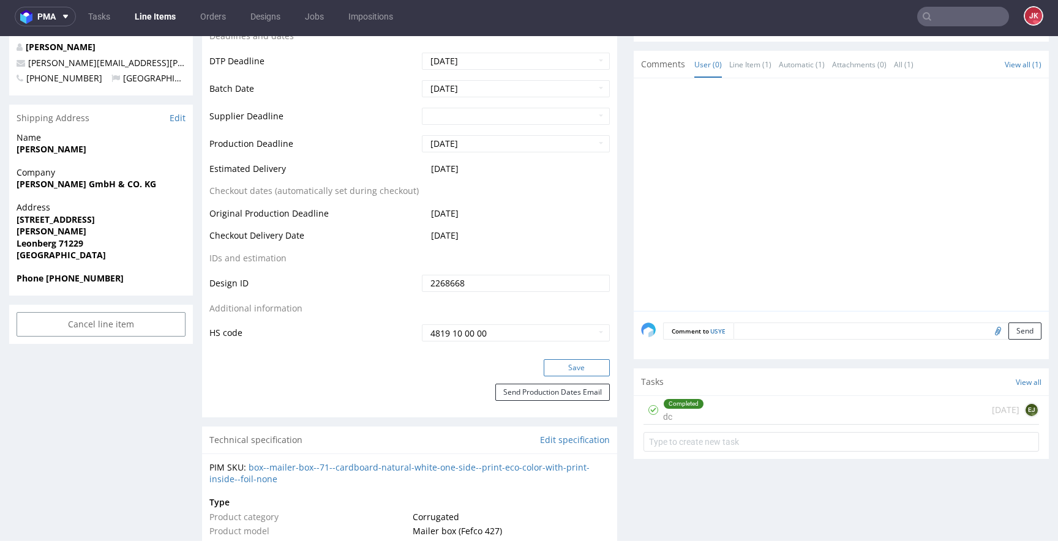
click at [565, 367] on button "Save" at bounding box center [576, 367] width 66 height 17
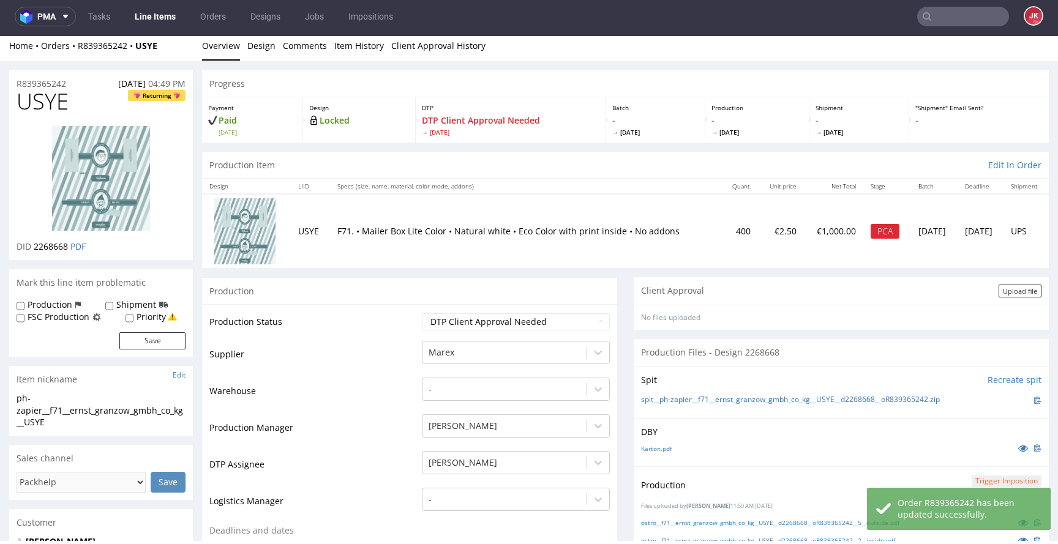
scroll to position [0, 0]
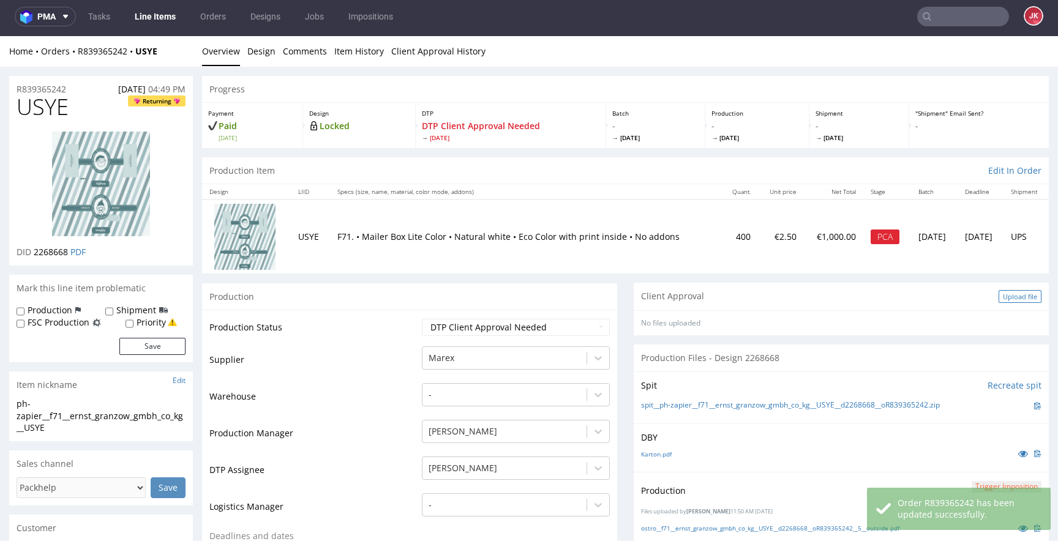
click at [1004, 291] on div "Upload file" at bounding box center [1019, 296] width 43 height 13
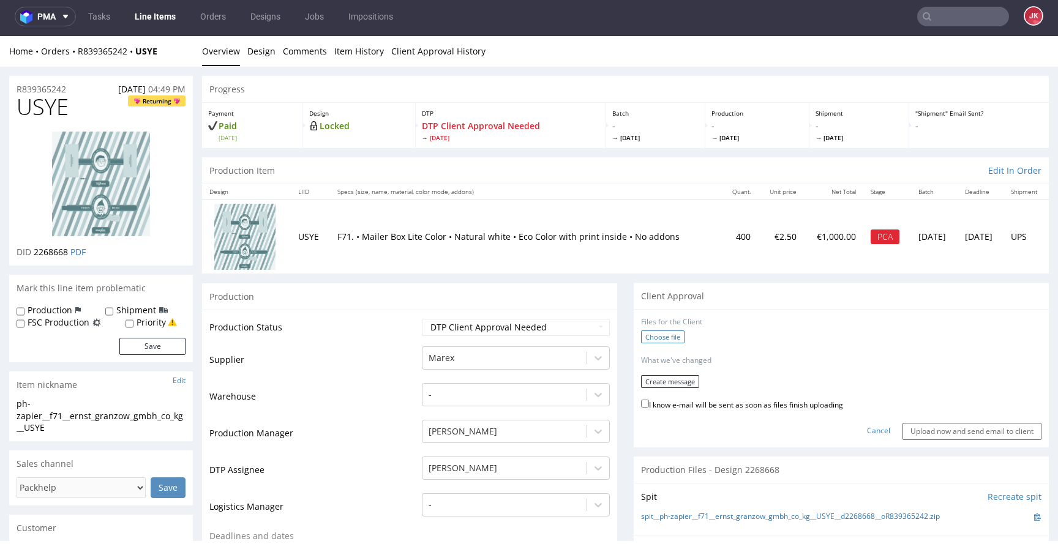
click at [660, 334] on label "Choose file" at bounding box center [662, 336] width 43 height 13
click at [0, 36] on input "Choose file" at bounding box center [0, 36] width 0 height 0
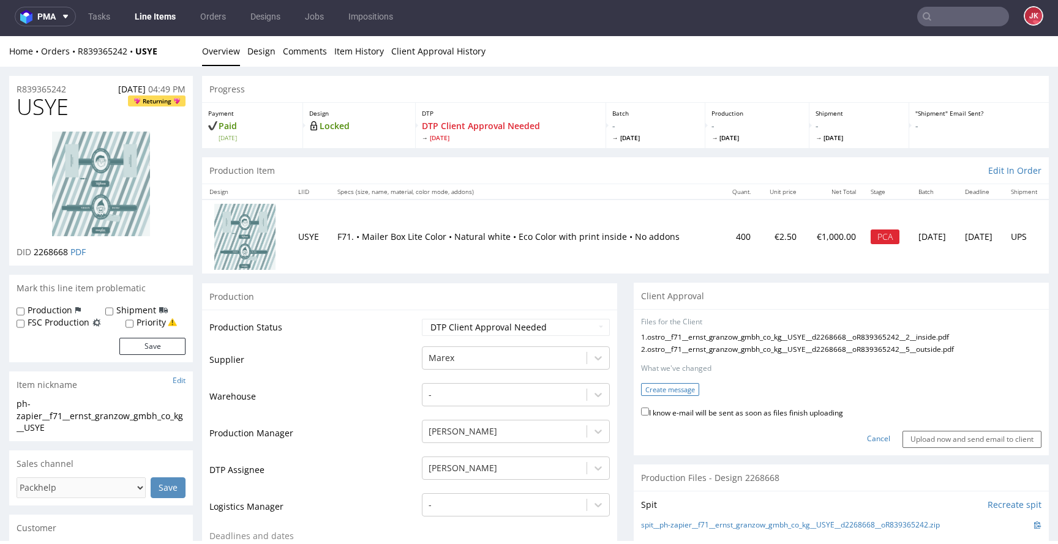
click at [662, 390] on button "Create message" at bounding box center [670, 389] width 58 height 13
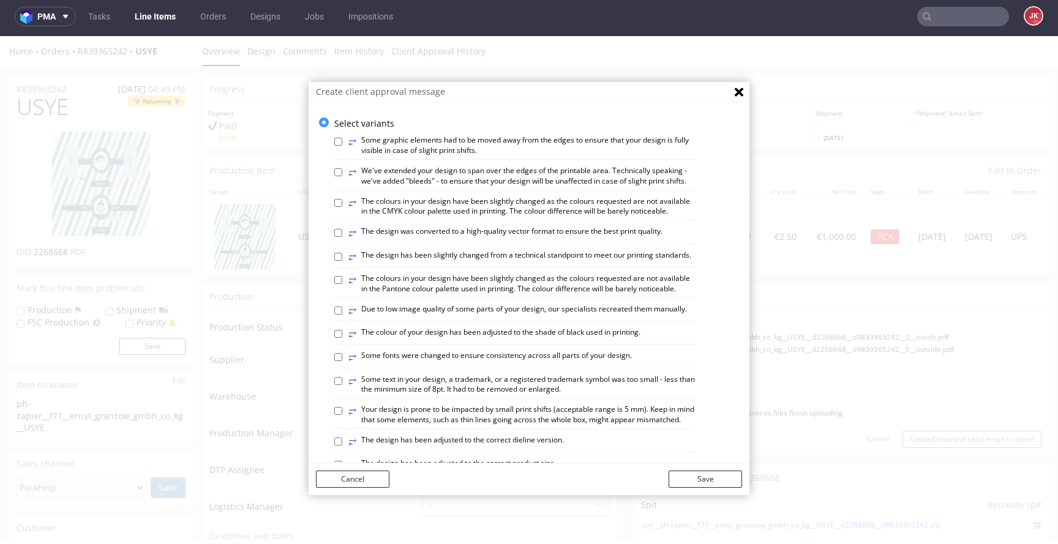
click at [442, 264] on label "⥂ The design has been slightly changed from a technical standpoint to meet our …" at bounding box center [519, 256] width 343 height 13
click at [342, 261] on input "⥂ The design has been slightly changed from a technical standpoint to meet our …" at bounding box center [338, 257] width 8 height 8
checkbox input "true"
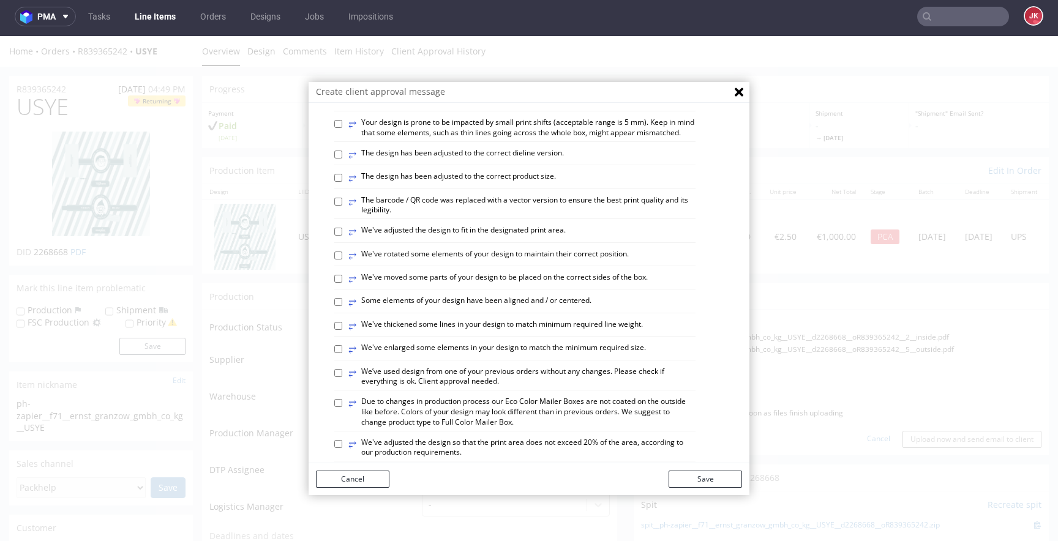
scroll to position [289, 0]
click at [508, 307] on label "⥂ Some elements of your design have been aligned and / or centered." at bounding box center [469, 300] width 243 height 13
click at [342, 304] on input "⥂ Some elements of your design have been aligned and / or centered." at bounding box center [338, 300] width 8 height 8
checkbox input "true"
click at [693, 479] on button "Save" at bounding box center [704, 479] width 73 height 17
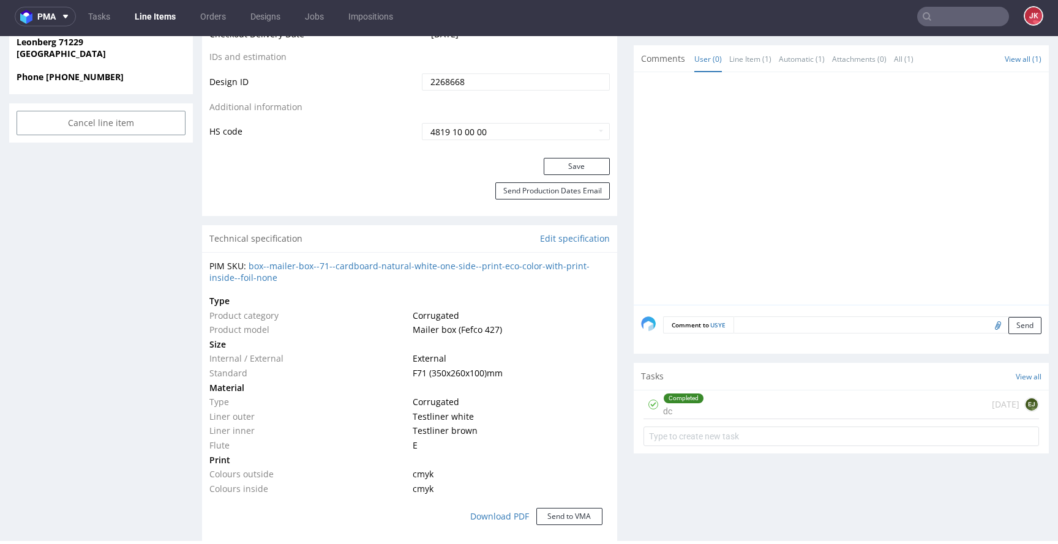
scroll to position [714, 0]
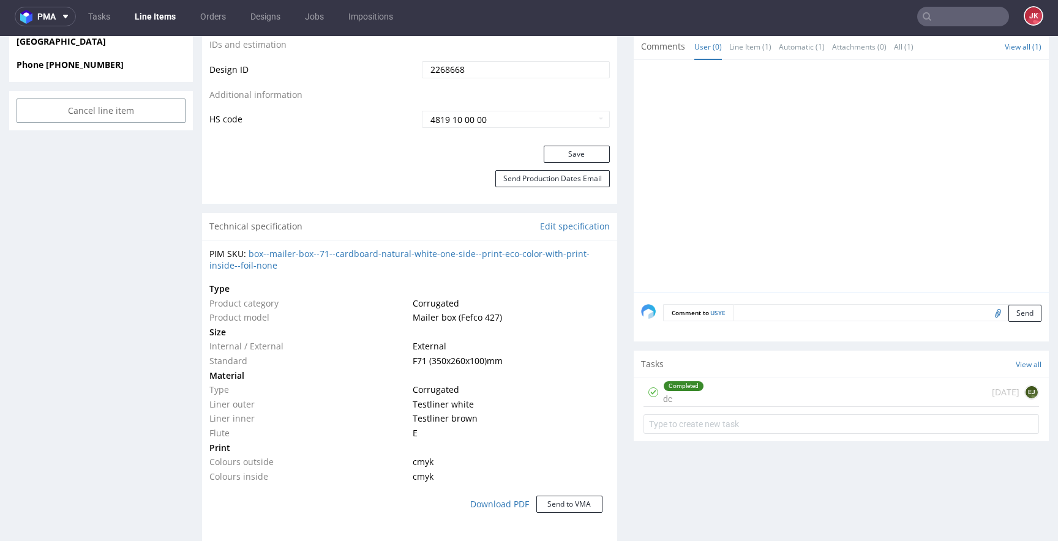
click at [677, 397] on div "Completed dc" at bounding box center [683, 392] width 41 height 28
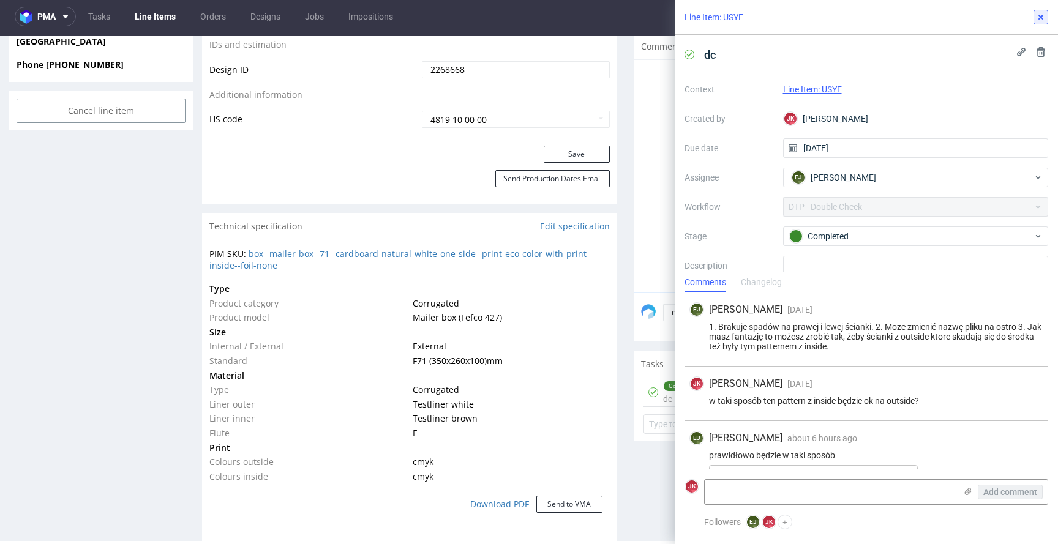
click at [1037, 13] on icon at bounding box center [1040, 17] width 10 height 10
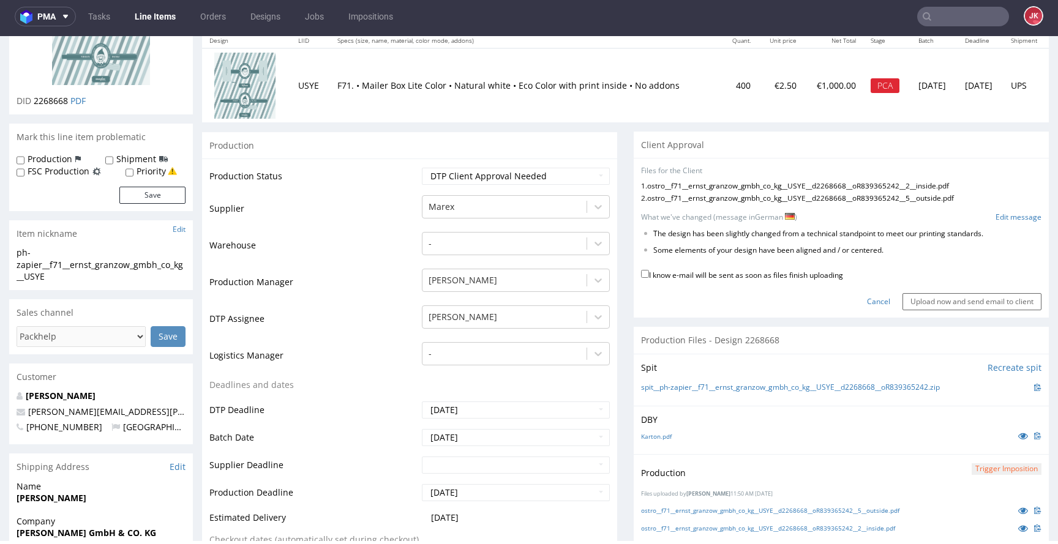
scroll to position [88, 0]
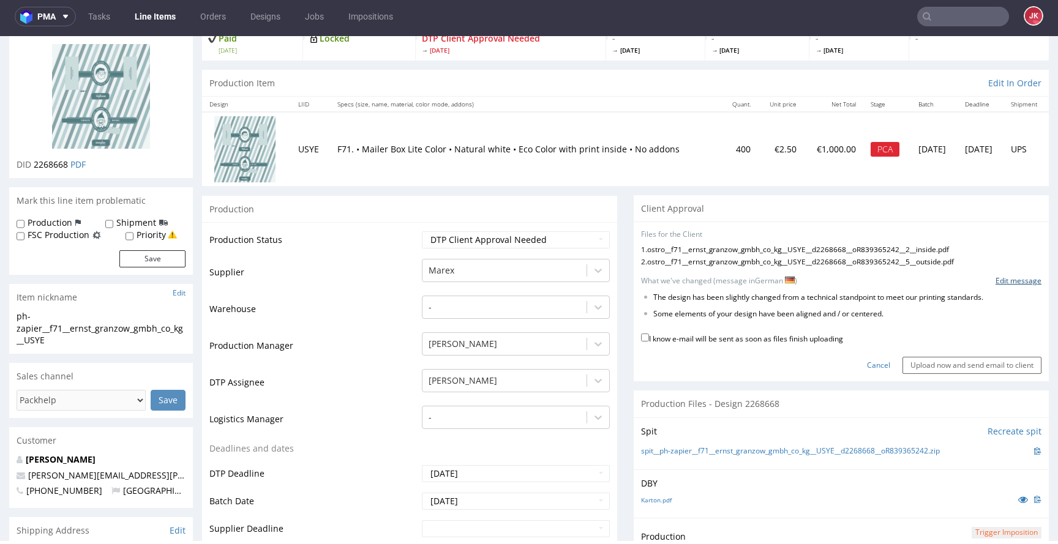
click at [995, 282] on link "Edit message" at bounding box center [1018, 281] width 46 height 10
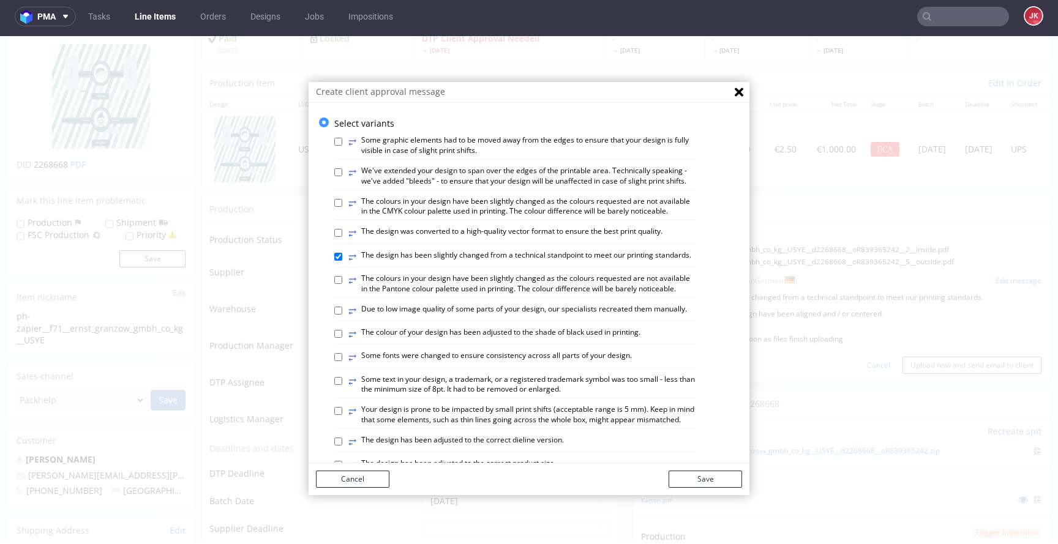
click at [541, 177] on label "⥂ We've extended your design to span over the edges of the printable area. Tech…" at bounding box center [521, 176] width 347 height 21
click at [342, 176] on input "⥂ We've extended your design to span over the edges of the printable area. Tech…" at bounding box center [338, 172] width 8 height 8
checkbox input "true"
click at [685, 475] on button "Save" at bounding box center [704, 479] width 73 height 17
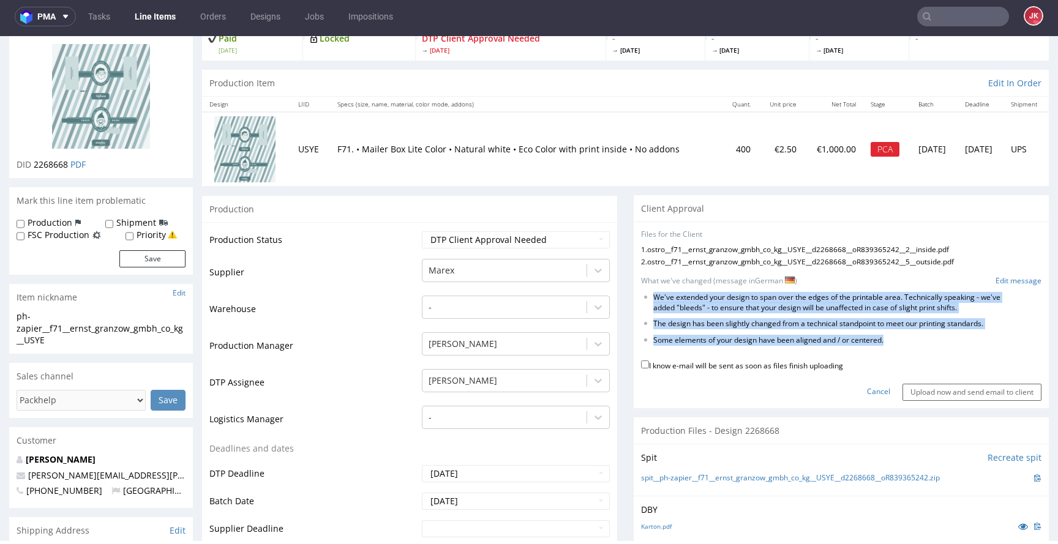
drag, startPoint x: 644, startPoint y: 297, endPoint x: 889, endPoint y: 343, distance: 248.9
click at [889, 343] on ul "We've extended your design to span over the edges of the printable area. Techni…" at bounding box center [841, 319] width 400 height 53
copy ul "We've extended your design to span over the edges of the printable area. Techni…"
click at [894, 341] on li "Some elements of your design have been aligned and / or centered." at bounding box center [827, 340] width 349 height 10
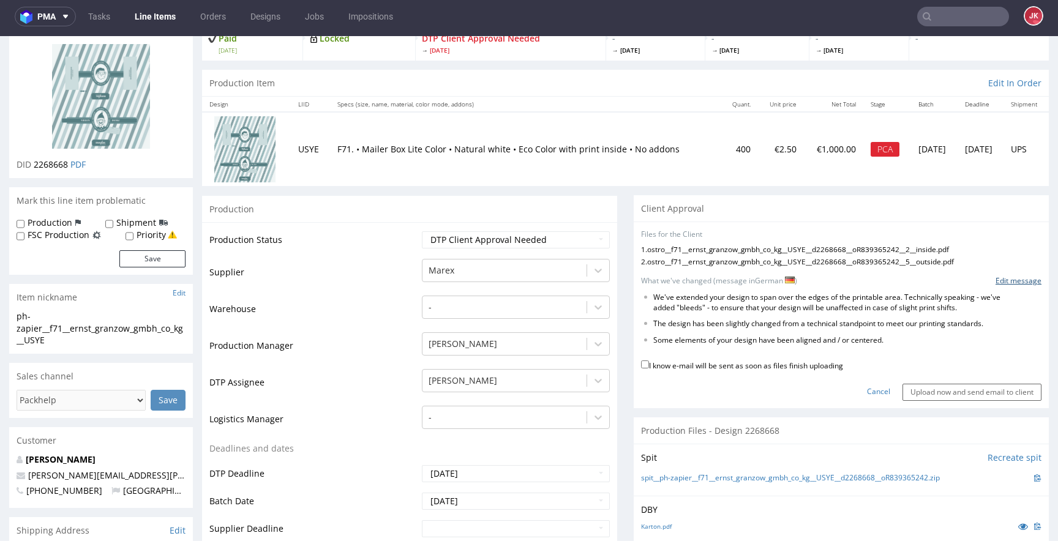
click at [995, 283] on link "Edit message" at bounding box center [1018, 281] width 46 height 10
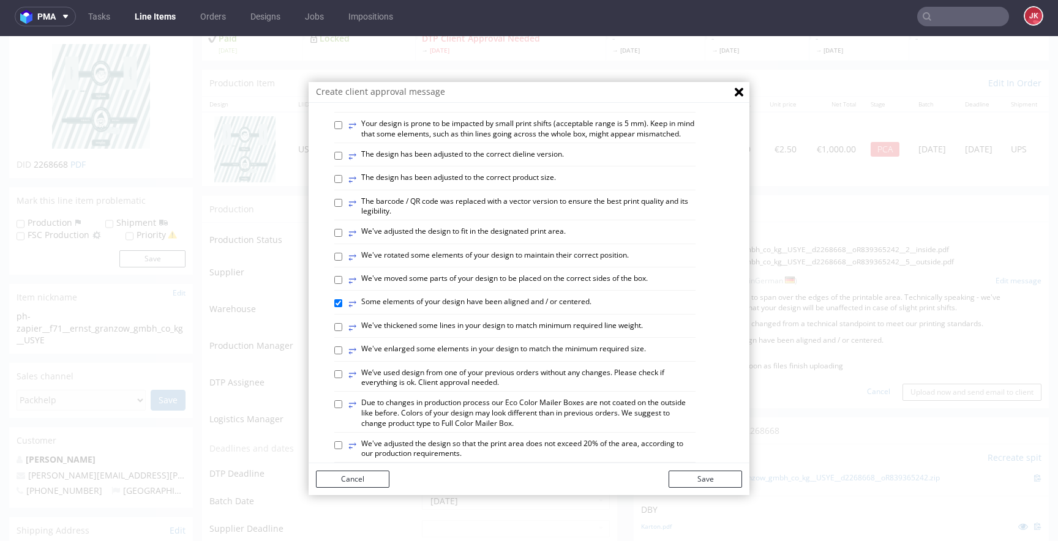
scroll to position [286, 0]
click at [374, 139] on label "⥂ Your design is prone to be impacted by small print shifts (acceptable range i…" at bounding box center [521, 128] width 347 height 21
click at [342, 129] on input "⥂ Your design is prone to be impacted by small print shifts (acceptable range i…" at bounding box center [338, 125] width 8 height 8
checkbox input "true"
click at [710, 481] on button "Save" at bounding box center [704, 479] width 73 height 17
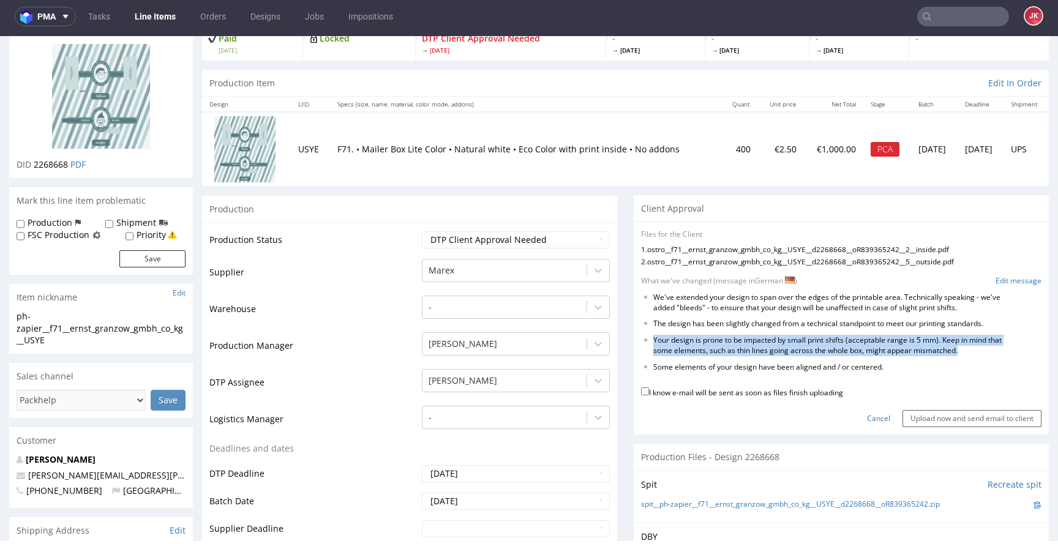
drag, startPoint x: 645, startPoint y: 341, endPoint x: 996, endPoint y: 358, distance: 351.1
click at [996, 358] on ul "We've extended your design to span over the edges of the printable area. Techni…" at bounding box center [841, 333] width 400 height 80
copy li "Your design is prone to be impacted by small print shifts (acceptable range is …"
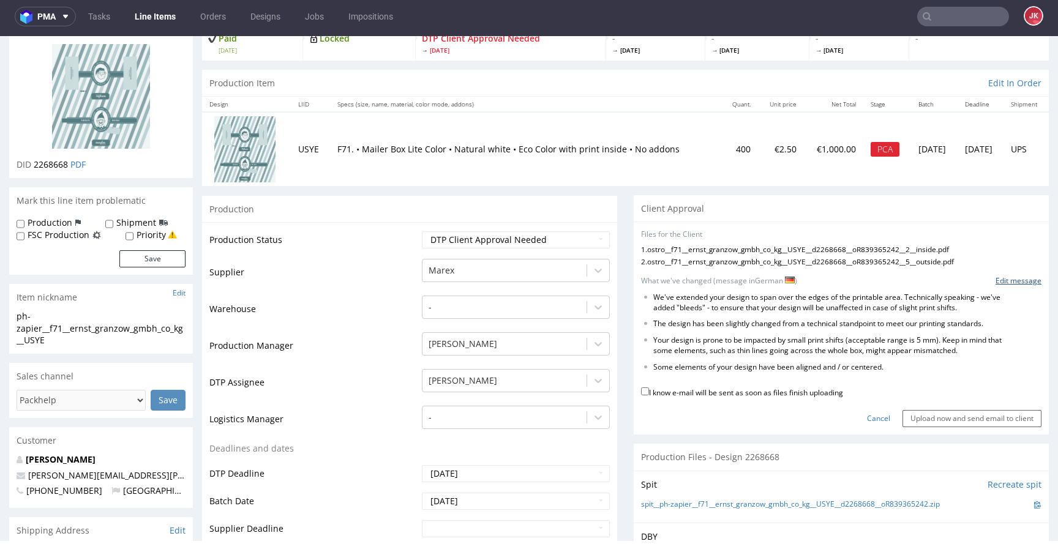
click at [1003, 285] on link "Edit message" at bounding box center [1018, 281] width 46 height 10
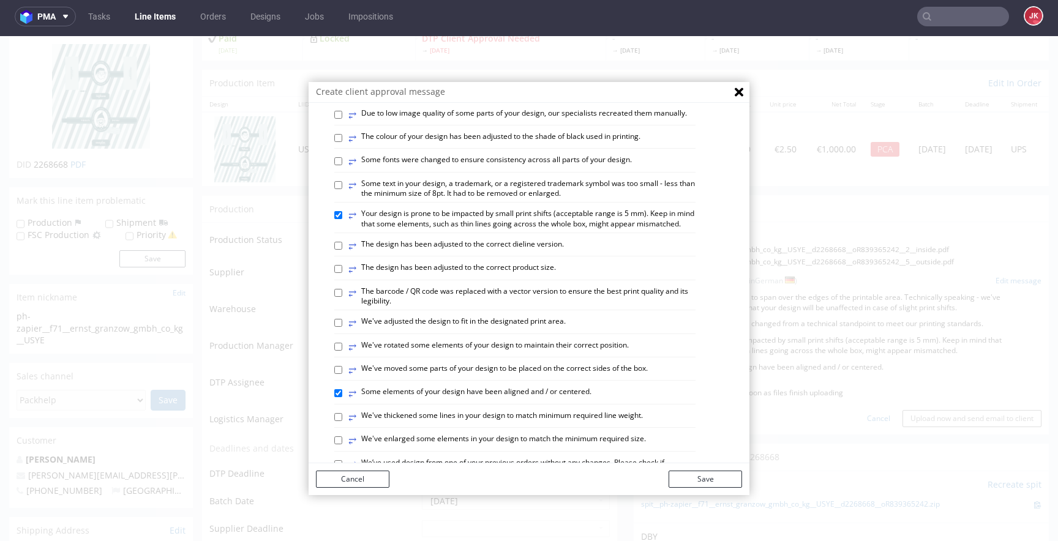
scroll to position [714, 0]
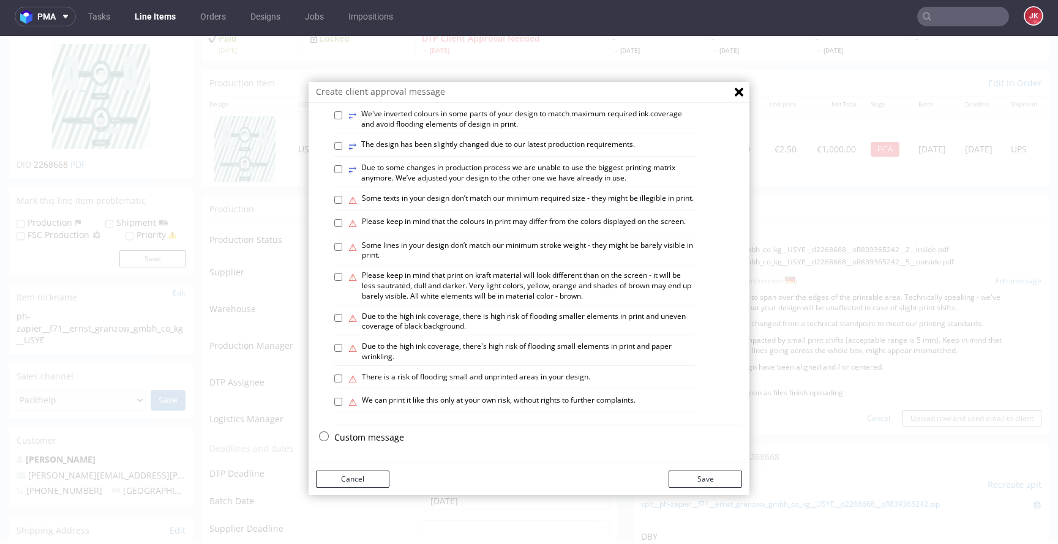
click at [381, 441] on p "Custom message" at bounding box center [538, 437] width 408 height 12
checkbox input "false"
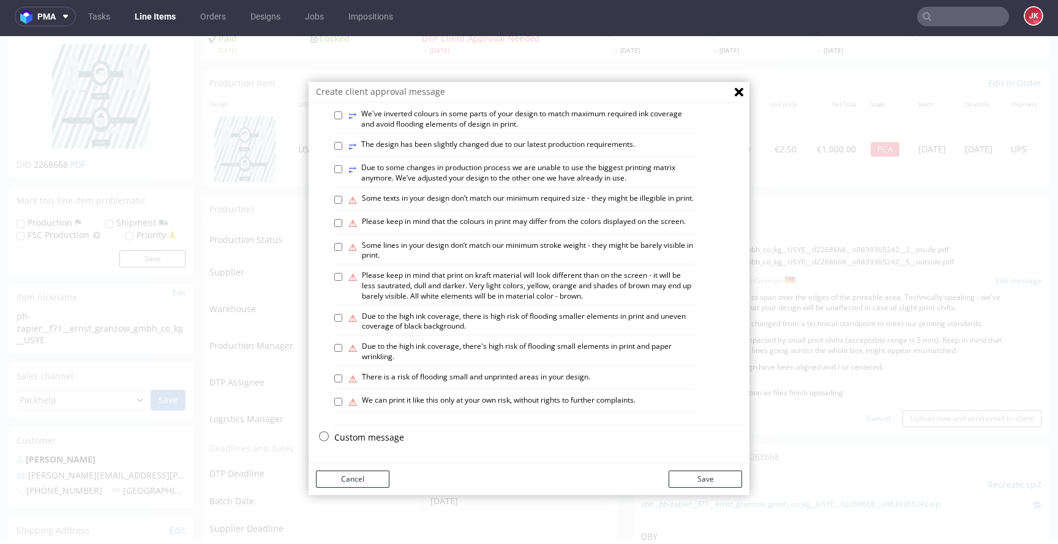
scroll to position [0, 0]
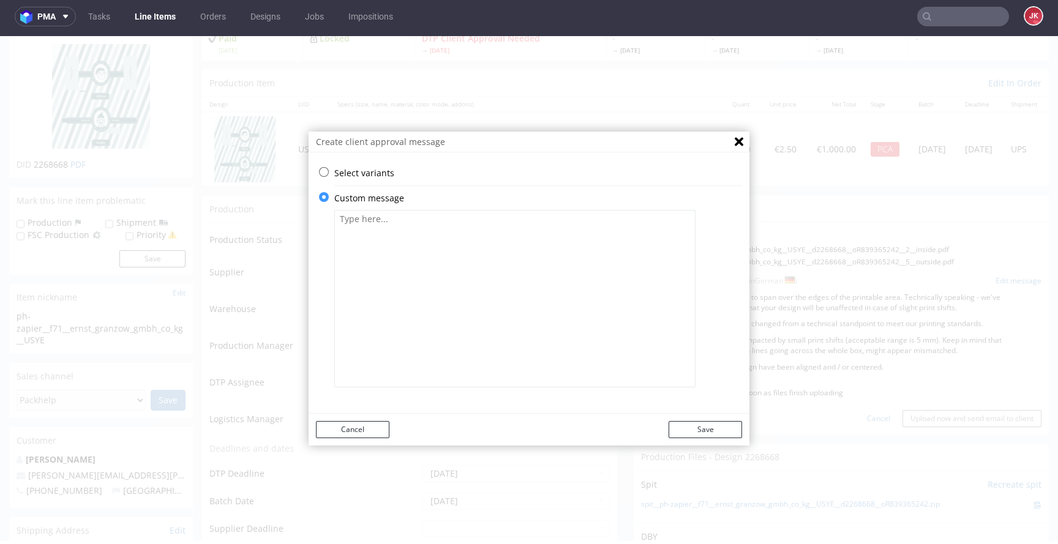
click at [524, 311] on textarea at bounding box center [514, 298] width 361 height 177
paste textarea "Das Design wurde aus technischer Sicht leicht verändert, um unseren Druckstanda…"
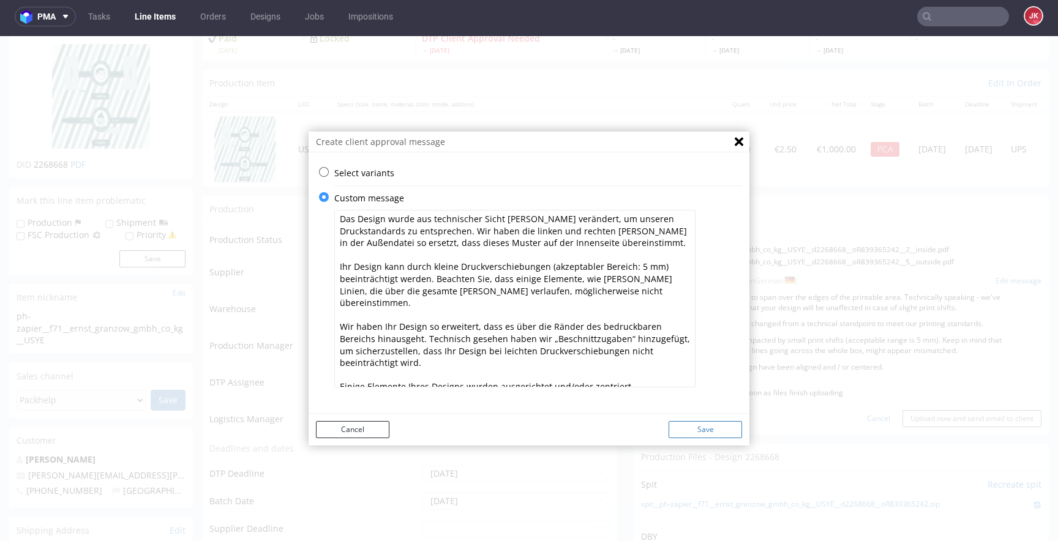
type textarea "Das Design wurde aus technischer Sicht leicht verändert, um unseren Druckstanda…"
click at [706, 428] on button "Save" at bounding box center [704, 429] width 73 height 17
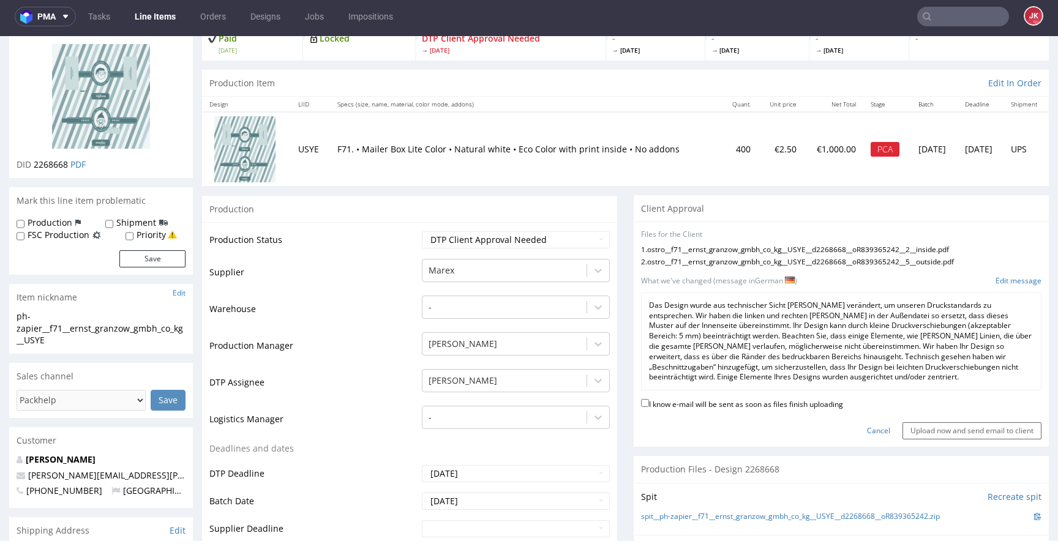
click at [735, 402] on label "I know e-mail will be sent as soon as files finish uploading" at bounding box center [742, 403] width 202 height 13
click at [649, 402] on input "I know e-mail will be sent as soon as files finish uploading" at bounding box center [645, 403] width 8 height 8
checkbox input "true"
click at [912, 433] on input "Upload now and send email to client" at bounding box center [971, 430] width 139 height 17
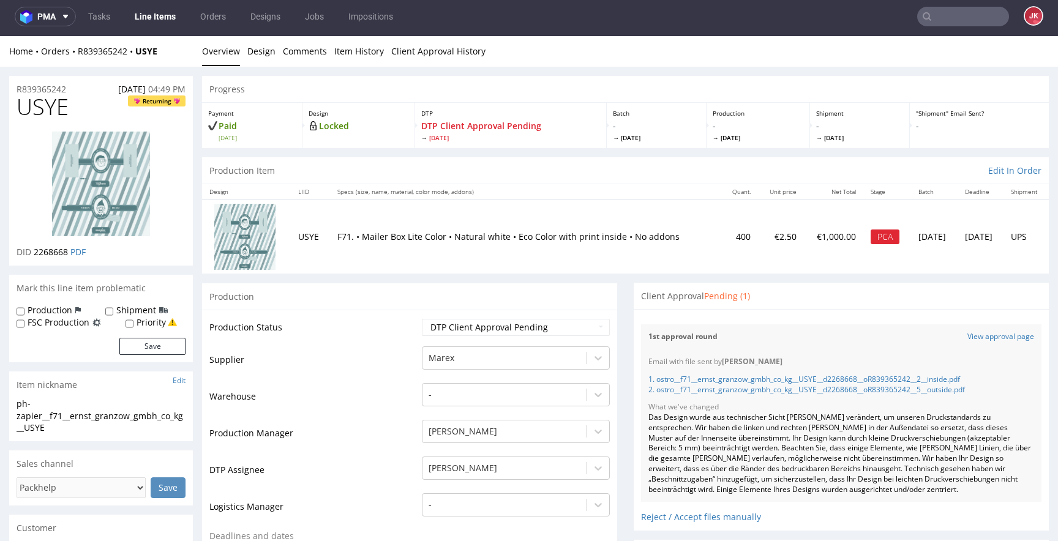
click at [61, 99] on span "USYE" at bounding box center [43, 107] width 52 height 24
copy span "USYE"
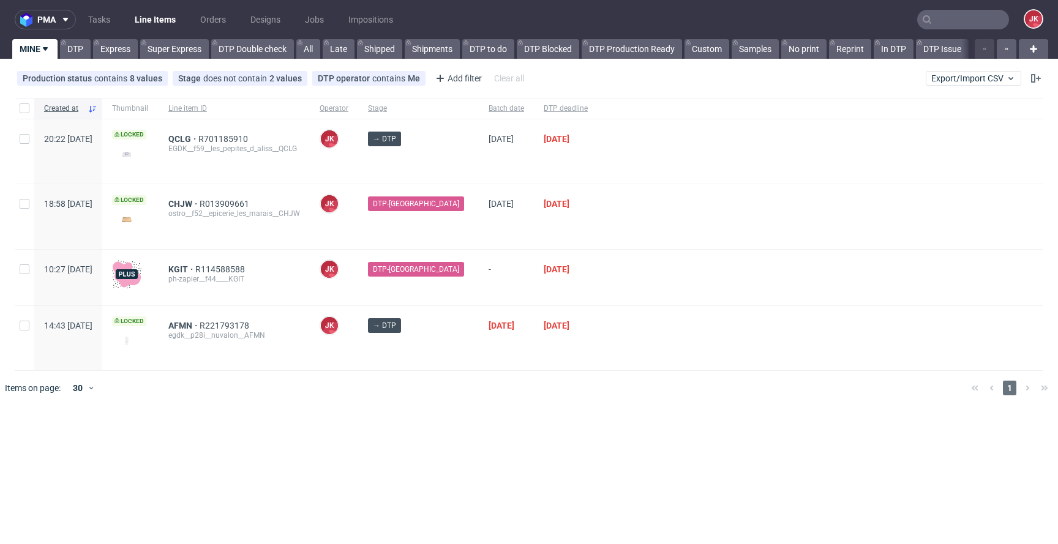
click at [614, 247] on div at bounding box center [820, 216] width 446 height 64
click at [518, 225] on div "[DATE]" at bounding box center [506, 216] width 55 height 64
click at [519, 289] on div "-" at bounding box center [506, 278] width 55 height 56
click at [296, 288] on span "KGIT R114588588 ph-zapier__f44____KGIT" at bounding box center [234, 277] width 132 height 26
click at [607, 255] on div at bounding box center [820, 278] width 446 height 56
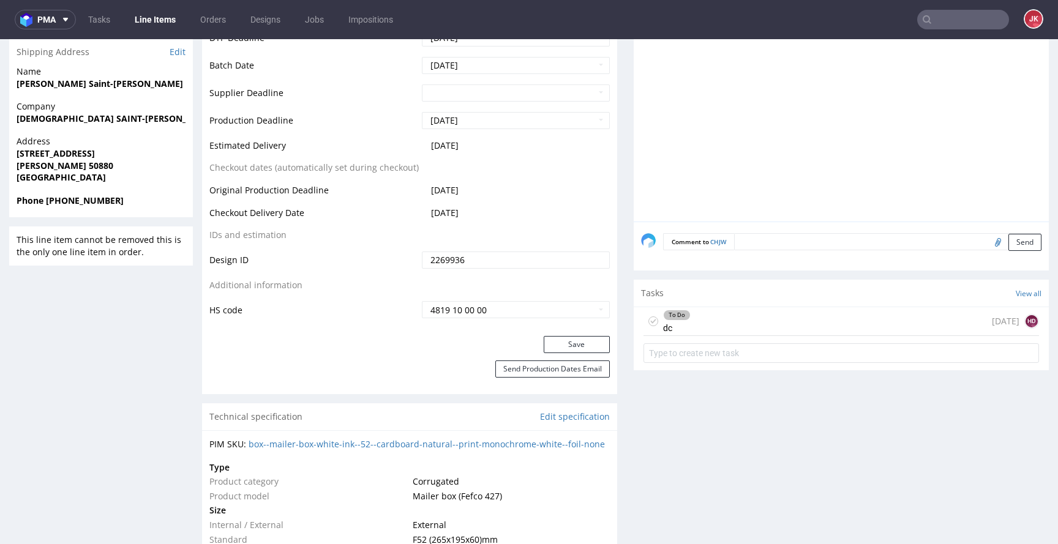
scroll to position [576, 0]
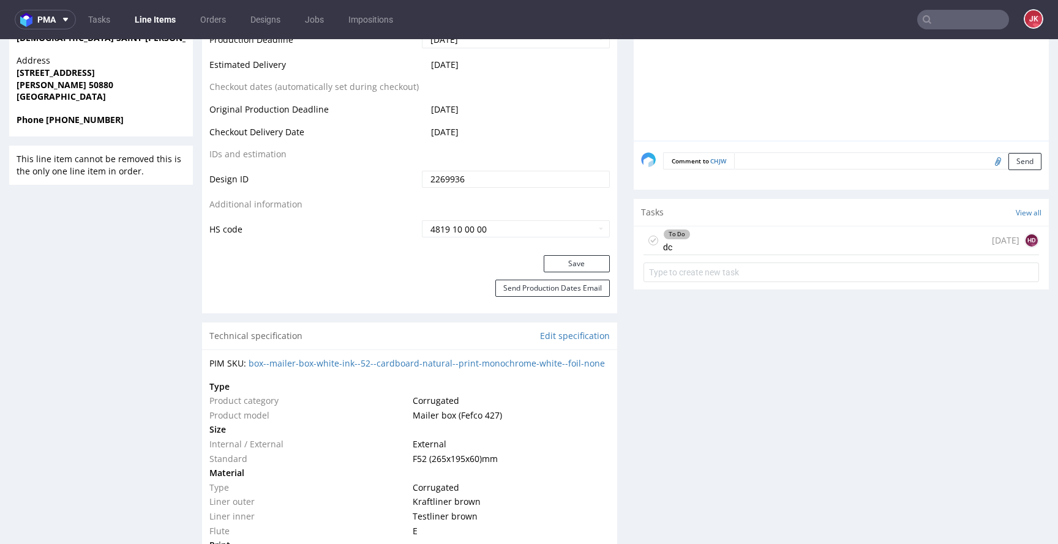
click at [670, 242] on div "To Do dc" at bounding box center [677, 240] width 28 height 28
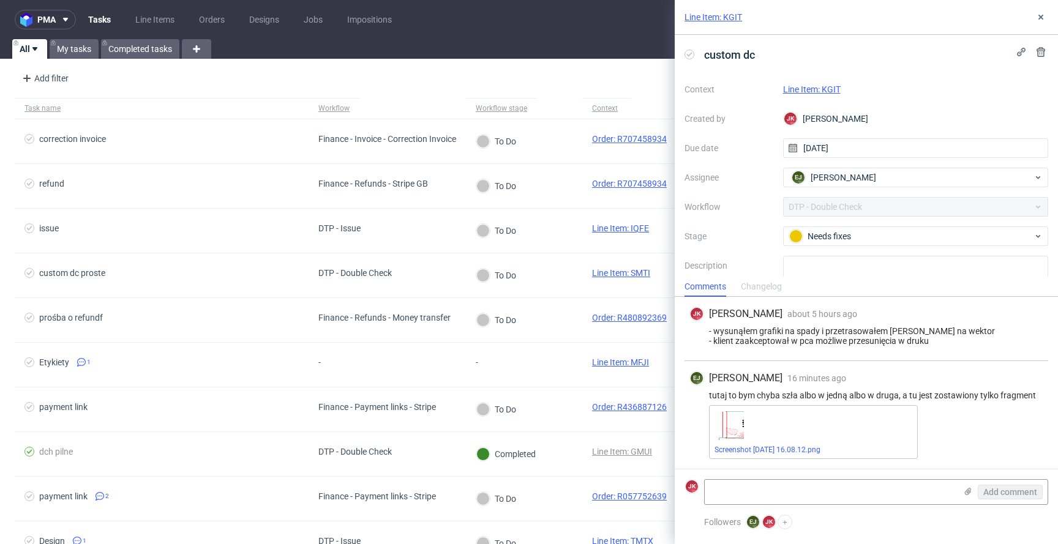
click at [829, 87] on link "Line Item: KGIT" at bounding box center [812, 89] width 58 height 10
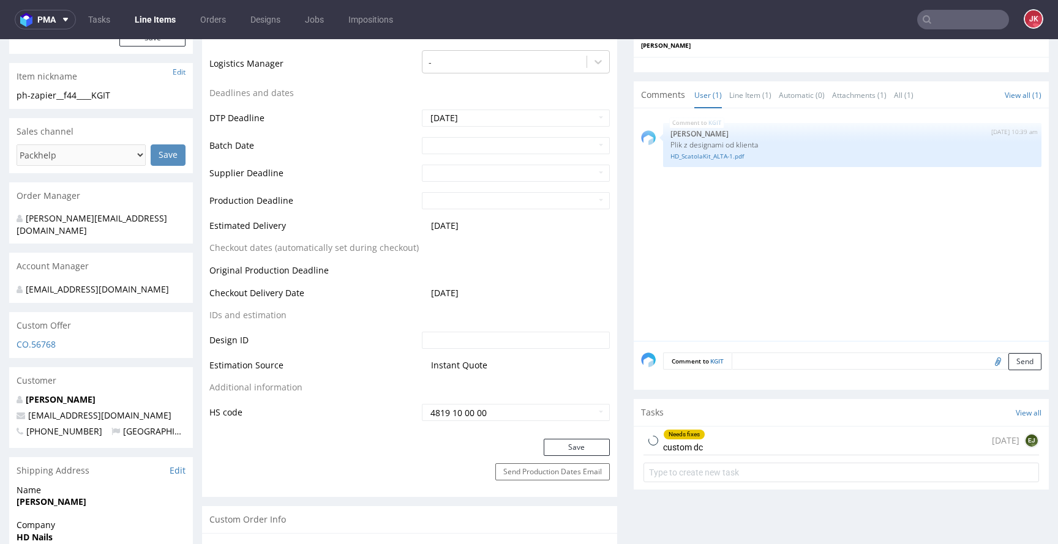
scroll to position [438, 0]
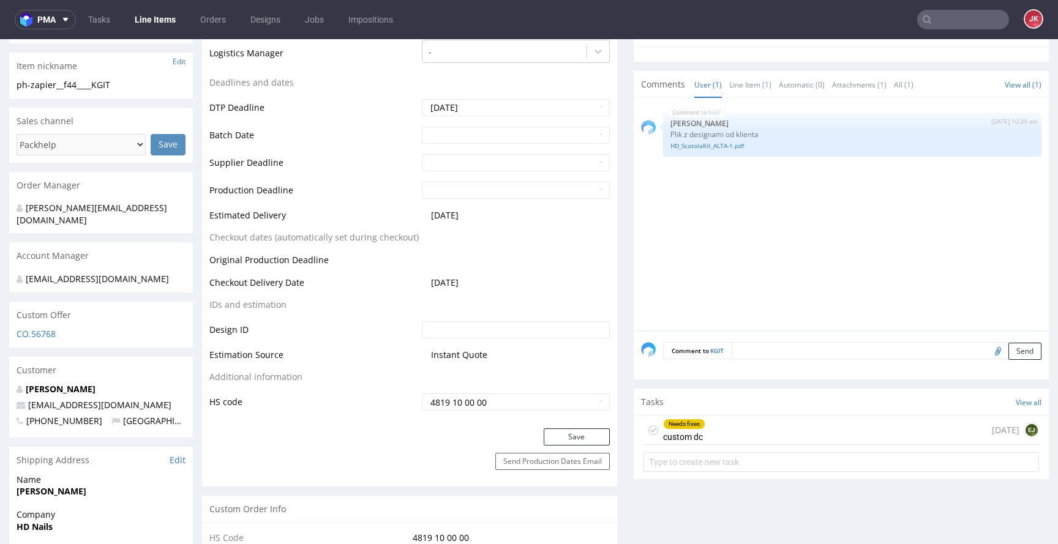
click at [695, 425] on div "Needs fixes" at bounding box center [683, 424] width 41 height 10
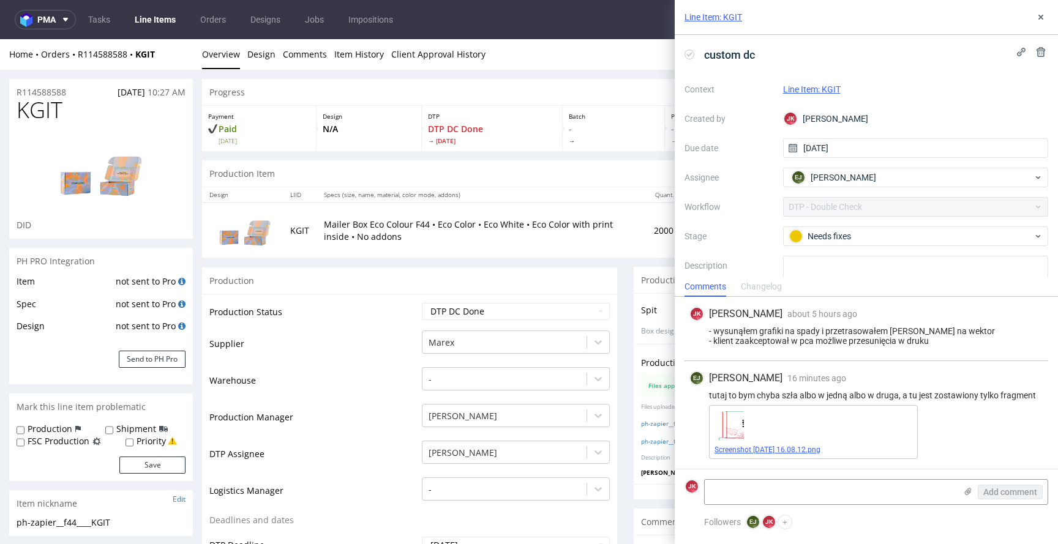
click at [796, 450] on link "Screenshot [DATE] 16.08.12.png" at bounding box center [767, 450] width 106 height 9
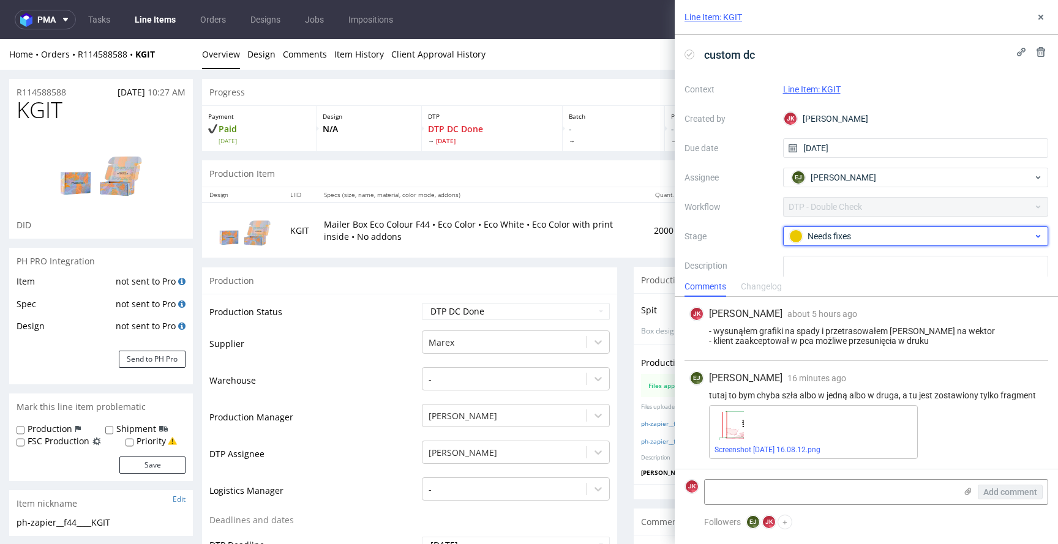
click at [846, 233] on div "Needs fixes" at bounding box center [911, 235] width 244 height 13
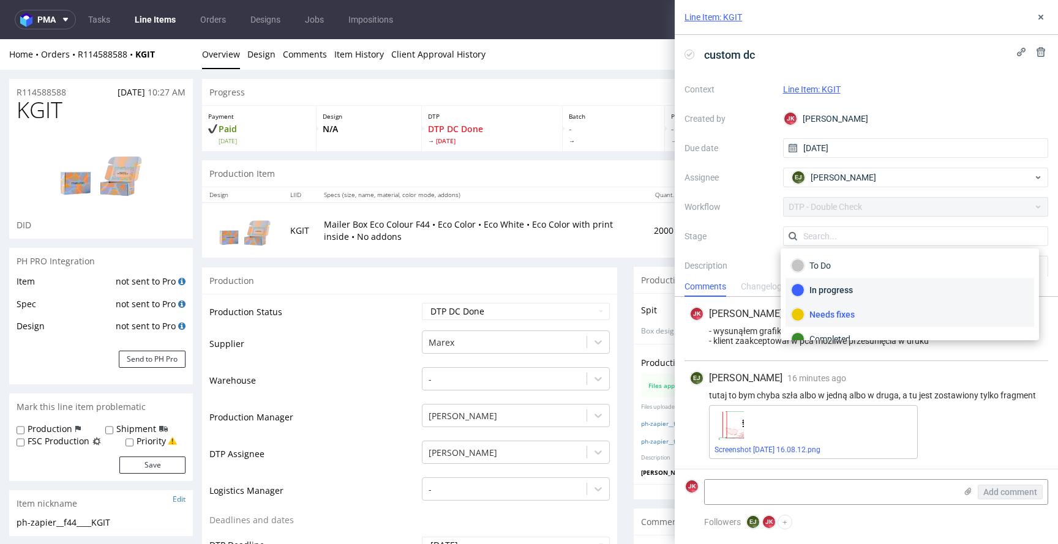
scroll to position [16, 0]
click at [875, 325] on div "Completed" at bounding box center [909, 322] width 237 height 13
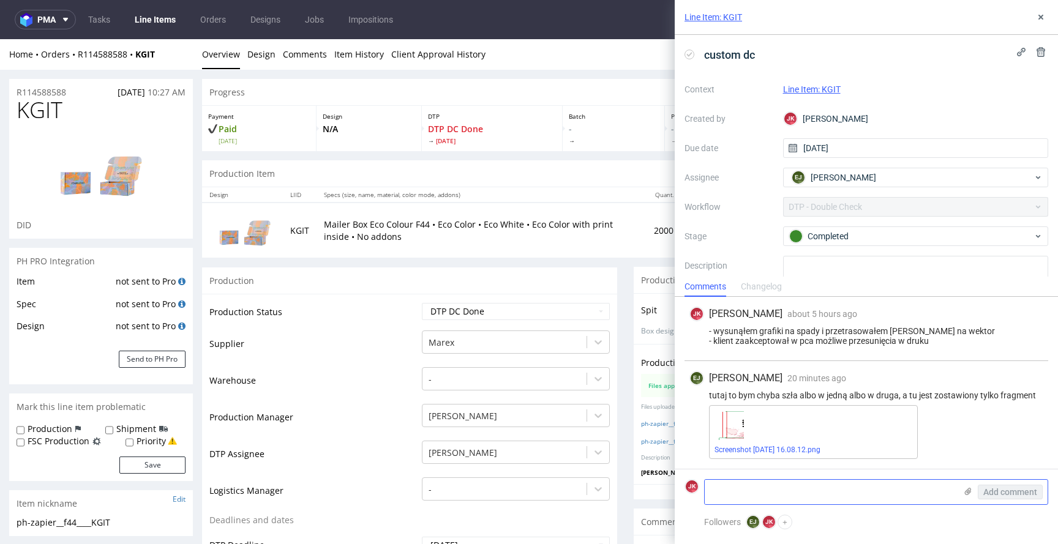
click at [785, 489] on textarea at bounding box center [829, 492] width 251 height 24
click at [866, 490] on textarea "wyciągnąłem je standardowo do" at bounding box center [829, 492] width 251 height 24
type textarea "wyciągnąłem je standardowo do 5mm za grzbiet tej ścianki"
click at [1013, 489] on span "Add comment" at bounding box center [1010, 492] width 54 height 9
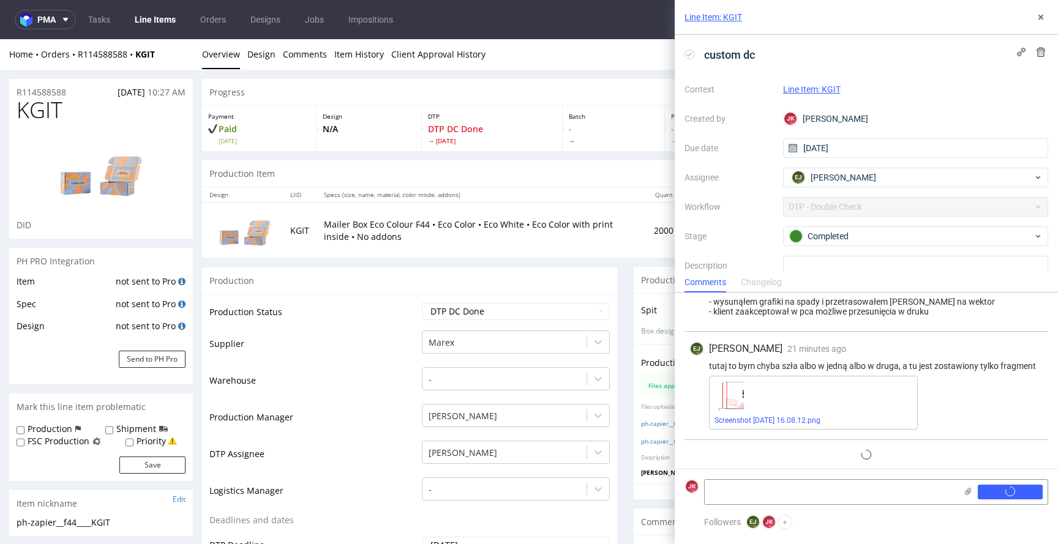
scroll to position [59, 0]
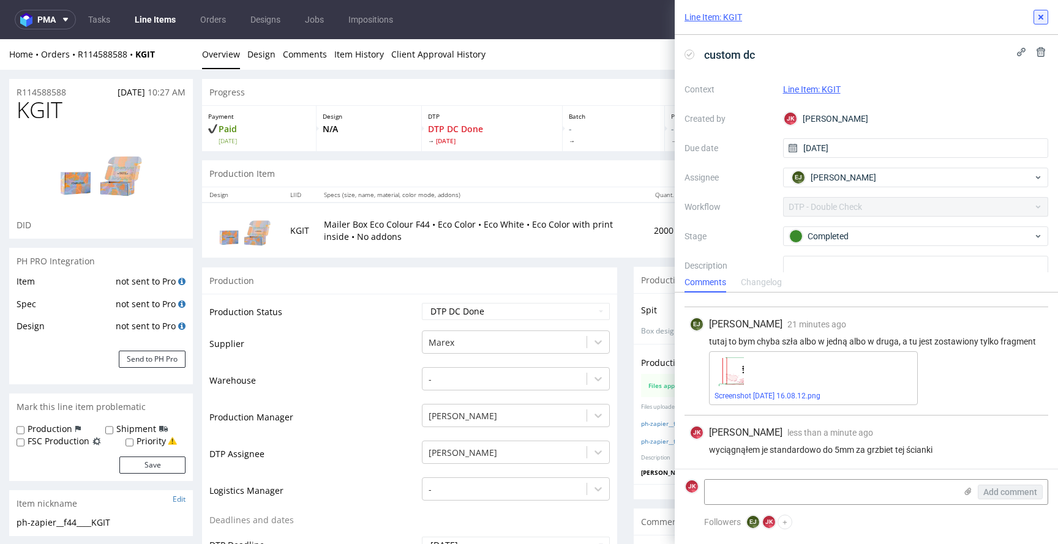
click at [1045, 18] on icon at bounding box center [1040, 17] width 10 height 10
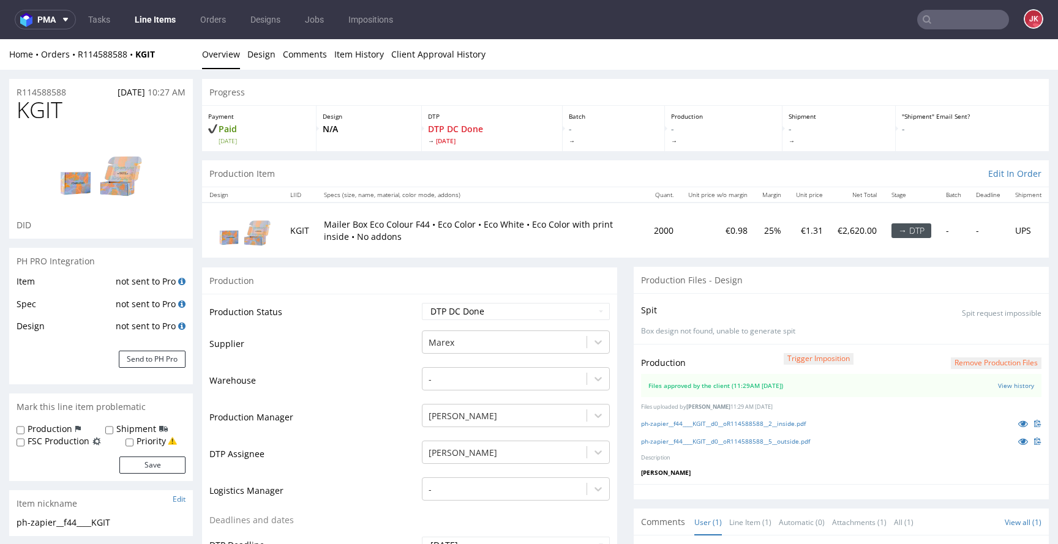
click at [951, 362] on button "Remove production files" at bounding box center [995, 363] width 91 height 12
click at [954, 340] on link "Yes" at bounding box center [957, 335] width 35 height 18
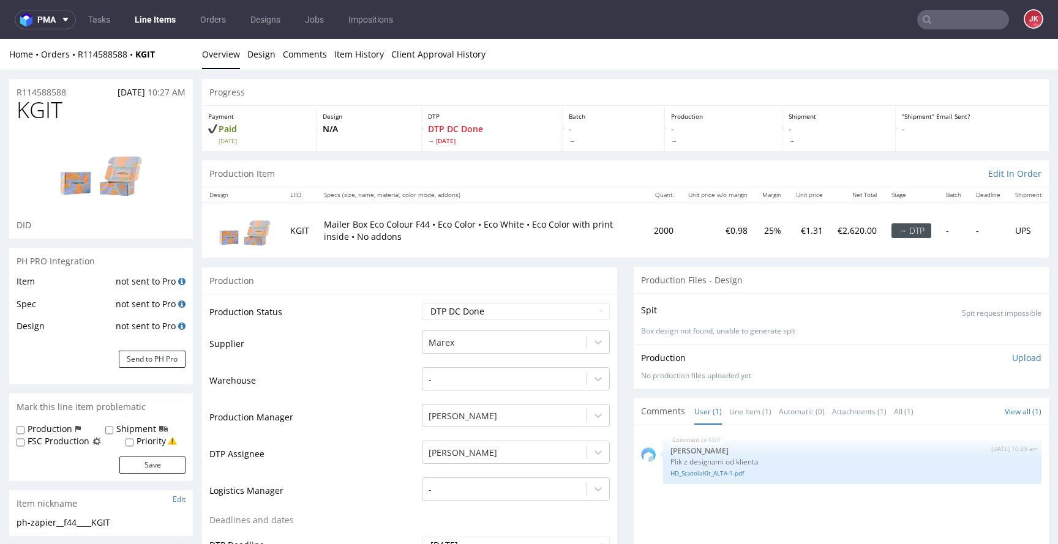
click at [1012, 353] on p "Upload" at bounding box center [1026, 358] width 29 height 12
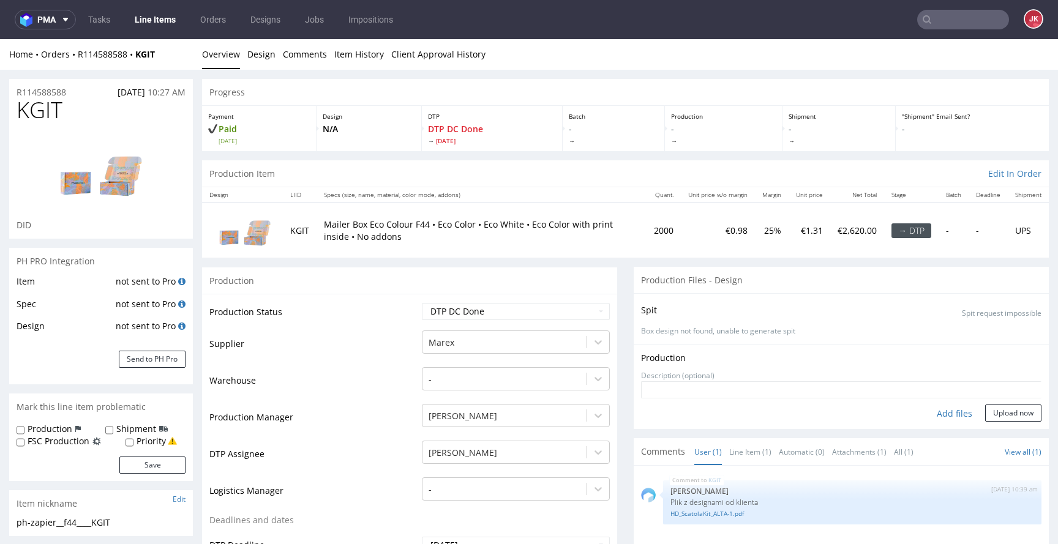
click at [942, 419] on div "Add files" at bounding box center [953, 414] width 61 height 18
click at [524, 315] on select "Waiting for Artwork Waiting for Diecut Waiting for Mockup Waiting for DTP Waiti…" at bounding box center [516, 311] width 188 height 17
select select "dtp_ca_needed"
click at [422, 303] on select "Waiting for Artwork Waiting for Diecut Waiting for Mockup Waiting for DTP Waiti…" at bounding box center [516, 311] width 188 height 17
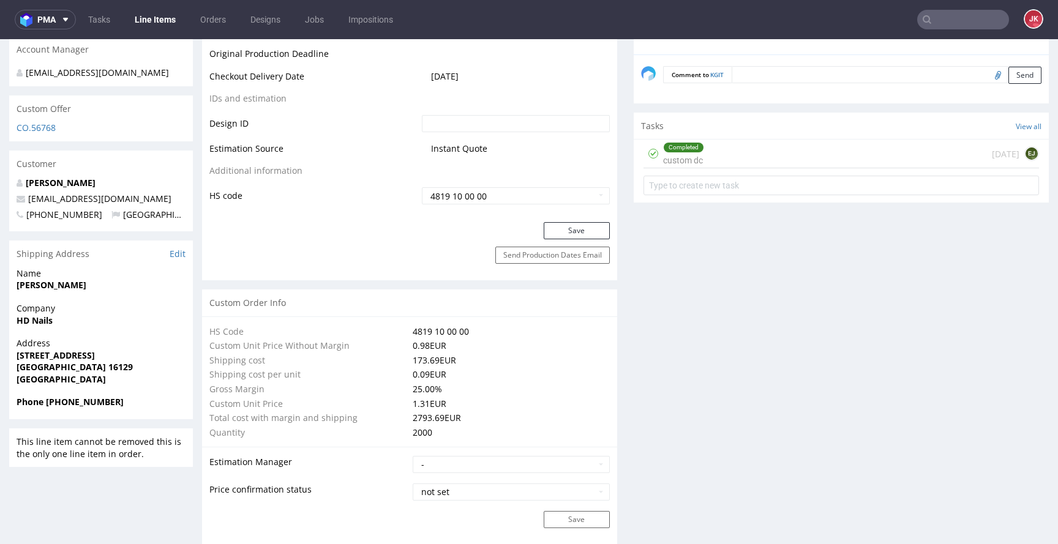
scroll to position [664, 0]
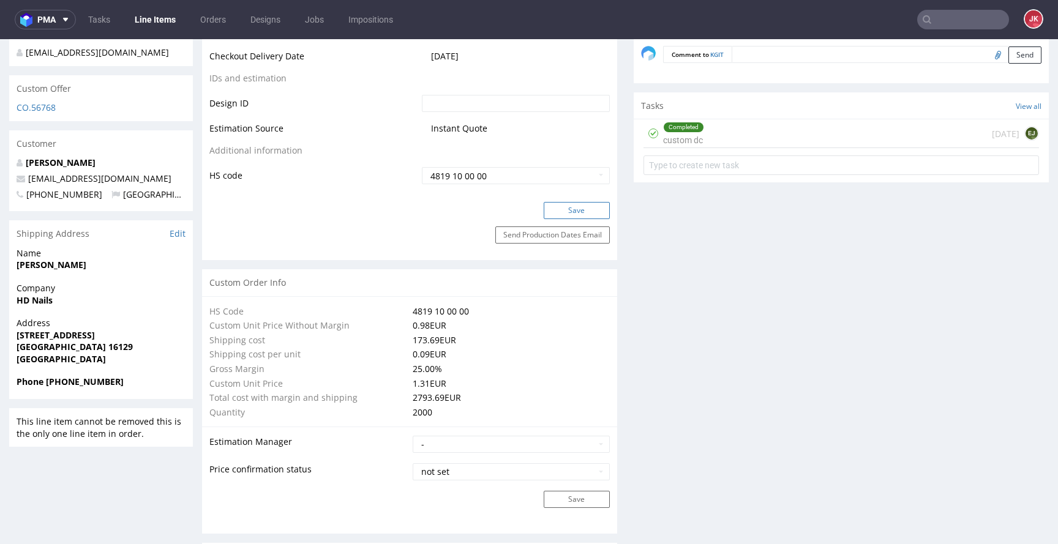
click at [575, 203] on button "Save" at bounding box center [576, 210] width 66 height 17
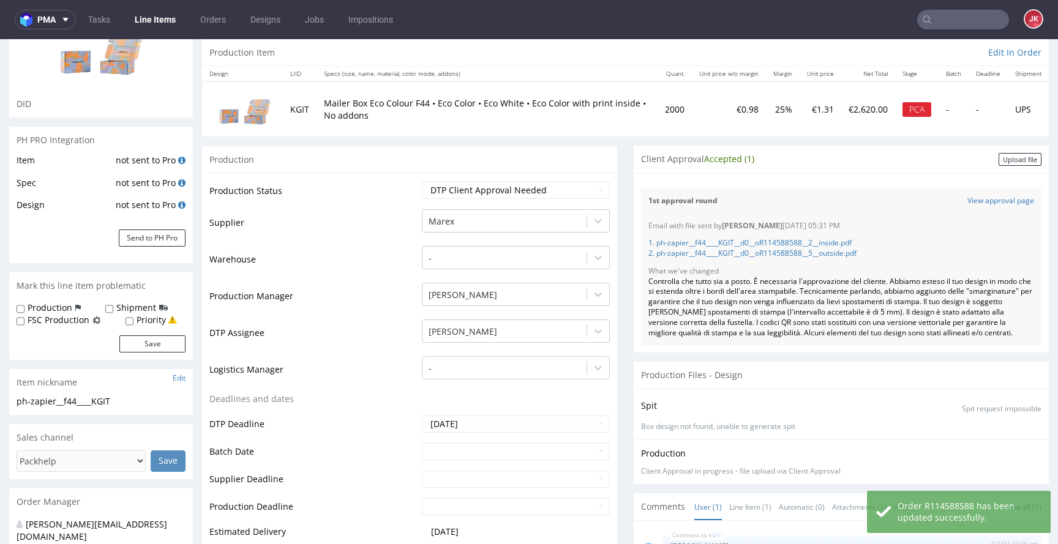
scroll to position [0, 0]
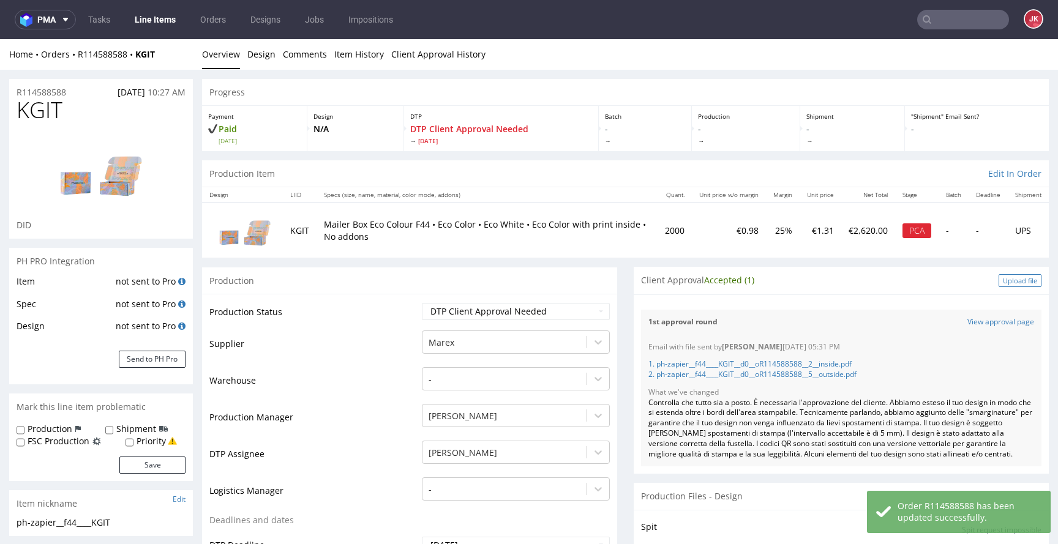
click at [1004, 282] on div "Upload file" at bounding box center [1019, 280] width 43 height 13
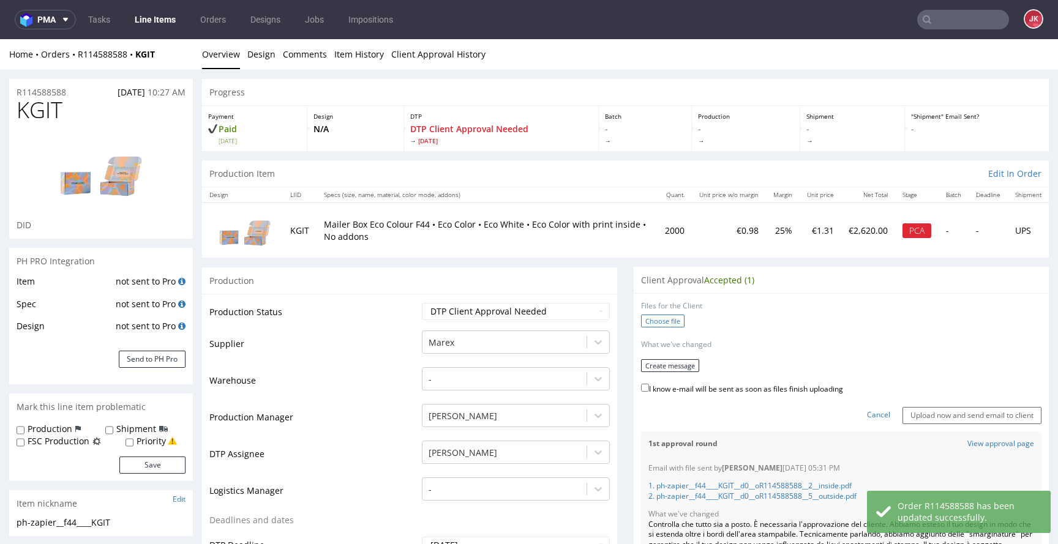
click at [654, 322] on label "Choose file" at bounding box center [662, 321] width 43 height 13
click at [0, 39] on input "Choose file" at bounding box center [0, 39] width 0 height 0
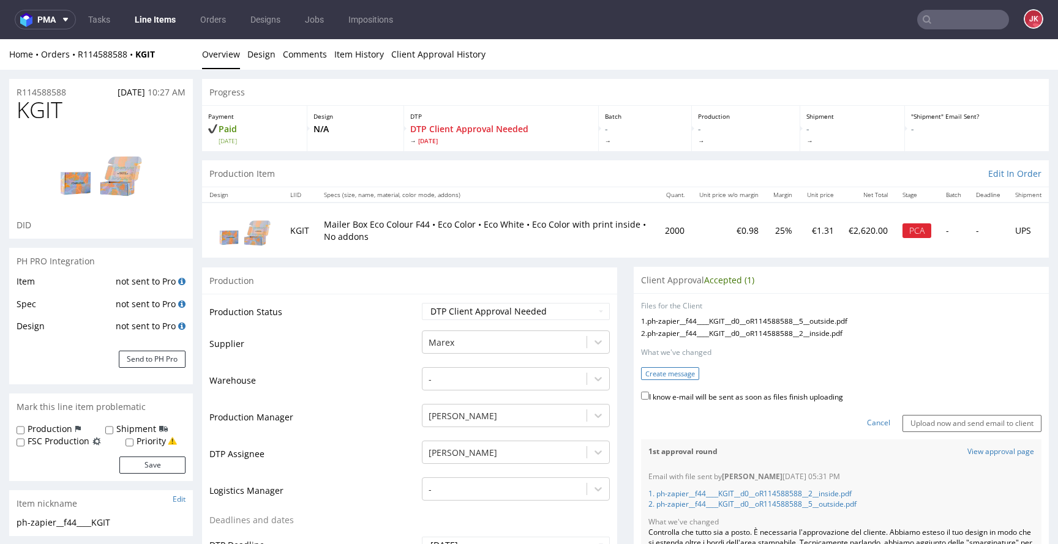
click at [662, 376] on button "Create message" at bounding box center [670, 373] width 58 height 13
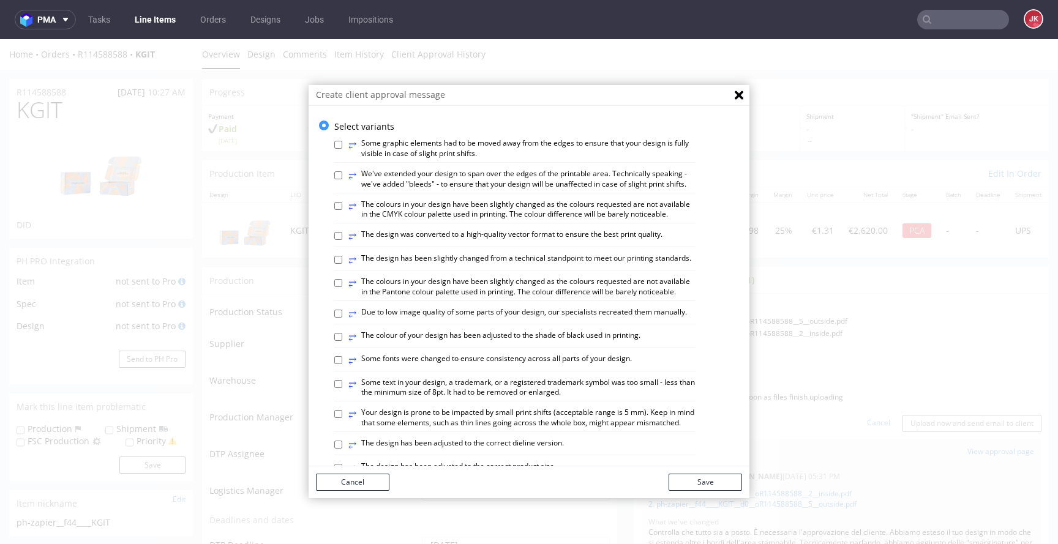
click at [394, 180] on label "⥂ We've extended your design to span over the edges of the printable area. Tech…" at bounding box center [521, 179] width 347 height 21
click at [342, 179] on input "⥂ We've extended your design to span over the edges of the printable area. Tech…" at bounding box center [338, 175] width 8 height 8
checkbox input "true"
click at [699, 485] on button "Save" at bounding box center [704, 482] width 73 height 17
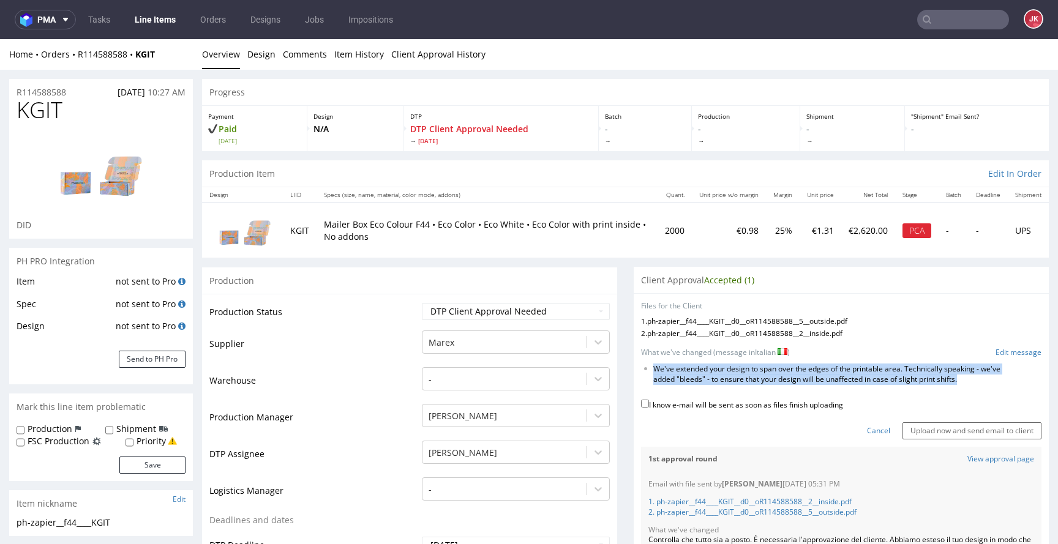
drag, startPoint x: 644, startPoint y: 367, endPoint x: 987, endPoint y: 389, distance: 342.8
click at [987, 389] on form "Files for the Client 1 . ph-zapier__f44____KGIT__d0__oR114588588__5__outside.pd…" at bounding box center [841, 370] width 400 height 138
copy form "We've extended your design to span over the edges of the printable area. Techni…"
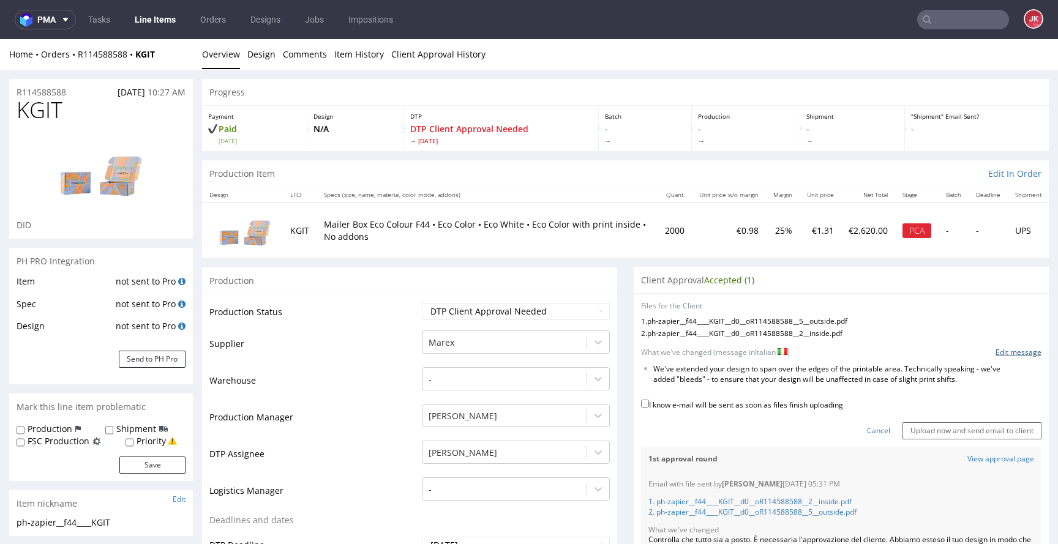
click at [1011, 351] on link "Edit message" at bounding box center [1018, 353] width 46 height 10
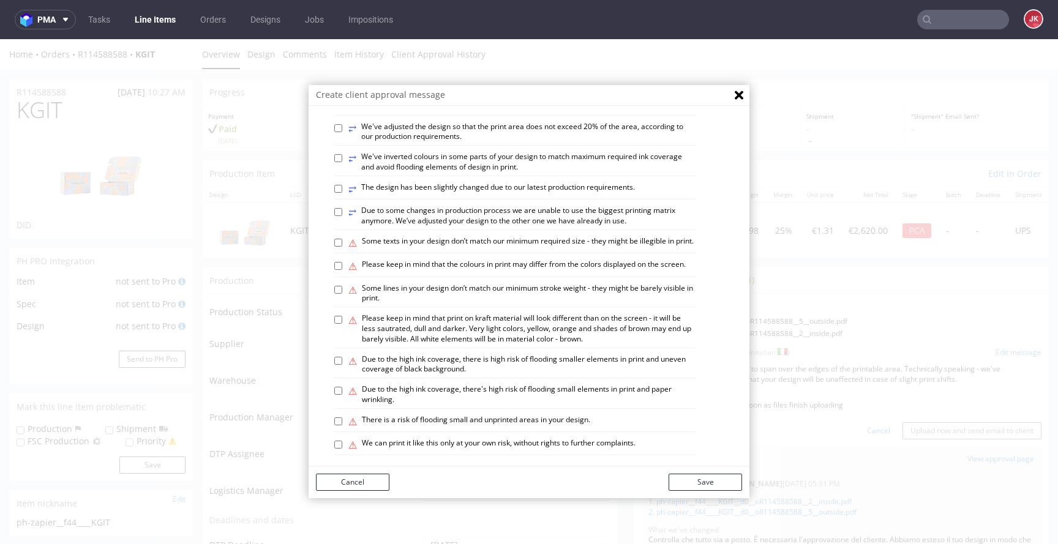
scroll to position [714, 0]
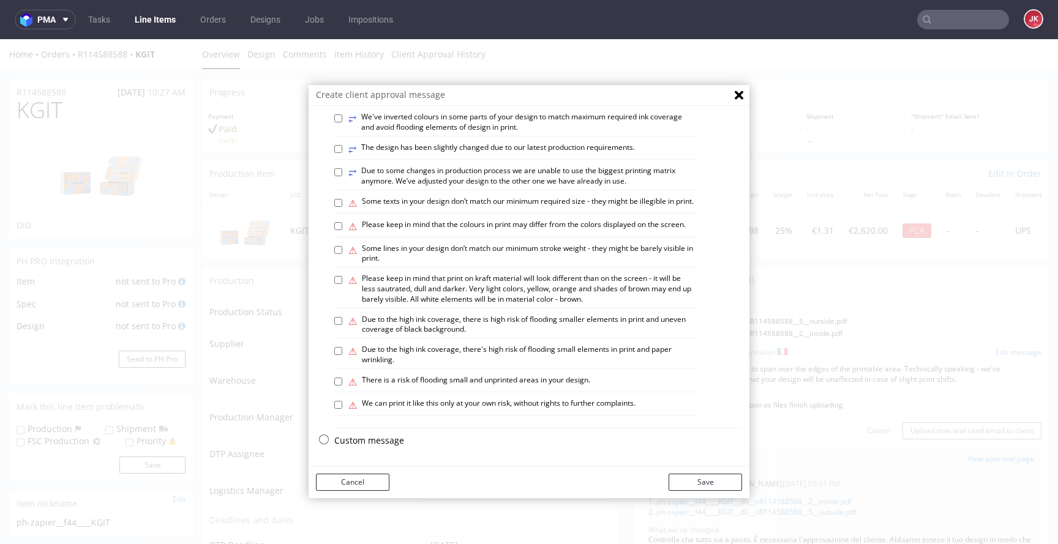
click at [344, 435] on p "Custom message" at bounding box center [538, 441] width 408 height 12
checkbox input "false"
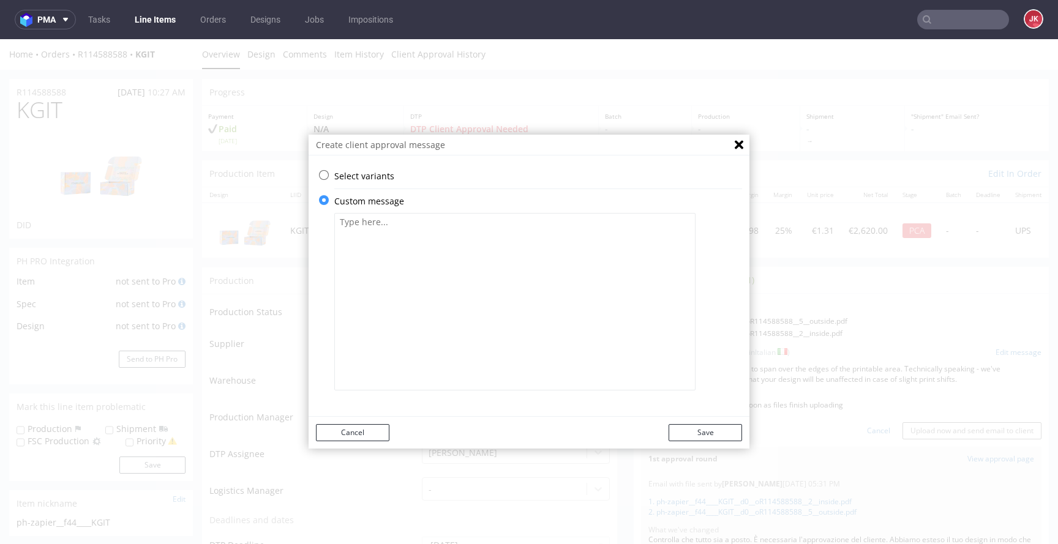
click at [439, 332] on textarea at bounding box center [514, 301] width 361 height 177
paste textarea "Abbiamo esteso il design in modo che si estenda oltre i bordi del lato sinistro…"
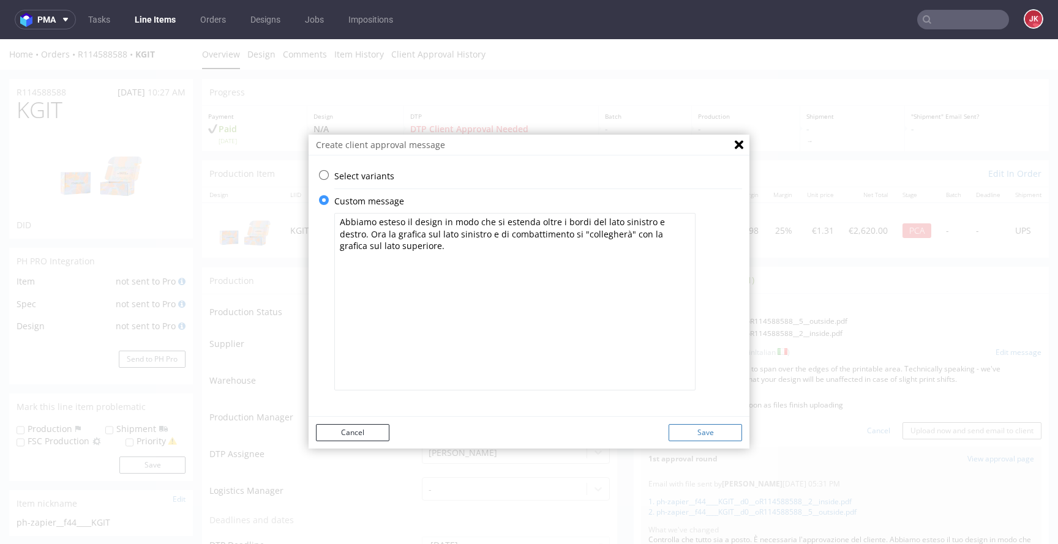
type textarea "Abbiamo esteso il design in modo che si estenda oltre i bordi del lato sinistro…"
click at [694, 426] on button "Save" at bounding box center [704, 432] width 73 height 17
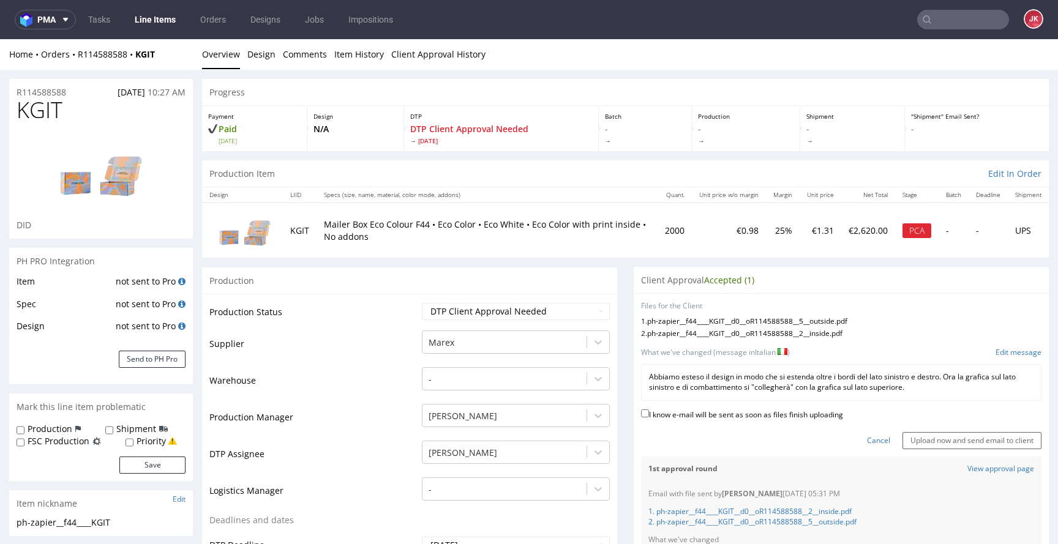
click at [695, 416] on label "I know e-mail will be sent as soon as files finish uploading" at bounding box center [742, 413] width 202 height 13
click at [649, 416] on input "I know e-mail will be sent as soon as files finish uploading" at bounding box center [645, 413] width 8 height 8
checkbox input "true"
click at [923, 435] on input "Upload now and send email to client" at bounding box center [971, 440] width 139 height 17
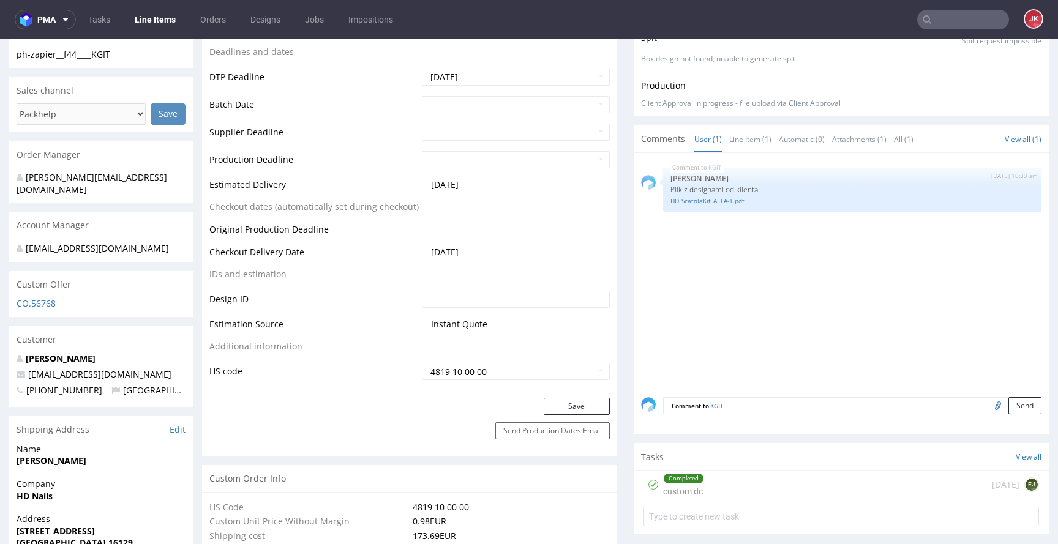
scroll to position [375, 0]
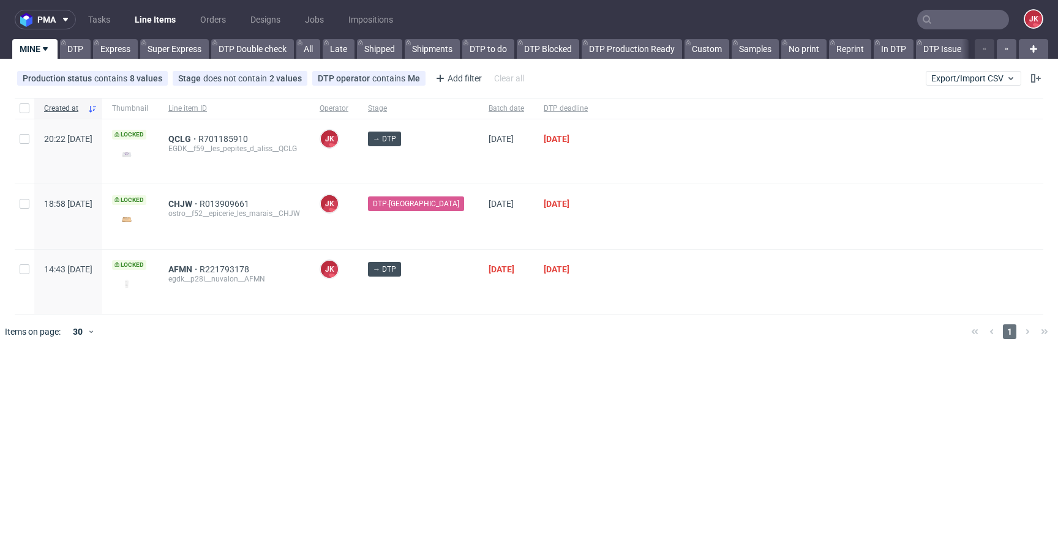
click at [487, 327] on div at bounding box center [546, 332] width 829 height 34
click at [488, 332] on div at bounding box center [546, 332] width 829 height 34
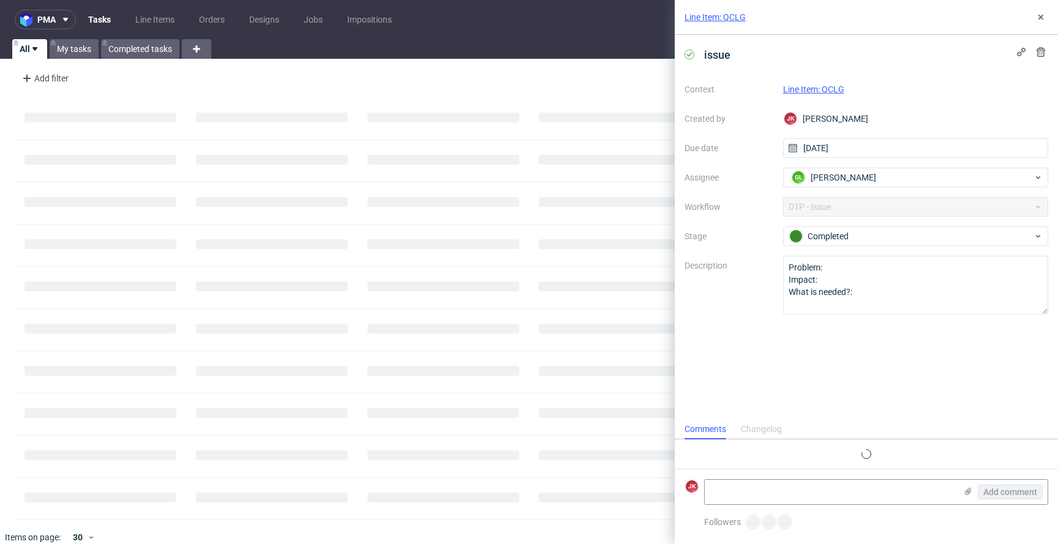
scroll to position [6, 0]
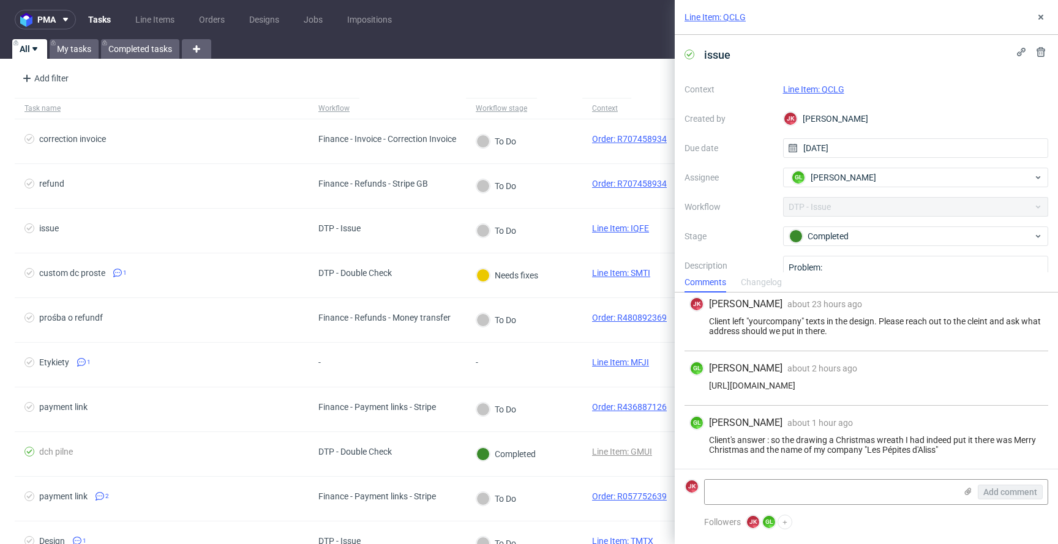
click at [811, 86] on link "Line Item: QCLG" at bounding box center [813, 89] width 61 height 10
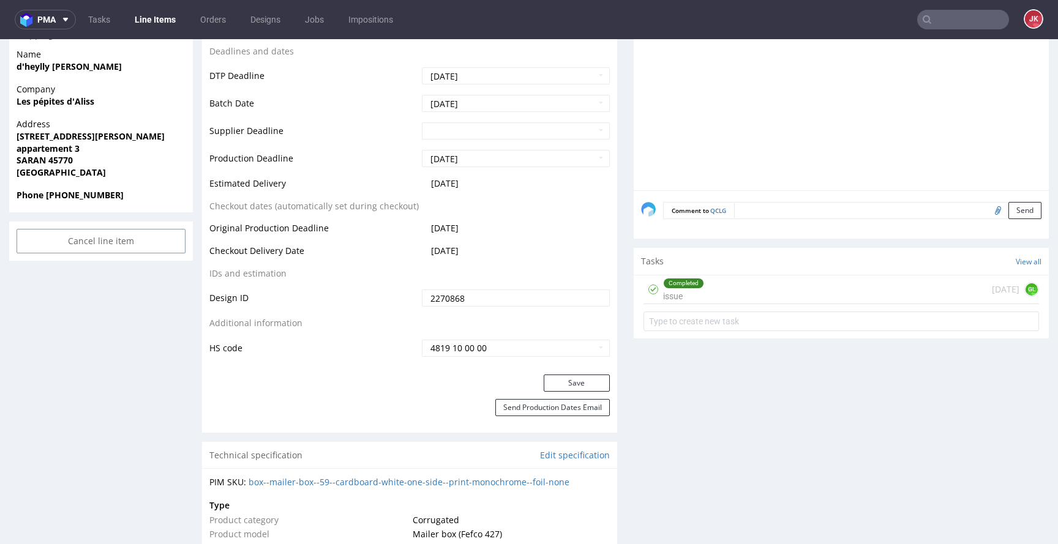
scroll to position [548, 0]
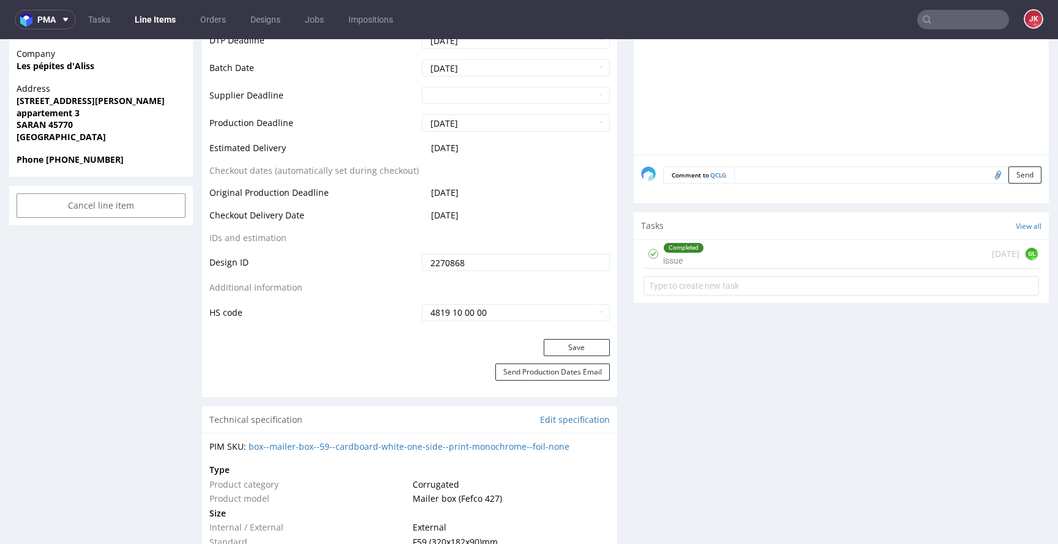
click at [674, 253] on div "Completed issue" at bounding box center [683, 254] width 41 height 28
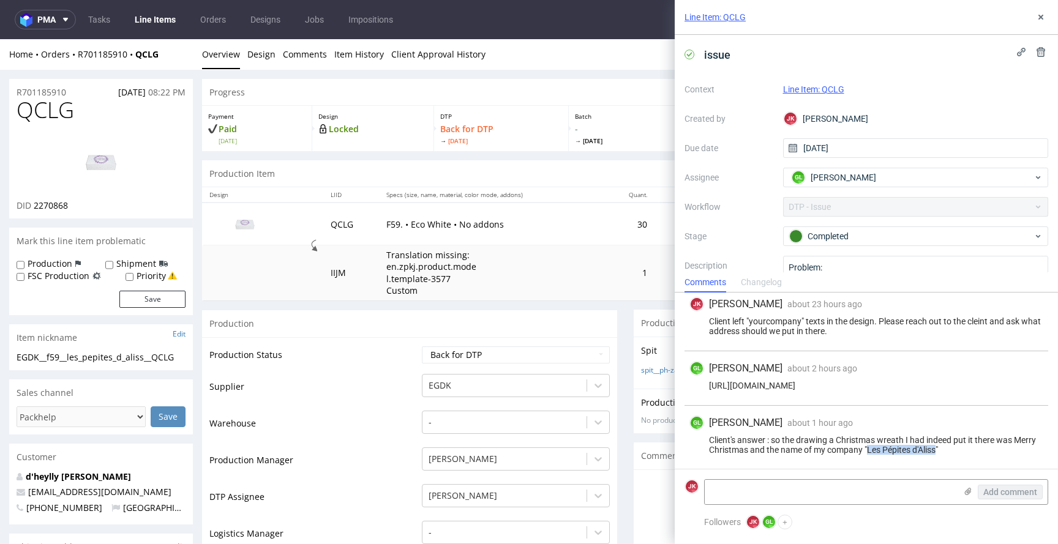
drag, startPoint x: 893, startPoint y: 450, endPoint x: 961, endPoint y: 451, distance: 68.5
click at [961, 451] on div "Client's answer : so the drawing a Christmas wreath I had indeed put it there w…" at bounding box center [866, 445] width 354 height 20
copy div "Les Pépites d'Aliss"
click at [250, 50] on link "Design" at bounding box center [261, 54] width 28 height 30
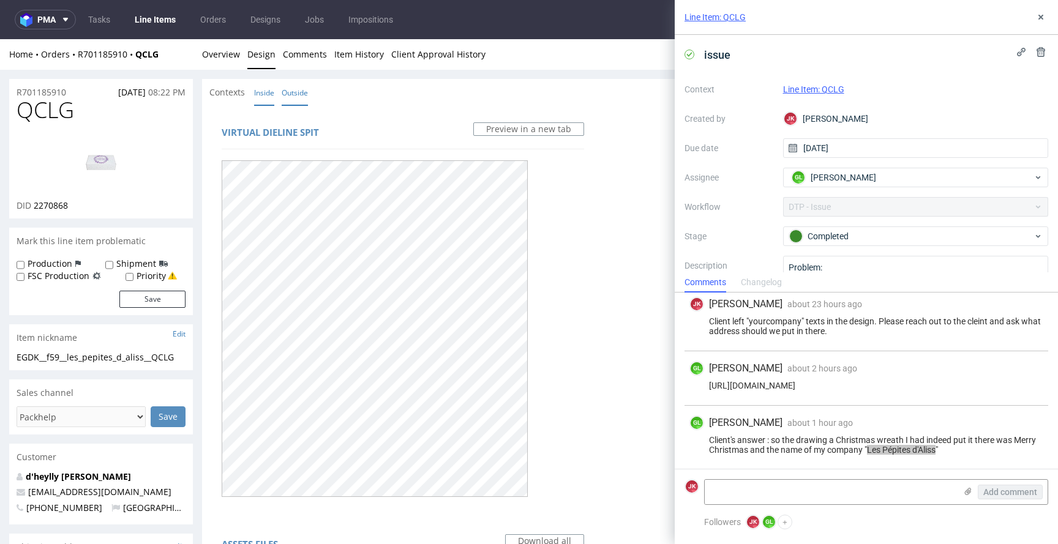
click at [258, 92] on link "Inside" at bounding box center [264, 93] width 20 height 26
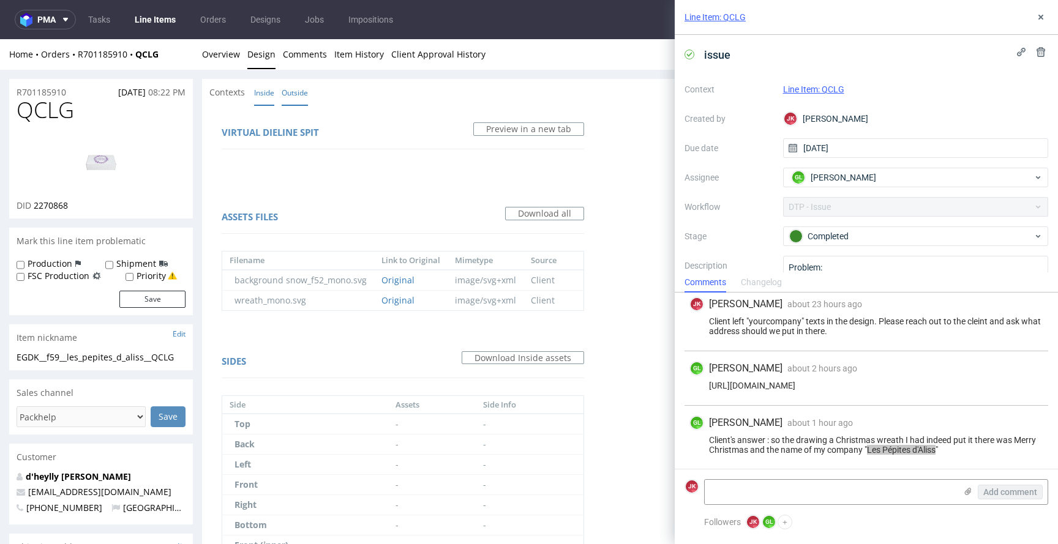
click at [294, 97] on link "Outside" at bounding box center [295, 93] width 26 height 26
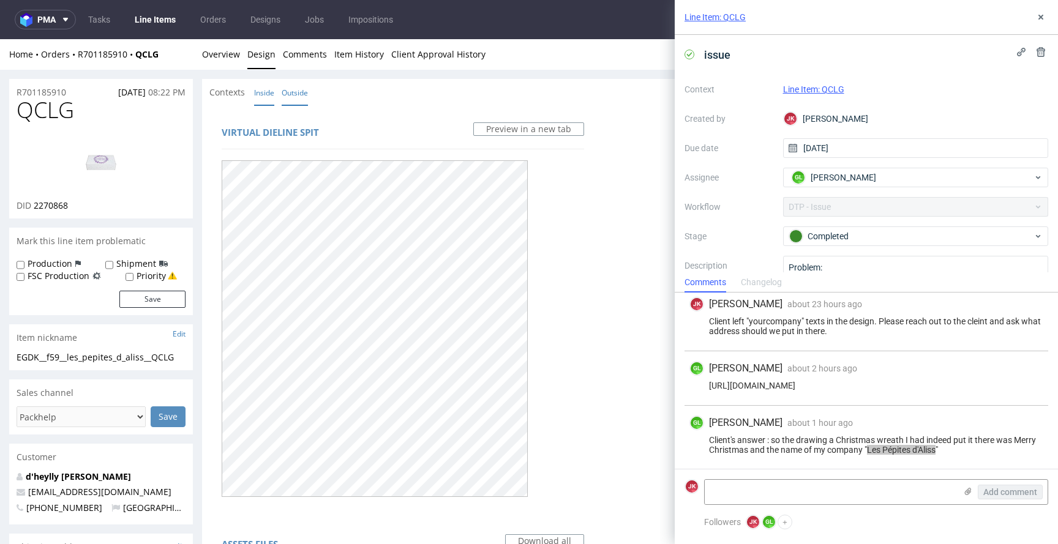
click at [263, 89] on link "Inside" at bounding box center [264, 93] width 20 height 26
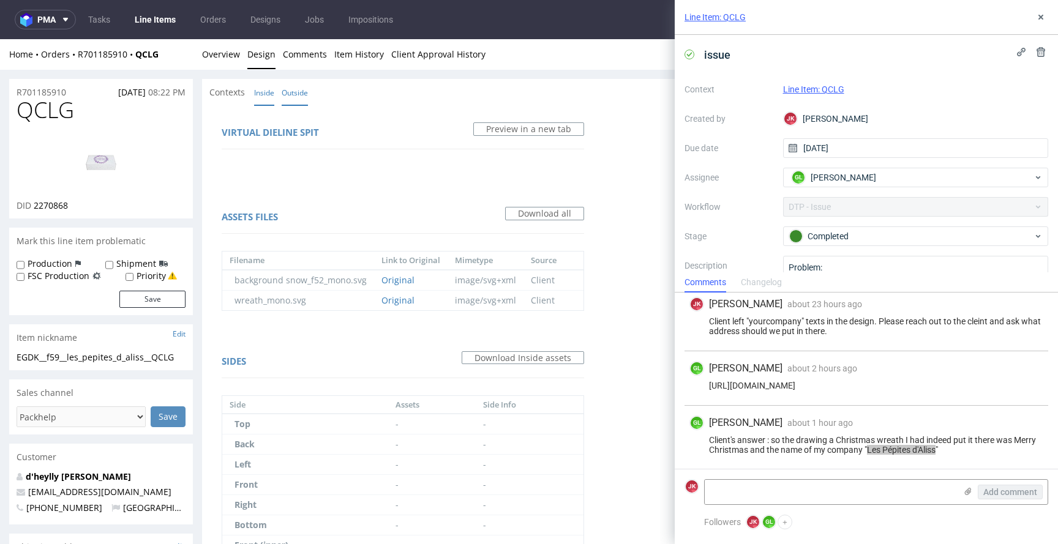
click at [305, 92] on link "Outside" at bounding box center [295, 93] width 26 height 26
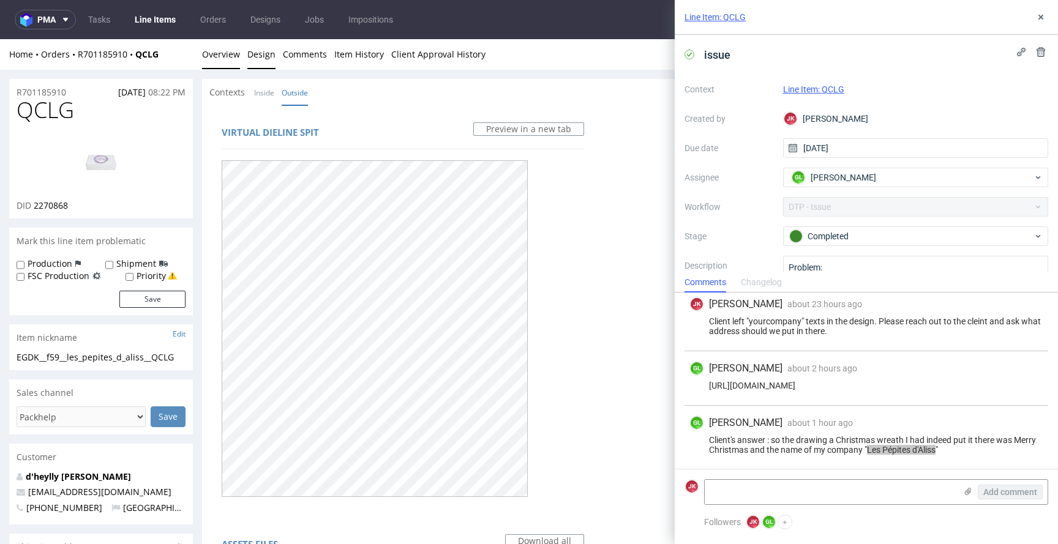
click at [222, 63] on link "Overview" at bounding box center [221, 54] width 38 height 30
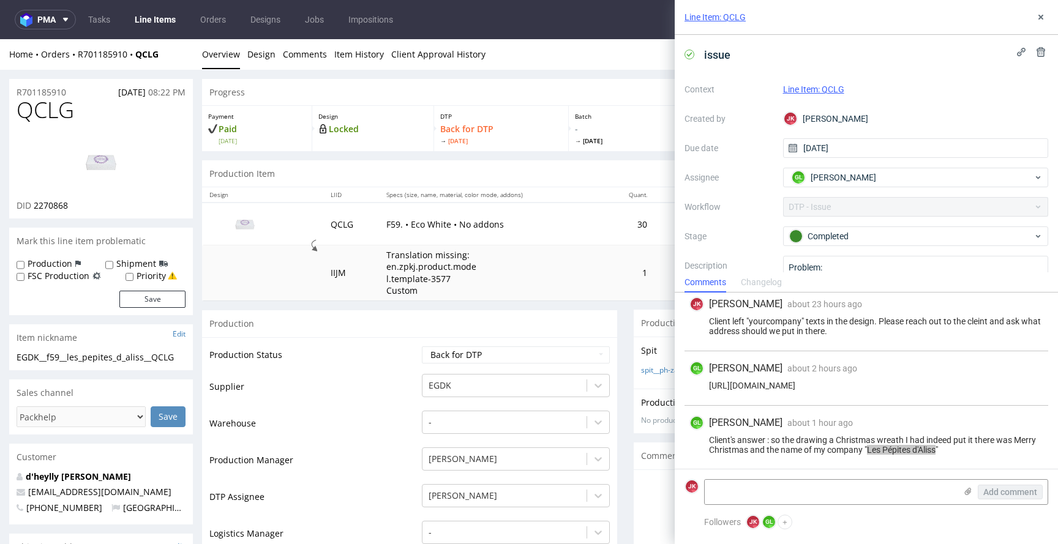
click at [32, 106] on span "QCLG" at bounding box center [46, 110] width 58 height 24
copy span "QCLG"
click at [50, 206] on span "2270868" at bounding box center [51, 206] width 34 height 12
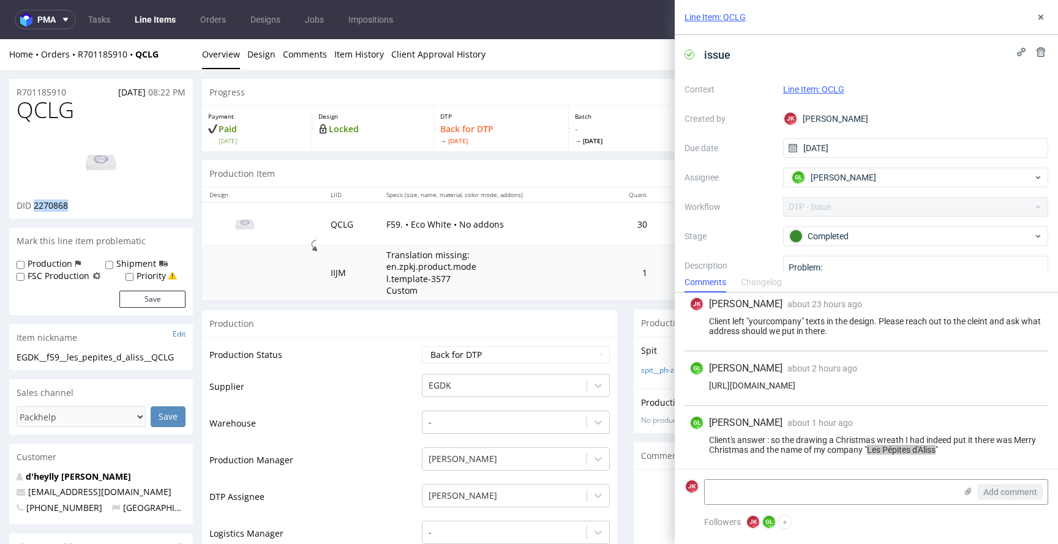
copy span "2270868"
click at [355, 347] on td "Production Status" at bounding box center [313, 359] width 209 height 28
click at [263, 67] on link "Design" at bounding box center [261, 54] width 28 height 30
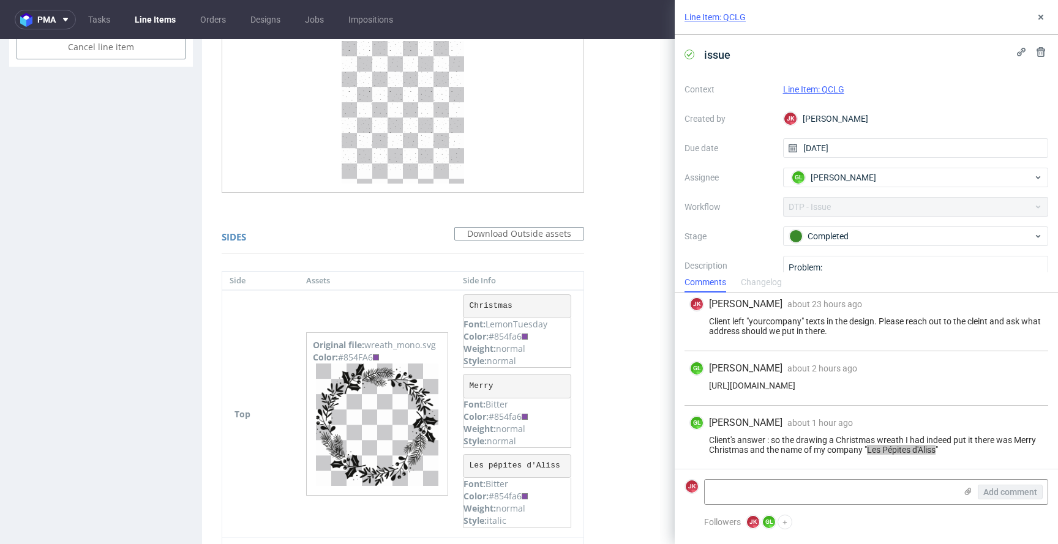
scroll to position [717, 0]
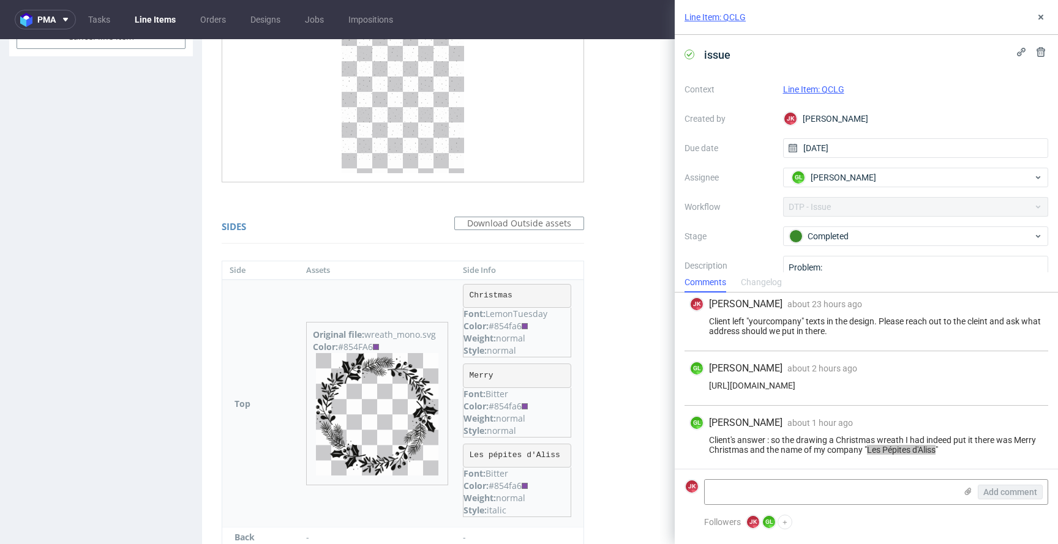
click at [510, 322] on div "Color: #854fa6" at bounding box center [516, 326] width 107 height 12
copy div "854fa6"
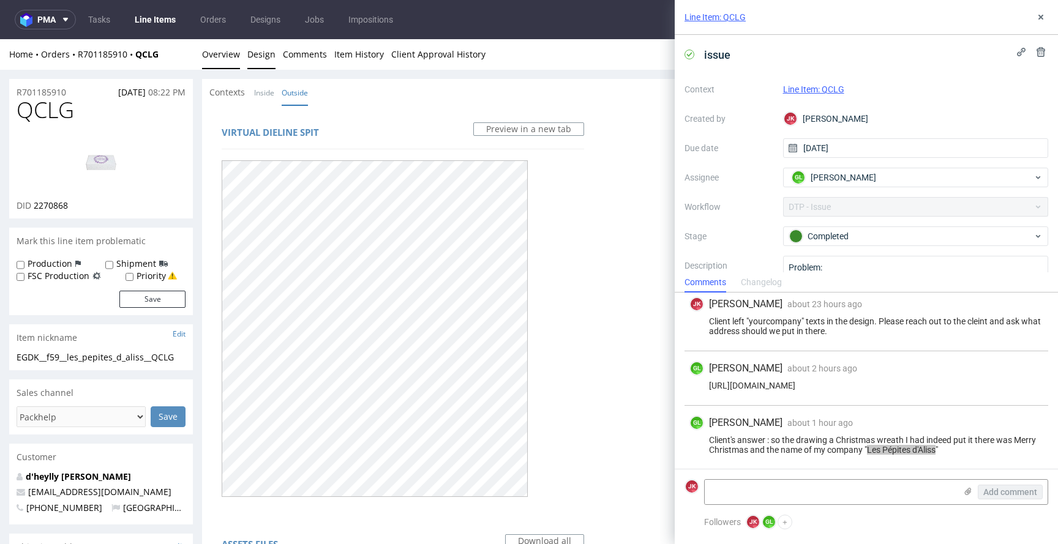
click at [217, 61] on link "Overview" at bounding box center [221, 54] width 38 height 30
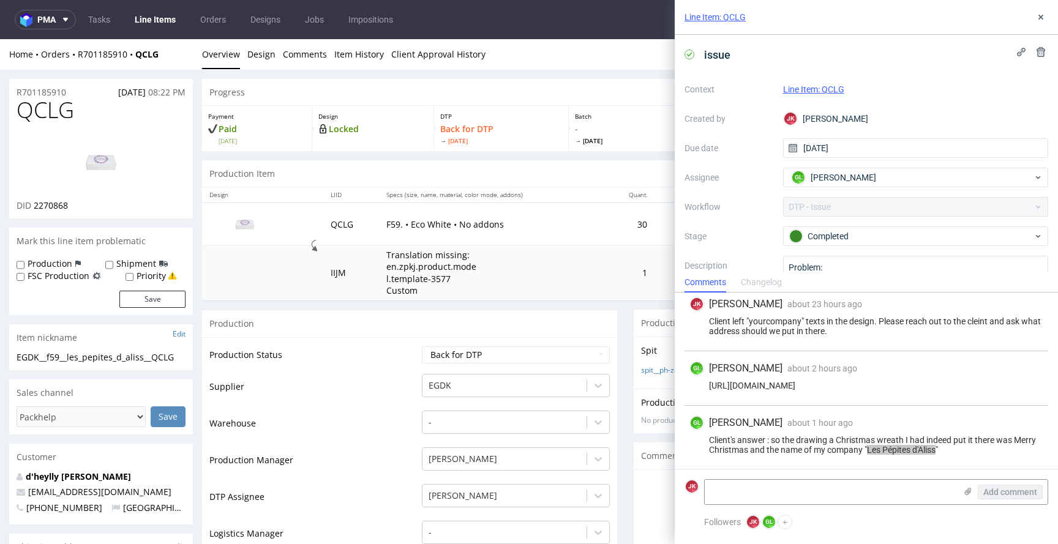
click at [45, 118] on span "QCLG" at bounding box center [46, 110] width 58 height 24
copy span "QCLG"
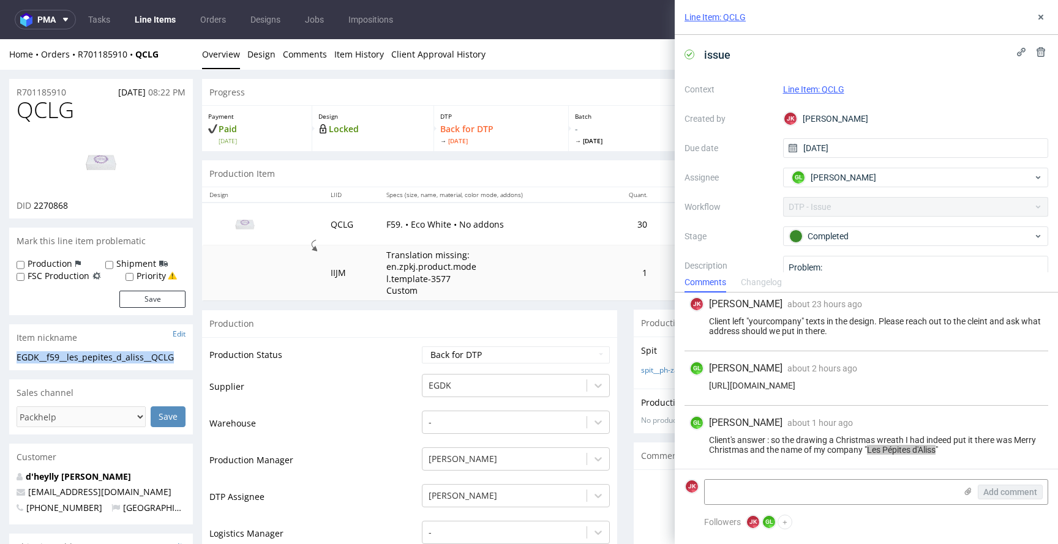
drag, startPoint x: 187, startPoint y: 358, endPoint x: 0, endPoint y: 360, distance: 186.7
copy div "EGDK__f59__les_pepites_d_aliss__QCLG"
drag, startPoint x: 76, startPoint y: 91, endPoint x: 74, endPoint y: 116, distance: 25.2
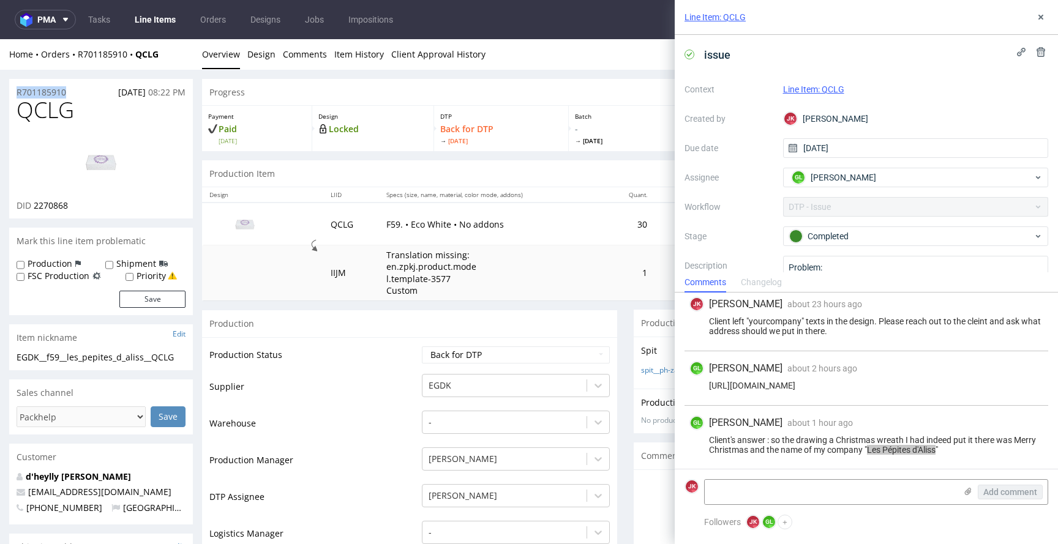
copy p "R701185910"
click at [1041, 20] on icon at bounding box center [1040, 17] width 10 height 10
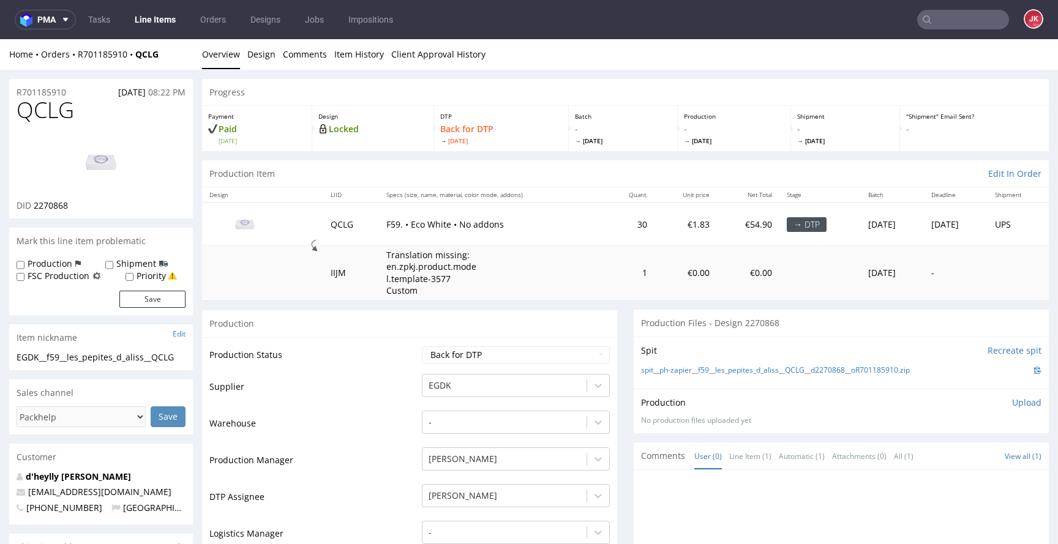
click at [483, 355] on select "Waiting for Artwork Waiting for Diecut Waiting for Mockup Waiting for DTP Waiti…" at bounding box center [516, 354] width 188 height 17
select select "dtp_ca_needed"
click at [422, 346] on select "Waiting for Artwork Waiting for Diecut Waiting for Mockup Waiting for DTP Waiti…" at bounding box center [516, 354] width 188 height 17
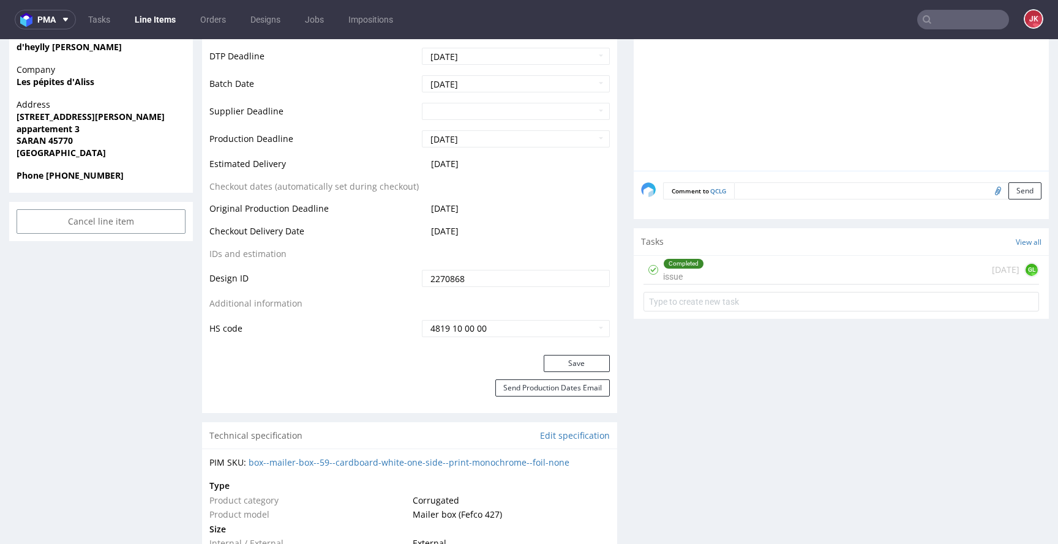
scroll to position [573, 0]
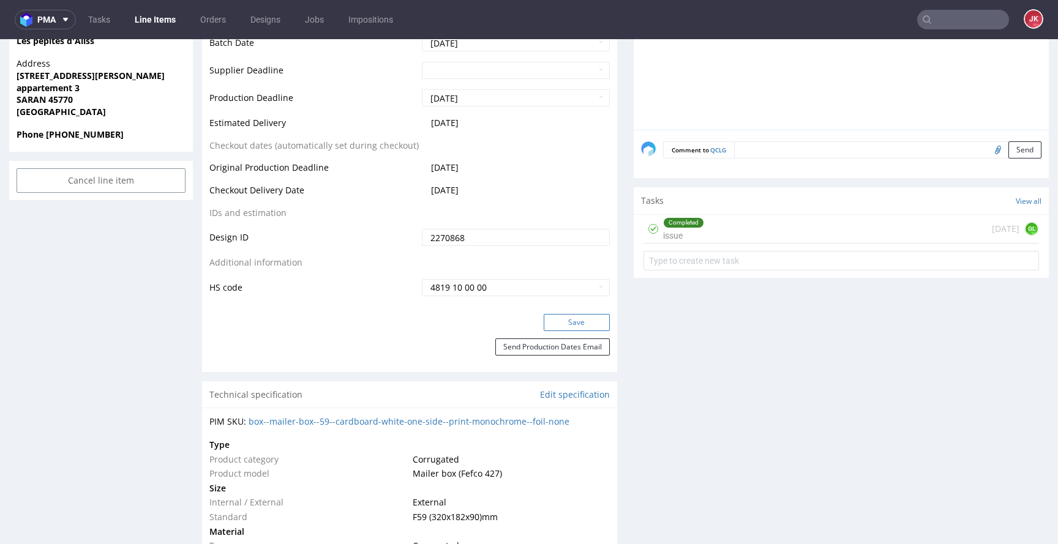
click at [559, 324] on button "Save" at bounding box center [576, 322] width 66 height 17
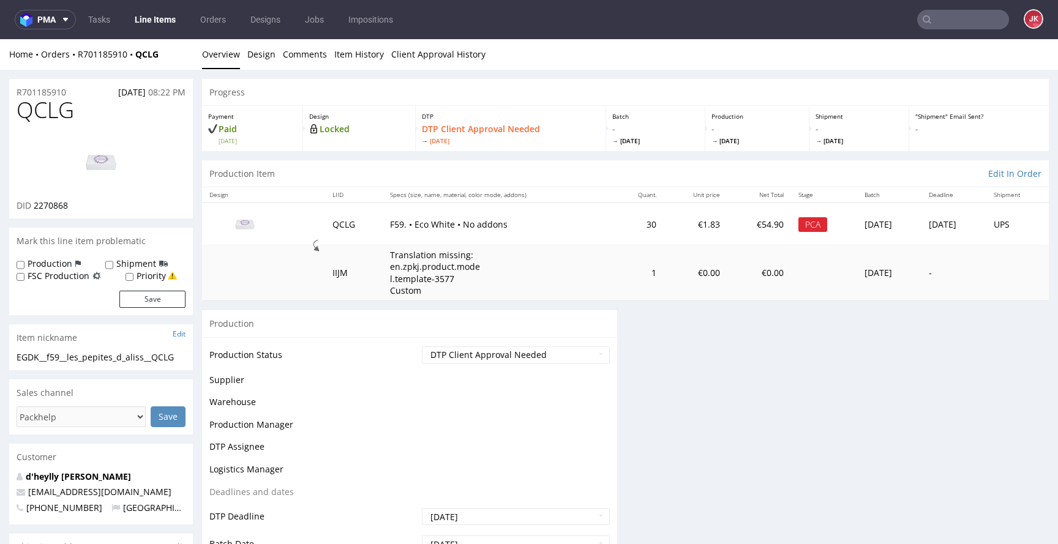
scroll to position [0, 0]
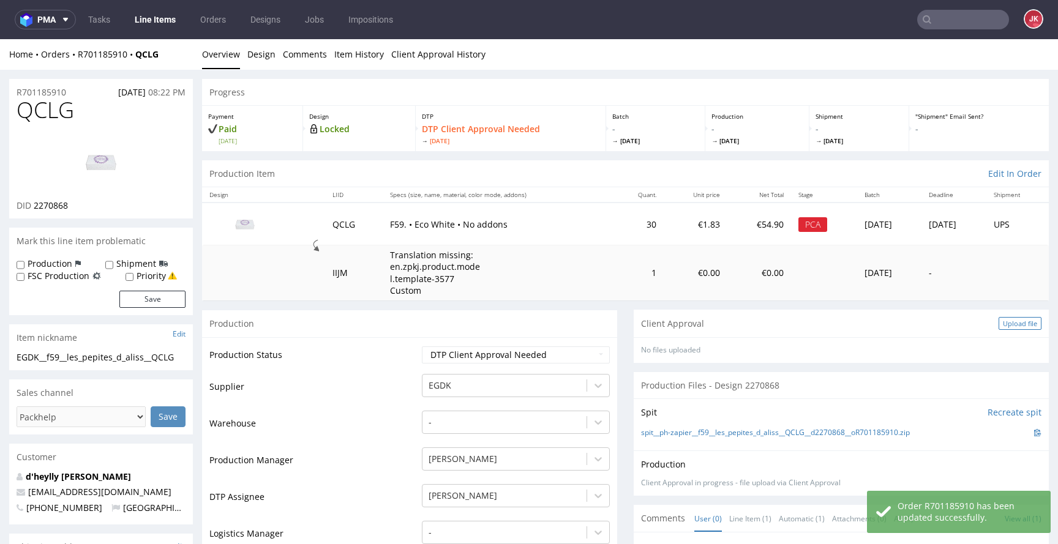
click at [1012, 319] on div "Upload file" at bounding box center [1019, 323] width 43 height 13
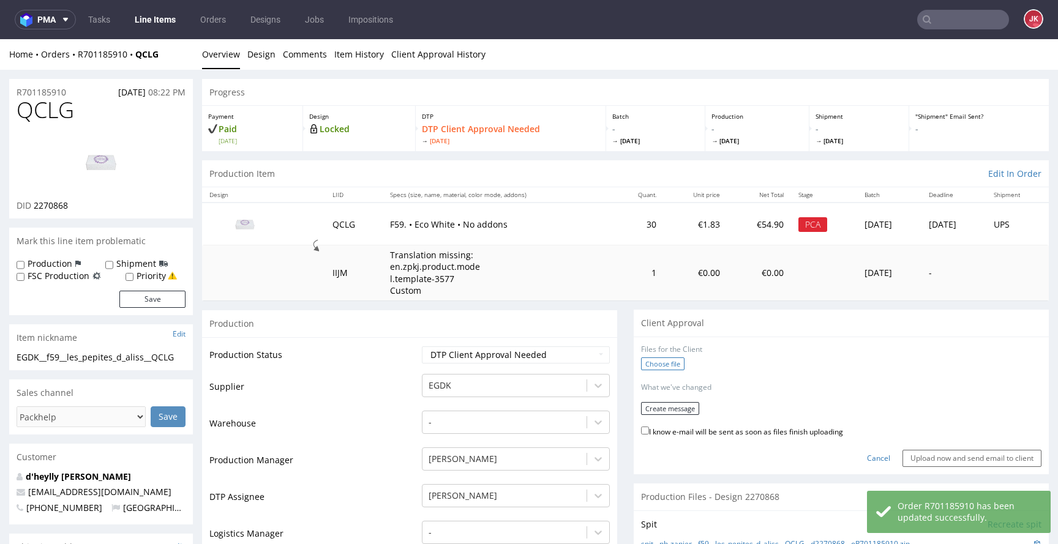
click at [658, 362] on label "Choose file" at bounding box center [662, 363] width 43 height 13
click at [0, 39] on input "Choose file" at bounding box center [0, 39] width 0 height 0
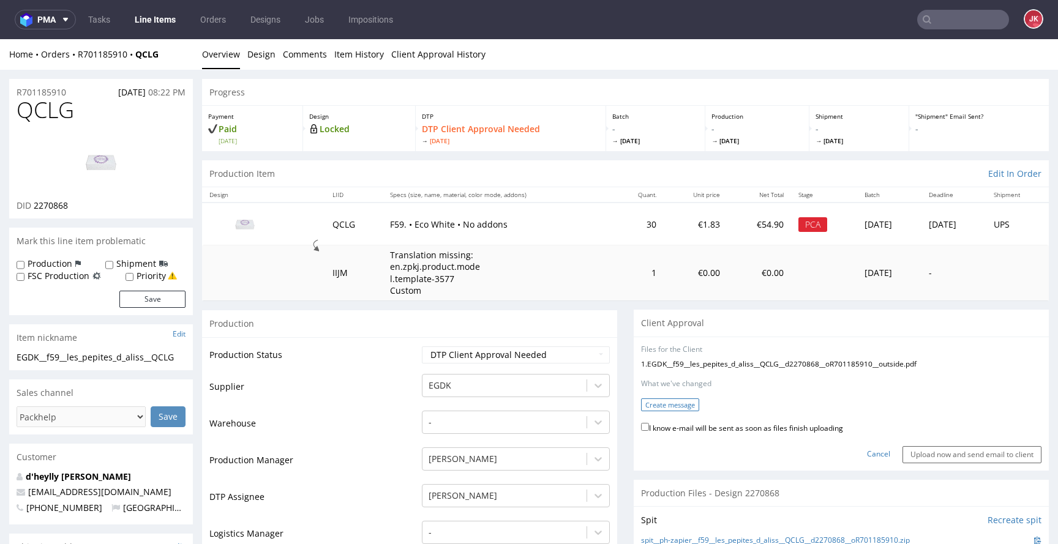
click at [658, 407] on button "Create message" at bounding box center [670, 404] width 58 height 13
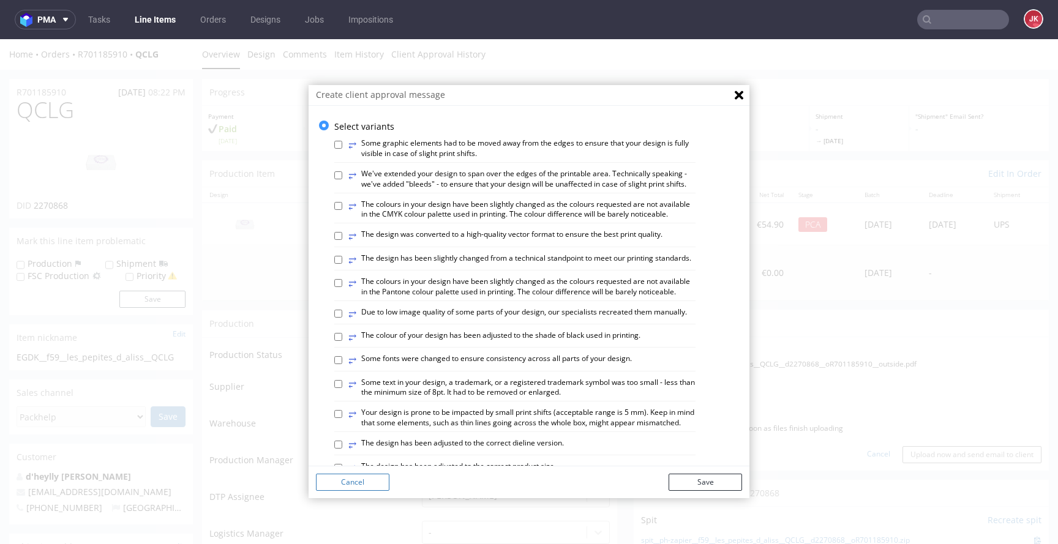
click at [369, 480] on button "Cancel" at bounding box center [352, 482] width 73 height 17
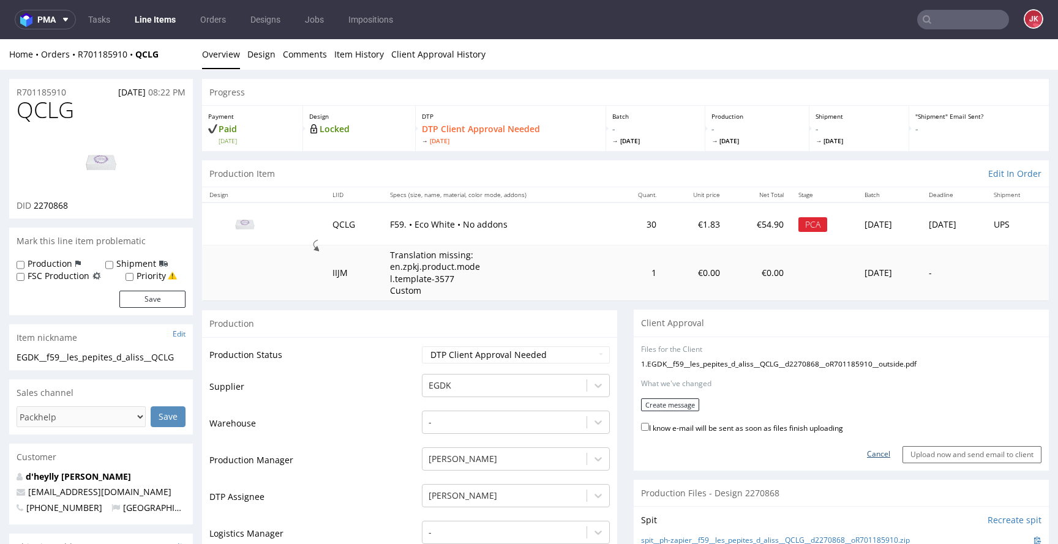
click at [867, 452] on link "Cancel" at bounding box center [878, 454] width 23 height 10
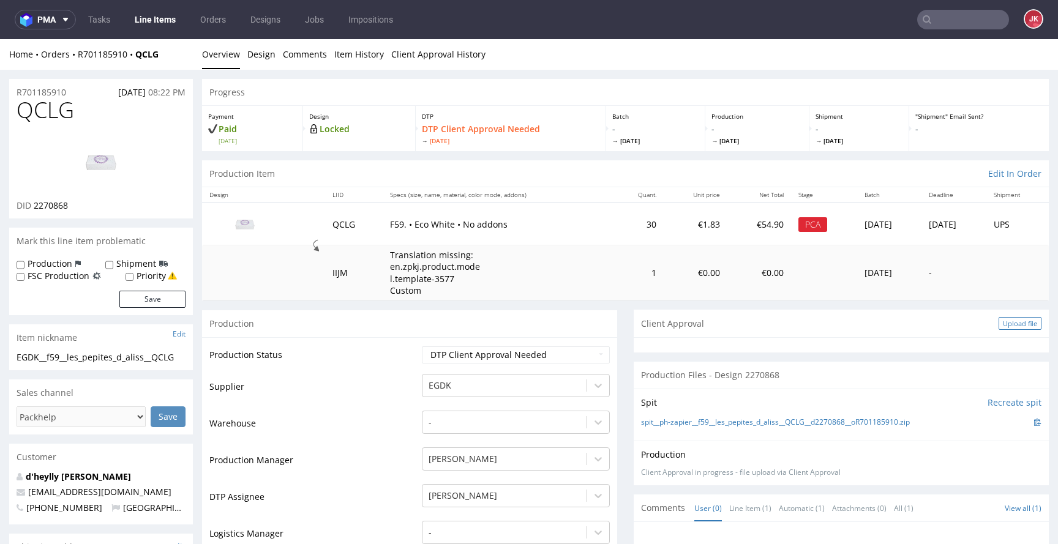
click at [999, 327] on div "Upload file" at bounding box center [1019, 323] width 43 height 13
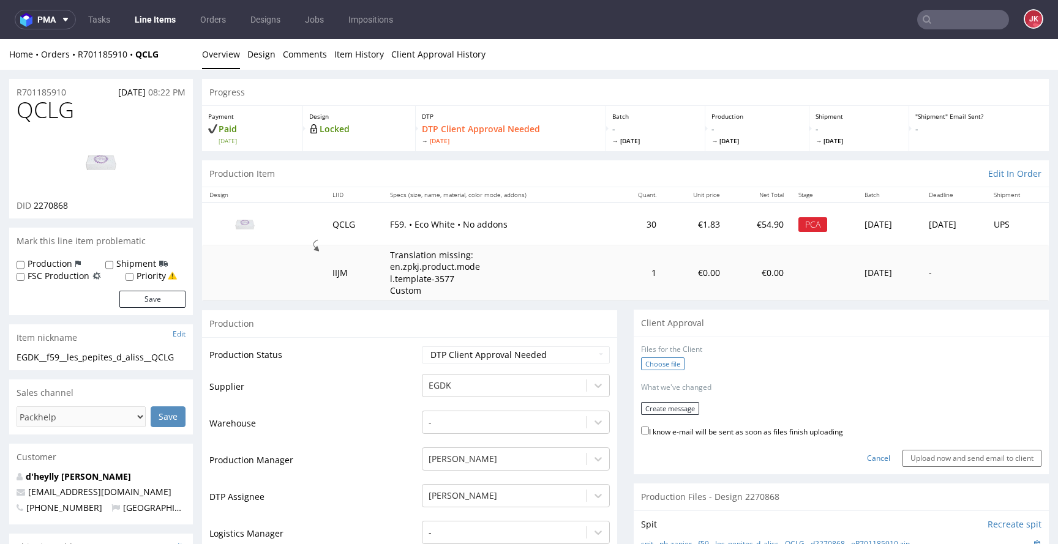
click at [661, 365] on label "Choose file" at bounding box center [662, 363] width 43 height 13
click at [0, 39] on input "Choose file" at bounding box center [0, 39] width 0 height 0
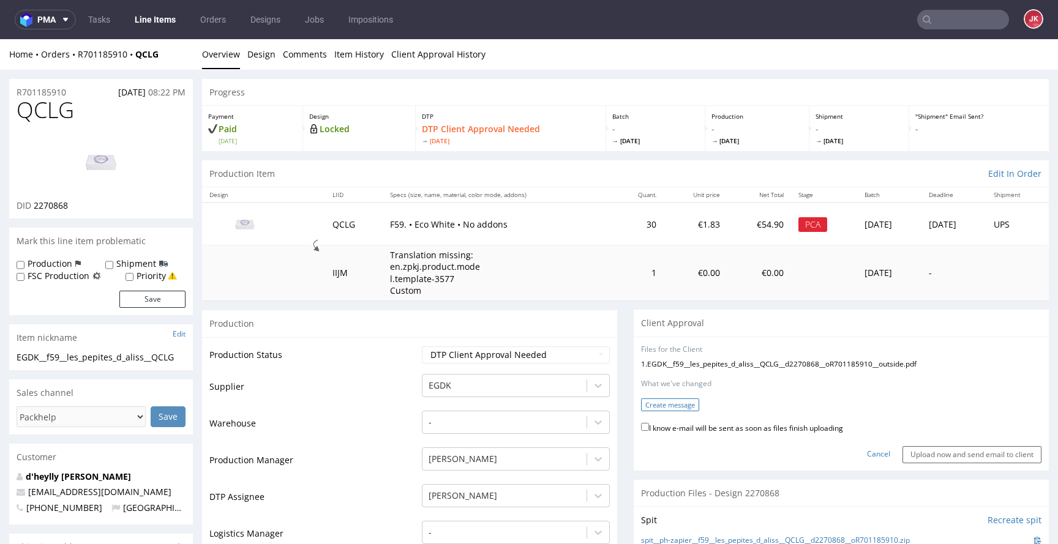
click at [673, 398] on button "Create message" at bounding box center [670, 404] width 58 height 13
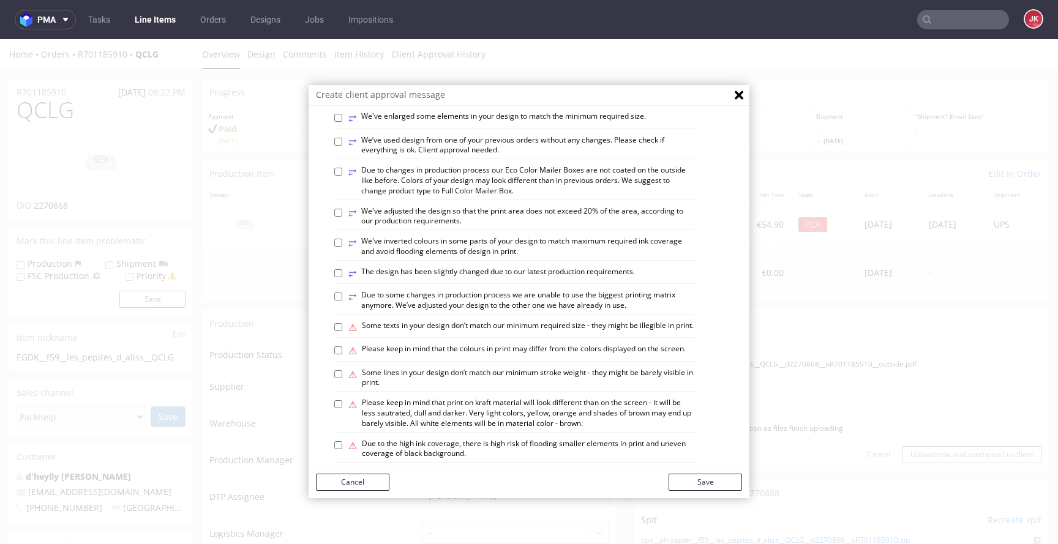
scroll to position [522, 0]
click at [506, 195] on label "⥂ Due to changes in production process our Eco Color Mailer Boxes are not coate…" at bounding box center [521, 180] width 347 height 31
click at [342, 175] on input "⥂ Due to changes in production process our Eco Color Mailer Boxes are not coate…" at bounding box center [338, 171] width 8 height 8
checkbox input "true"
click at [694, 481] on button "Save" at bounding box center [704, 482] width 73 height 17
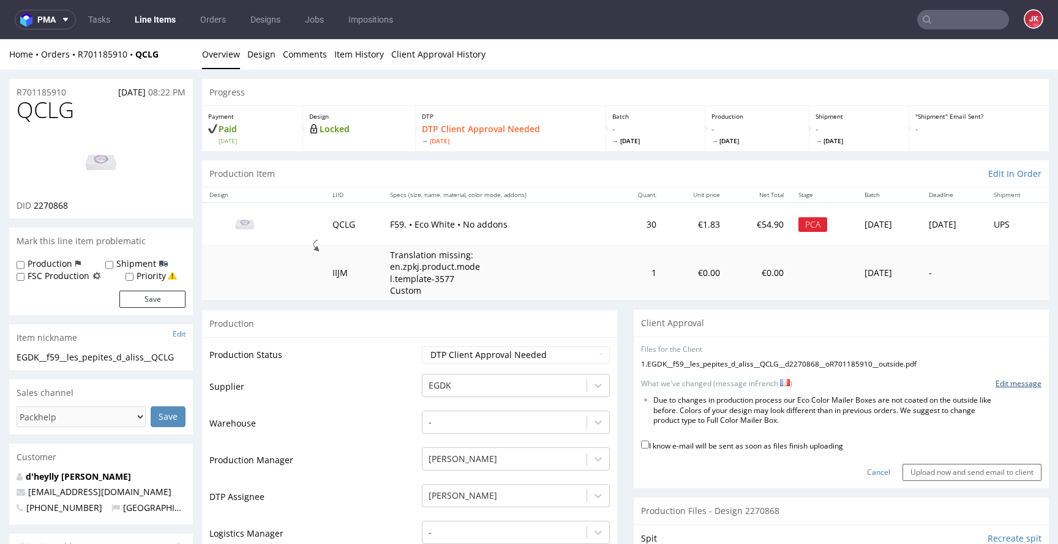
click at [996, 384] on link "Edit message" at bounding box center [1018, 384] width 46 height 10
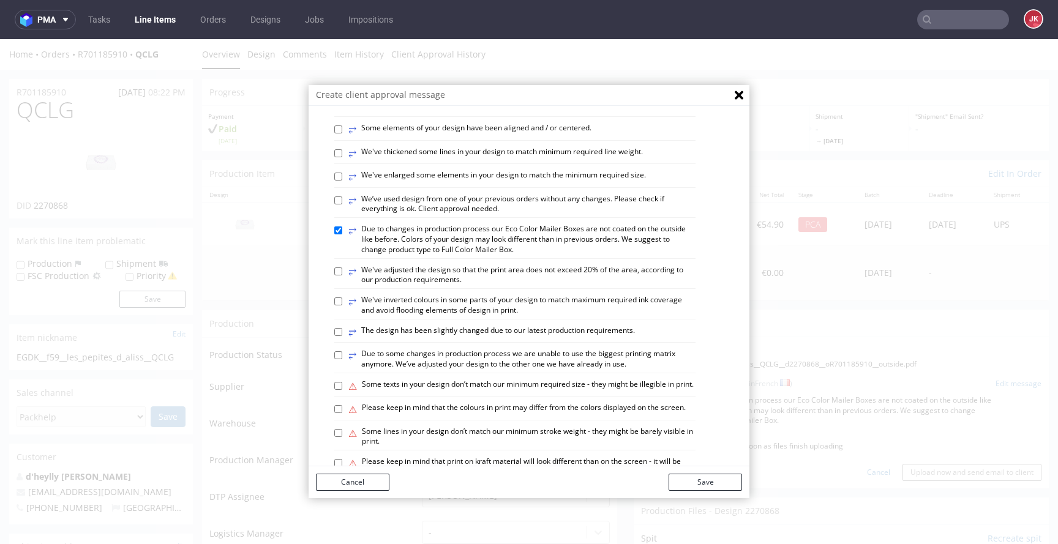
scroll to position [714, 0]
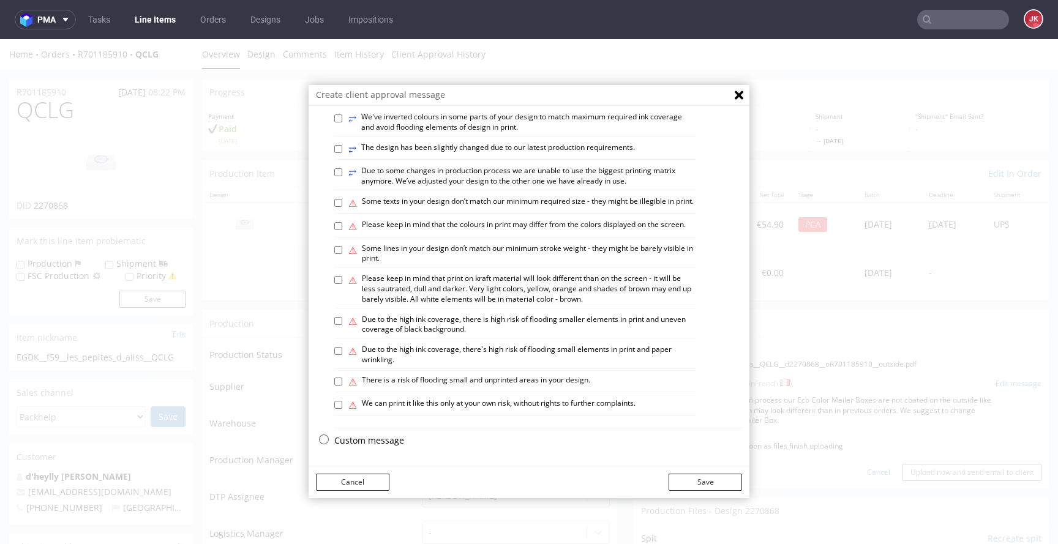
click at [372, 444] on p "Custom message" at bounding box center [538, 441] width 408 height 12
checkbox input "false"
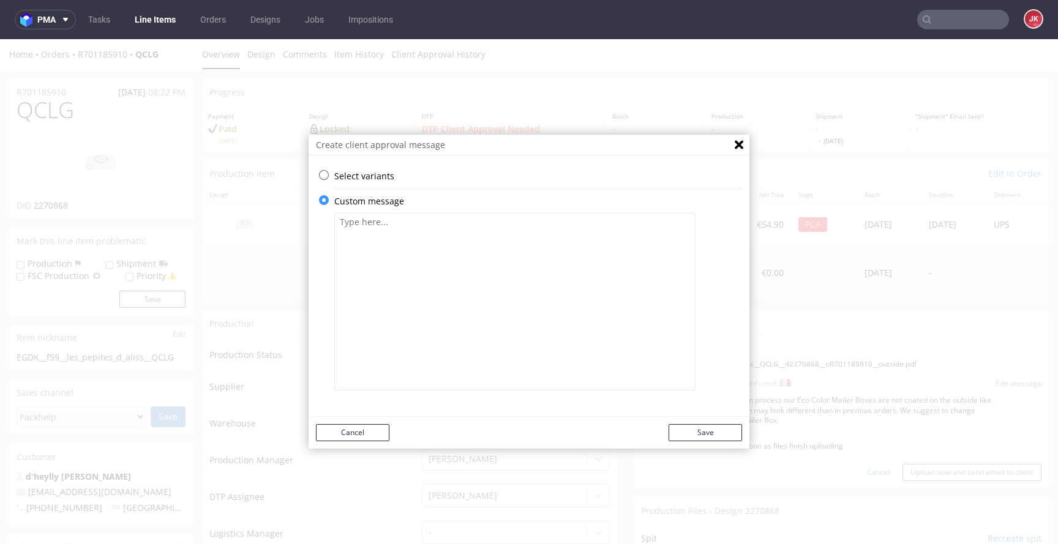
click at [453, 349] on textarea at bounding box center [514, 301] width 361 height 177
paste textarea "Nous avons remplacé le texte « [DOMAIN_NAME] » par « [DOMAIN_NAME] ». Veuillez …"
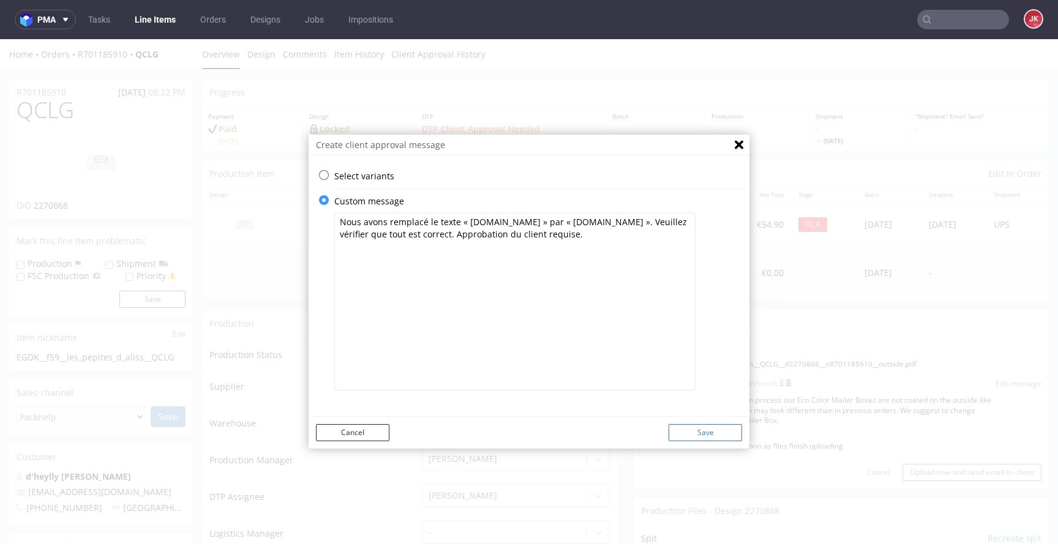
type textarea "Nous avons remplacé le texte « [DOMAIN_NAME] » par « [DOMAIN_NAME] ». Veuillez …"
click at [719, 434] on button "Save" at bounding box center [704, 432] width 73 height 17
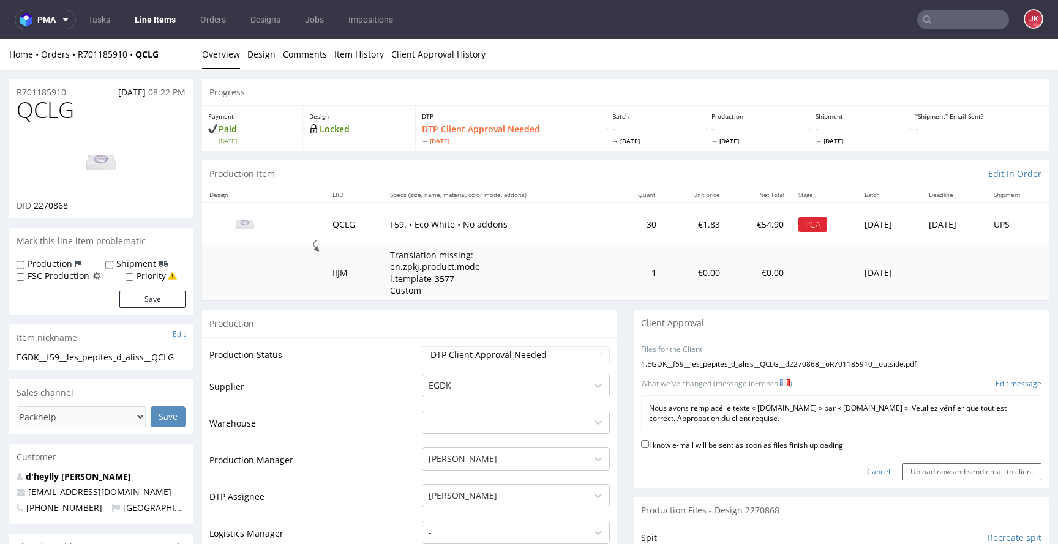
click at [721, 442] on label "I know e-mail will be sent as soon as files finish uploading" at bounding box center [742, 444] width 202 height 13
click at [649, 442] on input "I know e-mail will be sent as soon as files finish uploading" at bounding box center [645, 444] width 8 height 8
checkbox input "true"
click at [919, 471] on input "Upload now and send email to client" at bounding box center [971, 471] width 139 height 17
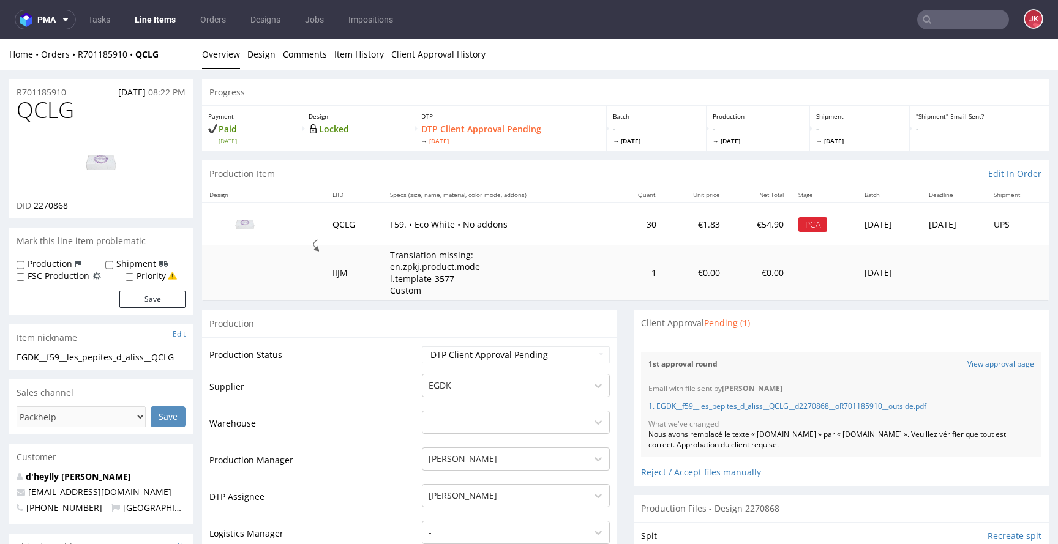
click at [53, 111] on span "QCLG" at bounding box center [46, 110] width 58 height 24
copy span "QCLG"
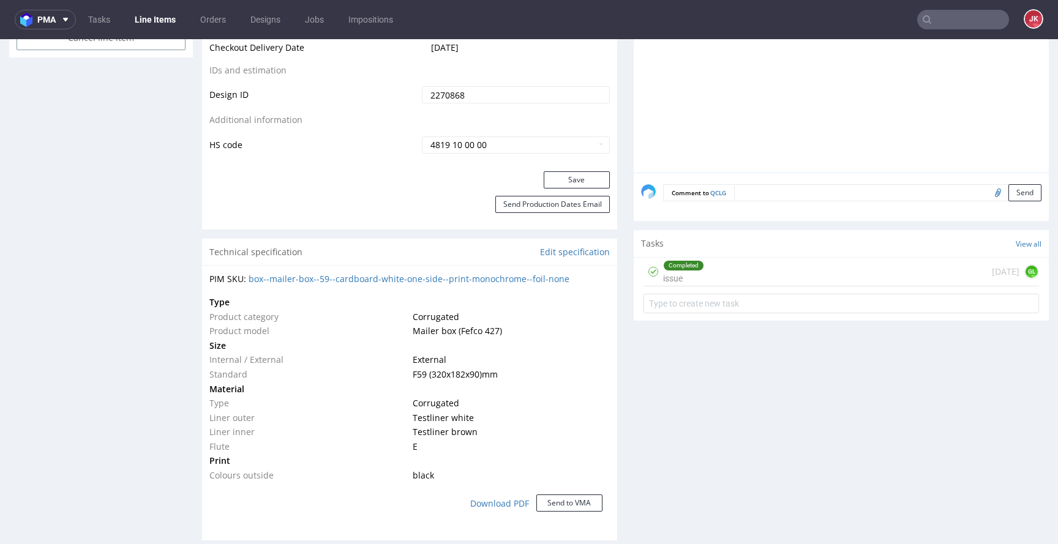
scroll to position [758, 0]
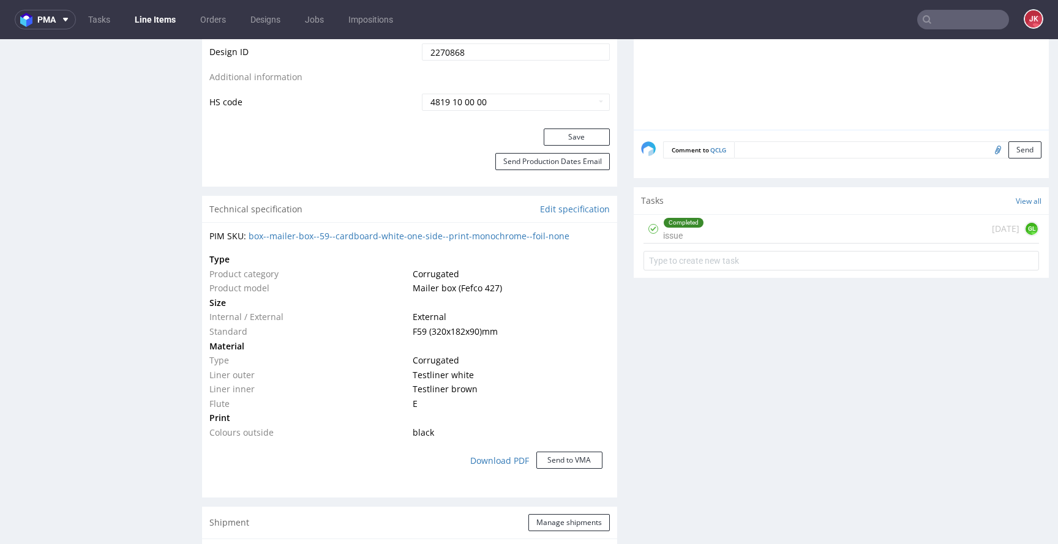
click at [676, 237] on div "Completed issue" at bounding box center [683, 229] width 41 height 28
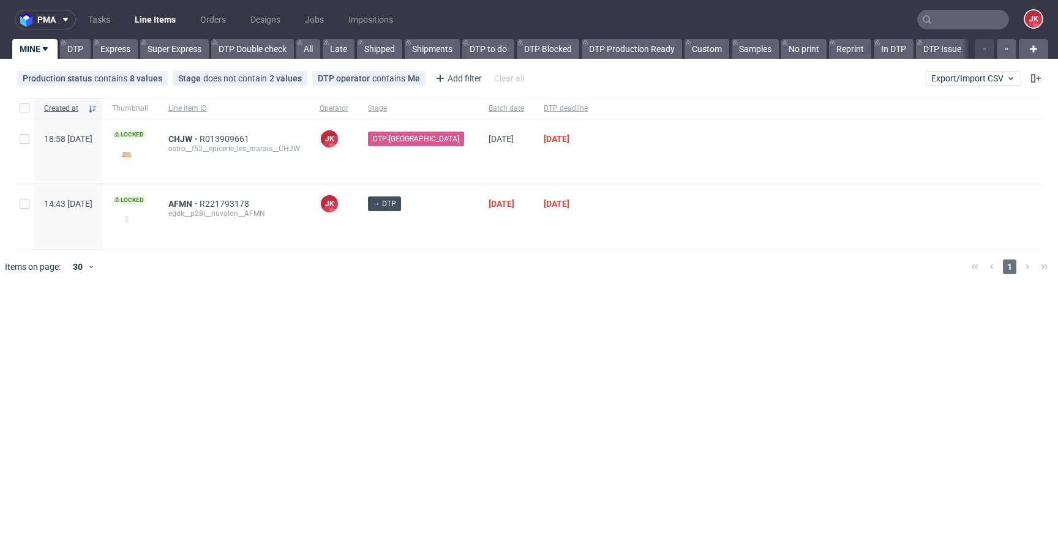
click at [405, 296] on div "pma Tasks Line Items Orders Designs Jobs Impositions JK MINE DTP Express Super …" at bounding box center [529, 272] width 1058 height 544
click at [529, 335] on div "pma Tasks Line Items Orders Designs Jobs Impositions JK MINE DTP Express Super …" at bounding box center [529, 272] width 1058 height 544
